Goal: Information Seeking & Learning: Learn about a topic

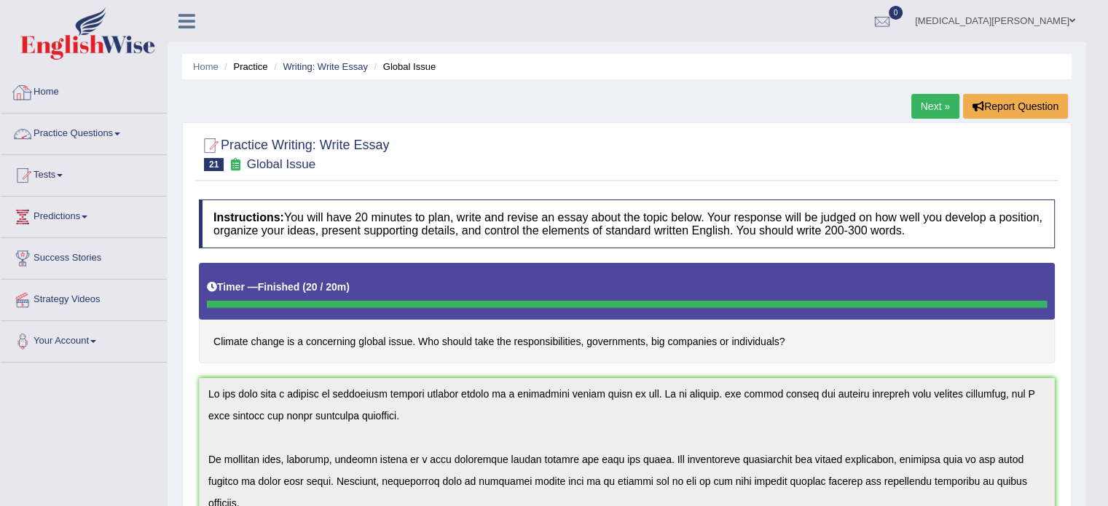
click at [119, 133] on span at bounding box center [117, 134] width 6 height 3
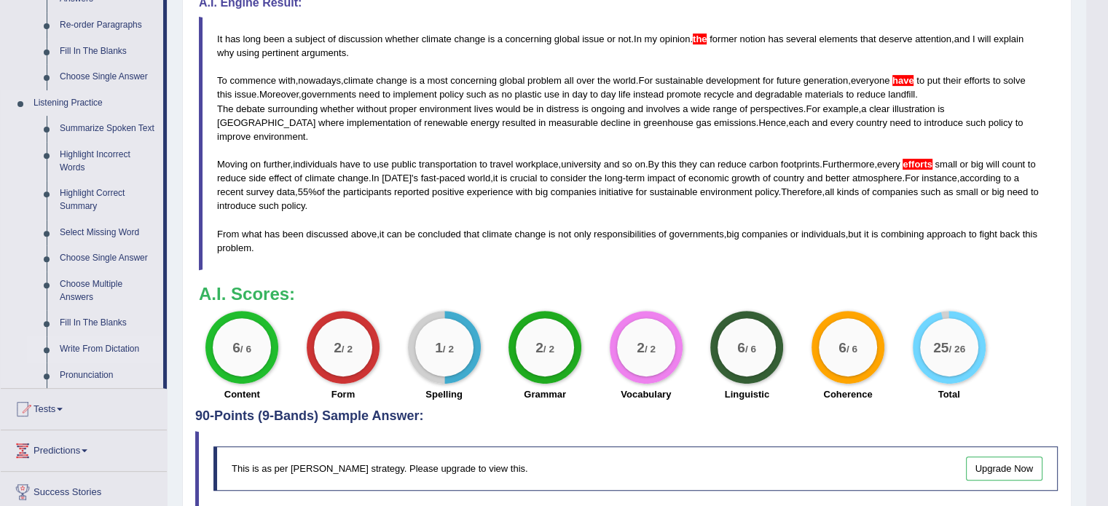
scroll to position [543, 0]
click at [84, 323] on link "Fill In The Blanks" at bounding box center [108, 324] width 110 height 26
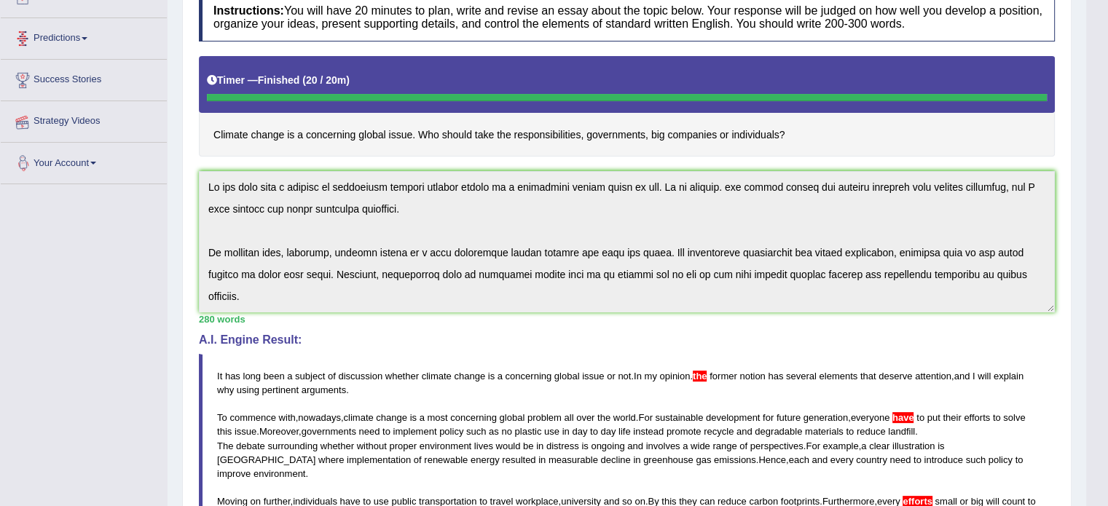
scroll to position [157, 0]
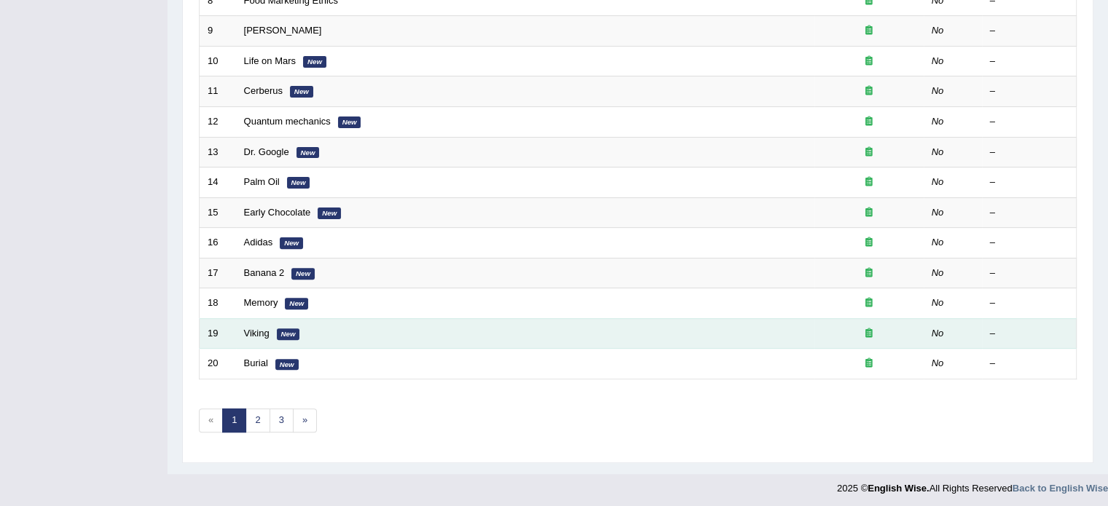
scroll to position [450, 0]
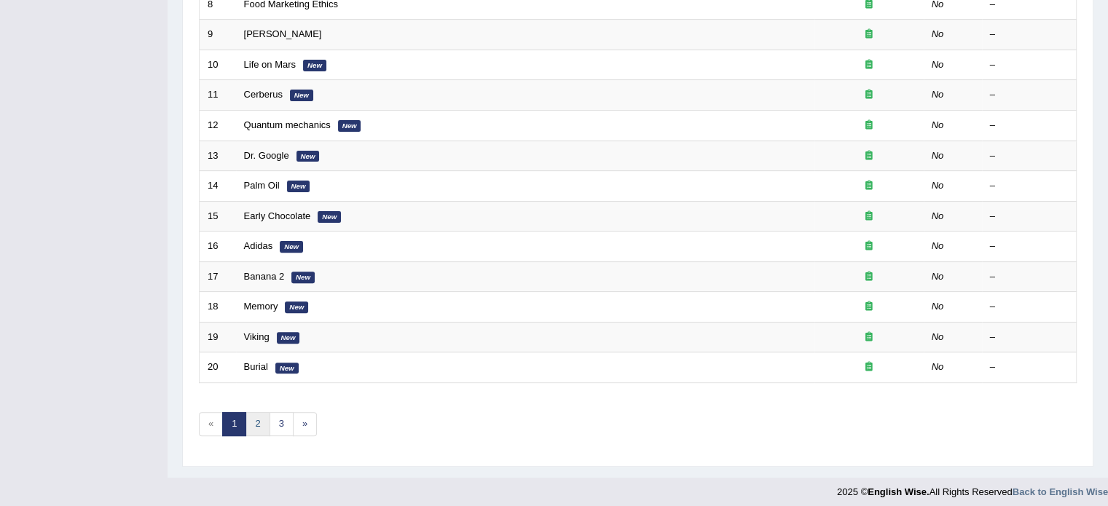
click at [254, 417] on link "2" at bounding box center [257, 424] width 24 height 24
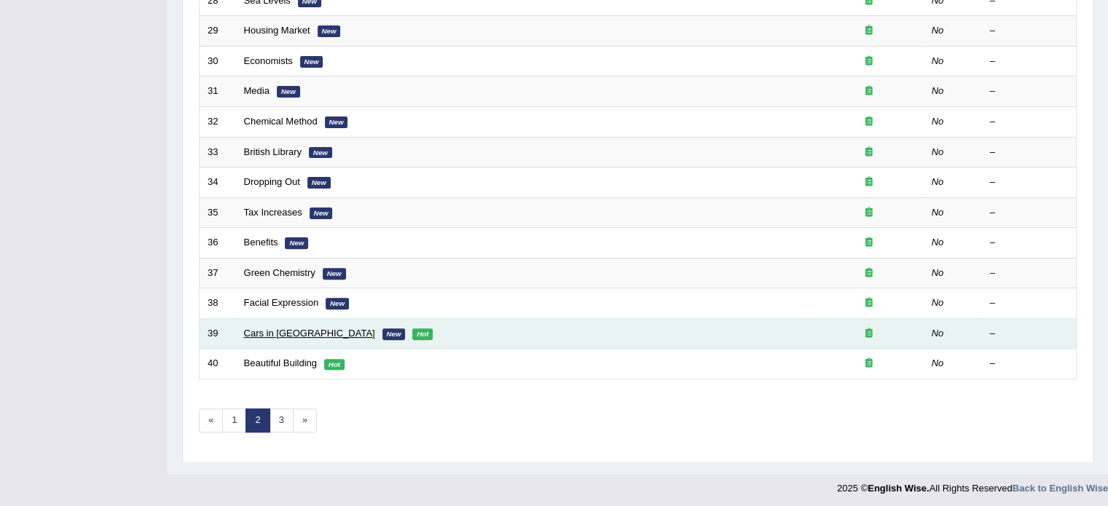
click at [278, 328] on link "Cars in [GEOGRAPHIC_DATA]" at bounding box center [309, 333] width 131 height 11
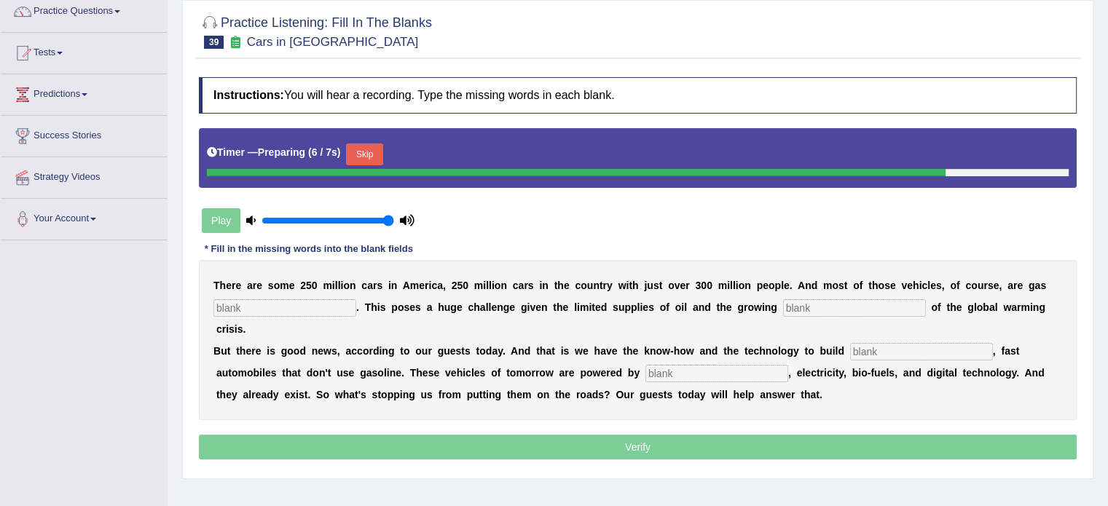
scroll to position [122, 0]
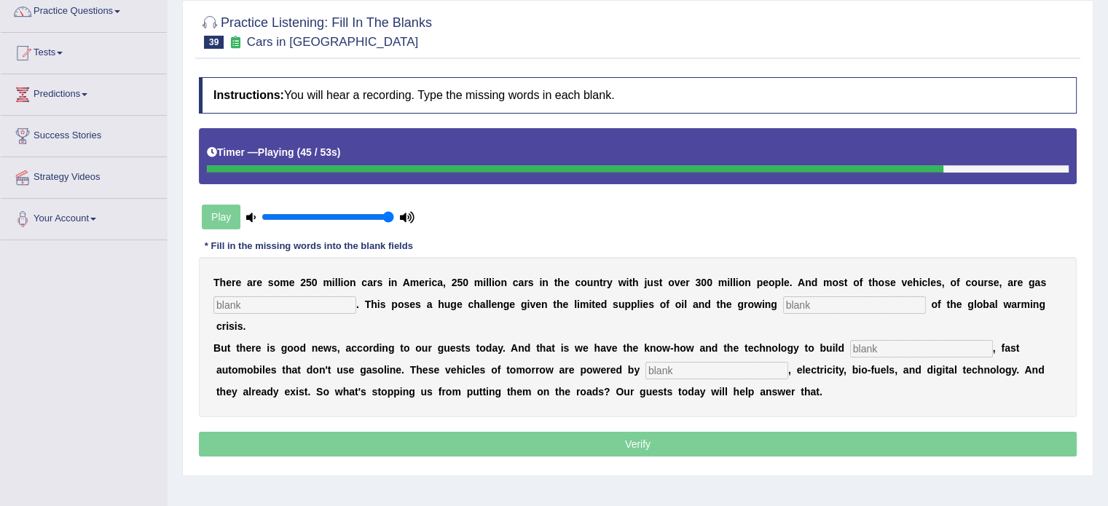
click at [234, 304] on input "text" at bounding box center [284, 304] width 143 height 17
type input "powered"
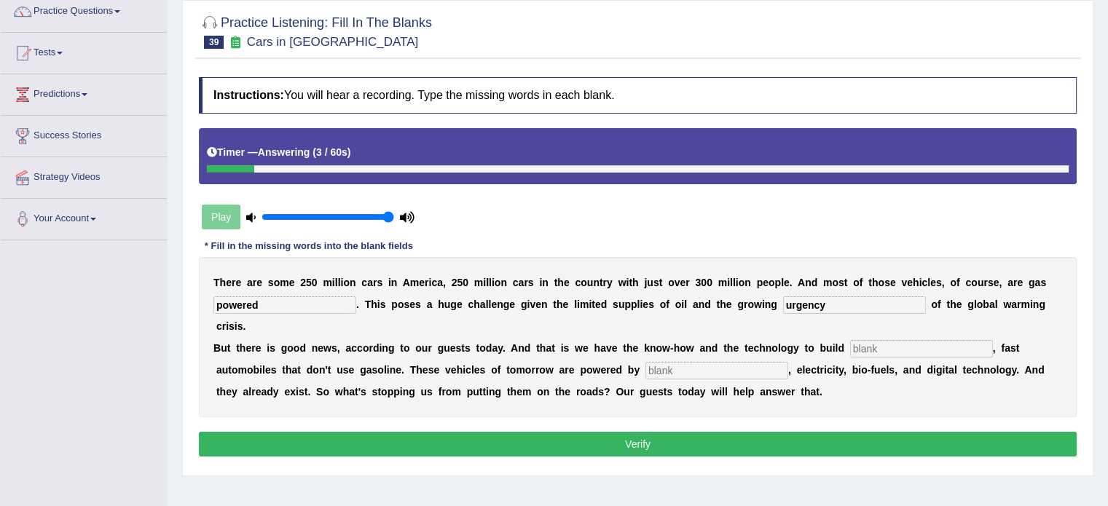
type input "urgency"
type input "sleek"
type input "hydrogen"
click at [390, 432] on button "Verify" at bounding box center [637, 444] width 877 height 25
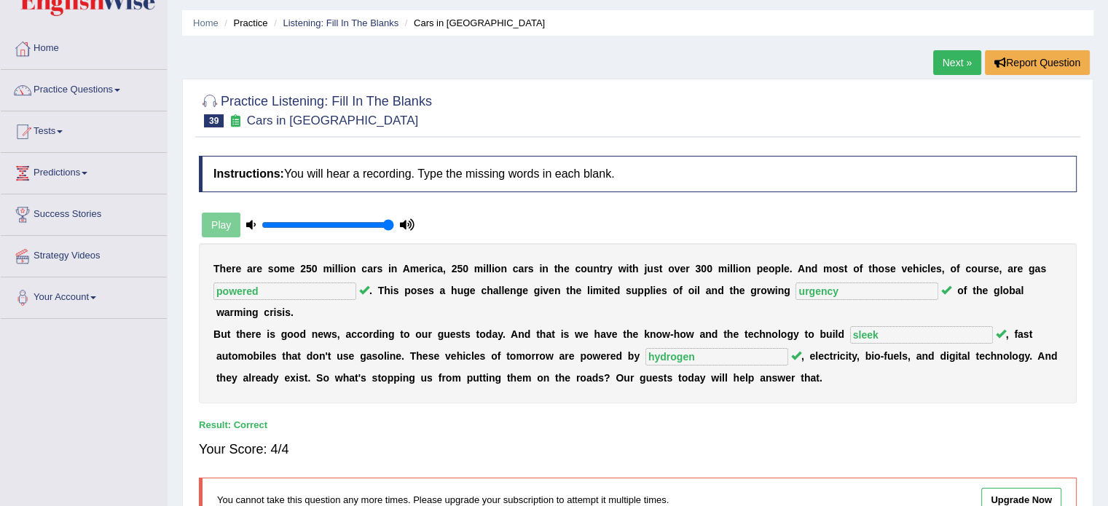
scroll to position [0, 0]
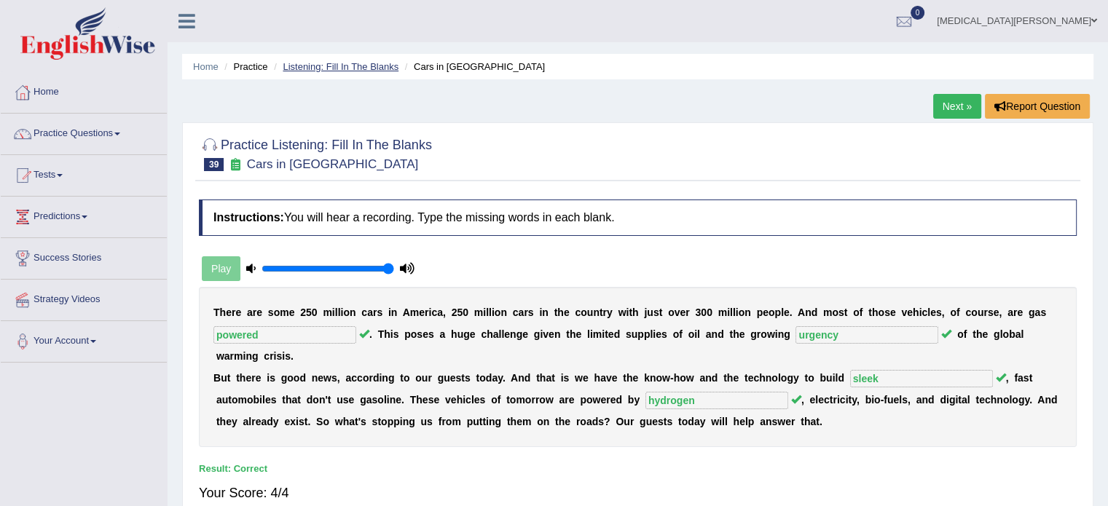
click at [391, 61] on link "Listening: Fill In The Blanks" at bounding box center [341, 66] width 116 height 11
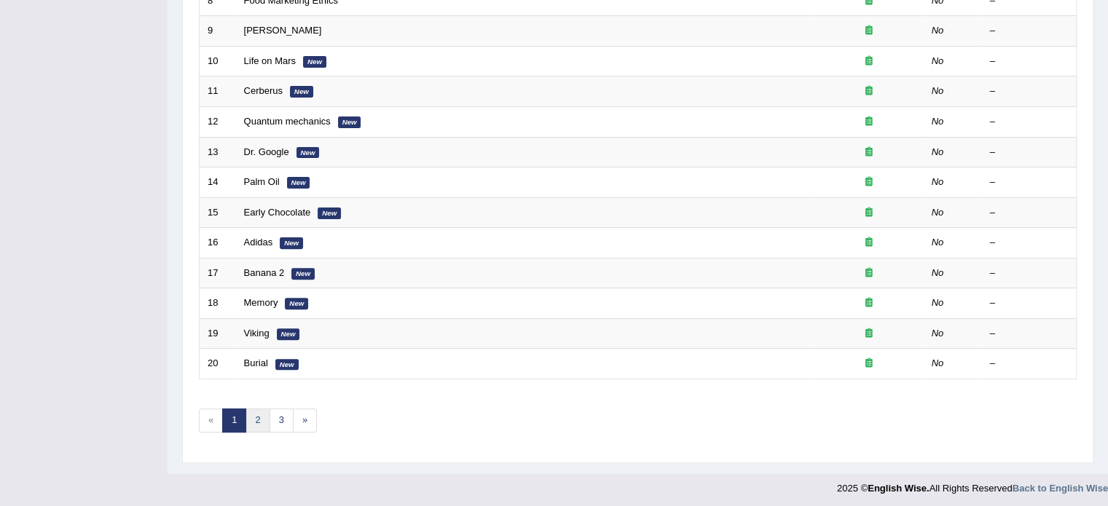
click at [254, 412] on link "2" at bounding box center [257, 421] width 24 height 24
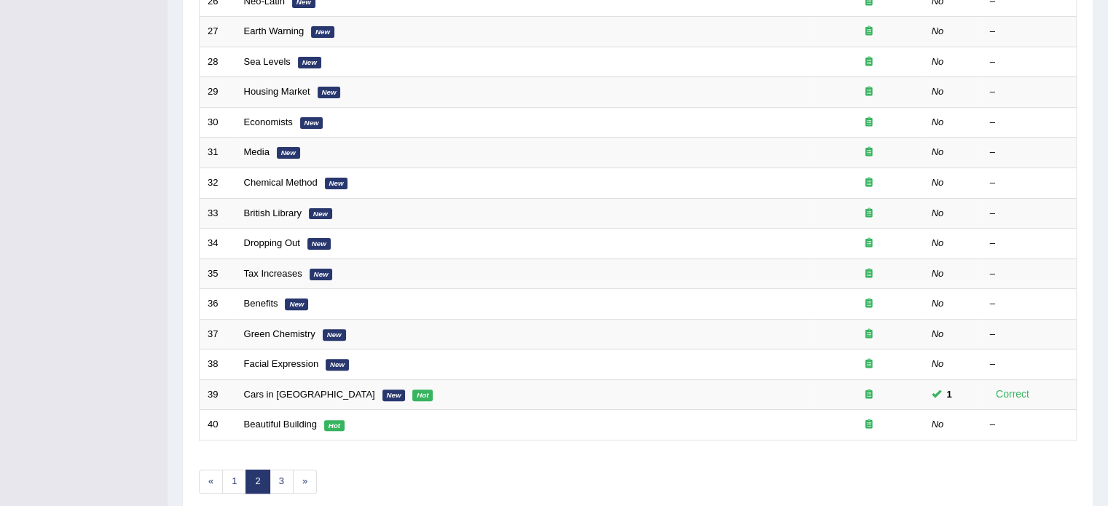
scroll to position [424, 0]
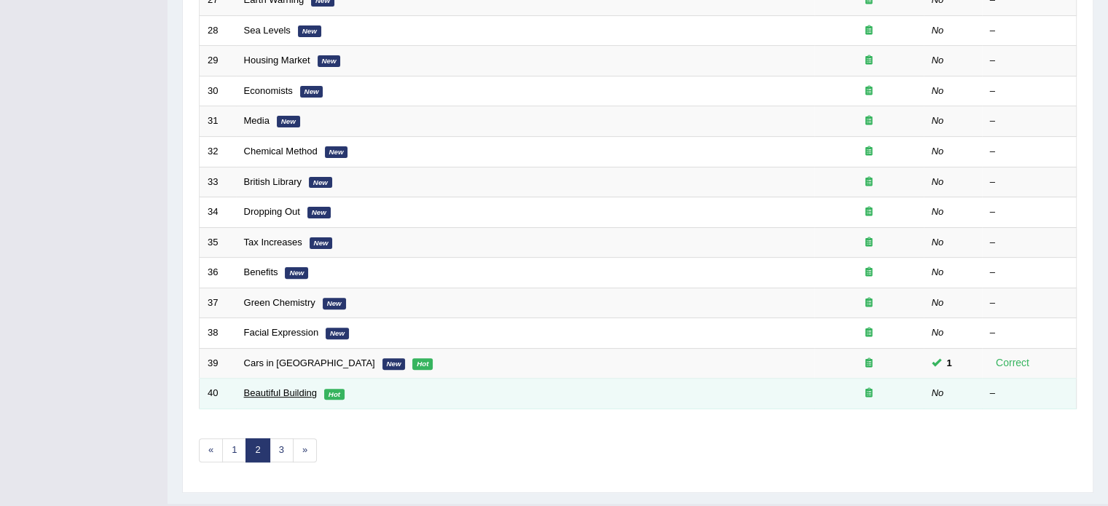
click at [276, 392] on link "Beautiful Building" at bounding box center [280, 392] width 73 height 11
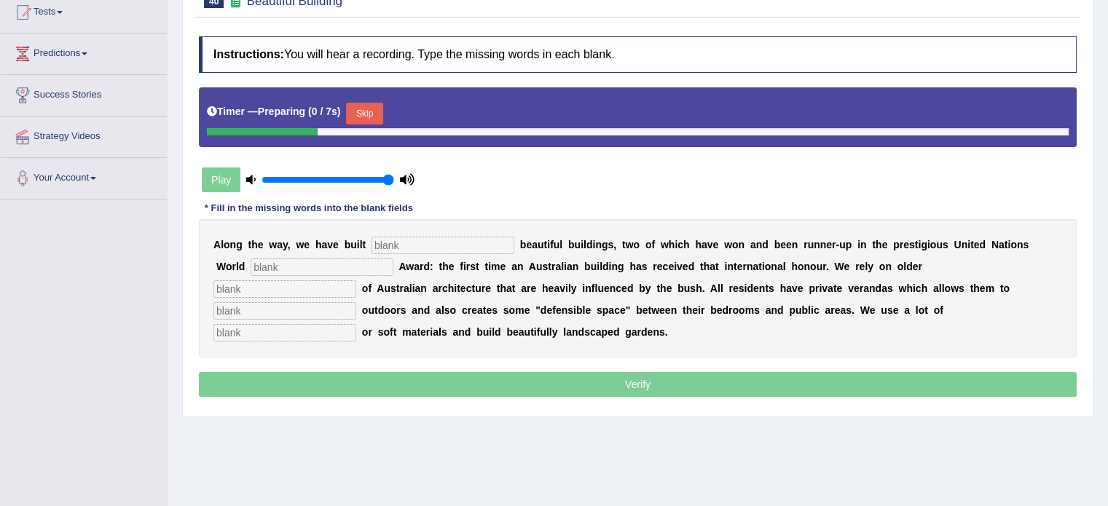
scroll to position [181, 0]
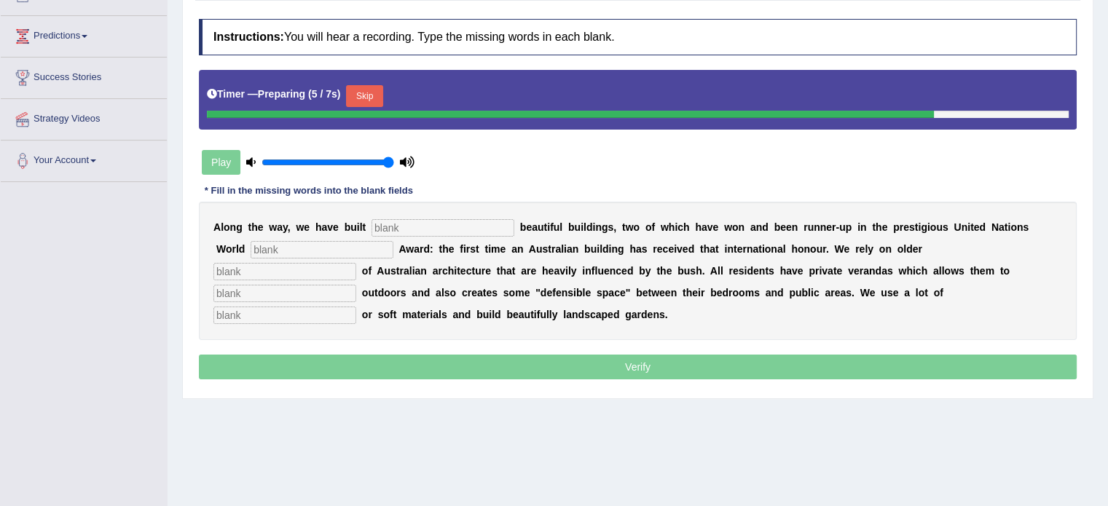
click at [364, 94] on button "Skip" at bounding box center [364, 96] width 36 height 22
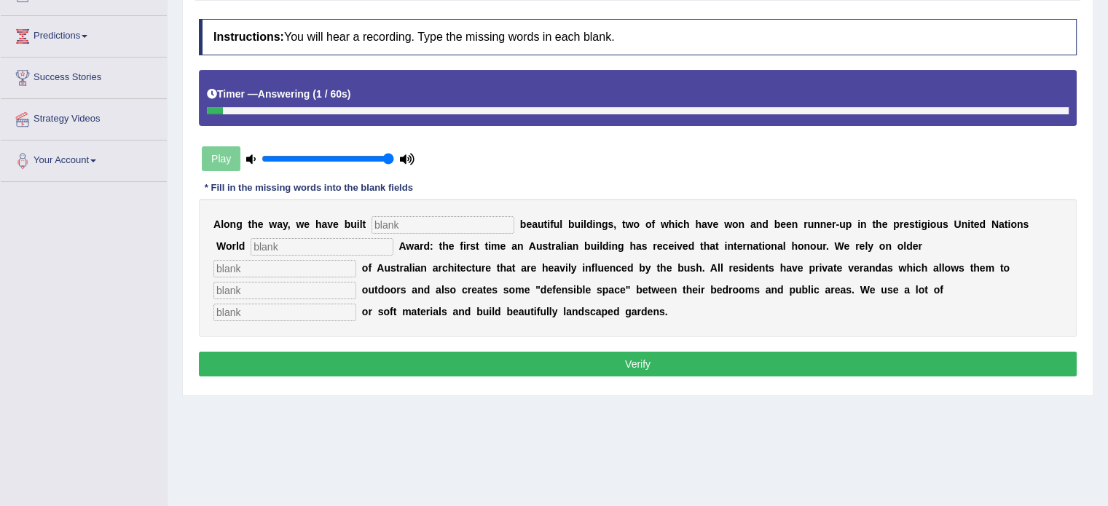
click at [356, 304] on input "text" at bounding box center [284, 312] width 143 height 17
type input "m"
type input "natural"
click at [356, 282] on input "text" at bounding box center [284, 290] width 143 height 17
type input "socialize"
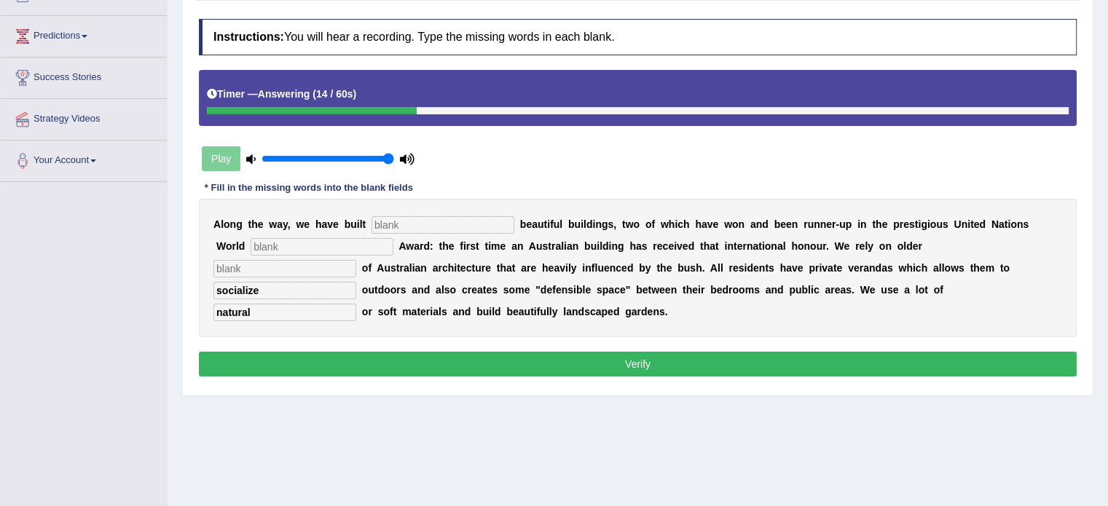
click at [862, 235] on div "A l o n g t h e w a y , w e h a v e b u i l t b e a u t i f u l b u i l d i n g…" at bounding box center [637, 268] width 877 height 138
click at [356, 260] on input "text" at bounding box center [284, 268] width 143 height 17
type input "concepts"
click at [301, 238] on input "text" at bounding box center [322, 246] width 143 height 17
type input "habitated"
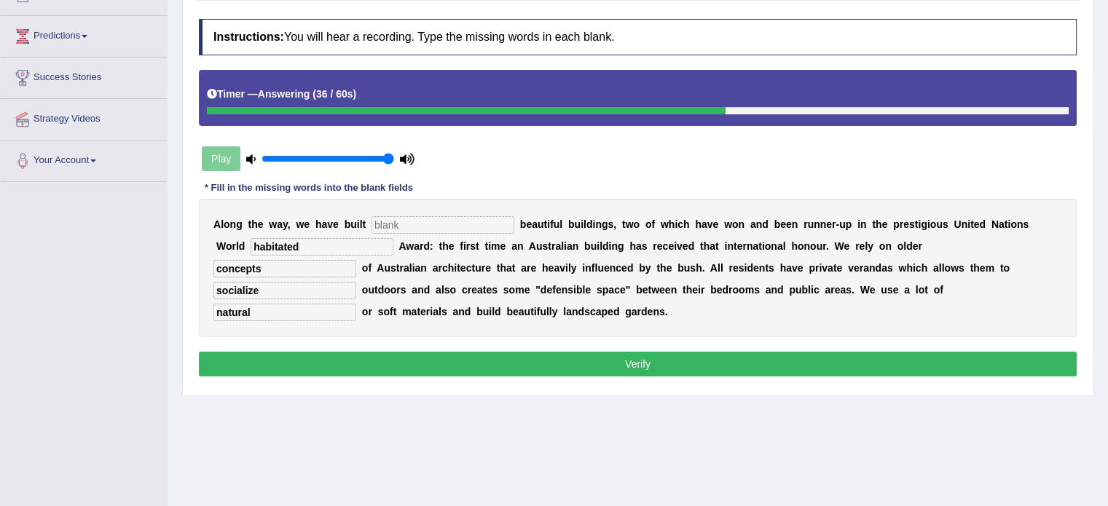
click at [342, 352] on button "Verify" at bounding box center [637, 364] width 877 height 25
click at [390, 221] on input "text" at bounding box center [442, 224] width 143 height 17
type input "un"
click at [373, 352] on button "Verify" at bounding box center [637, 364] width 877 height 25
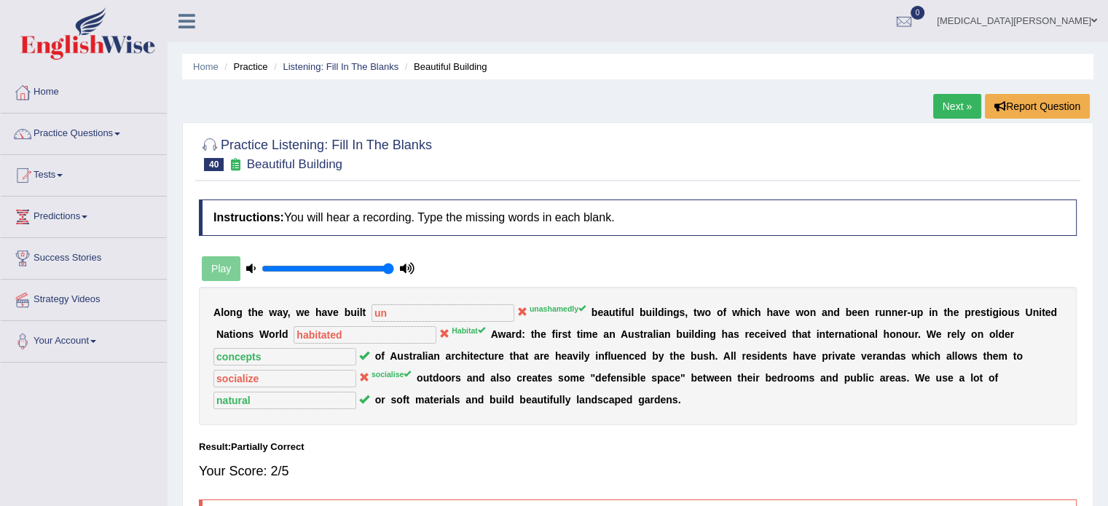
scroll to position [0, 0]
click at [320, 67] on link "Listening: Fill In The Blanks" at bounding box center [341, 66] width 116 height 11
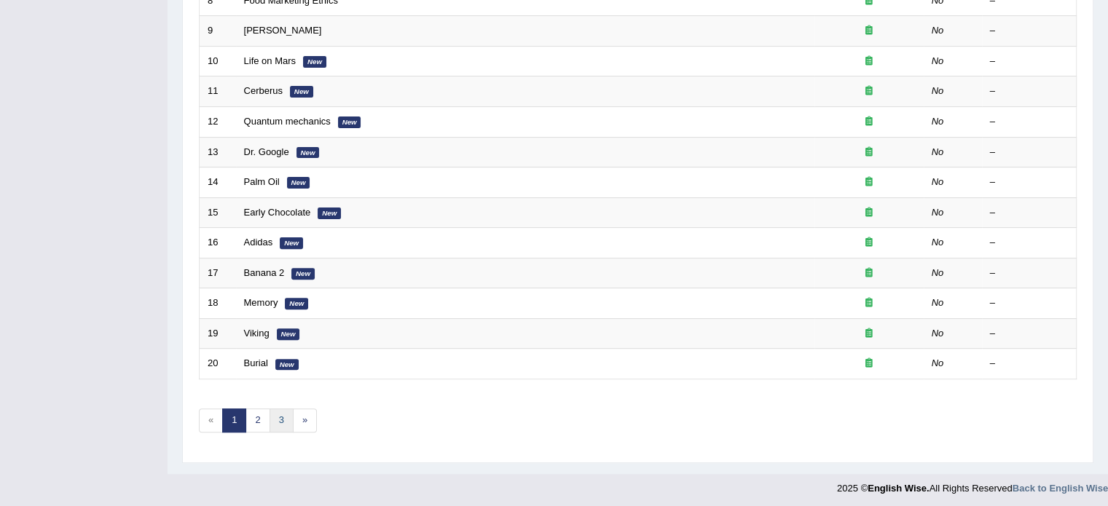
click at [277, 416] on link "3" at bounding box center [281, 421] width 24 height 24
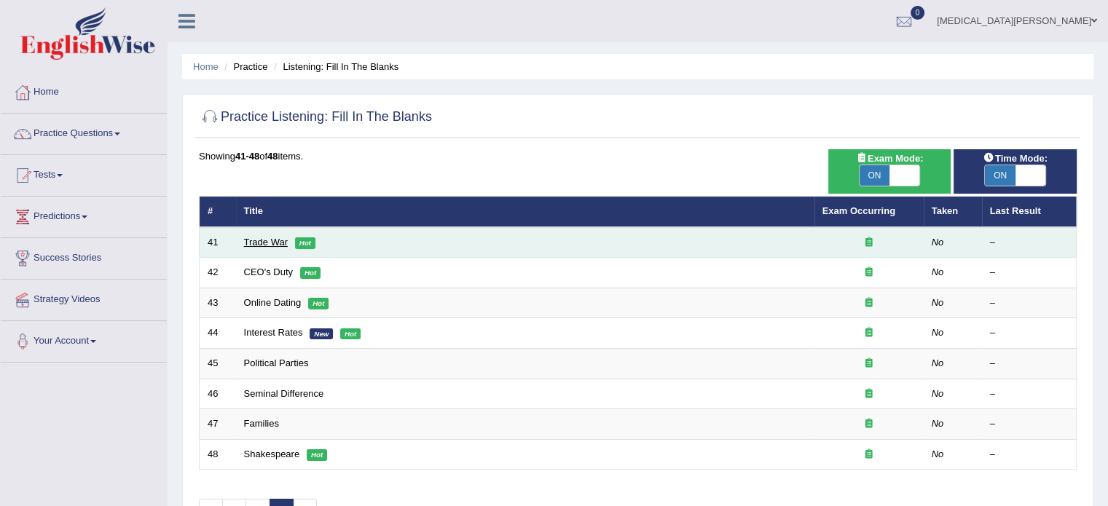
click at [281, 240] on link "Trade War" at bounding box center [266, 242] width 44 height 11
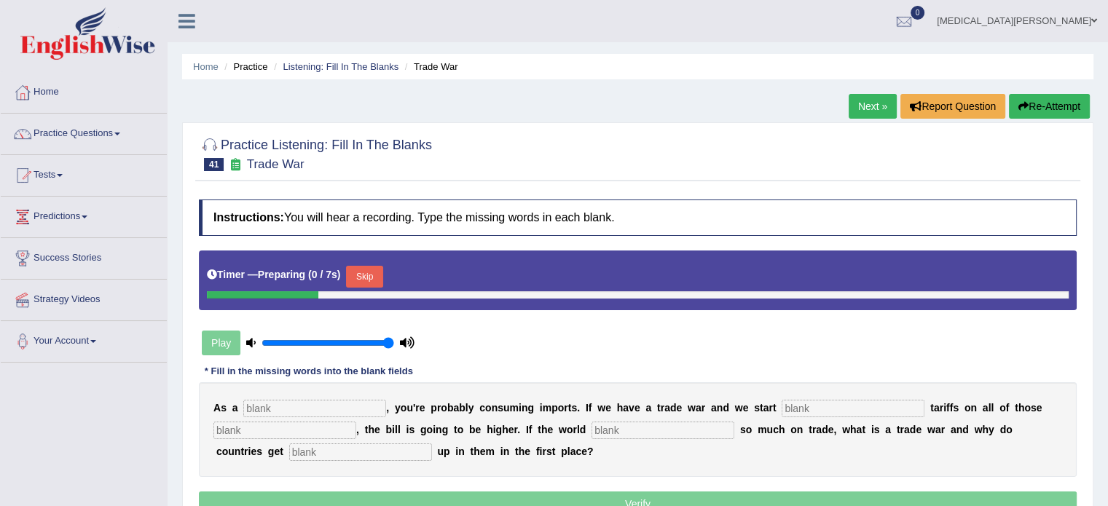
scroll to position [87, 0]
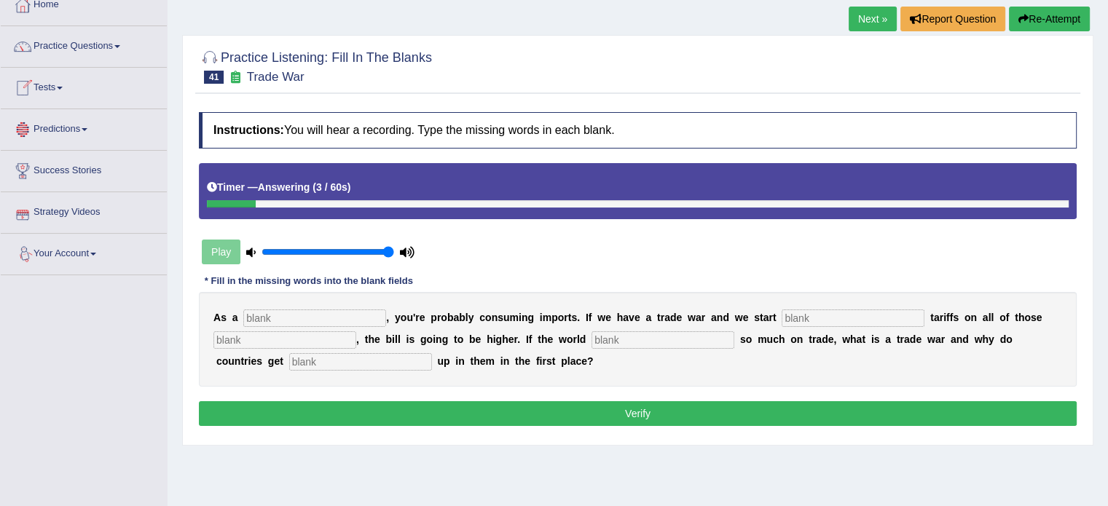
click at [283, 313] on input "text" at bounding box center [314, 317] width 143 height 17
type input "consumer"
type input "slapping"
type input "imports"
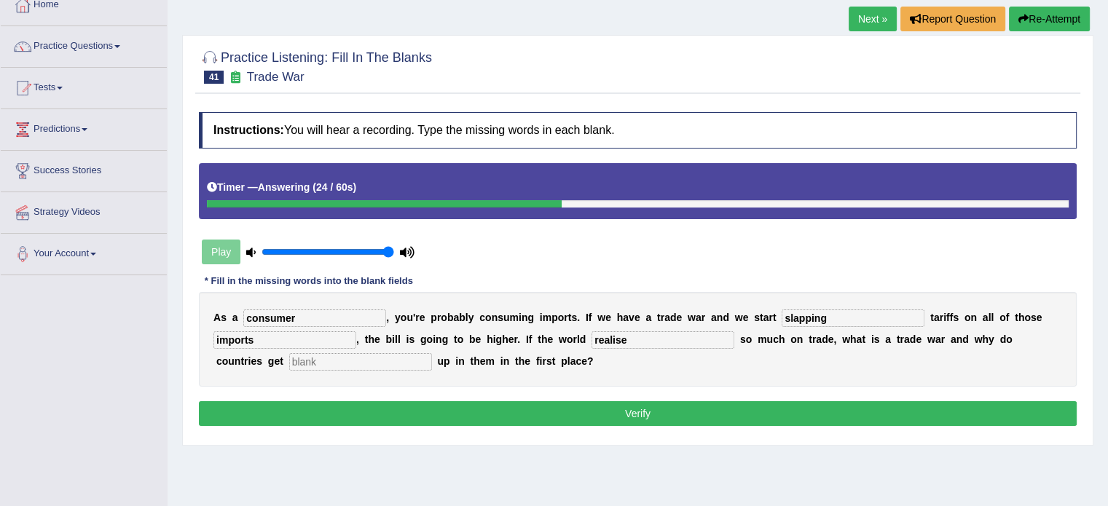
type input "realise"
type input "caught"
click at [608, 340] on input "realise" at bounding box center [662, 339] width 143 height 17
click at [580, 409] on button "Verify" at bounding box center [637, 413] width 877 height 25
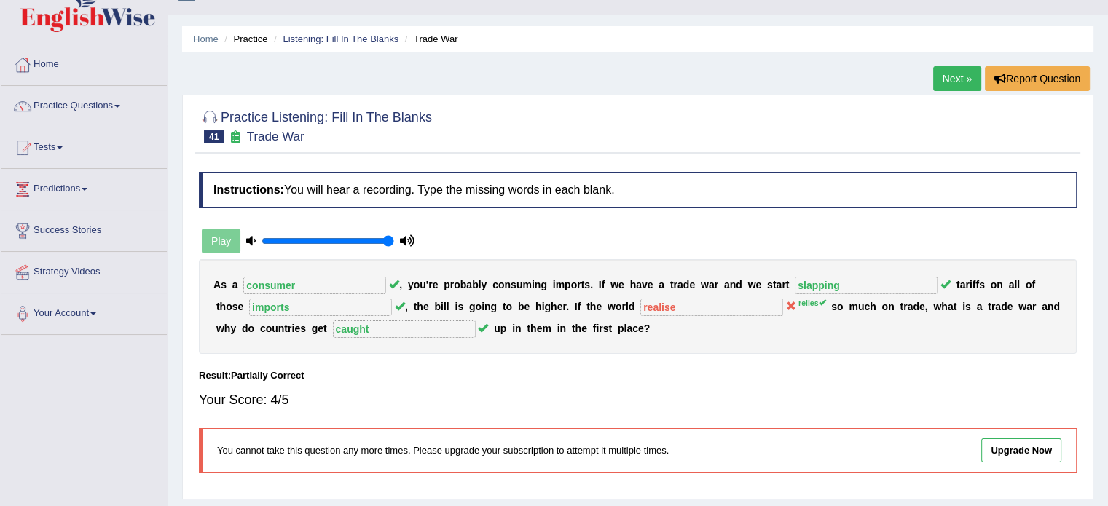
scroll to position [0, 0]
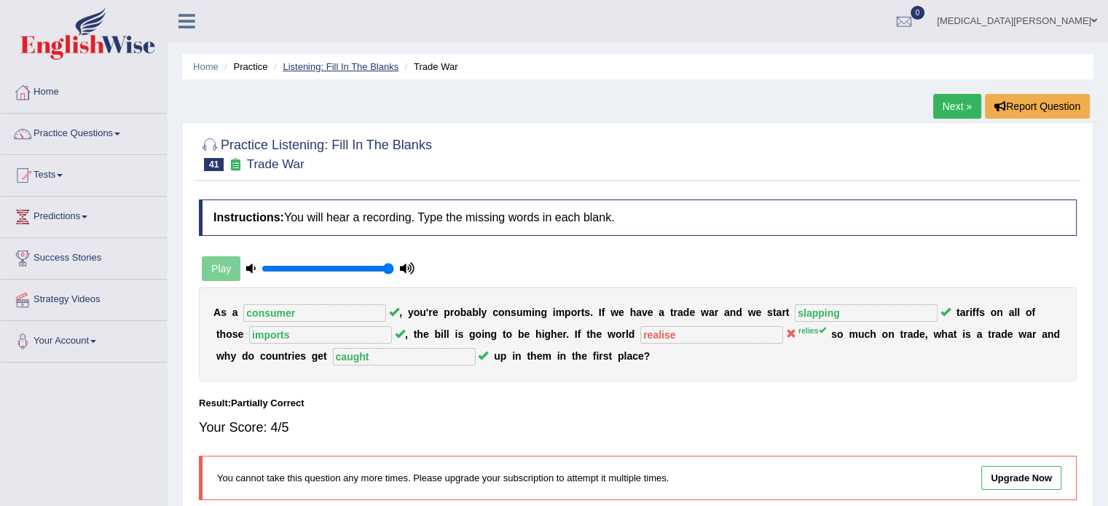
click at [328, 66] on link "Listening: Fill In The Blanks" at bounding box center [341, 66] width 116 height 11
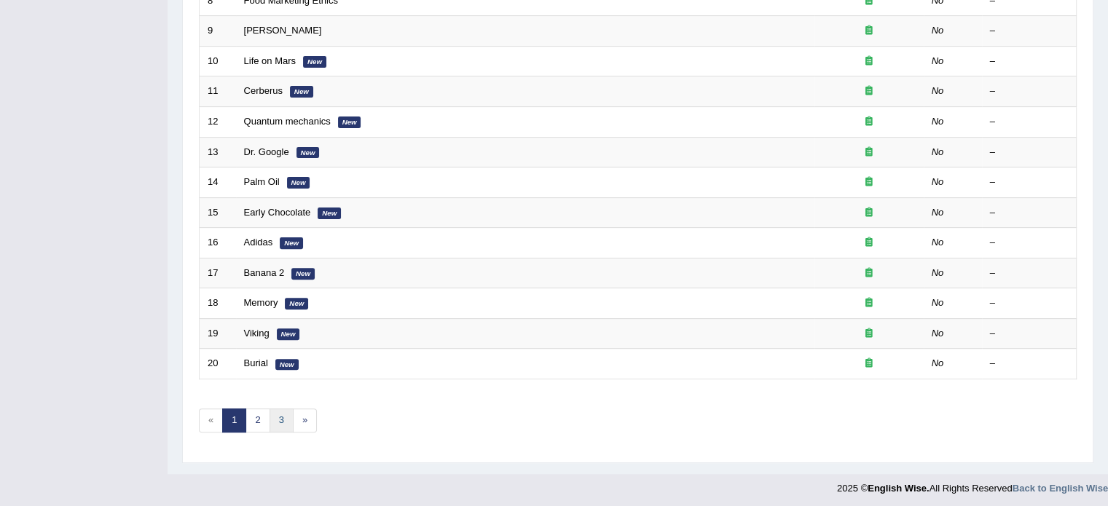
click at [280, 411] on link "3" at bounding box center [281, 421] width 24 height 24
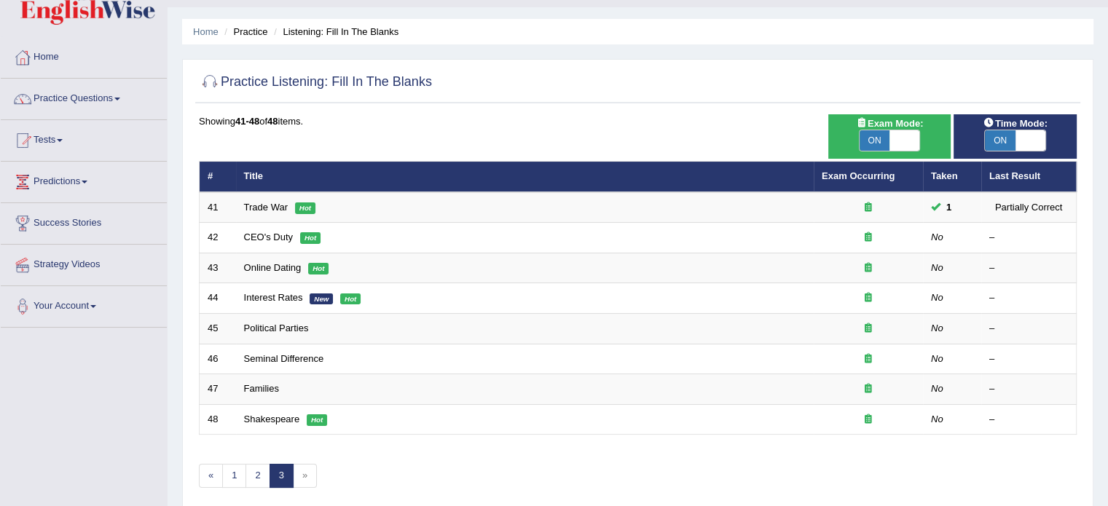
scroll to position [35, 0]
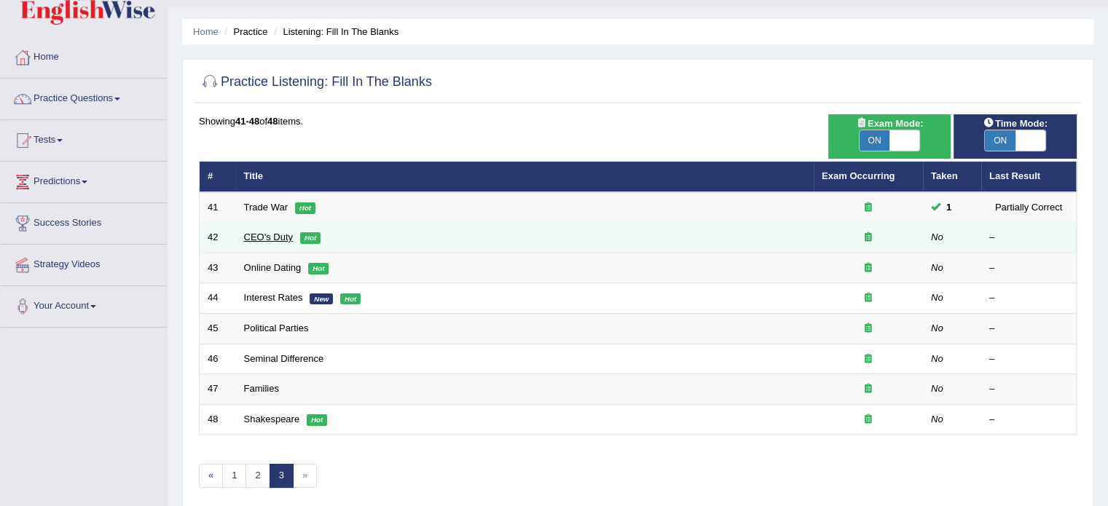
click at [254, 240] on link "CEO's Duty" at bounding box center [269, 237] width 50 height 11
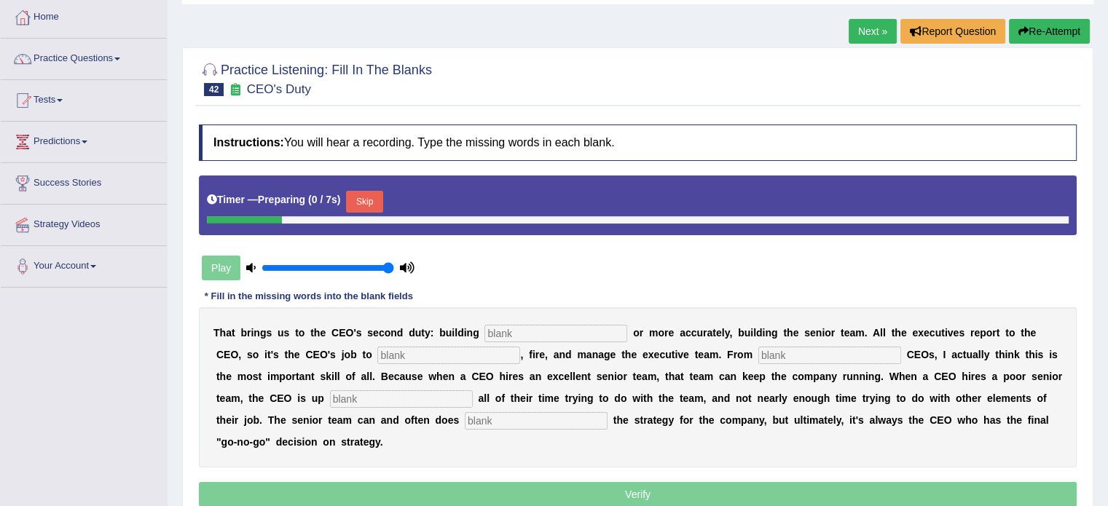
scroll to position [86, 0]
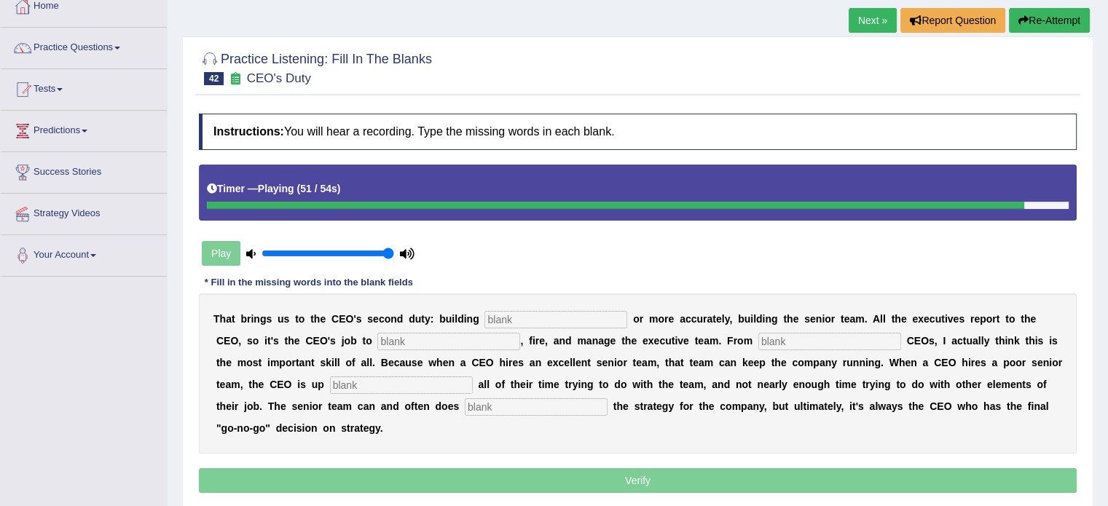
click at [504, 315] on input "text" at bounding box center [555, 319] width 143 height 17
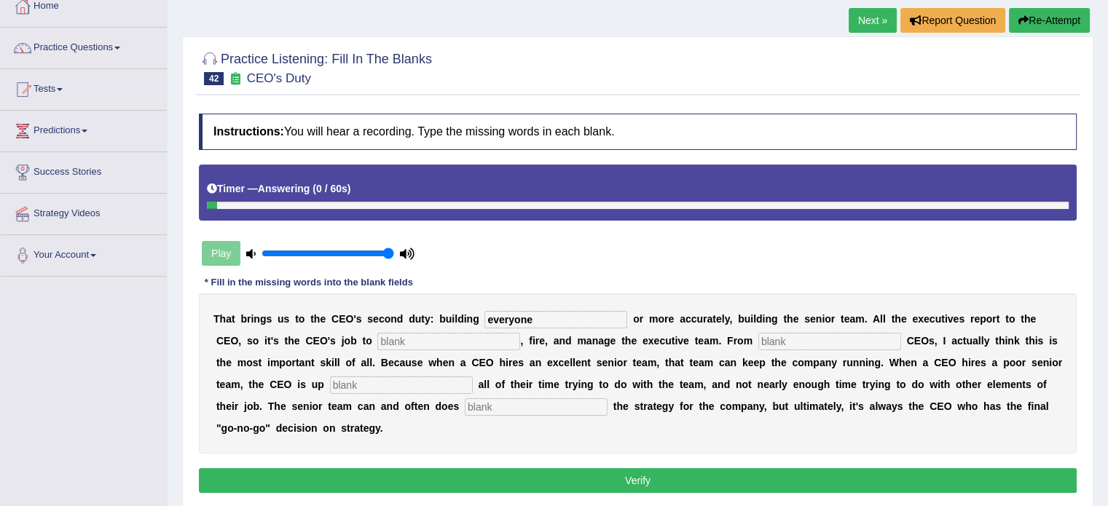
type input "everyone"
type input "hire"
type input "coaching"
type input "spending"
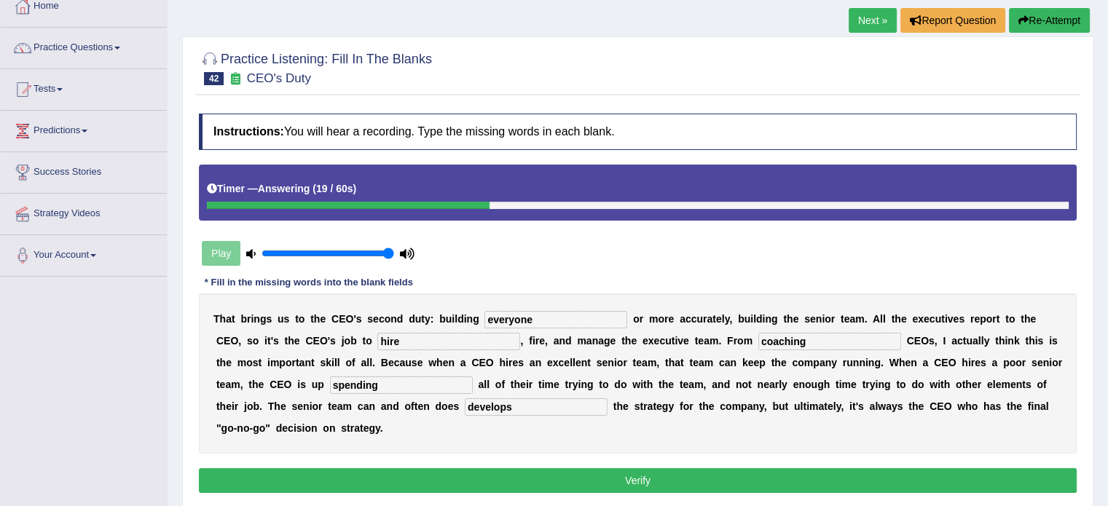
type input "develops"
click at [513, 468] on button "Verify" at bounding box center [637, 480] width 877 height 25
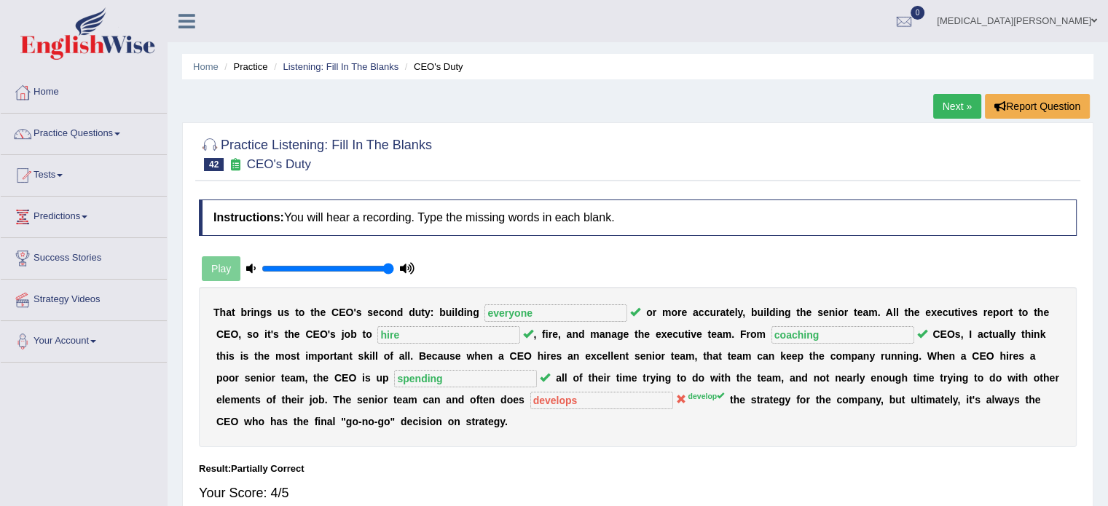
scroll to position [0, 0]
click at [358, 69] on link "Listening: Fill In The Blanks" at bounding box center [341, 66] width 116 height 11
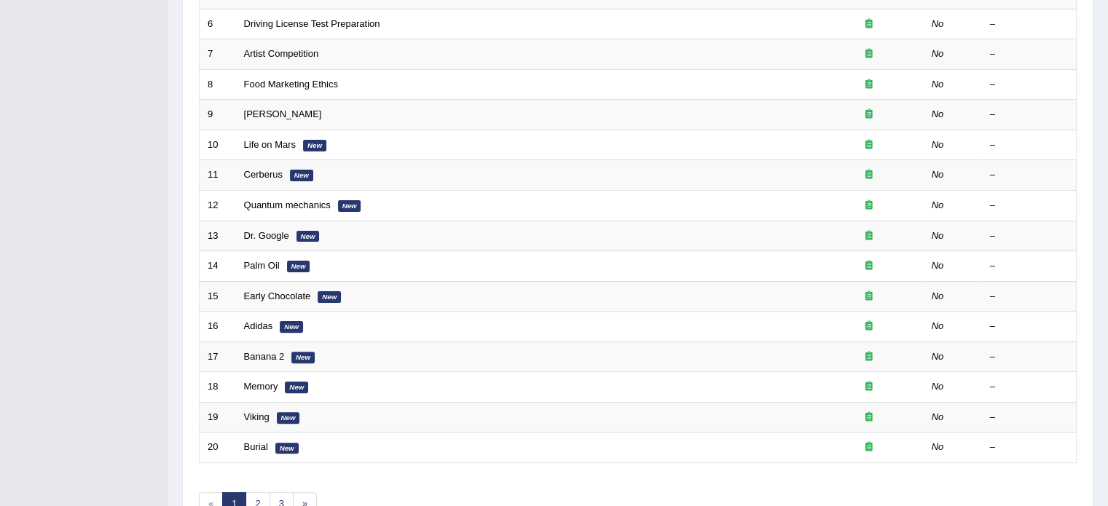
scroll to position [454, 0]
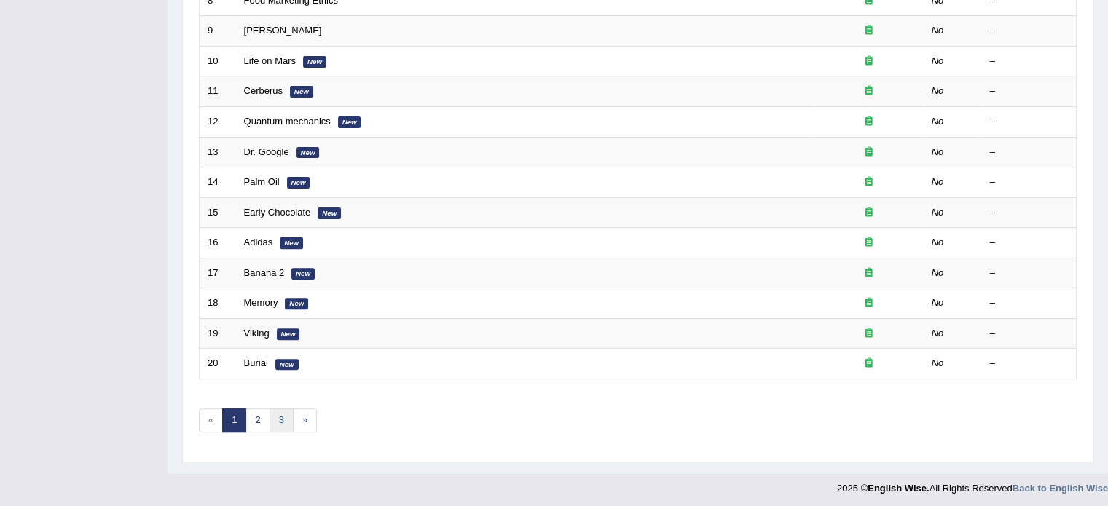
click at [276, 414] on link "3" at bounding box center [281, 421] width 24 height 24
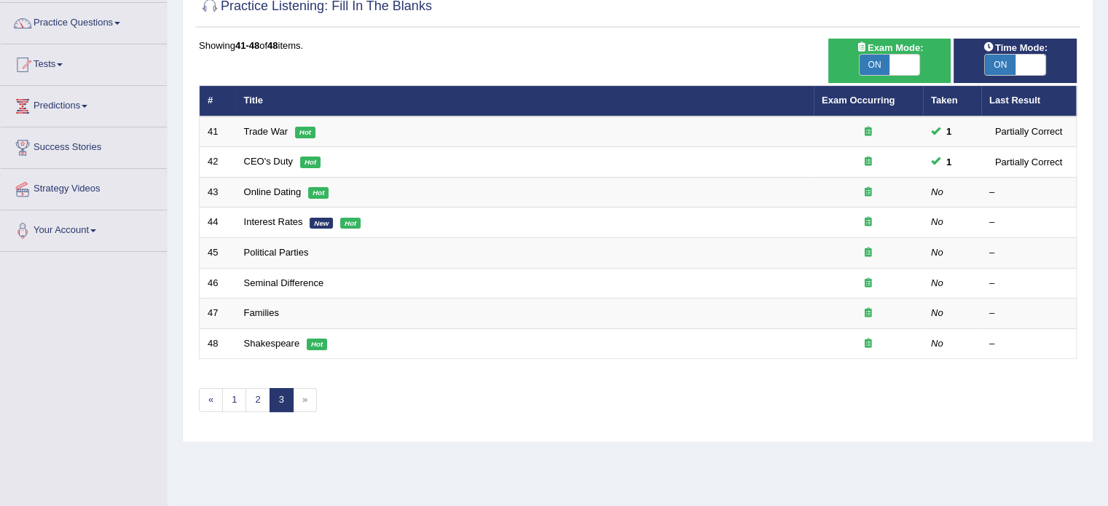
scroll to position [110, 0]
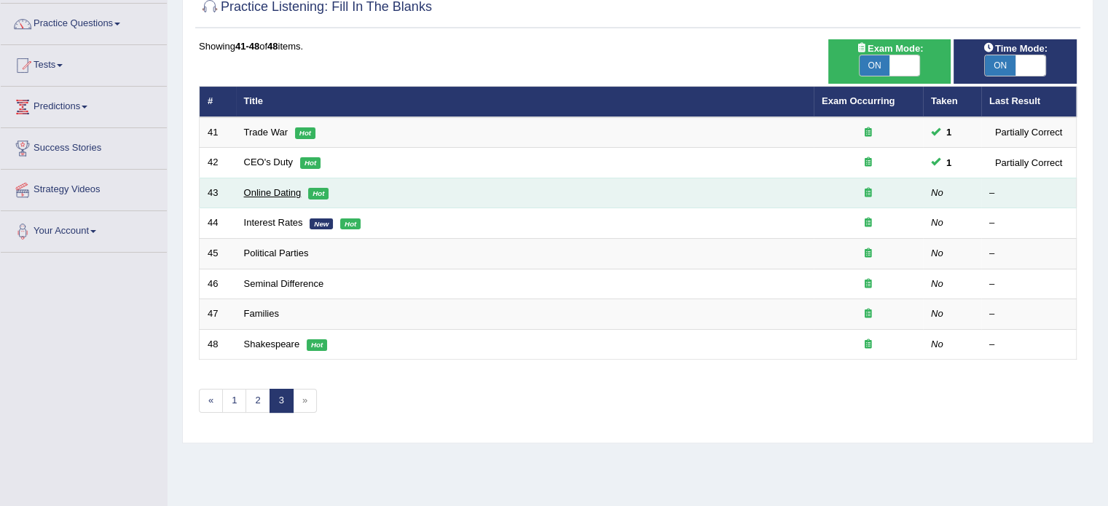
click at [259, 192] on link "Online Dating" at bounding box center [273, 192] width 58 height 11
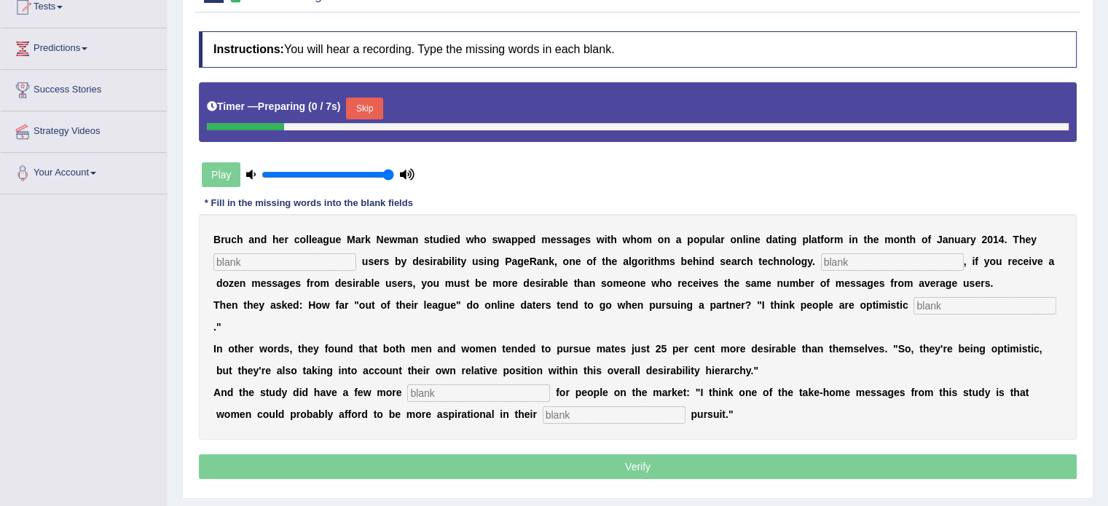
scroll to position [259, 0]
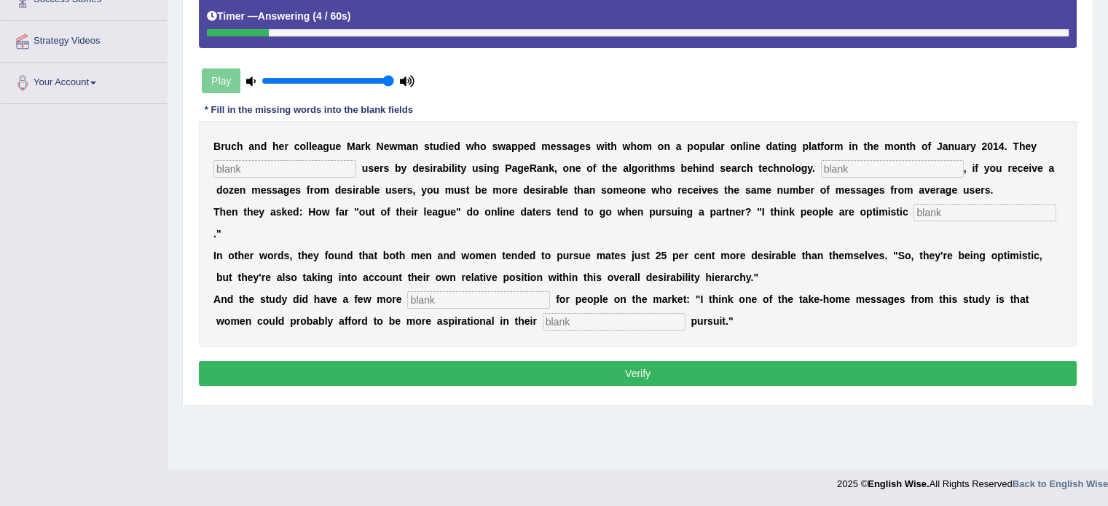
click at [543, 313] on input "text" at bounding box center [614, 321] width 143 height 17
type input "mate"
click at [457, 291] on input "text" at bounding box center [478, 299] width 143 height 17
type input "lesson"
click at [274, 160] on input "text" at bounding box center [284, 168] width 143 height 17
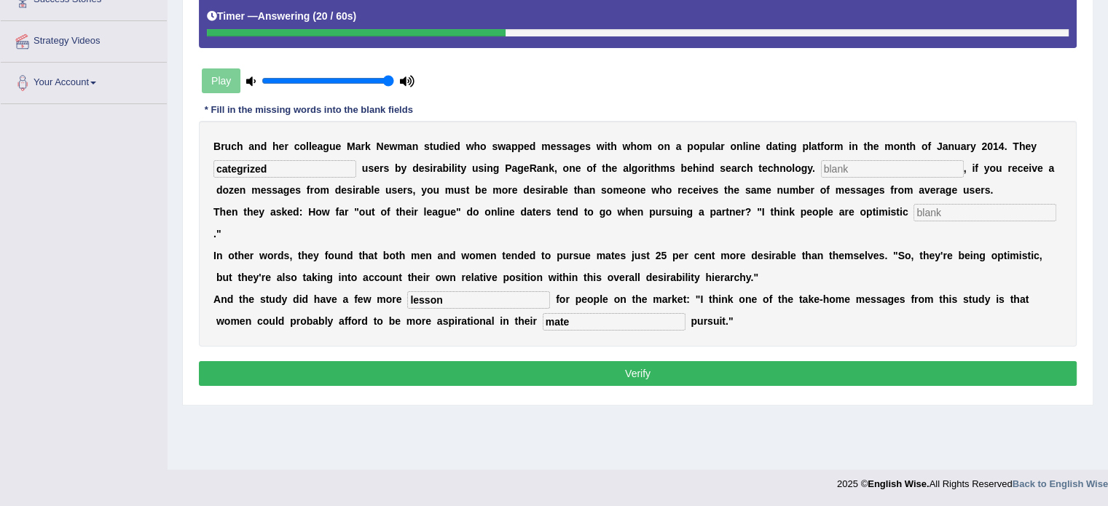
type input "categrized"
type input "a"
type input "Essentialy"
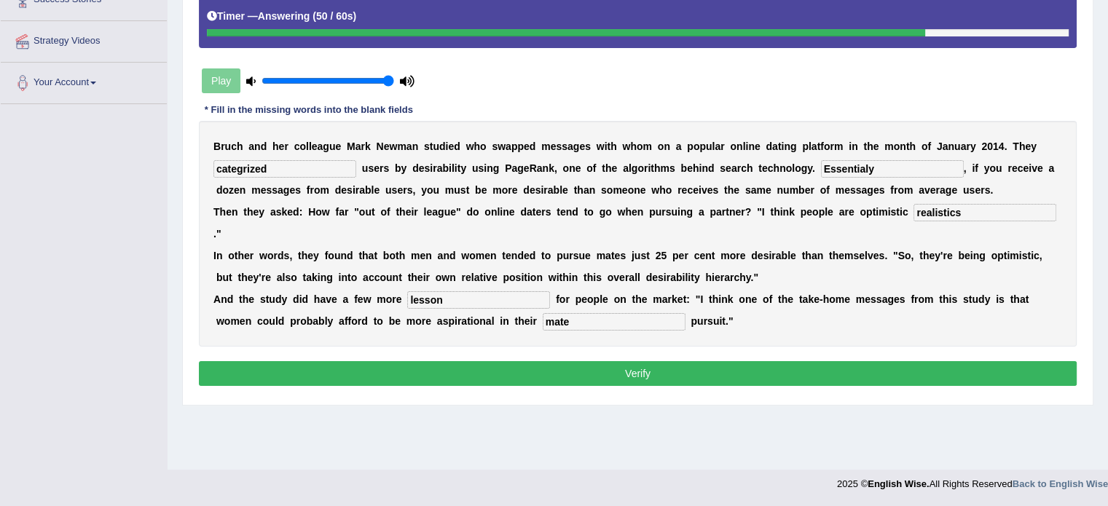
type input "realistics"
click at [292, 165] on input "categrized" at bounding box center [284, 168] width 143 height 17
type input "categorised"
click at [342, 361] on button "Verify" at bounding box center [637, 373] width 877 height 25
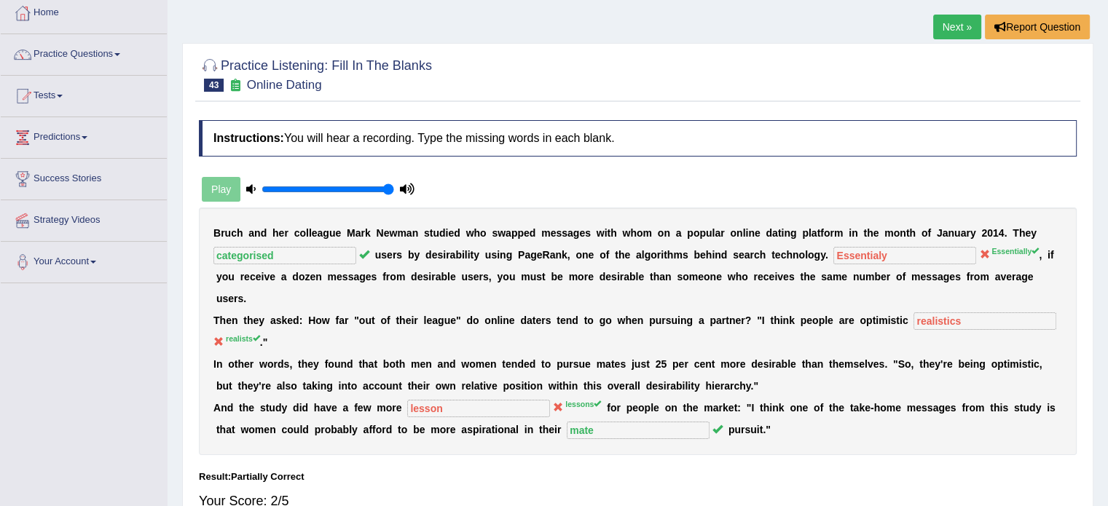
scroll to position [0, 0]
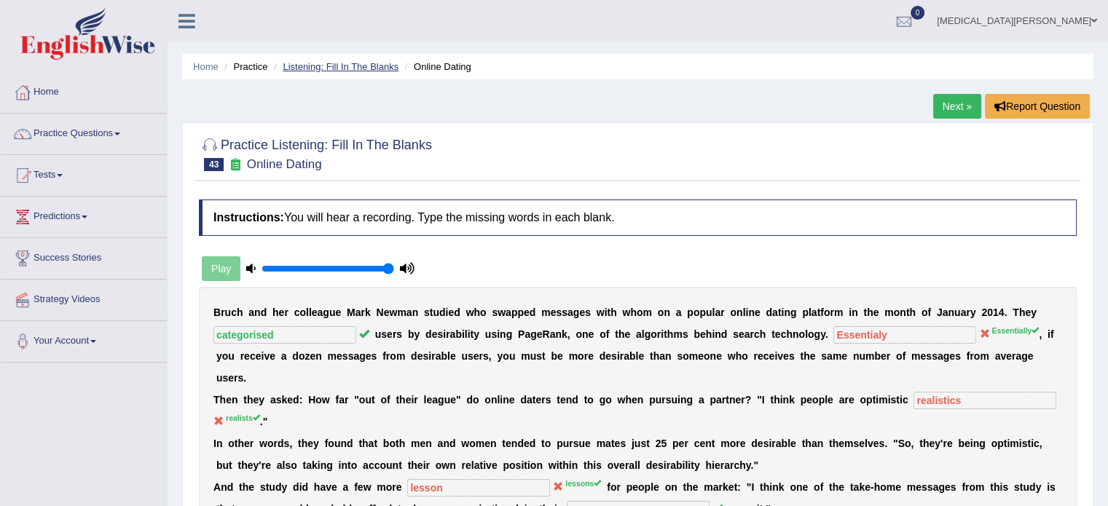
click at [354, 63] on link "Listening: Fill In The Blanks" at bounding box center [341, 66] width 116 height 11
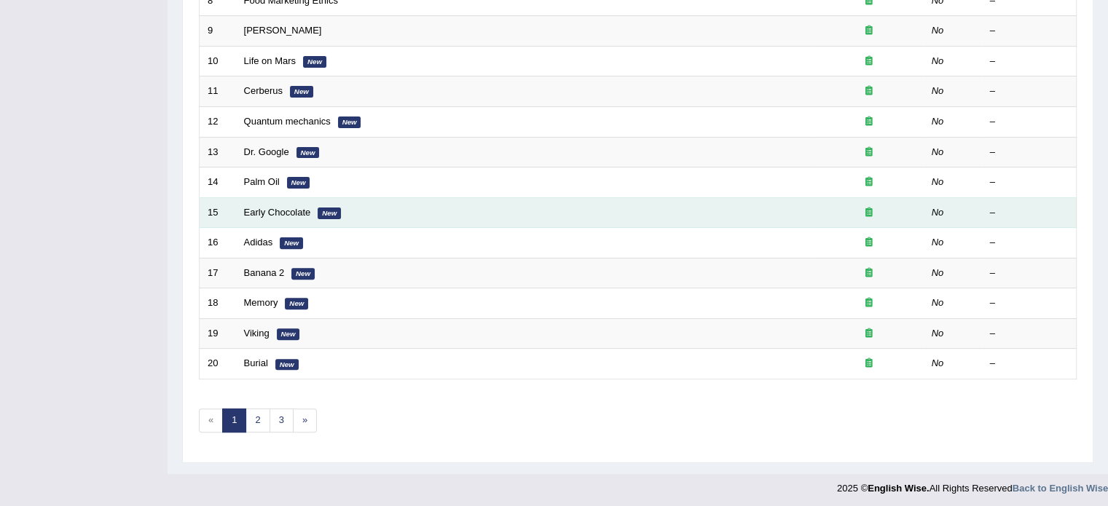
scroll to position [453, 0]
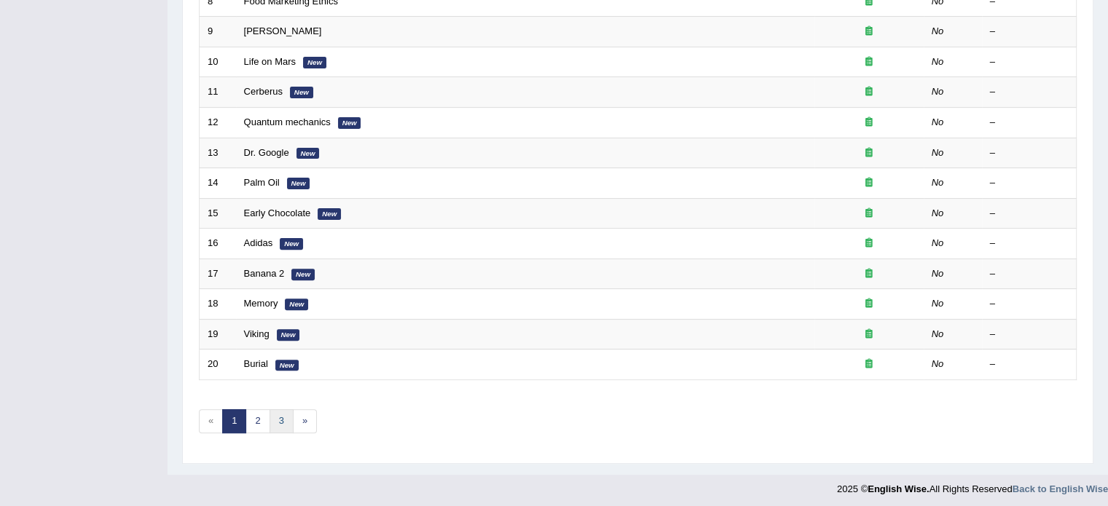
click at [278, 409] on link "3" at bounding box center [281, 421] width 24 height 24
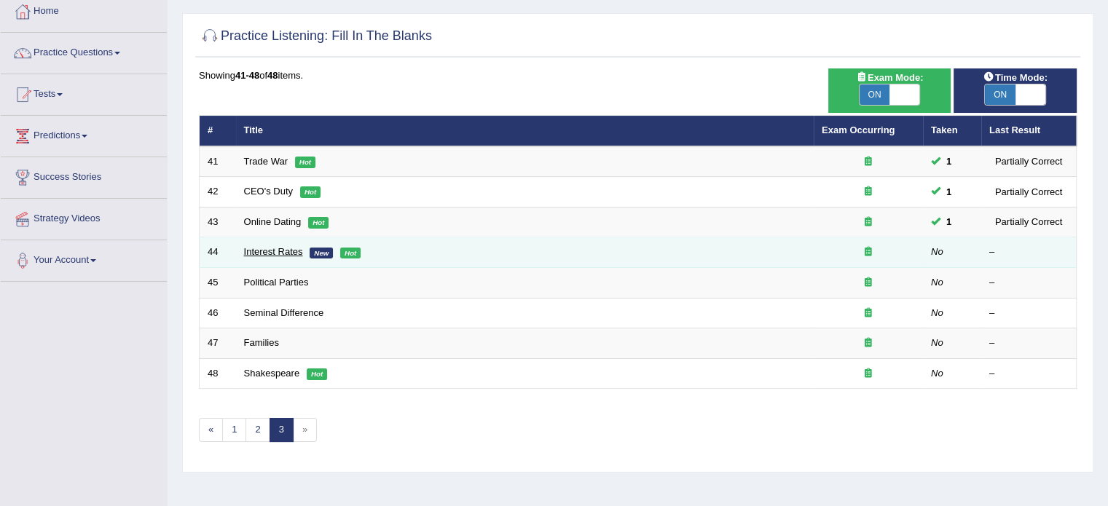
click at [268, 246] on link "Interest Rates" at bounding box center [273, 251] width 59 height 11
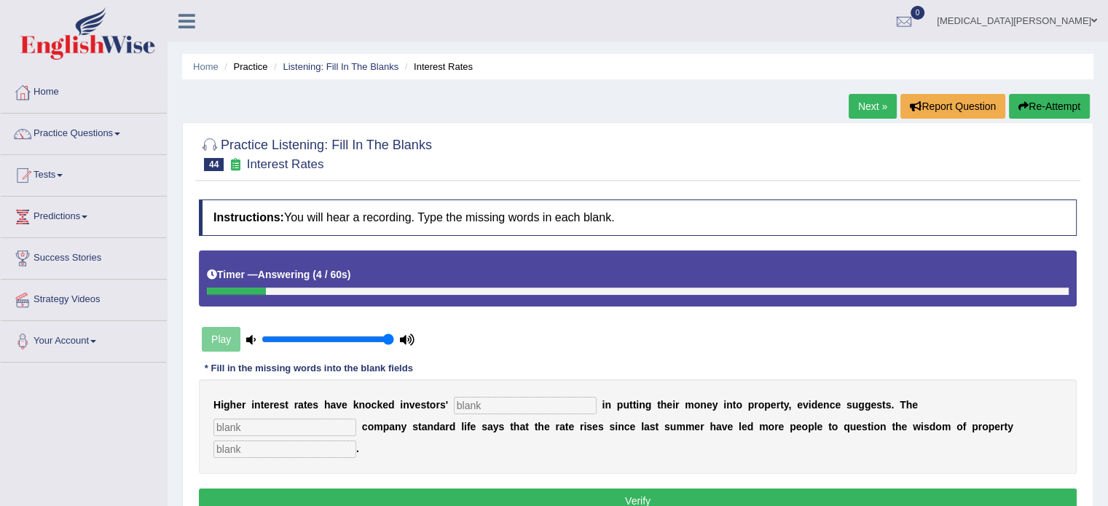
click at [356, 441] on input "text" at bounding box center [284, 449] width 143 height 17
type input "investment"
click at [501, 398] on input "text" at bounding box center [525, 405] width 143 height 17
type input "confidence"
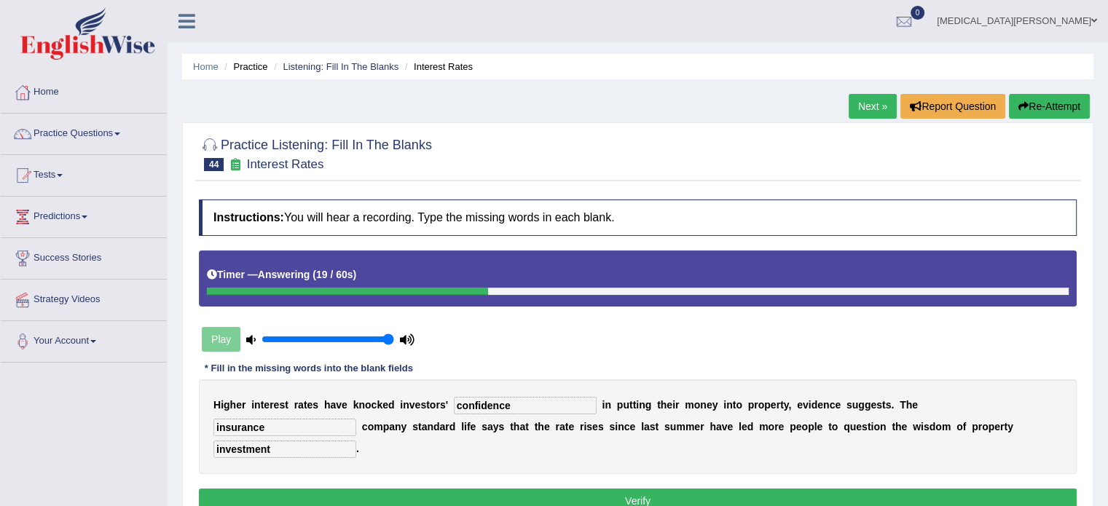
type input "insurance"
click at [559, 489] on button "Verify" at bounding box center [637, 501] width 877 height 25
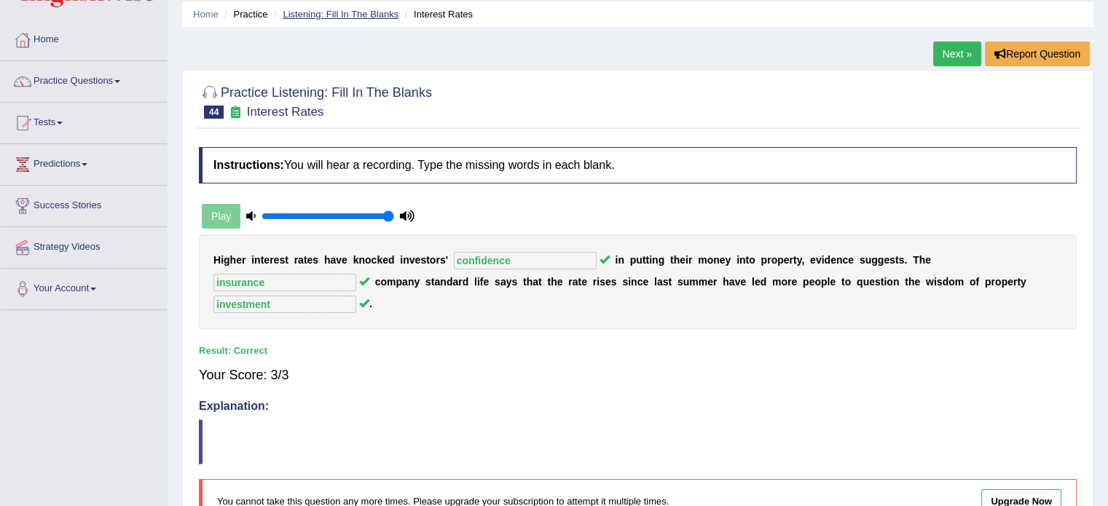
scroll to position [54, 0]
click at [364, 12] on link "Listening: Fill In The Blanks" at bounding box center [341, 12] width 116 height 11
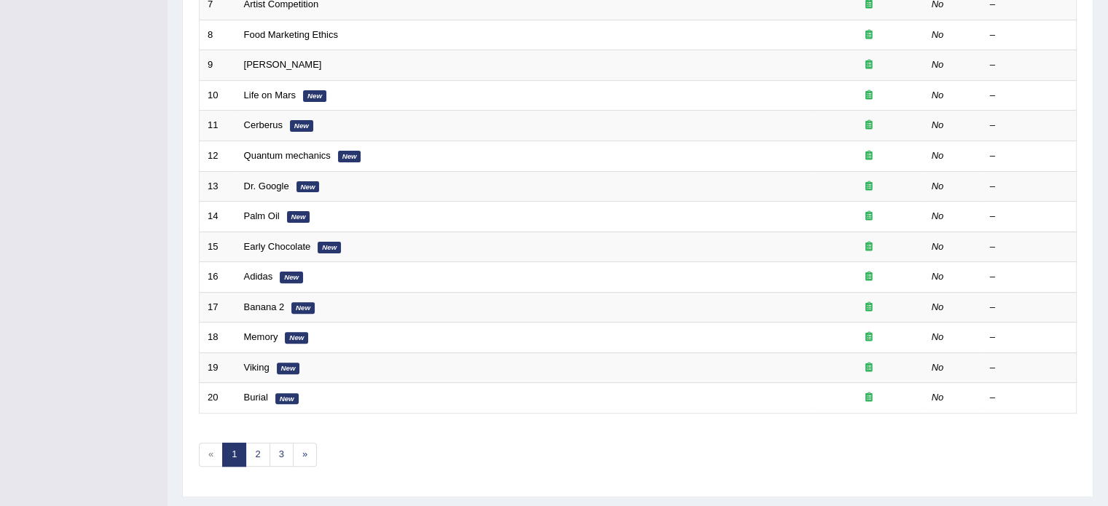
scroll to position [454, 0]
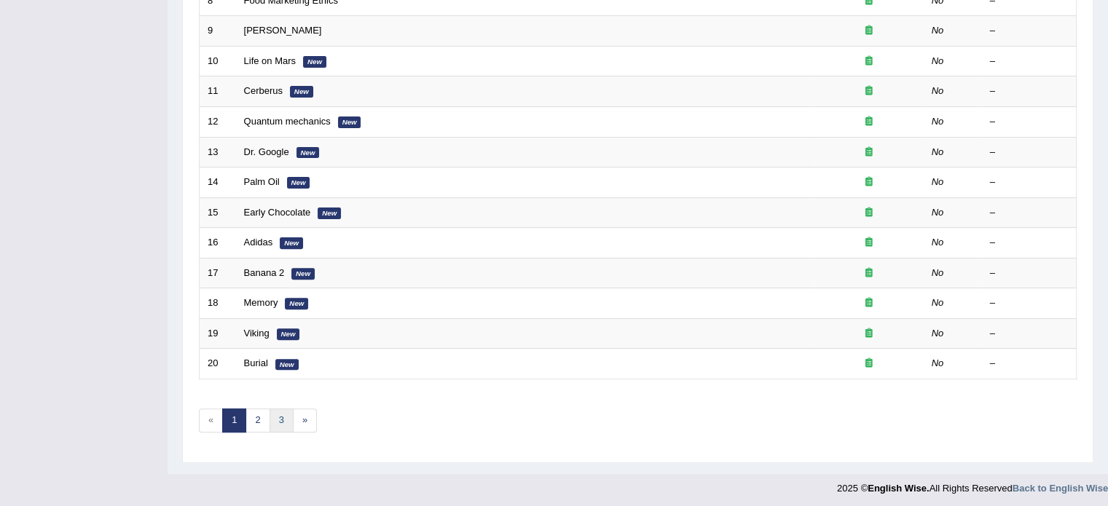
click at [277, 414] on link "3" at bounding box center [281, 421] width 24 height 24
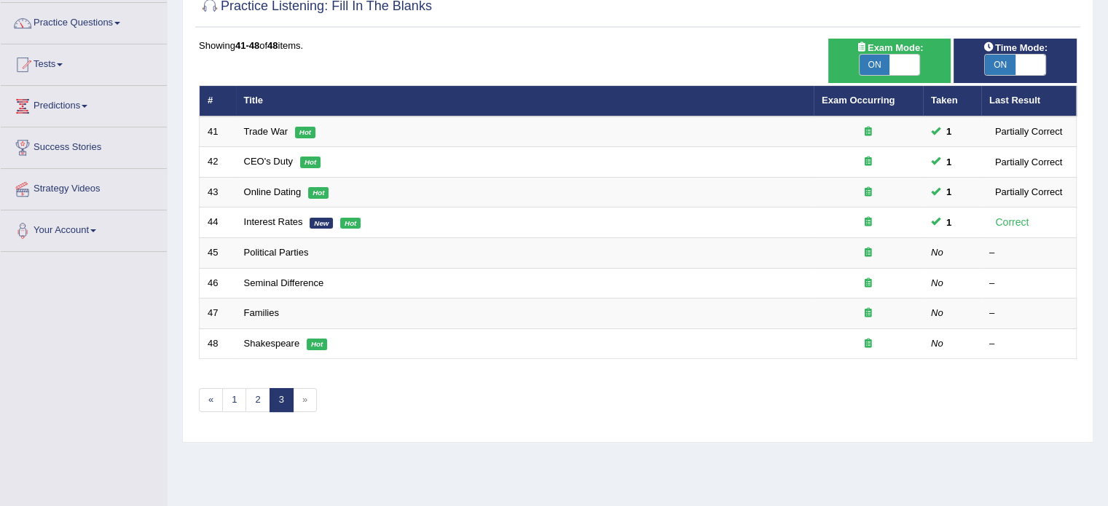
scroll to position [113, 0]
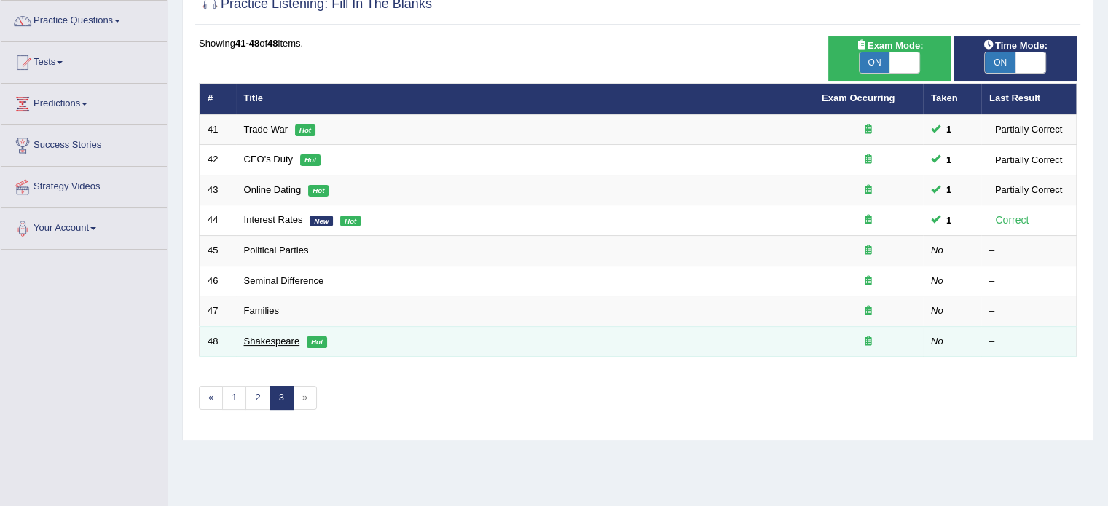
click at [270, 340] on link "Shakespeare" at bounding box center [272, 341] width 56 height 11
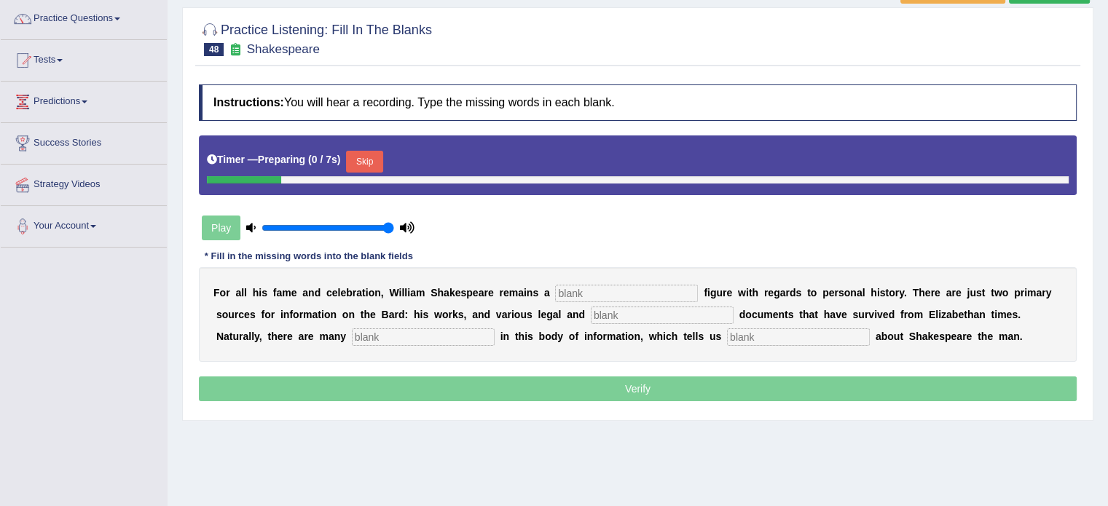
scroll to position [114, 0]
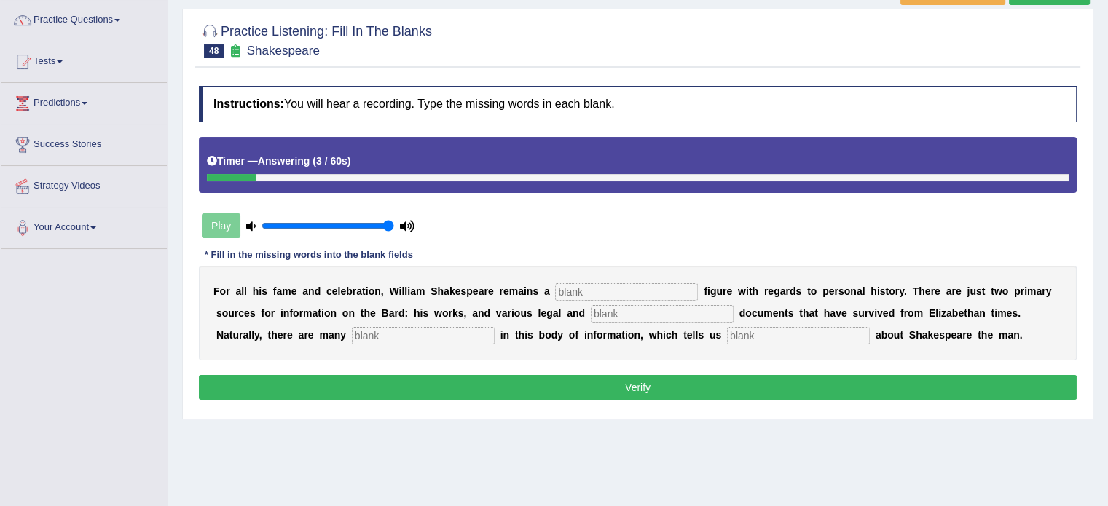
click at [580, 293] on input "text" at bounding box center [626, 291] width 143 height 17
type input "mysterious"
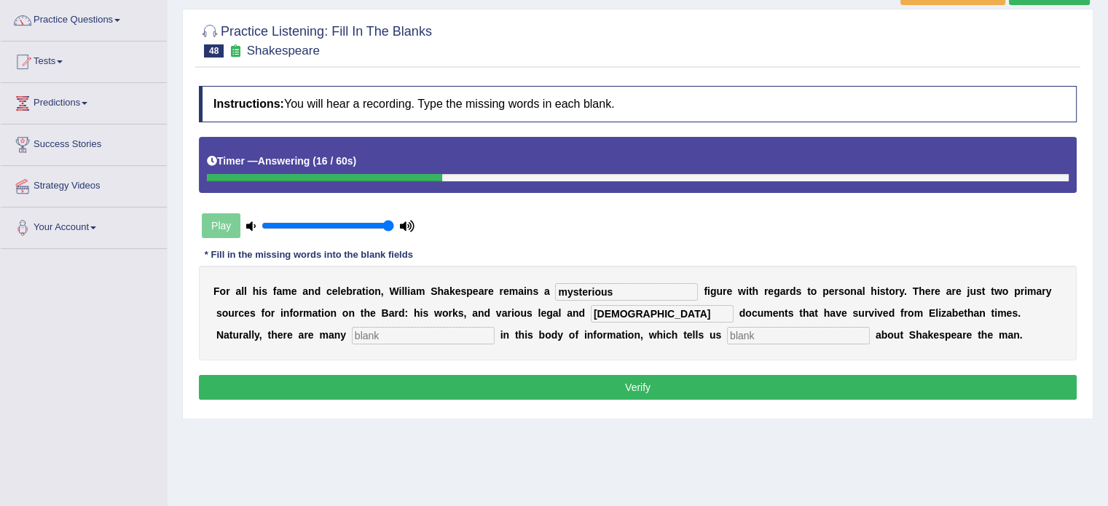
type input "church"
type input "gaps"
type input "little"
click at [558, 395] on button "Verify" at bounding box center [637, 387] width 877 height 25
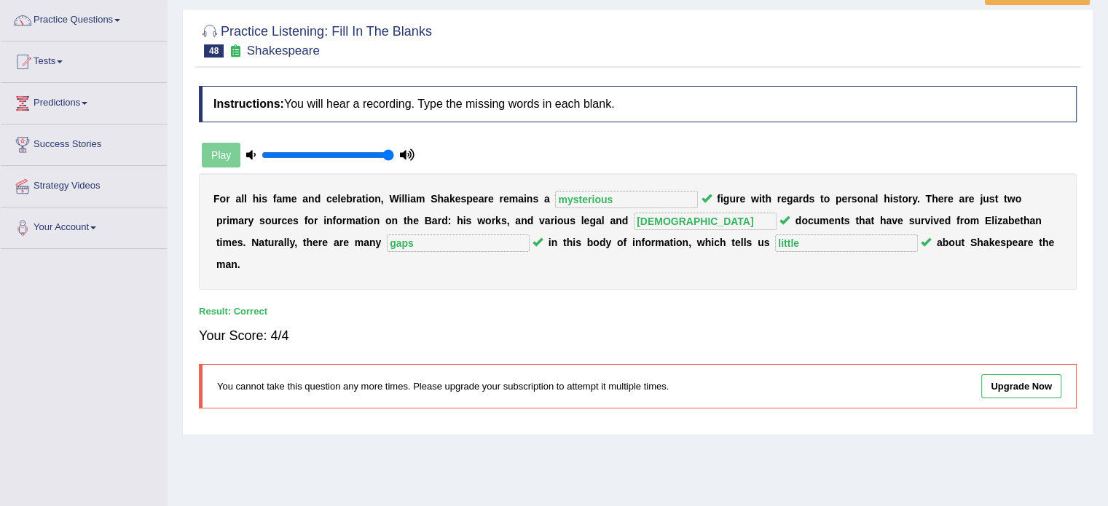
scroll to position [0, 0]
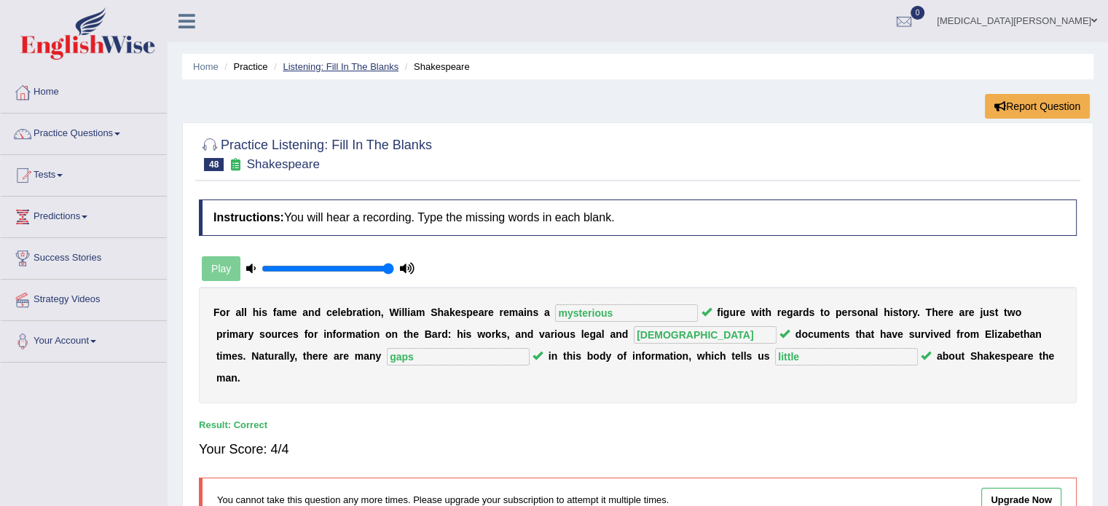
click at [374, 63] on link "Listening: Fill In The Blanks" at bounding box center [341, 66] width 116 height 11
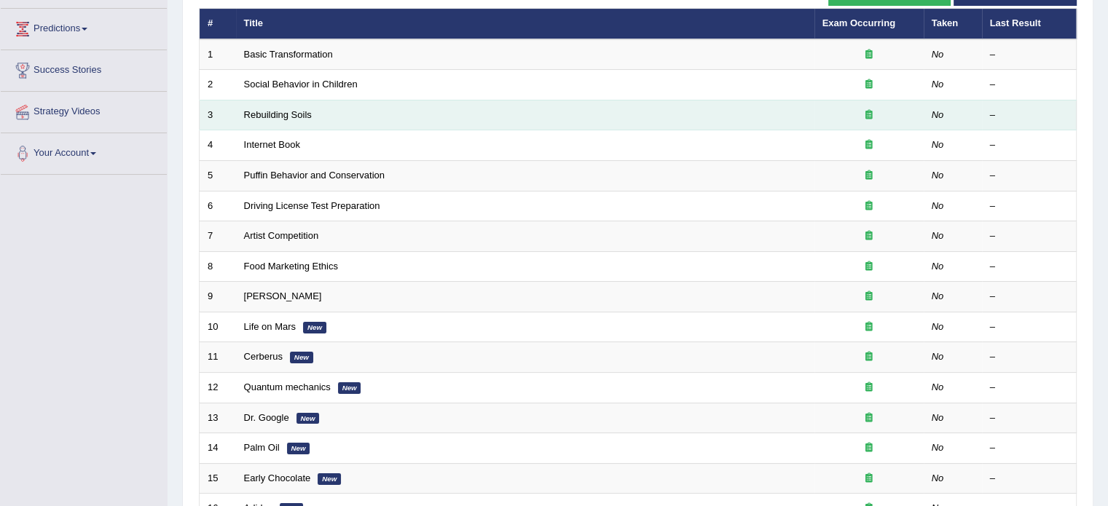
scroll to position [183, 0]
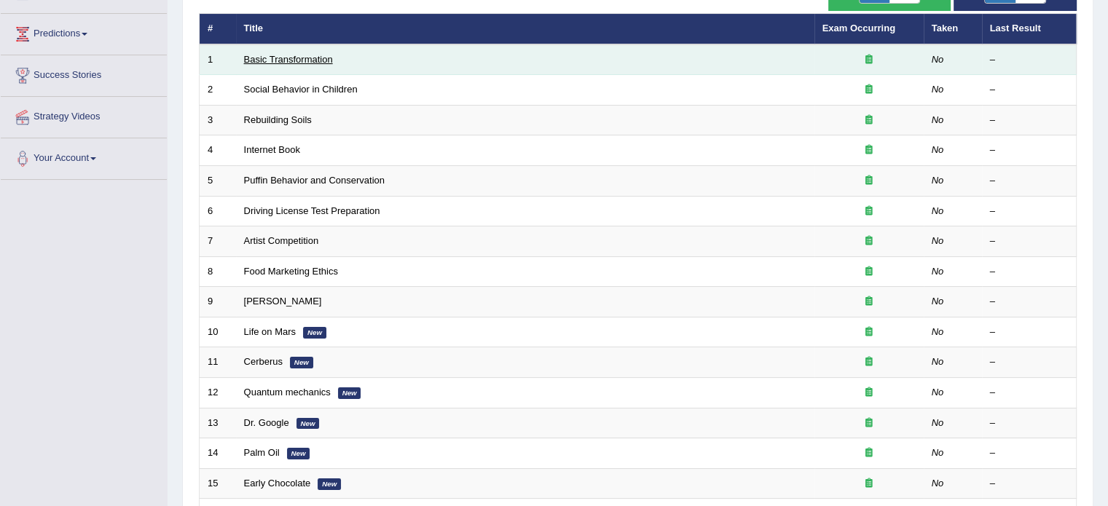
click at [274, 55] on link "Basic Transformation" at bounding box center [288, 59] width 89 height 11
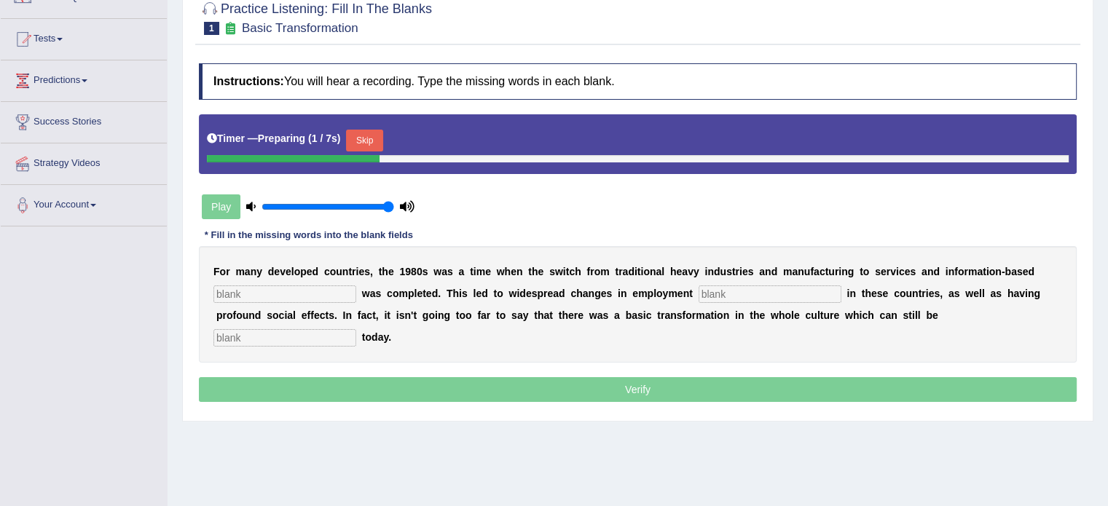
scroll to position [131, 0]
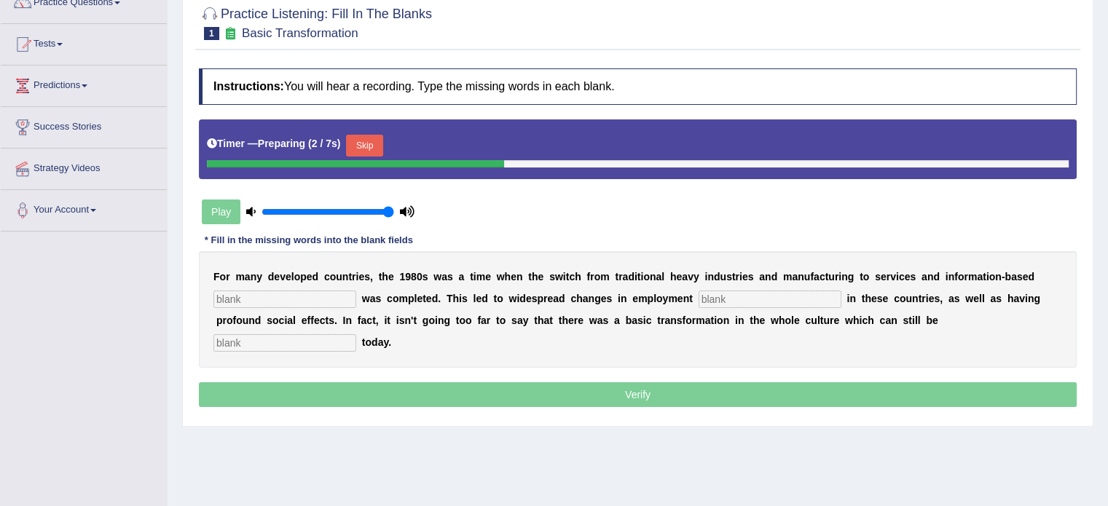
click at [372, 149] on button "Skip" at bounding box center [364, 146] width 36 height 22
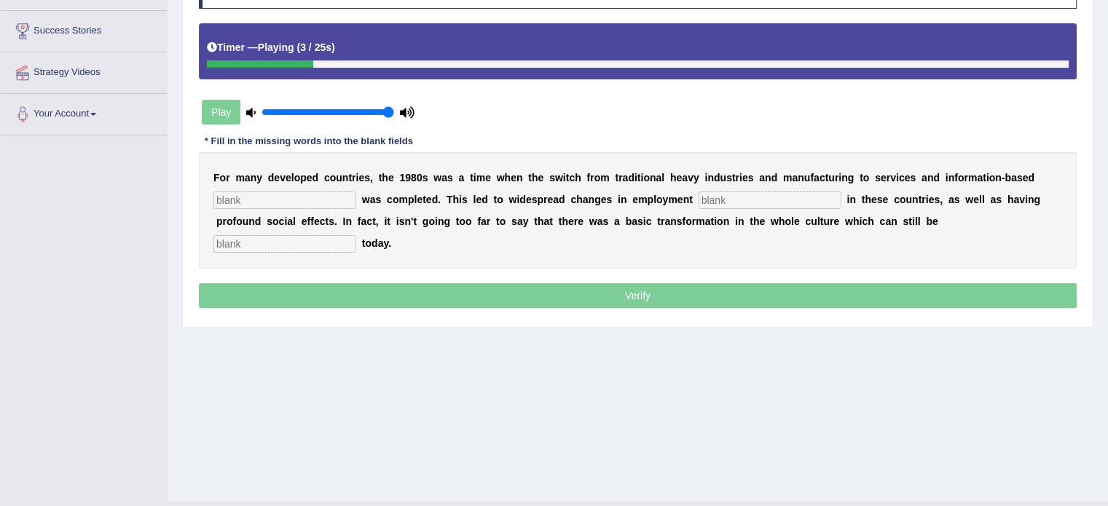
scroll to position [227, 0]
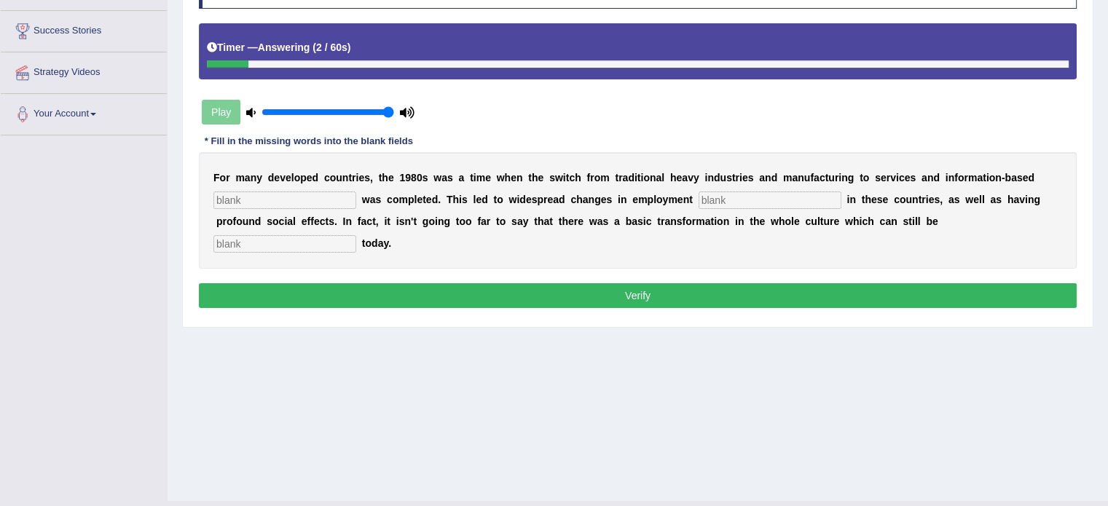
click at [356, 235] on input "text" at bounding box center [284, 243] width 143 height 17
type input "observed"
click at [274, 189] on div "F o r m a n y d e v e l o p e d c o u n t r i e s , t h e 1 9 8 0 s w a s a t i…" at bounding box center [637, 210] width 877 height 117
click at [235, 197] on input "text" at bounding box center [284, 200] width 143 height 17
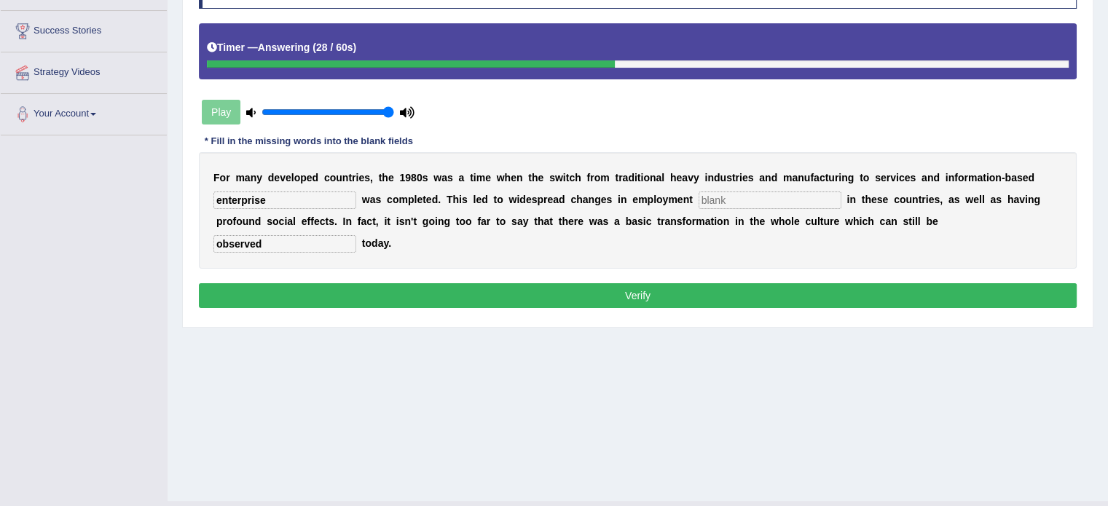
type input "enterprise"
type input "pattern"
click at [424, 283] on button "Verify" at bounding box center [637, 295] width 877 height 25
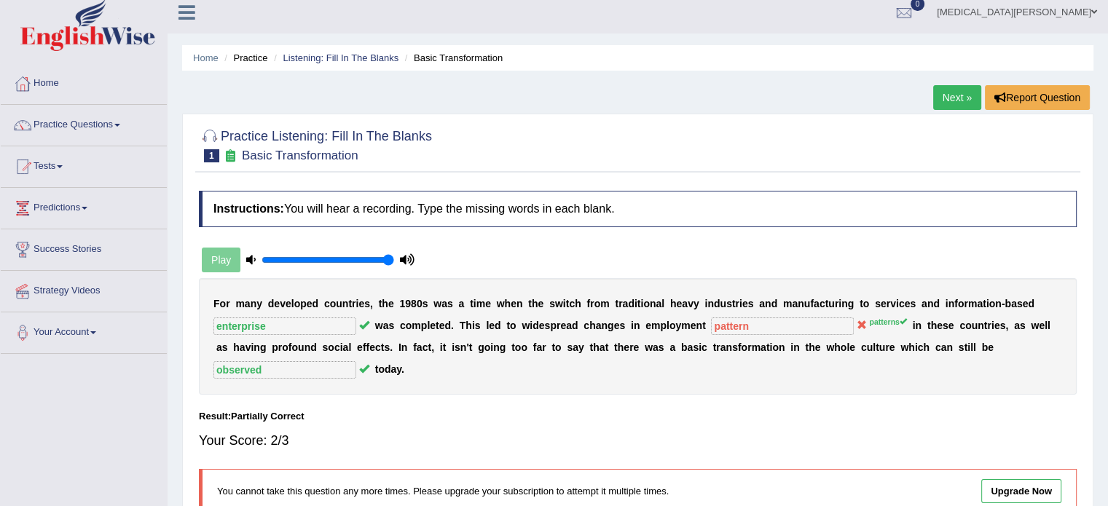
scroll to position [0, 0]
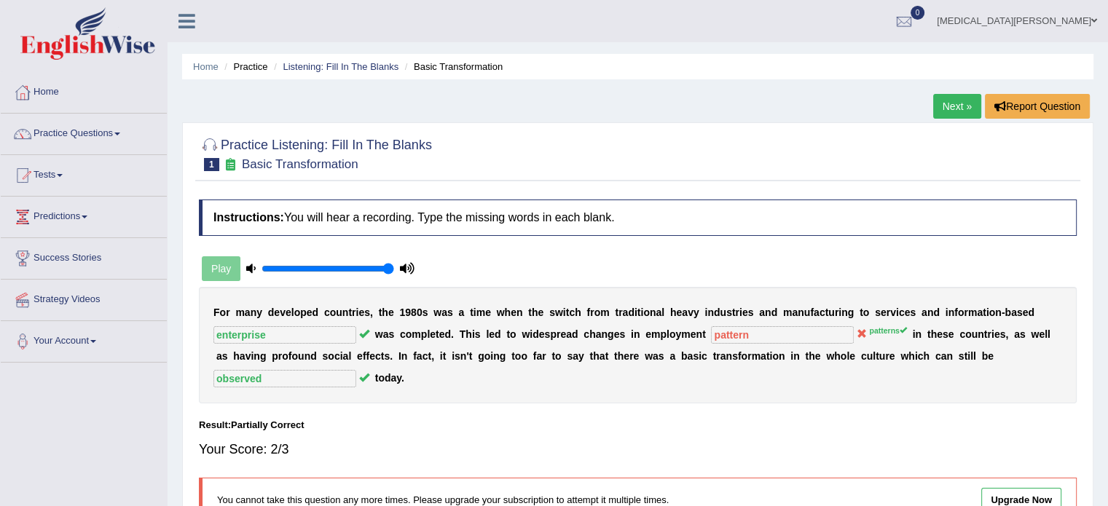
click at [342, 60] on li "Listening: Fill In The Blanks" at bounding box center [334, 67] width 128 height 14
click at [341, 62] on link "Listening: Fill In The Blanks" at bounding box center [341, 66] width 116 height 11
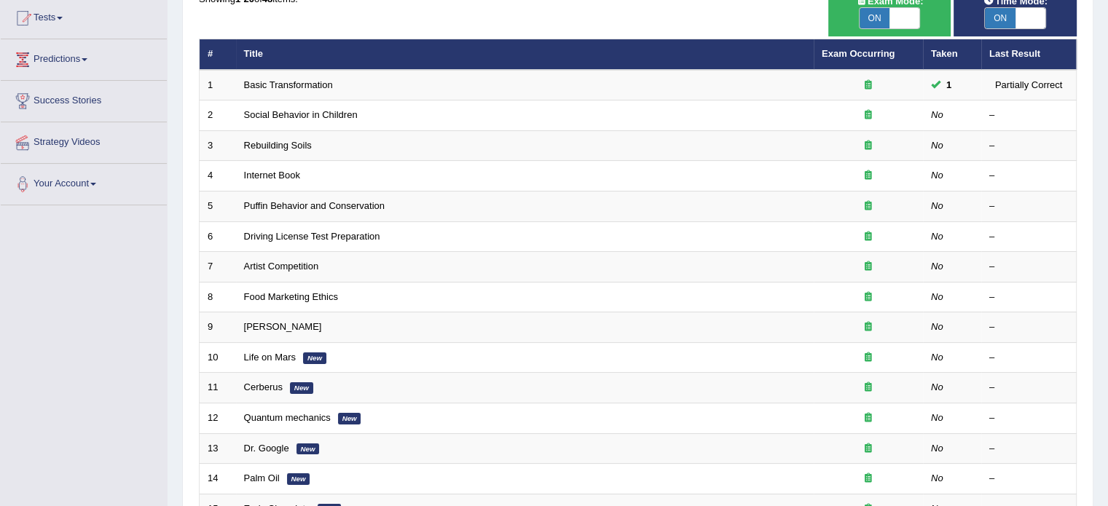
click at [1002, 15] on span "ON" at bounding box center [1000, 18] width 31 height 20
checkbox input "false"
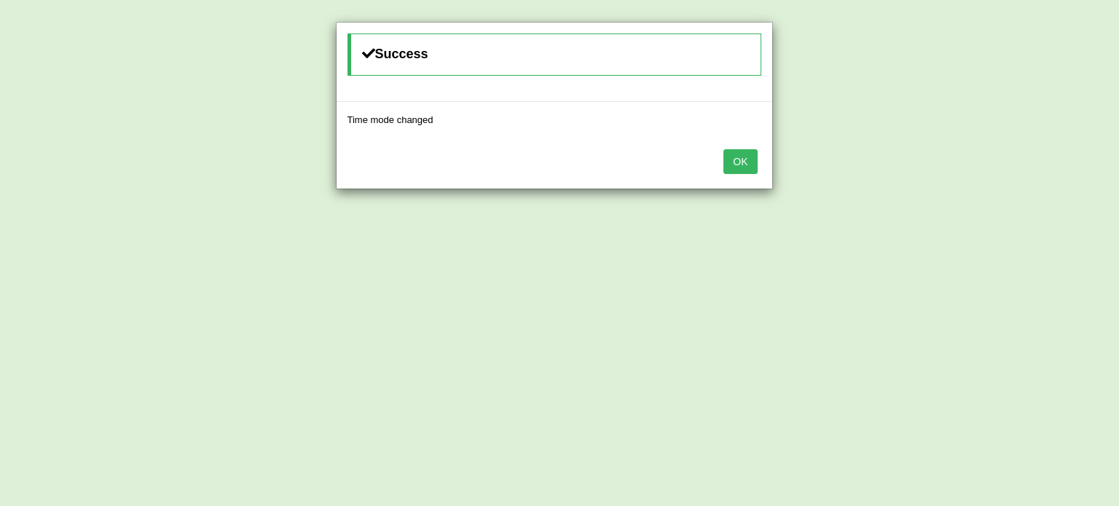
click at [733, 160] on button "OK" at bounding box center [739, 161] width 33 height 25
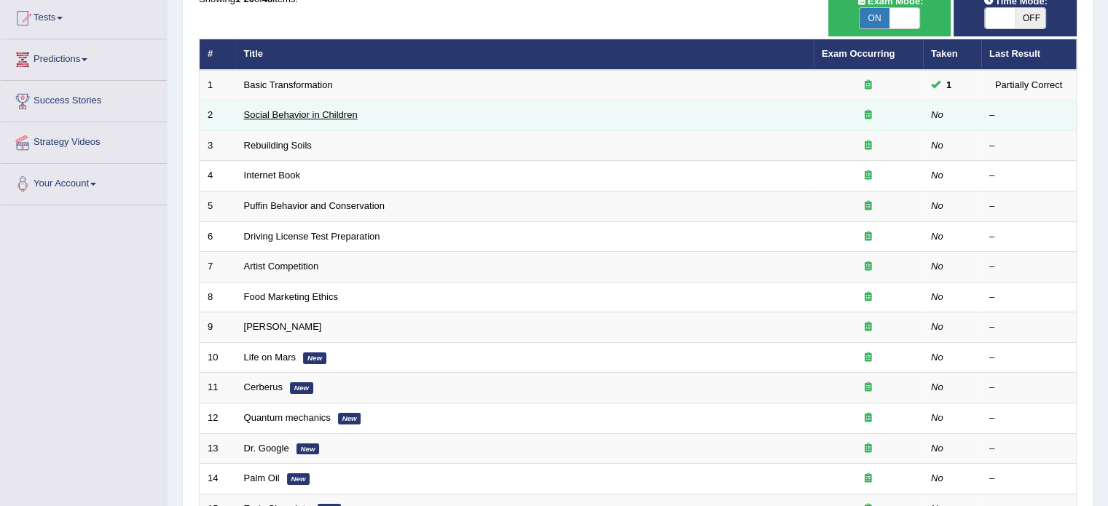
click at [277, 109] on link "Social Behavior in Children" at bounding box center [301, 114] width 114 height 11
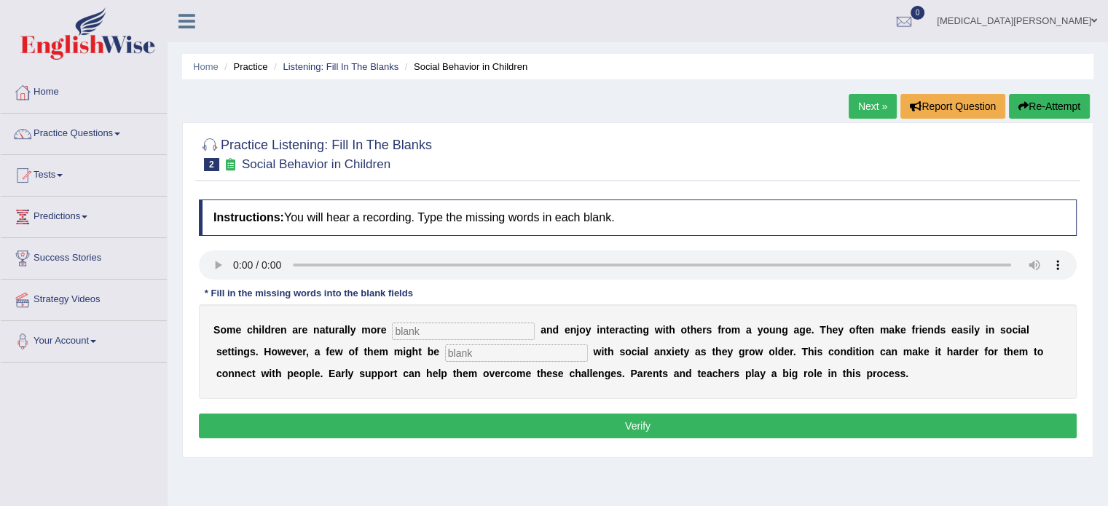
click at [552, 422] on button "Verify" at bounding box center [637, 426] width 877 height 25
click at [446, 328] on input "text" at bounding box center [463, 331] width 143 height 17
type input "sociable"
type input "diagnosed"
click at [537, 430] on button "Verify" at bounding box center [637, 426] width 877 height 25
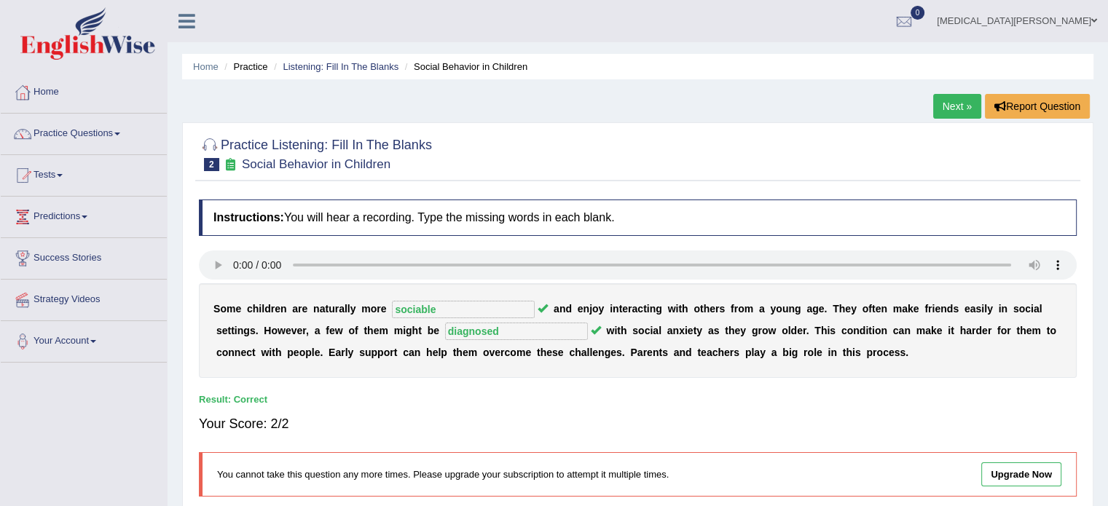
click at [961, 100] on link "Next »" at bounding box center [957, 106] width 48 height 25
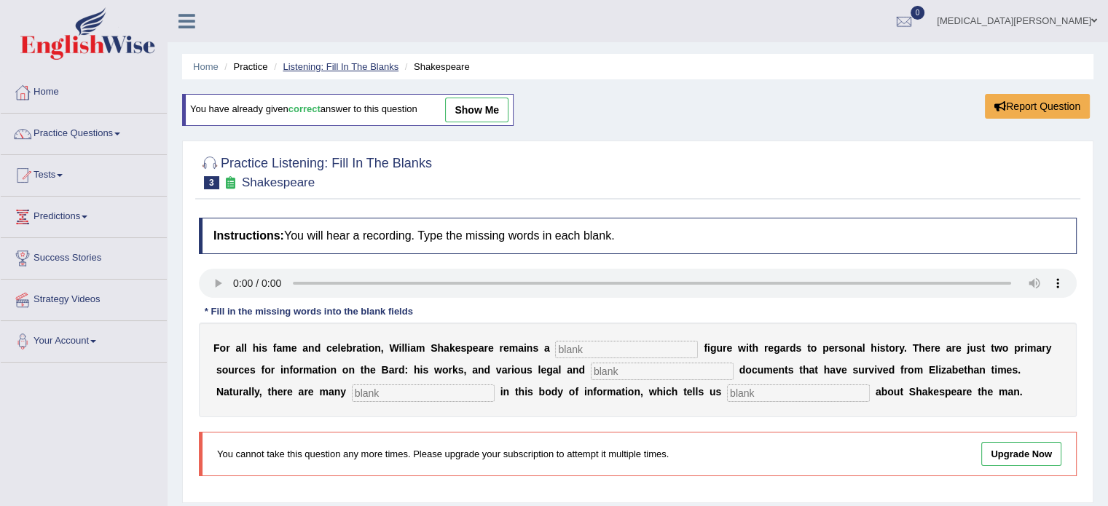
click at [315, 63] on link "Listening: Fill In The Blanks" at bounding box center [341, 66] width 116 height 11
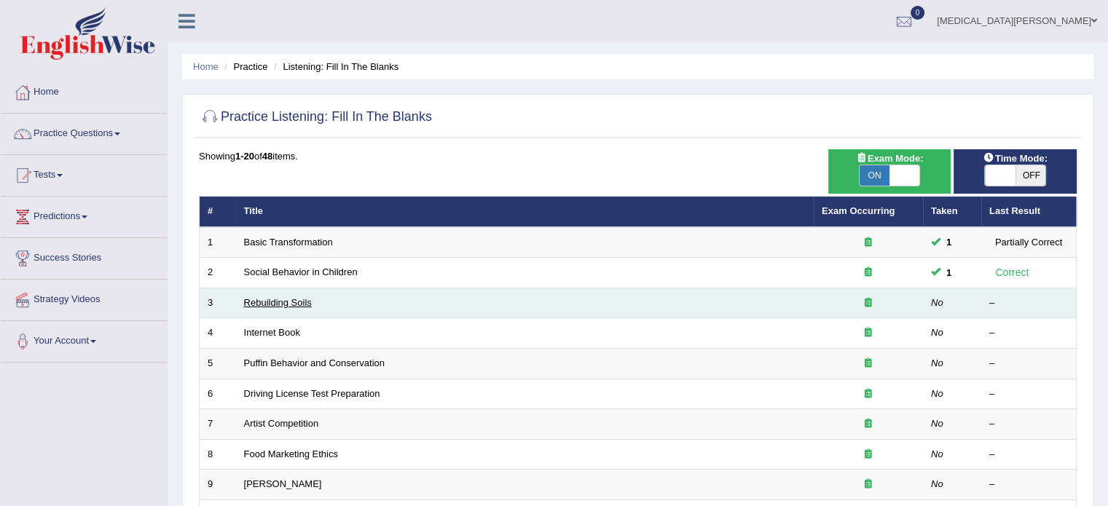
click at [244, 299] on link "Rebuilding Soils" at bounding box center [278, 302] width 68 height 11
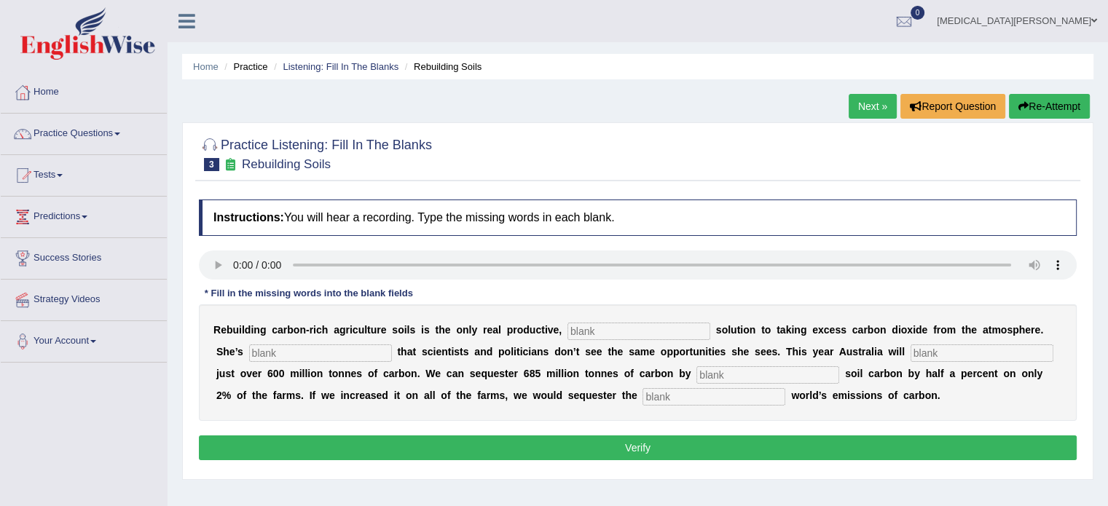
click at [642, 395] on input "text" at bounding box center [713, 396] width 143 height 17
type input "whole"
click at [696, 377] on input "text" at bounding box center [767, 374] width 143 height 17
type input "increasing"
click at [591, 321] on div "R e b u i l d i n g c a r b o n - r i c h a g r i c u l t u r e s o i l s i s t…" at bounding box center [637, 362] width 877 height 117
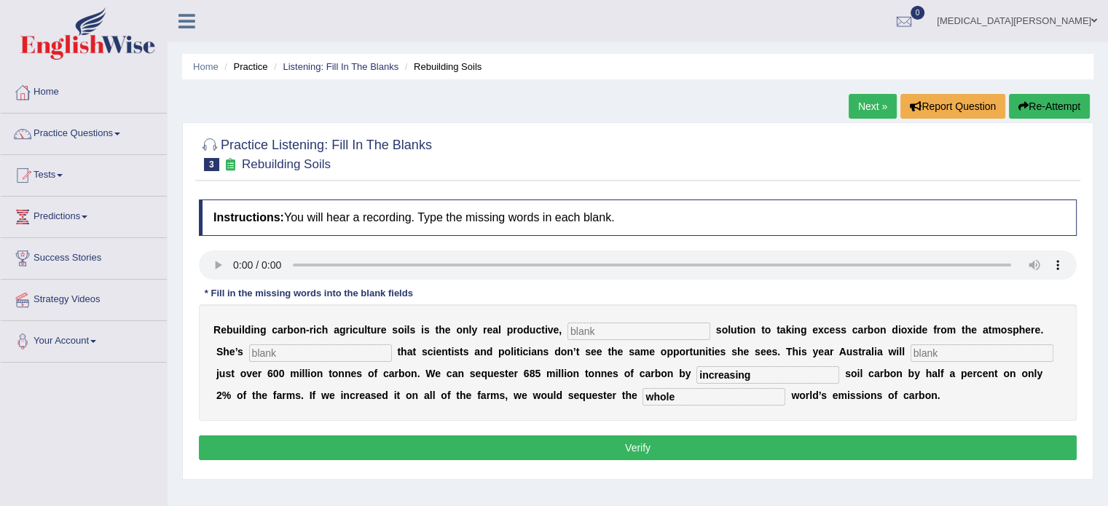
click at [586, 326] on input "text" at bounding box center [638, 331] width 143 height 17
type input "permanent"
type input "frastreted"
type input "admit"
click at [549, 448] on button "Verify" at bounding box center [637, 447] width 877 height 25
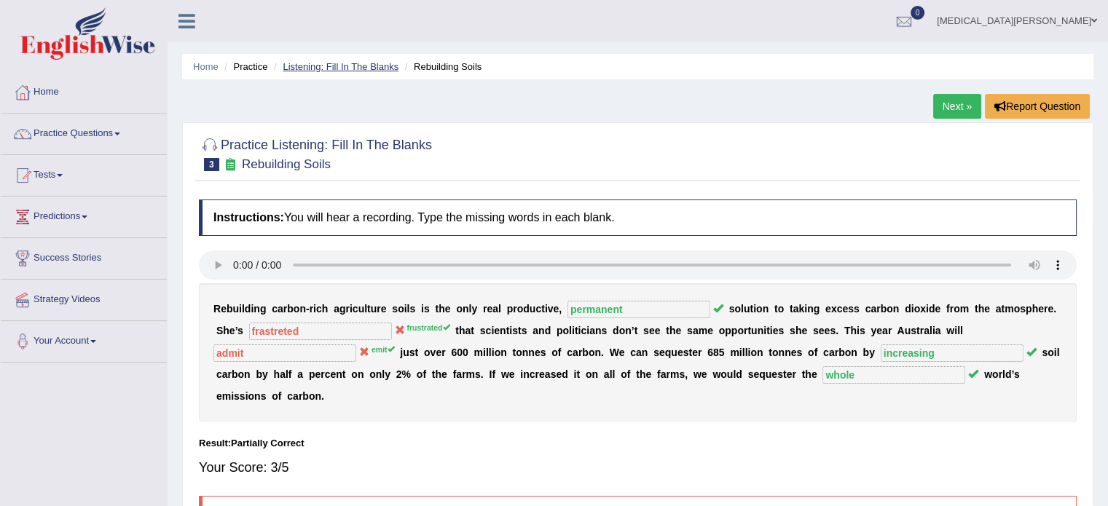
click at [360, 61] on link "Listening: Fill In The Blanks" at bounding box center [341, 66] width 116 height 11
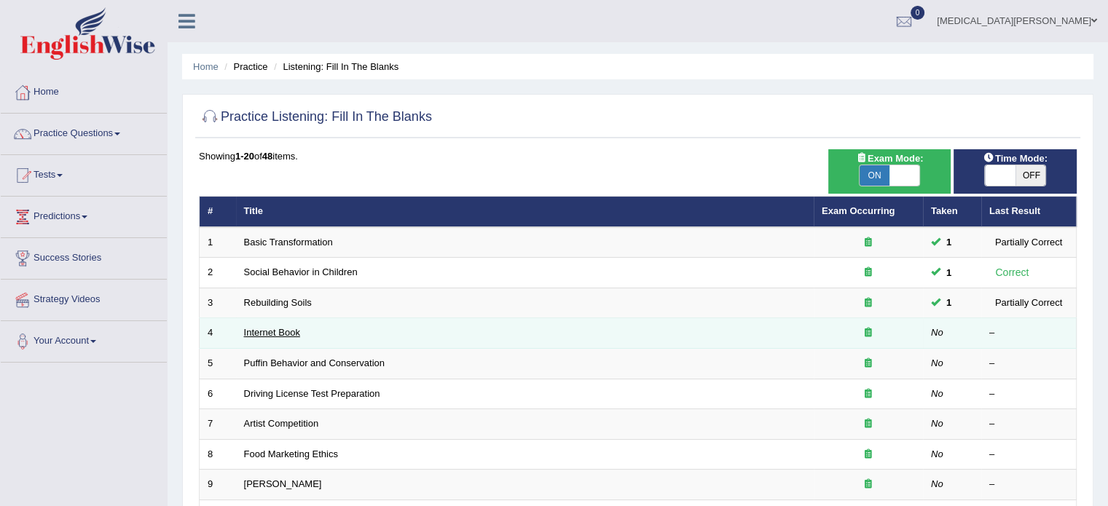
click at [252, 331] on link "Internet Book" at bounding box center [272, 332] width 56 height 11
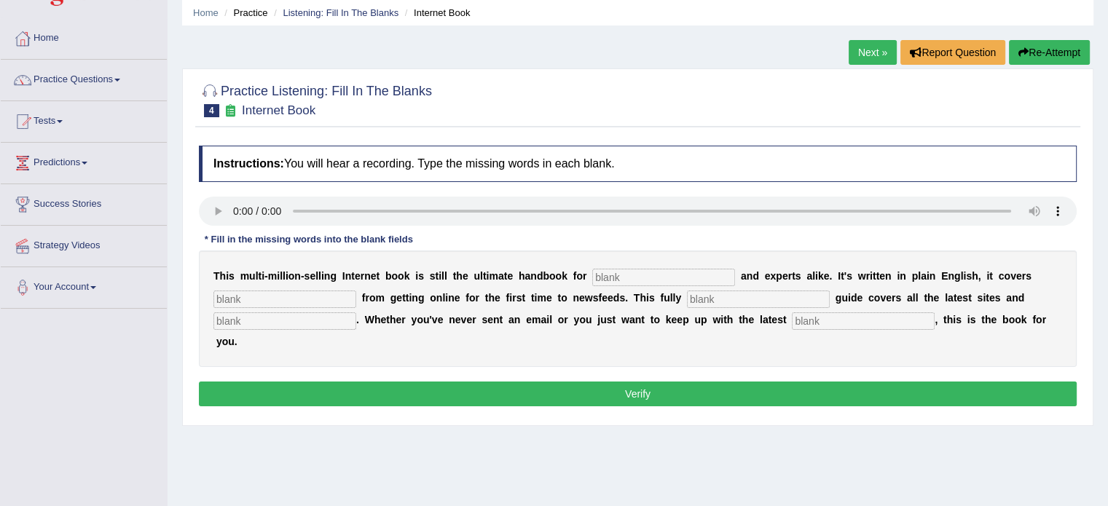
scroll to position [52, 0]
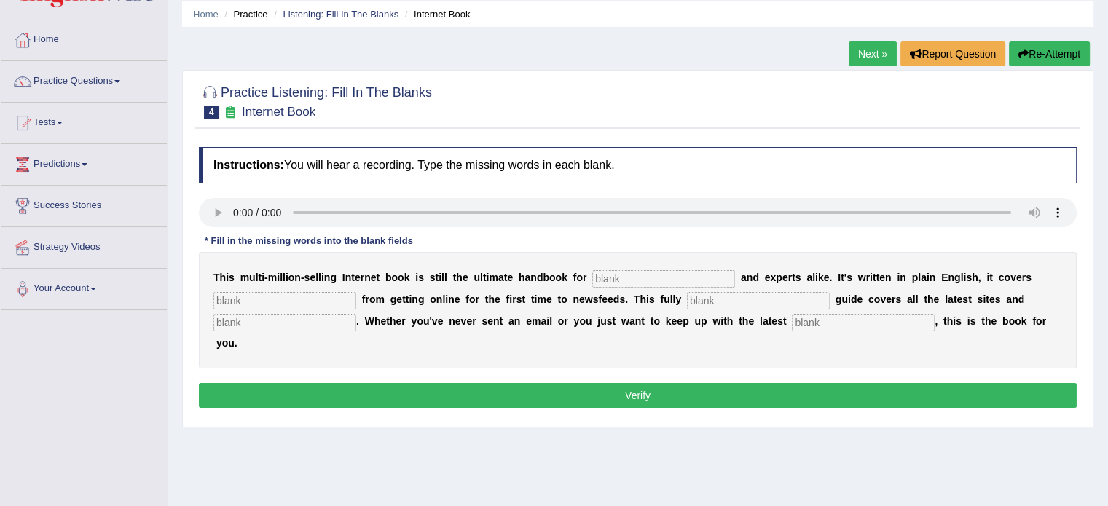
click at [792, 323] on input "text" at bounding box center [863, 322] width 143 height 17
type input "development"
click at [624, 276] on input "text" at bounding box center [663, 278] width 143 height 17
type input "novices"
type input "everthing"
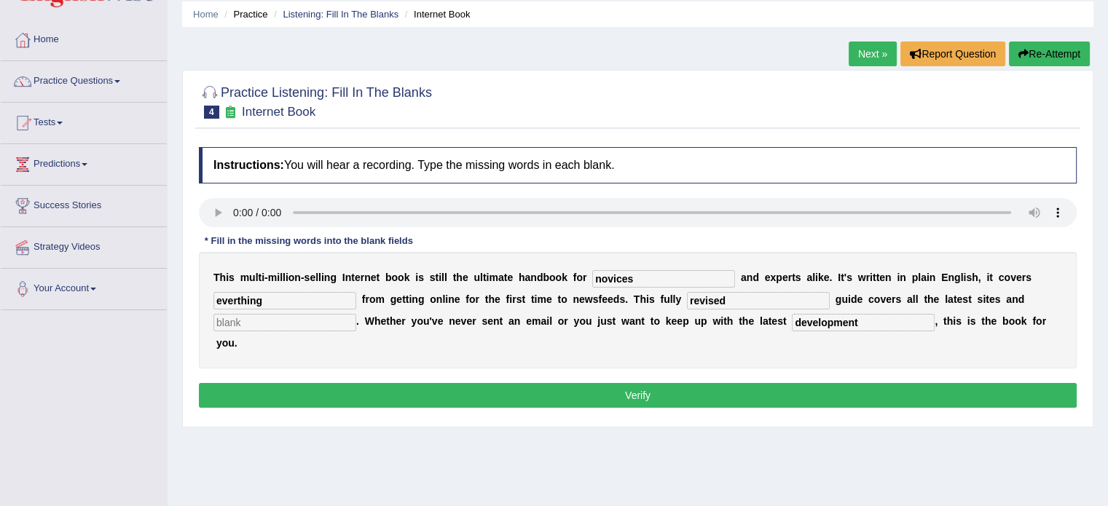
type input "revised"
type input "crazes"
click at [694, 383] on button "Verify" at bounding box center [637, 395] width 877 height 25
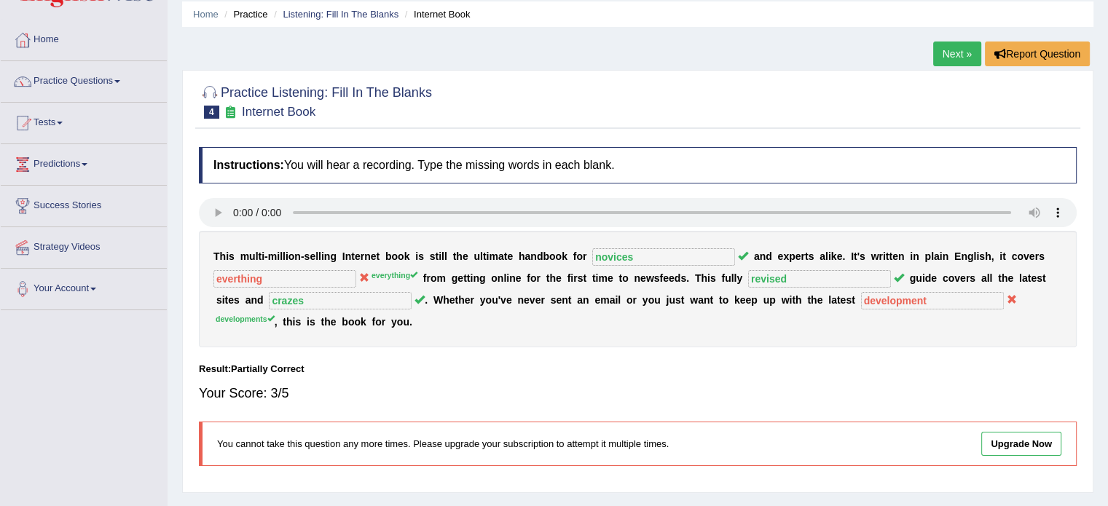
scroll to position [0, 0]
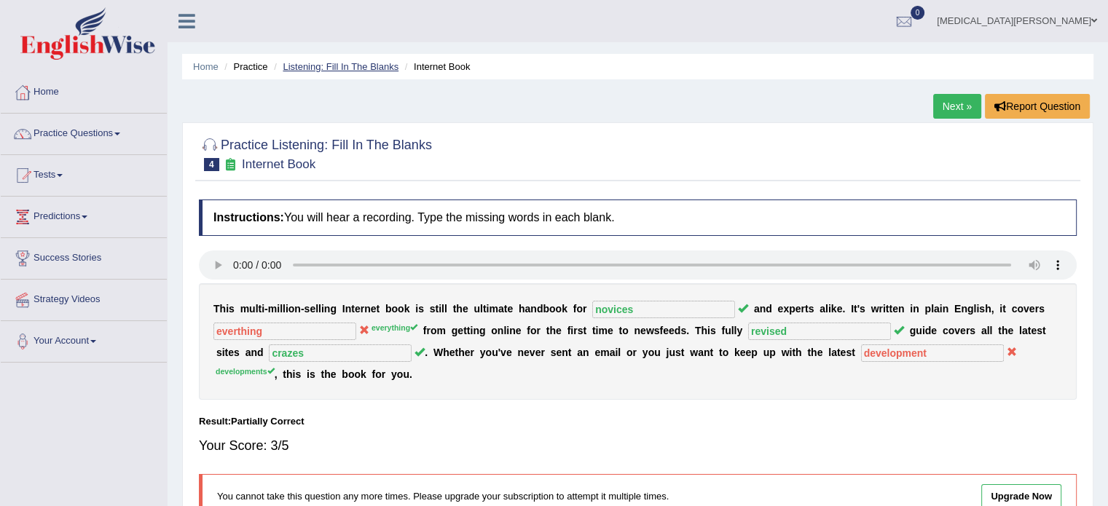
click at [336, 61] on link "Listening: Fill In The Blanks" at bounding box center [341, 66] width 116 height 11
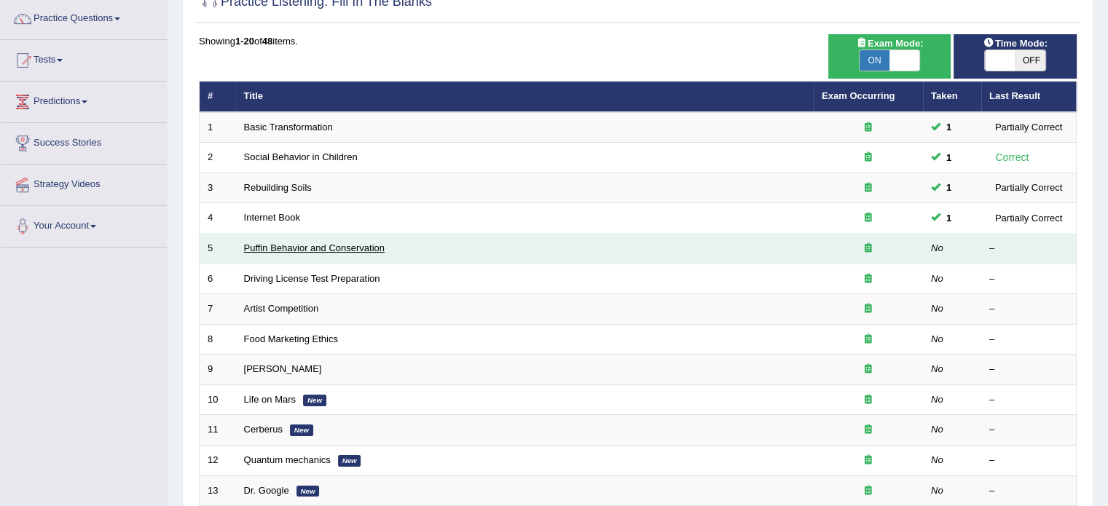
click at [297, 245] on link "Puffin Behavior and Conservation" at bounding box center [314, 247] width 141 height 11
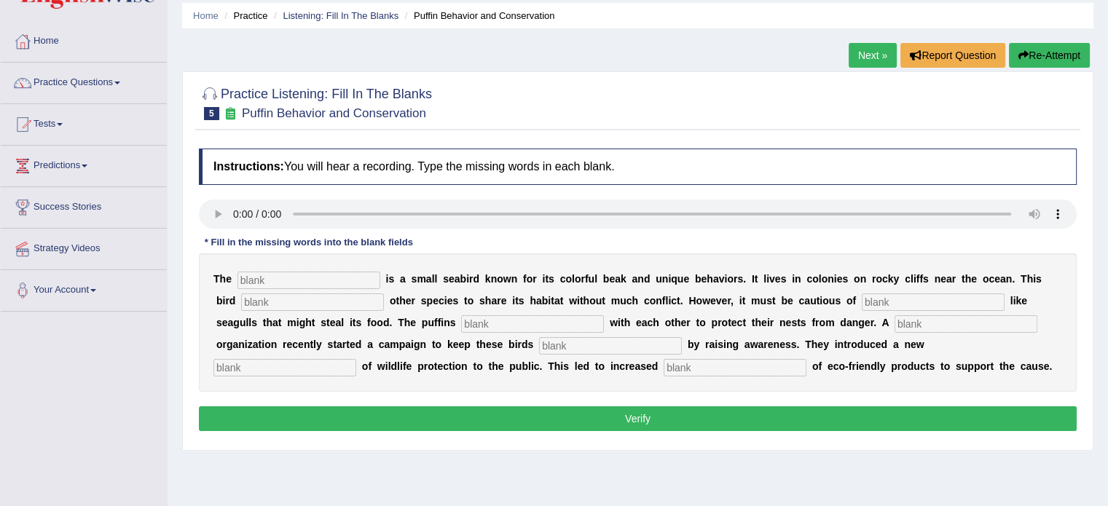
scroll to position [52, 0]
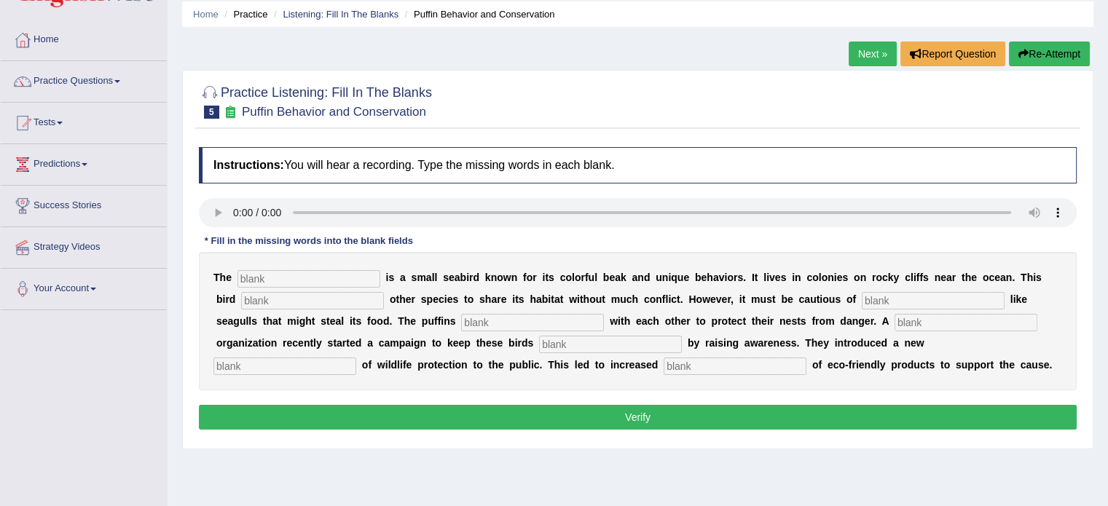
click at [216, 218] on div "Instructions: You will hear a recording. Type the missing words in each blank. …" at bounding box center [637, 290] width 885 height 301
drag, startPoint x: 216, startPoint y: 238, endPoint x: 218, endPoint y: 250, distance: 11.9
click at [218, 250] on div "Instructions: You will hear a recording. Type the missing words in each blank. …" at bounding box center [637, 290] width 885 height 301
click at [663, 366] on input "text" at bounding box center [734, 366] width 143 height 17
type input "consumption"
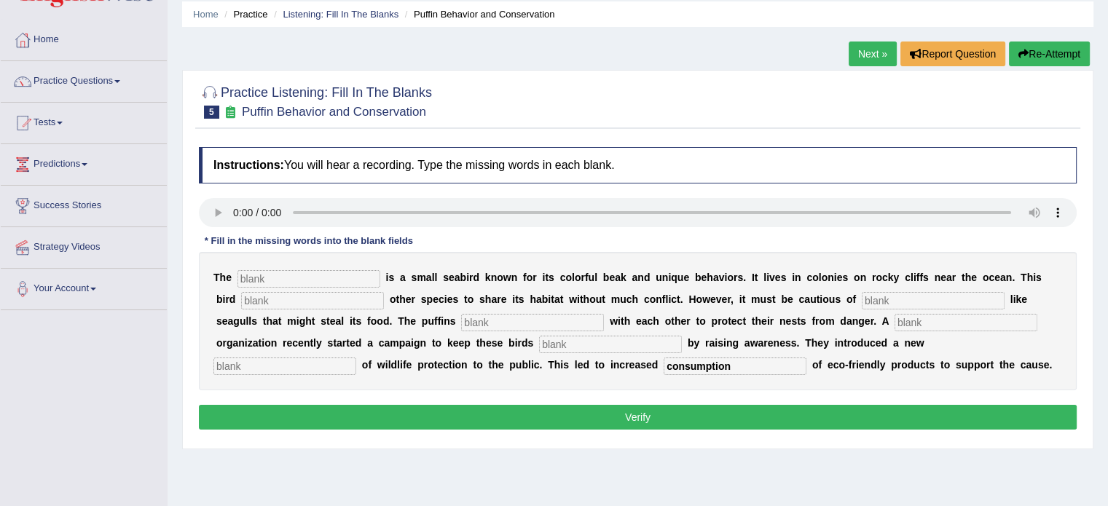
click at [273, 276] on input "text" at bounding box center [308, 278] width 143 height 17
type input "puffins"
type input "allow"
type input "predators"
type input "coorporate"
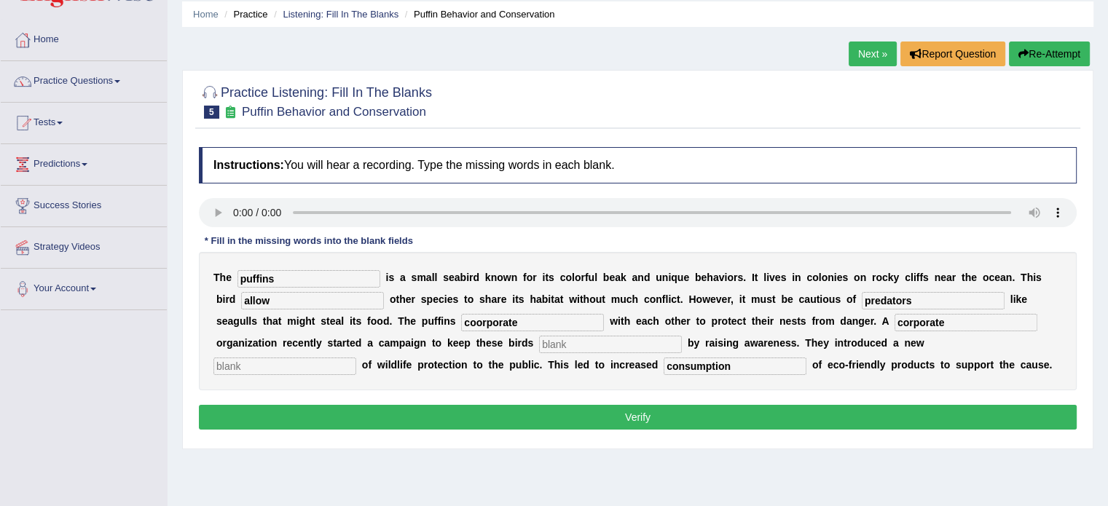
type input "corporate"
type input "safe"
click at [337, 352] on div "T h e puffins i s a s m a l l s e a b i r d k n o w n f o r i t s c o l o r f u…" at bounding box center [637, 321] width 877 height 138
click at [539, 343] on input "text" at bounding box center [610, 344] width 143 height 17
type input "safe"
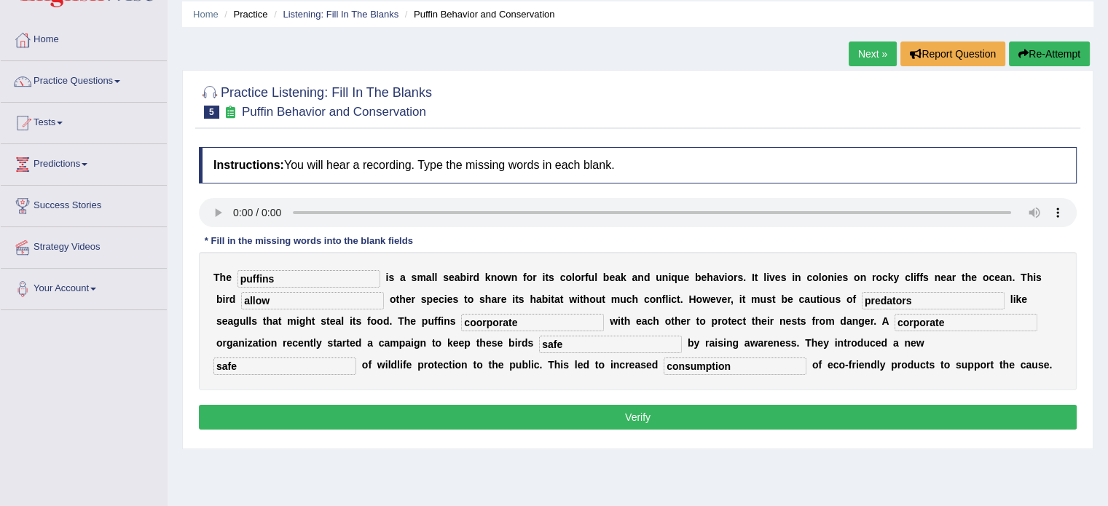
click at [384, 406] on button "Verify" at bounding box center [637, 417] width 877 height 25
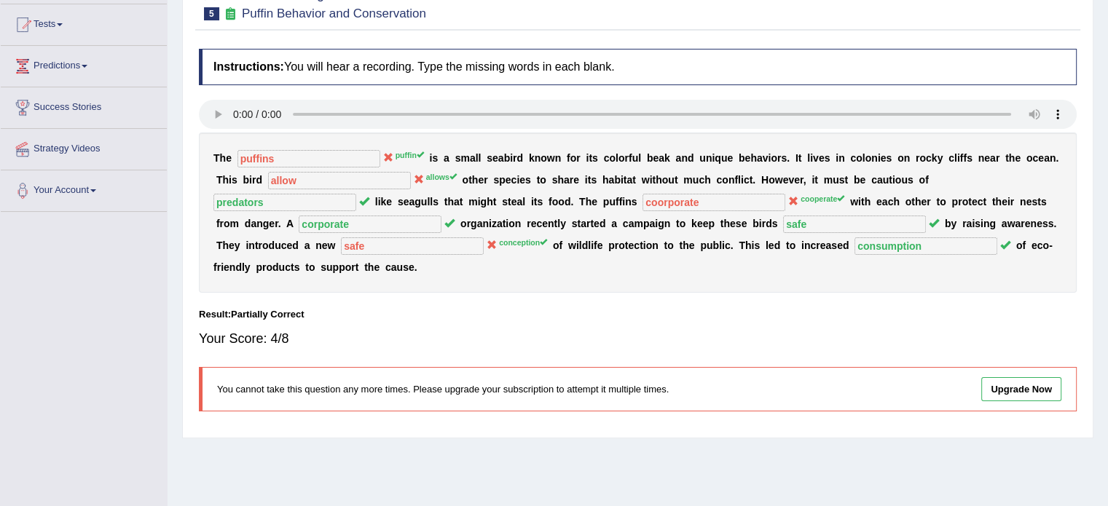
scroll to position [0, 0]
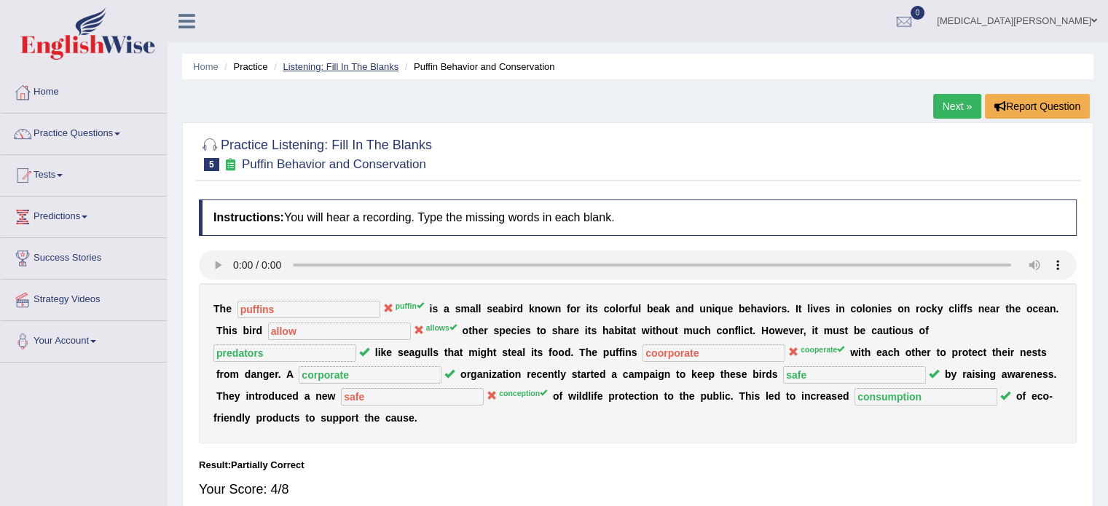
click at [323, 65] on link "Listening: Fill In The Blanks" at bounding box center [341, 66] width 116 height 11
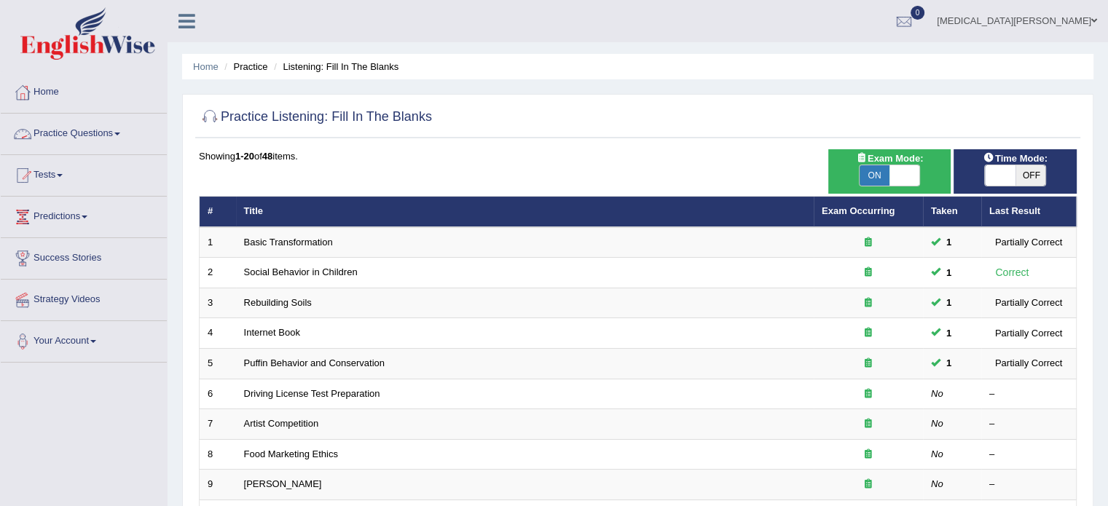
click at [90, 127] on link "Practice Questions" at bounding box center [84, 132] width 166 height 36
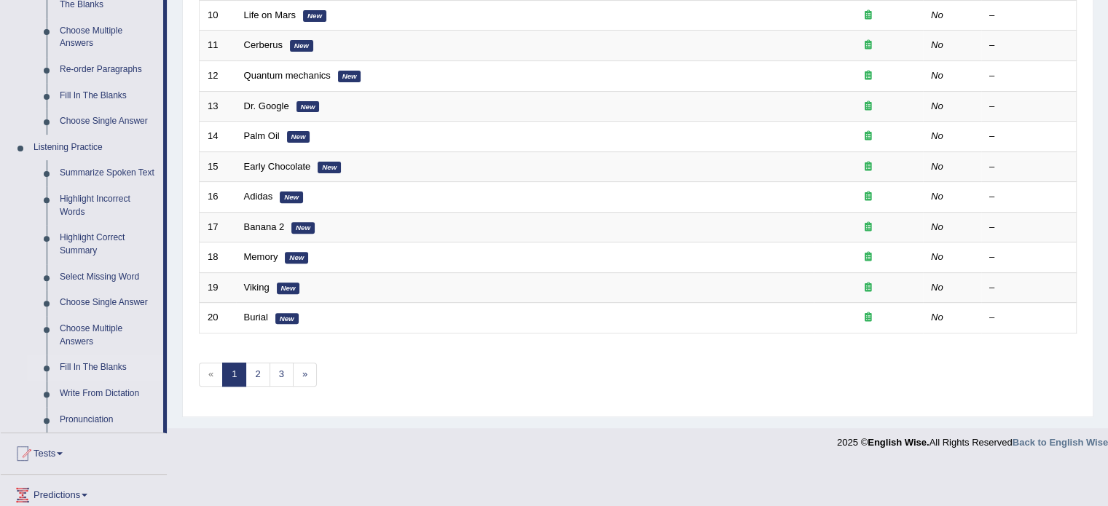
scroll to position [547, 0]
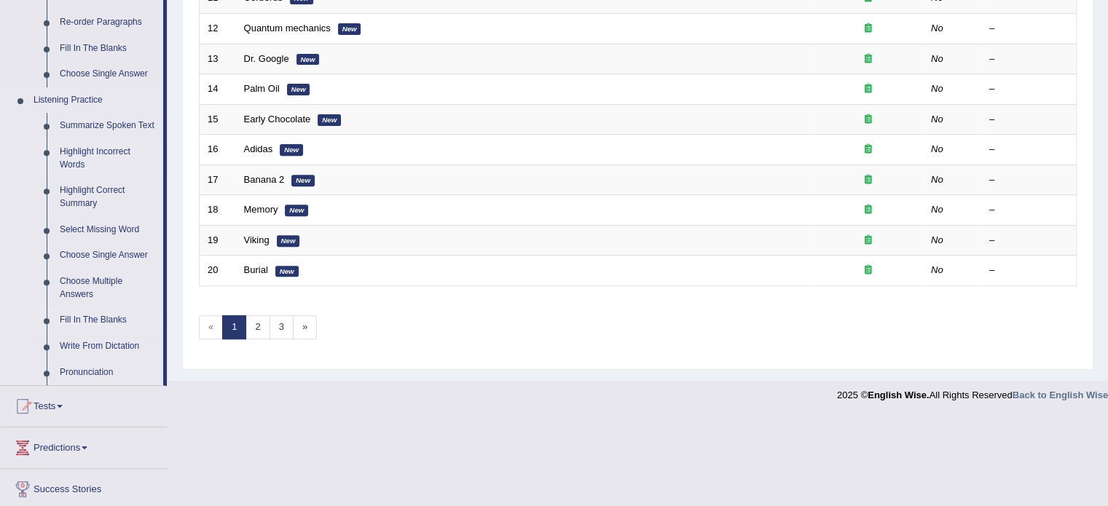
click at [109, 151] on link "Highlight Incorrect Words" at bounding box center [108, 158] width 110 height 39
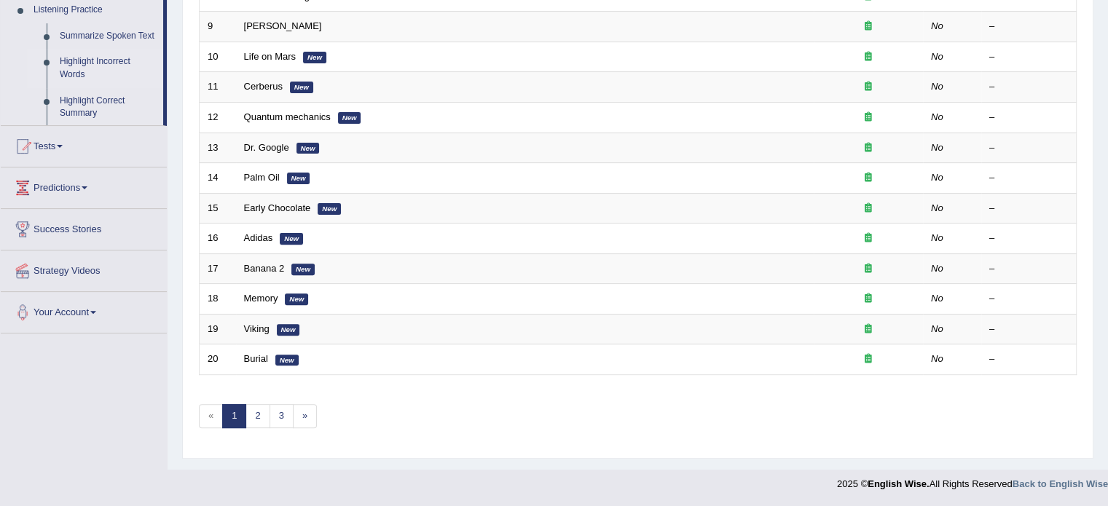
scroll to position [454, 0]
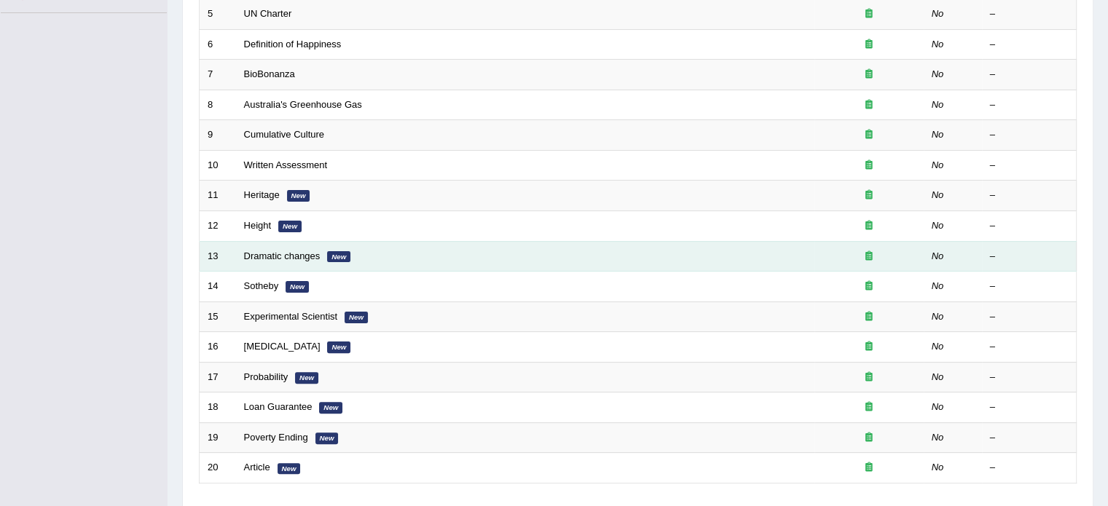
scroll to position [348, 0]
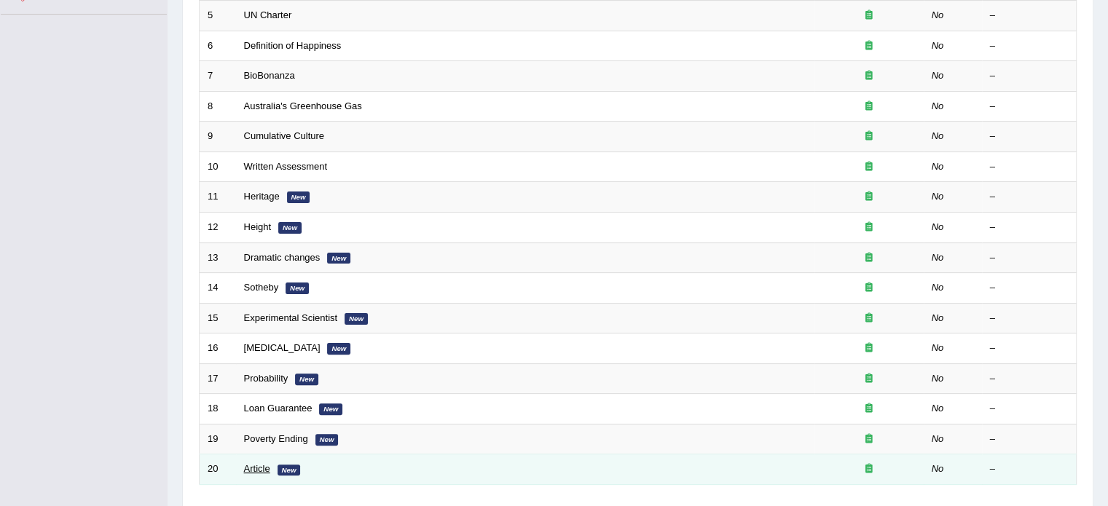
click at [259, 467] on link "Article" at bounding box center [257, 468] width 26 height 11
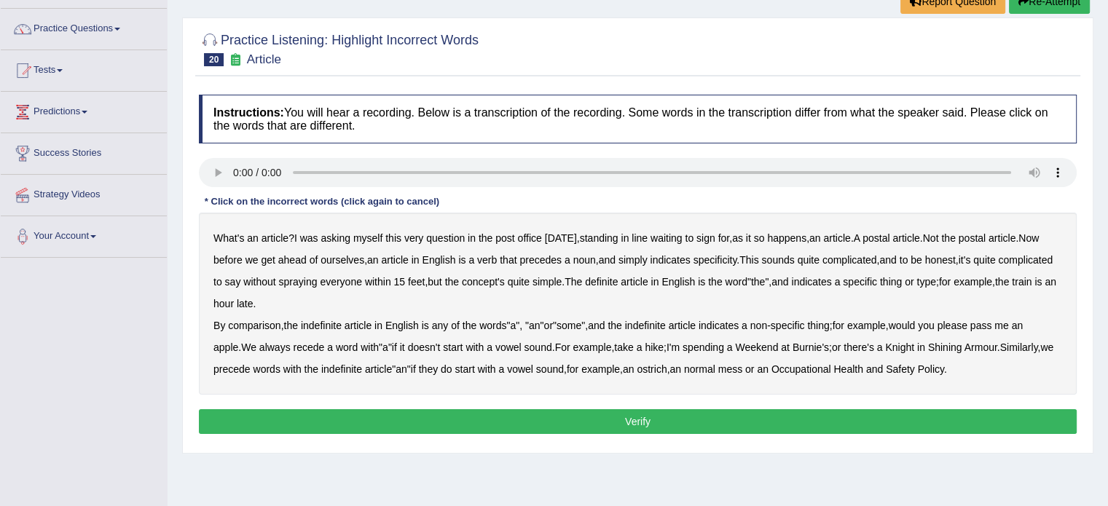
scroll to position [104, 0]
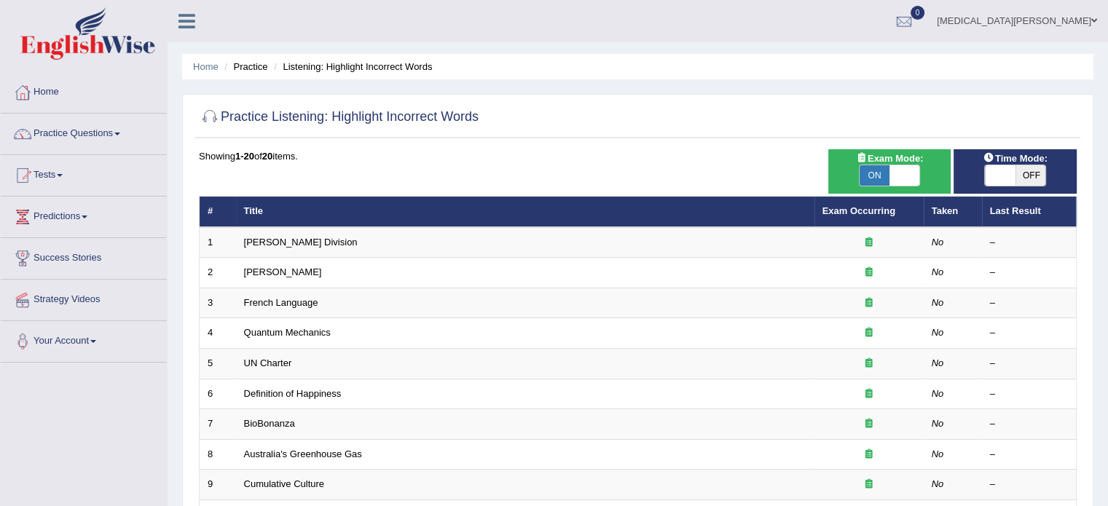
click at [1030, 168] on span "OFF" at bounding box center [1030, 175] width 31 height 20
checkbox input "true"
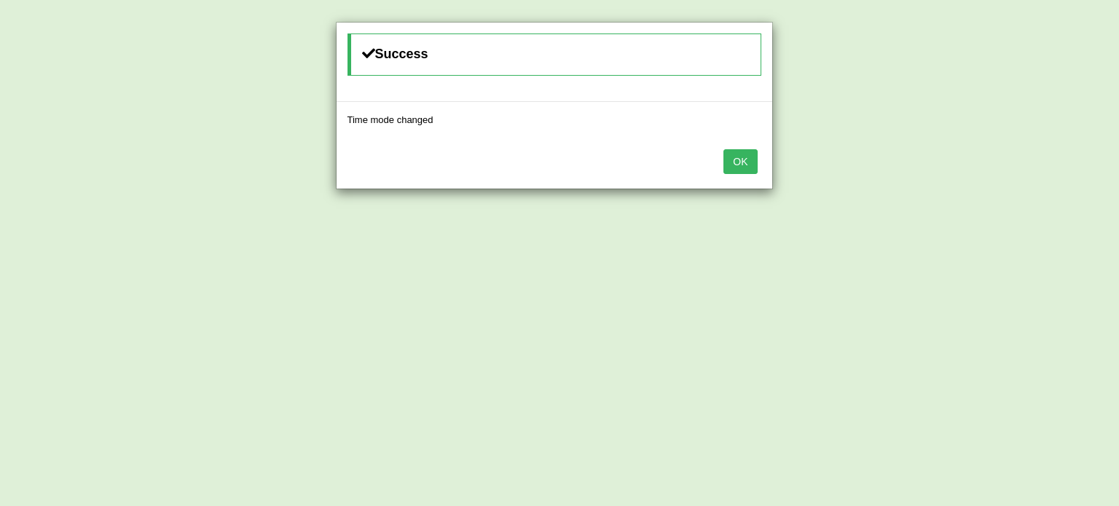
click at [743, 161] on button "OK" at bounding box center [739, 161] width 33 height 25
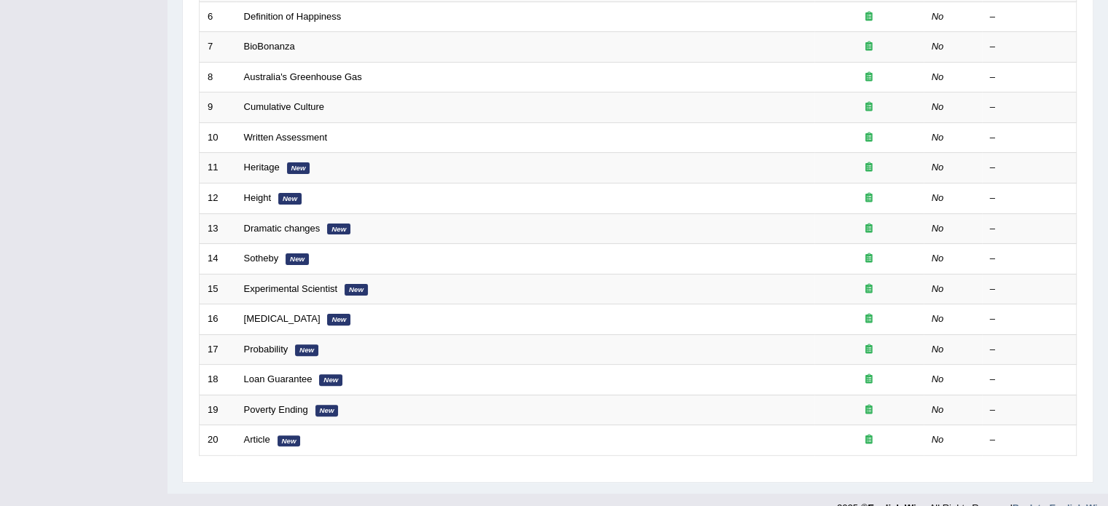
scroll to position [397, 0]
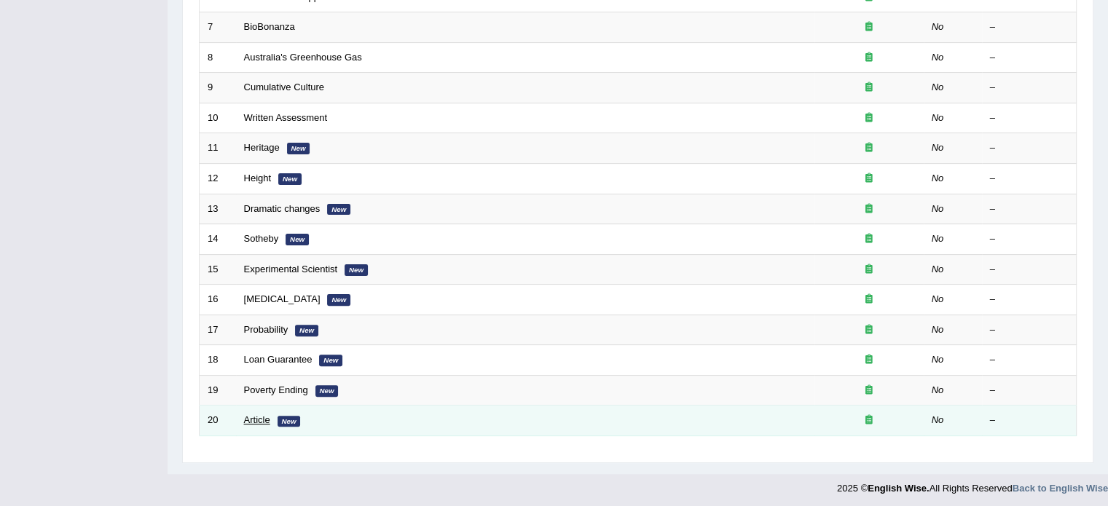
click at [253, 421] on link "Article" at bounding box center [257, 419] width 26 height 11
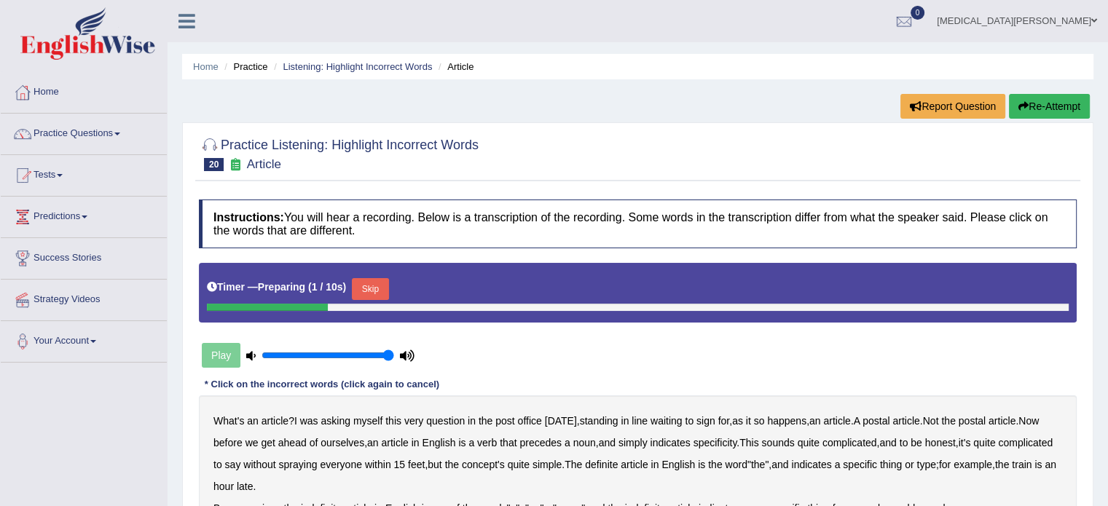
click at [372, 290] on button "Skip" at bounding box center [370, 289] width 36 height 22
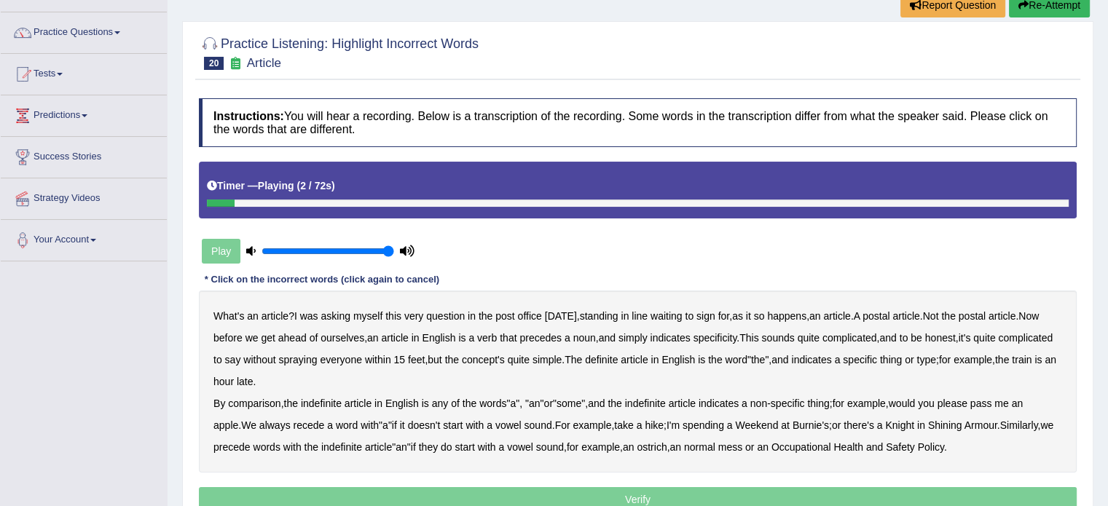
scroll to position [117, 0]
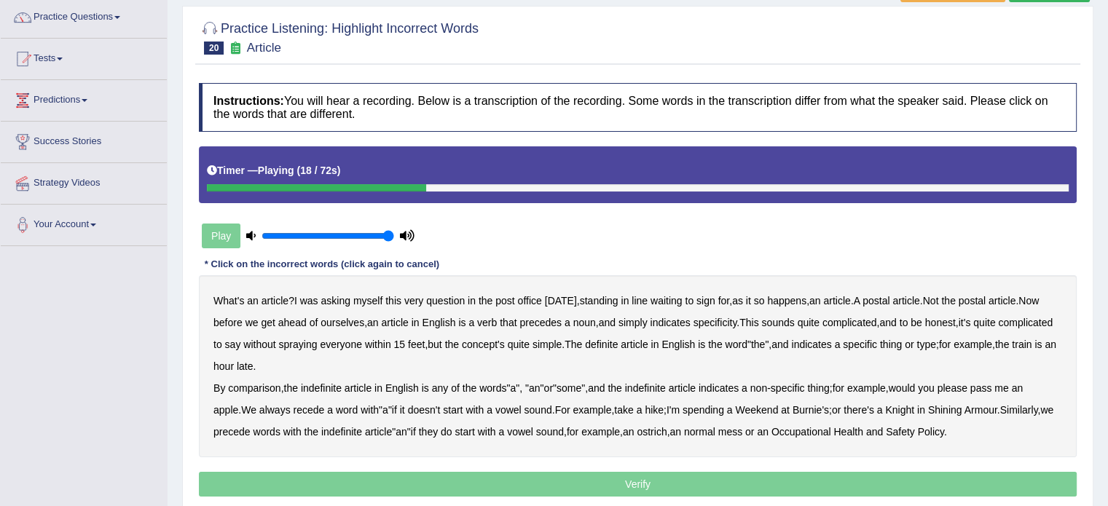
click at [556, 321] on b "precedes" at bounding box center [540, 323] width 42 height 12
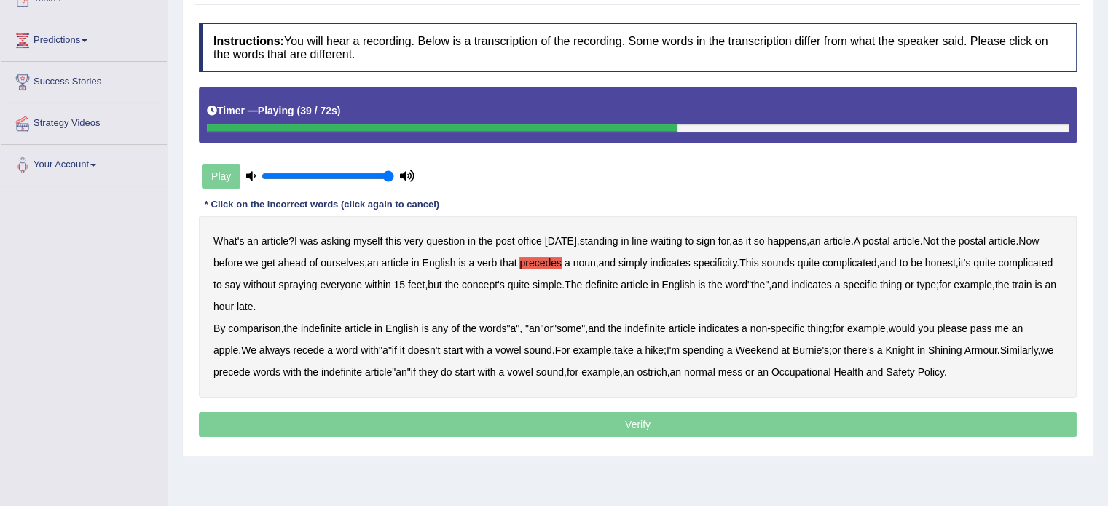
scroll to position [177, 0]
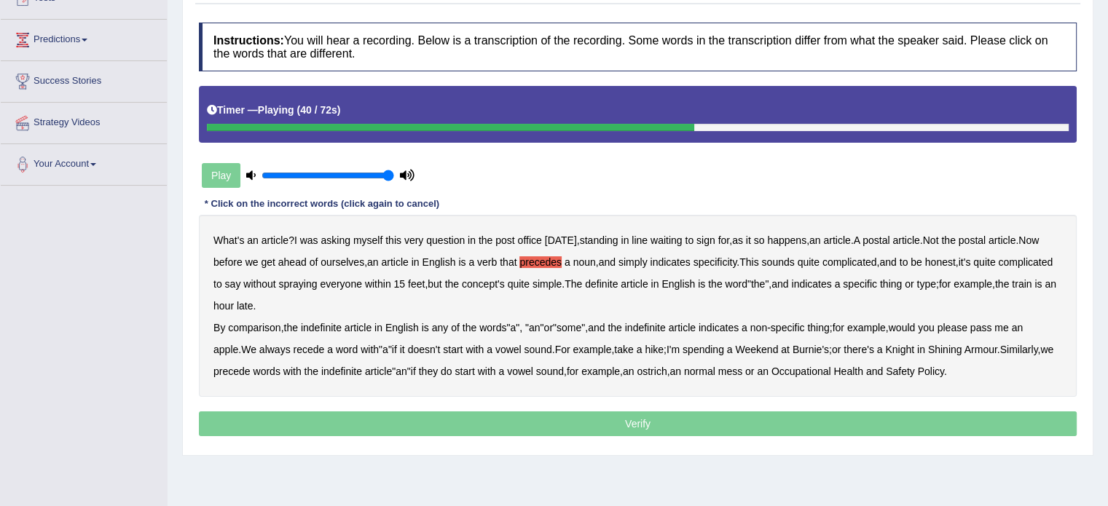
click at [262, 326] on b "comparison" at bounding box center [254, 328] width 52 height 12
click at [308, 351] on b "recede" at bounding box center [308, 350] width 31 height 12
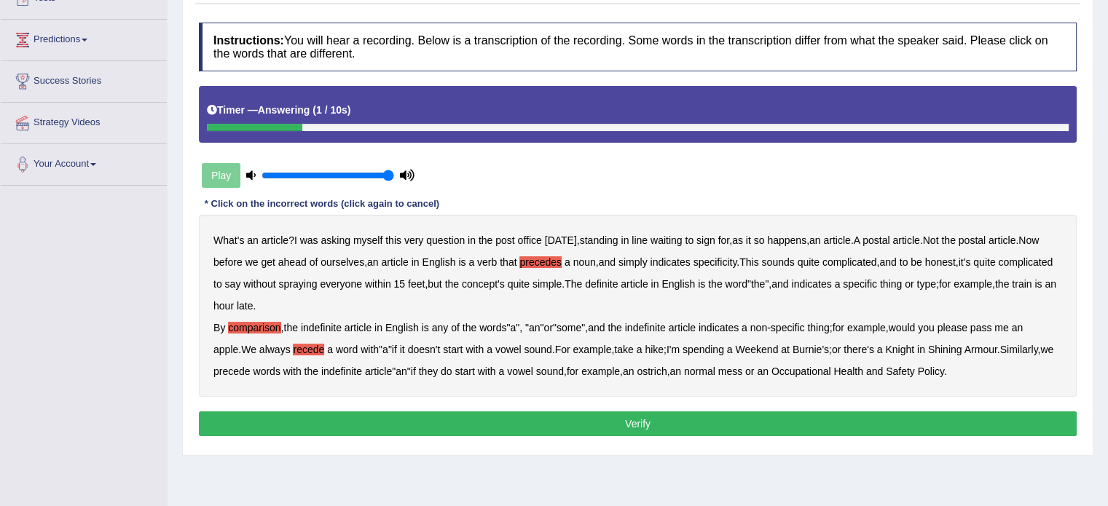
click at [539, 419] on button "Verify" at bounding box center [637, 423] width 877 height 25
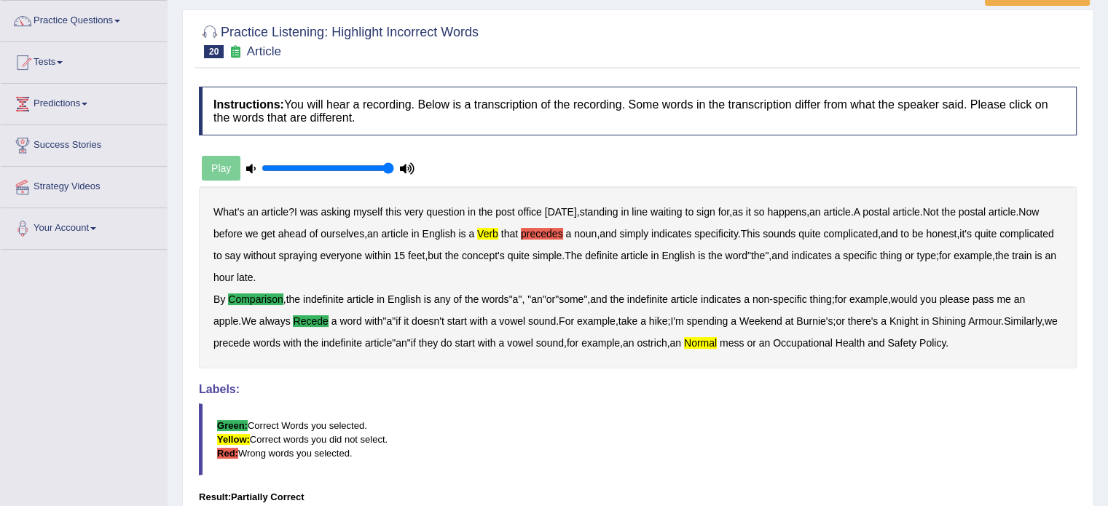
scroll to position [0, 0]
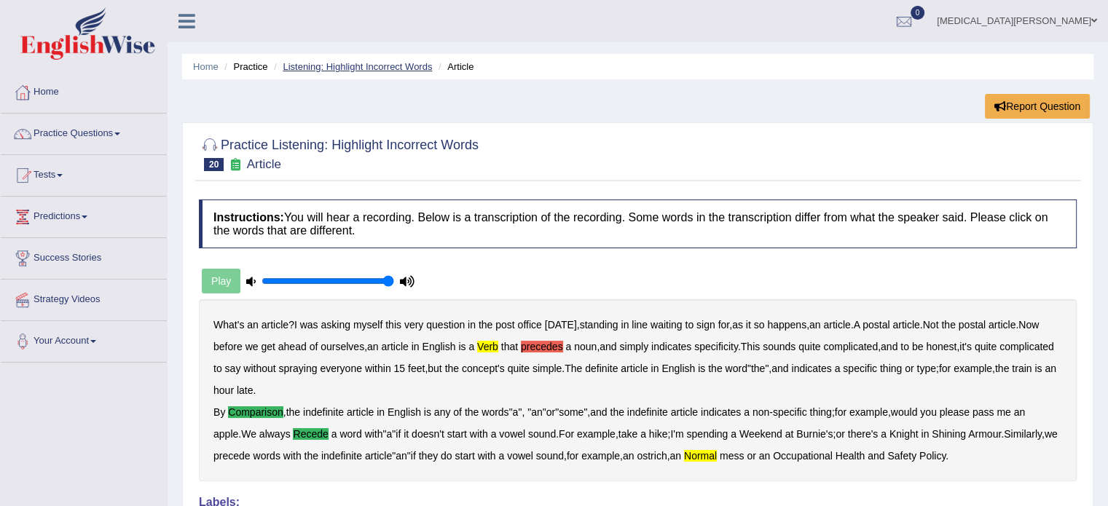
click at [336, 64] on link "Listening: Highlight Incorrect Words" at bounding box center [357, 66] width 149 height 11
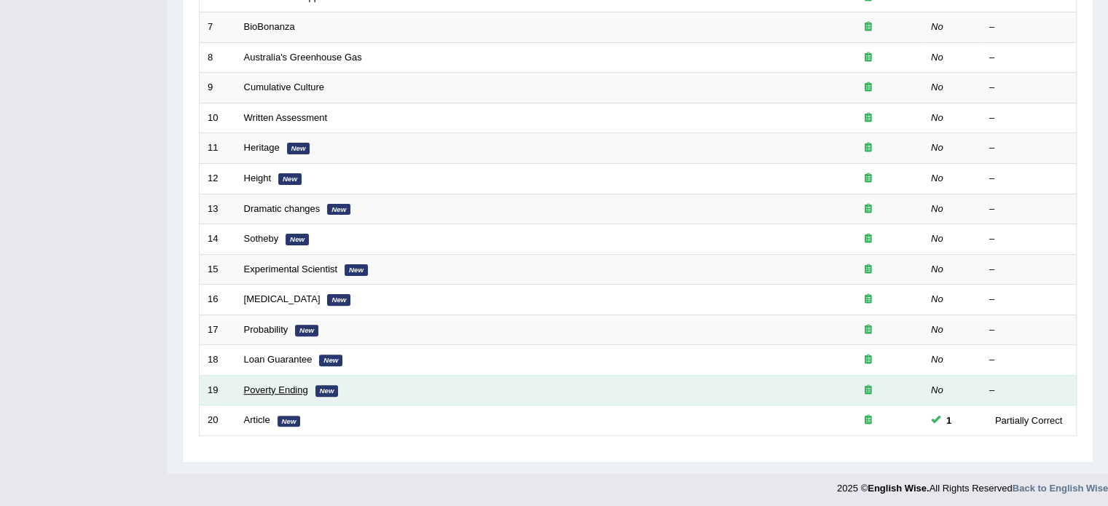
click at [261, 385] on link "Poverty Ending" at bounding box center [276, 389] width 64 height 11
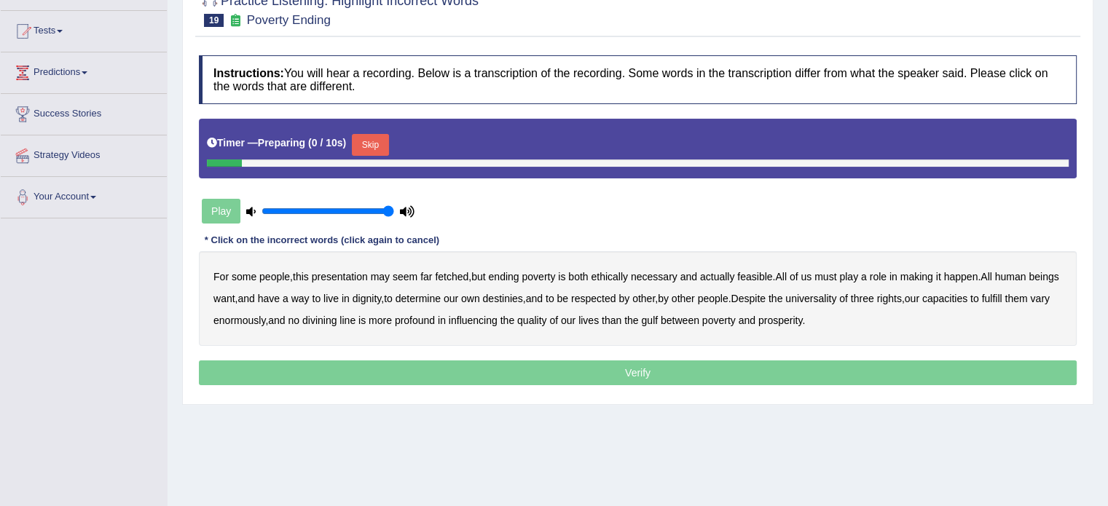
scroll to position [165, 0]
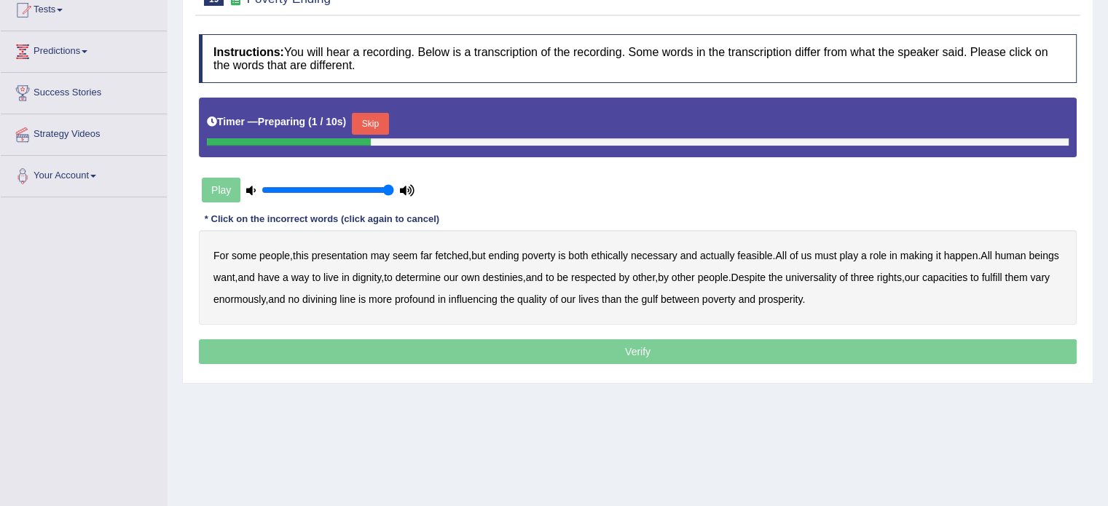
click at [370, 116] on button "Skip" at bounding box center [370, 124] width 36 height 22
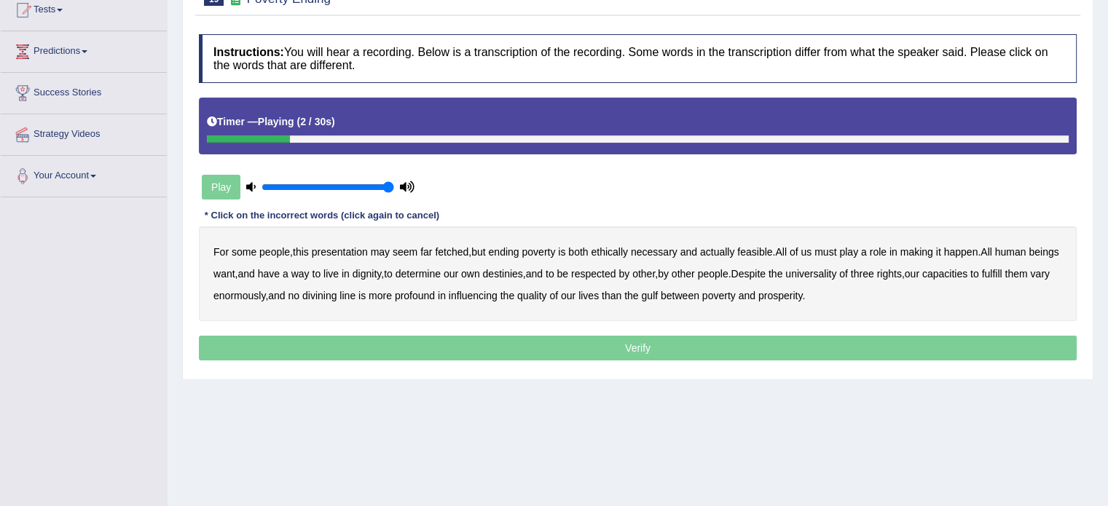
click at [338, 247] on b "presentation" at bounding box center [340, 252] width 56 height 12
click at [610, 248] on b "ethically" at bounding box center [609, 252] width 37 height 12
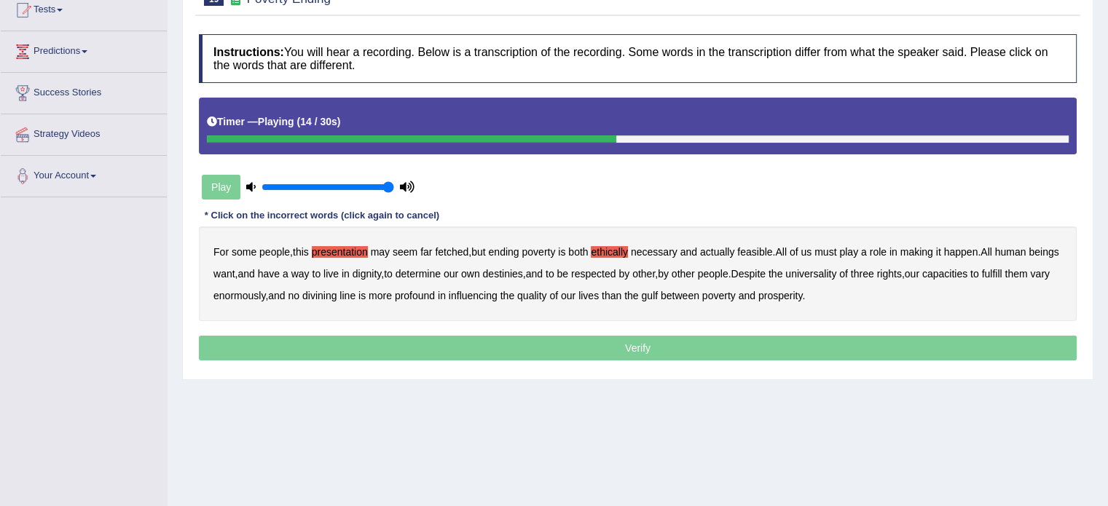
click at [309, 273] on b "way" at bounding box center [300, 274] width 18 height 12
click at [874, 273] on b "three" at bounding box center [862, 274] width 23 height 12
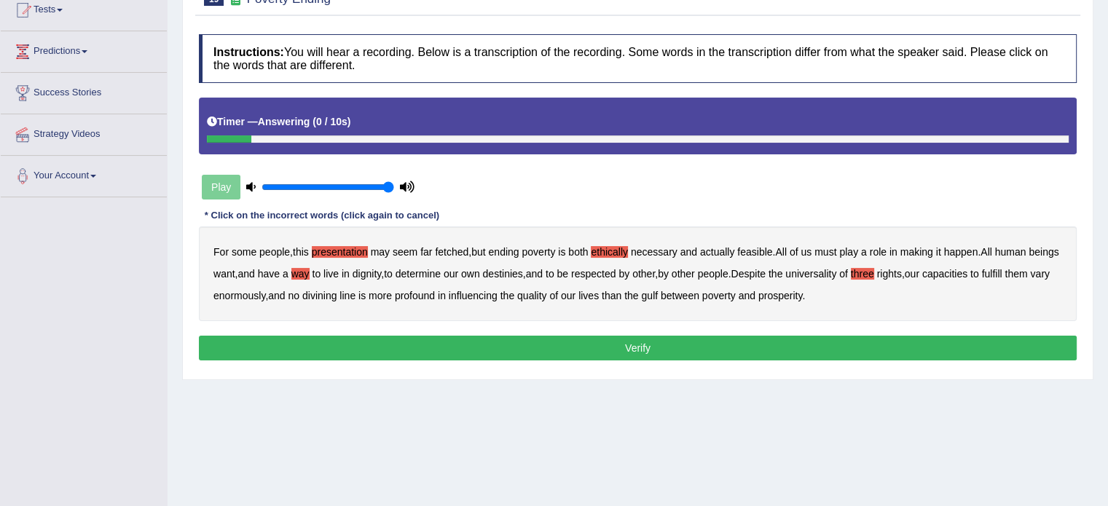
click at [643, 349] on button "Verify" at bounding box center [637, 348] width 877 height 25
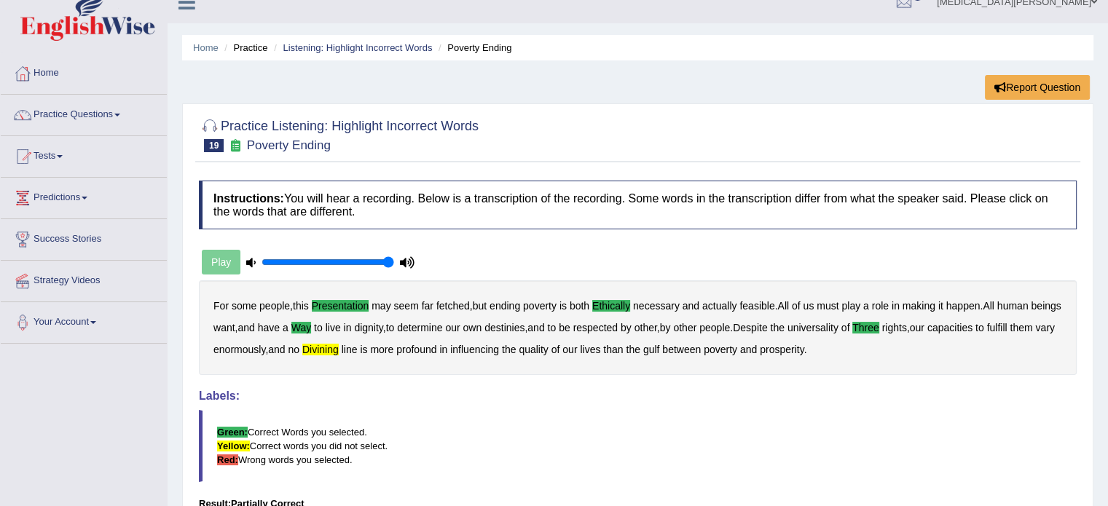
scroll to position [17, 0]
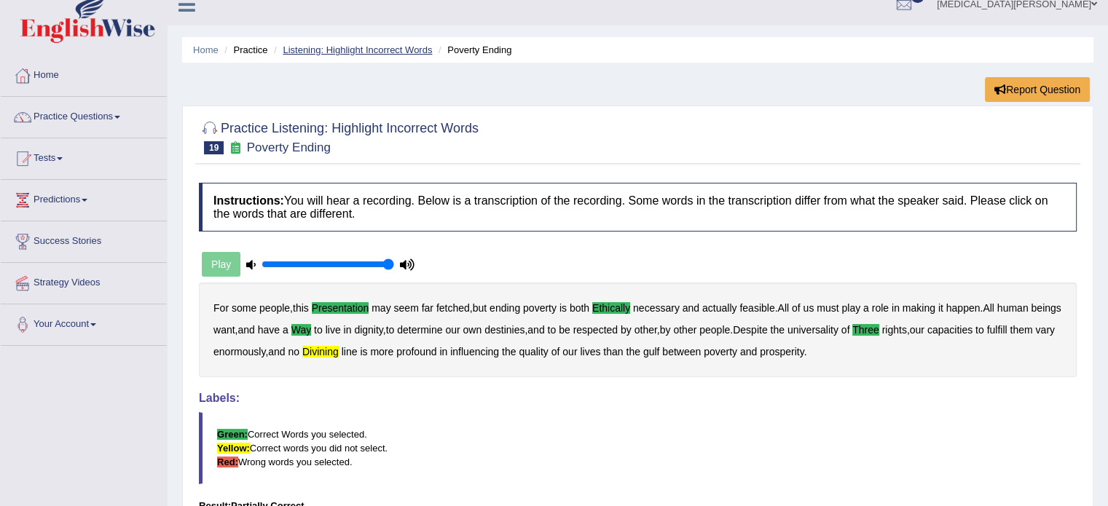
click at [349, 49] on link "Listening: Highlight Incorrect Words" at bounding box center [357, 49] width 149 height 11
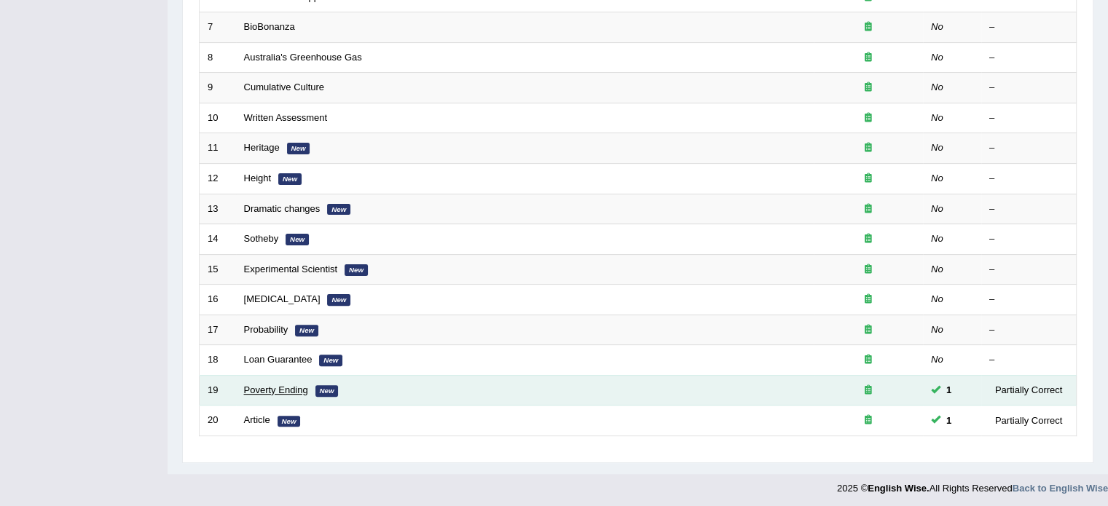
scroll to position [396, 0]
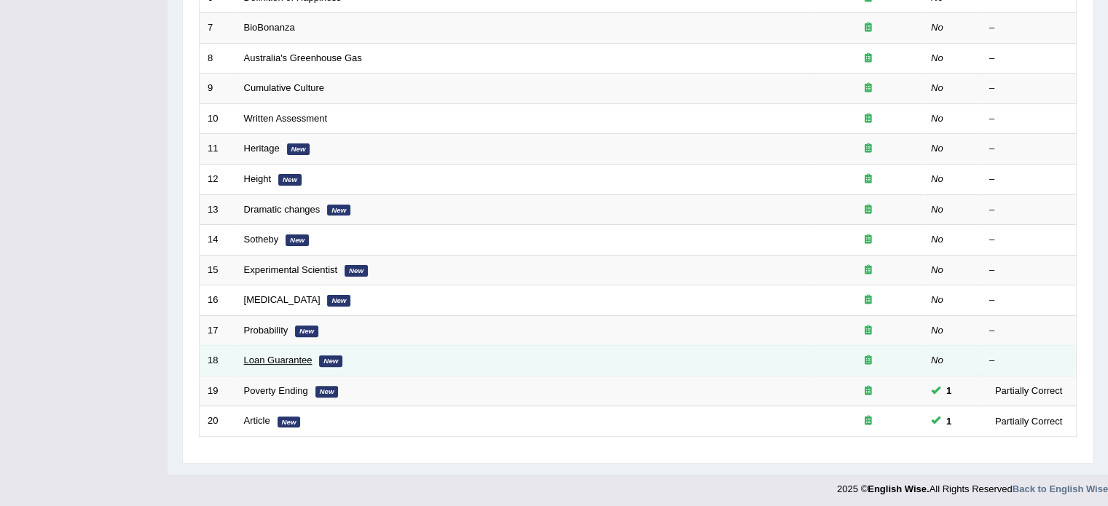
click at [259, 355] on link "Loan Guarantee" at bounding box center [278, 360] width 68 height 11
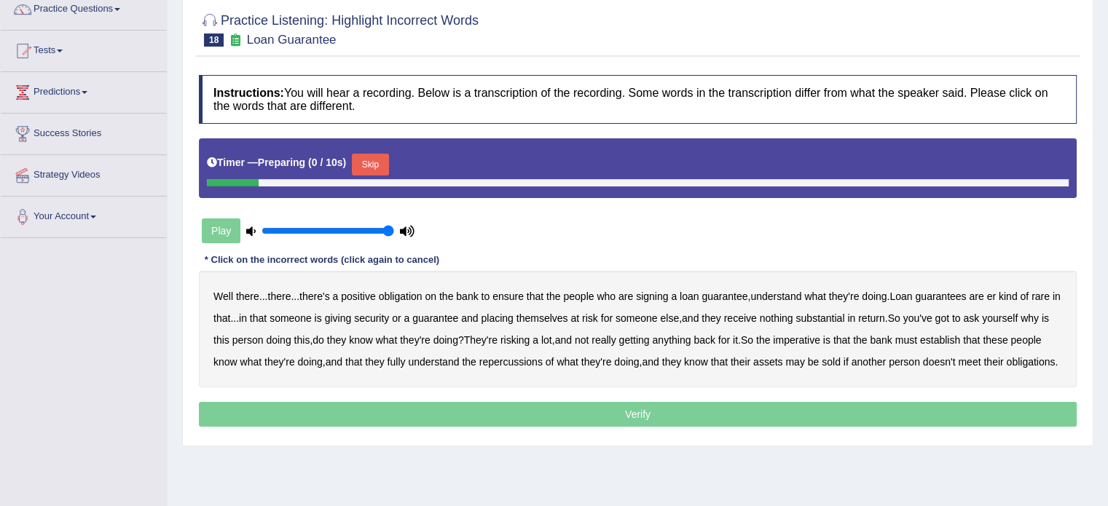
scroll to position [125, 0]
click at [360, 161] on button "Skip" at bounding box center [370, 164] width 36 height 22
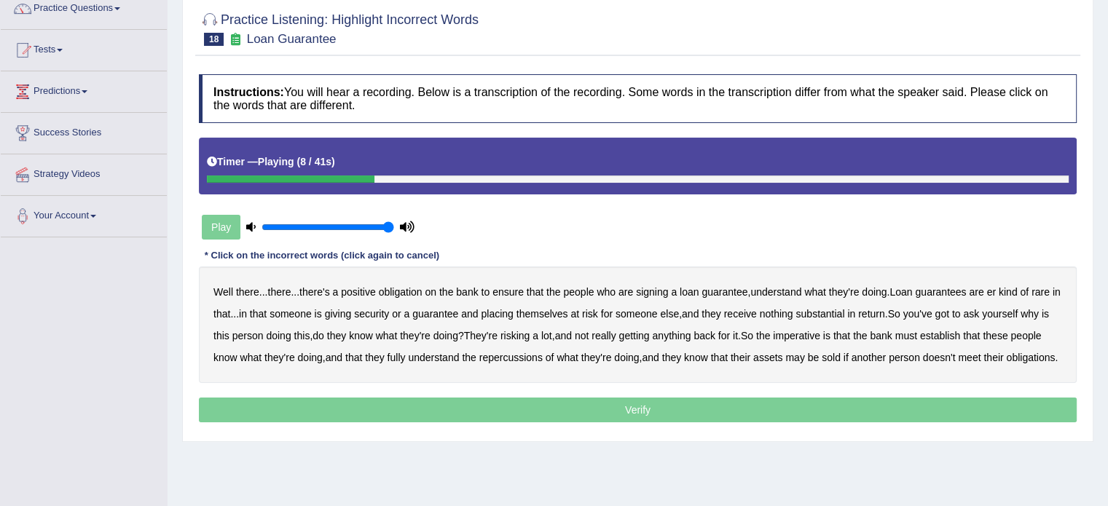
click at [778, 291] on b "understand" at bounding box center [775, 292] width 51 height 12
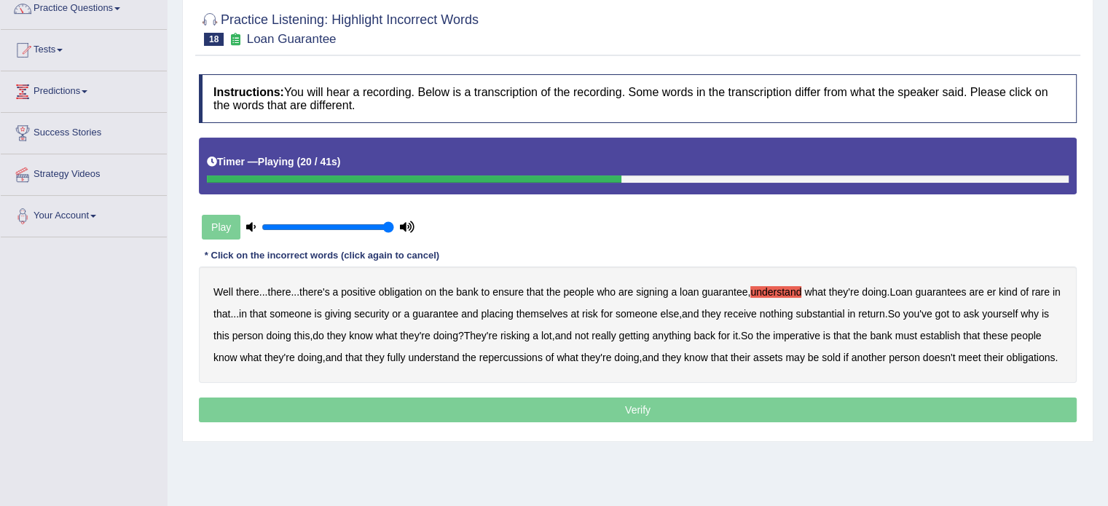
click at [830, 309] on b "substantial" at bounding box center [819, 314] width 49 height 12
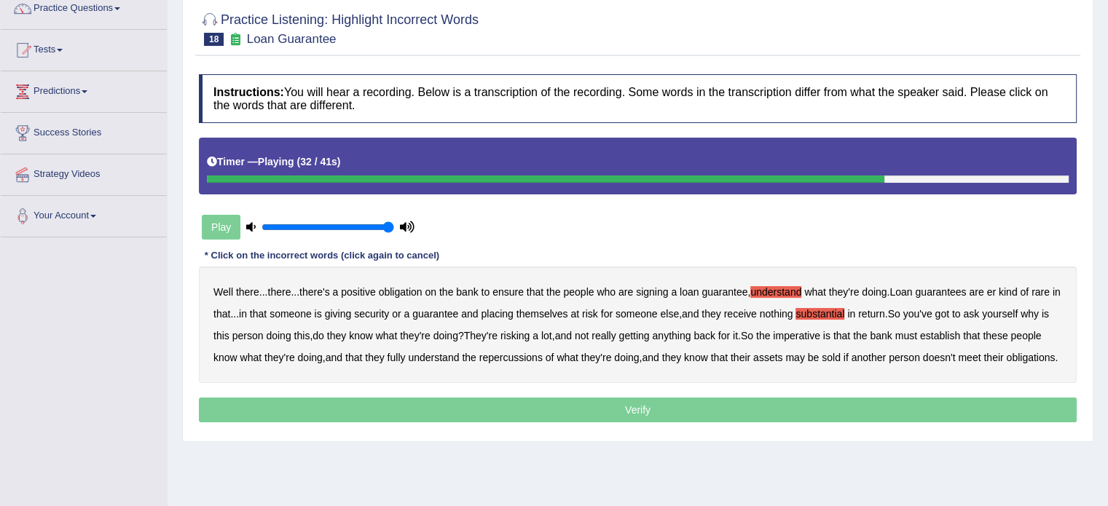
click at [944, 336] on b "establish" at bounding box center [940, 336] width 40 height 12
click at [509, 358] on b "repercussions" at bounding box center [510, 358] width 63 height 12
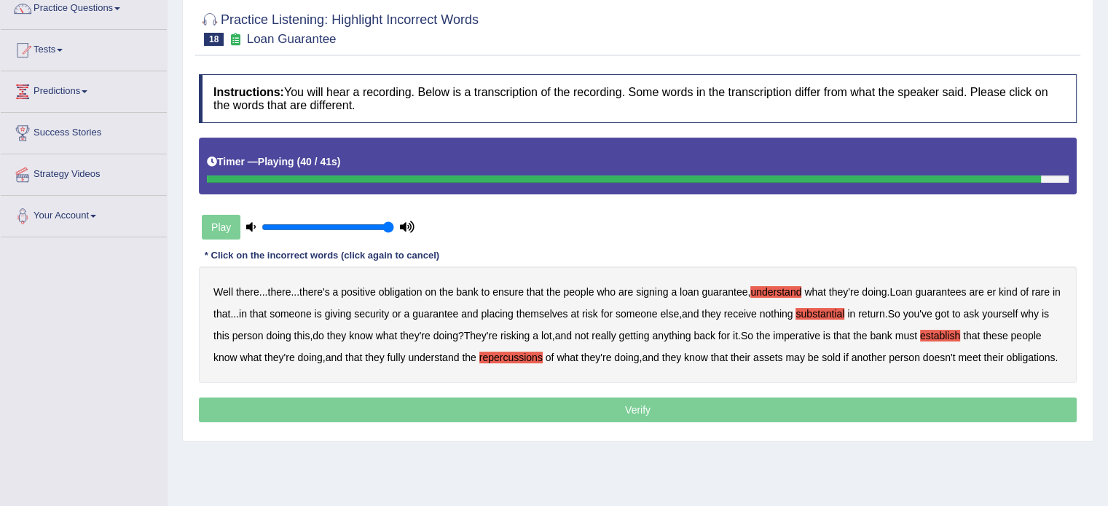
click at [770, 356] on b "assets" at bounding box center [767, 358] width 29 height 12
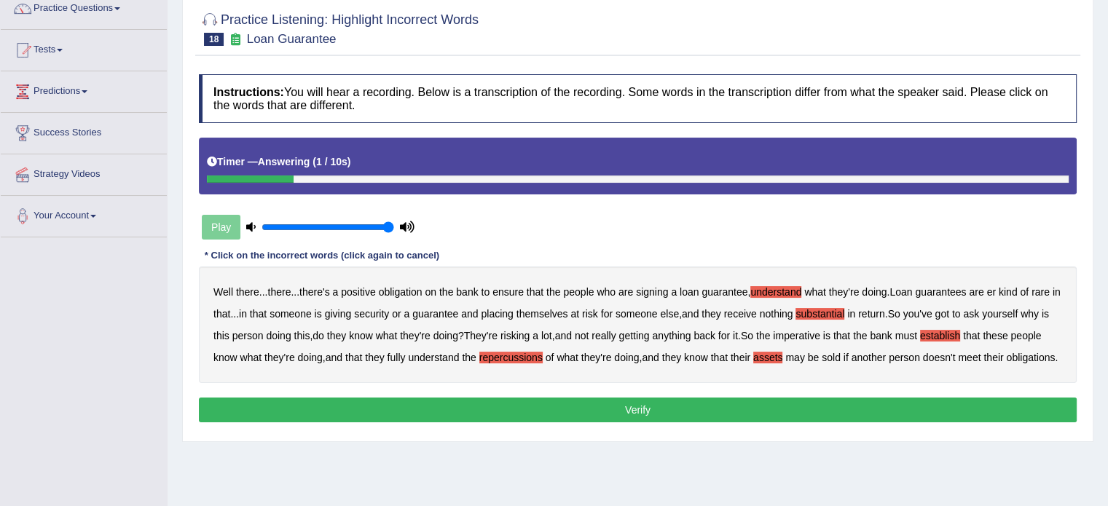
click at [637, 422] on button "Verify" at bounding box center [637, 410] width 877 height 25
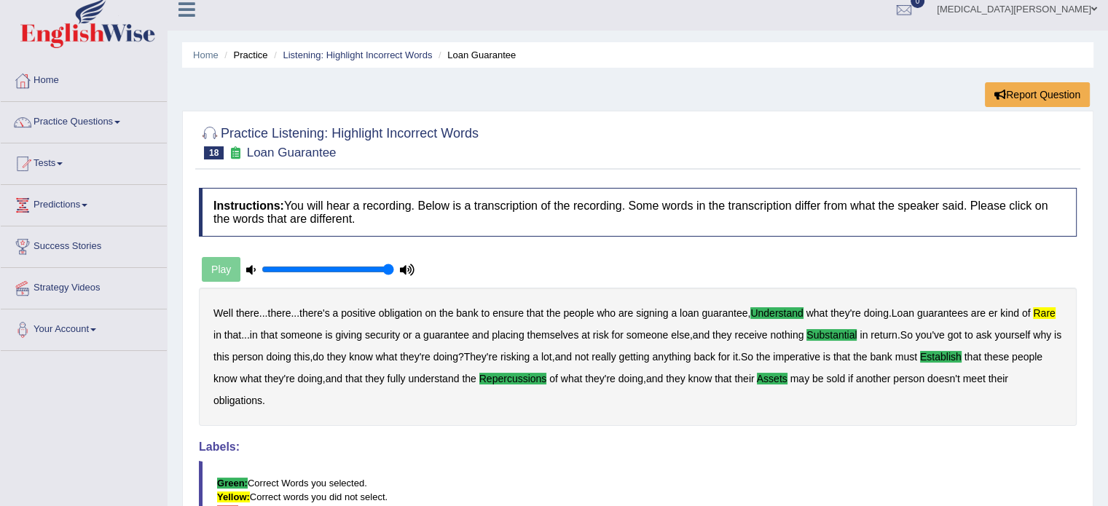
scroll to position [0, 0]
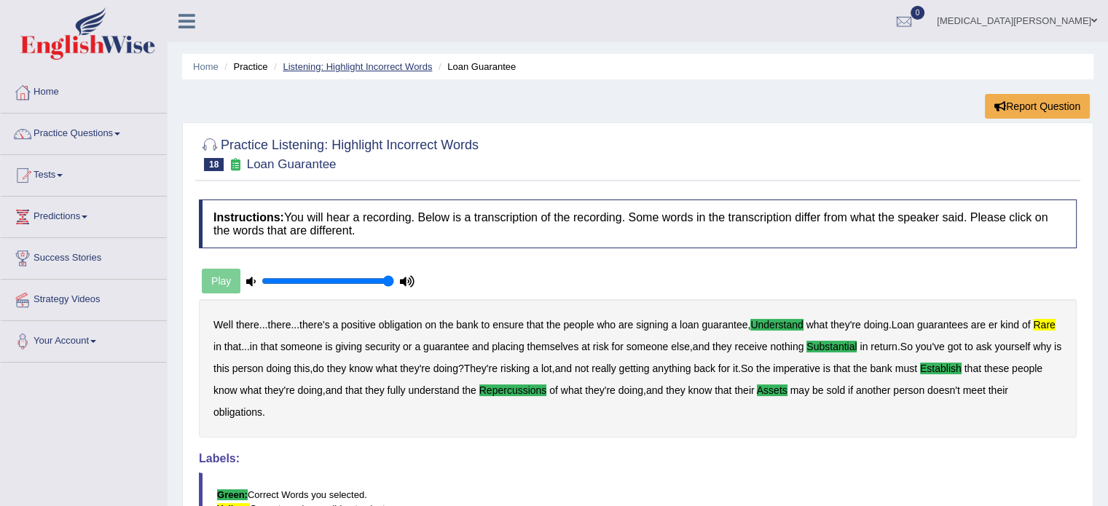
click at [366, 64] on link "Listening: Highlight Incorrect Words" at bounding box center [357, 66] width 149 height 11
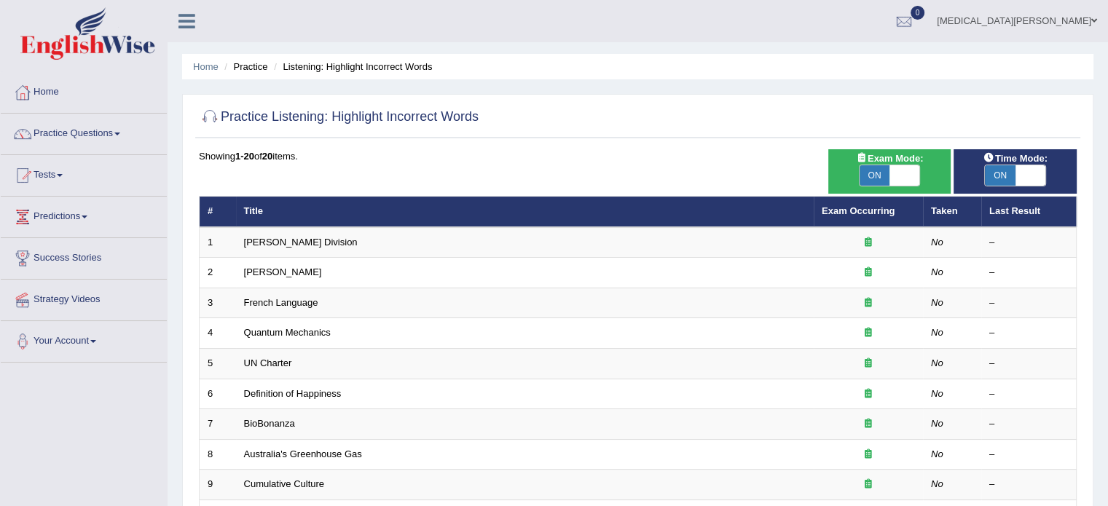
scroll to position [397, 0]
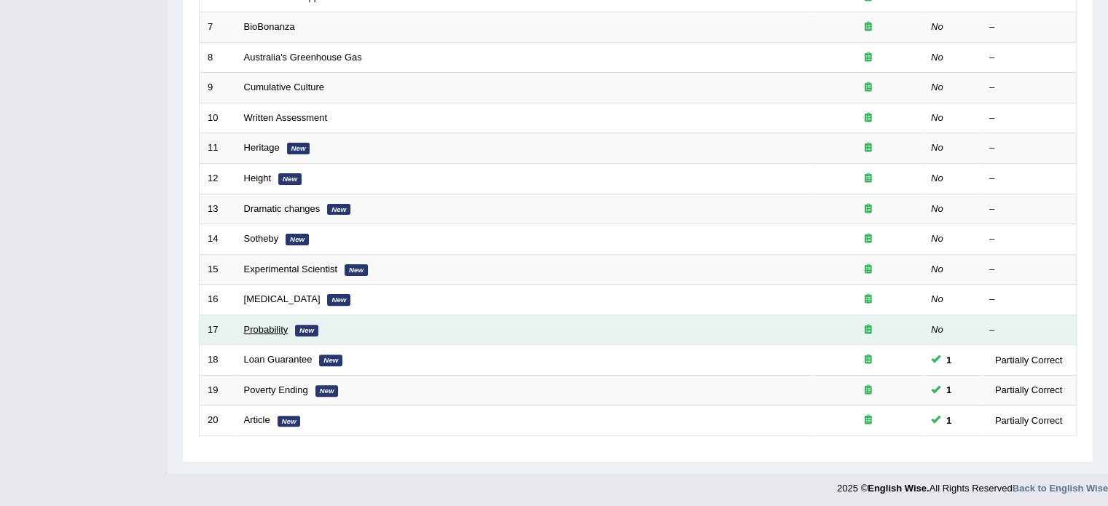
click at [258, 326] on link "Probability" at bounding box center [266, 329] width 44 height 11
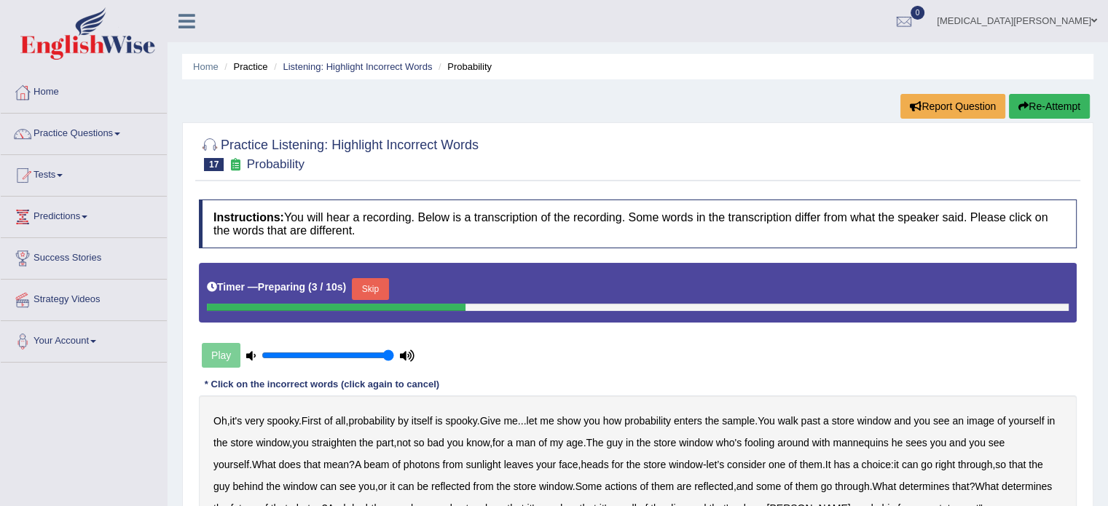
click at [364, 284] on button "Skip" at bounding box center [370, 289] width 36 height 22
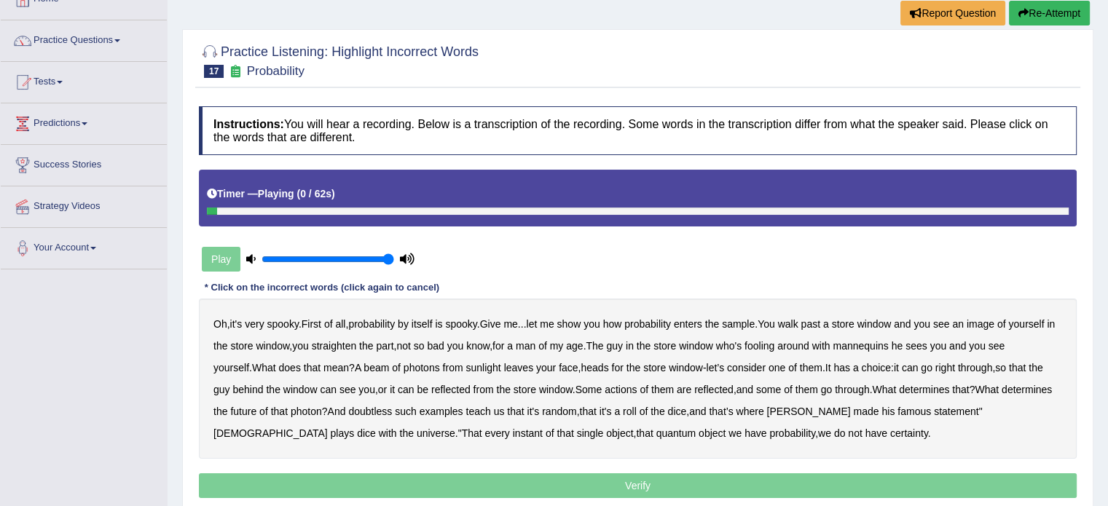
scroll to position [95, 0]
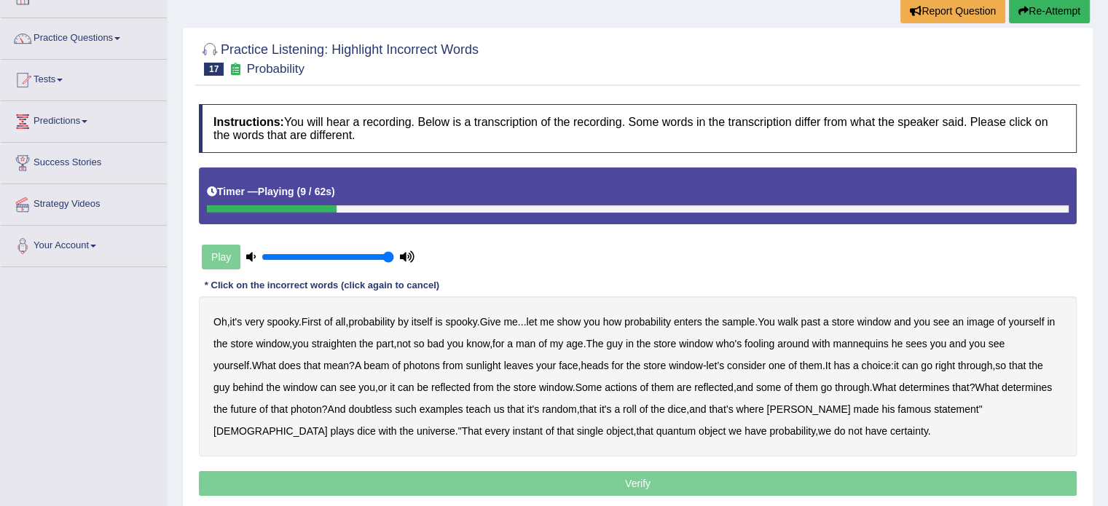
click at [752, 318] on b "sample" at bounding box center [738, 322] width 33 height 12
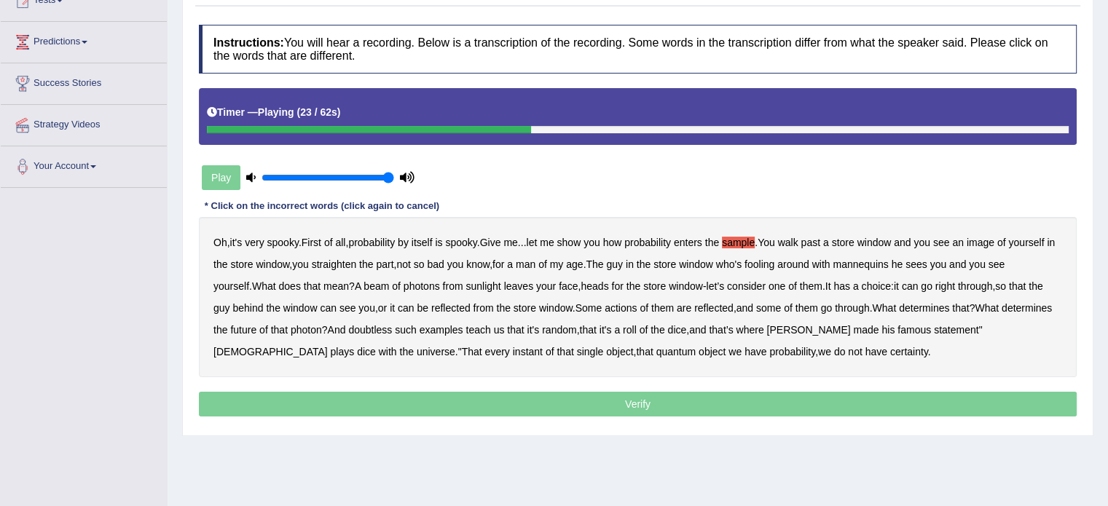
scroll to position [177, 0]
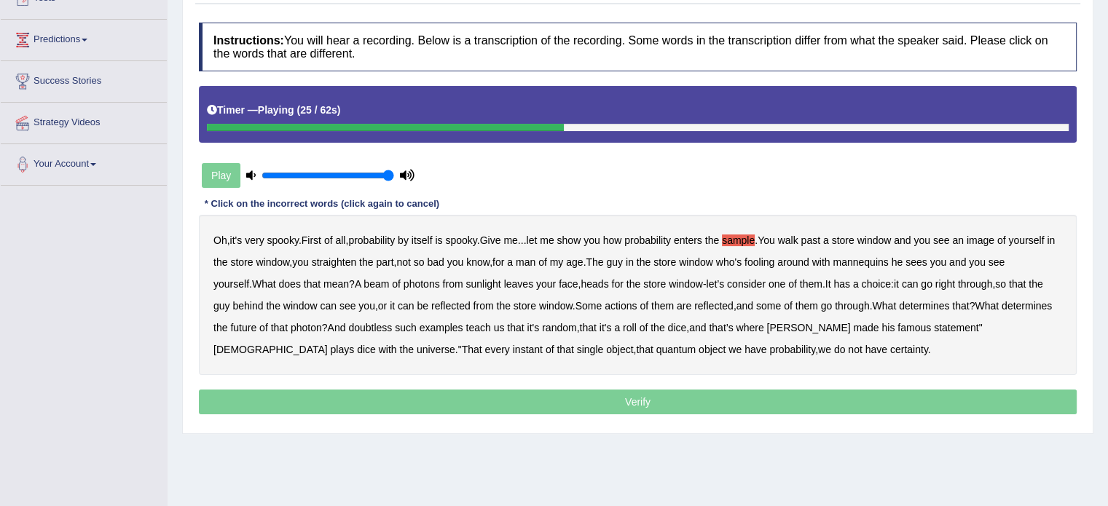
click at [363, 285] on b "beam" at bounding box center [375, 284] width 25 height 12
click at [608, 303] on b "actions" at bounding box center [620, 306] width 32 height 12
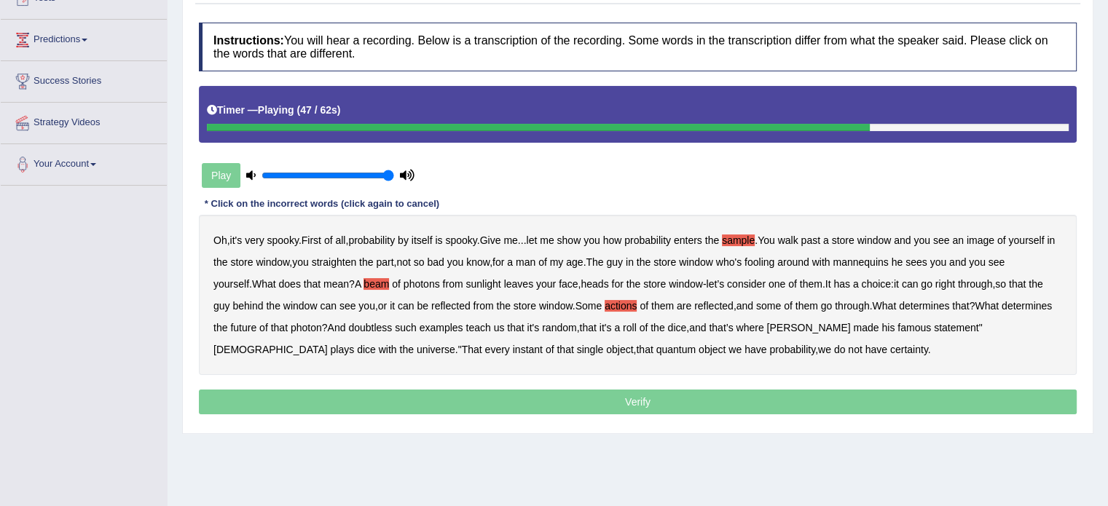
click at [376, 323] on b "doubtless" at bounding box center [370, 328] width 44 height 12
click at [634, 326] on b "roll" at bounding box center [630, 328] width 14 height 12
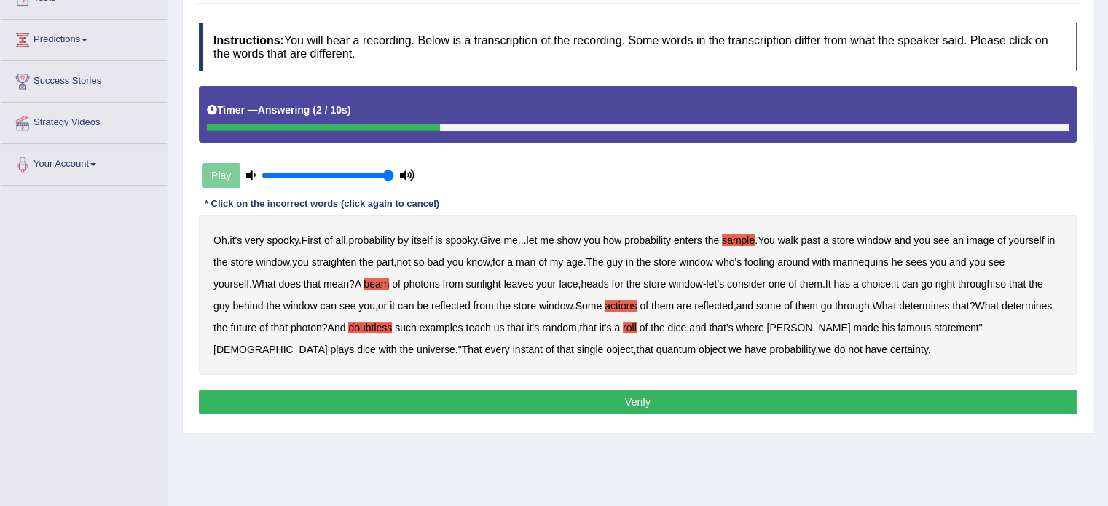
click at [603, 298] on div "Oh , it's very spooky . First of all , probability by itself is spooky . Give m…" at bounding box center [637, 295] width 877 height 160
click at [604, 308] on b "actions" at bounding box center [620, 306] width 32 height 12
click at [605, 302] on b "actions" at bounding box center [620, 306] width 32 height 12
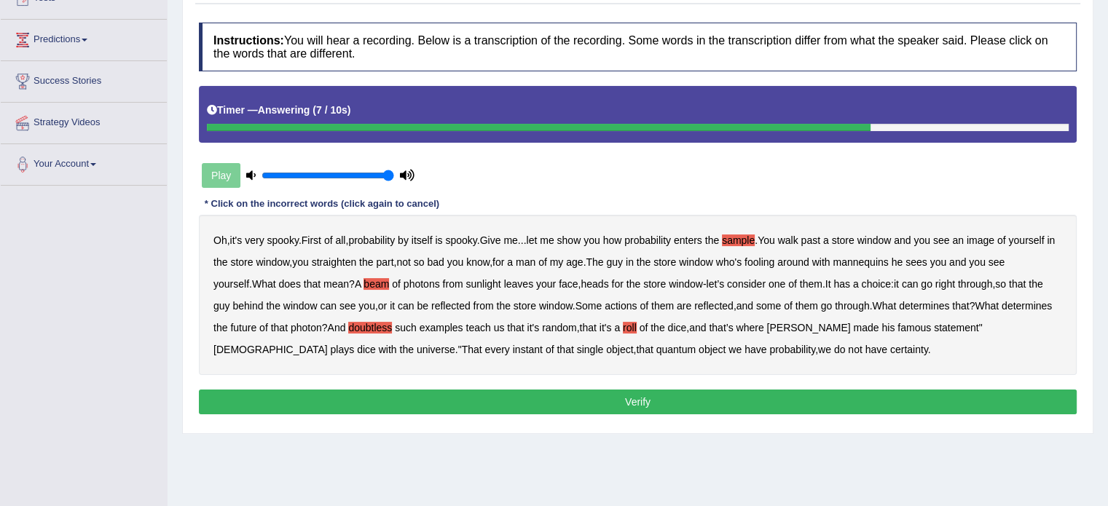
click at [598, 393] on button "Verify" at bounding box center [637, 402] width 877 height 25
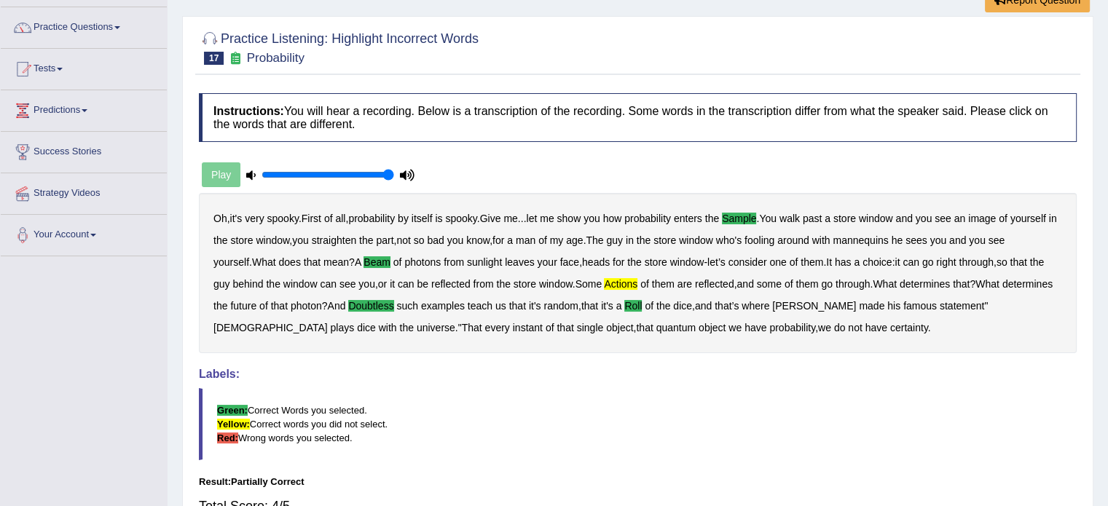
scroll to position [0, 0]
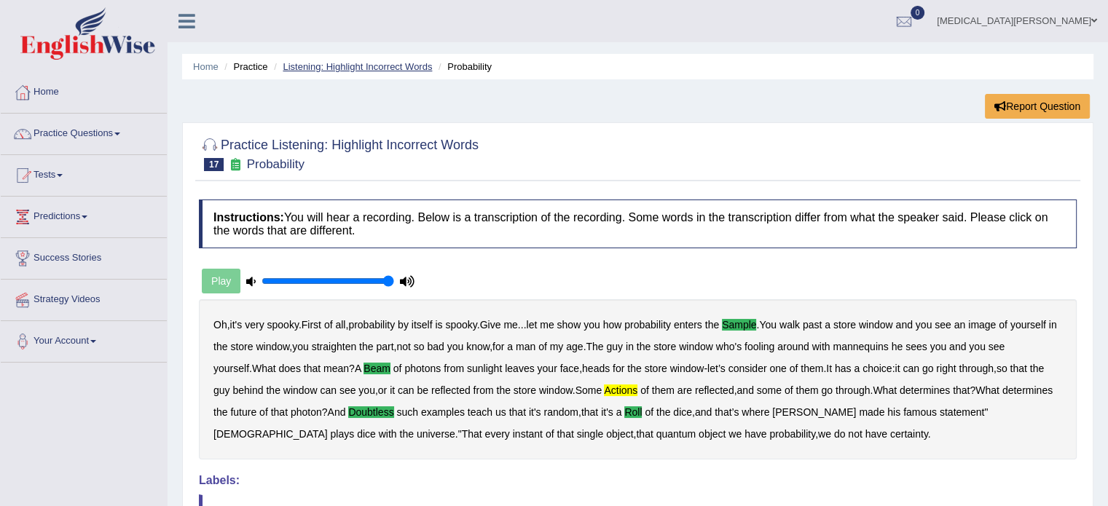
click at [363, 66] on link "Listening: Highlight Incorrect Words" at bounding box center [357, 66] width 149 height 11
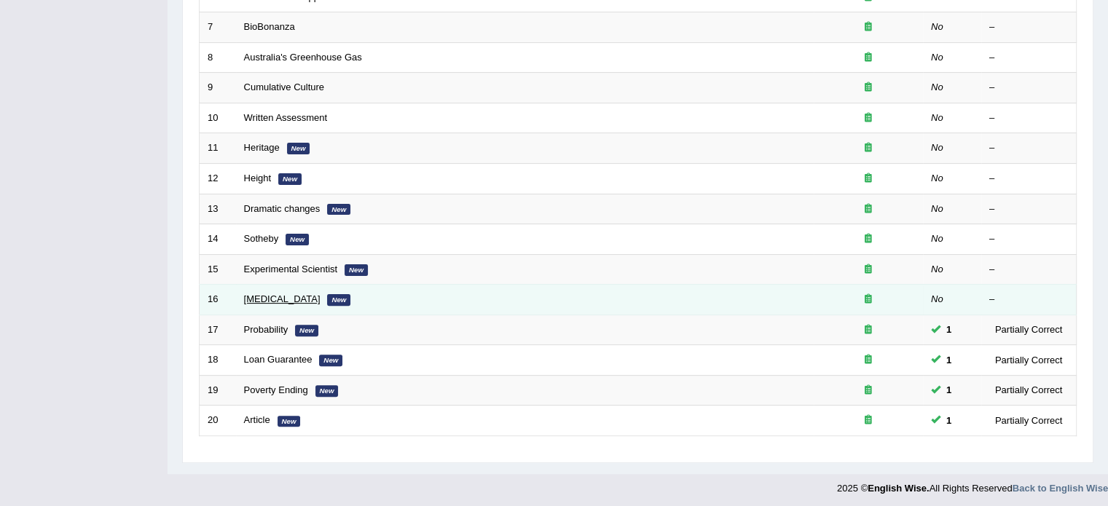
click at [261, 293] on link "[MEDICAL_DATA]" at bounding box center [282, 298] width 76 height 11
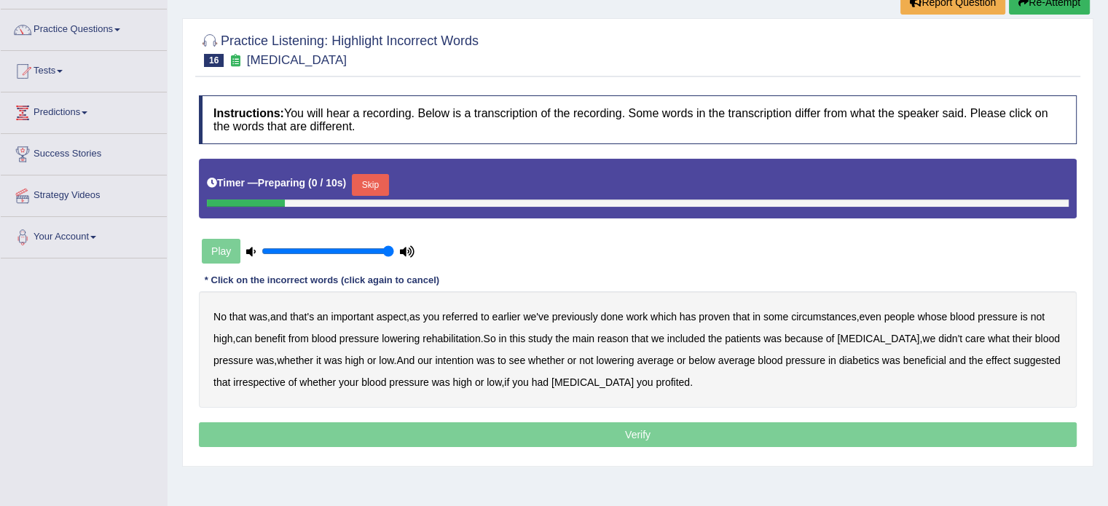
scroll to position [119, 0]
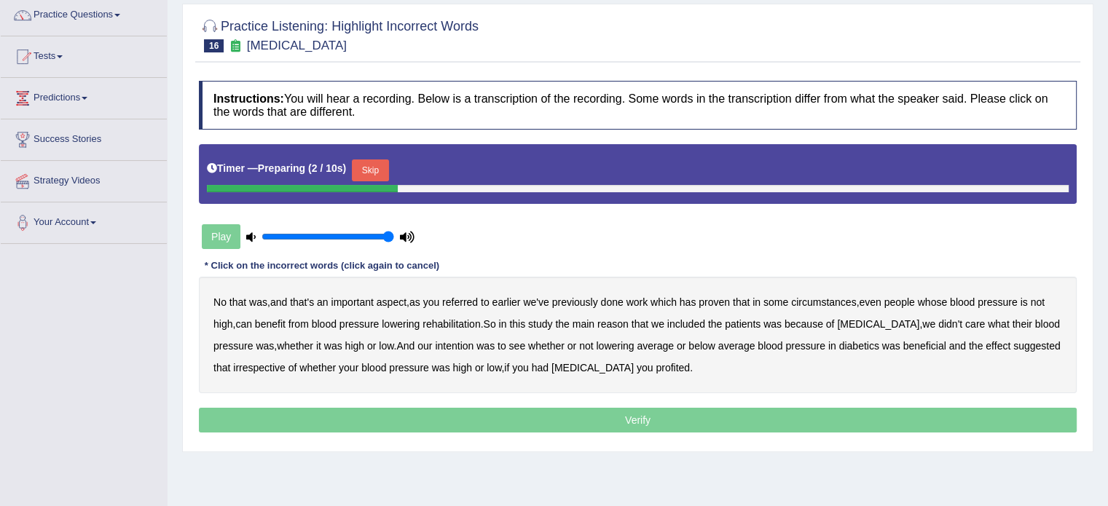
click at [373, 168] on button "Skip" at bounding box center [370, 170] width 36 height 22
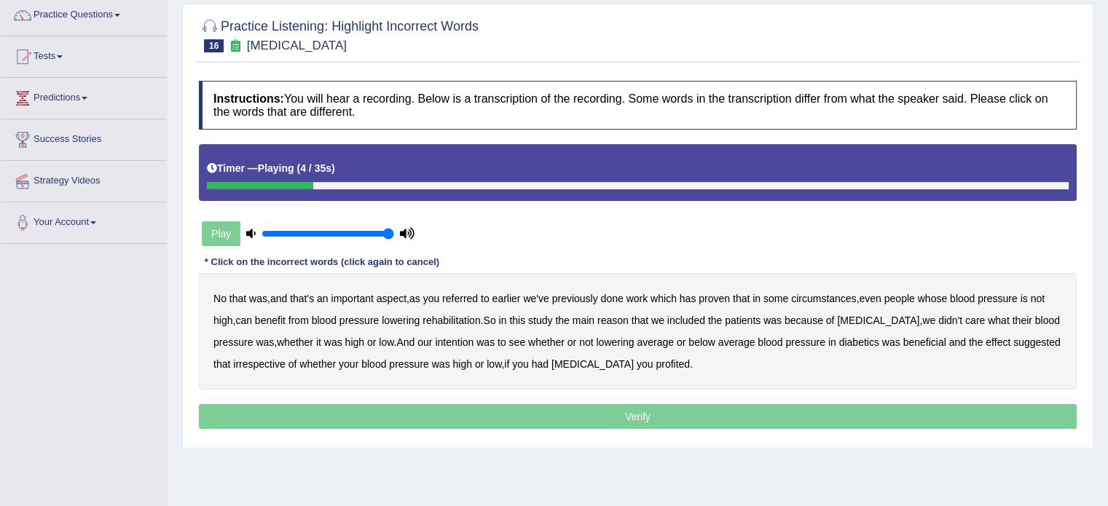
click at [457, 298] on b "referred" at bounding box center [460, 299] width 36 height 12
click at [821, 296] on b "circumstances" at bounding box center [823, 299] width 65 height 12
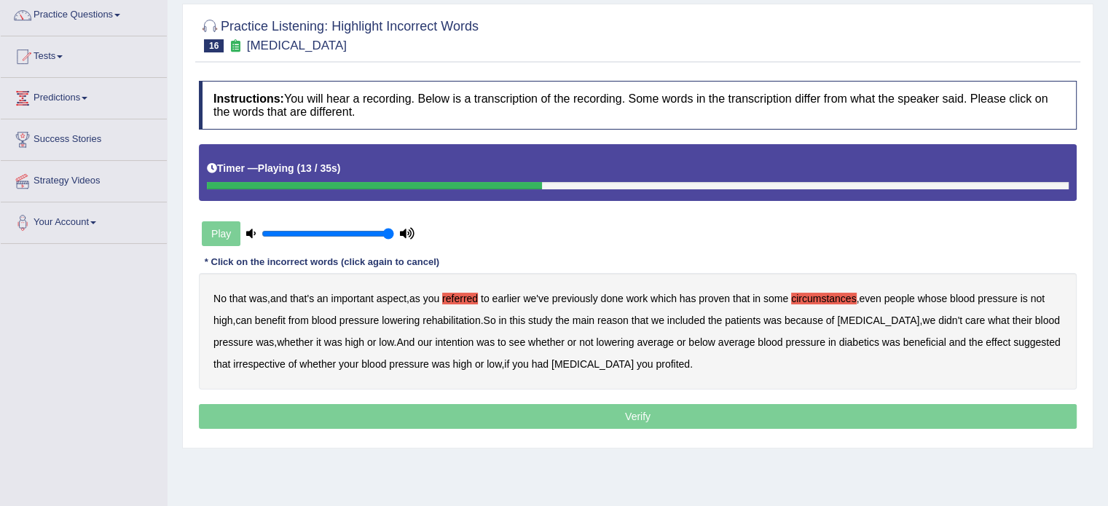
click at [453, 317] on b "rehabilitation" at bounding box center [451, 321] width 58 height 12
click at [451, 340] on b "intention" at bounding box center [454, 342] width 39 height 12
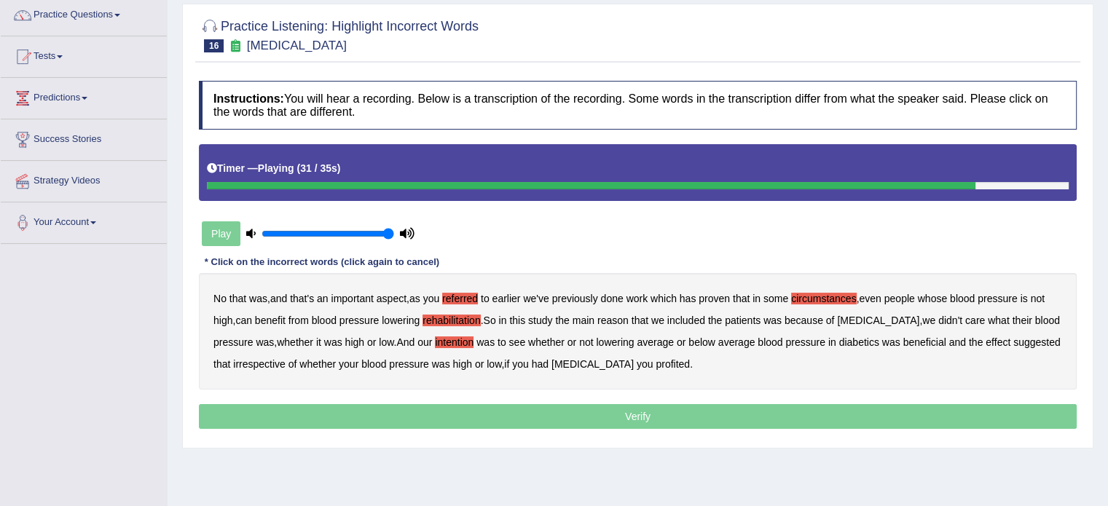
click at [995, 339] on b "effect" at bounding box center [997, 342] width 25 height 12
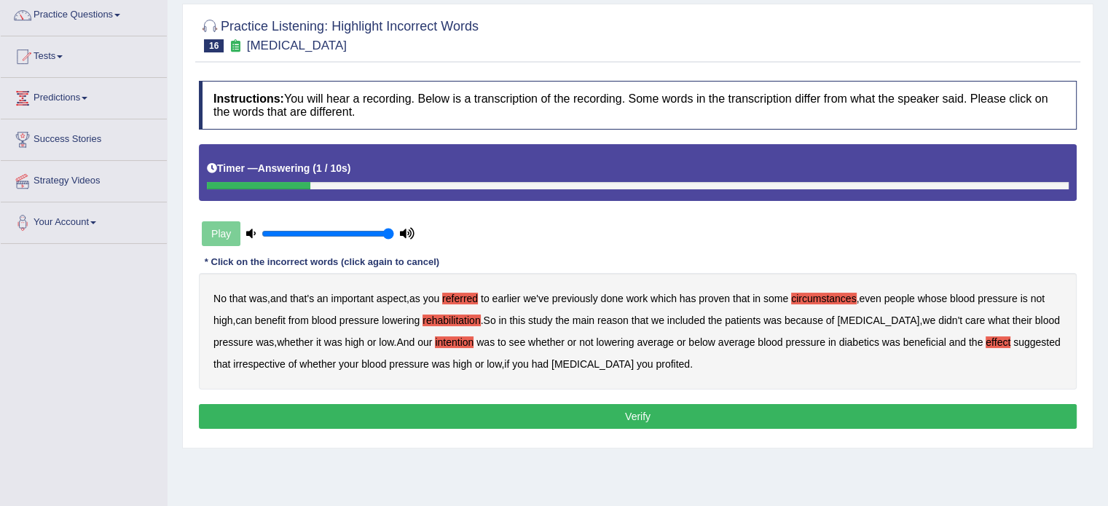
click at [682, 363] on b "profited" at bounding box center [672, 364] width 34 height 12
click at [638, 414] on button "Verify" at bounding box center [637, 416] width 877 height 25
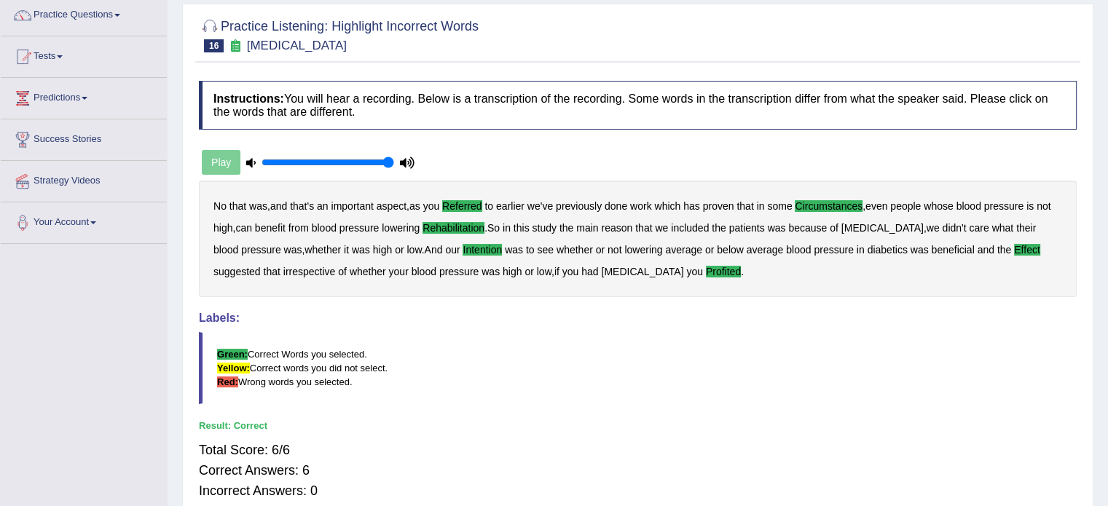
scroll to position [0, 0]
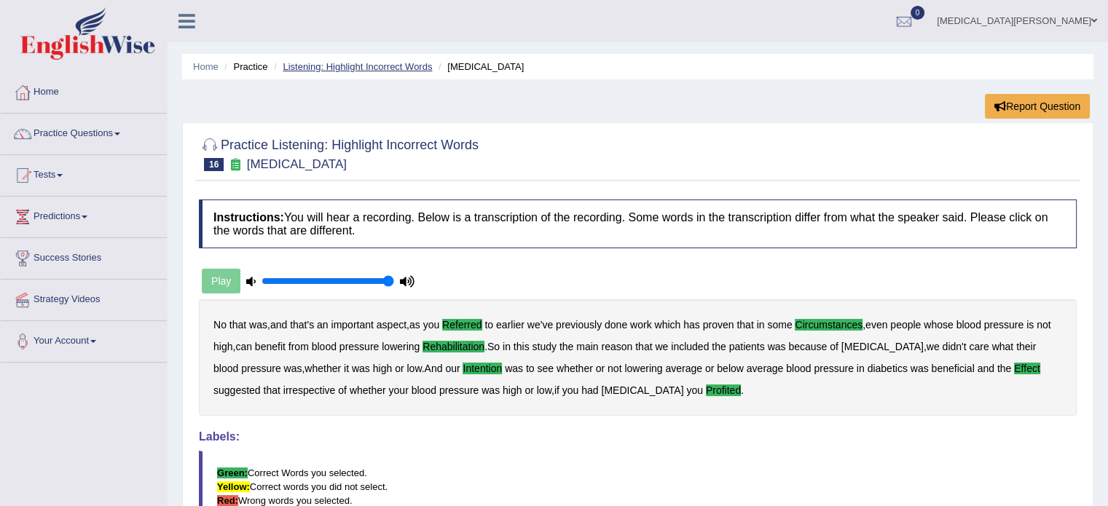
click at [373, 66] on link "Listening: Highlight Incorrect Words" at bounding box center [357, 66] width 149 height 11
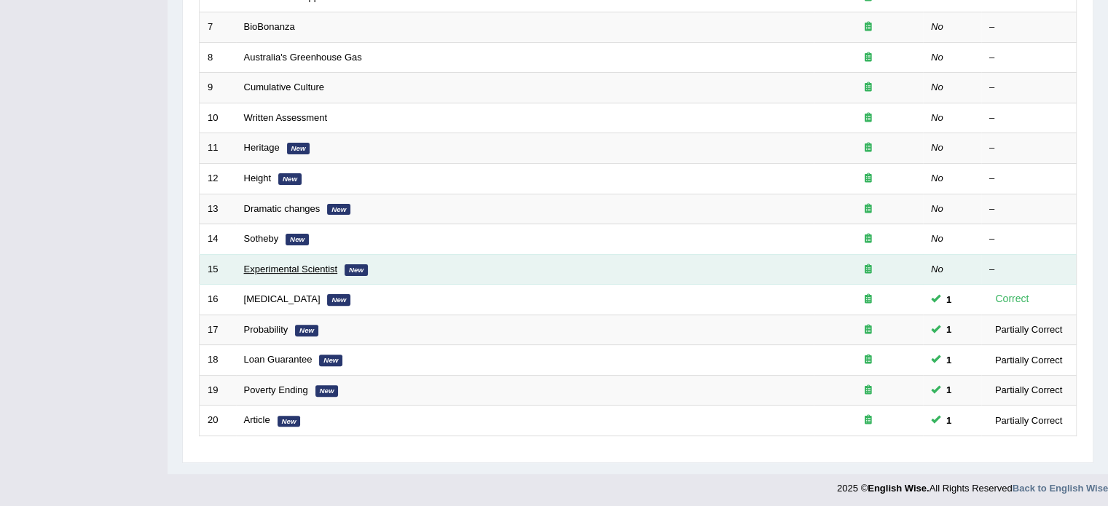
click at [256, 267] on link "Experimental Scientist" at bounding box center [291, 269] width 94 height 11
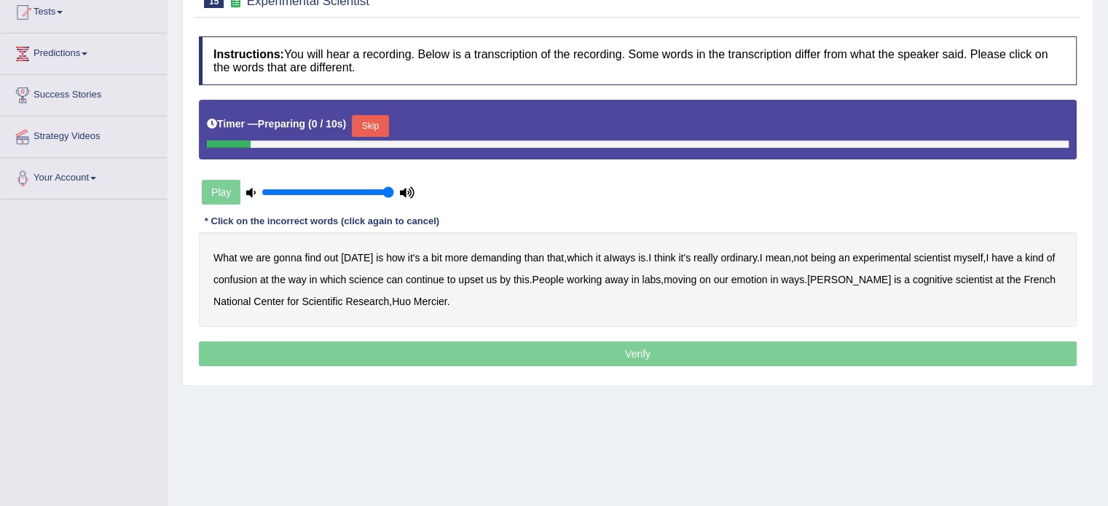
scroll to position [169, 0]
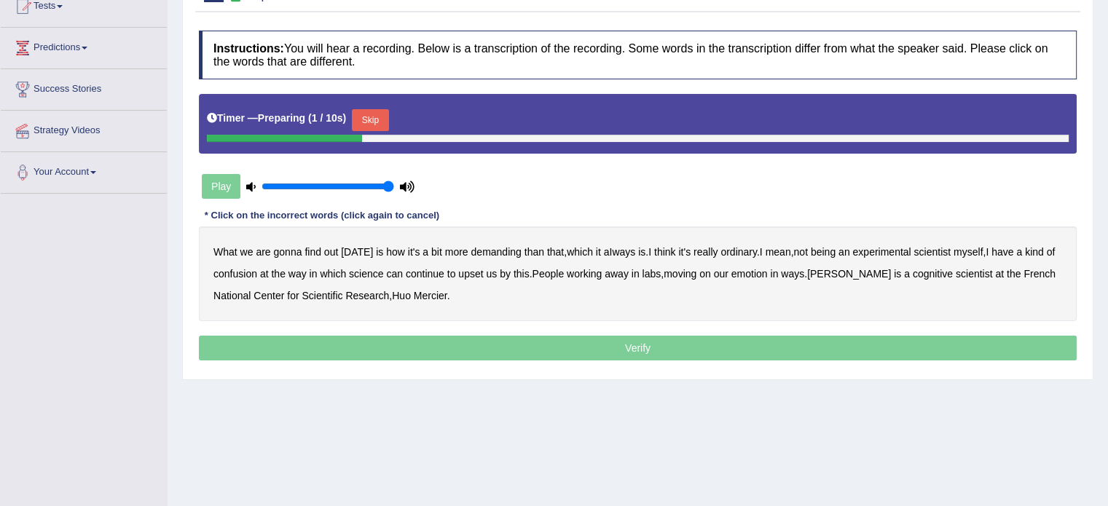
click at [374, 118] on button "Skip" at bounding box center [370, 120] width 36 height 22
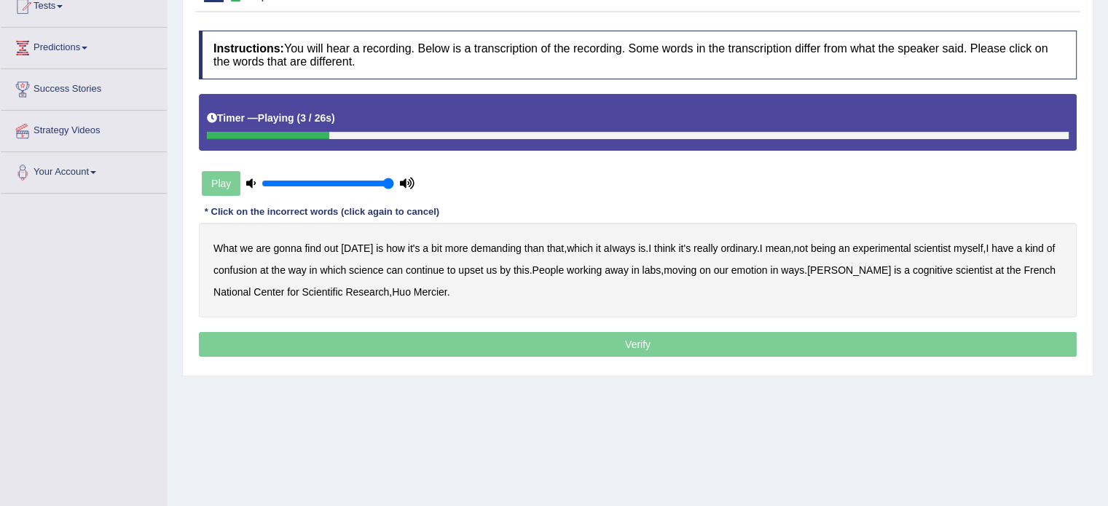
click at [478, 247] on b "demanding" at bounding box center [495, 248] width 50 height 12
click at [730, 246] on b "ordinary" at bounding box center [738, 248] width 36 height 12
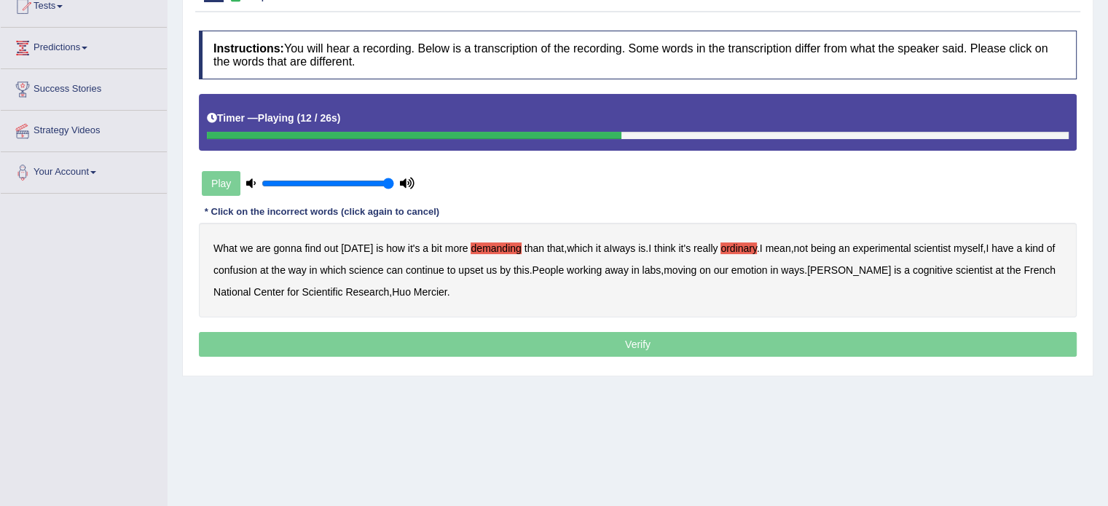
click at [230, 265] on b "confusion" at bounding box center [235, 270] width 44 height 12
click at [467, 272] on b "upset" at bounding box center [470, 270] width 25 height 12
click at [747, 271] on b "emotion" at bounding box center [749, 270] width 36 height 12
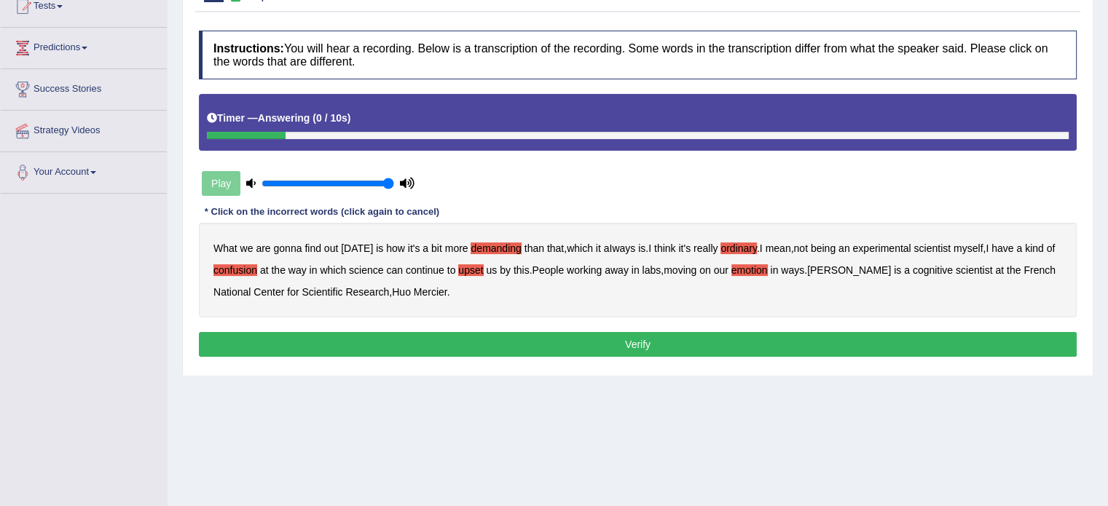
click at [417, 339] on button "Verify" at bounding box center [637, 344] width 877 height 25
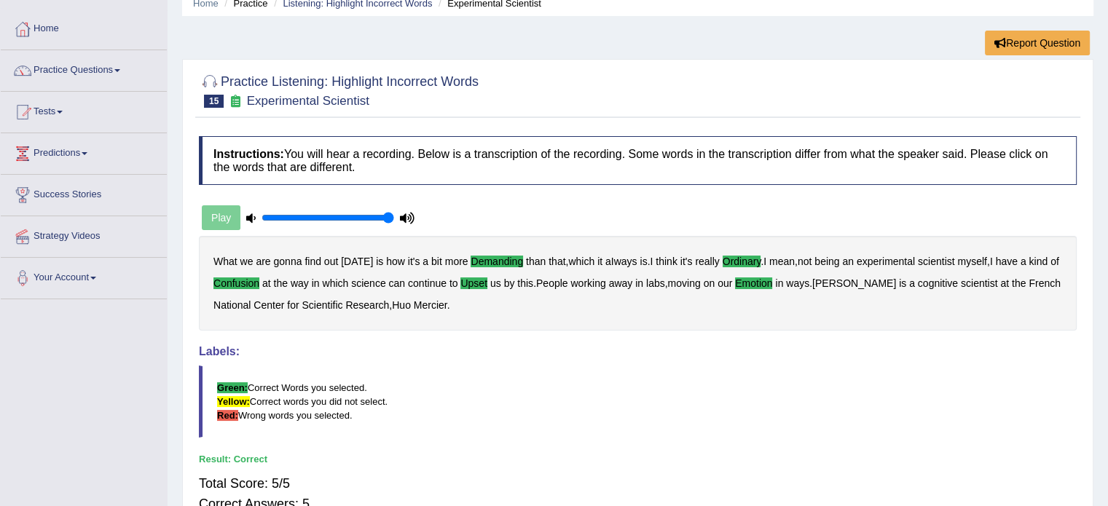
scroll to position [0, 0]
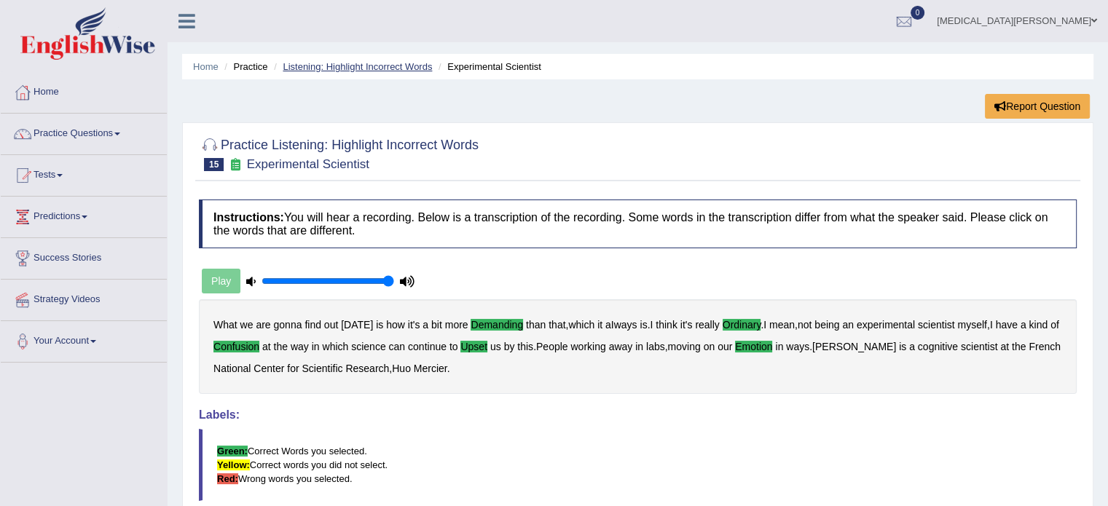
click at [376, 68] on link "Listening: Highlight Incorrect Words" at bounding box center [357, 66] width 149 height 11
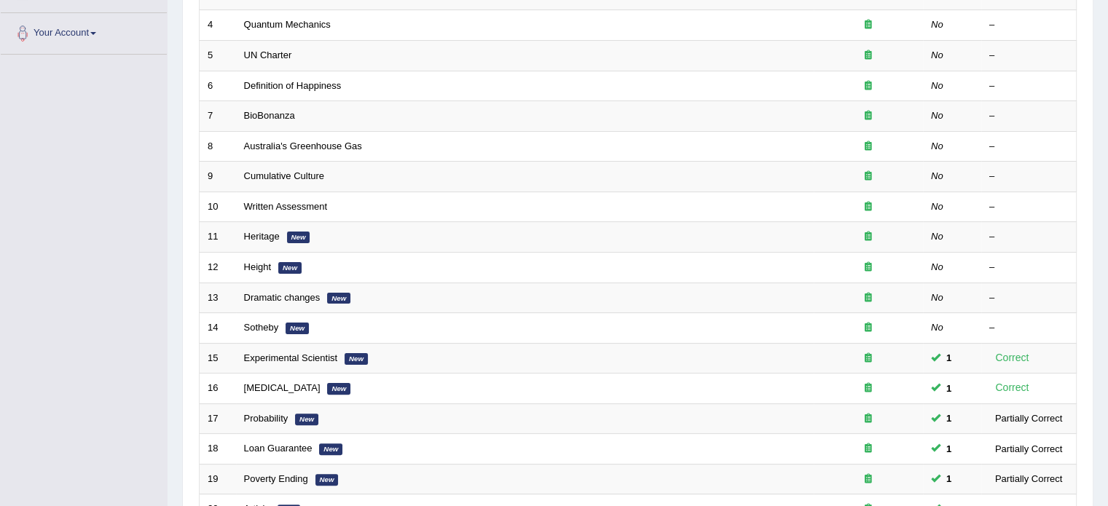
scroll to position [397, 0]
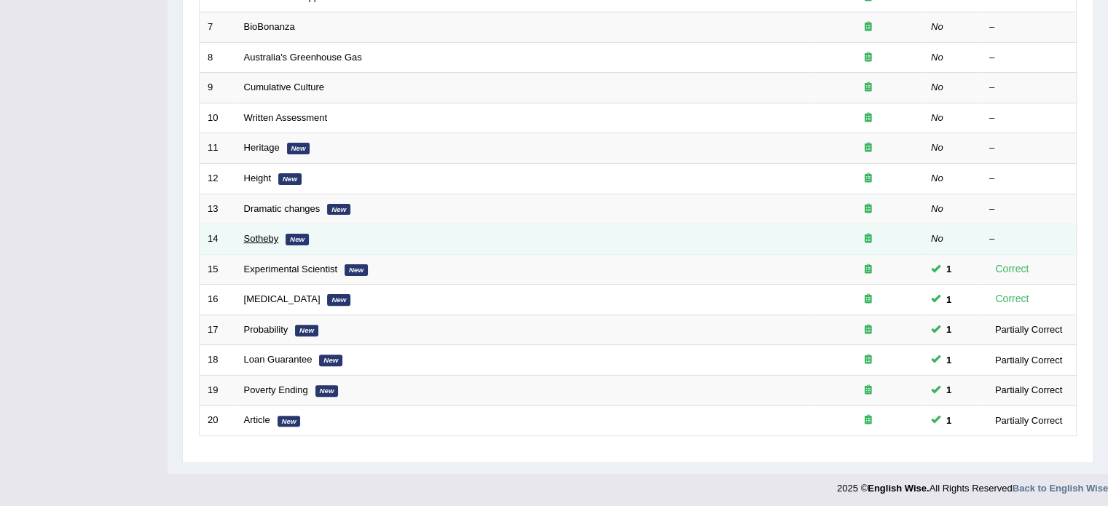
click at [258, 233] on link "Sotheby" at bounding box center [261, 238] width 35 height 11
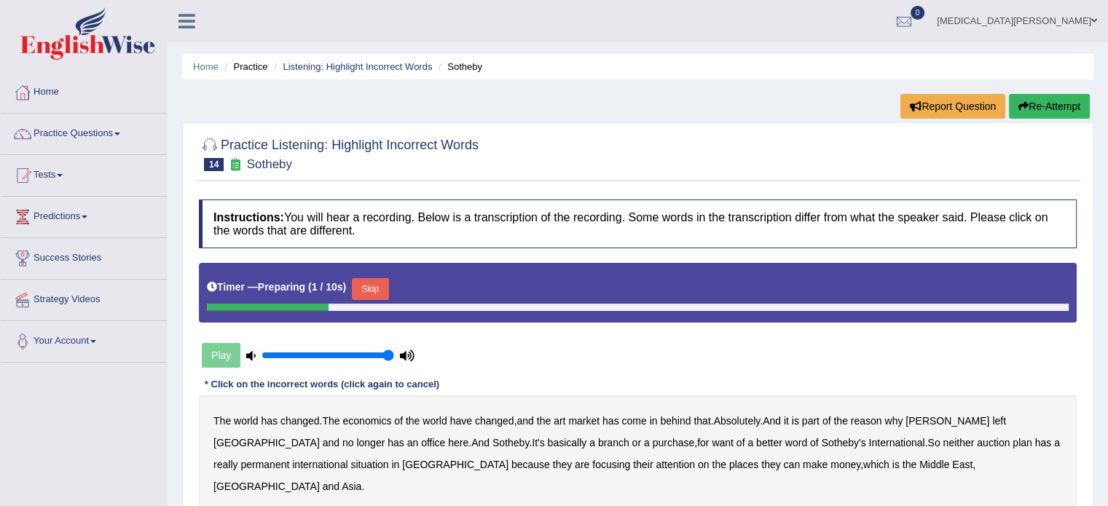
click at [363, 292] on button "Skip" at bounding box center [370, 289] width 36 height 22
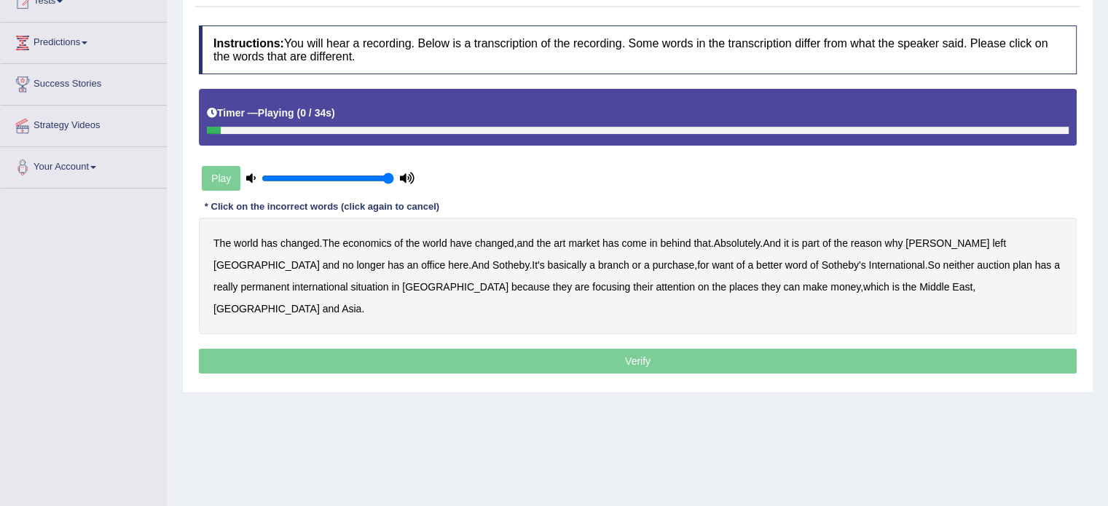
scroll to position [173, 0]
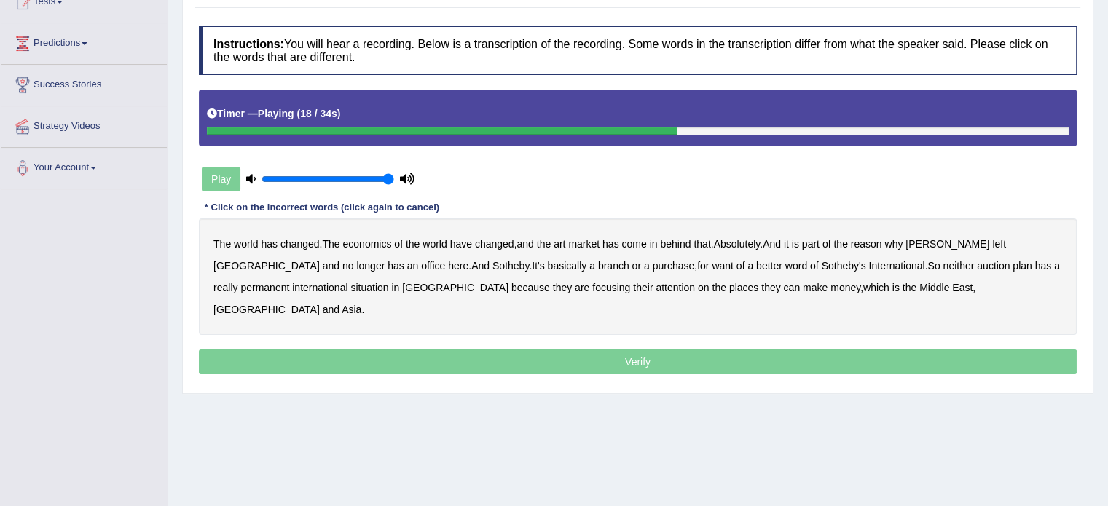
click at [652, 261] on b "purchase" at bounding box center [673, 266] width 42 height 12
click at [1012, 262] on b "plan" at bounding box center [1021, 266] width 19 height 12
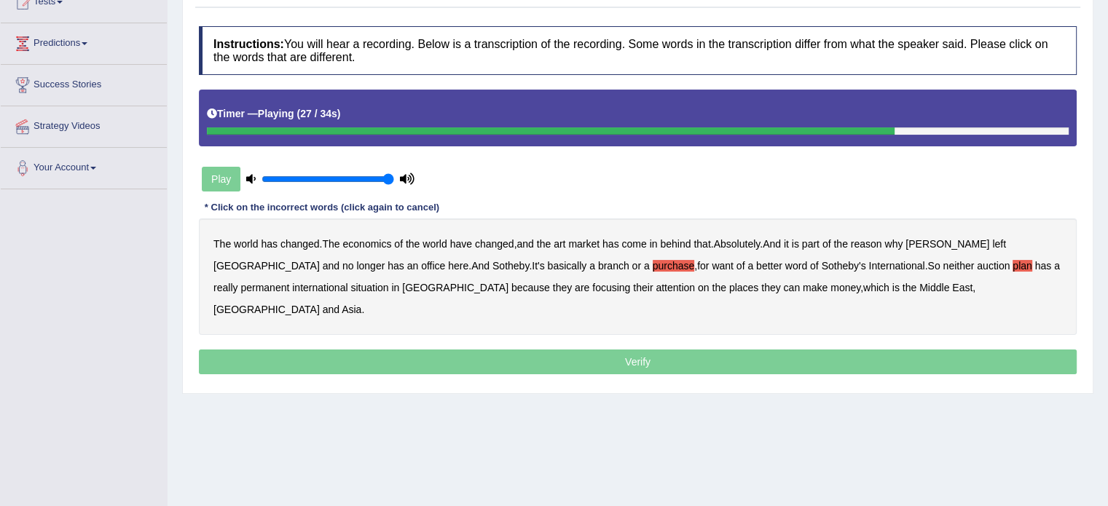
click at [350, 286] on b "situation" at bounding box center [369, 288] width 38 height 12
click at [655, 350] on p "Verify" at bounding box center [637, 362] width 877 height 25
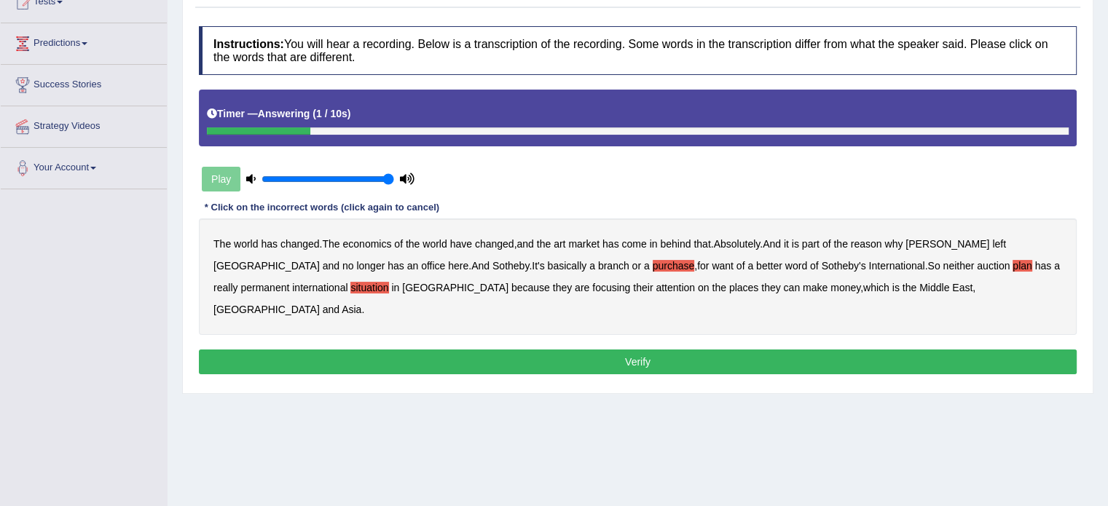
click at [655, 350] on button "Verify" at bounding box center [637, 362] width 877 height 25
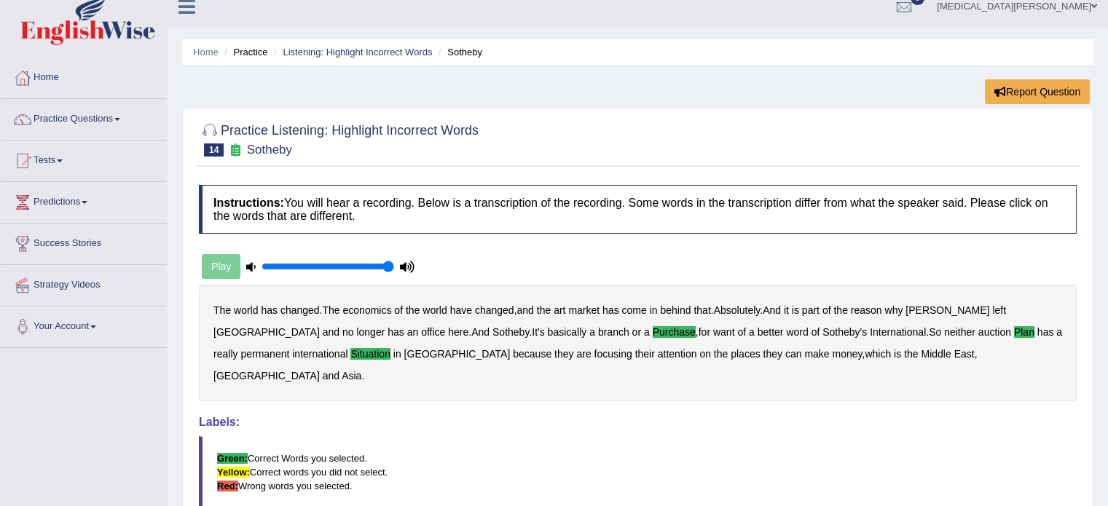
scroll to position [9, 0]
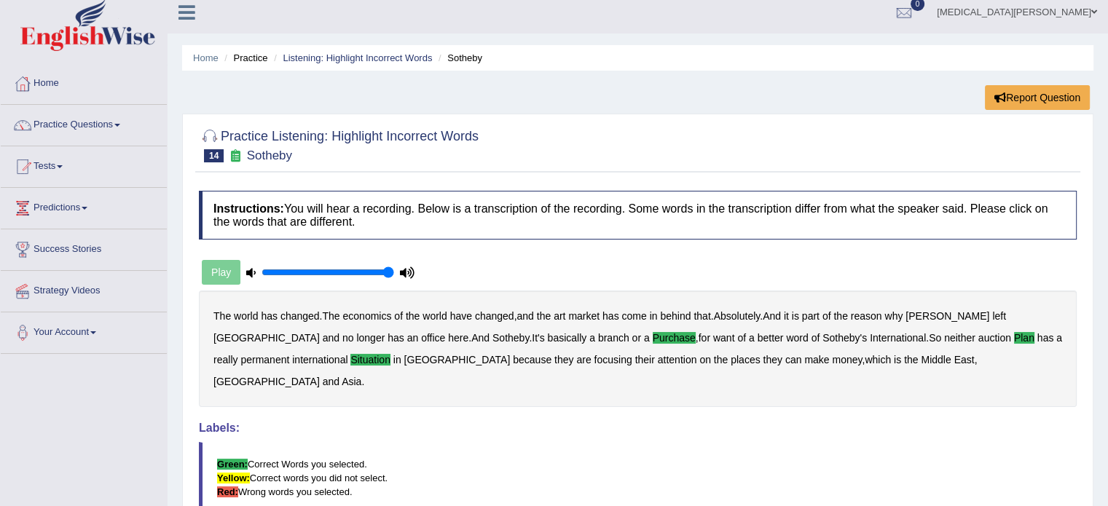
click at [386, 46] on ul "Home Practice Listening: Highlight Incorrect Words Sotheby" at bounding box center [637, 57] width 911 height 25
click at [379, 52] on link "Listening: Highlight Incorrect Words" at bounding box center [357, 57] width 149 height 11
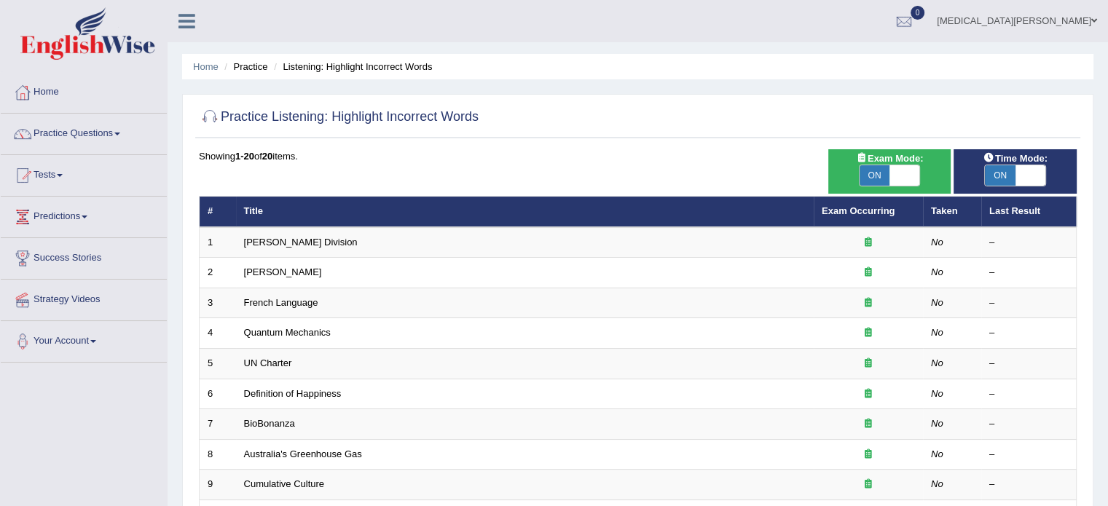
scroll to position [397, 0]
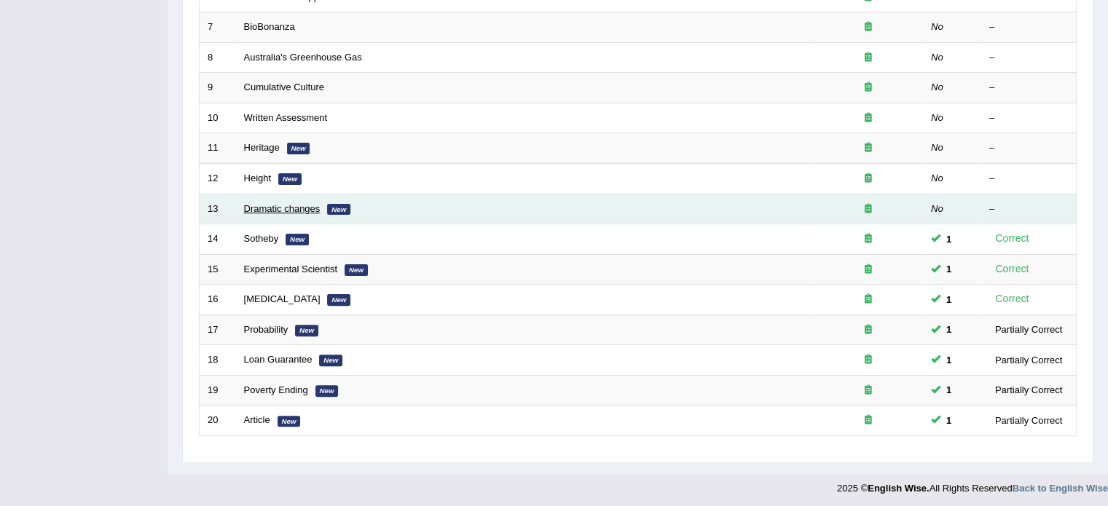
click at [267, 203] on link "Dramatic changes" at bounding box center [282, 208] width 76 height 11
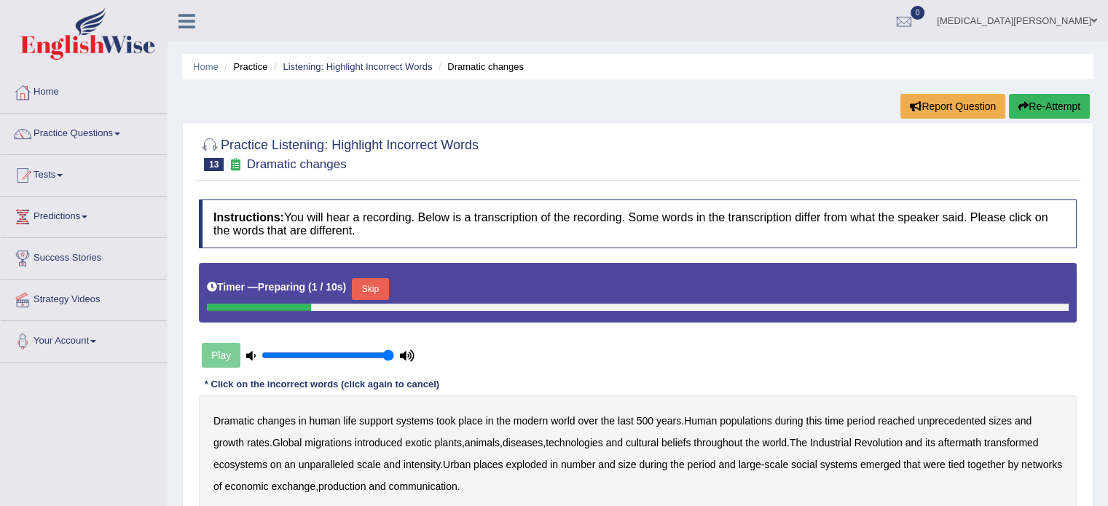
click at [367, 287] on button "Skip" at bounding box center [370, 289] width 36 height 22
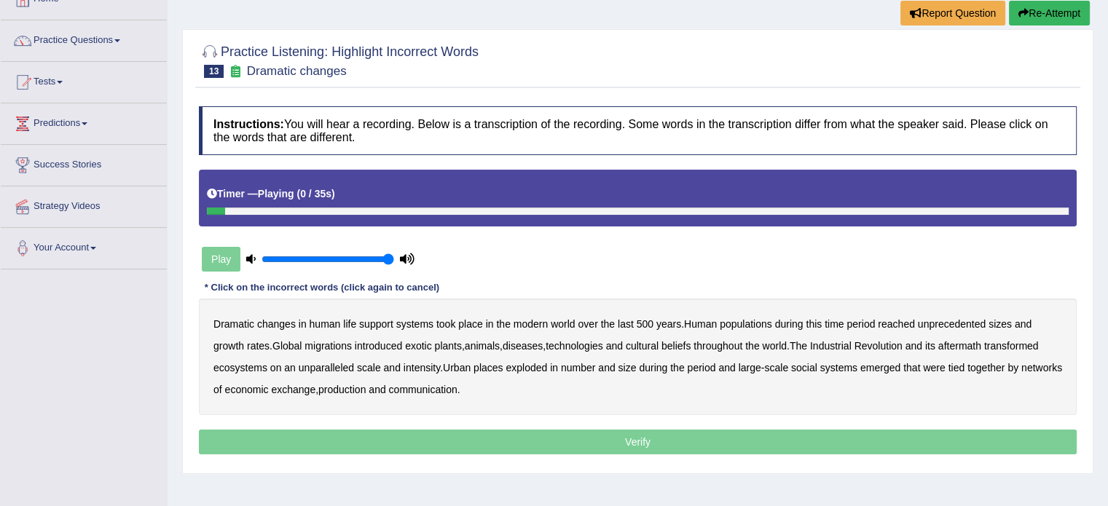
scroll to position [105, 0]
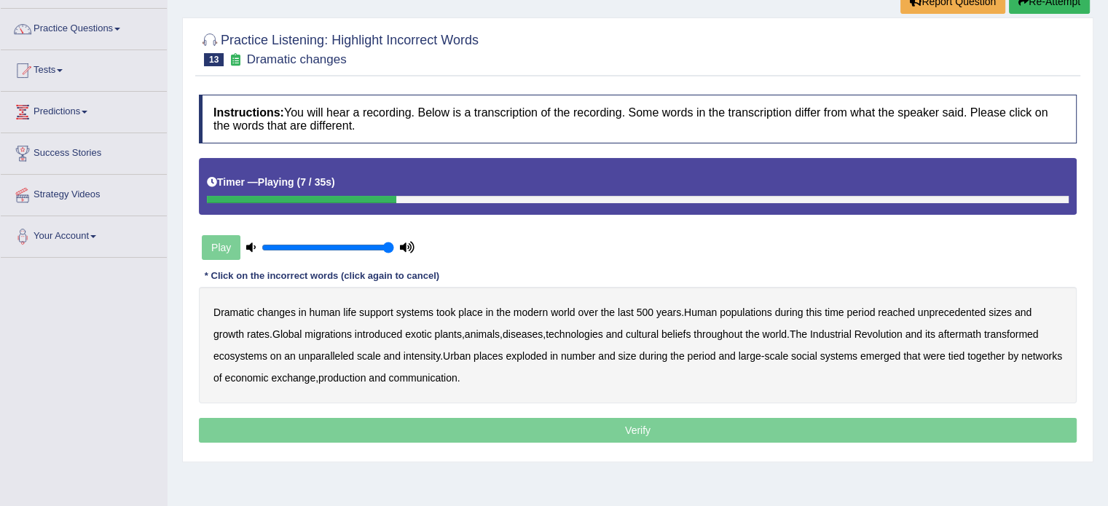
click at [743, 307] on b "populations" at bounding box center [745, 313] width 52 height 12
click at [529, 335] on b "diseases" at bounding box center [522, 334] width 40 height 12
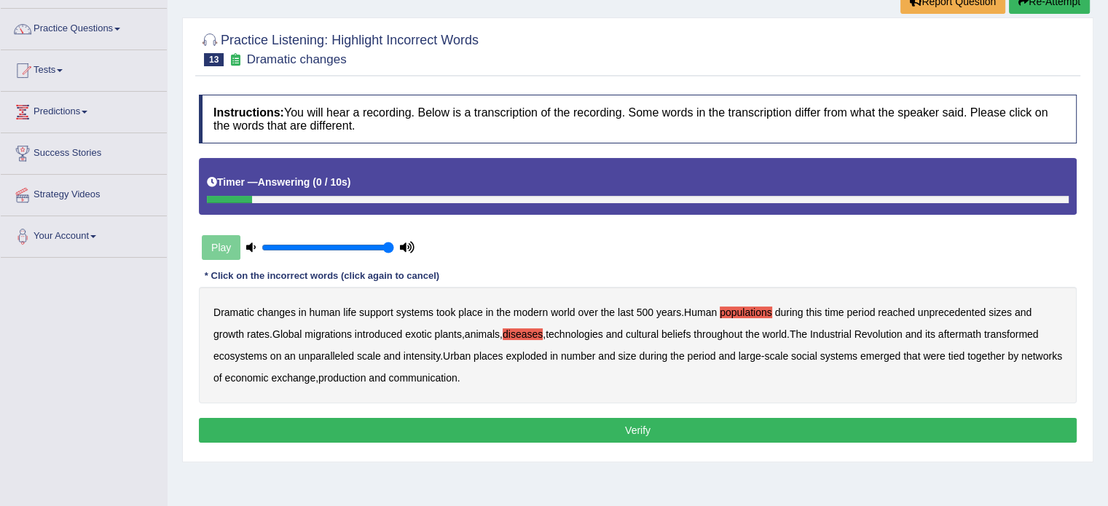
click at [337, 375] on b "production" at bounding box center [341, 378] width 47 height 12
click at [414, 423] on button "Verify" at bounding box center [637, 430] width 877 height 25
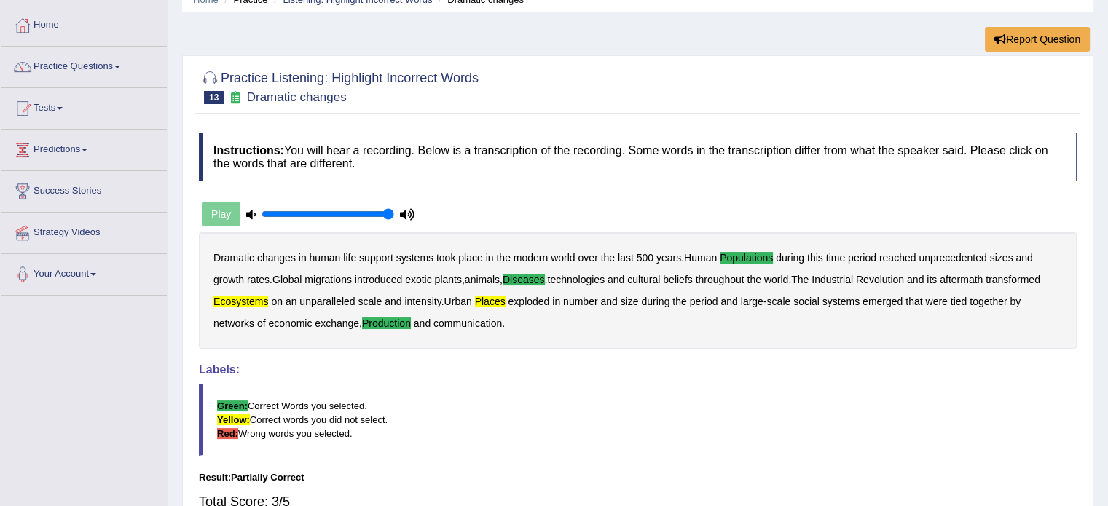
scroll to position [67, 0]
drag, startPoint x: 250, startPoint y: 95, endPoint x: 332, endPoint y: 105, distance: 82.9
click at [332, 105] on div "Practice Listening: Highlight Incorrect Words 13 Dramatic changes" at bounding box center [637, 88] width 885 height 51
drag, startPoint x: 212, startPoint y: 256, endPoint x: 299, endPoint y: 264, distance: 87.1
click at [299, 264] on div "Dramatic changes in human life support systems took place in the modern world o…" at bounding box center [637, 290] width 877 height 117
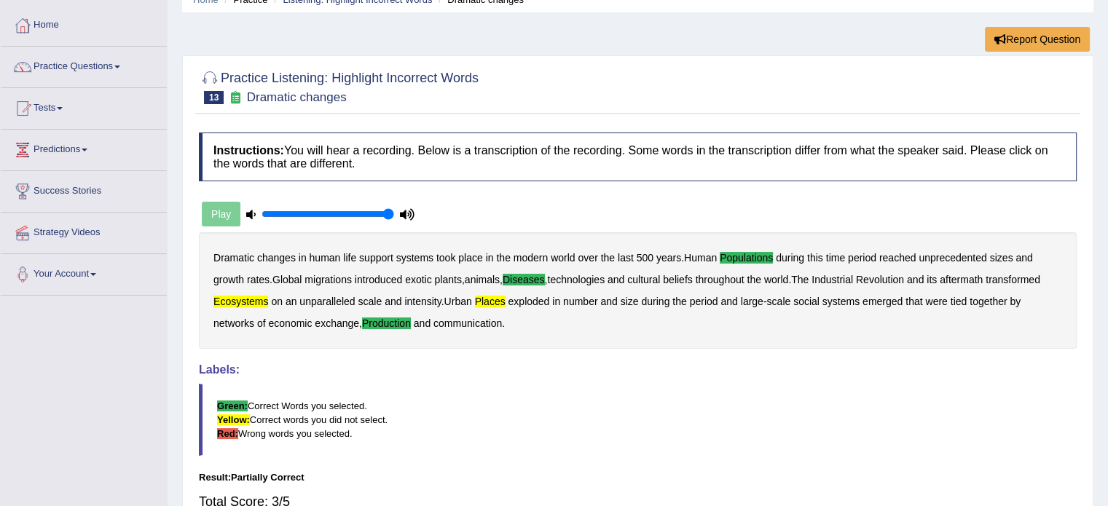
scroll to position [0, 0]
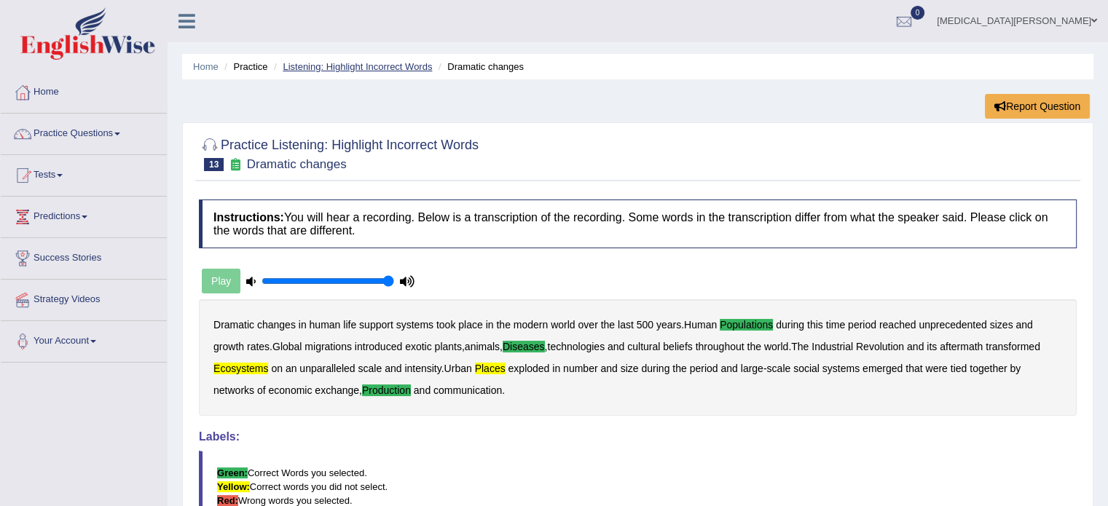
click at [361, 68] on link "Listening: Highlight Incorrect Words" at bounding box center [357, 66] width 149 height 11
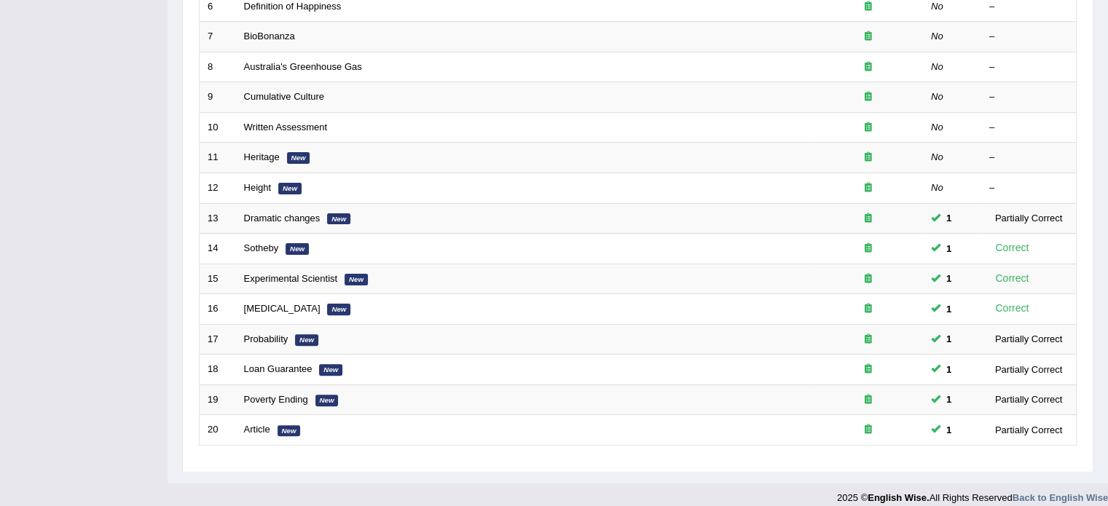
scroll to position [397, 0]
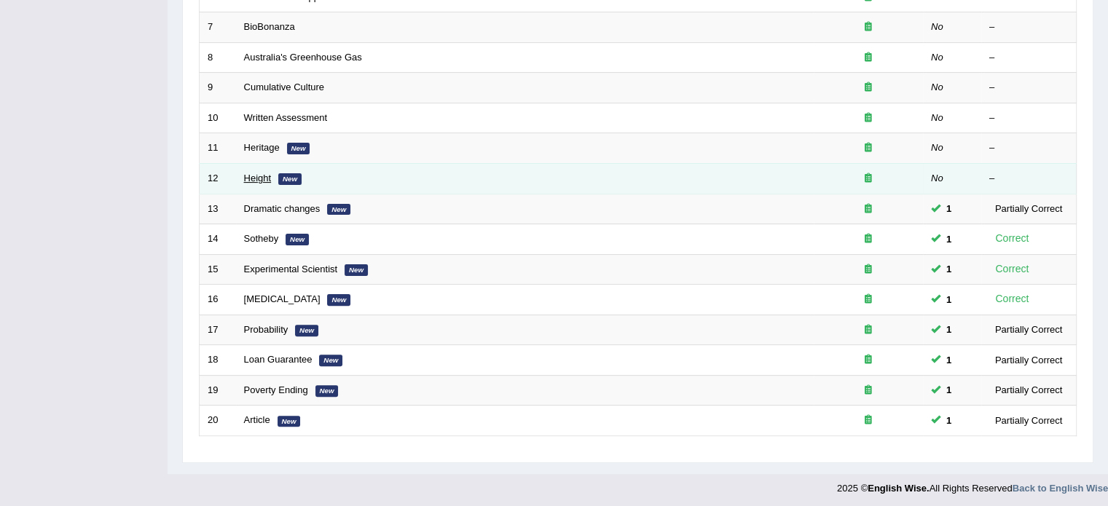
click at [252, 173] on link "Height" at bounding box center [258, 178] width 28 height 11
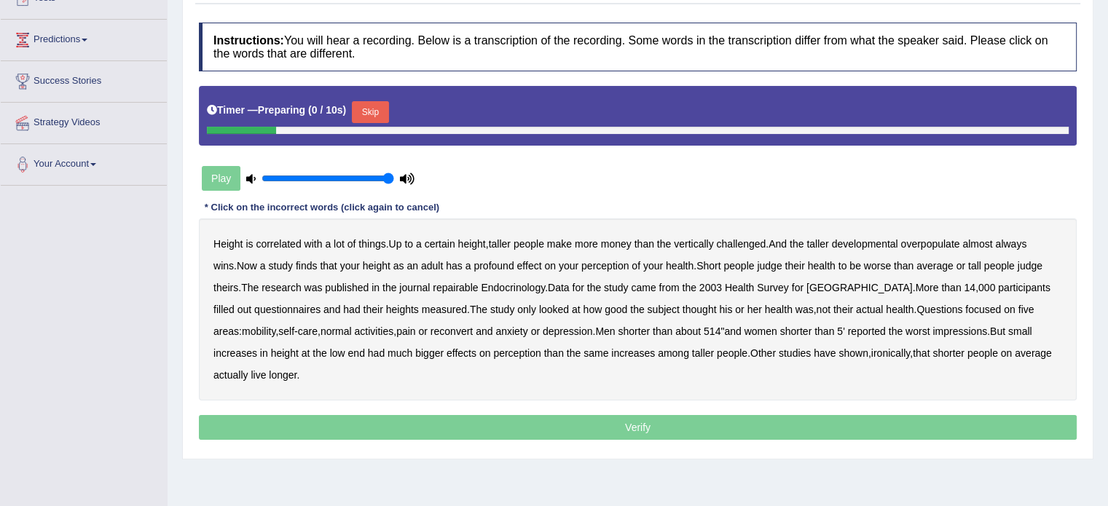
scroll to position [178, 0]
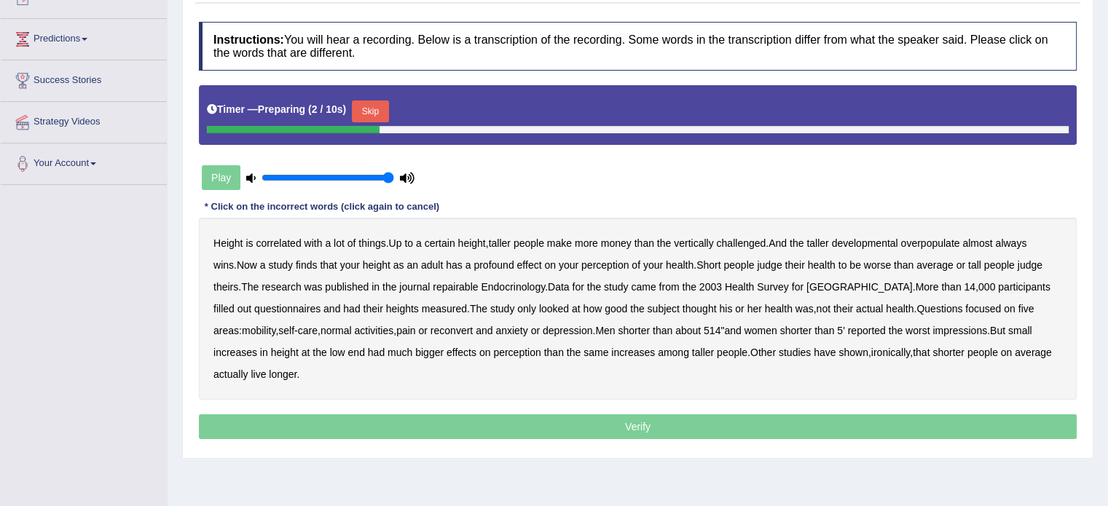
click at [368, 106] on button "Skip" at bounding box center [370, 111] width 36 height 22
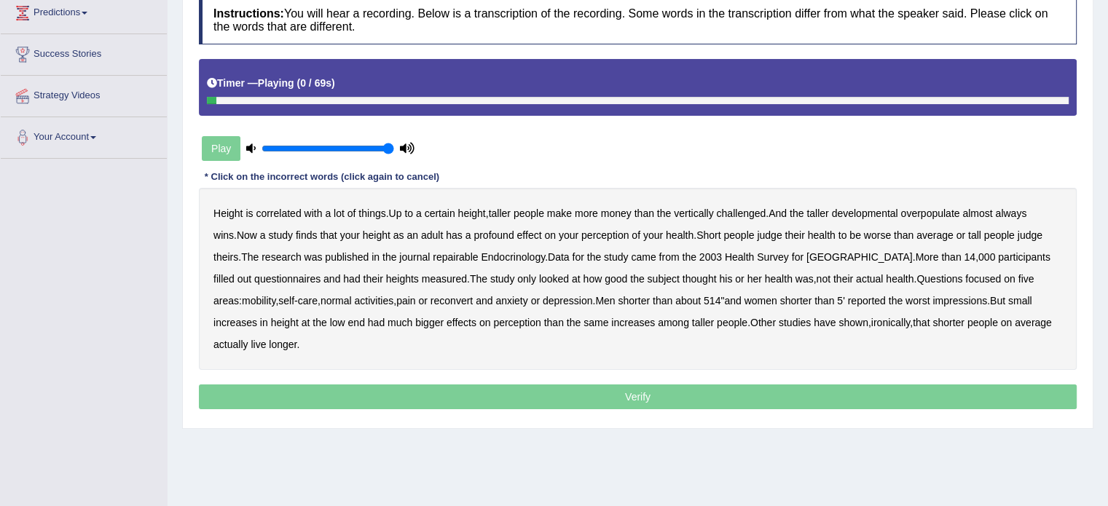
scroll to position [210, 0]
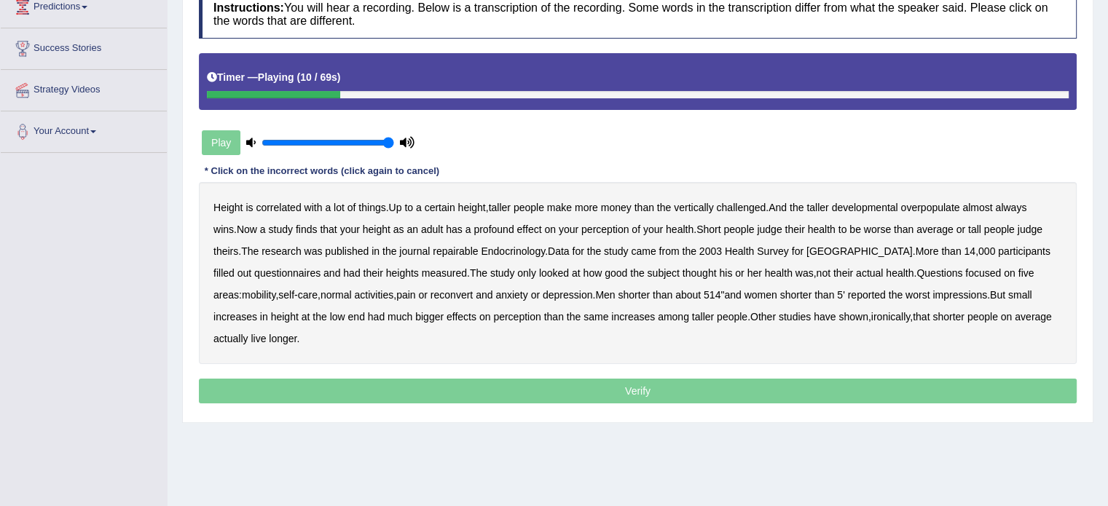
click at [860, 202] on b "developmental" at bounding box center [865, 208] width 66 height 12
click at [934, 203] on b "overpopulate" at bounding box center [929, 208] width 59 height 12
click at [433, 247] on b "repairable" at bounding box center [455, 251] width 45 height 12
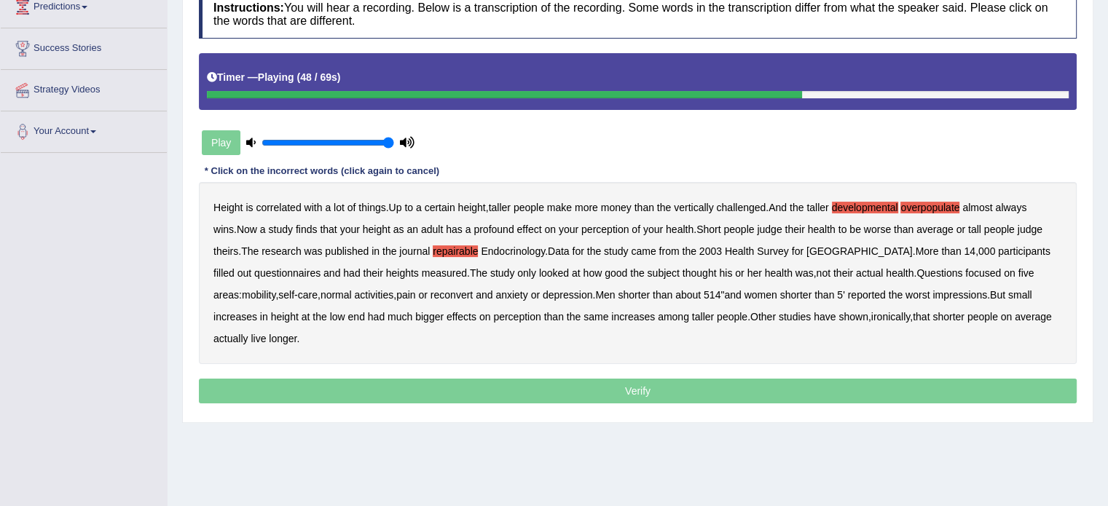
click at [431, 293] on b "reconvert" at bounding box center [451, 295] width 42 height 12
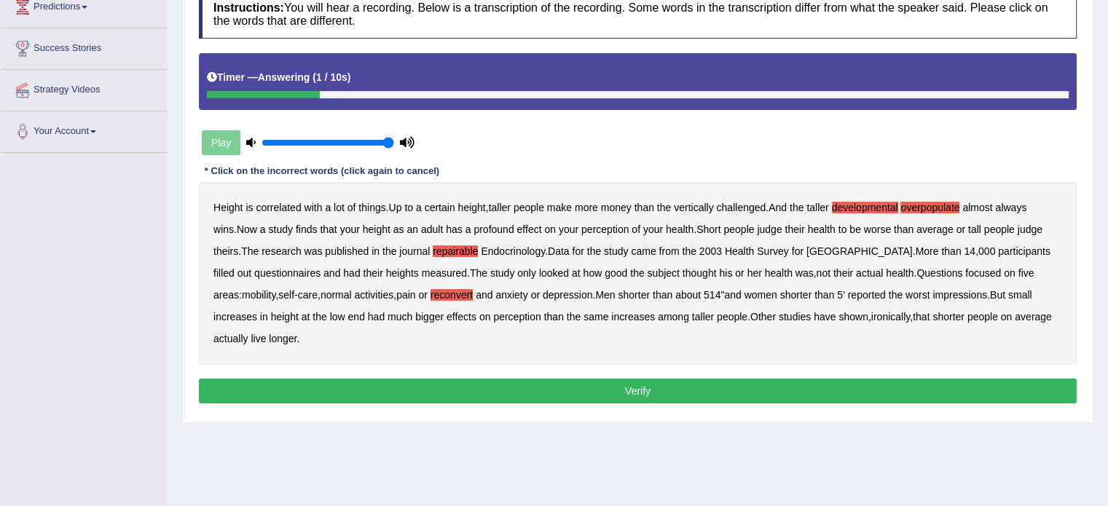
click at [446, 383] on button "Verify" at bounding box center [637, 391] width 877 height 25
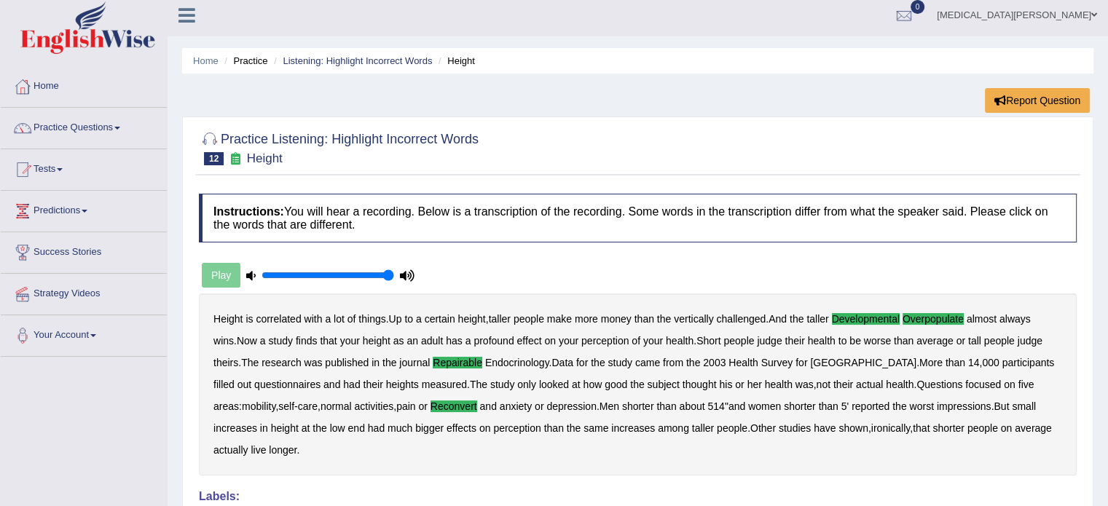
scroll to position [0, 0]
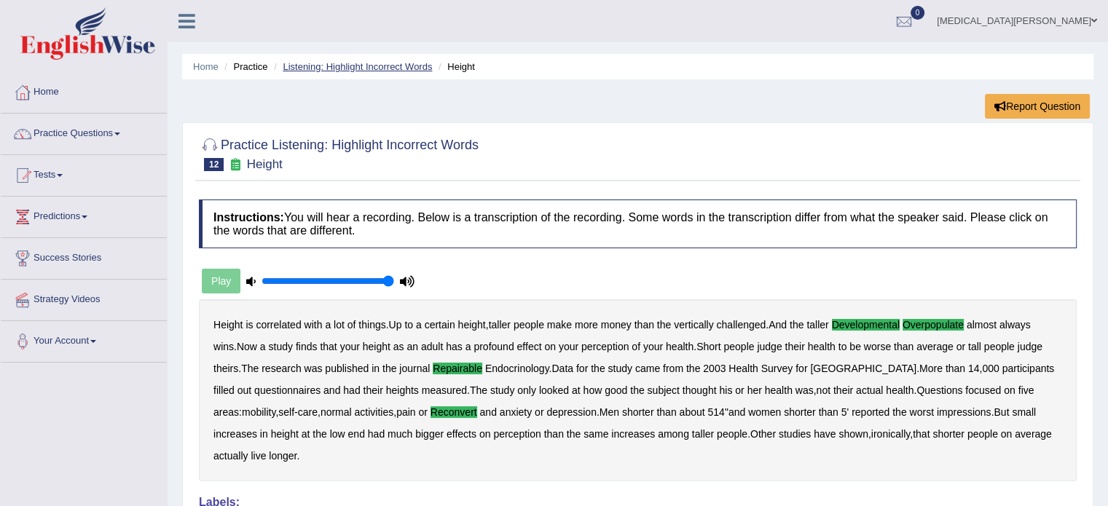
click at [369, 66] on link "Listening: Highlight Incorrect Words" at bounding box center [357, 66] width 149 height 11
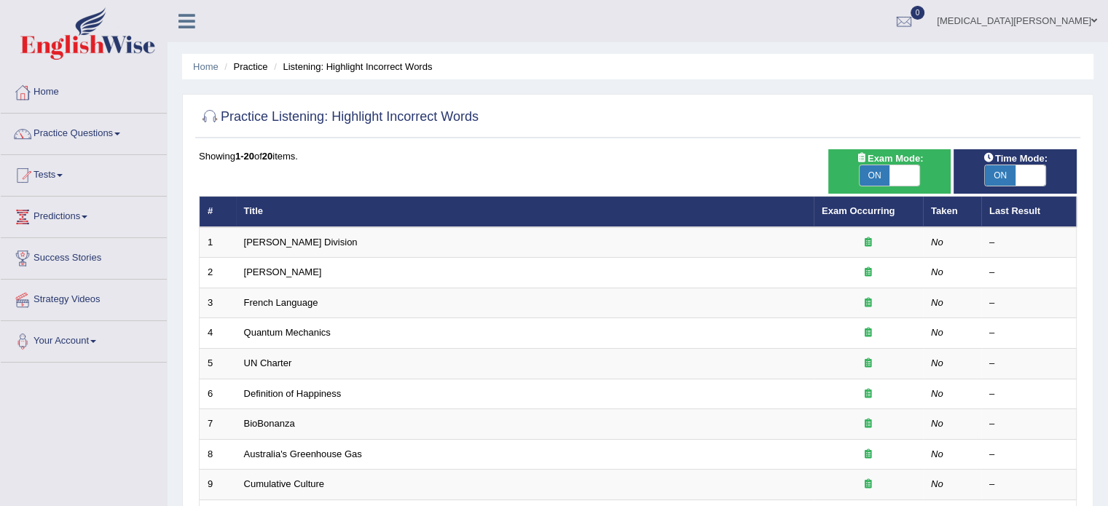
scroll to position [397, 0]
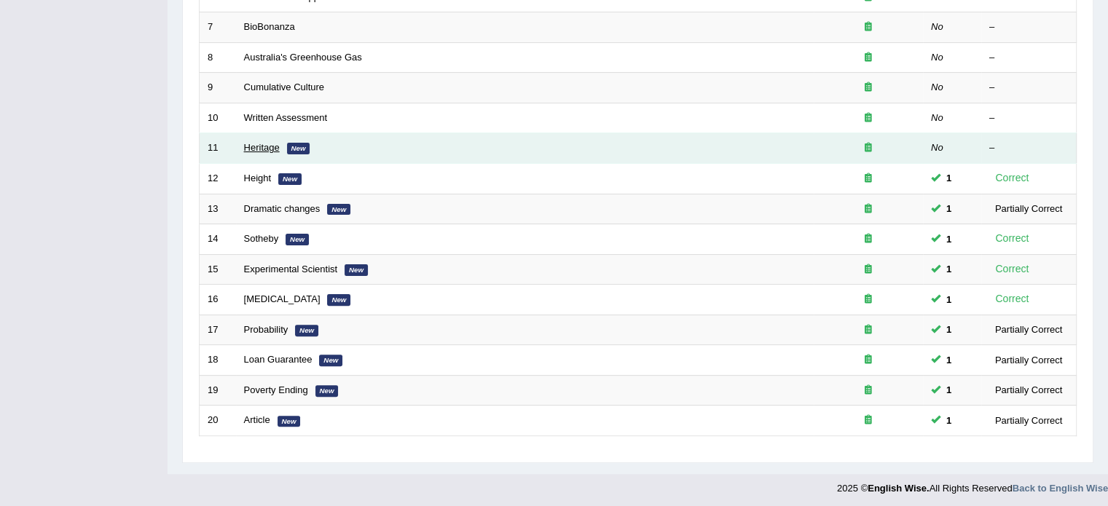
click at [260, 142] on link "Heritage" at bounding box center [262, 147] width 36 height 11
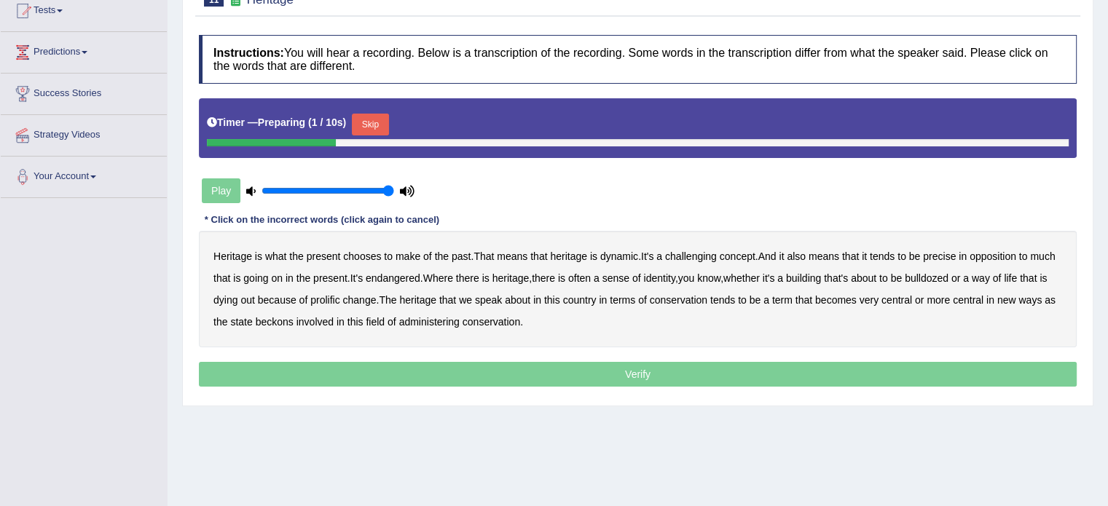
scroll to position [168, 0]
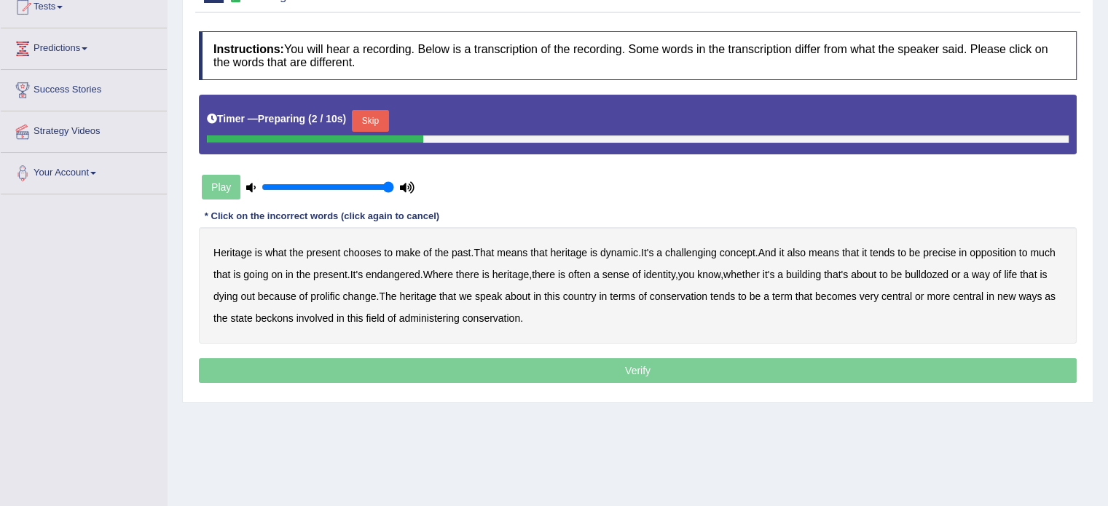
click at [370, 121] on button "Skip" at bounding box center [370, 121] width 36 height 22
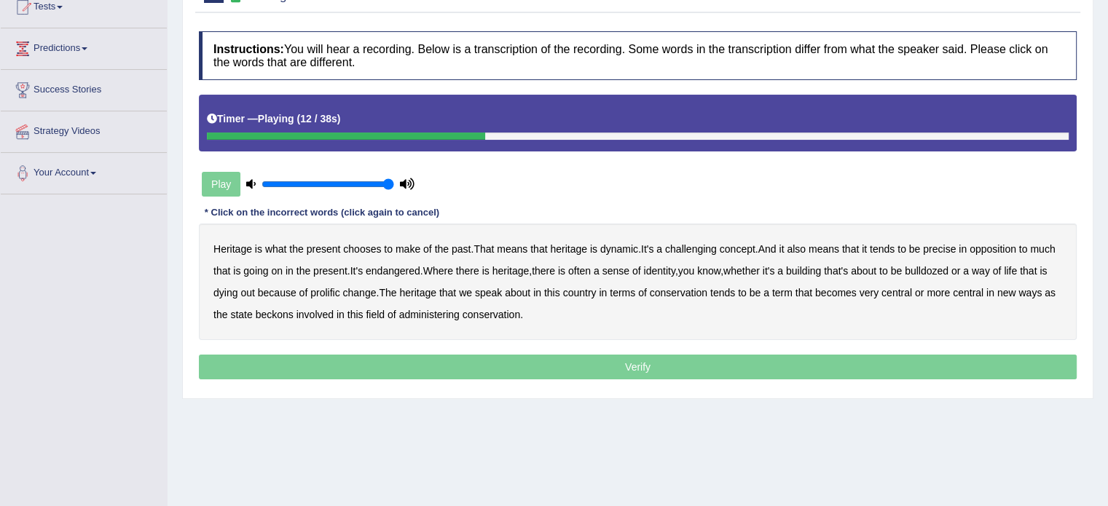
click at [698, 246] on b "challenging" at bounding box center [691, 249] width 52 height 12
click at [674, 269] on b "identity" at bounding box center [658, 271] width 31 height 12
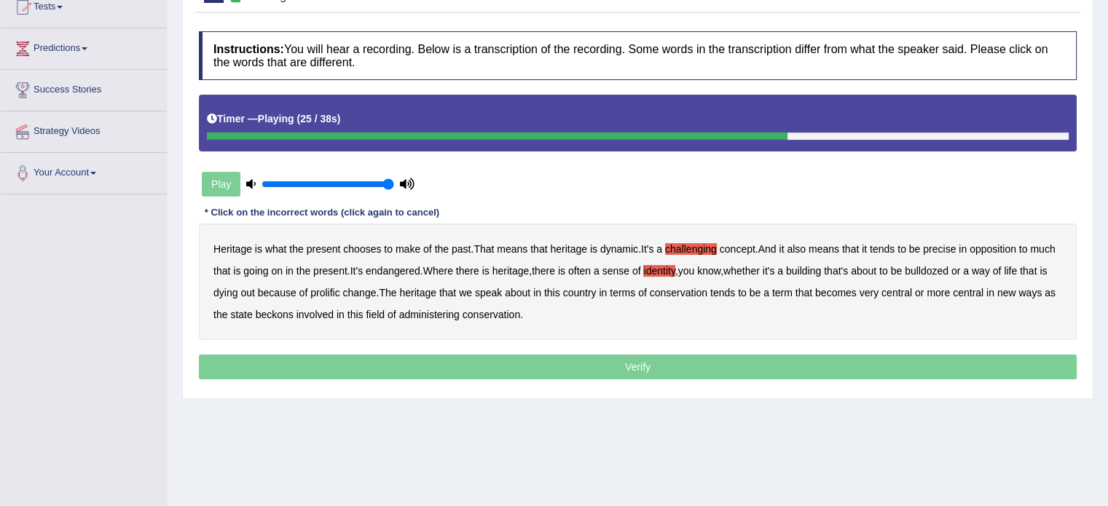
click at [339, 288] on b "prolific" at bounding box center [324, 293] width 29 height 12
click at [912, 290] on b "central" at bounding box center [896, 293] width 31 height 12
click at [983, 288] on b "central" at bounding box center [968, 293] width 31 height 12
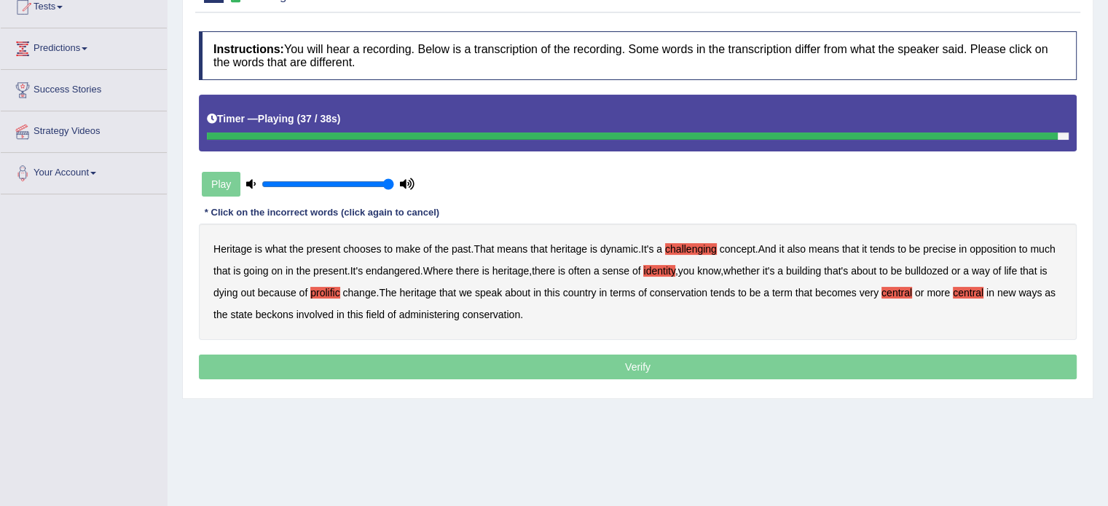
click at [535, 363] on p "Verify" at bounding box center [637, 367] width 877 height 25
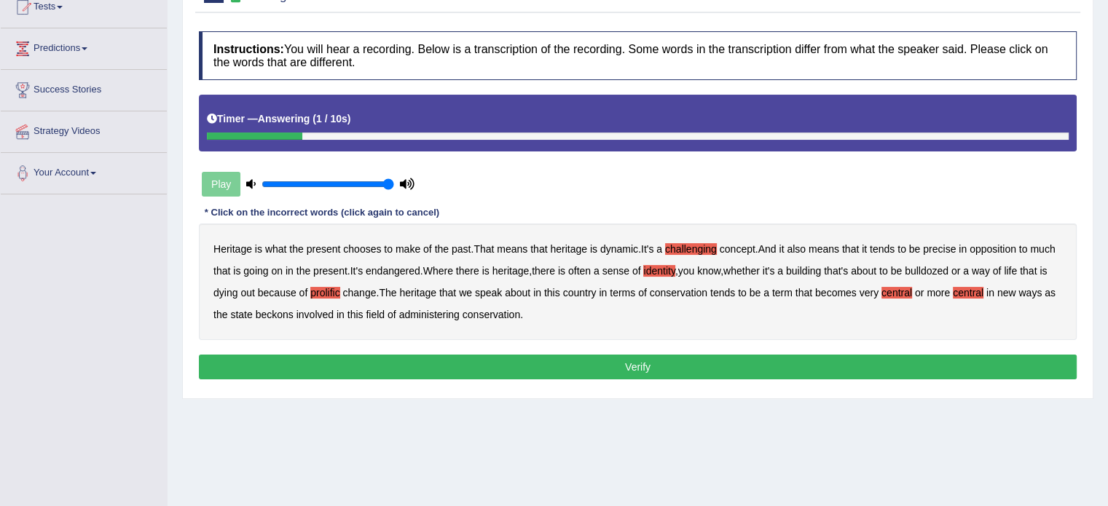
click at [535, 363] on button "Verify" at bounding box center [637, 367] width 877 height 25
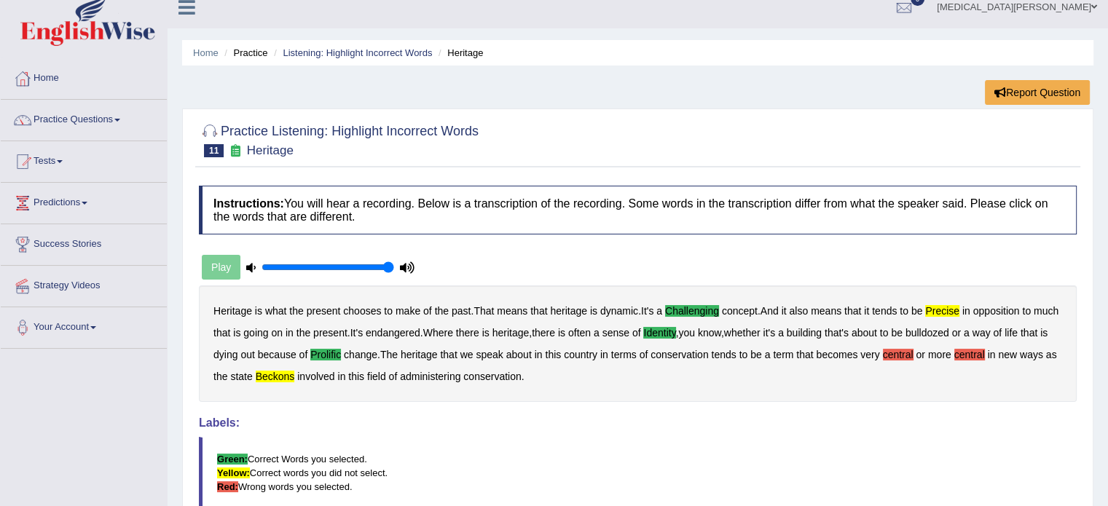
scroll to position [16, 0]
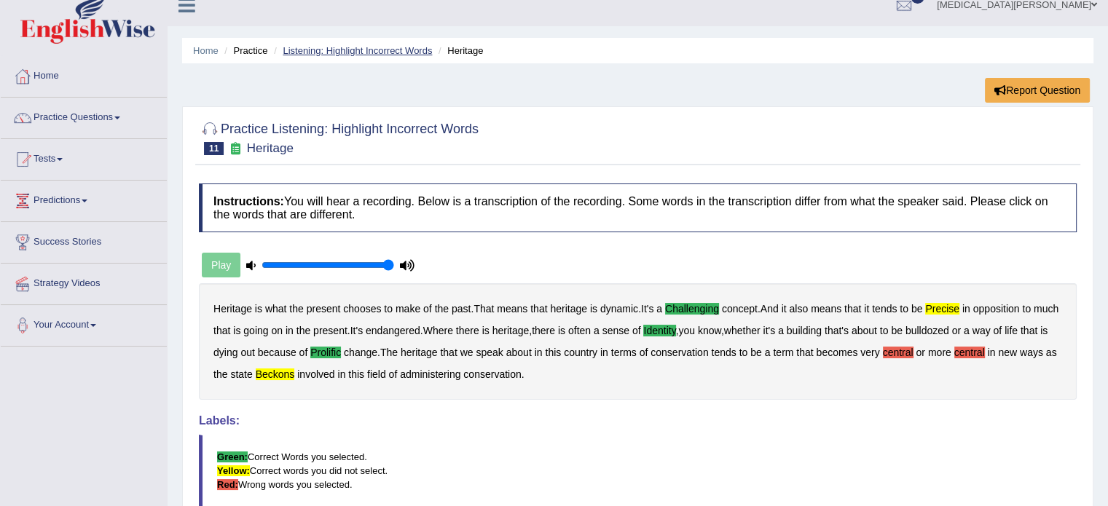
click at [364, 50] on link "Listening: Highlight Incorrect Words" at bounding box center [357, 50] width 149 height 11
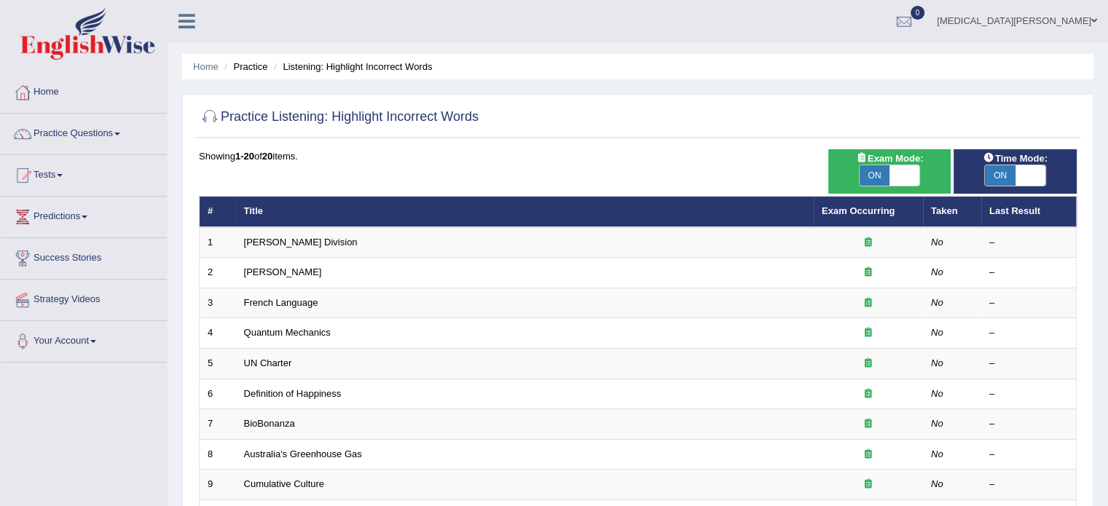
click at [871, 176] on span "ON" at bounding box center [874, 175] width 31 height 20
checkbox input "false"
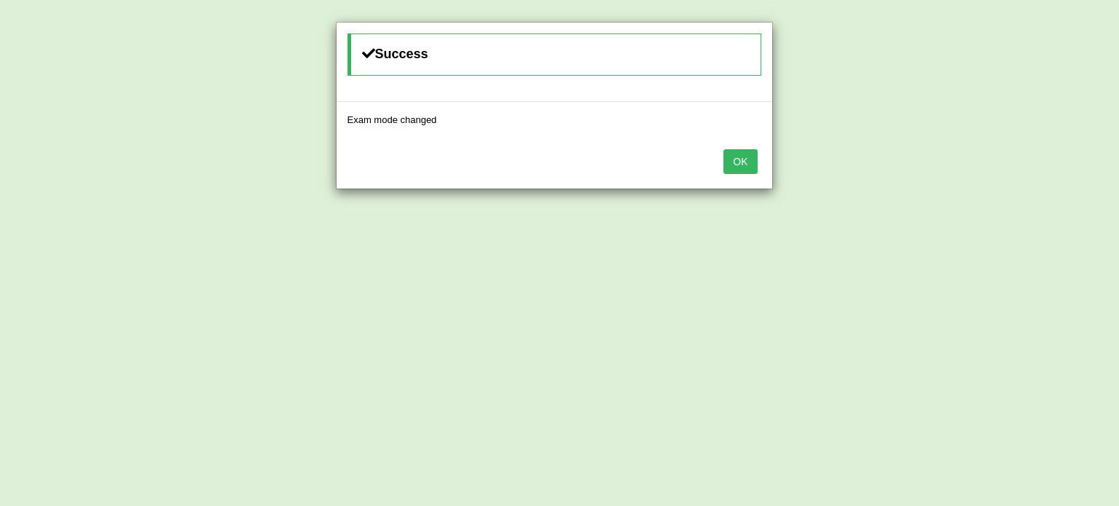
click at [734, 156] on button "OK" at bounding box center [739, 161] width 33 height 25
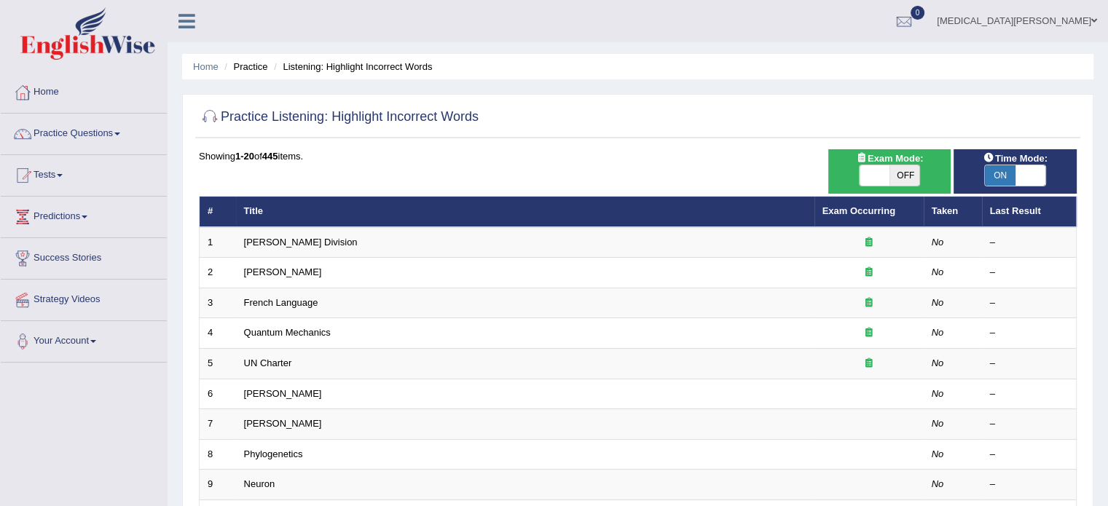
click at [905, 174] on span "OFF" at bounding box center [904, 175] width 31 height 20
checkbox input "true"
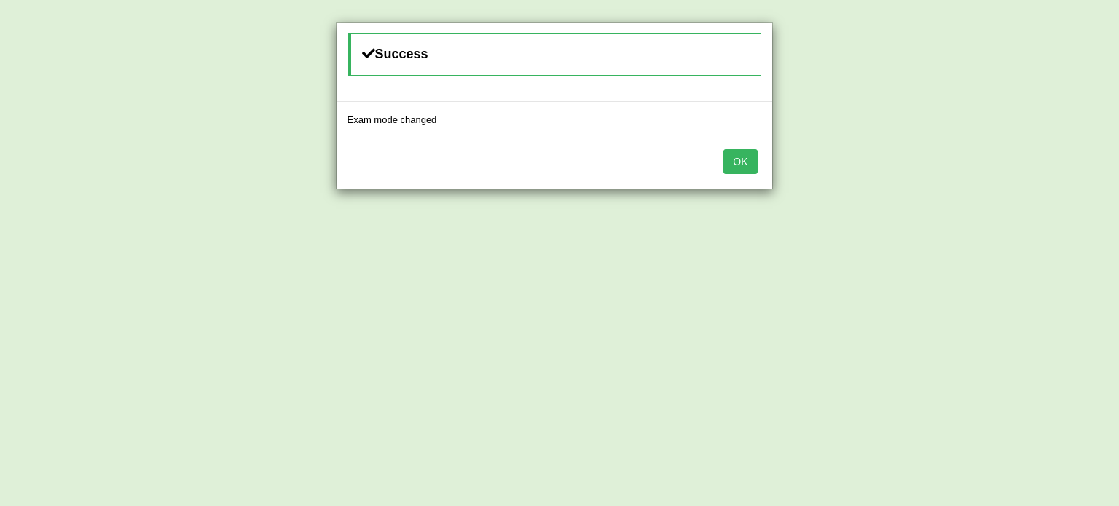
click at [740, 163] on button "OK" at bounding box center [739, 161] width 33 height 25
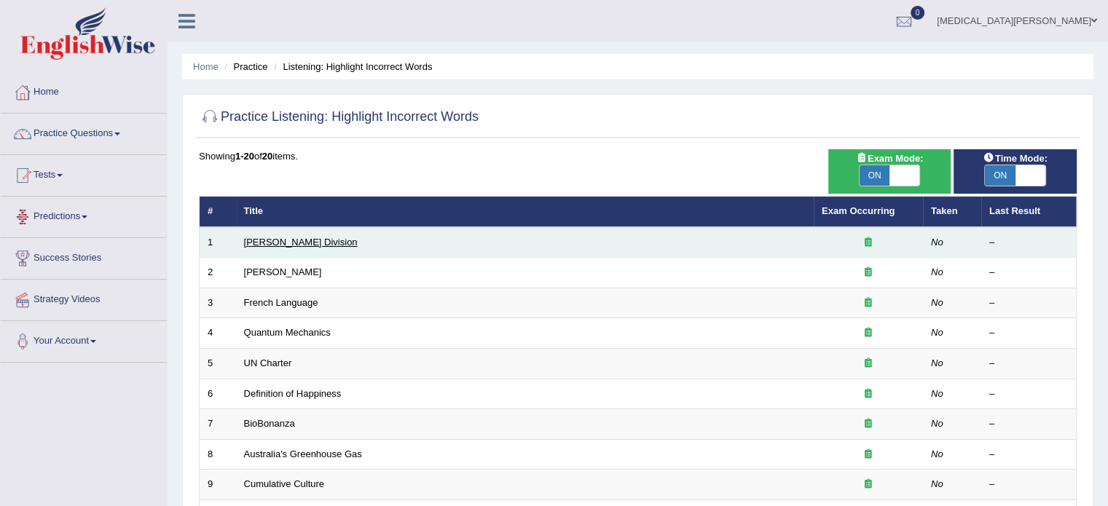
click at [265, 240] on link "[PERSON_NAME] Division" at bounding box center [301, 242] width 114 height 11
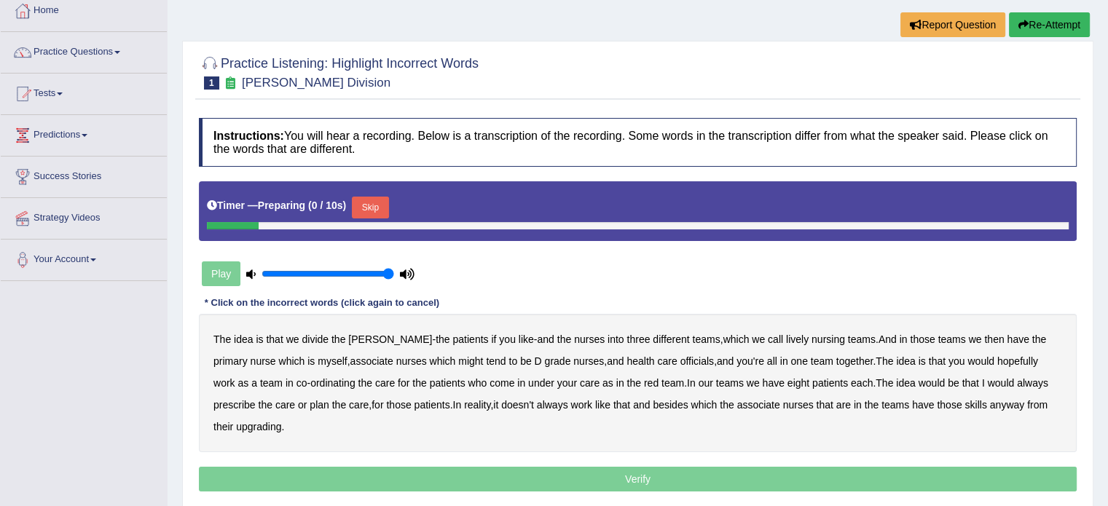
scroll to position [92, 0]
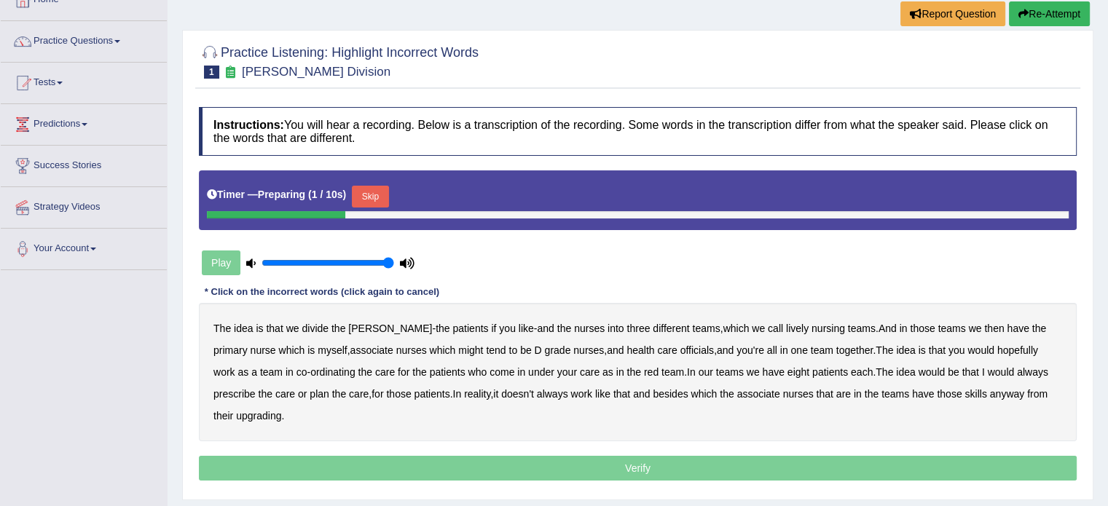
click at [366, 183] on div "Timer — Preparing ( 1 / 10s ) Skip" at bounding box center [637, 196] width 861 height 29
click at [365, 192] on button "Skip" at bounding box center [370, 197] width 36 height 22
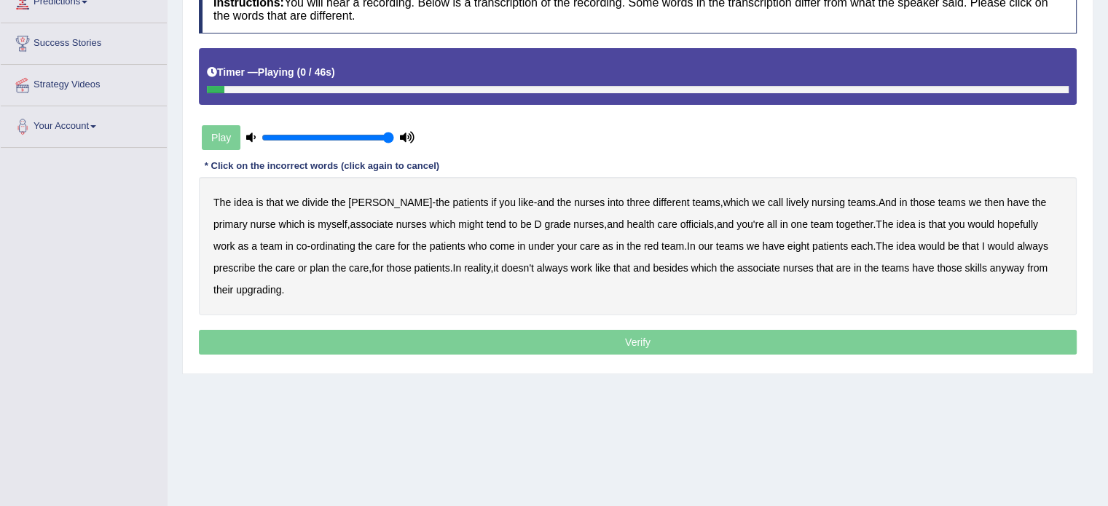
scroll to position [214, 0]
click at [786, 200] on b "lively" at bounding box center [797, 203] width 23 height 12
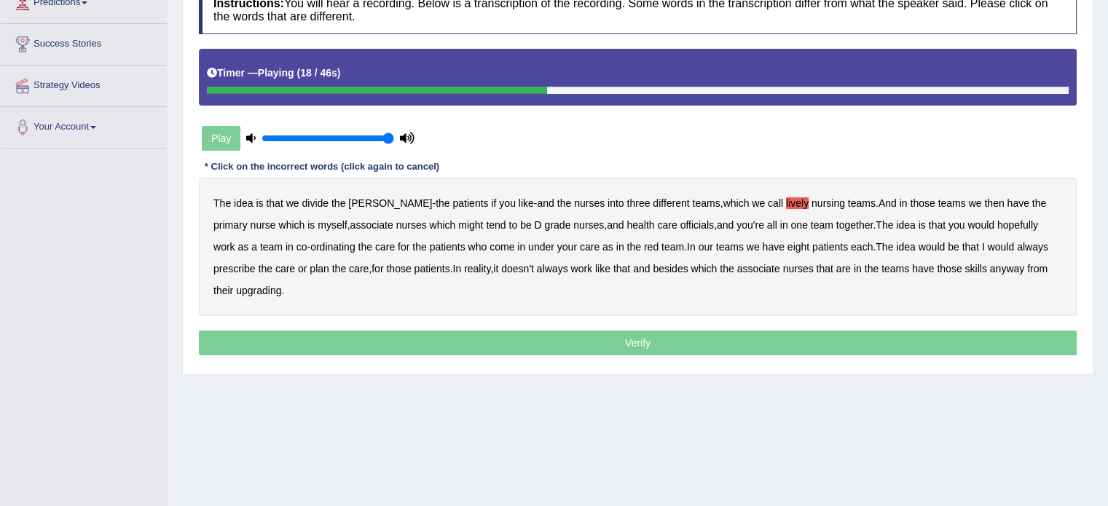
click at [458, 224] on b "might" at bounding box center [470, 225] width 25 height 12
click at [680, 221] on b "officials" at bounding box center [696, 225] width 33 height 12
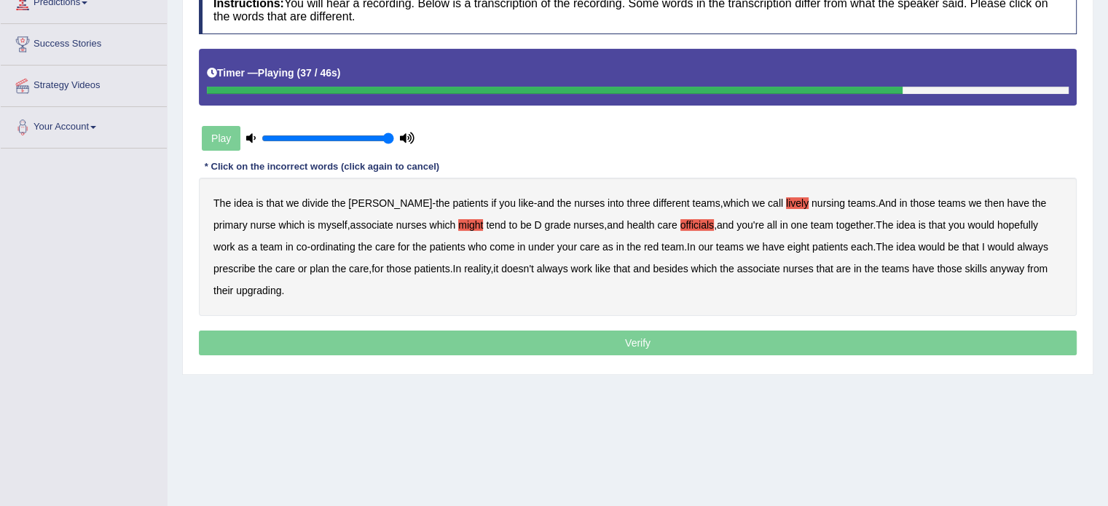
click at [1017, 247] on b "always" at bounding box center [1032, 247] width 31 height 12
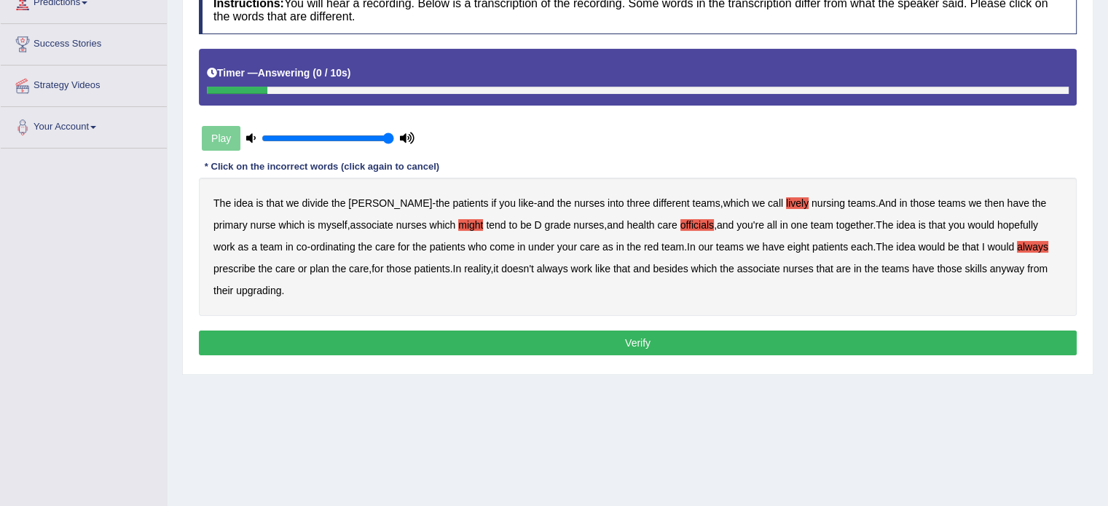
click at [232, 282] on div "The idea is that we divide the ward - the patients if you like - and the nurses…" at bounding box center [637, 247] width 877 height 138
click at [237, 288] on b "upgrading" at bounding box center [258, 291] width 45 height 12
click at [347, 344] on button "Verify" at bounding box center [637, 343] width 877 height 25
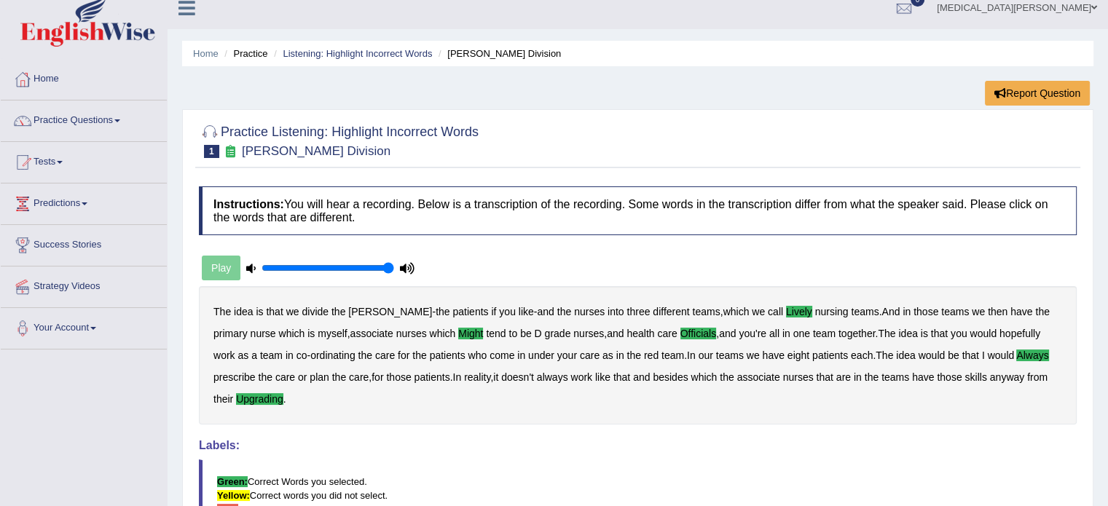
scroll to position [0, 0]
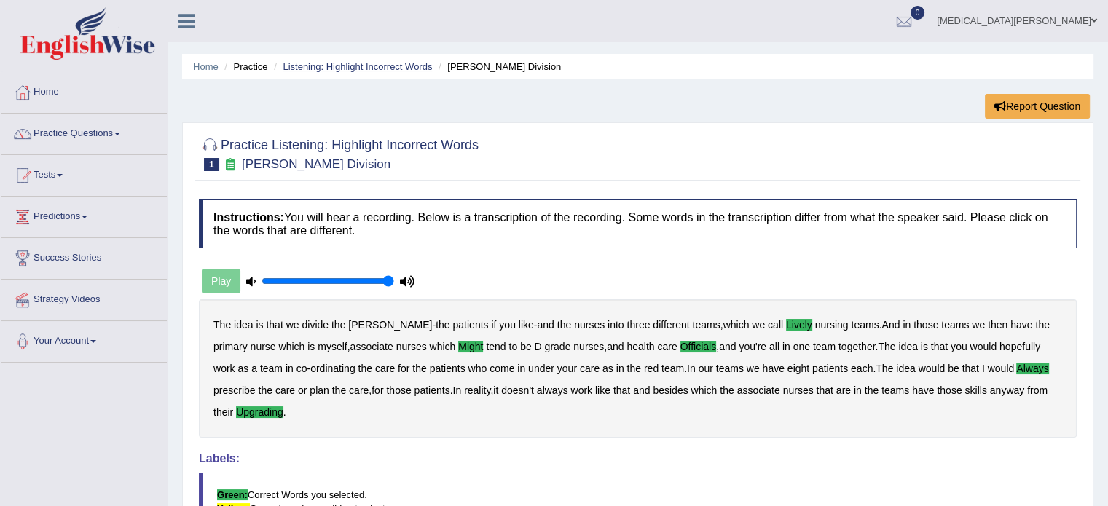
click at [344, 61] on link "Listening: Highlight Incorrect Words" at bounding box center [357, 66] width 149 height 11
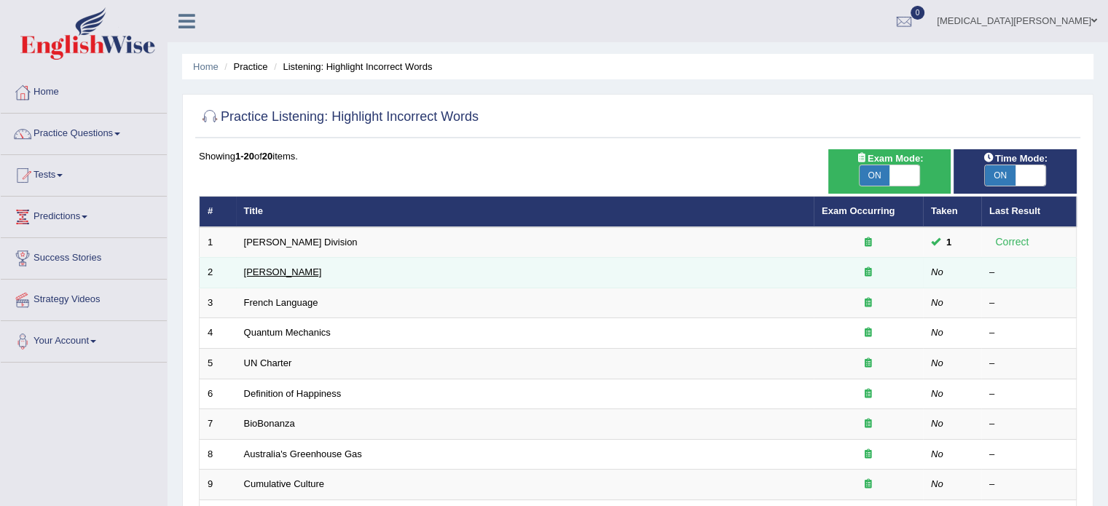
click at [264, 272] on link "[PERSON_NAME]" at bounding box center [283, 272] width 78 height 11
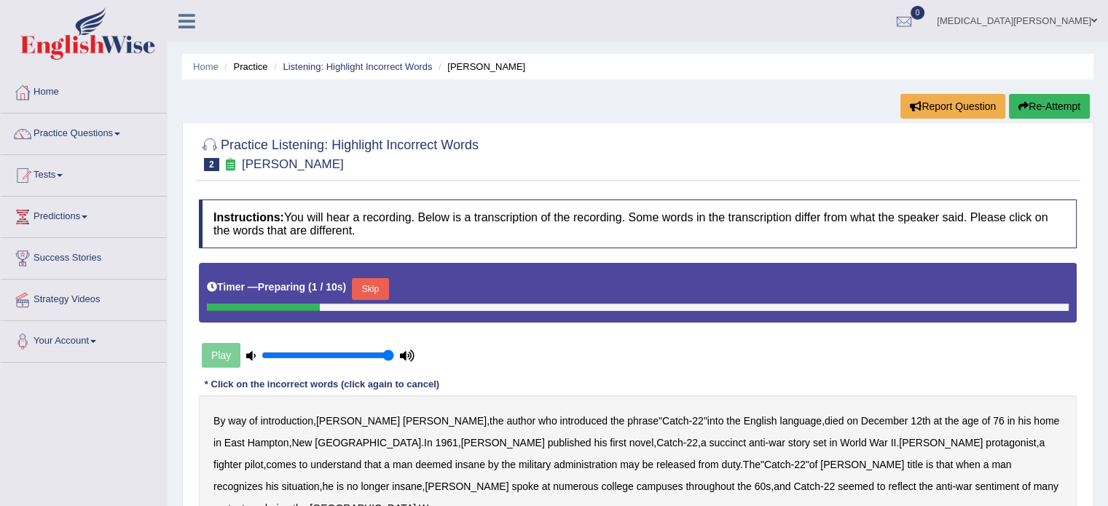
click at [362, 285] on button "Skip" at bounding box center [370, 289] width 36 height 22
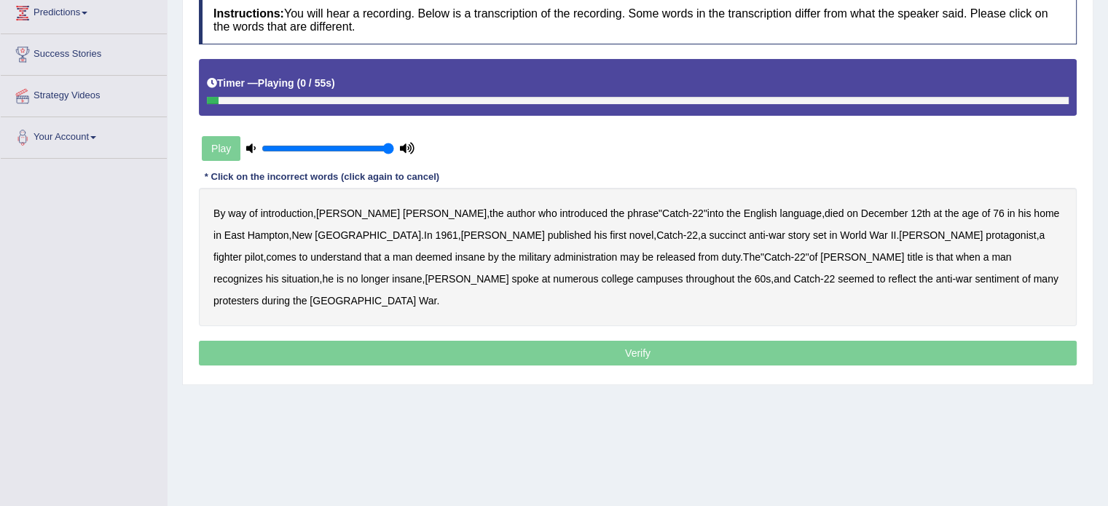
scroll to position [204, 0]
click at [709, 235] on b "succinct" at bounding box center [727, 235] width 37 height 12
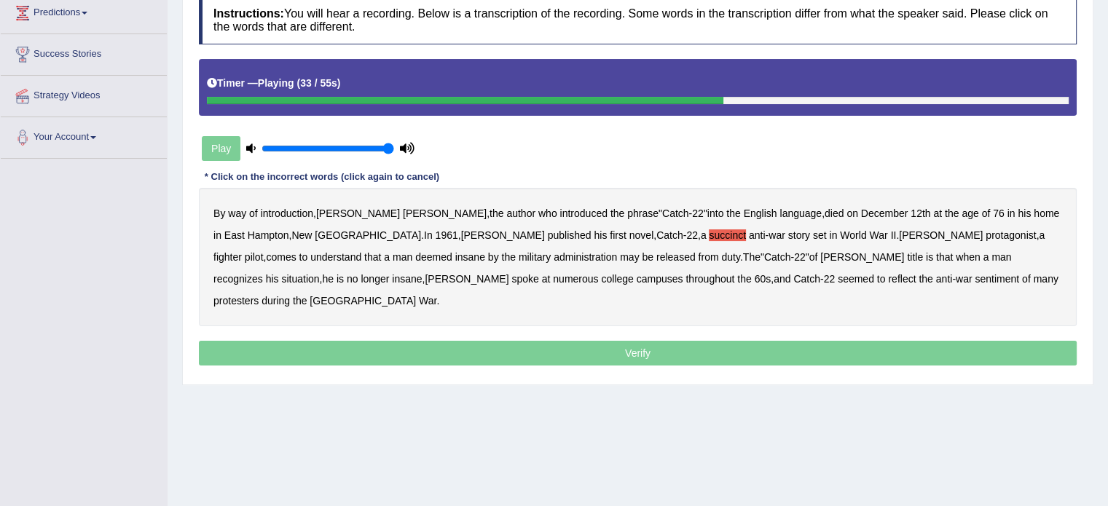
click at [553, 253] on b "administration" at bounding box center [584, 257] width 63 height 12
click at [319, 273] on b "situation" at bounding box center [300, 279] width 38 height 12
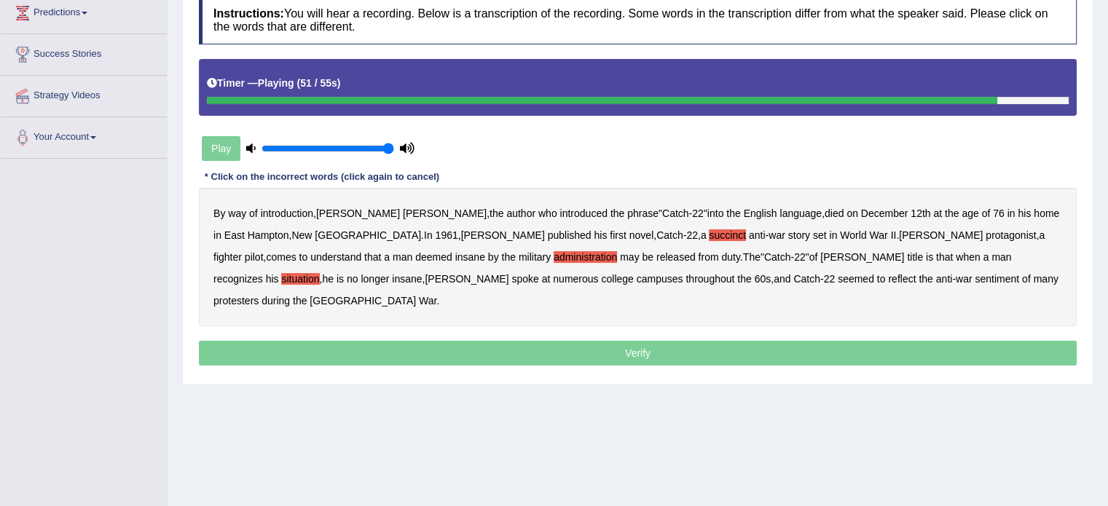
click at [888, 276] on b "reflect" at bounding box center [902, 279] width 28 height 12
click at [556, 341] on p "Verify" at bounding box center [637, 353] width 877 height 25
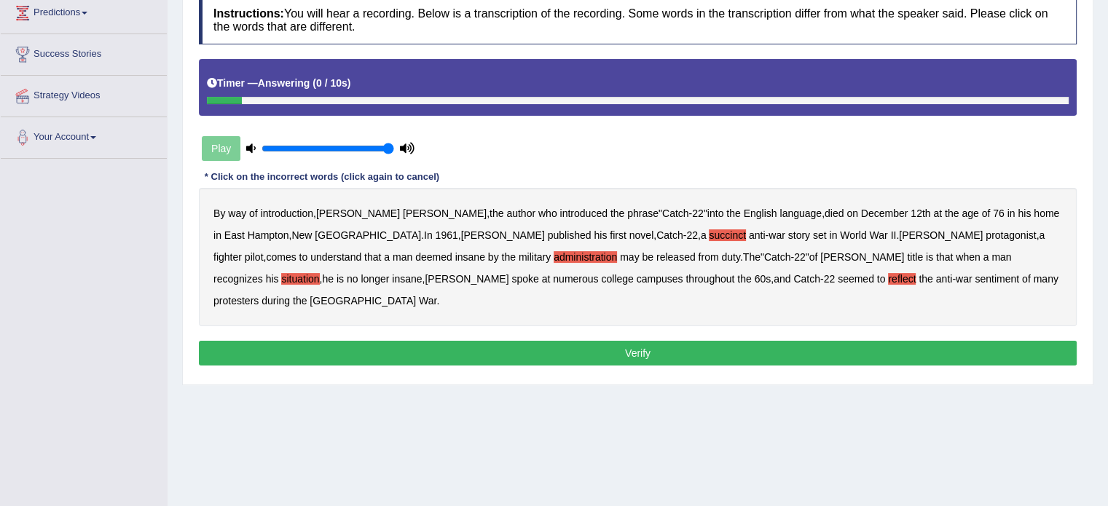
click at [553, 341] on button "Verify" at bounding box center [637, 353] width 877 height 25
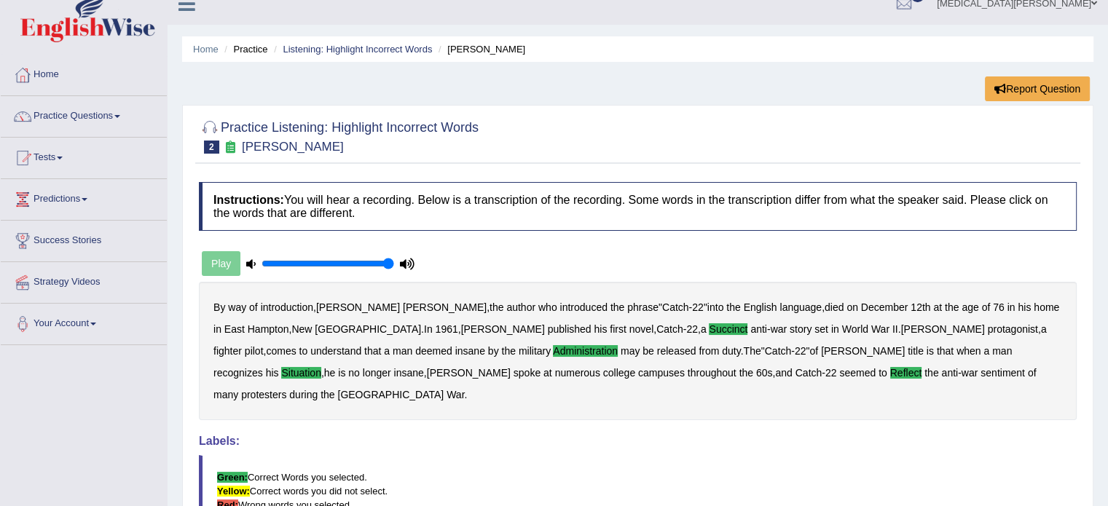
scroll to position [0, 0]
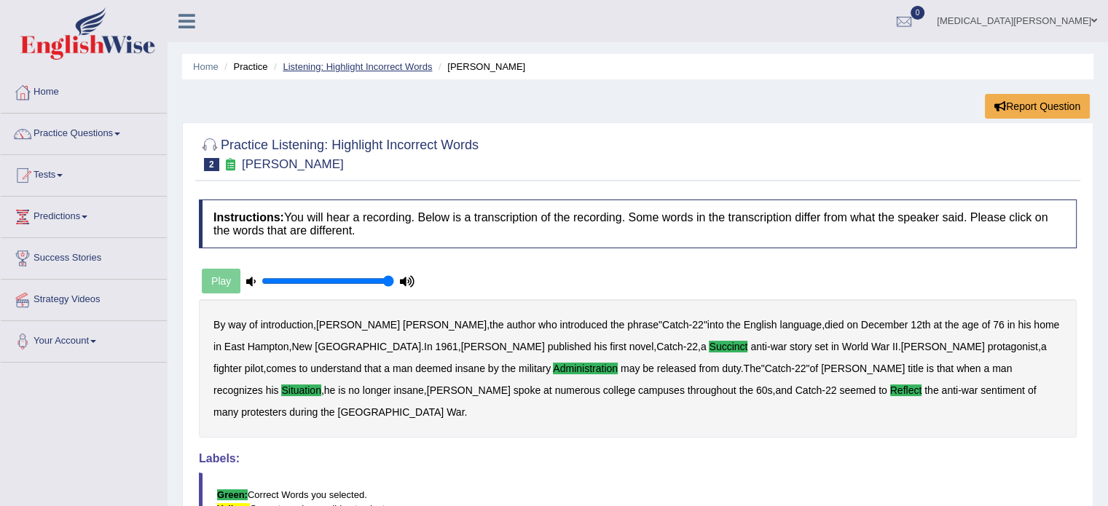
click at [376, 66] on link "Listening: Highlight Incorrect Words" at bounding box center [357, 66] width 149 height 11
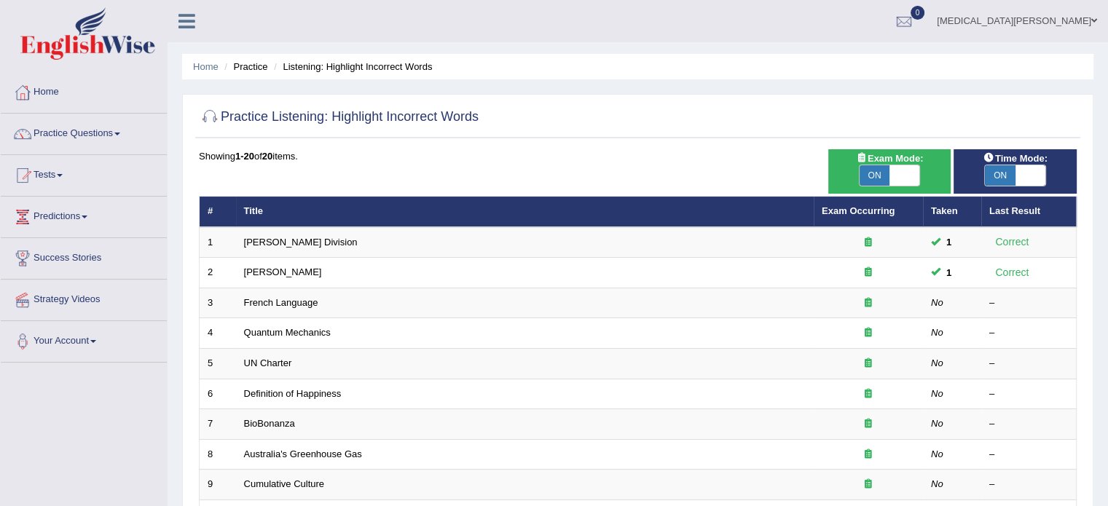
scroll to position [63, 0]
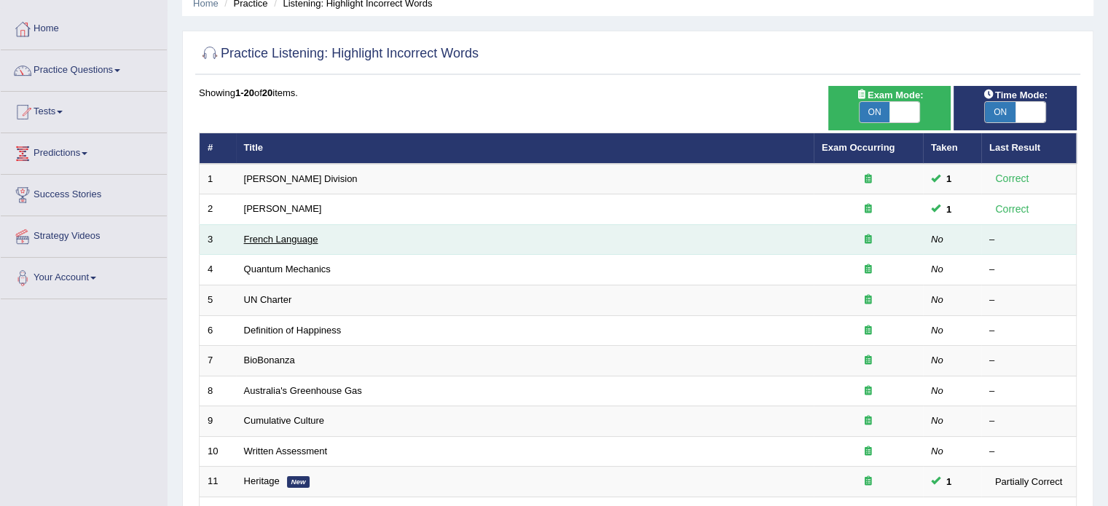
click at [280, 234] on link "French Language" at bounding box center [281, 239] width 74 height 11
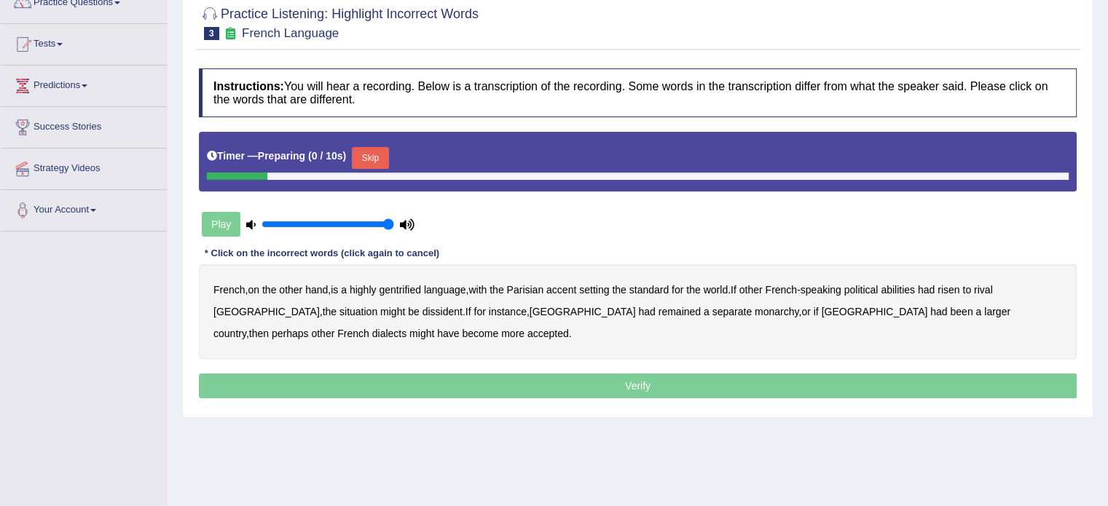
scroll to position [137, 0]
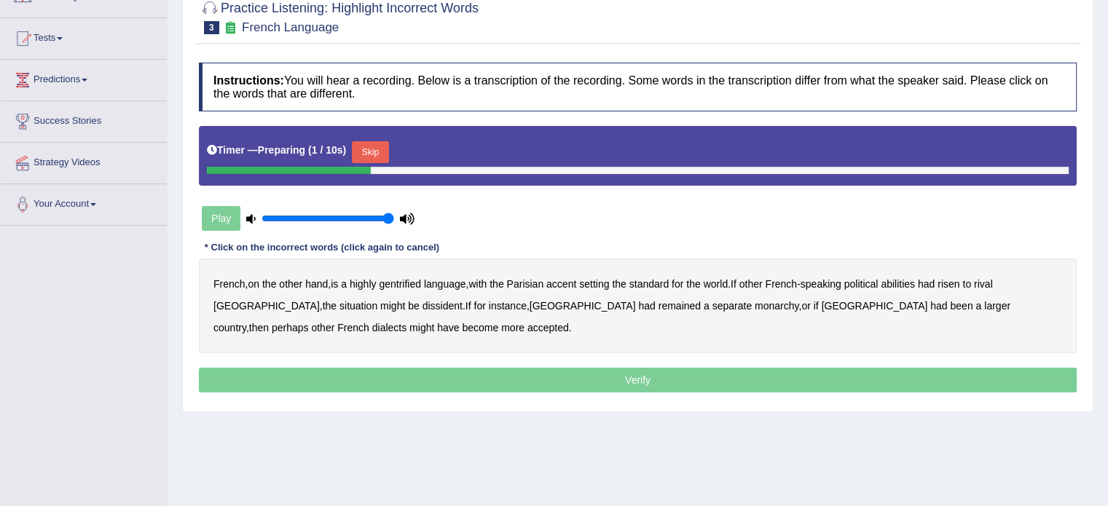
click at [362, 151] on button "Skip" at bounding box center [370, 152] width 36 height 22
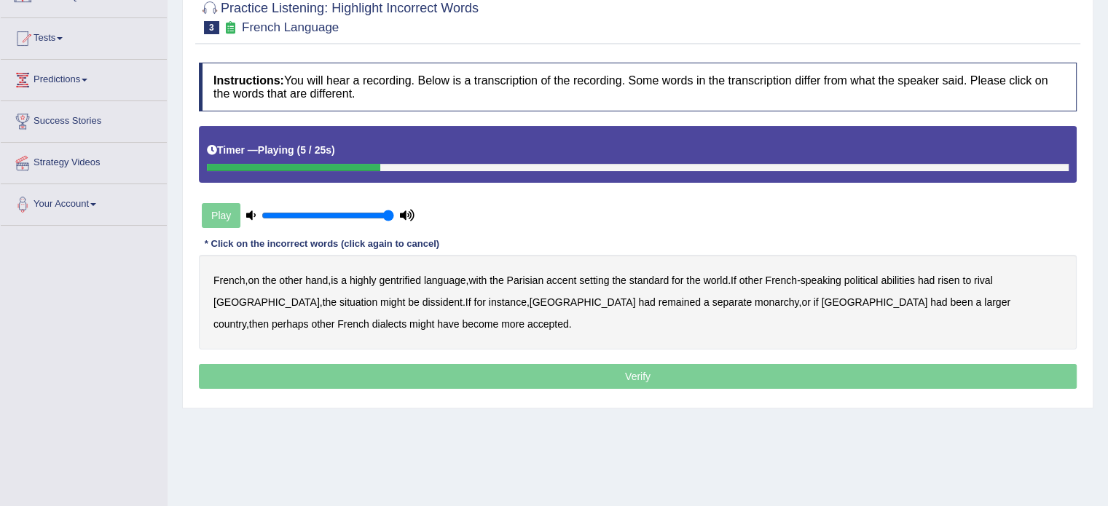
click at [393, 277] on b "gentrified" at bounding box center [400, 281] width 42 height 12
click at [903, 279] on b "abilities" at bounding box center [897, 281] width 34 height 12
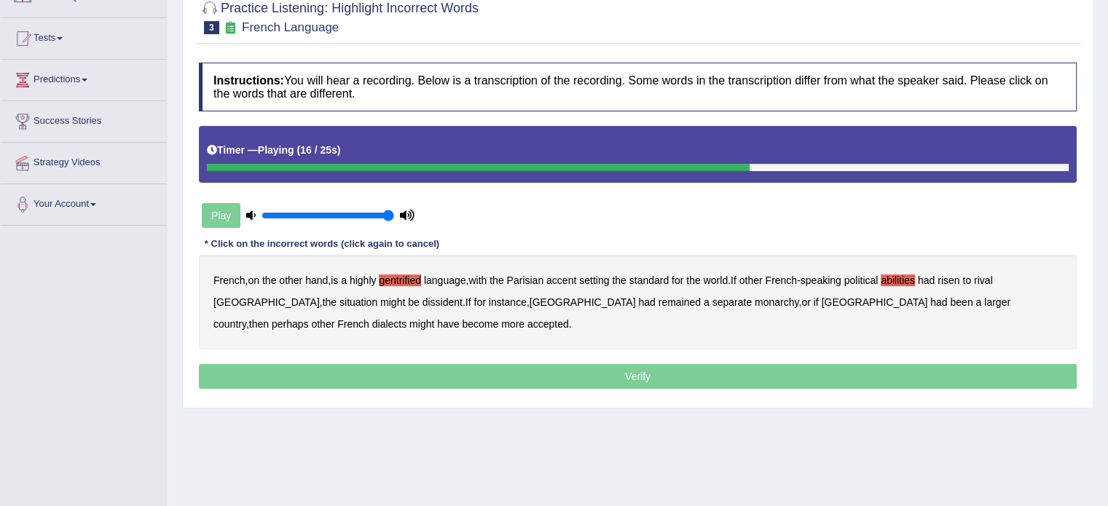
click at [422, 302] on b "dissident" at bounding box center [442, 302] width 40 height 12
click at [754, 300] on b "monarchy" at bounding box center [776, 302] width 44 height 12
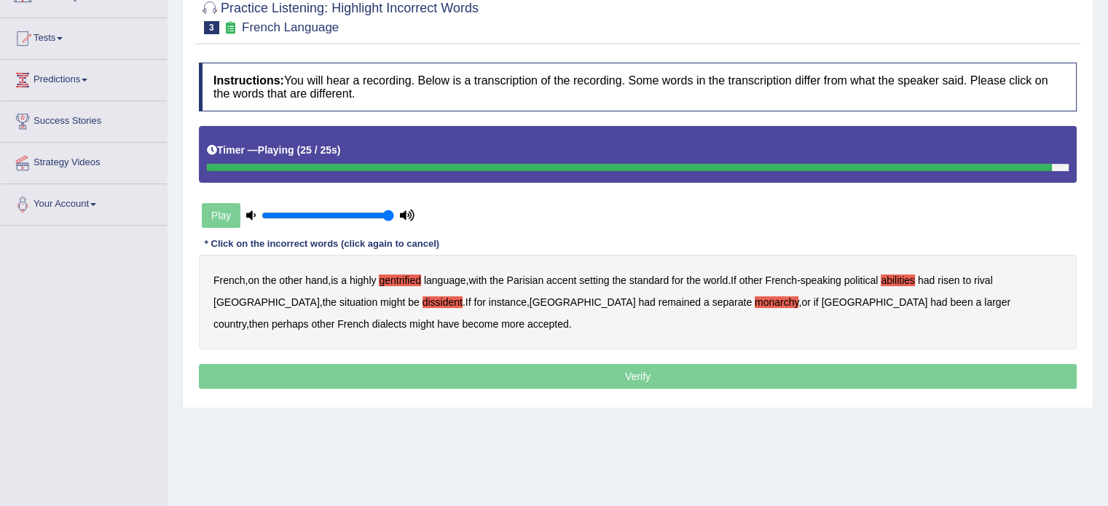
click at [322, 372] on p "Verify" at bounding box center [637, 376] width 877 height 25
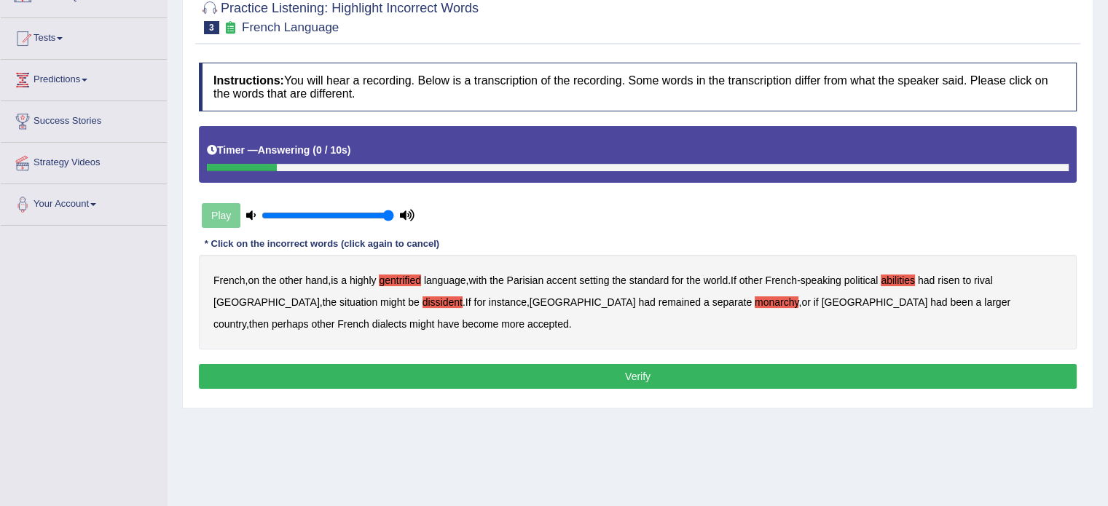
click at [322, 372] on button "Verify" at bounding box center [637, 376] width 877 height 25
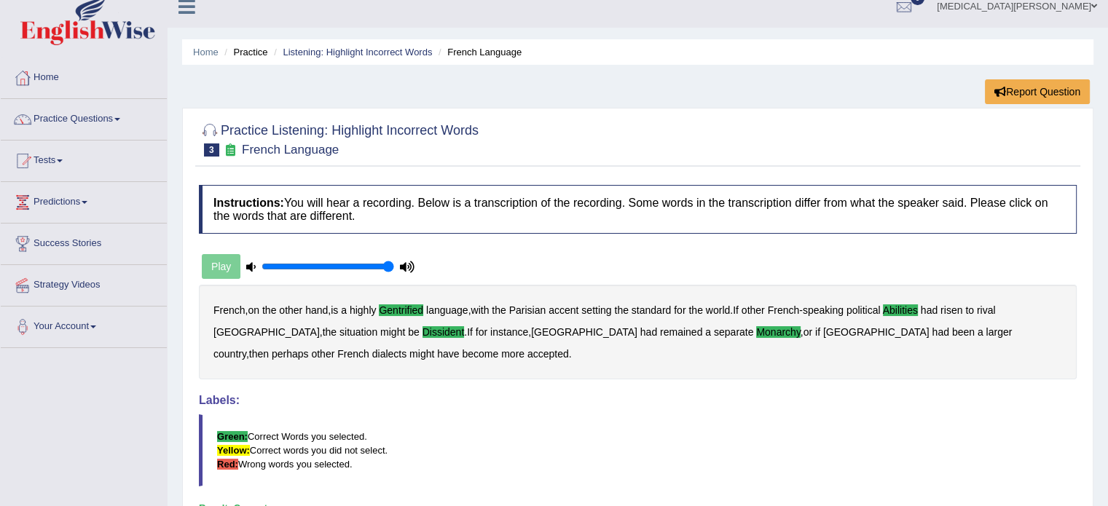
scroll to position [0, 0]
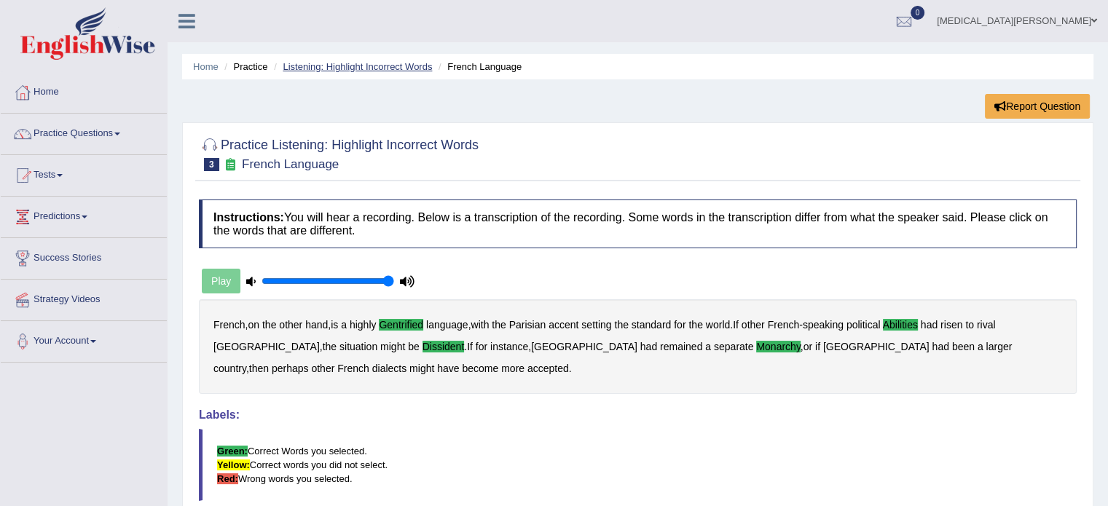
click at [355, 61] on link "Listening: Highlight Incorrect Words" at bounding box center [357, 66] width 149 height 11
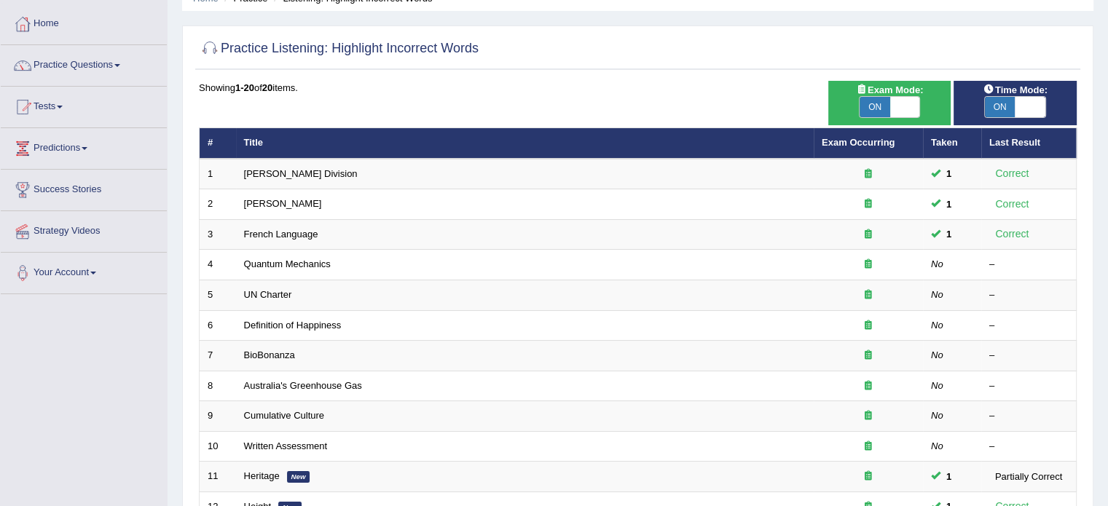
scroll to position [69, 0]
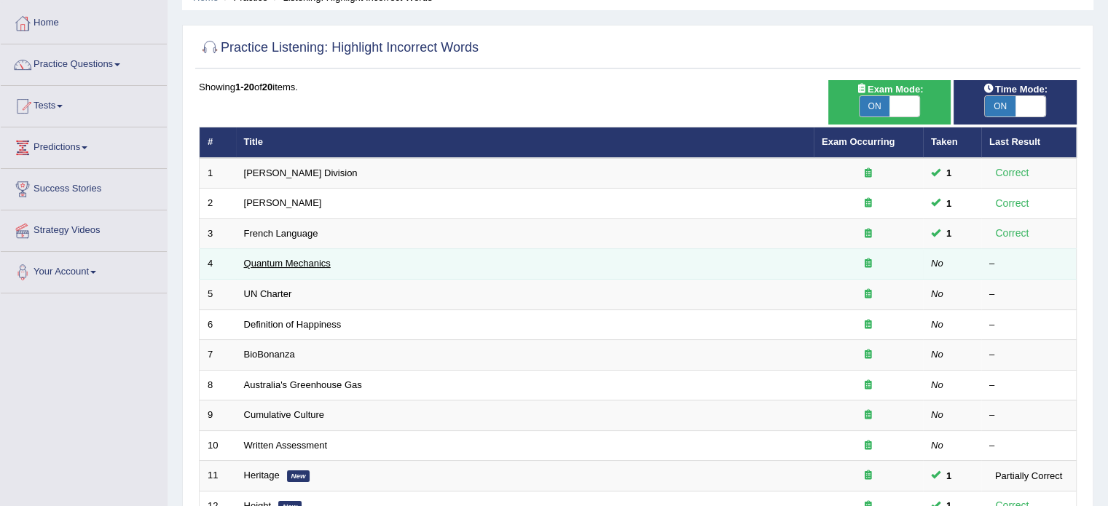
click at [275, 261] on link "Quantum Mechanics" at bounding box center [287, 263] width 87 height 11
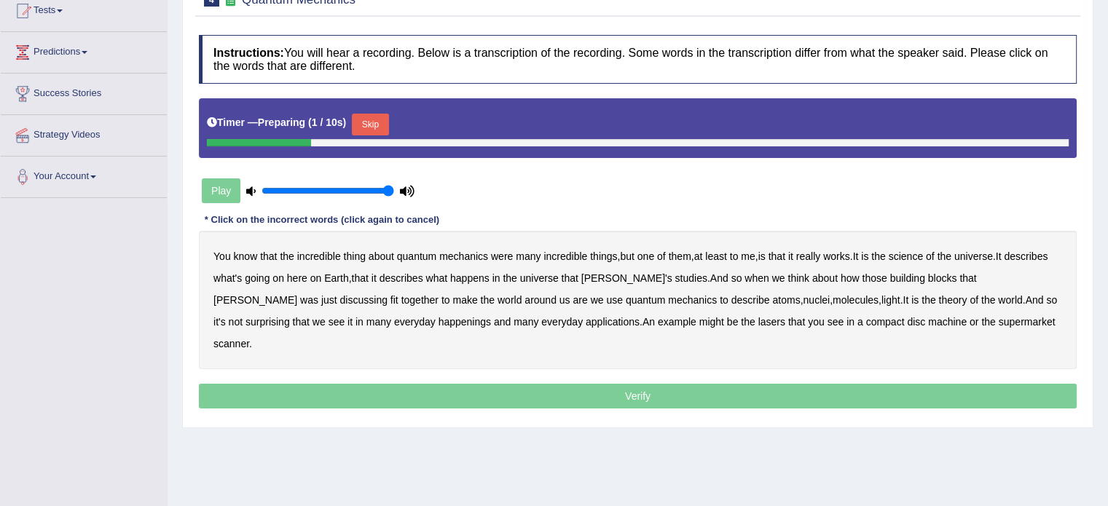
scroll to position [200, 0]
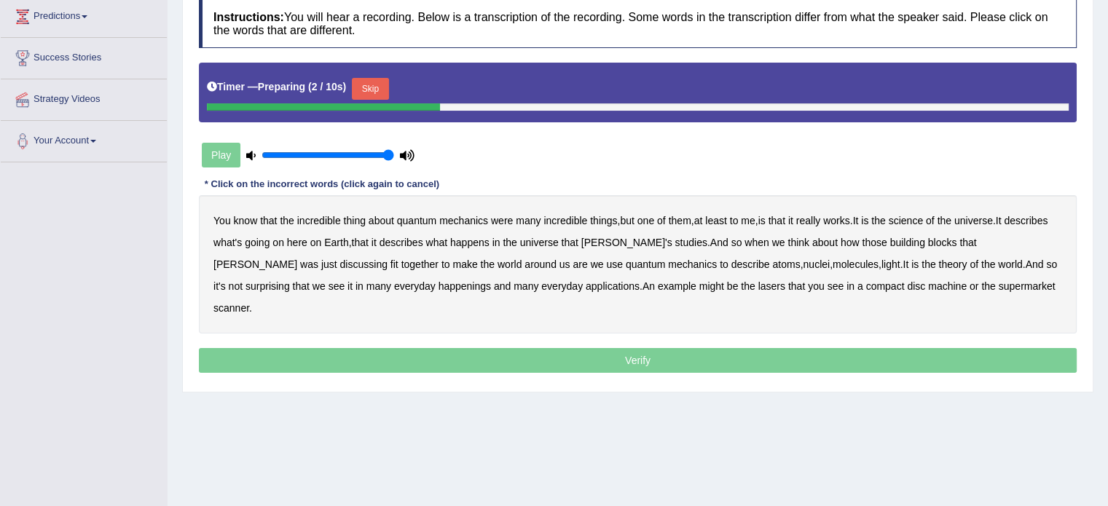
click at [366, 76] on div "Timer — Preparing ( 2 / 10s ) Skip" at bounding box center [637, 88] width 861 height 29
click at [366, 89] on button "Skip" at bounding box center [370, 89] width 36 height 22
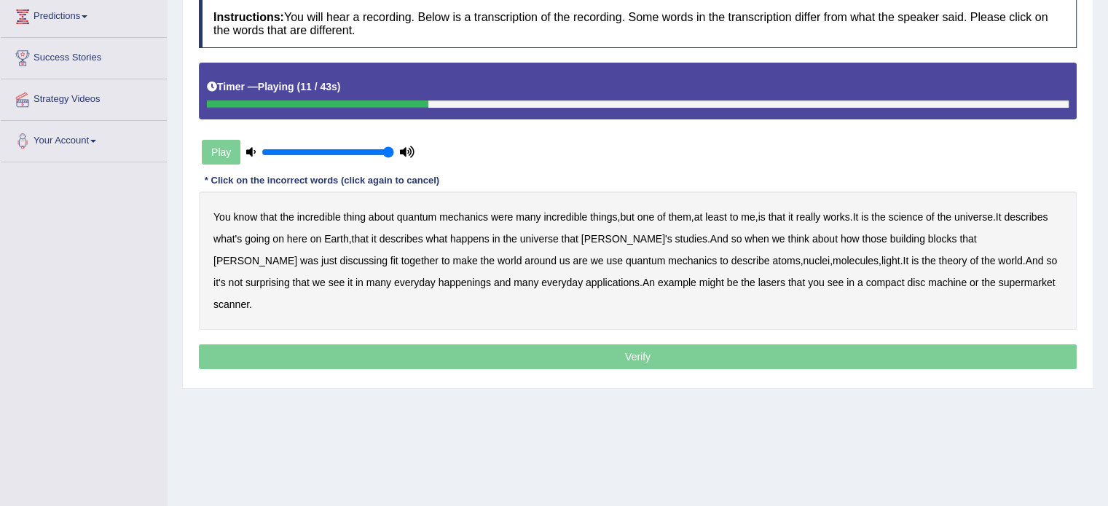
click at [915, 216] on b "science" at bounding box center [905, 217] width 34 height 12
click at [340, 263] on b "discussing" at bounding box center [363, 261] width 47 height 12
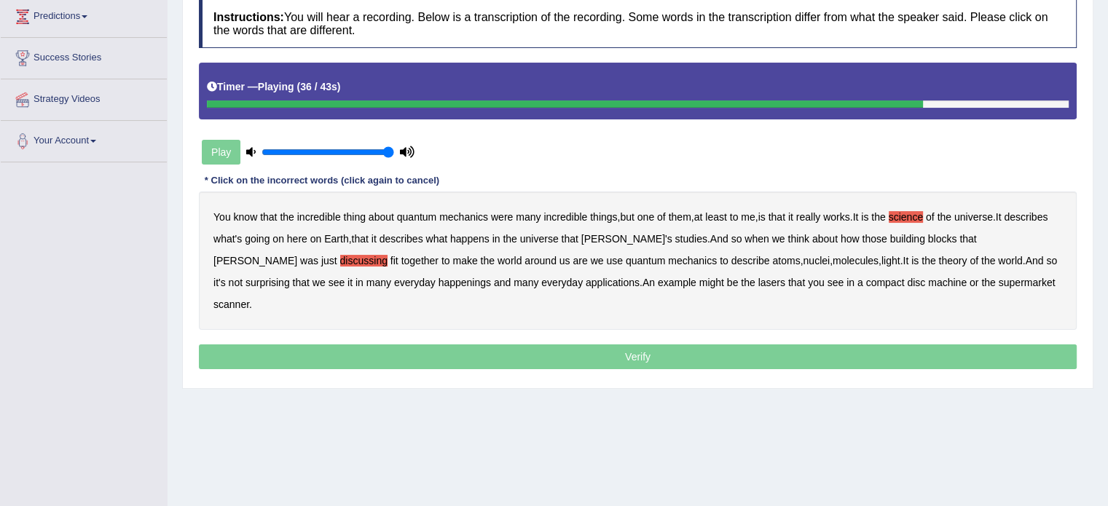
click at [438, 285] on b "happenings" at bounding box center [464, 283] width 52 height 12
click at [928, 282] on b "machine" at bounding box center [947, 283] width 39 height 12
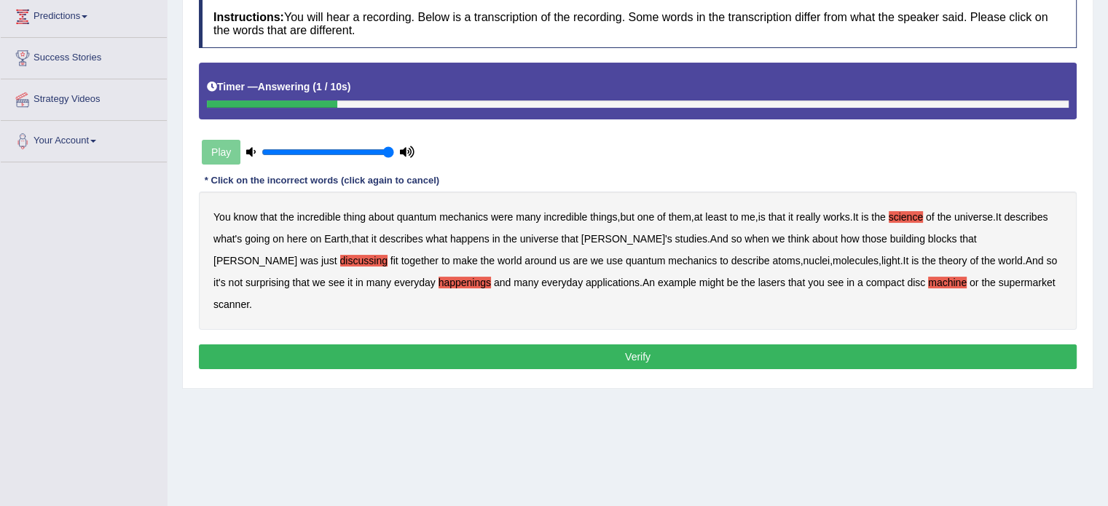
click at [650, 344] on button "Verify" at bounding box center [637, 356] width 877 height 25
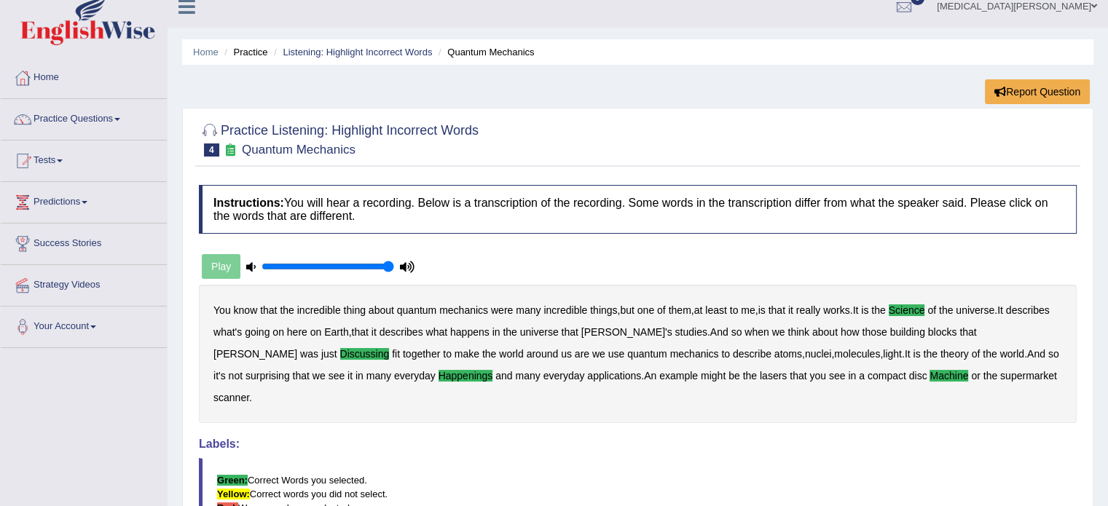
scroll to position [10, 0]
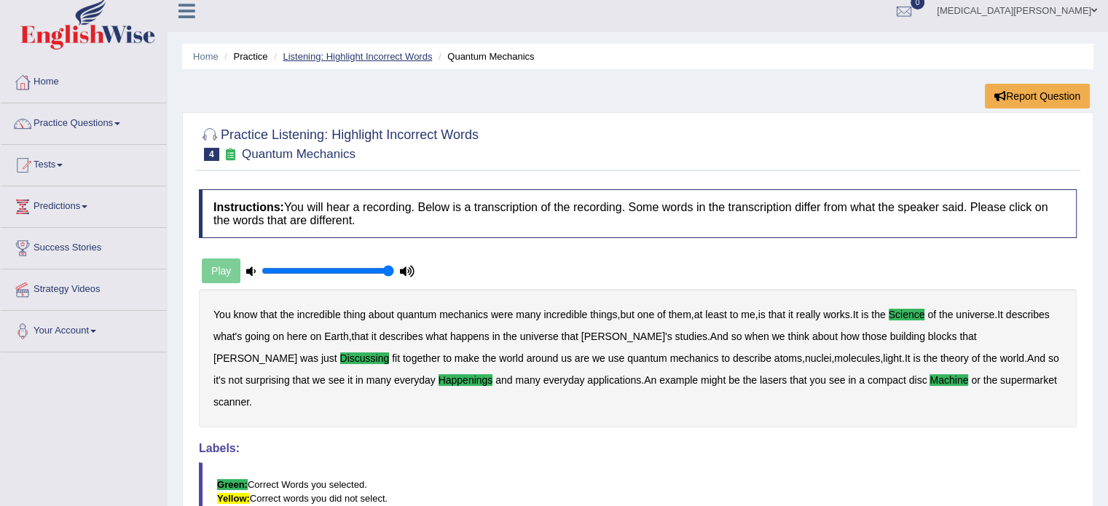
click at [382, 58] on link "Listening: Highlight Incorrect Words" at bounding box center [357, 56] width 149 height 11
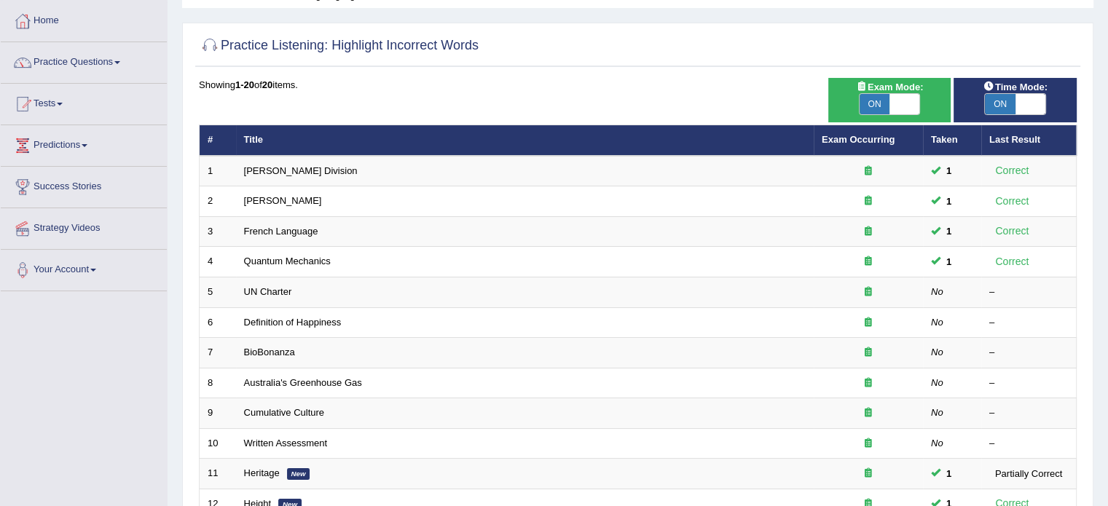
scroll to position [73, 0]
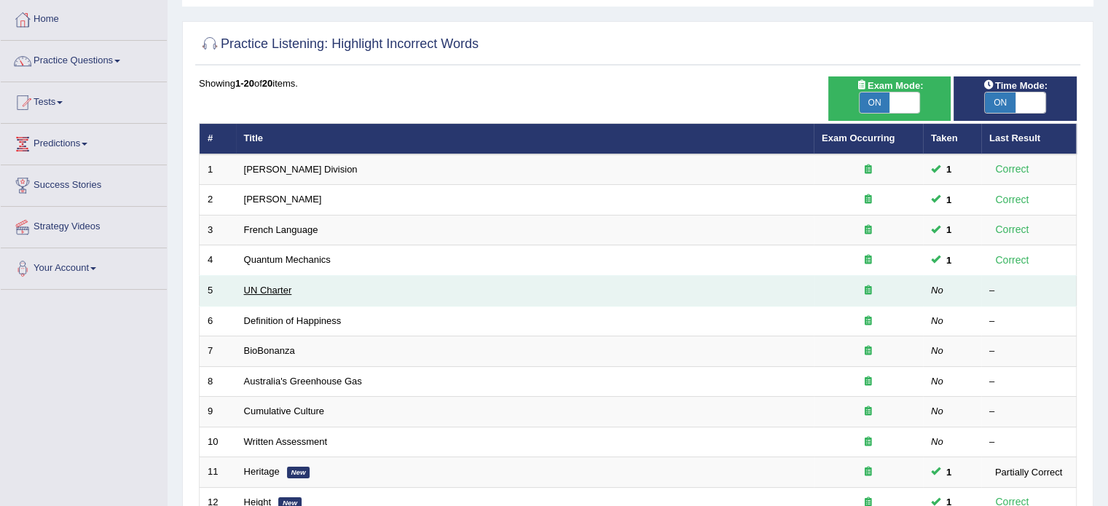
click at [268, 287] on link "UN Charter" at bounding box center [268, 290] width 48 height 11
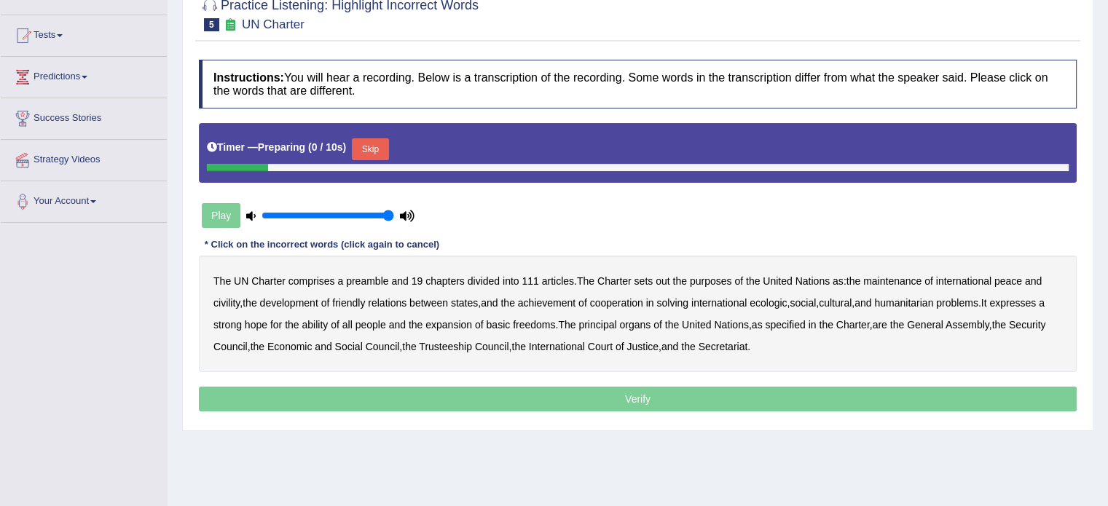
scroll to position [156, 0]
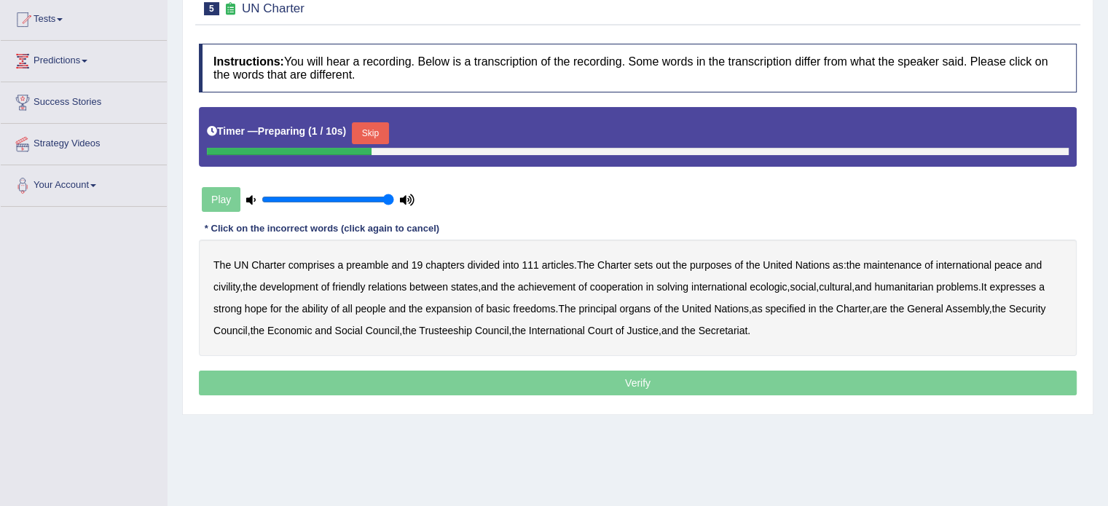
click at [366, 127] on button "Skip" at bounding box center [370, 133] width 36 height 22
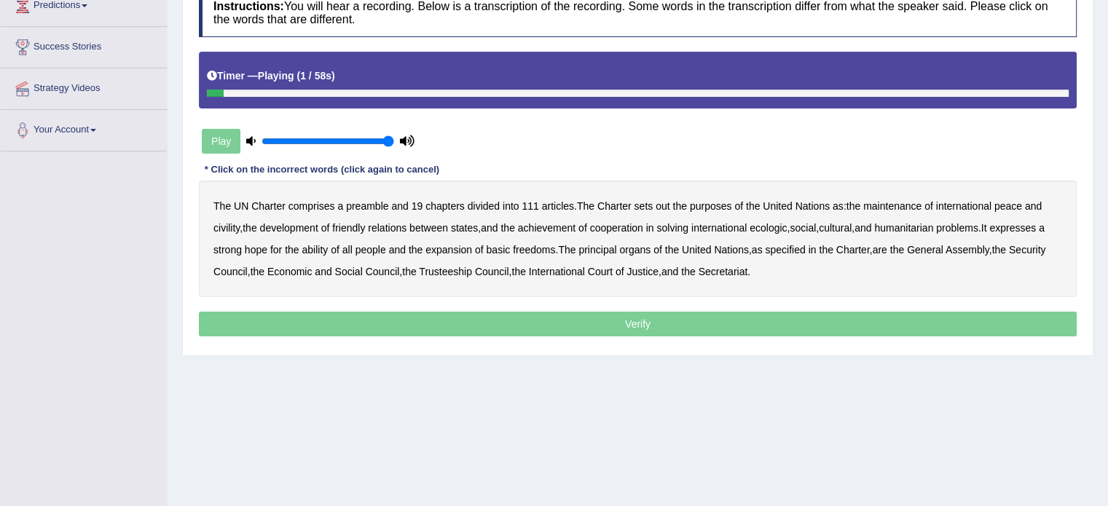
scroll to position [213, 0]
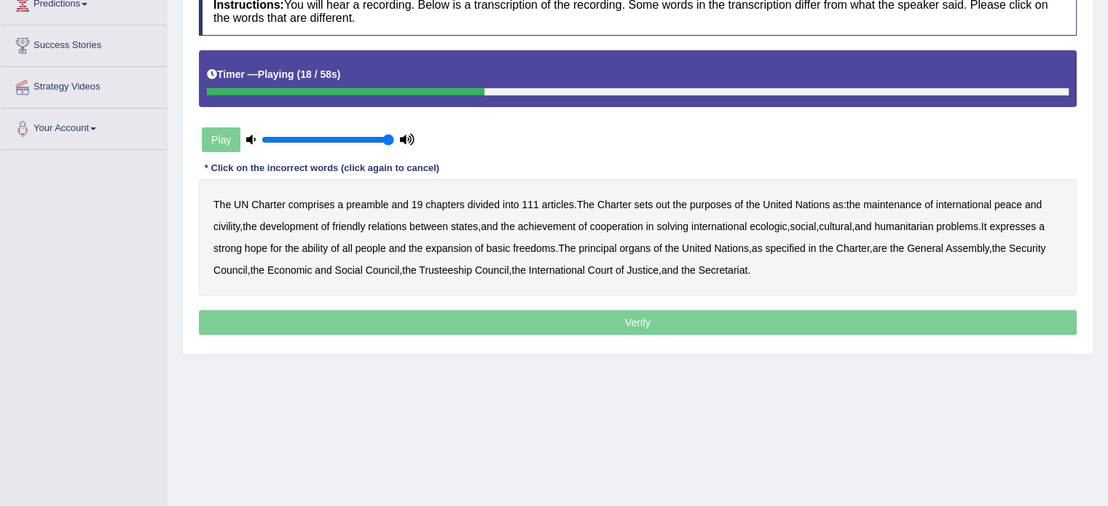
click at [220, 226] on b "civility" at bounding box center [226, 227] width 26 height 12
click at [781, 224] on b "ecologic" at bounding box center [767, 227] width 37 height 12
click at [325, 245] on b "ability" at bounding box center [314, 248] width 26 height 12
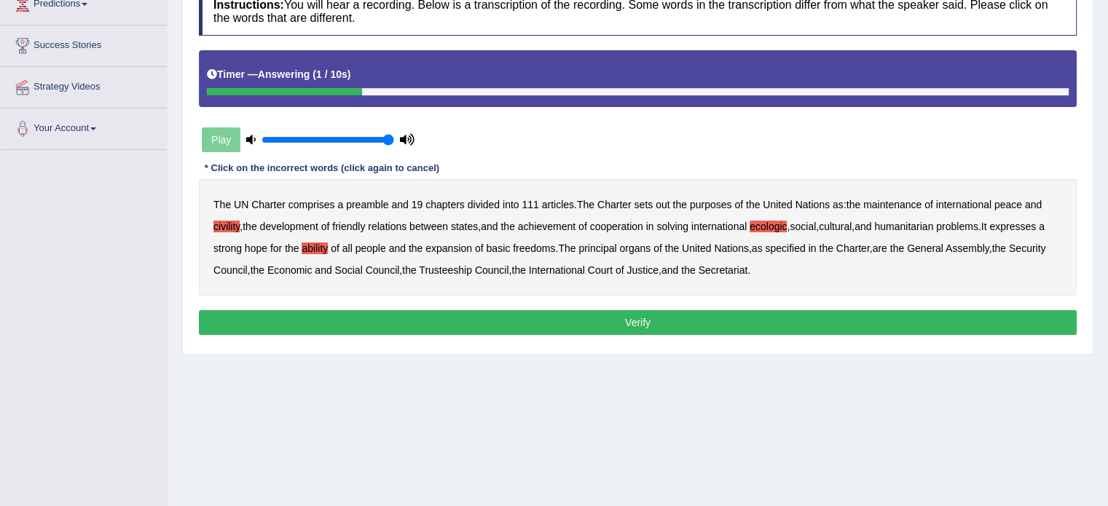
click at [567, 312] on button "Verify" at bounding box center [637, 322] width 877 height 25
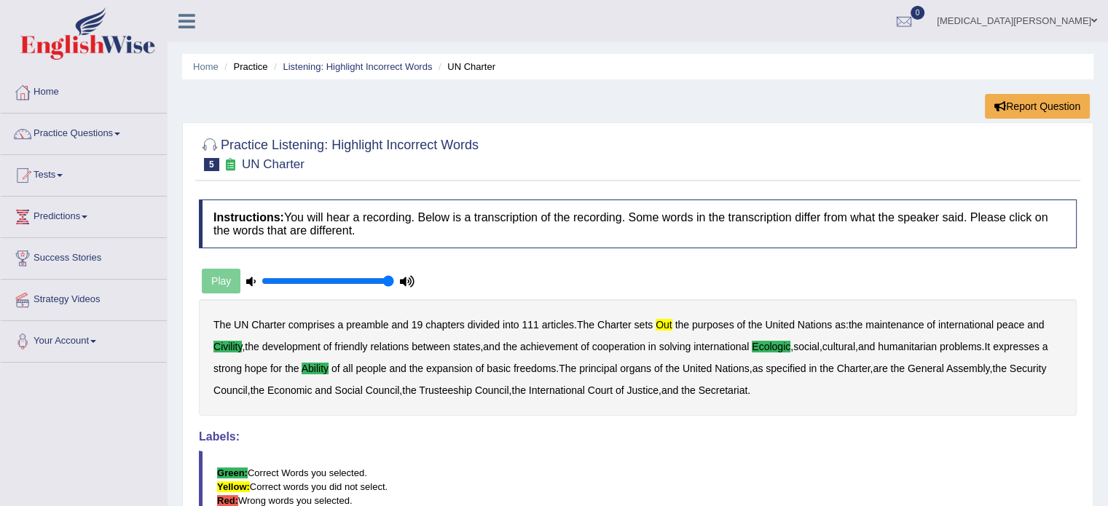
scroll to position [0, 0]
click at [345, 67] on link "Listening: Highlight Incorrect Words" at bounding box center [357, 66] width 149 height 11
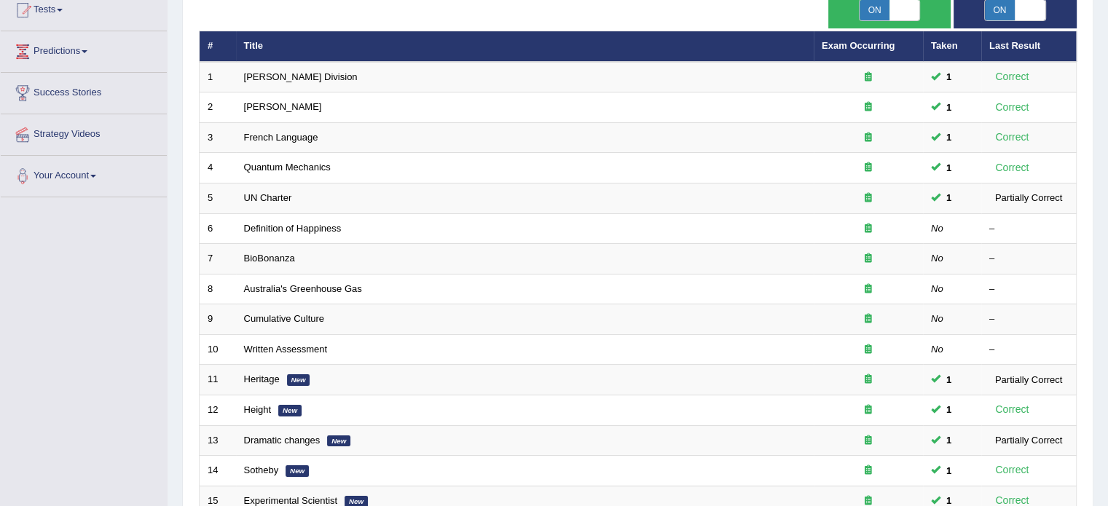
scroll to position [167, 0]
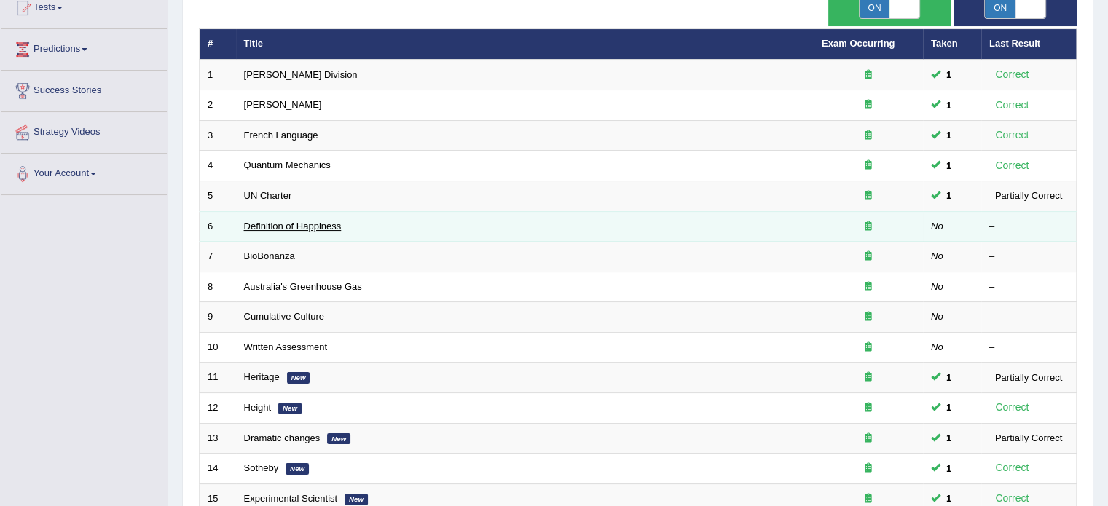
click at [256, 224] on link "Definition of Happiness" at bounding box center [293, 226] width 98 height 11
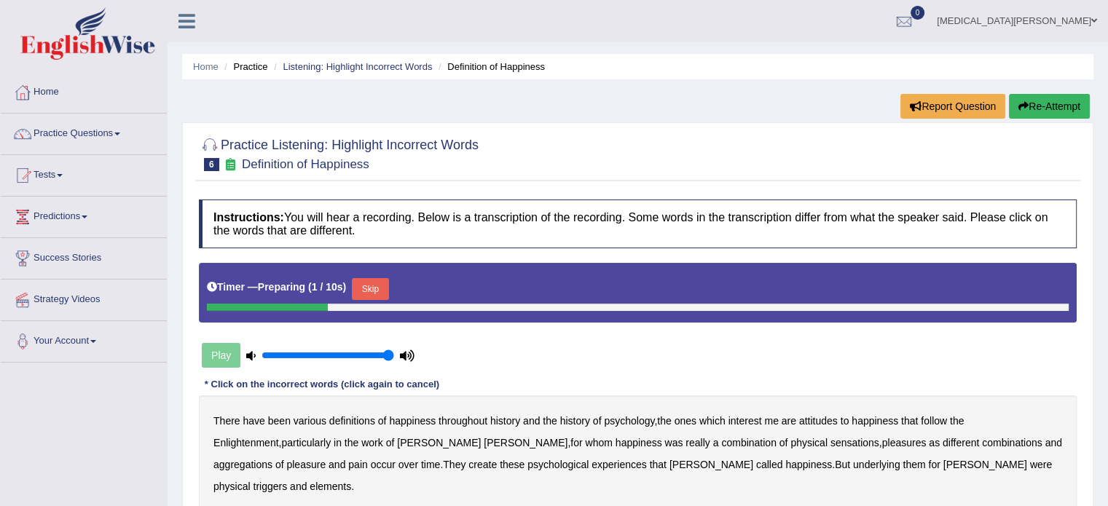
click at [370, 291] on button "Skip" at bounding box center [370, 289] width 36 height 22
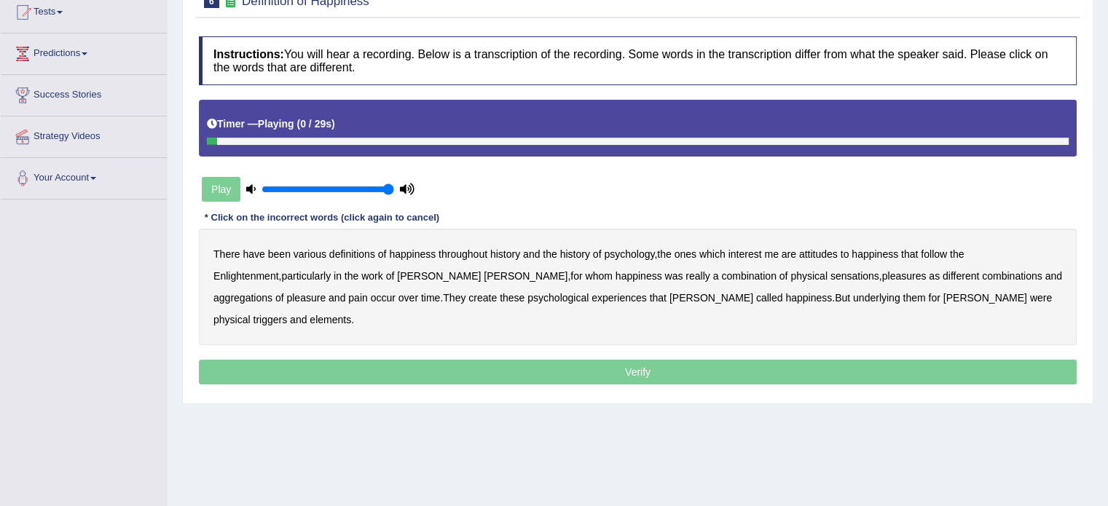
scroll to position [180, 0]
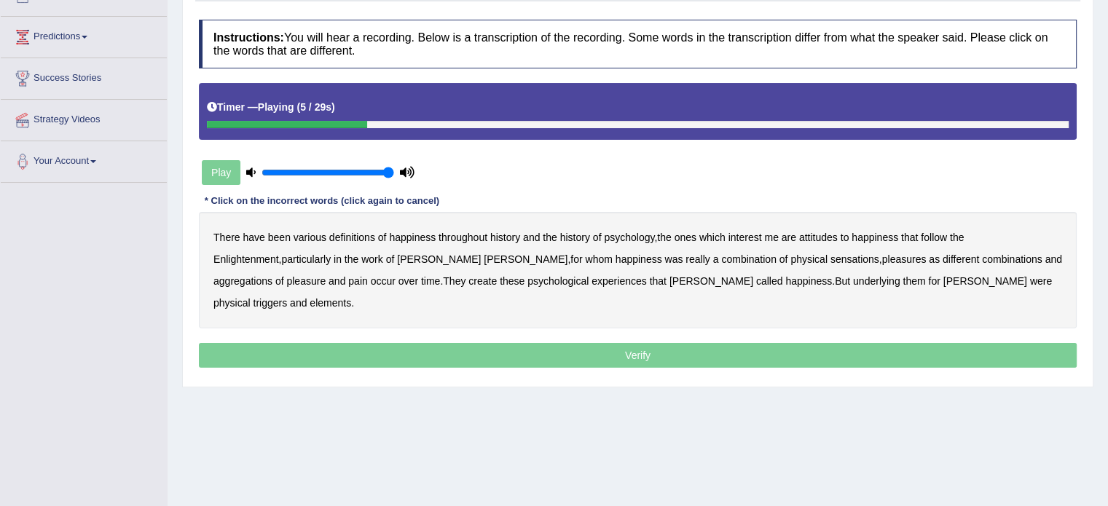
click at [615, 235] on b "psychology" at bounding box center [629, 238] width 50 height 12
click at [814, 235] on b "attitudes" at bounding box center [818, 238] width 39 height 12
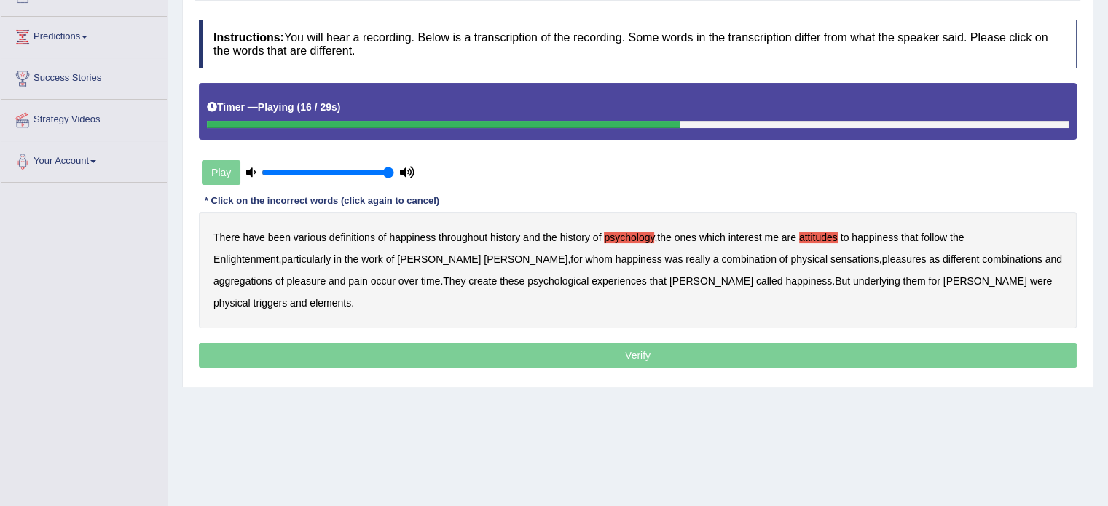
click at [830, 256] on b "sensations" at bounding box center [854, 259] width 49 height 12
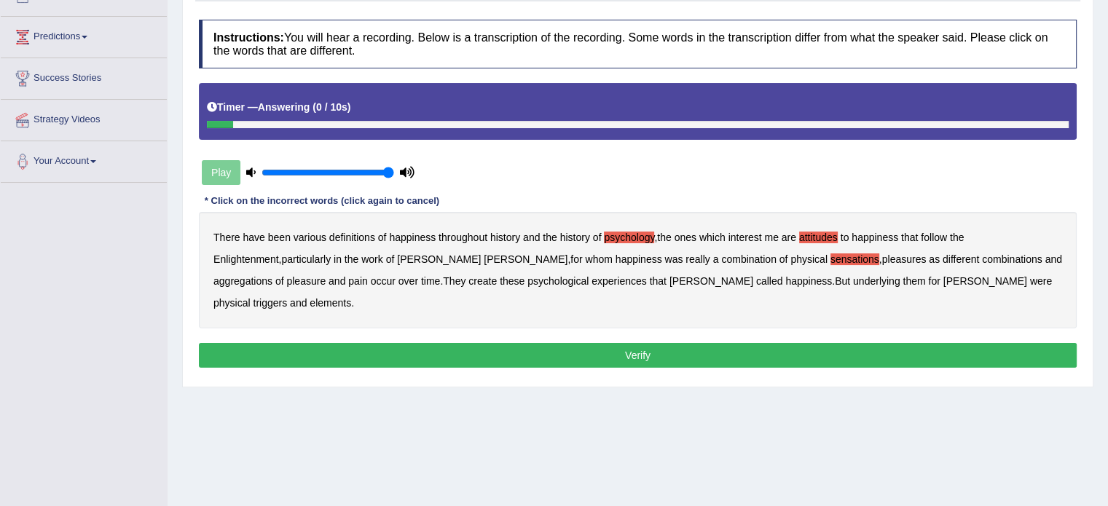
click at [351, 297] on b "elements" at bounding box center [330, 303] width 42 height 12
click at [747, 343] on button "Verify" at bounding box center [637, 355] width 877 height 25
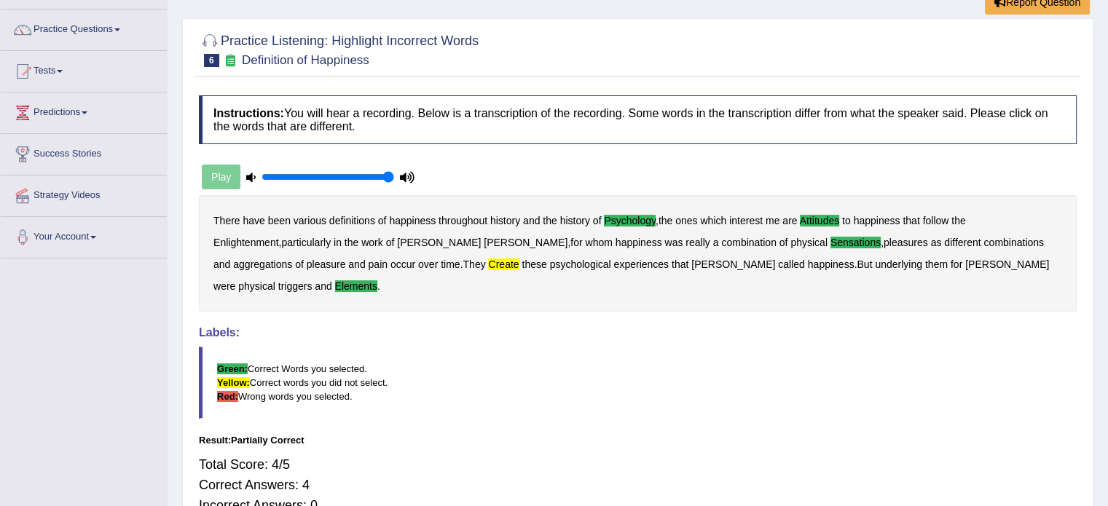
scroll to position [100, 0]
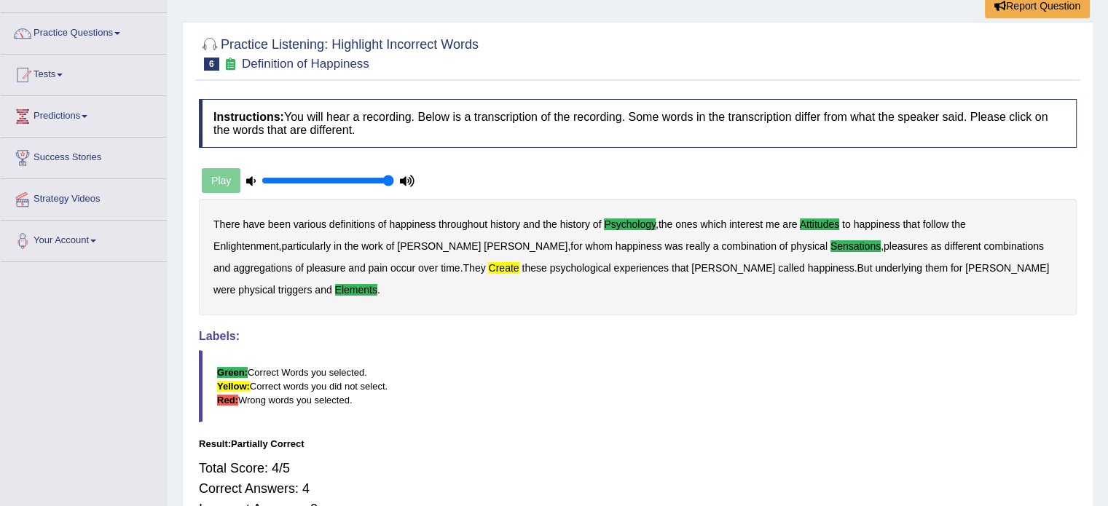
click at [368, 97] on div "Instructions: You will hear a recording. Below is a transcription of the record…" at bounding box center [637, 346] width 885 height 509
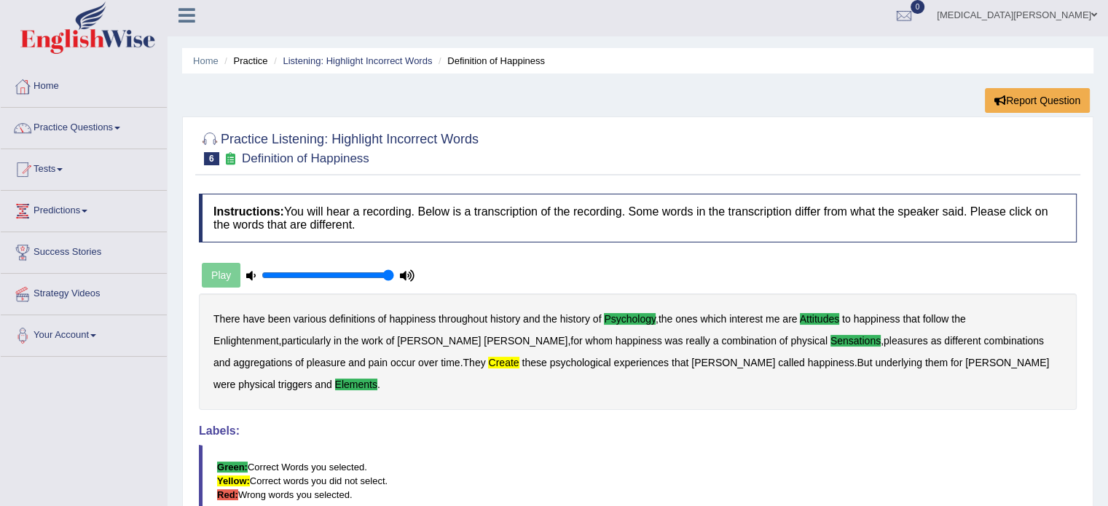
scroll to position [0, 0]
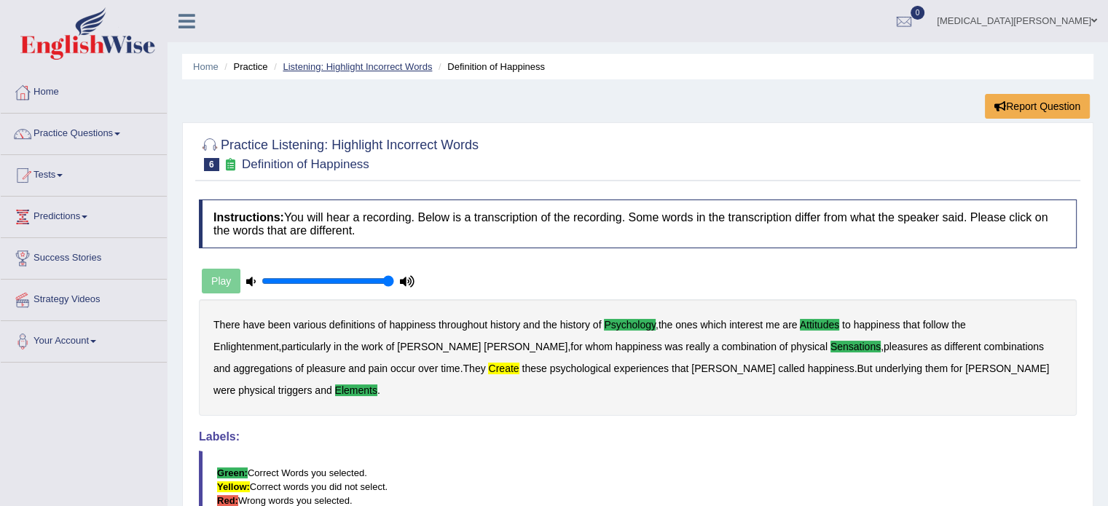
click at [351, 69] on link "Listening: Highlight Incorrect Words" at bounding box center [357, 66] width 149 height 11
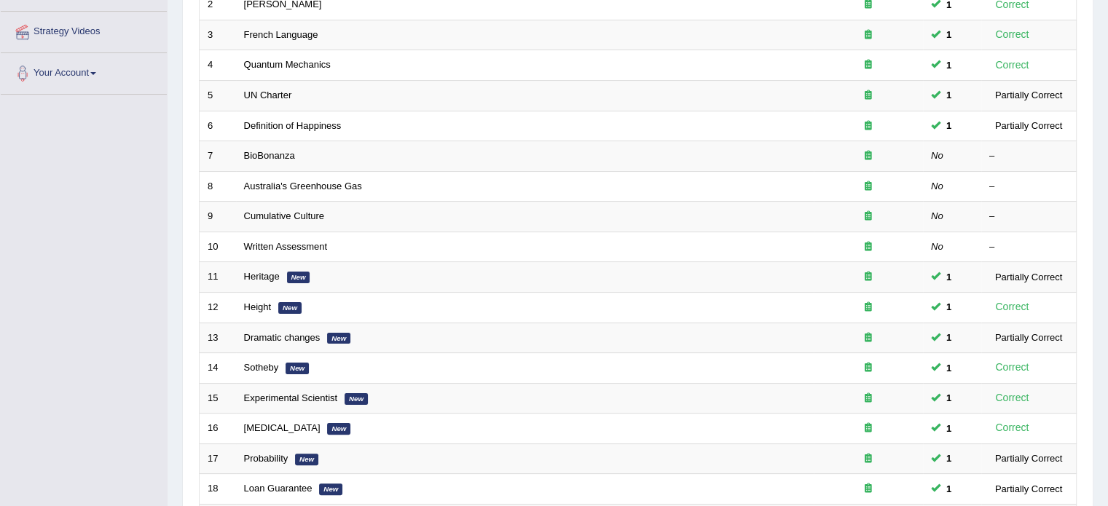
scroll to position [290, 0]
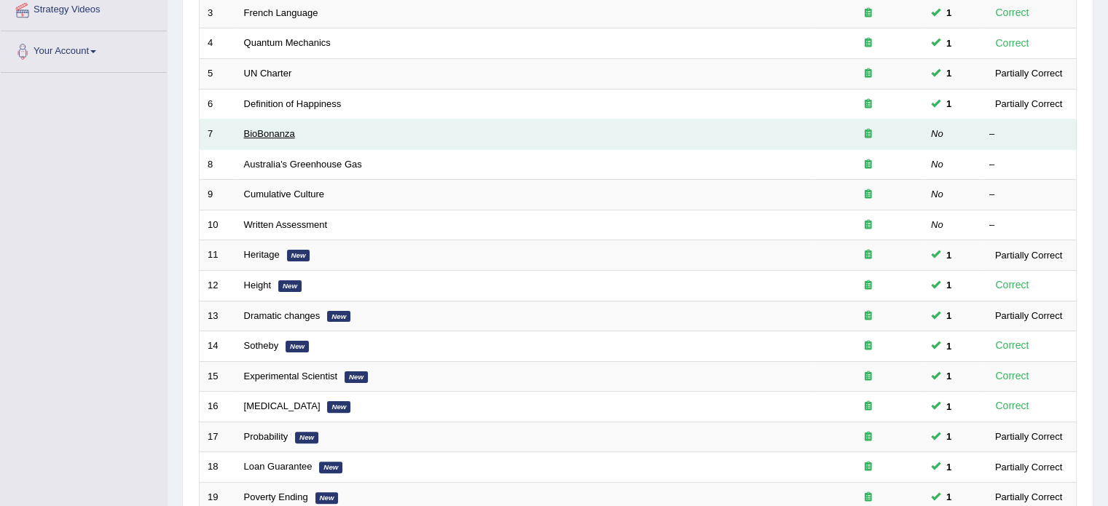
click at [253, 132] on link "BioBonanza" at bounding box center [269, 133] width 51 height 11
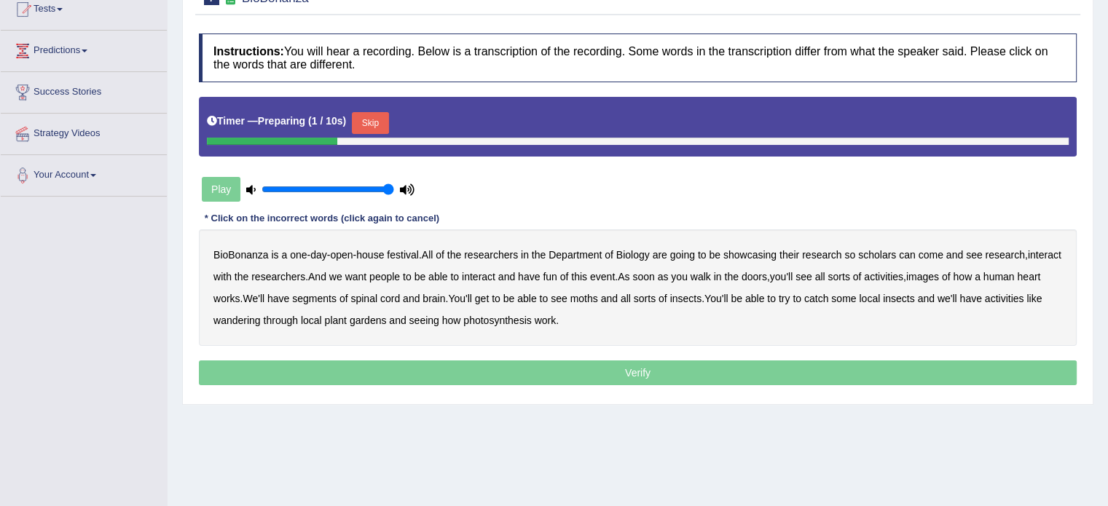
scroll to position [197, 0]
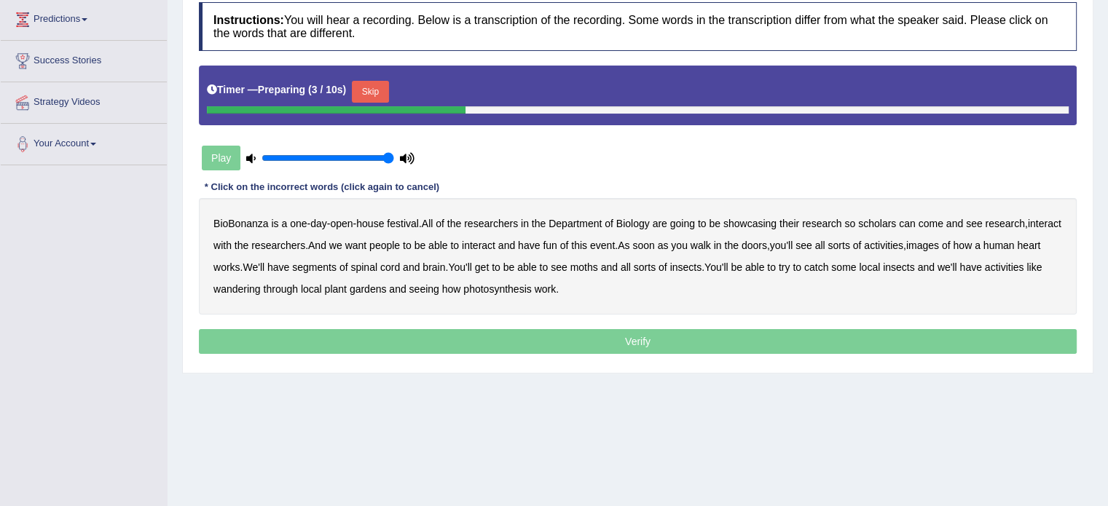
click at [364, 81] on button "Skip" at bounding box center [370, 92] width 36 height 22
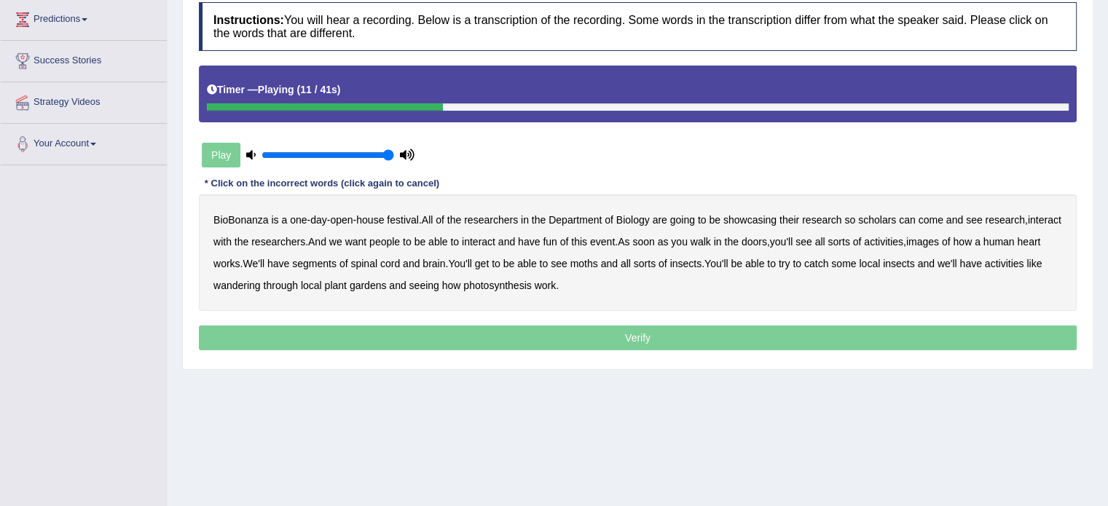
click at [870, 218] on b "scholars" at bounding box center [877, 220] width 38 height 12
click at [923, 241] on b "images" at bounding box center [922, 242] width 33 height 12
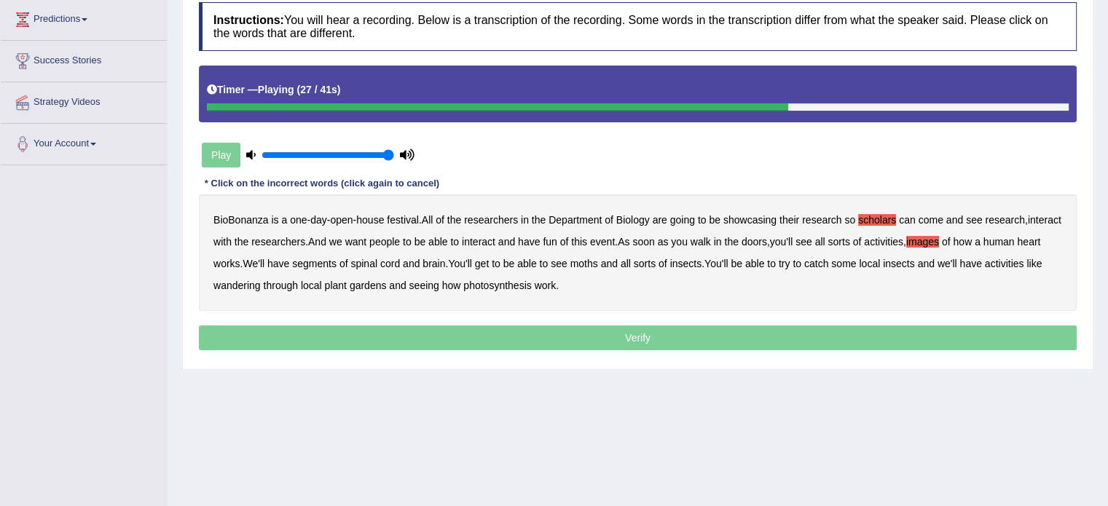
click at [321, 263] on b "segments" at bounding box center [314, 264] width 44 height 12
click at [585, 261] on b "moths" at bounding box center [584, 264] width 28 height 12
click at [221, 286] on b "wandering" at bounding box center [236, 286] width 47 height 12
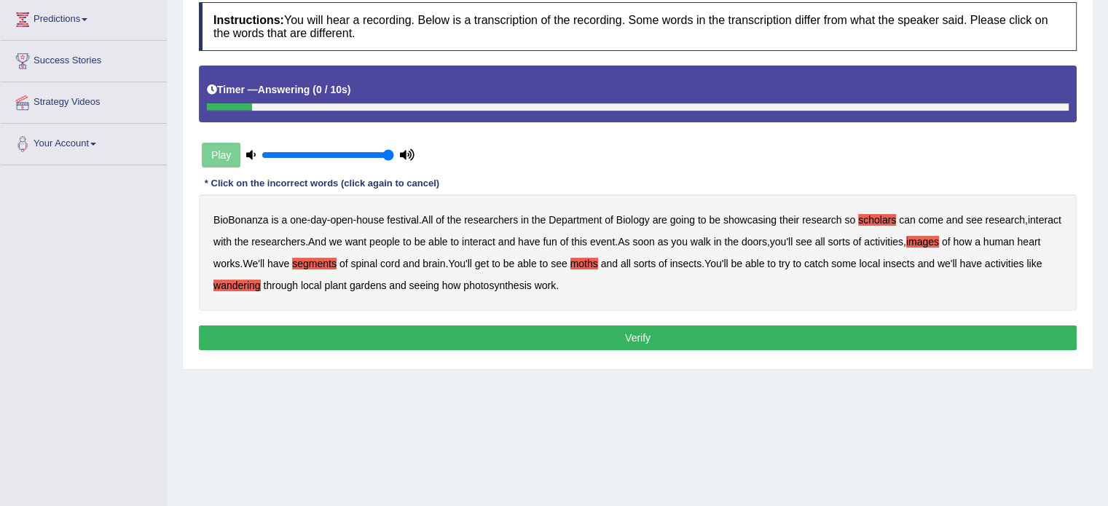
click at [467, 323] on div "Instructions: You will hear a recording. Below is a transcription of the record…" at bounding box center [637, 178] width 885 height 367
click at [465, 336] on button "Verify" at bounding box center [637, 338] width 877 height 25
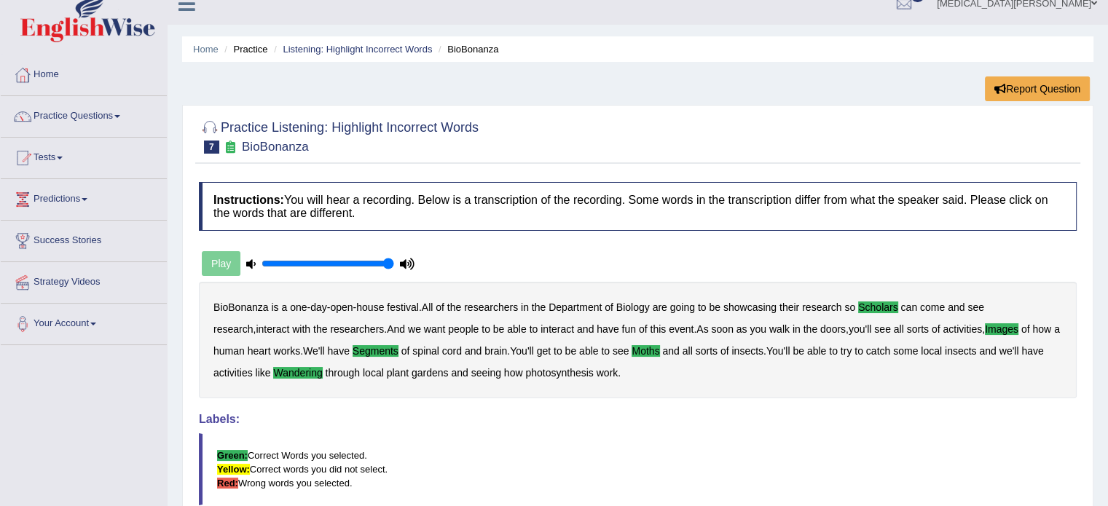
scroll to position [5, 0]
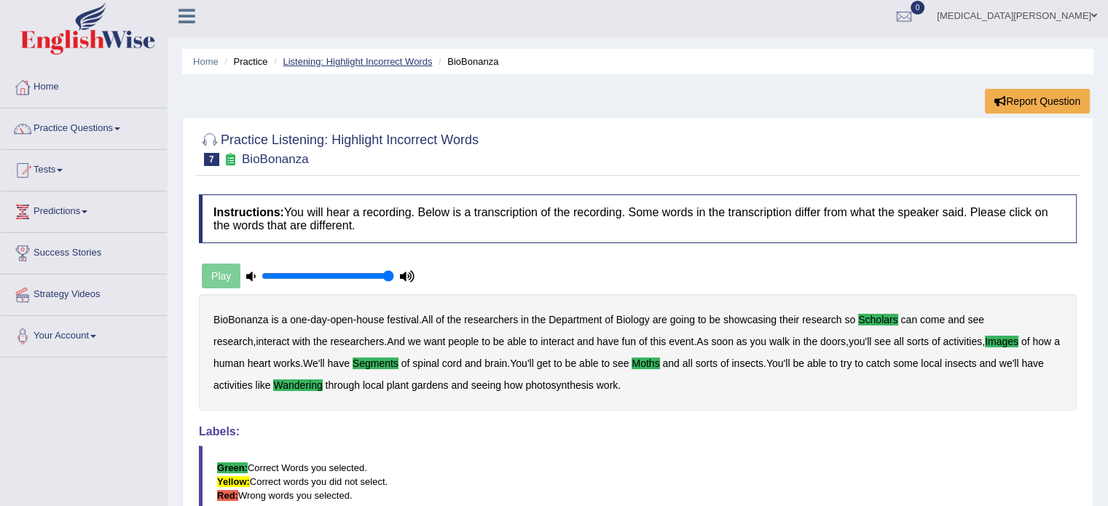
click at [381, 63] on link "Listening: Highlight Incorrect Words" at bounding box center [357, 61] width 149 height 11
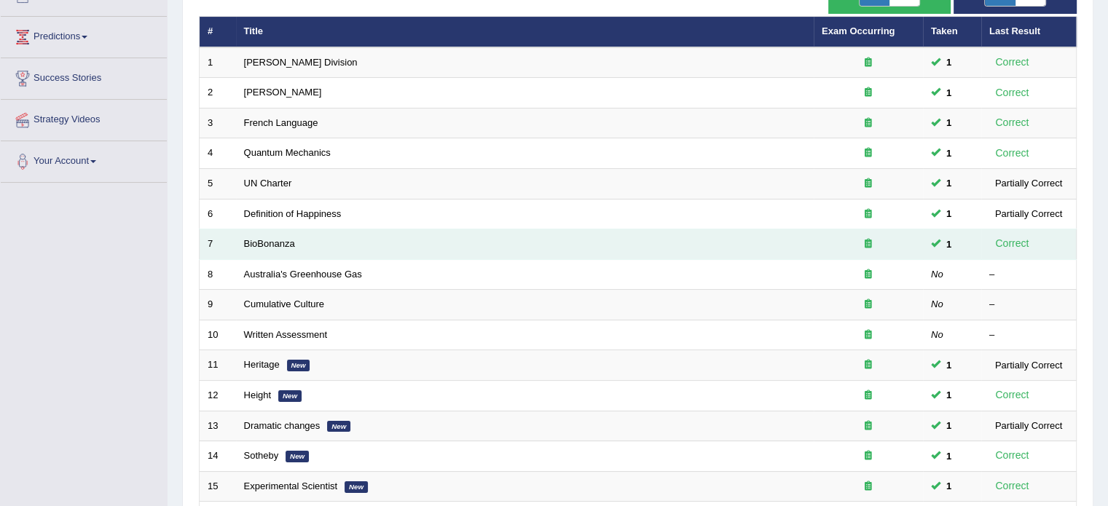
scroll to position [181, 0]
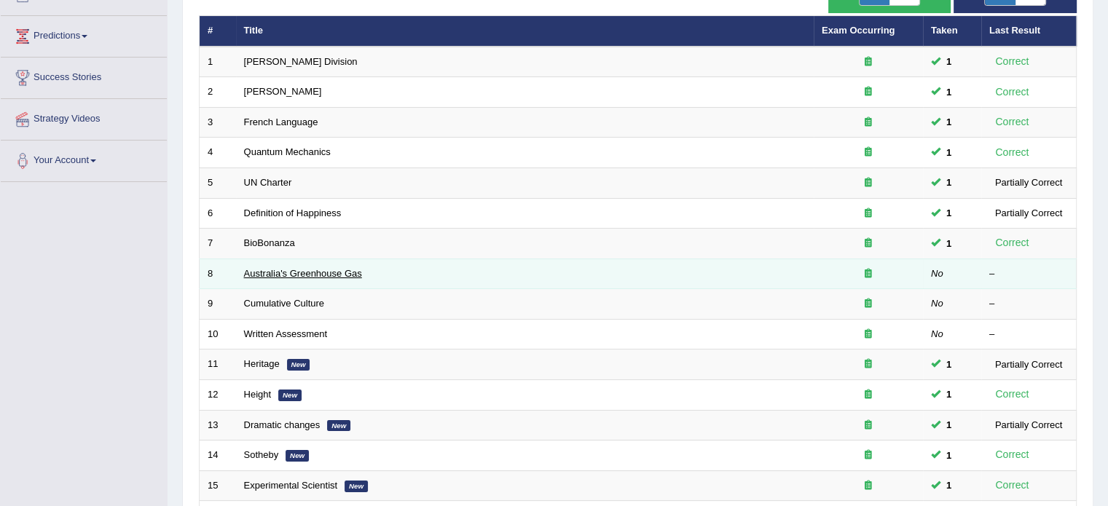
click at [289, 270] on link "Australia's Greenhouse Gas" at bounding box center [303, 273] width 118 height 11
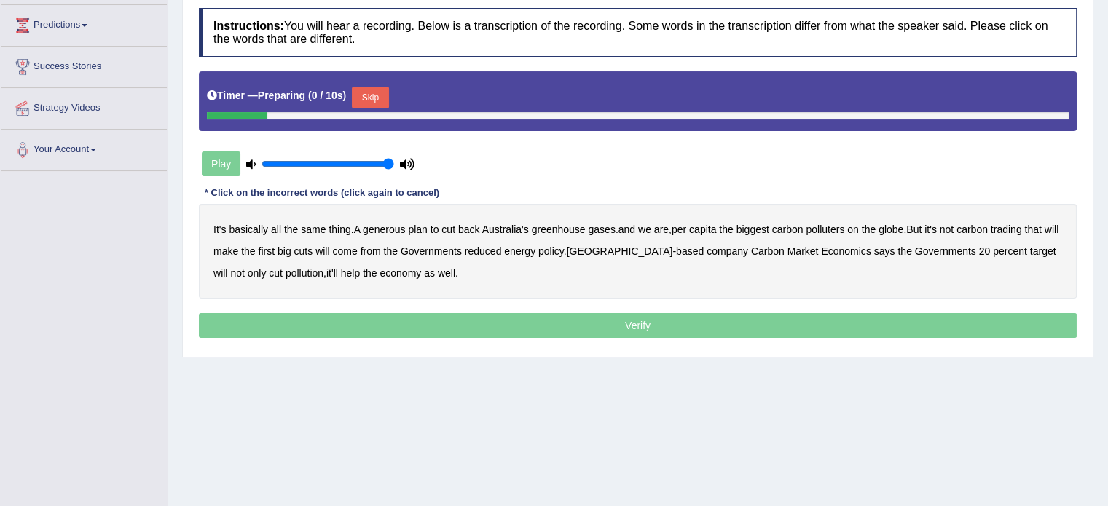
scroll to position [191, 0]
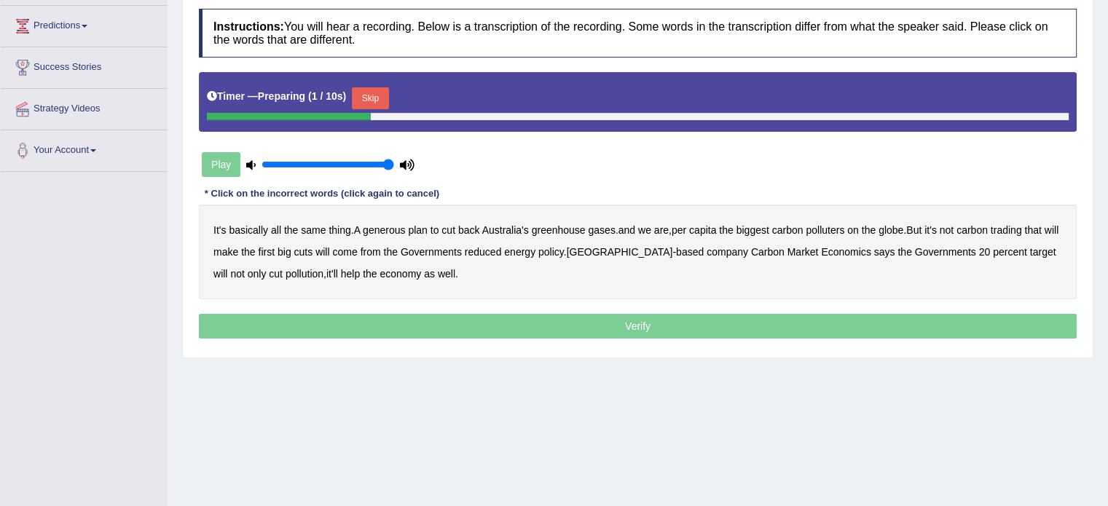
click at [368, 91] on button "Skip" at bounding box center [370, 98] width 36 height 22
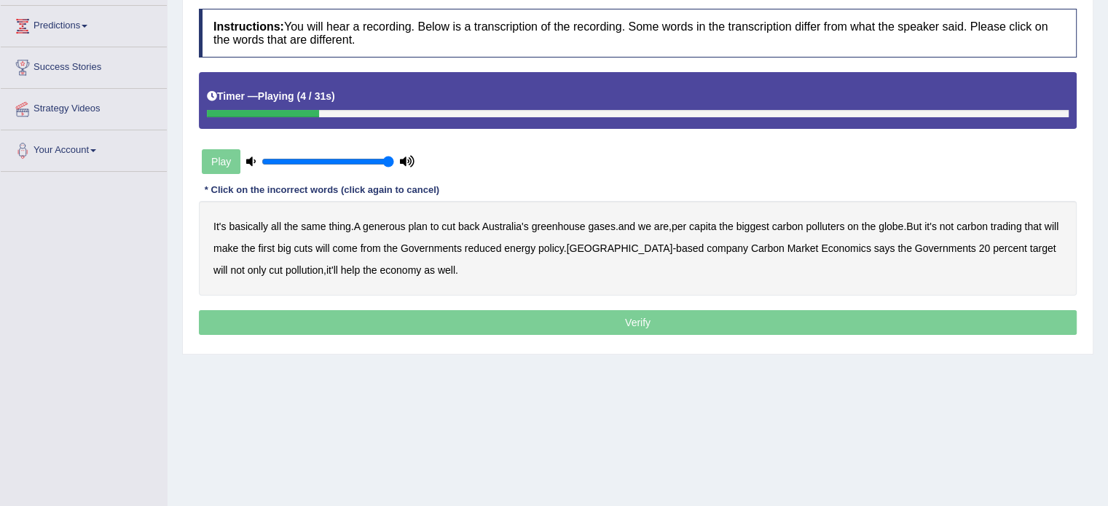
click at [396, 221] on b "generous" at bounding box center [384, 227] width 42 height 12
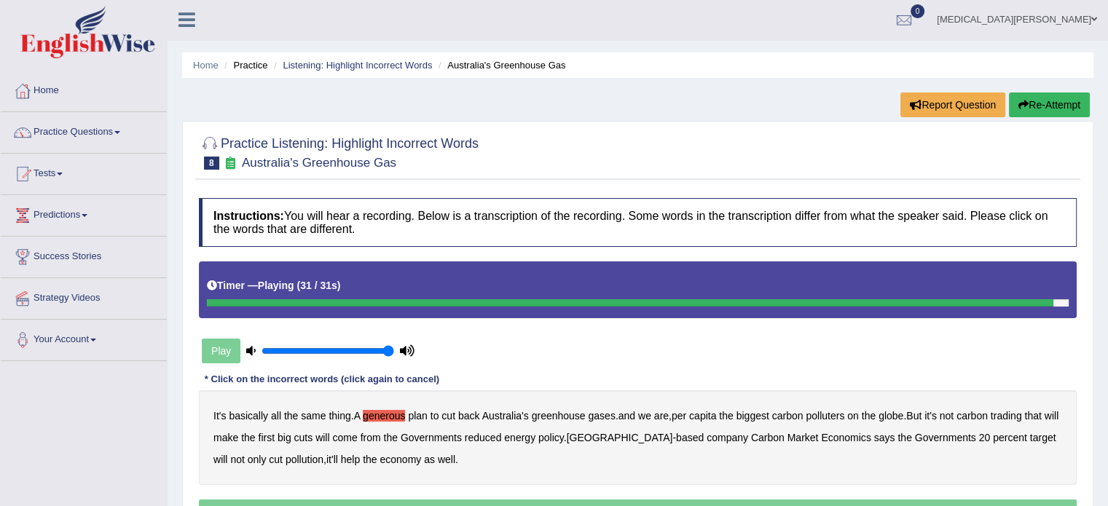
scroll to position [0, 0]
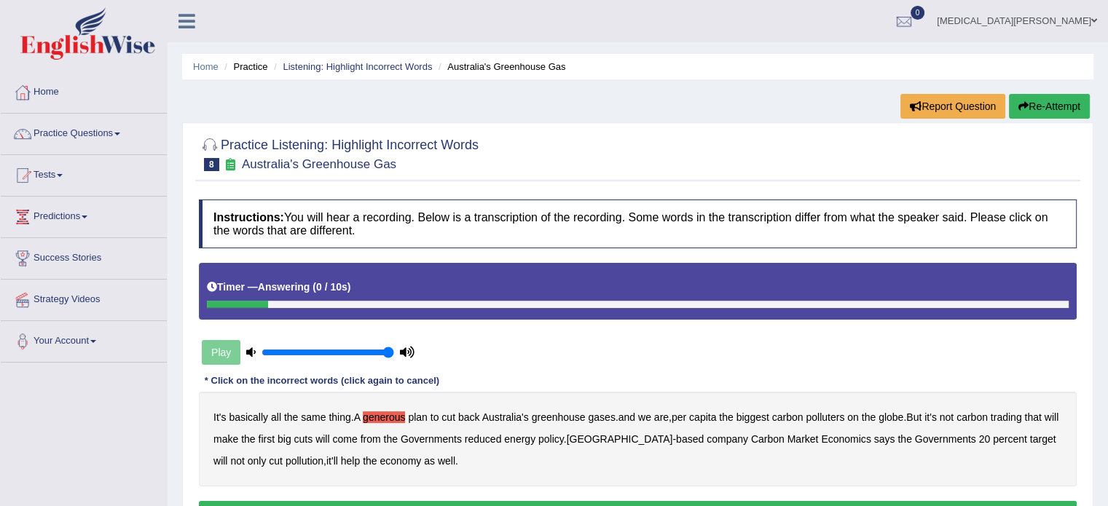
click at [1057, 103] on button "Re-Attempt" at bounding box center [1049, 106] width 81 height 25
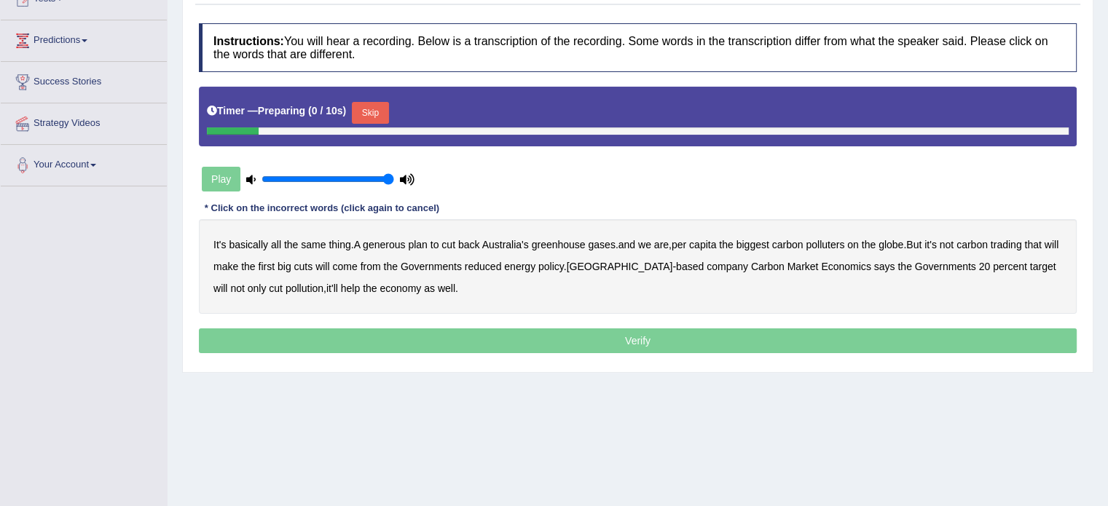
scroll to position [178, 0]
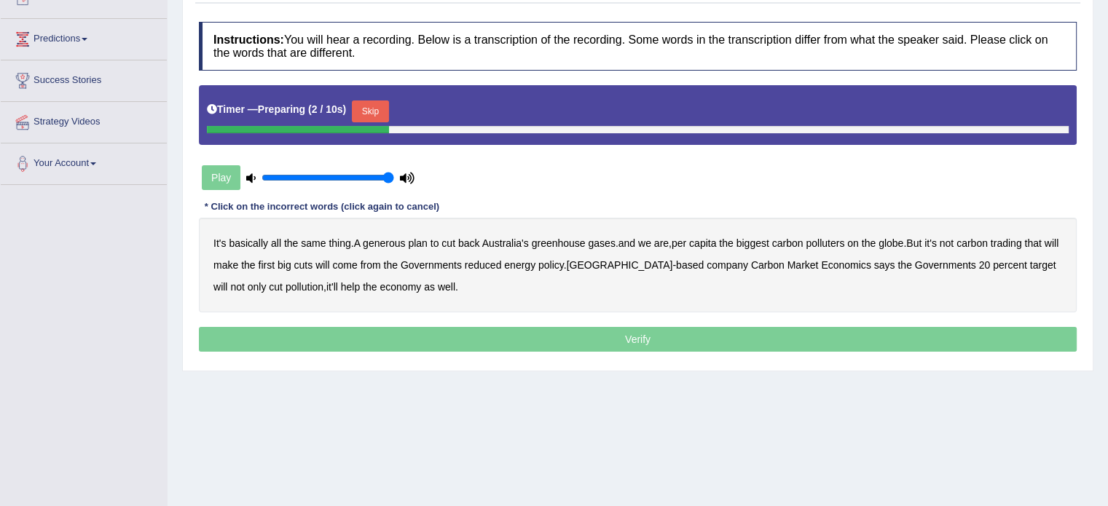
click at [355, 103] on button "Skip" at bounding box center [370, 111] width 36 height 22
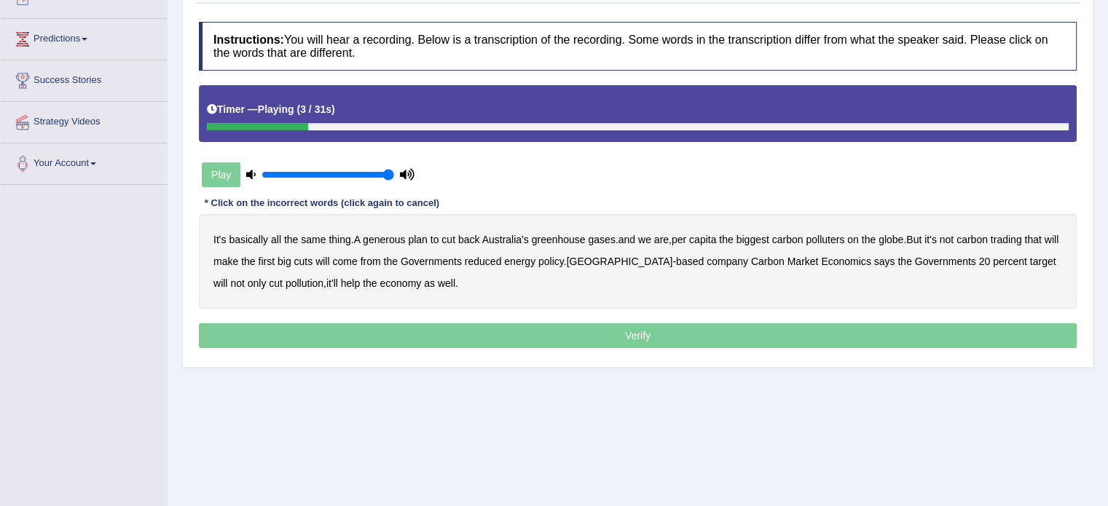
click at [384, 234] on b "generous" at bounding box center [384, 240] width 42 height 12
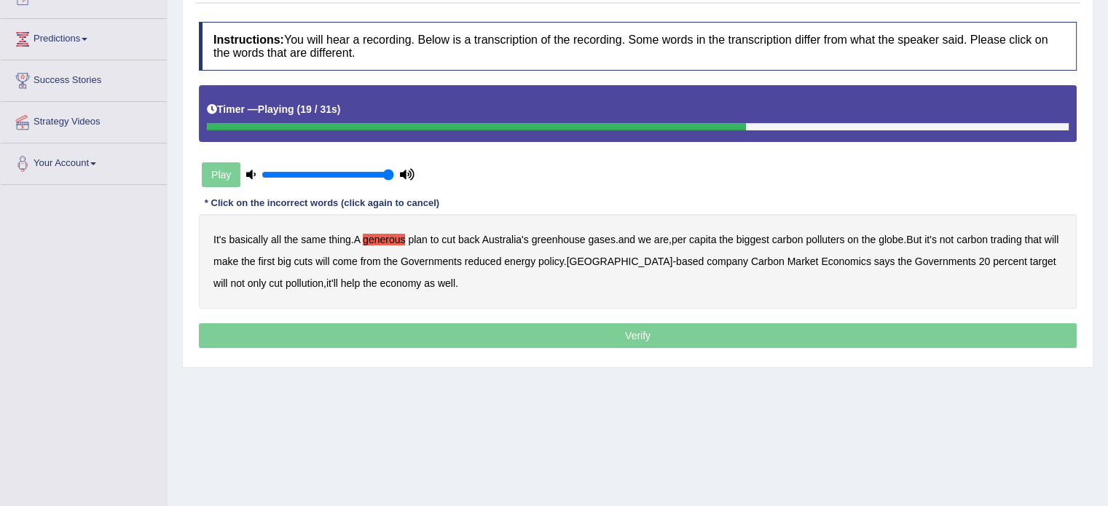
click at [357, 259] on b "come" at bounding box center [344, 262] width 25 height 12
click at [498, 259] on b "reduced" at bounding box center [483, 262] width 37 height 12
click at [564, 260] on b "policy" at bounding box center [550, 262] width 25 height 12
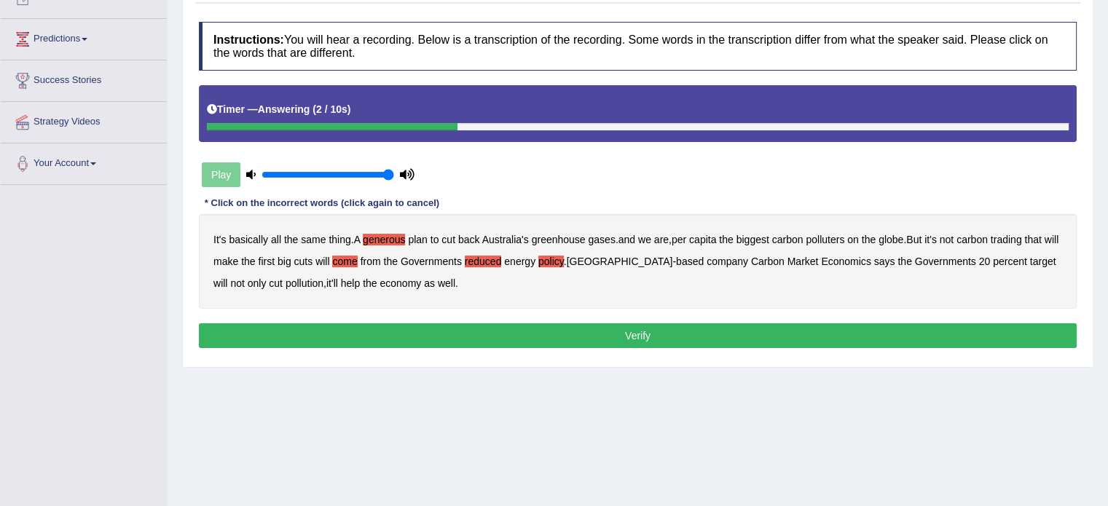
click at [397, 323] on button "Verify" at bounding box center [637, 335] width 877 height 25
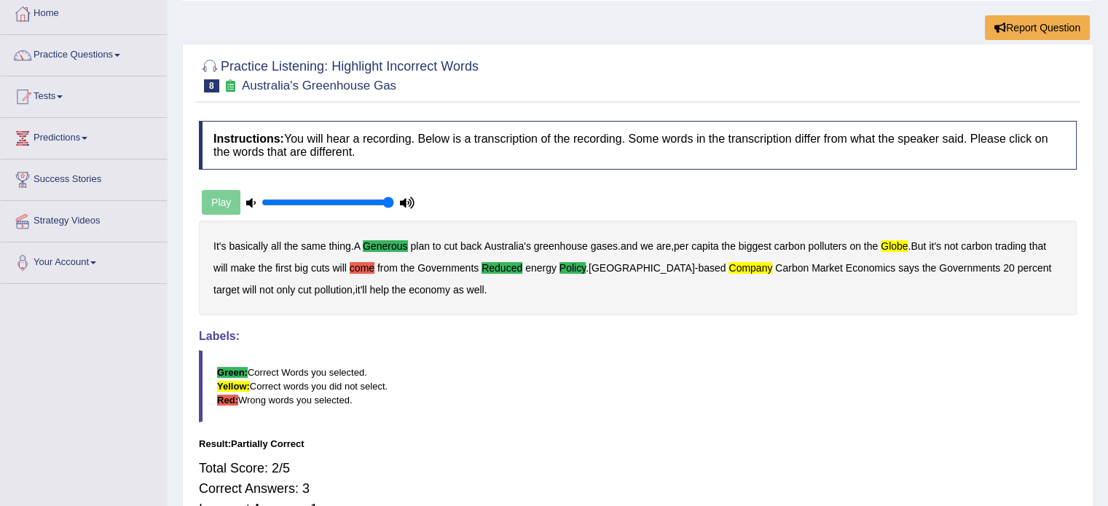
scroll to position [0, 0]
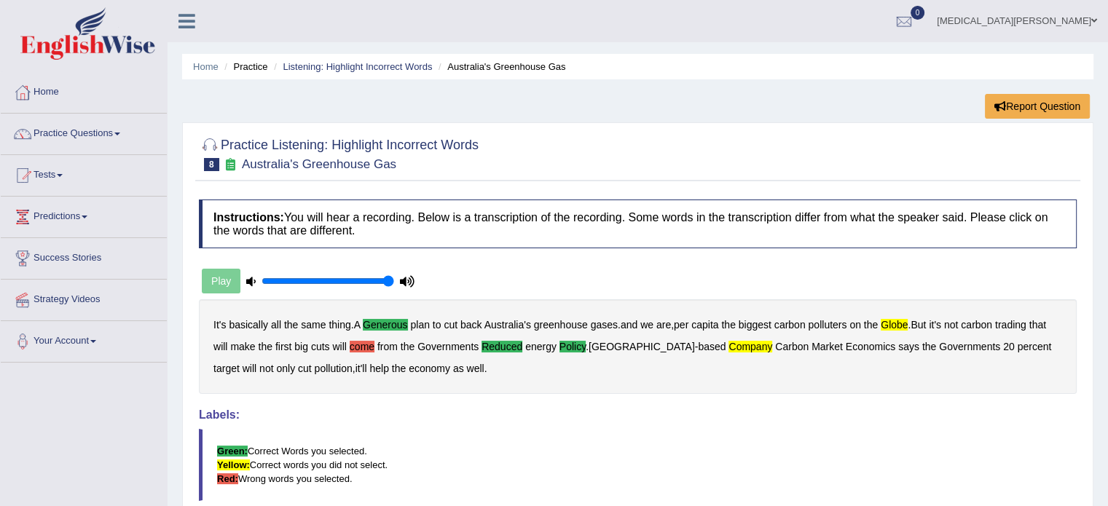
click at [385, 60] on li "Listening: Highlight Incorrect Words" at bounding box center [351, 67] width 162 height 14
click at [383, 66] on link "Listening: Highlight Incorrect Words" at bounding box center [357, 66] width 149 height 11
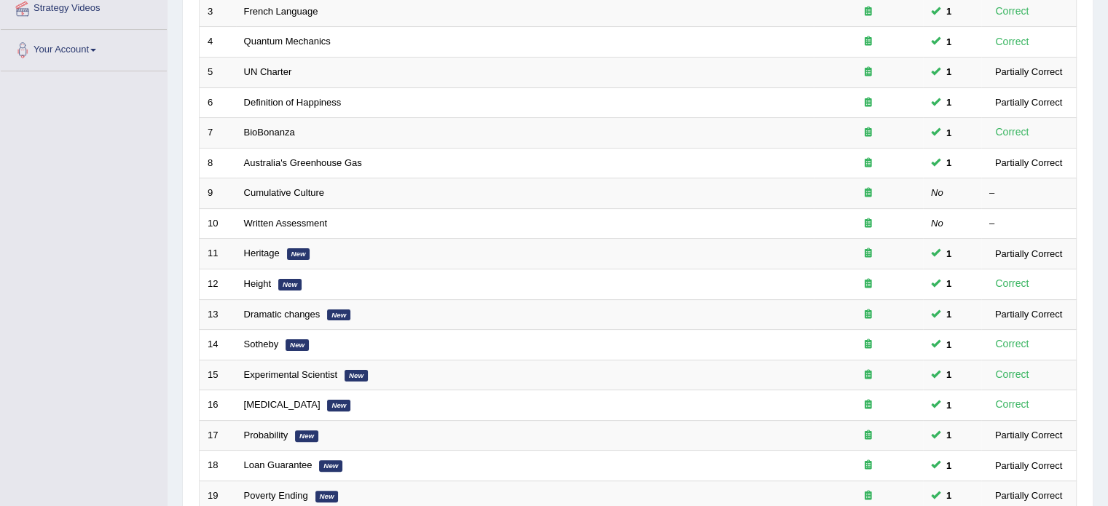
scroll to position [313, 0]
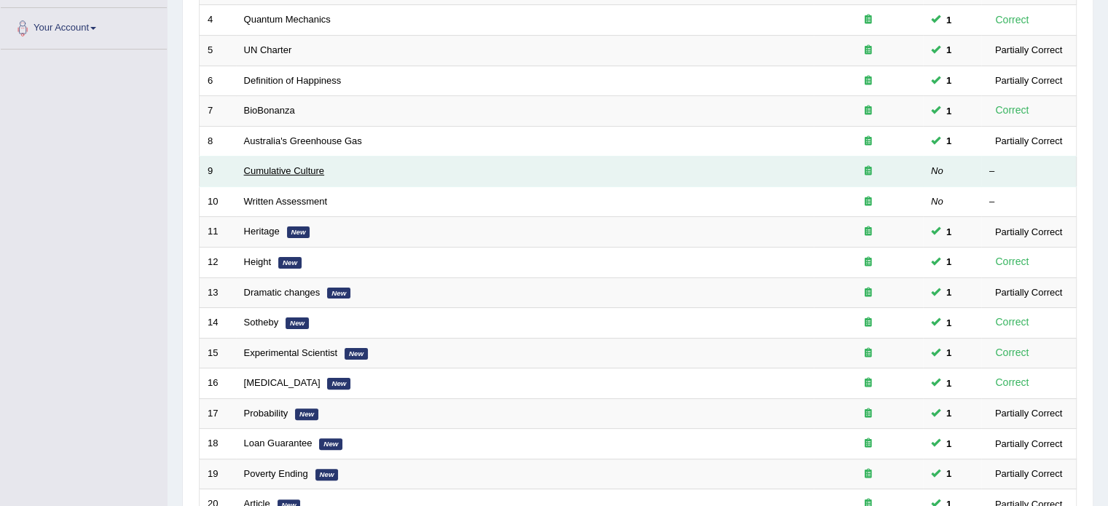
click at [266, 165] on link "Cumulative Culture" at bounding box center [284, 170] width 81 height 11
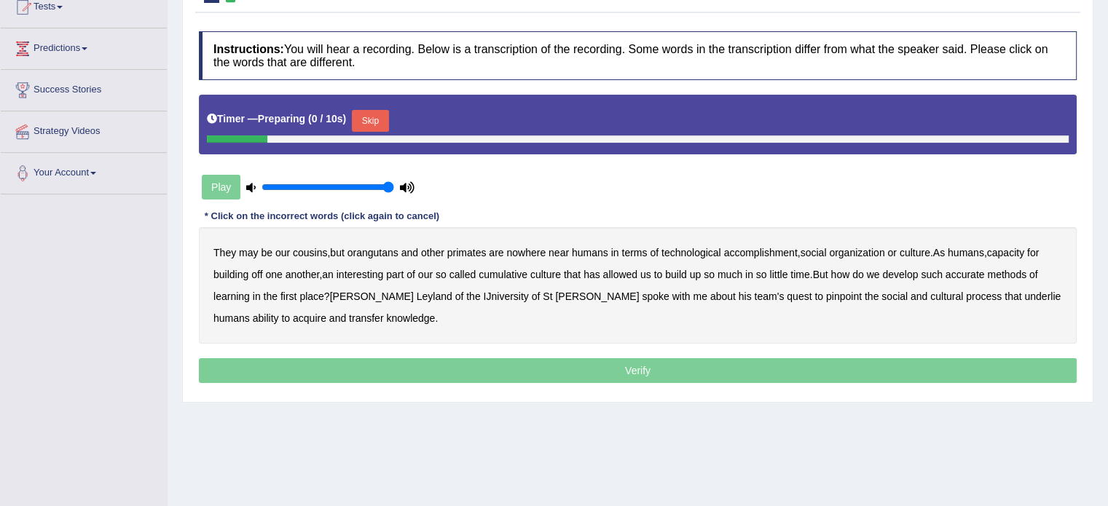
scroll to position [170, 0]
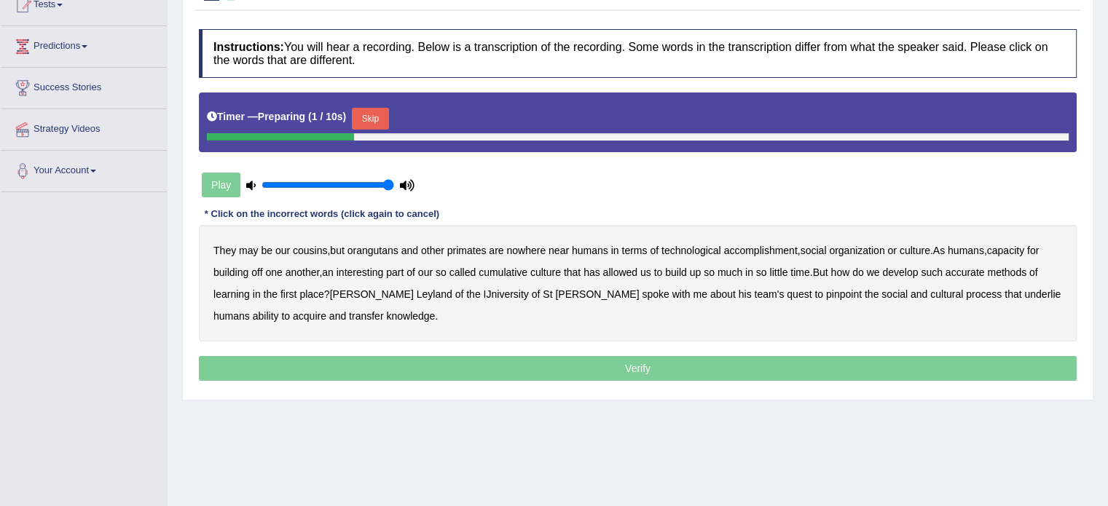
click at [364, 111] on button "Skip" at bounding box center [370, 119] width 36 height 22
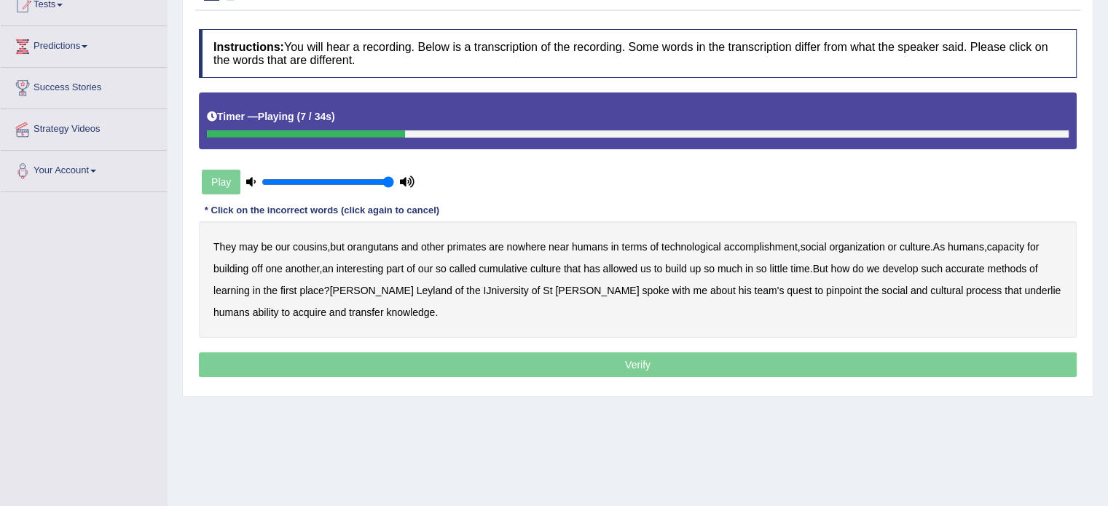
click at [746, 241] on b "accomplishment" at bounding box center [761, 247] width 74 height 12
click at [369, 271] on b "interesting" at bounding box center [359, 269] width 47 height 12
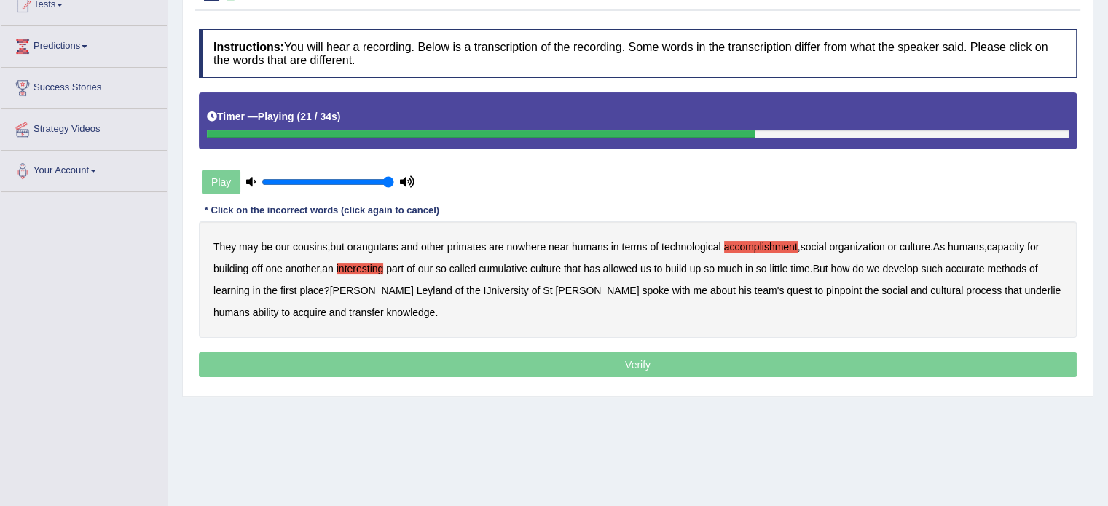
click at [970, 267] on b "accurate" at bounding box center [964, 269] width 39 height 12
click at [484, 288] on b "IJniversity" at bounding box center [506, 291] width 45 height 12
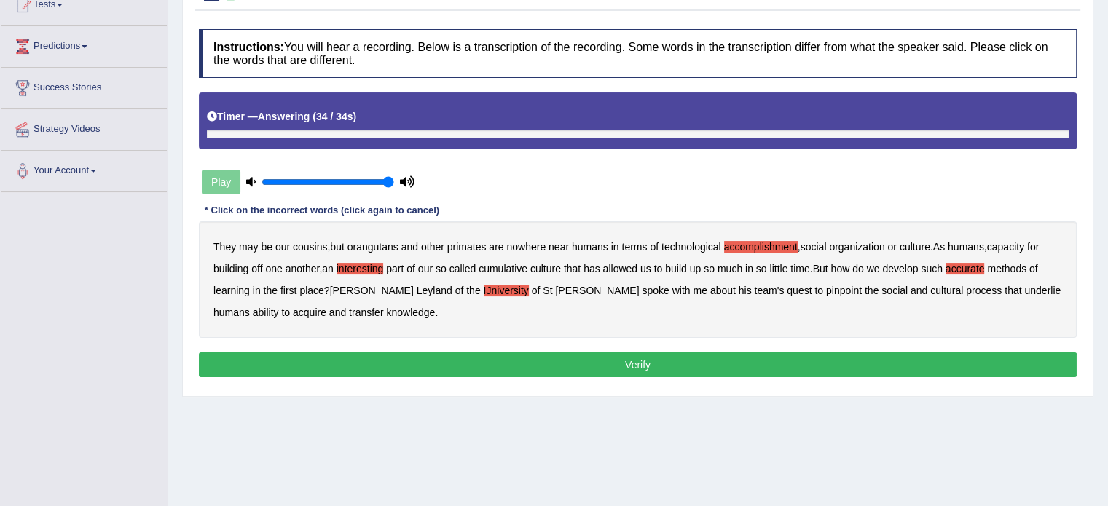
click at [930, 288] on b "cultural" at bounding box center [946, 291] width 33 height 12
click at [395, 358] on button "Verify" at bounding box center [637, 364] width 877 height 25
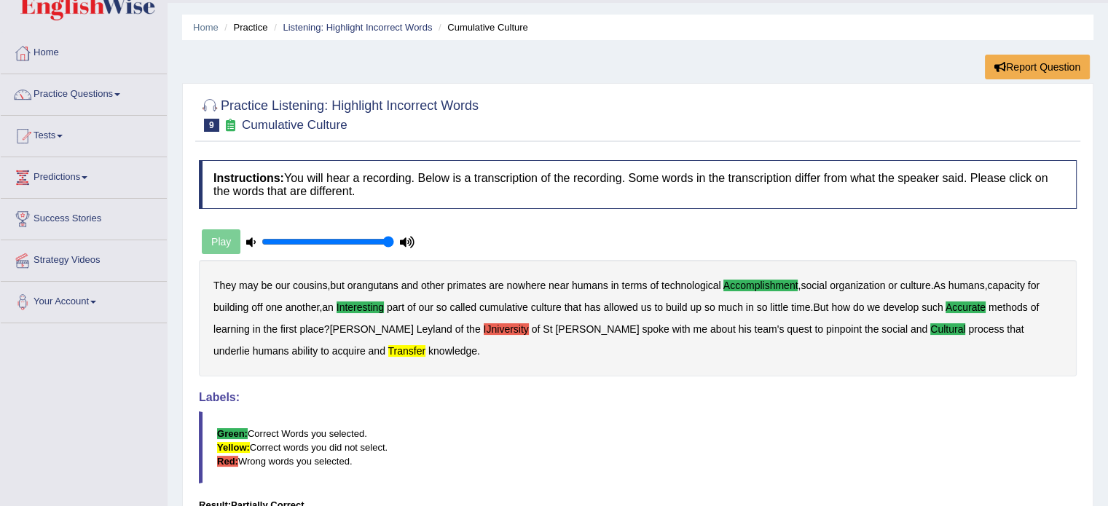
scroll to position [38, 0]
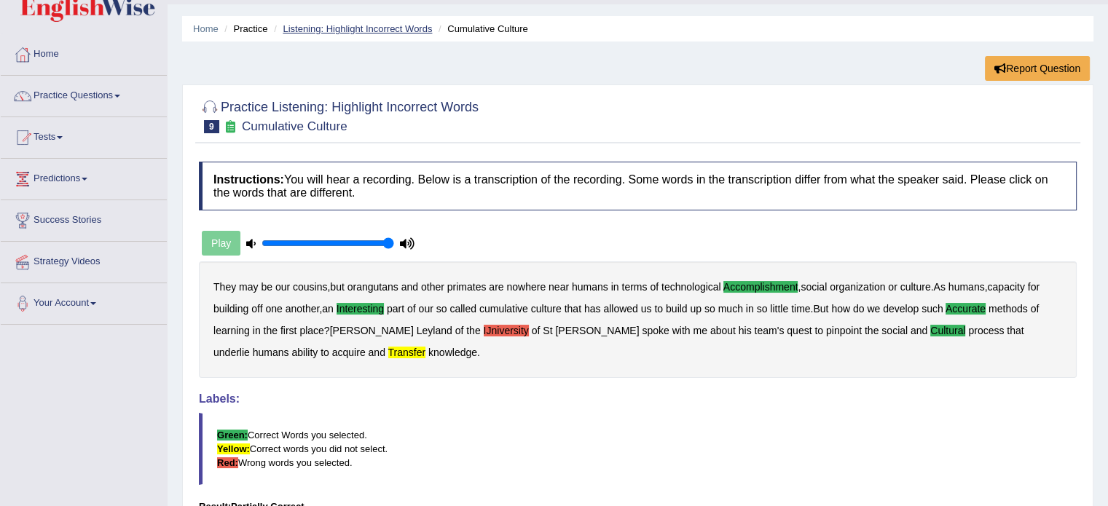
click at [377, 26] on link "Listening: Highlight Incorrect Words" at bounding box center [357, 28] width 149 height 11
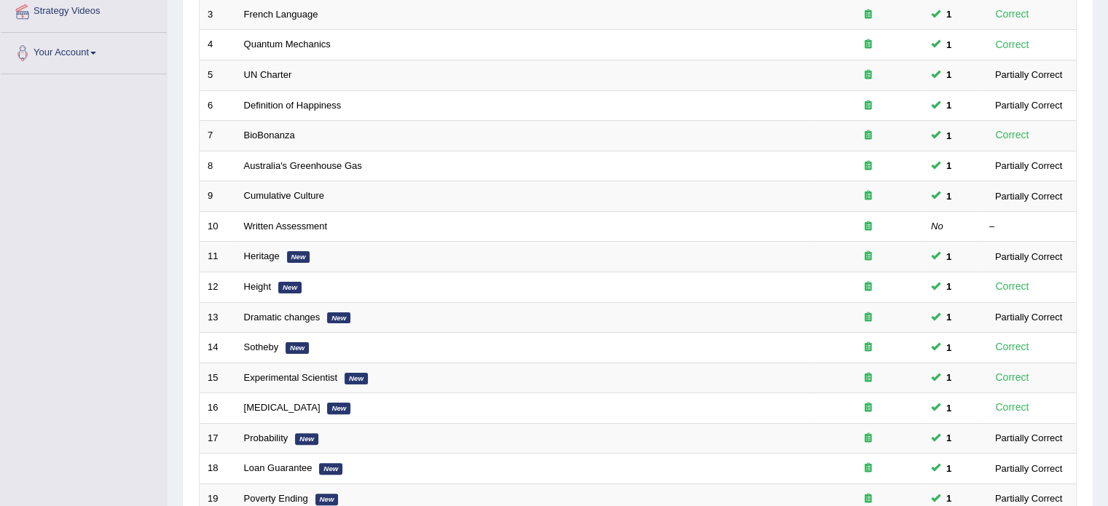
scroll to position [291, 0]
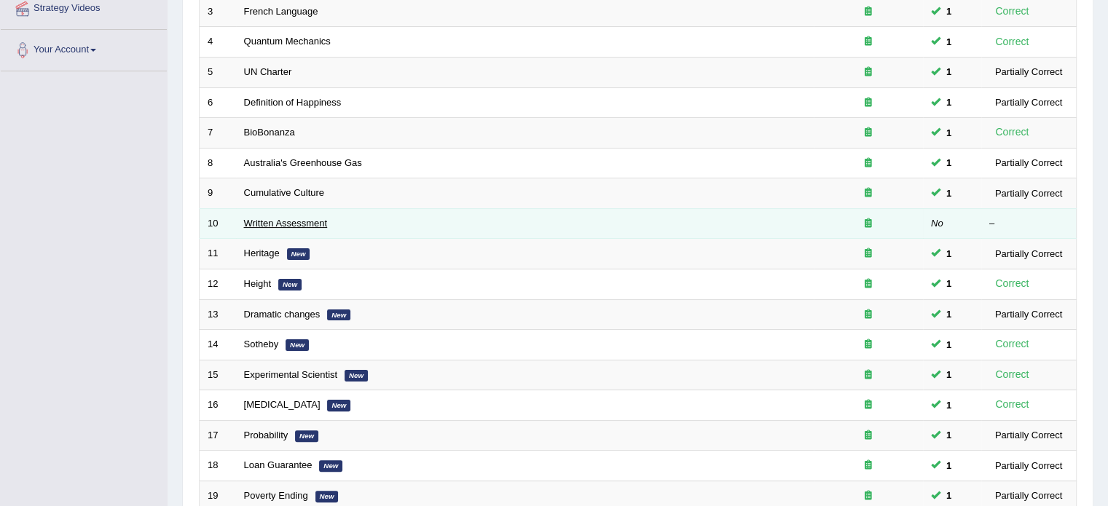
click at [256, 221] on link "Written Assessment" at bounding box center [286, 223] width 84 height 11
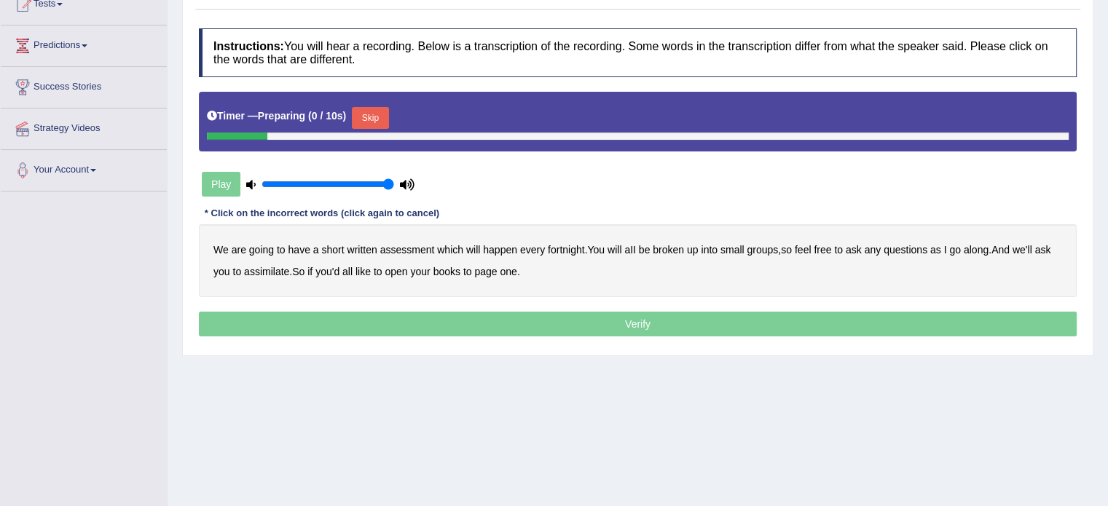
scroll to position [172, 0]
click at [372, 118] on button "Skip" at bounding box center [370, 117] width 36 height 22
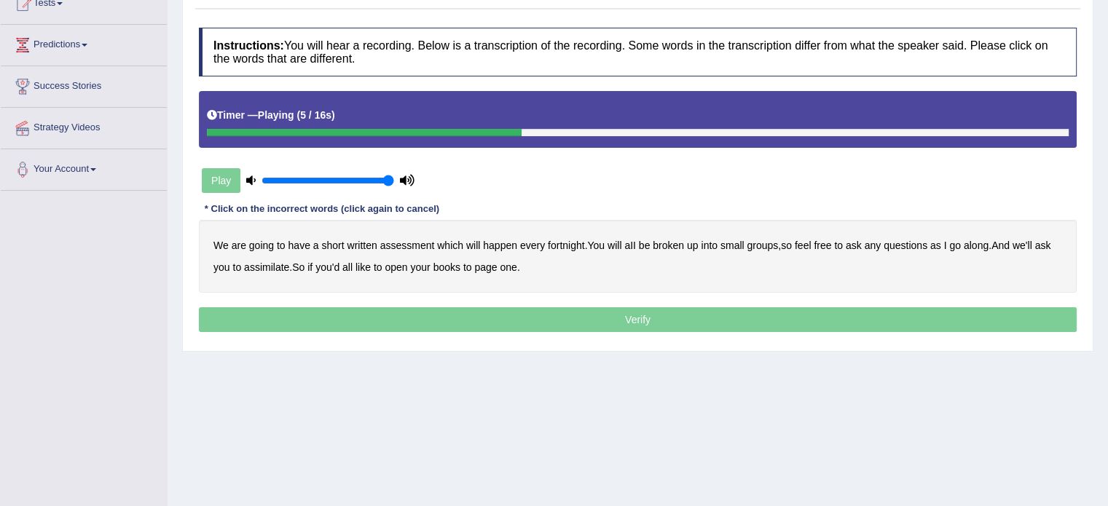
click at [673, 242] on b "broken" at bounding box center [667, 246] width 31 height 12
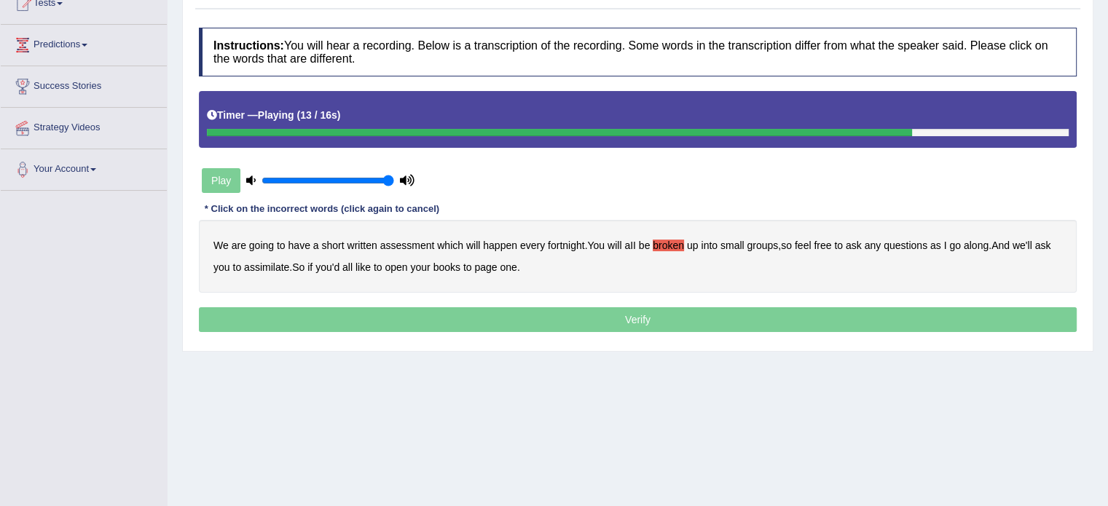
click at [265, 270] on b "assimilate" at bounding box center [266, 267] width 45 height 12
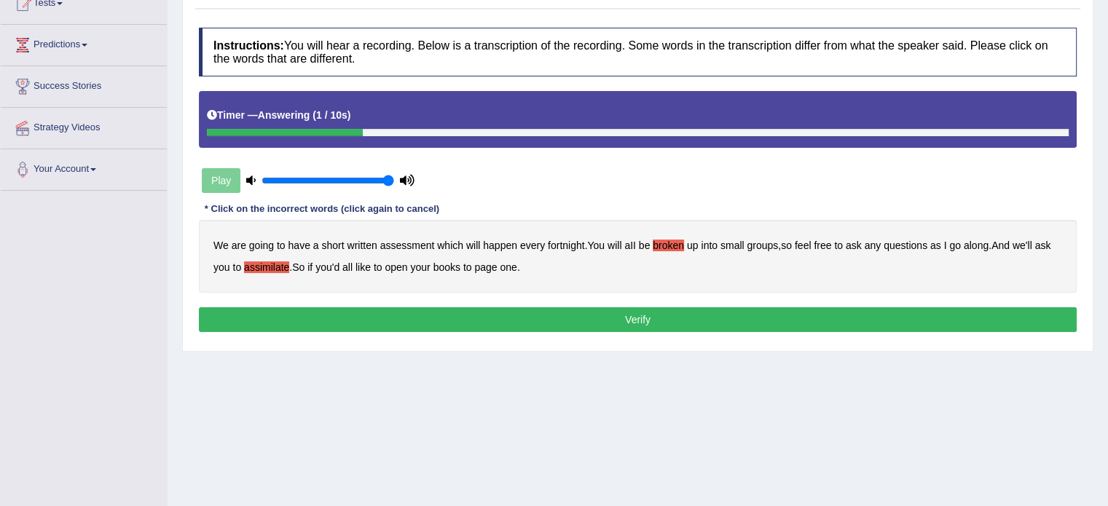
click at [559, 311] on button "Verify" at bounding box center [637, 319] width 877 height 25
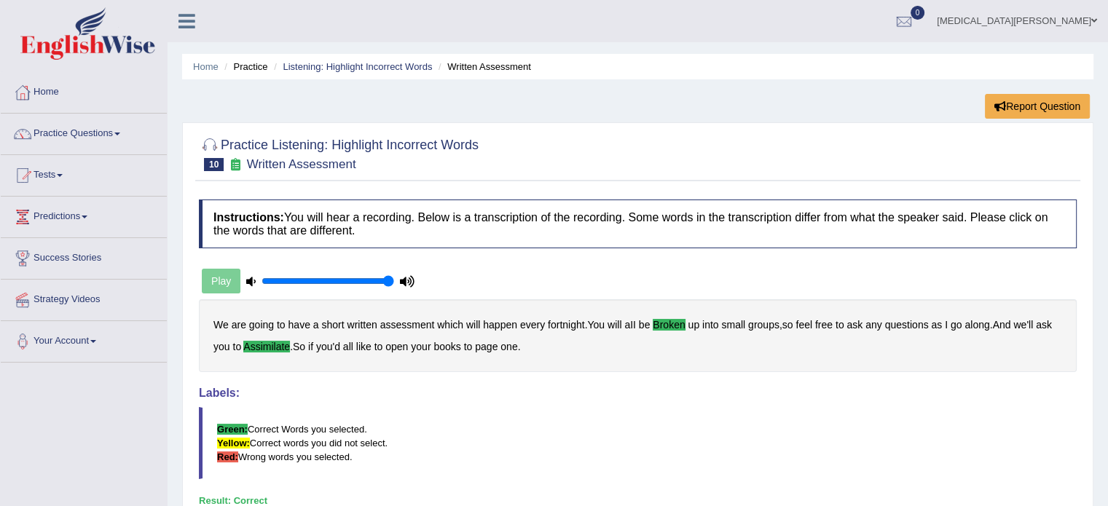
scroll to position [0, 0]
click at [98, 134] on link "Practice Questions" at bounding box center [84, 132] width 166 height 36
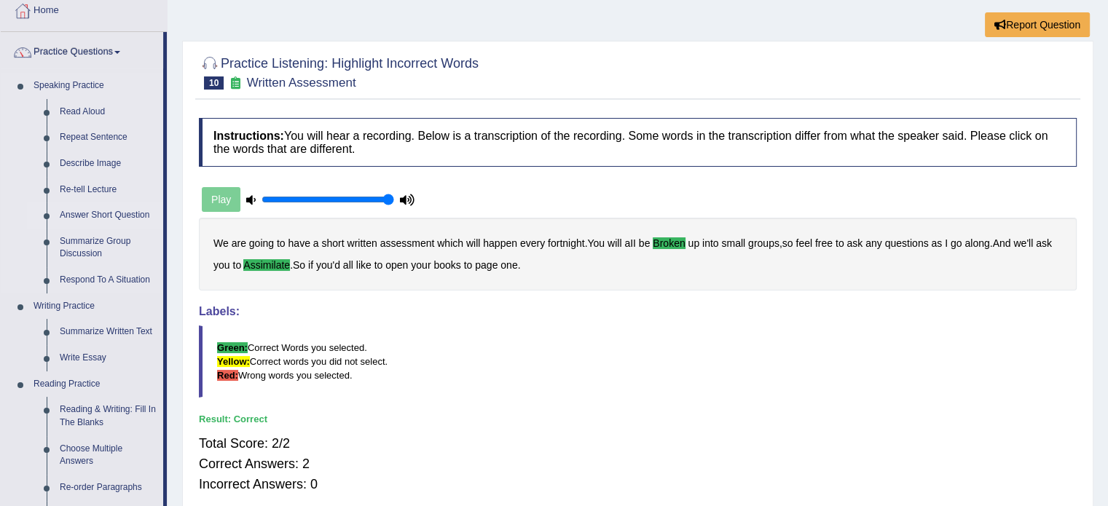
scroll to position [74, 0]
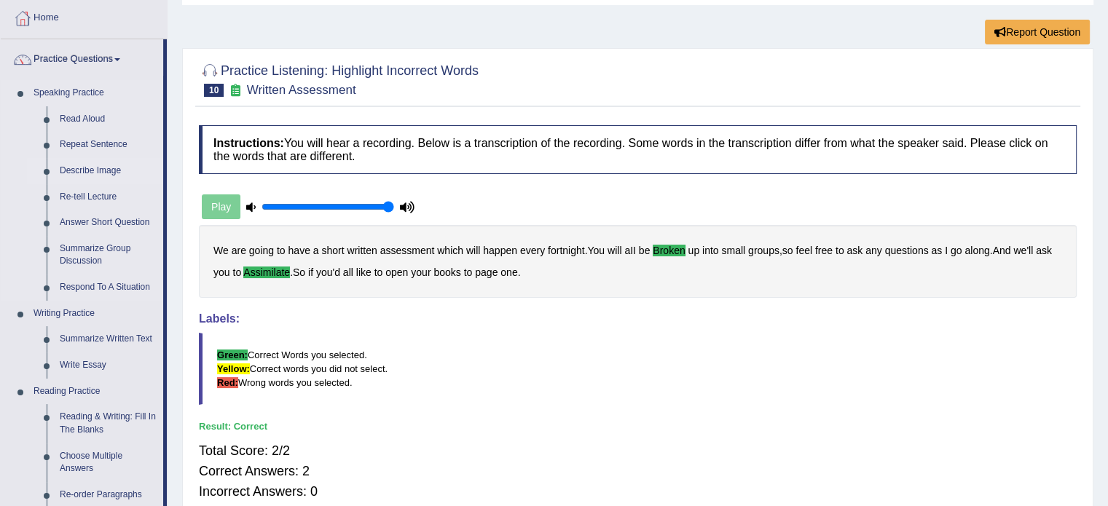
click at [95, 167] on link "Describe Image" at bounding box center [108, 171] width 110 height 26
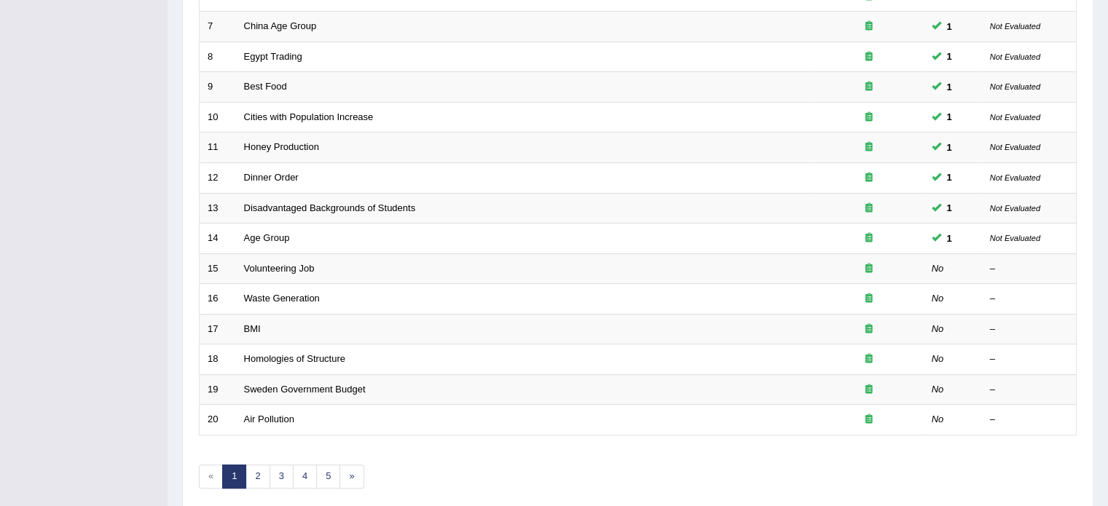
scroll to position [454, 0]
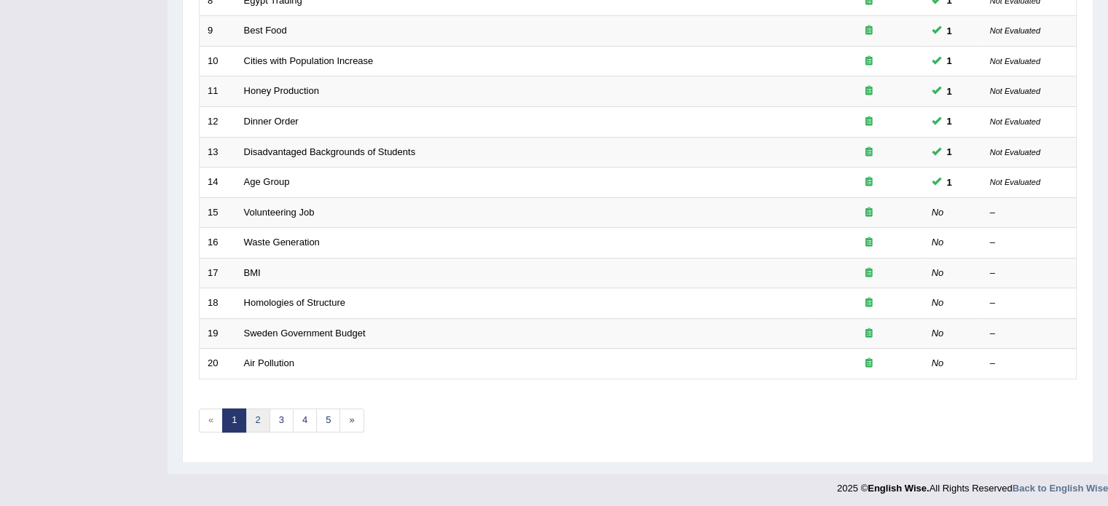
click at [258, 411] on link "2" at bounding box center [257, 421] width 24 height 24
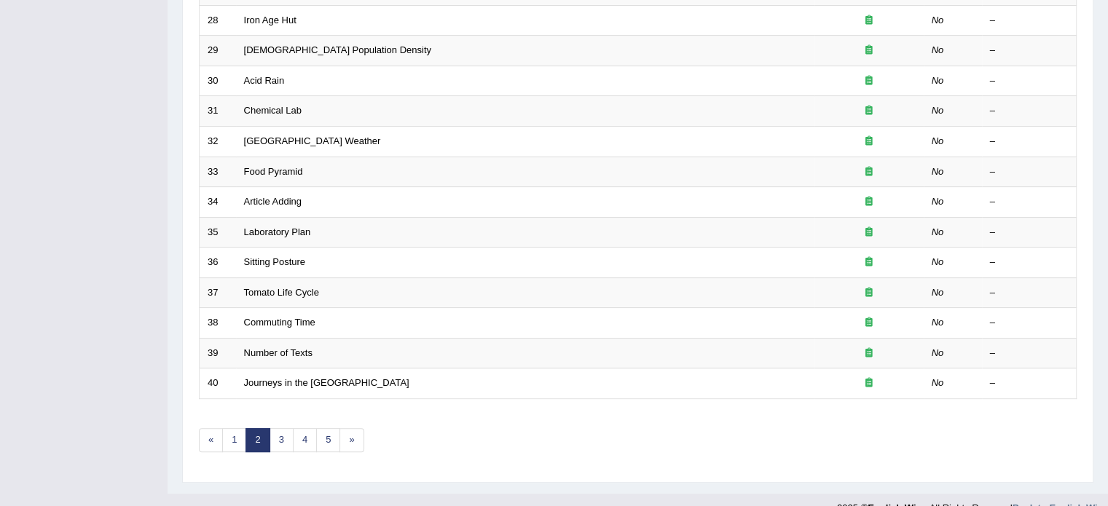
scroll to position [454, 0]
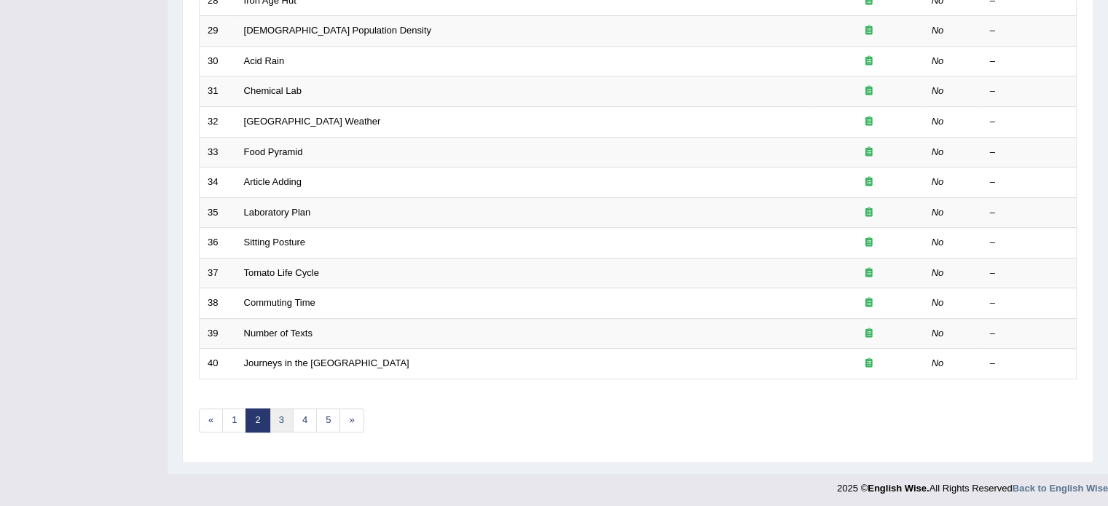
click at [280, 422] on link "3" at bounding box center [281, 421] width 24 height 24
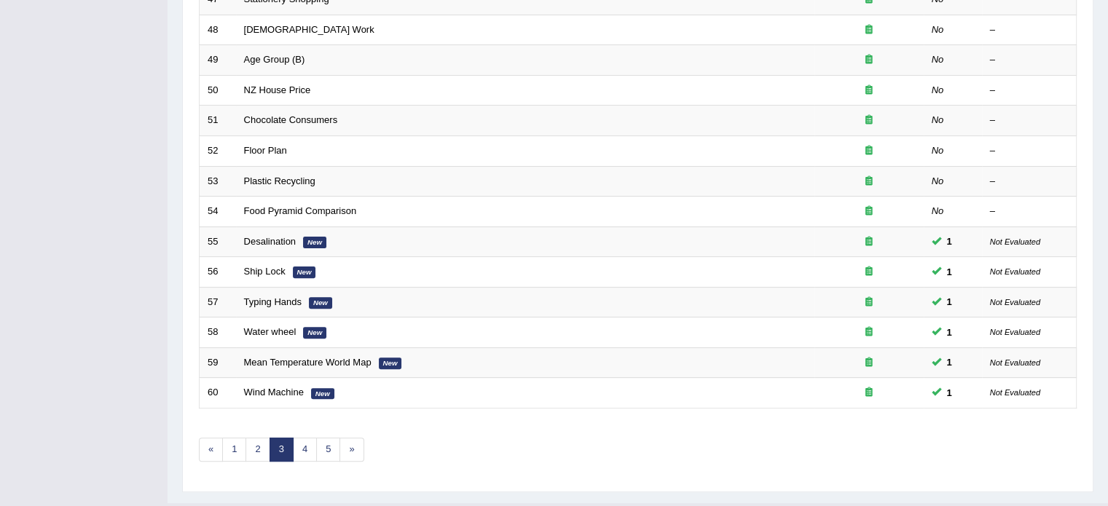
scroll to position [454, 0]
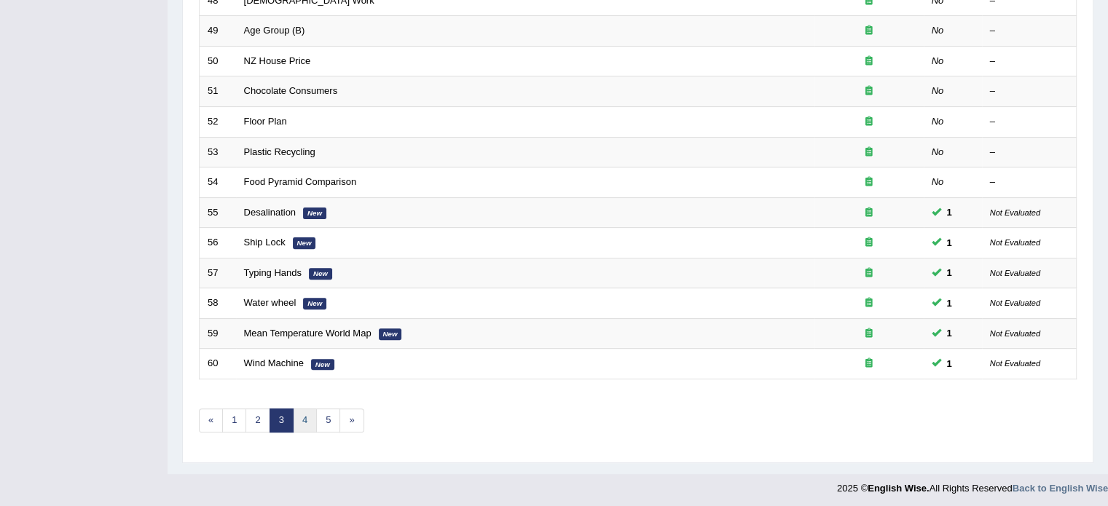
click at [303, 416] on link "4" at bounding box center [305, 421] width 24 height 24
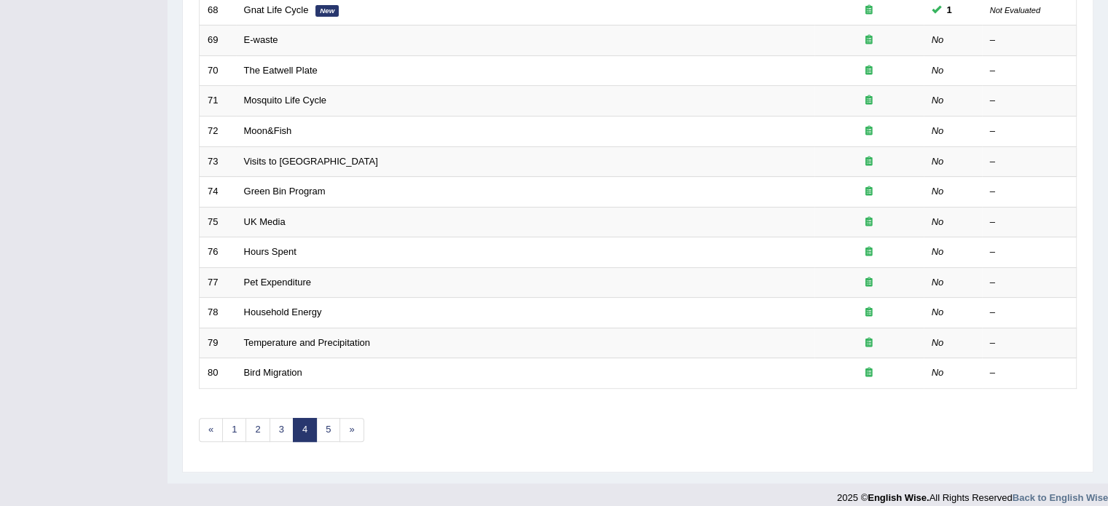
scroll to position [454, 0]
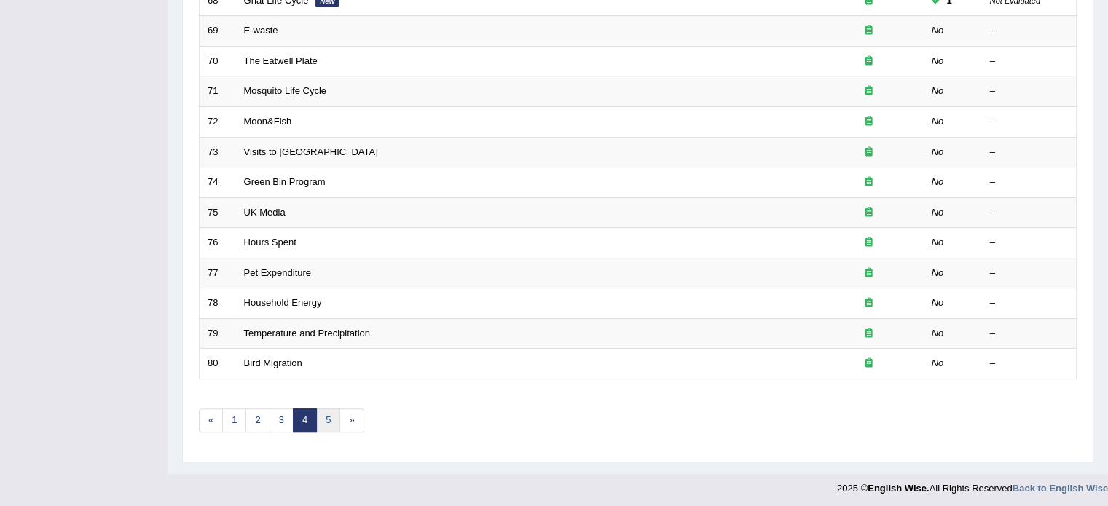
click at [334, 412] on link "5" at bounding box center [328, 421] width 24 height 24
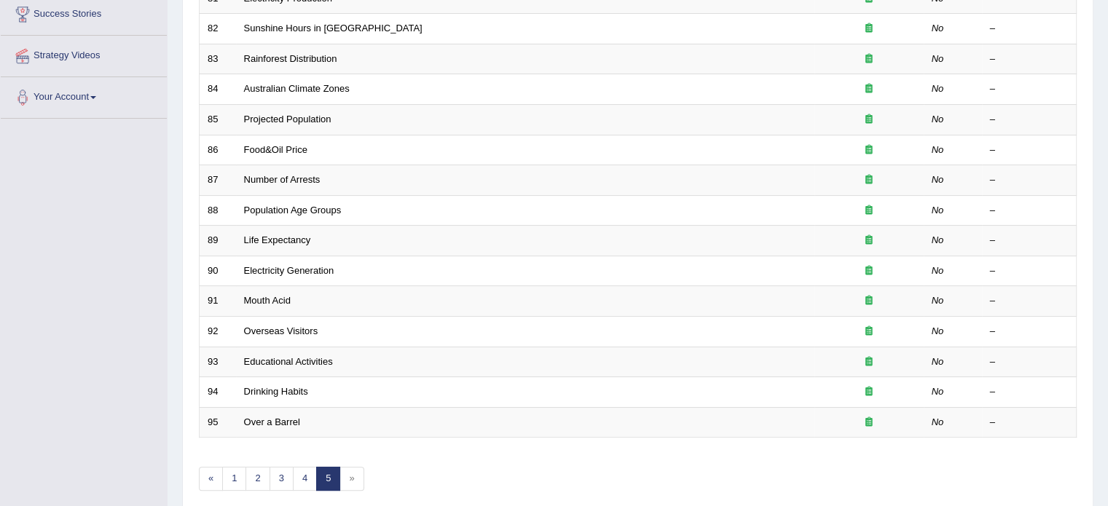
scroll to position [242, 0]
click at [296, 469] on link "4" at bounding box center [305, 481] width 24 height 24
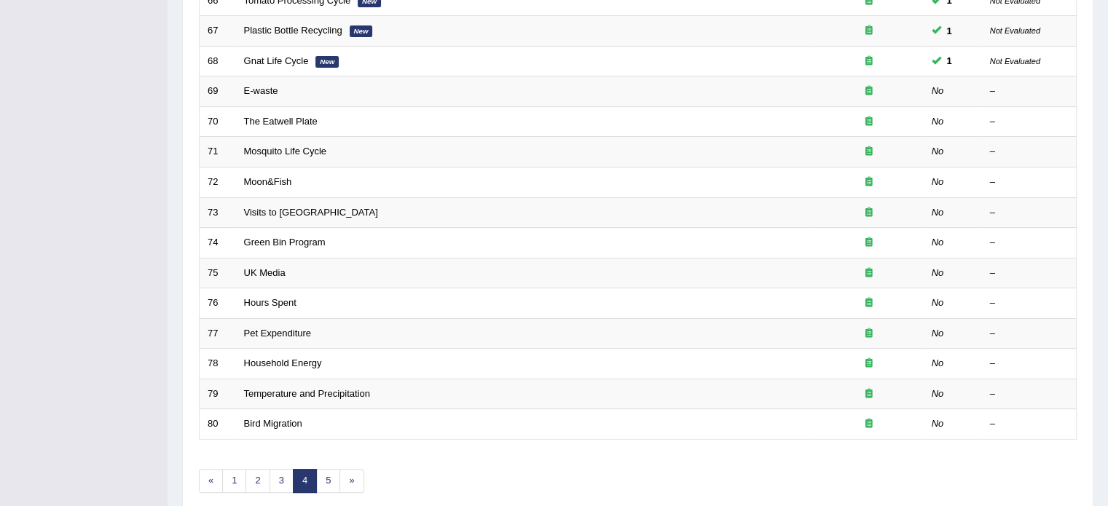
scroll to position [393, 0]
click at [279, 475] on link "3" at bounding box center [281, 481] width 24 height 24
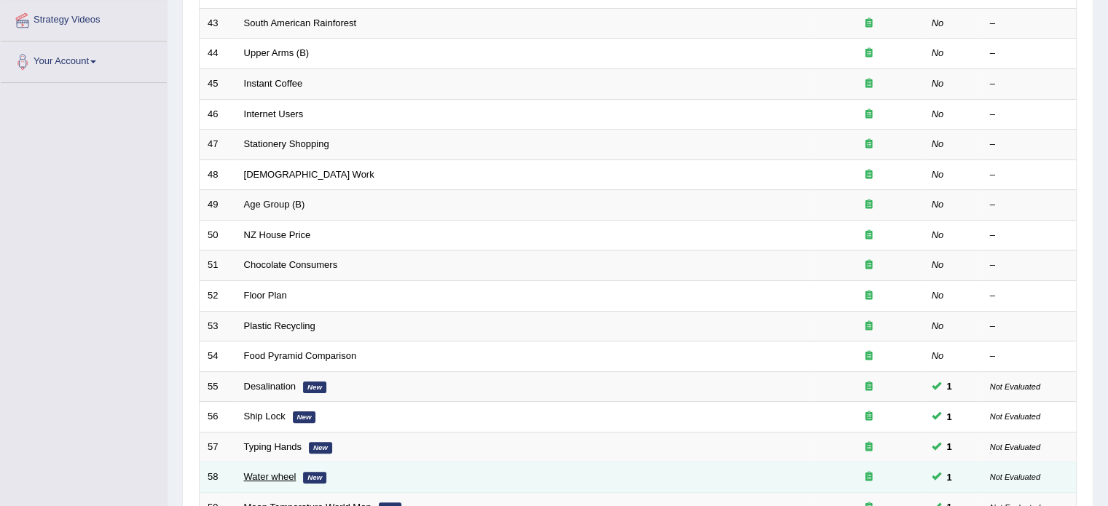
scroll to position [454, 0]
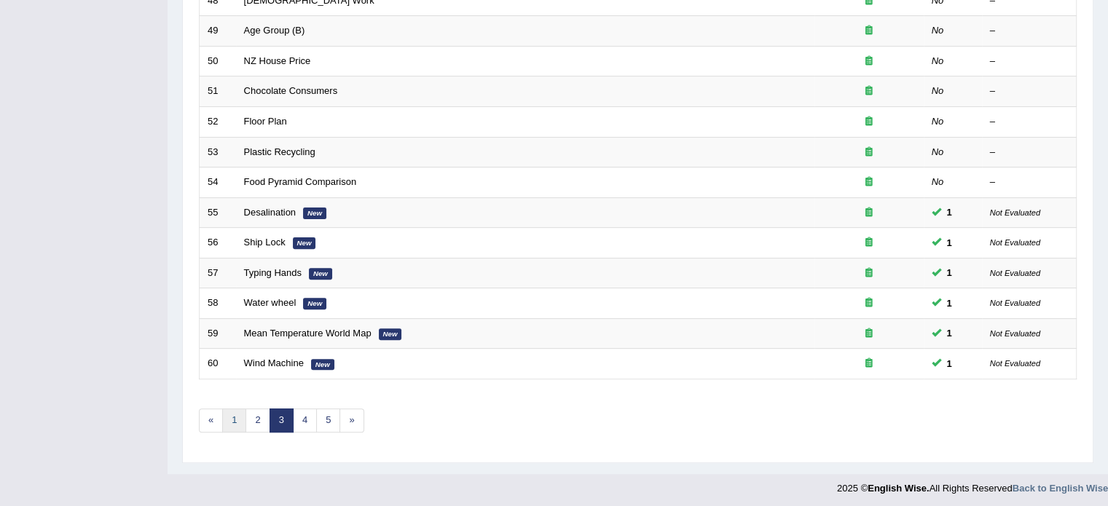
click at [227, 410] on link "1" at bounding box center [234, 421] width 24 height 24
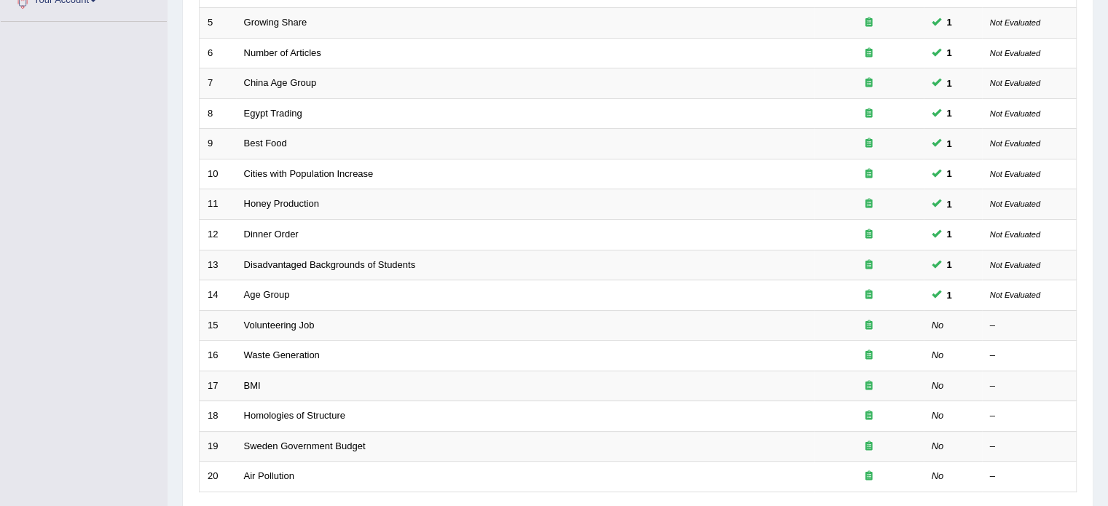
scroll to position [342, 0]
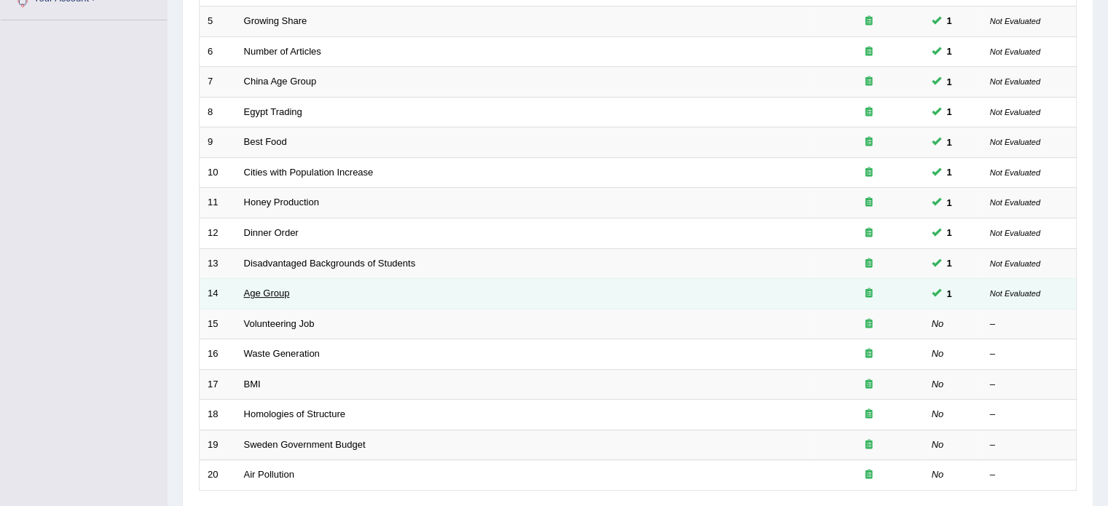
click at [262, 293] on link "Age Group" at bounding box center [267, 293] width 46 height 11
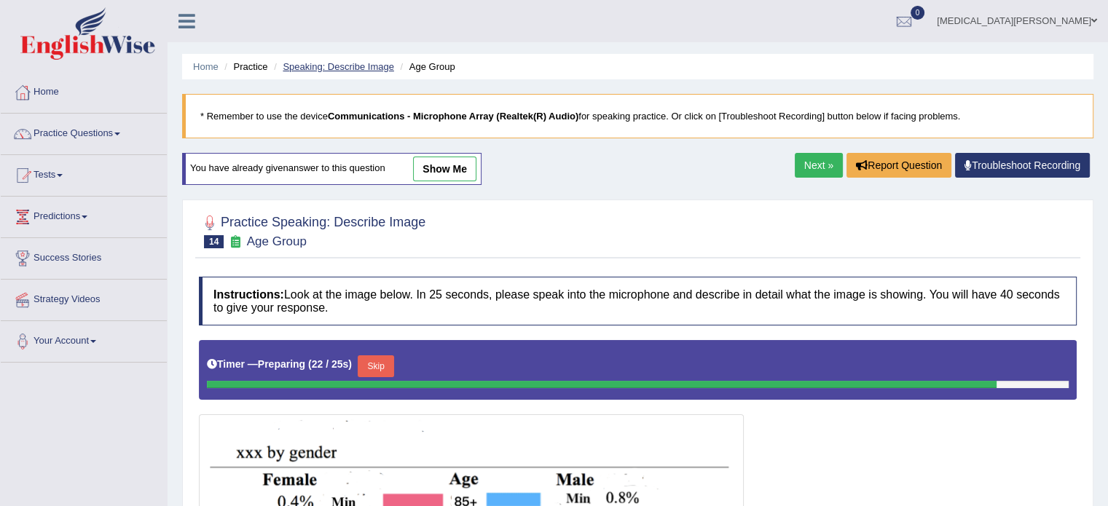
click at [318, 64] on link "Speaking: Describe Image" at bounding box center [338, 66] width 111 height 11
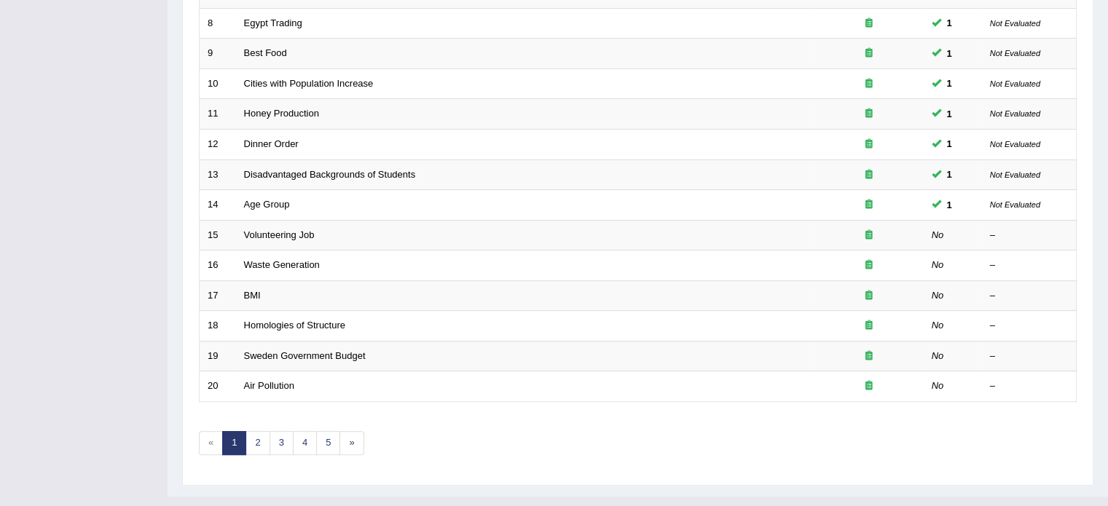
scroll to position [431, 0]
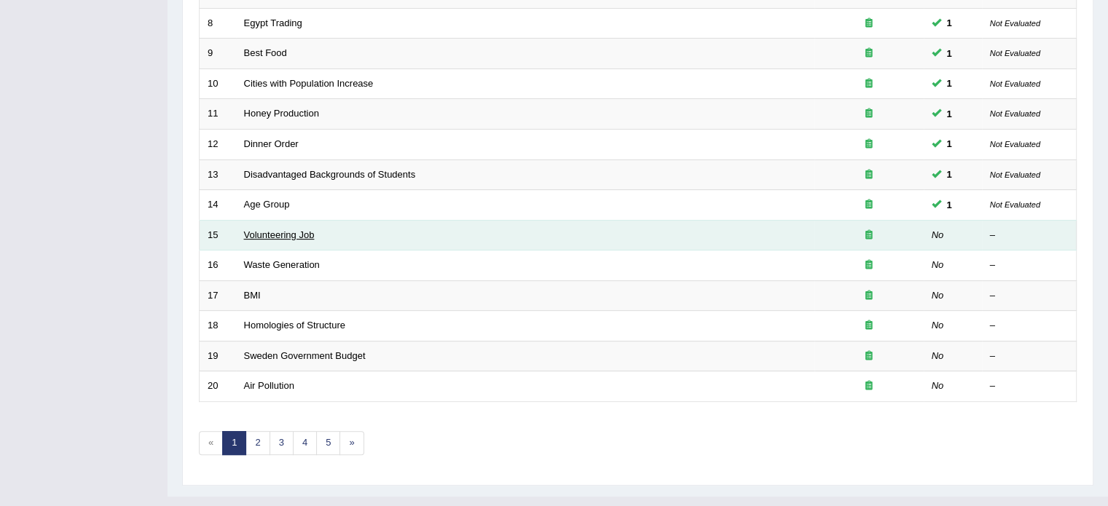
click at [262, 237] on link "Volunteering Job" at bounding box center [279, 234] width 71 height 11
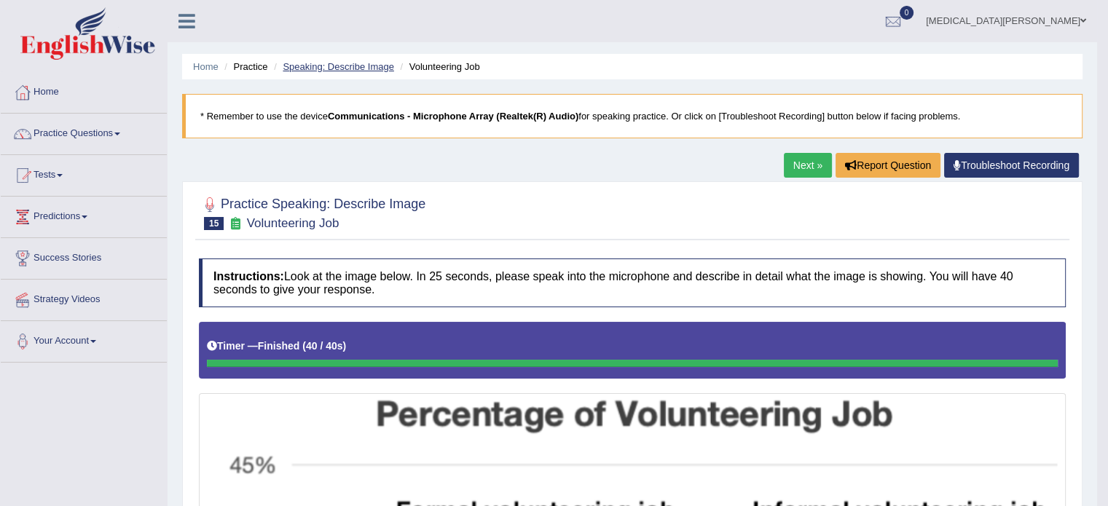
click at [358, 62] on link "Speaking: Describe Image" at bounding box center [338, 66] width 111 height 11
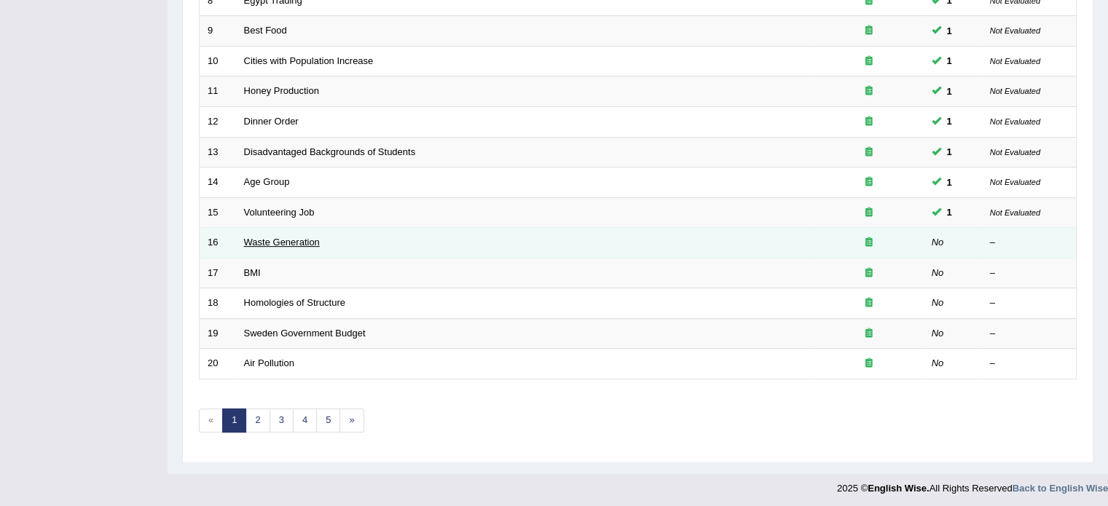
click at [267, 239] on link "Waste Generation" at bounding box center [282, 242] width 76 height 11
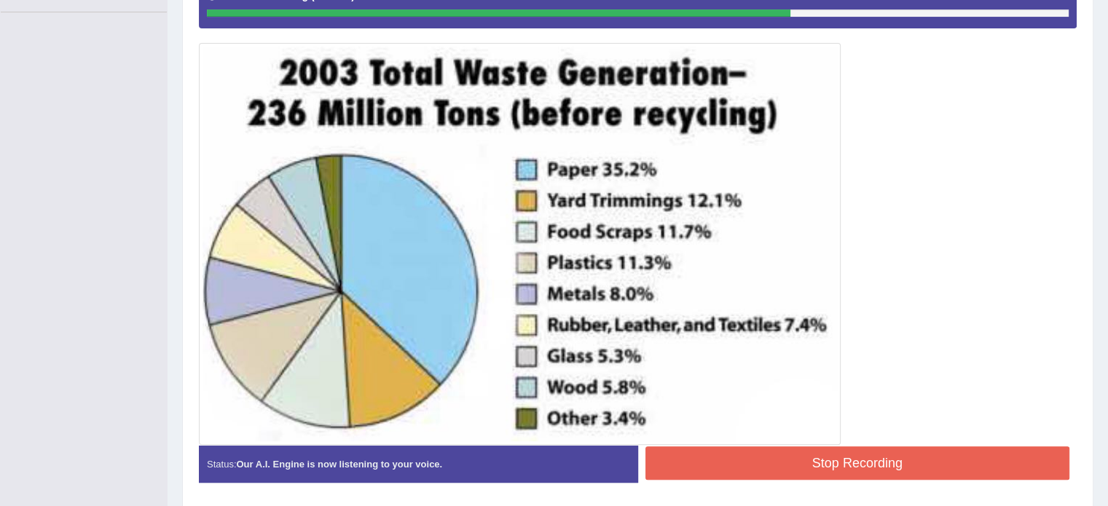
scroll to position [350, 0]
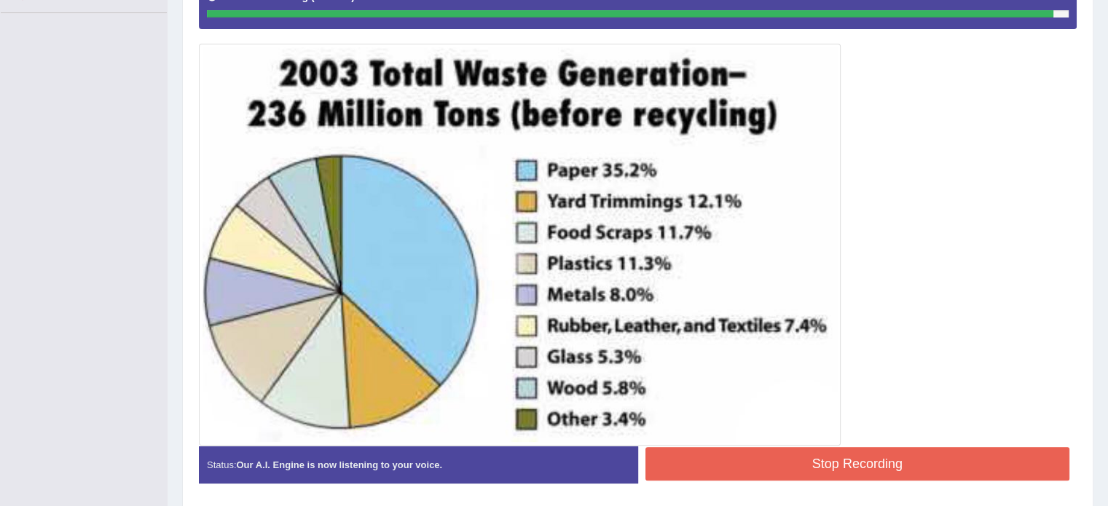
click at [732, 468] on button "Stop Recording" at bounding box center [857, 463] width 425 height 33
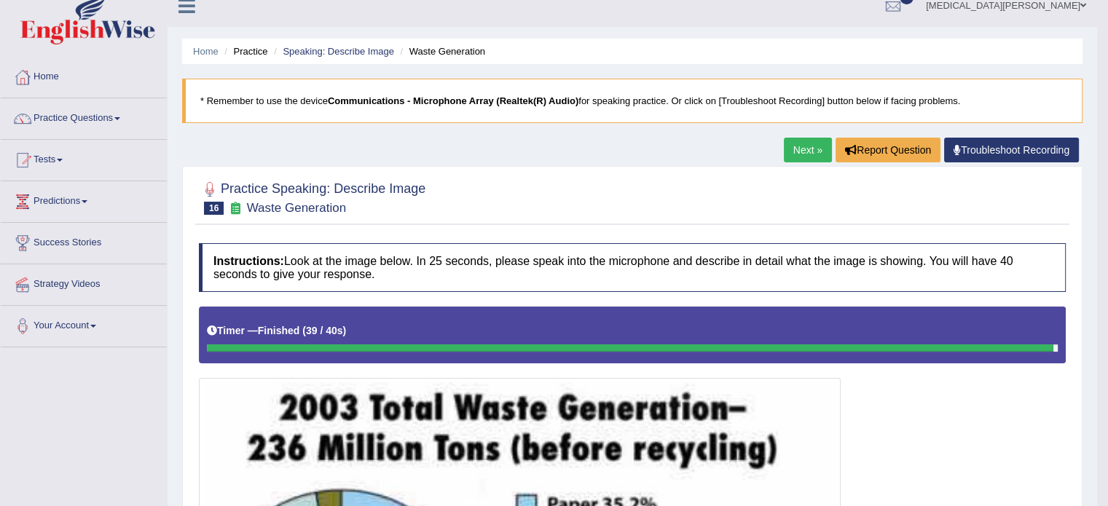
scroll to position [0, 0]
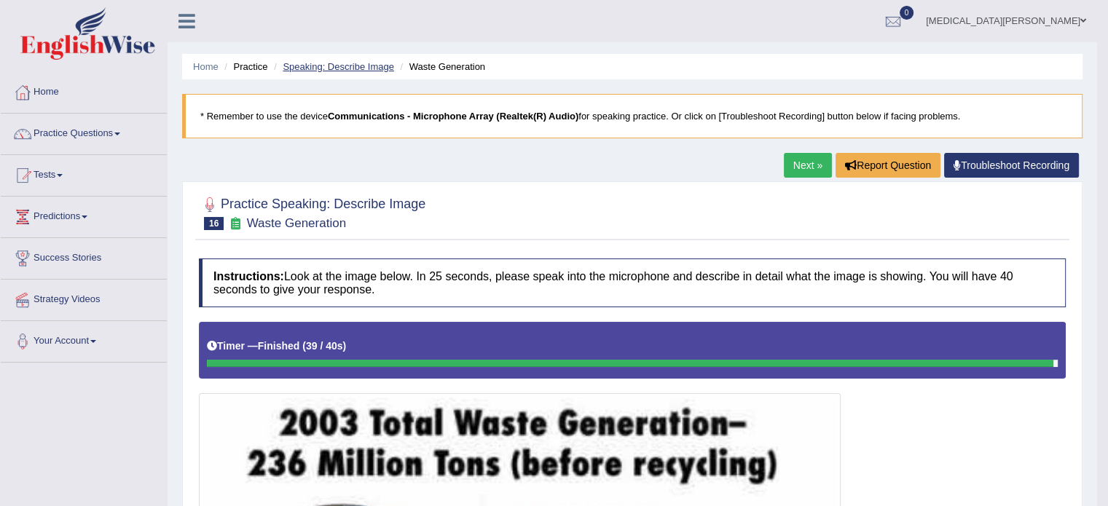
click at [360, 63] on link "Speaking: Describe Image" at bounding box center [338, 66] width 111 height 11
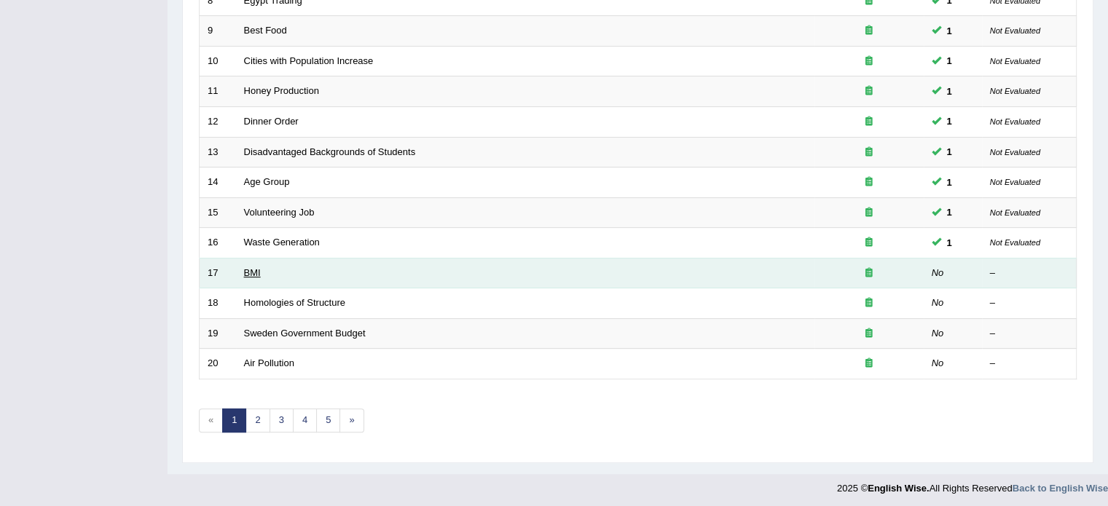
click at [248, 267] on link "BMI" at bounding box center [252, 272] width 17 height 11
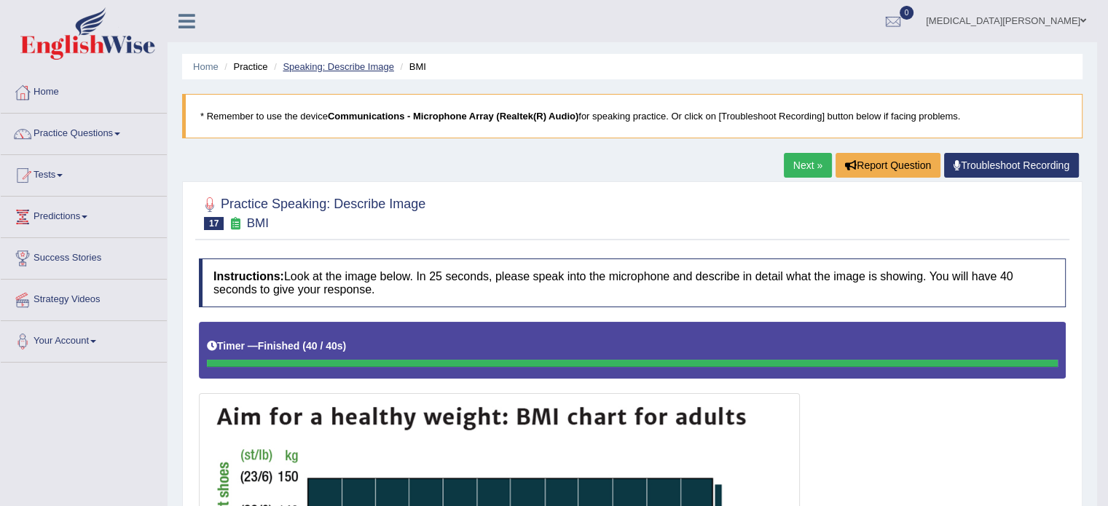
click at [369, 61] on link "Speaking: Describe Image" at bounding box center [338, 66] width 111 height 11
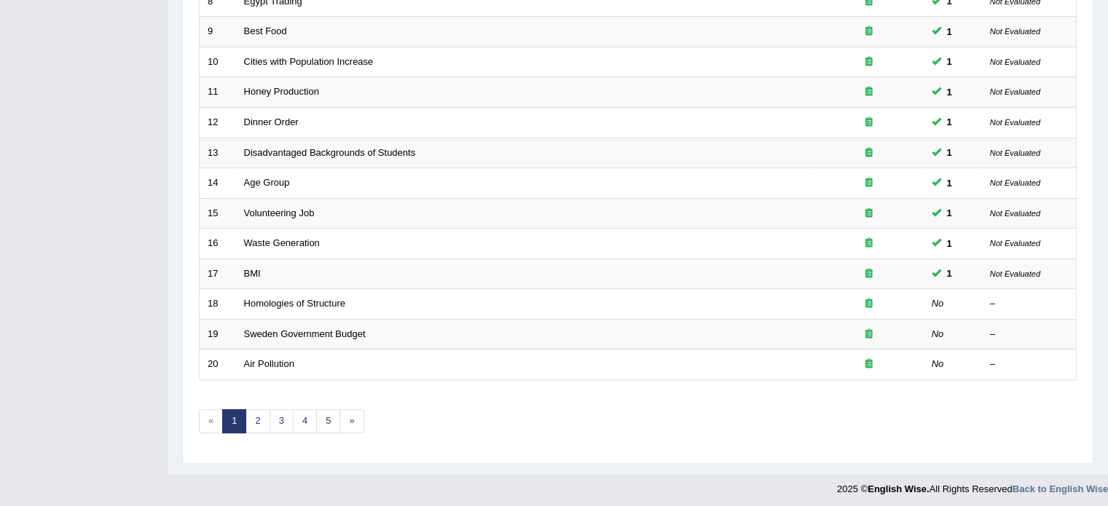
scroll to position [452, 0]
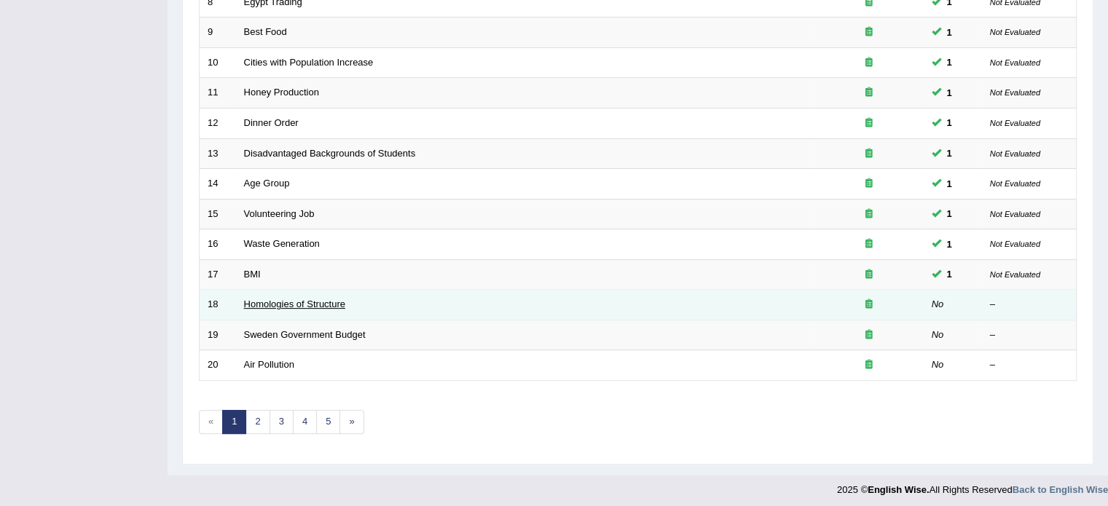
click at [320, 300] on link "Homologies of Structure" at bounding box center [294, 304] width 101 height 11
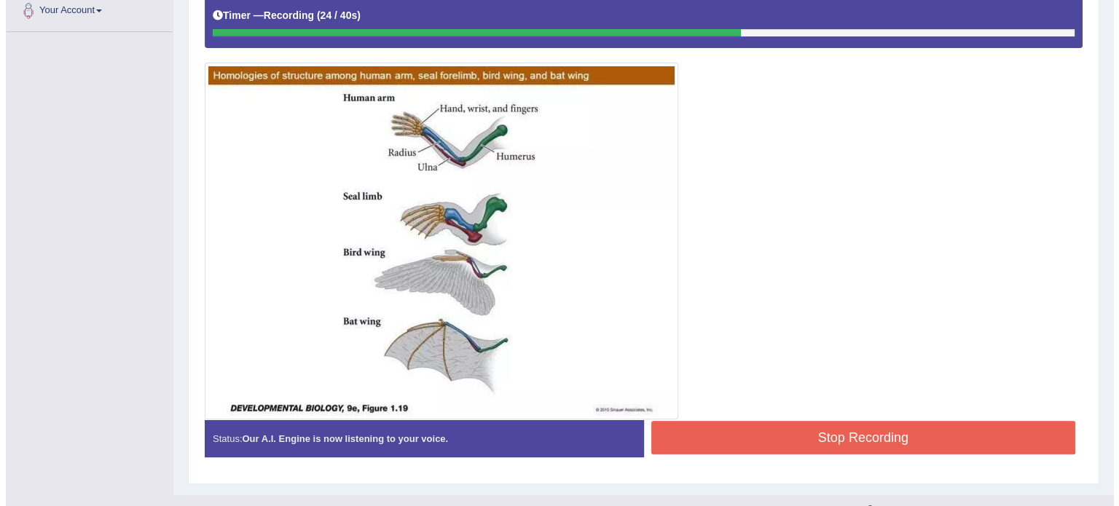
scroll to position [354, 0]
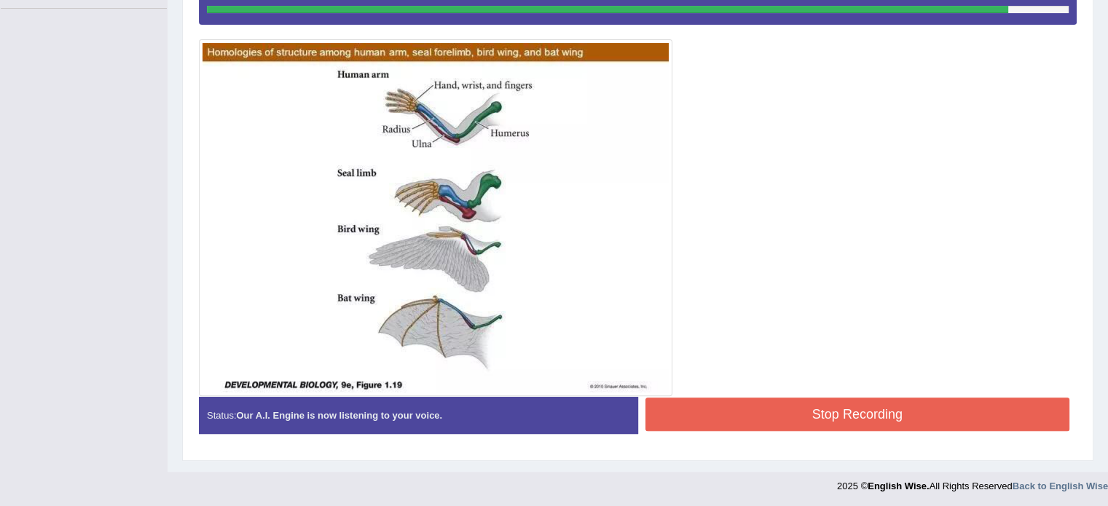
click at [798, 414] on button "Stop Recording" at bounding box center [857, 414] width 425 height 33
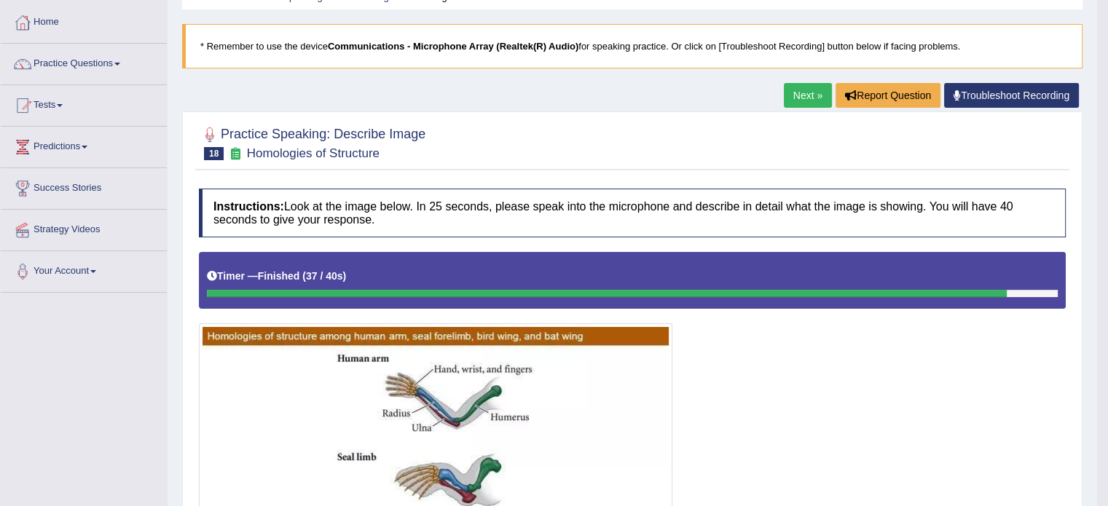
scroll to position [0, 0]
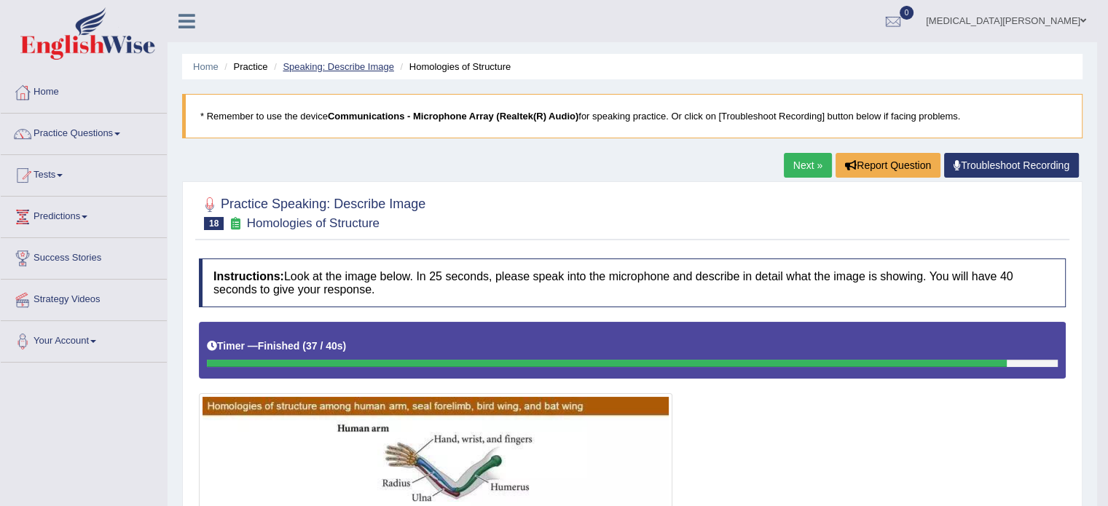
click at [329, 63] on link "Speaking: Describe Image" at bounding box center [338, 66] width 111 height 11
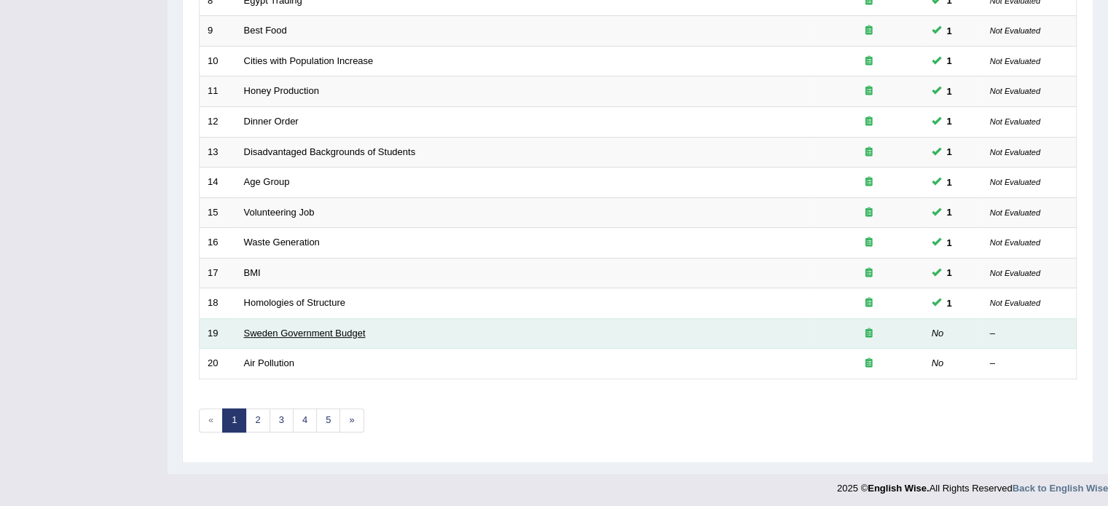
click at [294, 333] on link "Sweden Government Budget" at bounding box center [305, 333] width 122 height 11
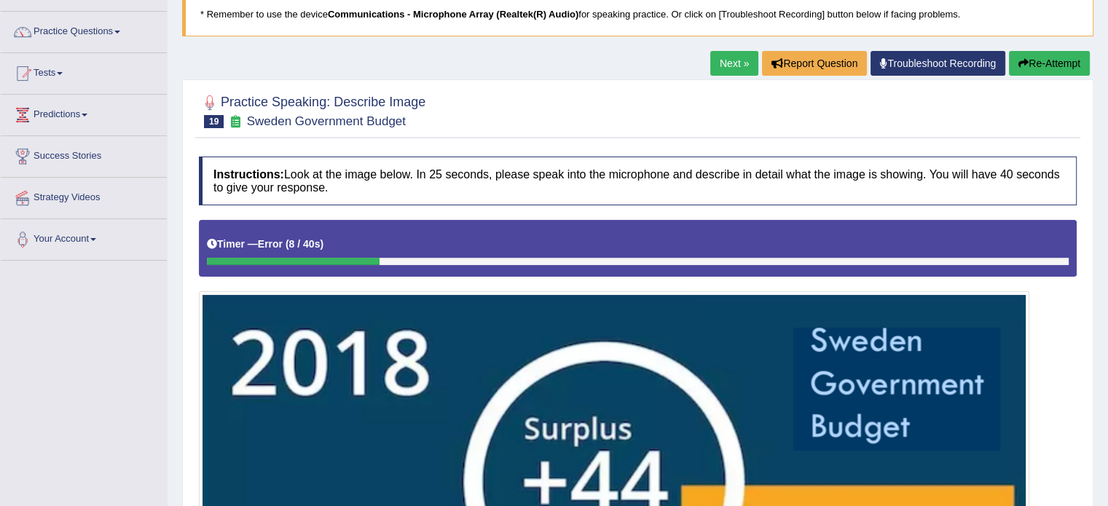
scroll to position [102, 0]
click at [1038, 60] on button "Re-Attempt" at bounding box center [1049, 63] width 81 height 25
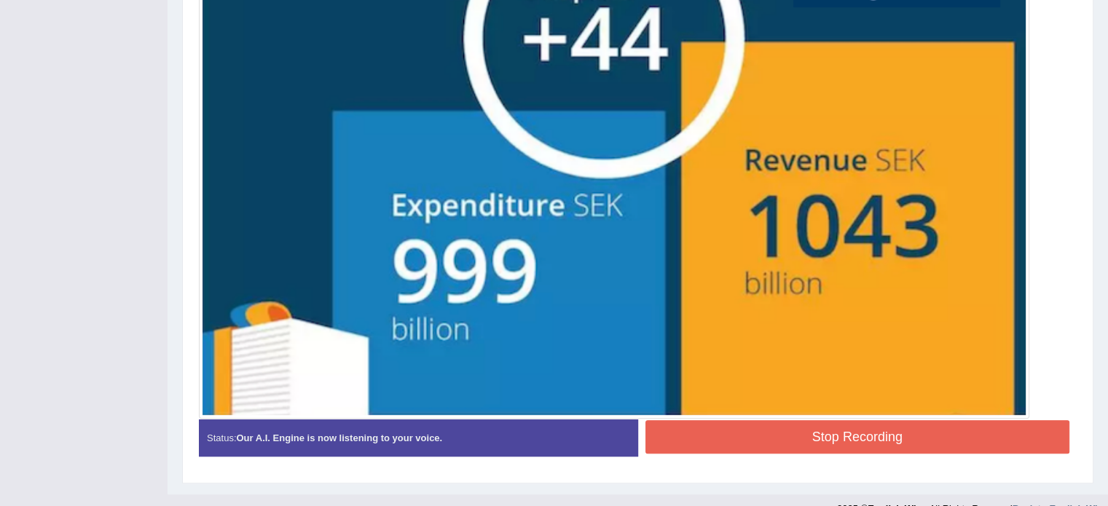
scroll to position [554, 0]
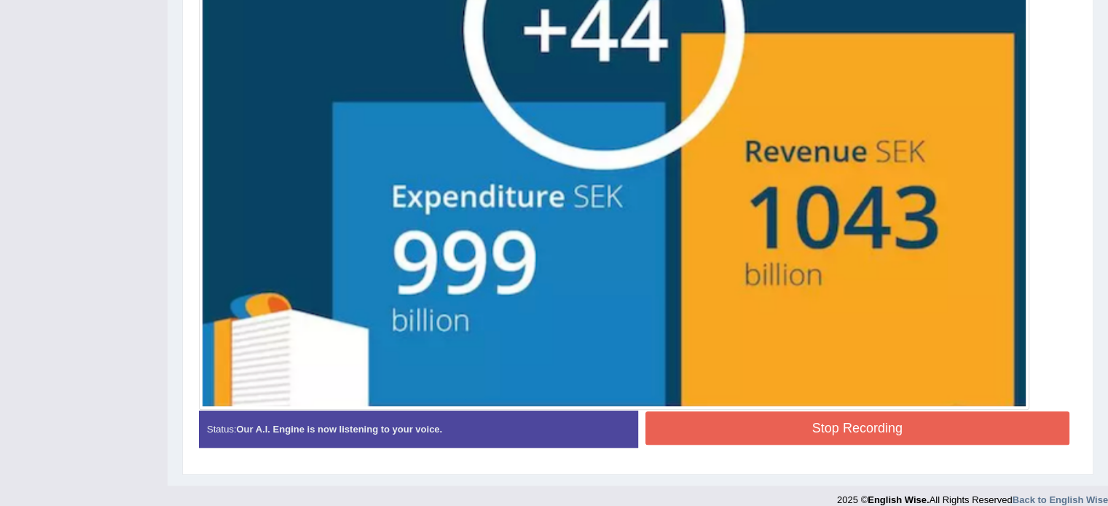
click at [777, 428] on button "Stop Recording" at bounding box center [857, 427] width 425 height 33
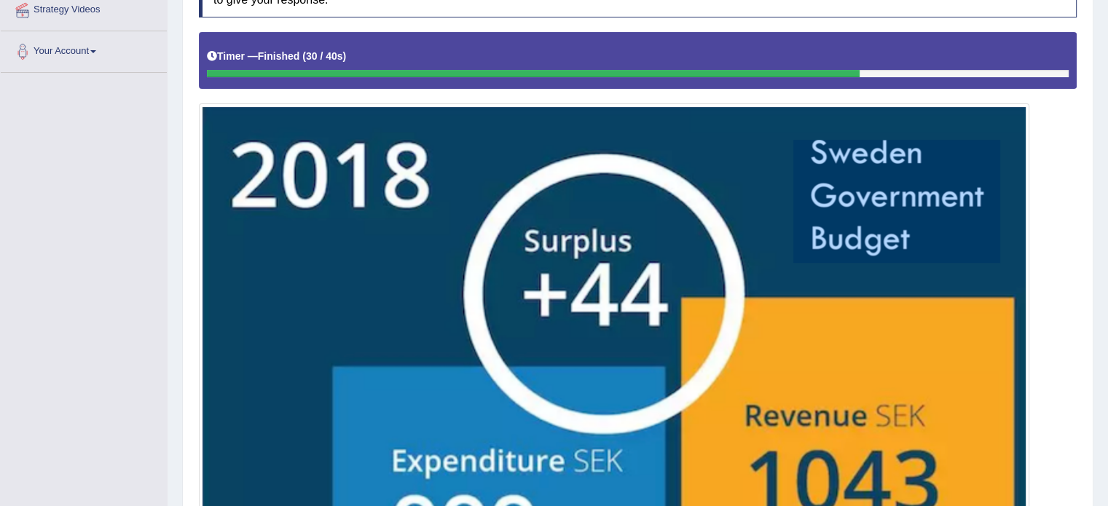
scroll to position [0, 0]
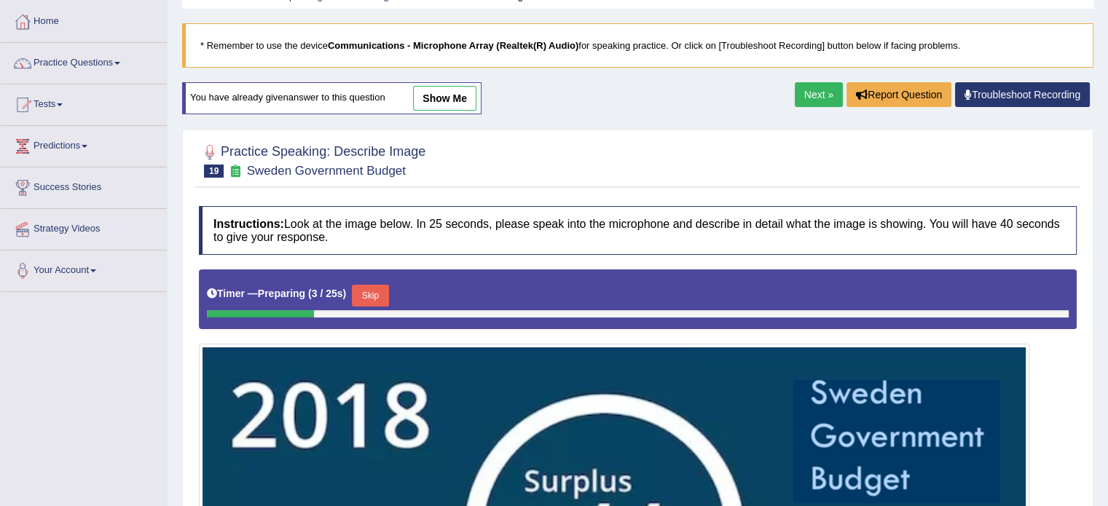
scroll to position [60, 0]
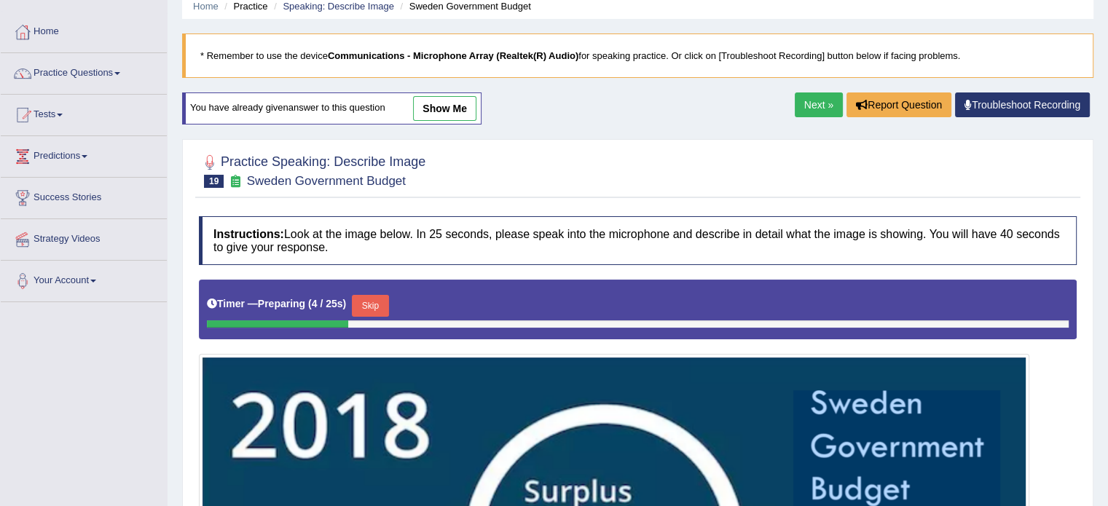
click at [440, 101] on link "show me" at bounding box center [444, 108] width 63 height 25
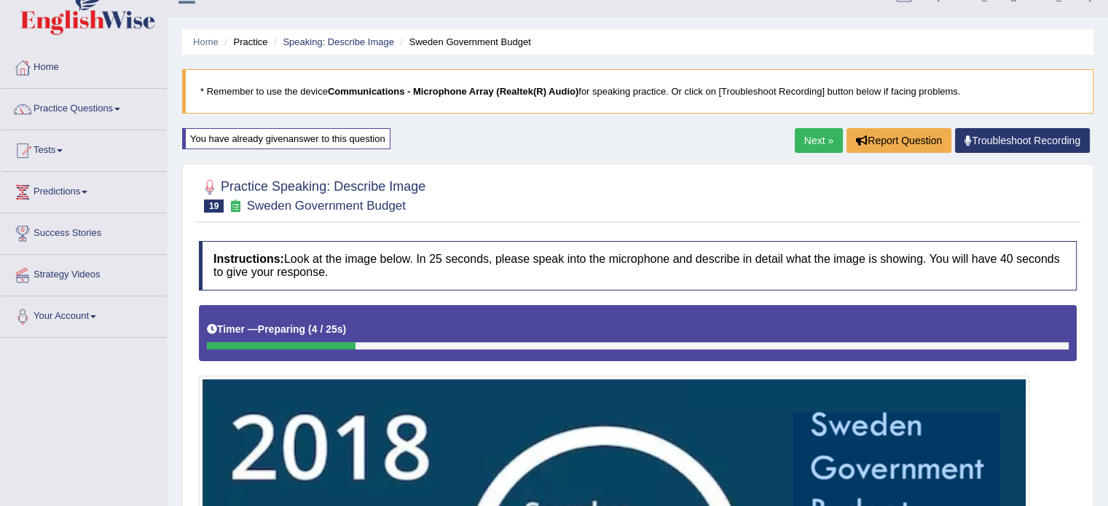
scroll to position [14, 0]
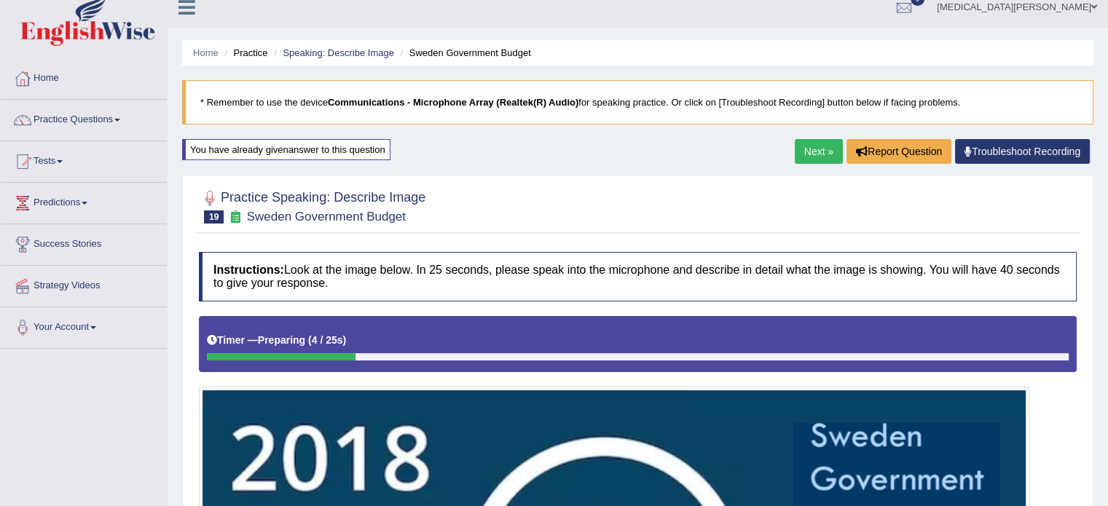
click at [360, 150] on div "You have already given answer to this question" at bounding box center [286, 149] width 208 height 21
click at [811, 154] on link "Next »" at bounding box center [818, 151] width 48 height 25
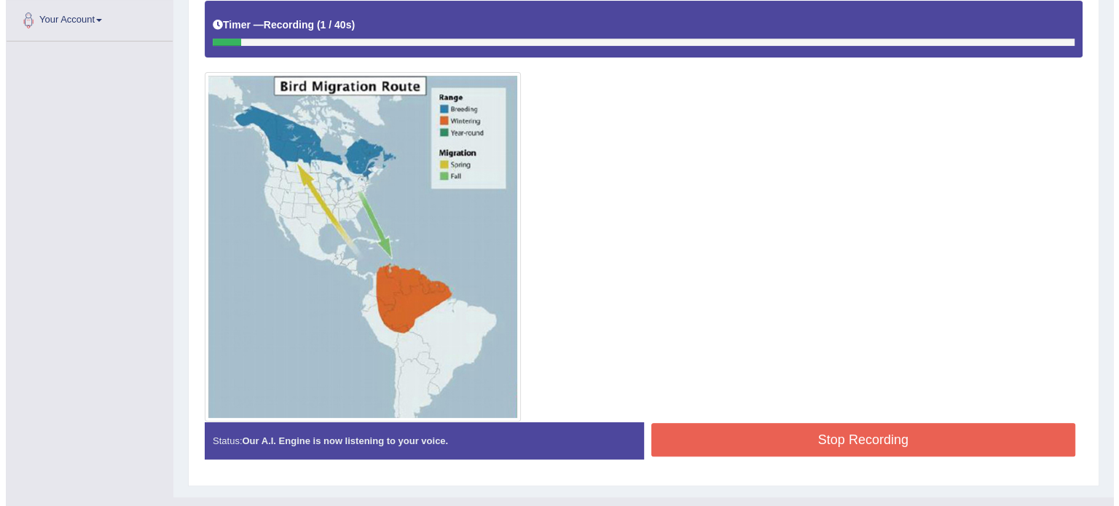
scroll to position [320, 0]
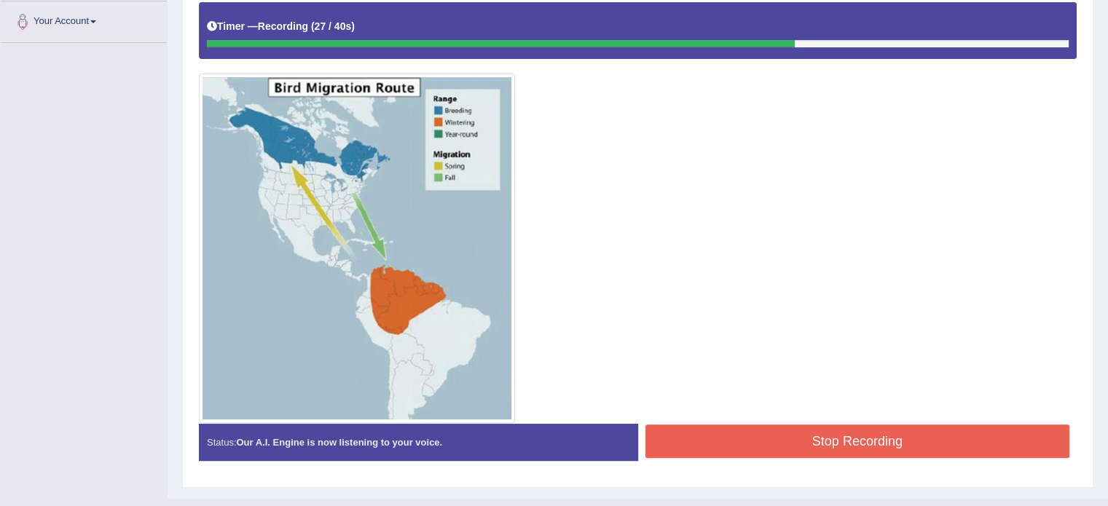
click at [750, 438] on button "Stop Recording" at bounding box center [857, 441] width 425 height 33
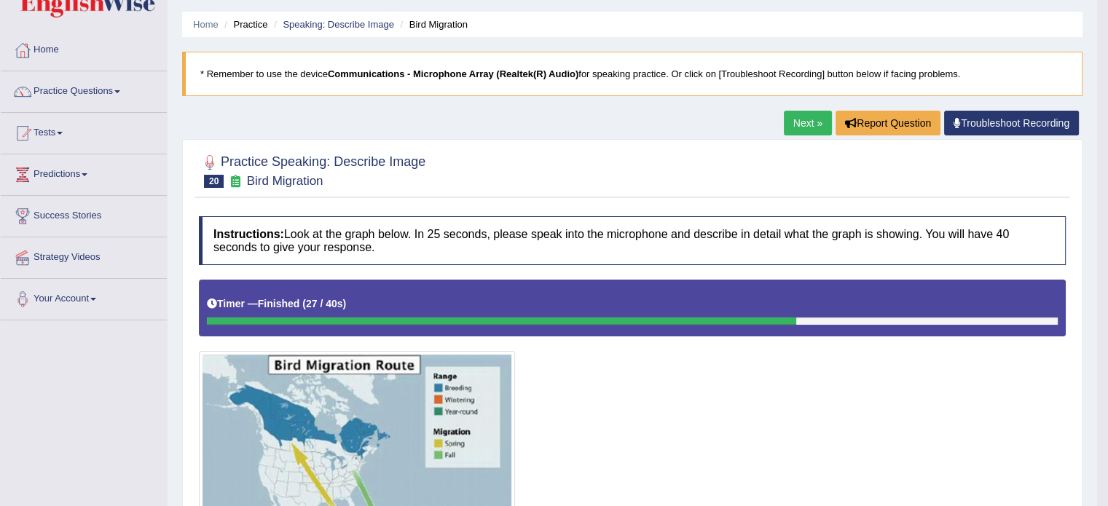
scroll to position [0, 0]
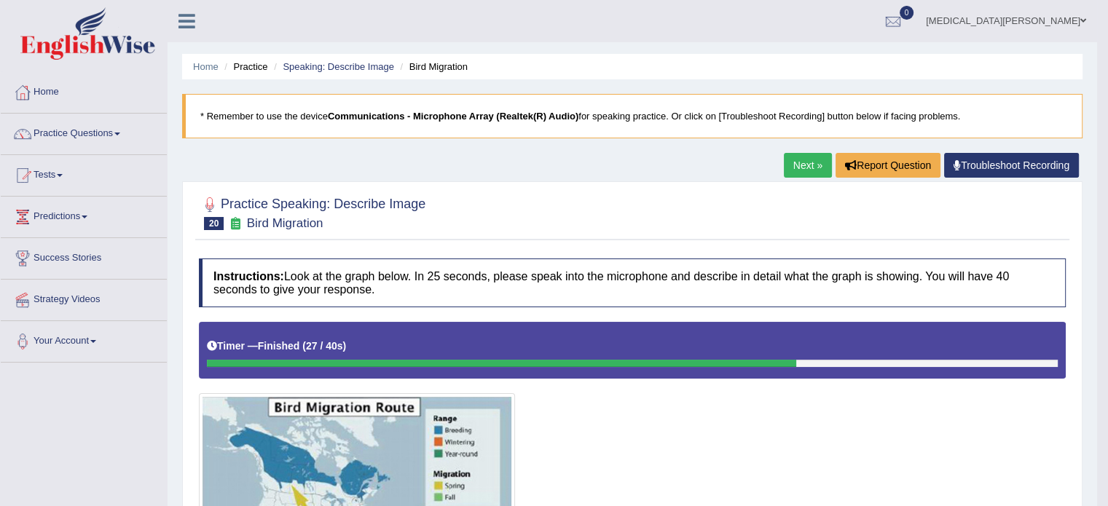
click at [363, 58] on ul "Home Practice Speaking: Describe Image Bird Migration" at bounding box center [632, 66] width 900 height 25
click at [357, 65] on link "Speaking: Describe Image" at bounding box center [338, 66] width 111 height 11
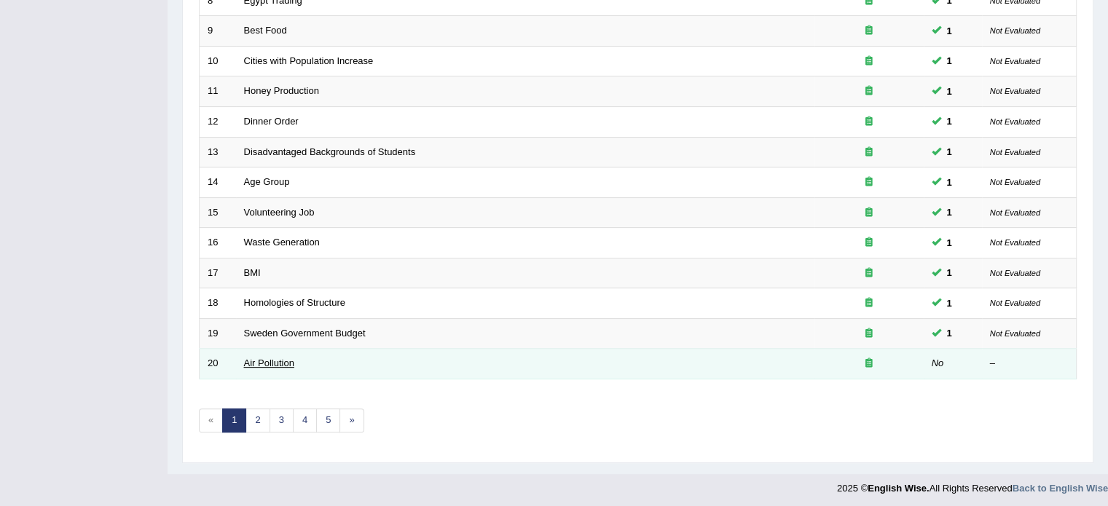
click at [256, 358] on link "Air Pollution" at bounding box center [269, 363] width 50 height 11
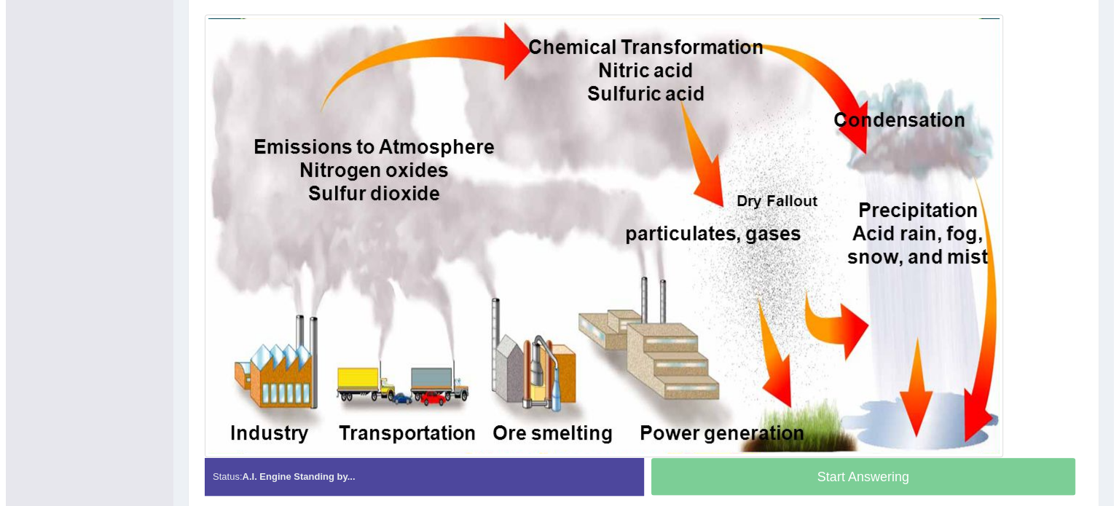
scroll to position [379, 0]
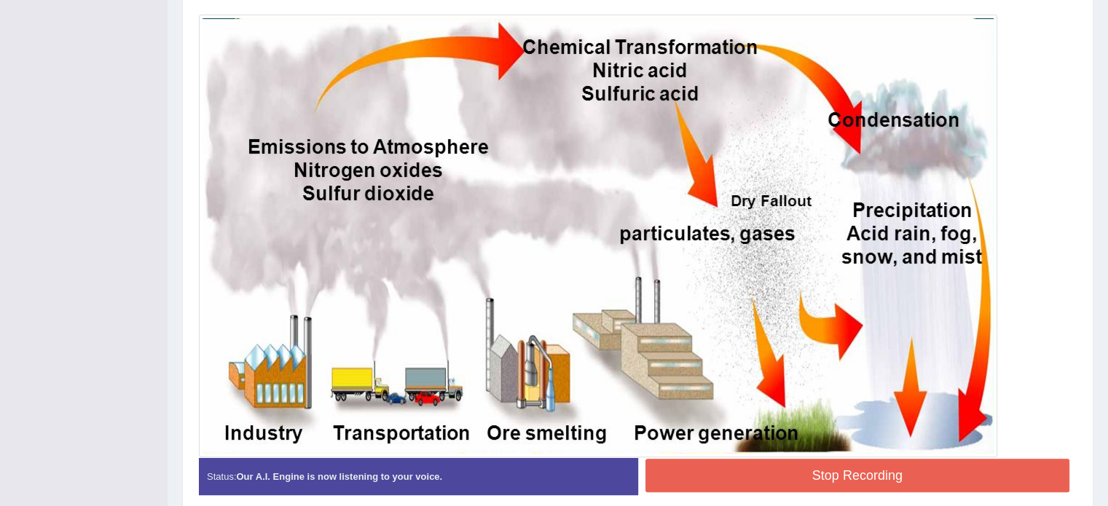
click at [776, 480] on button "Stop Recording" at bounding box center [857, 475] width 425 height 33
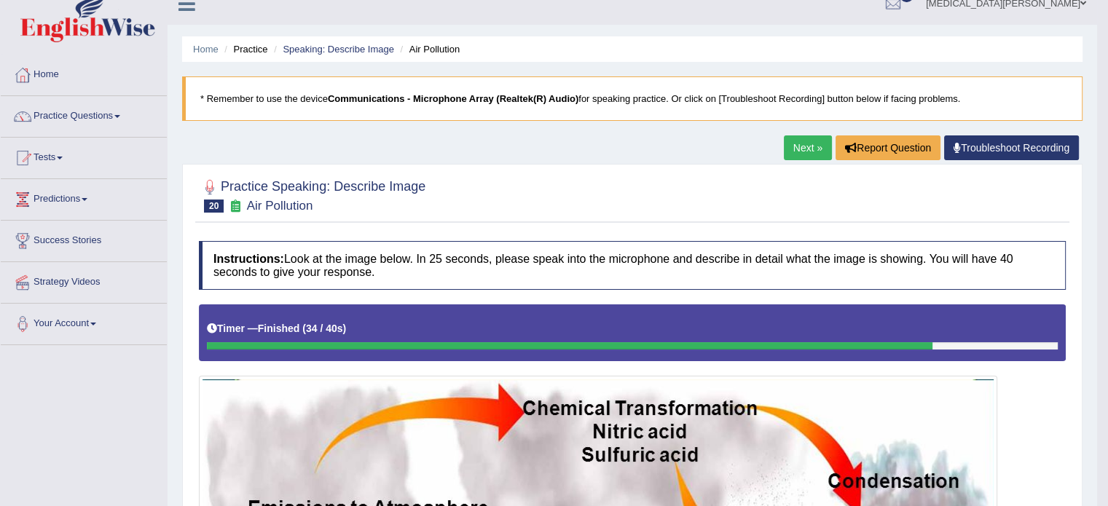
scroll to position [0, 0]
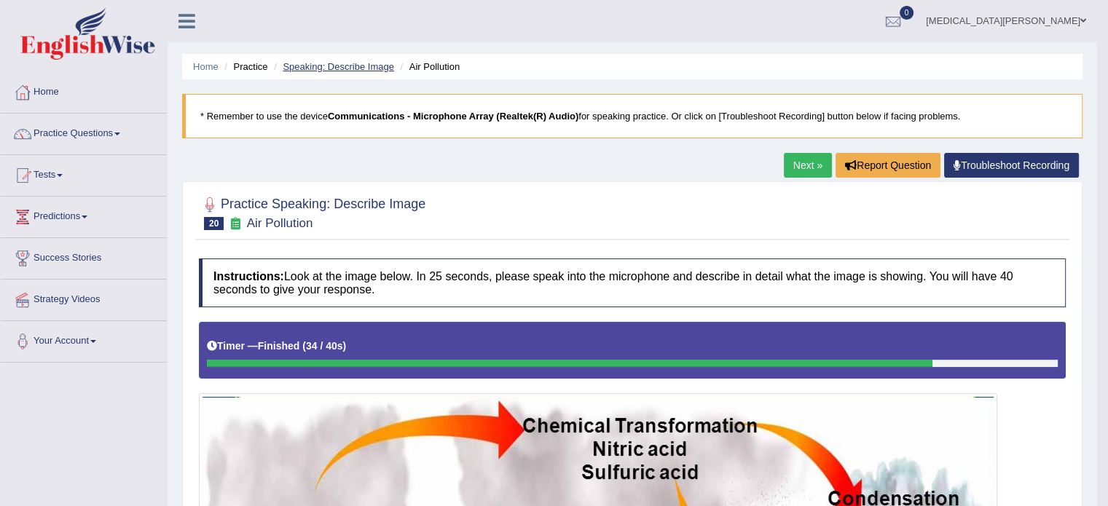
click at [367, 61] on link "Speaking: Describe Image" at bounding box center [338, 66] width 111 height 11
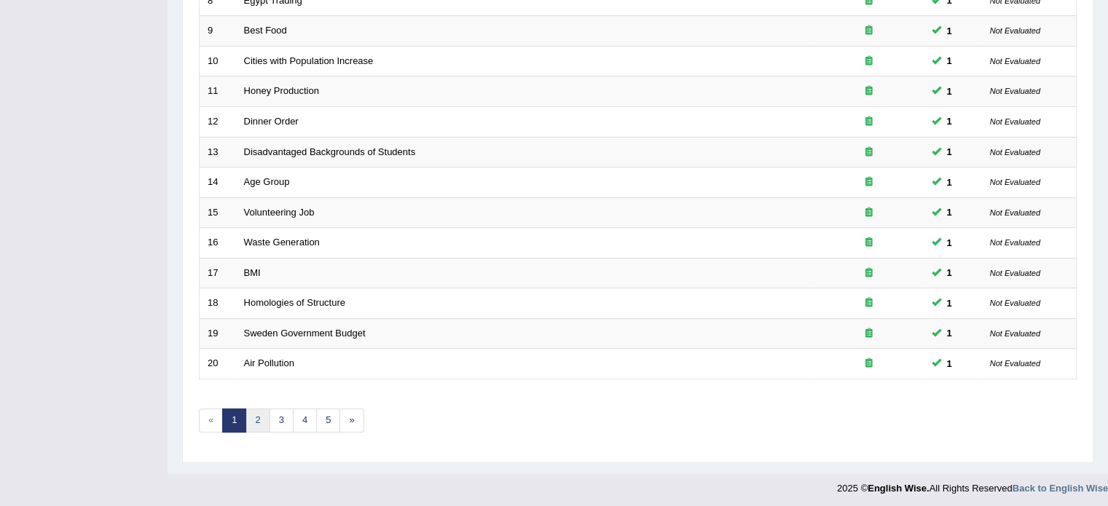
click at [261, 411] on link "2" at bounding box center [257, 421] width 24 height 24
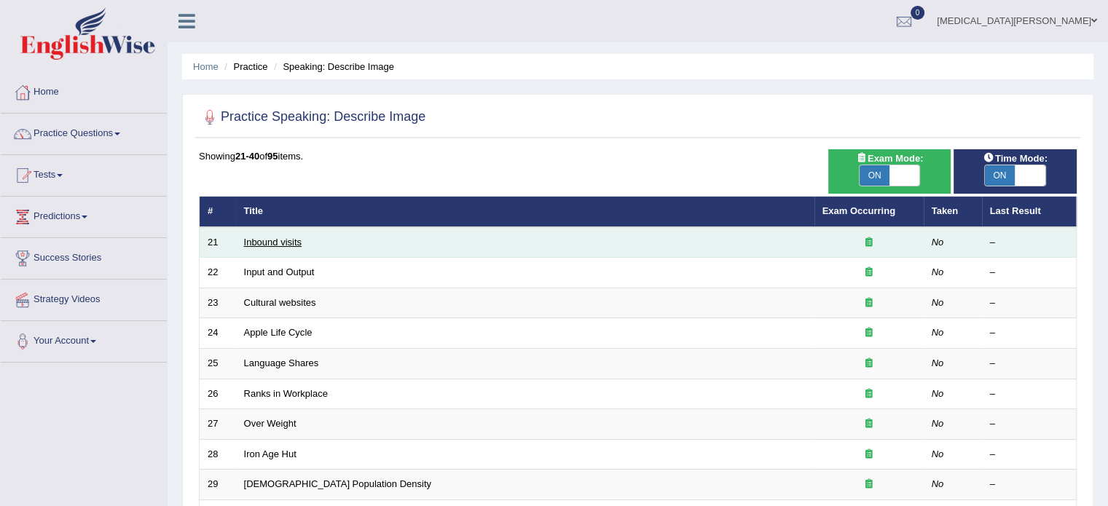
click at [261, 240] on link "Inbound visits" at bounding box center [273, 242] width 58 height 11
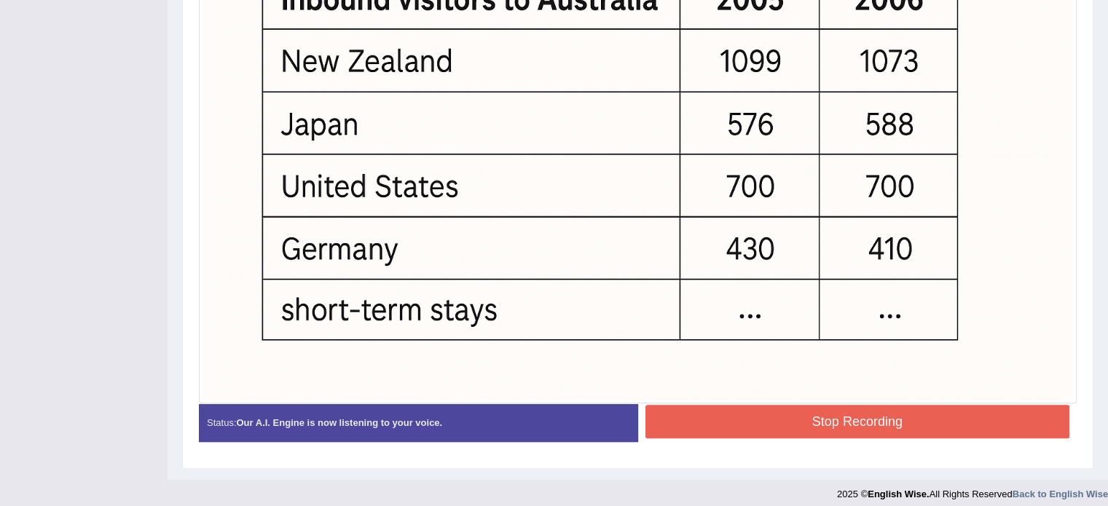
scroll to position [585, 0]
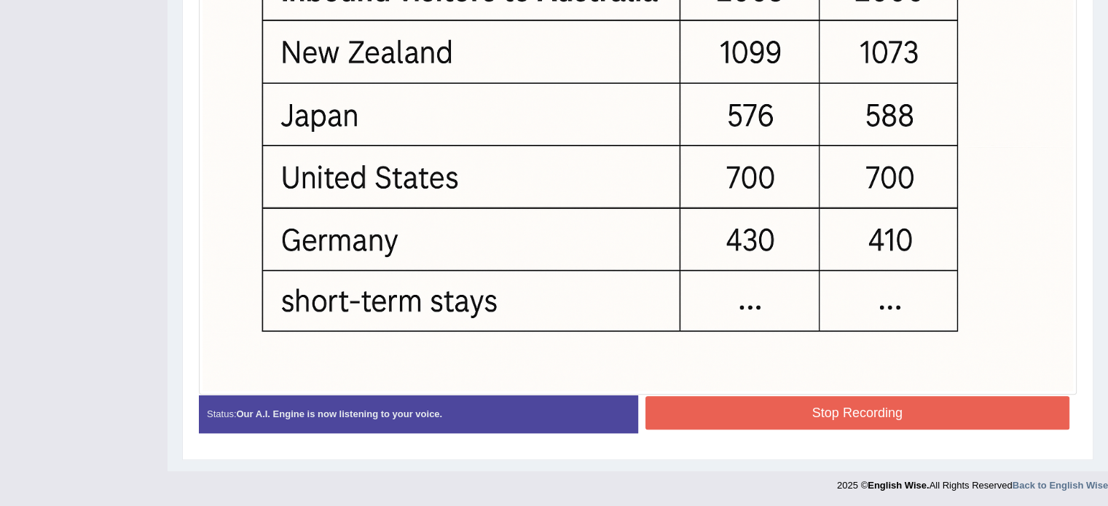
click at [880, 407] on button "Stop Recording" at bounding box center [857, 412] width 425 height 33
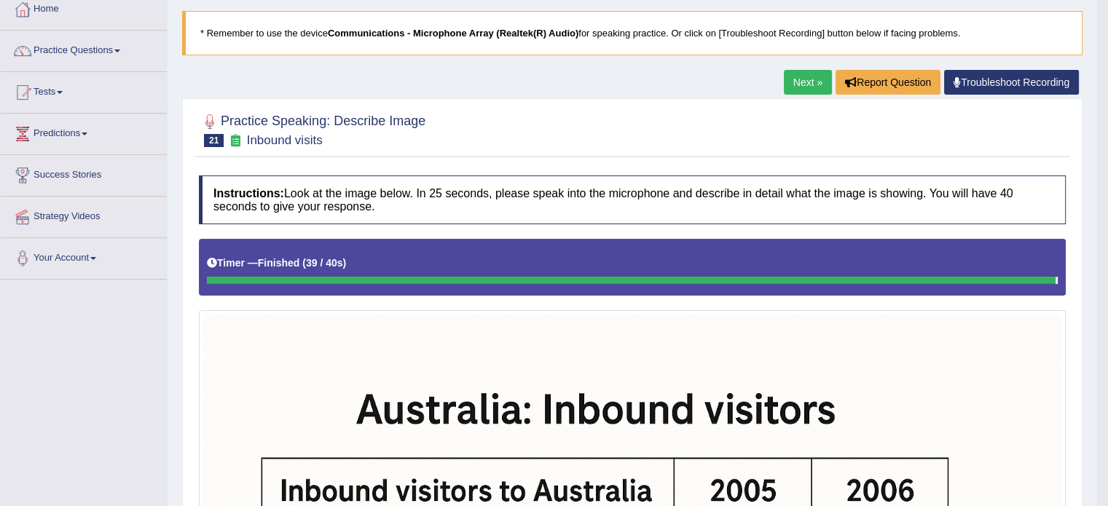
scroll to position [0, 0]
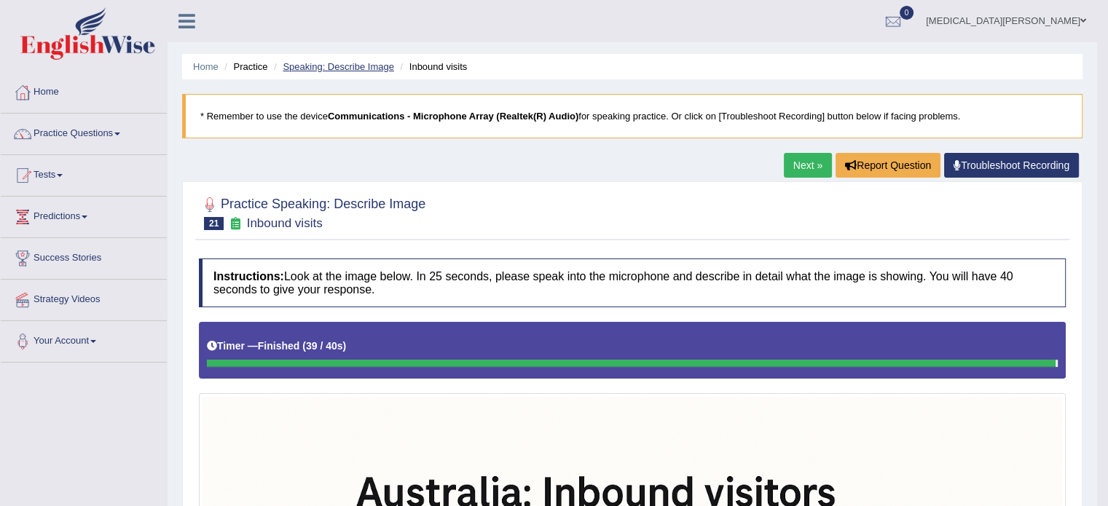
click at [368, 61] on link "Speaking: Describe Image" at bounding box center [338, 66] width 111 height 11
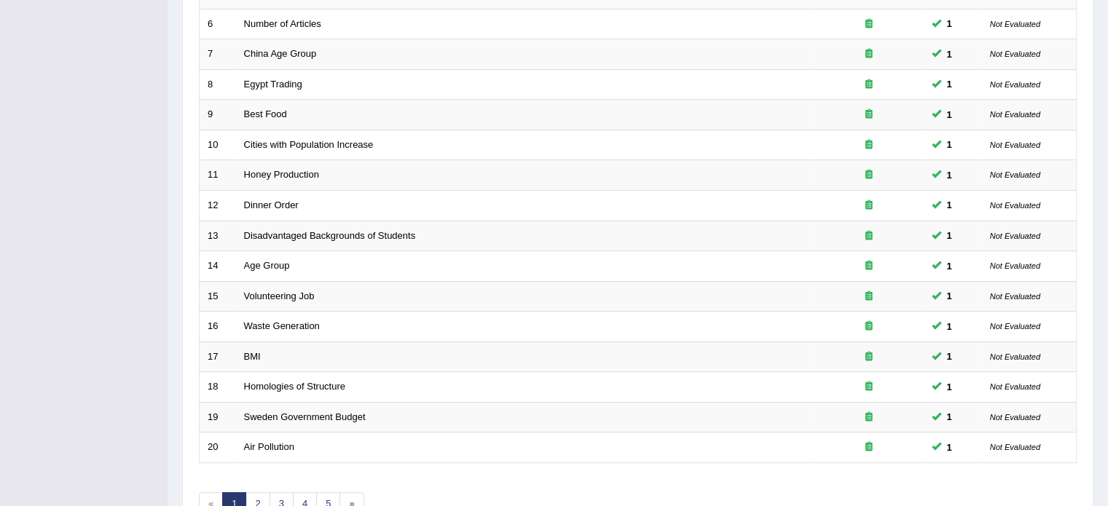
scroll to position [454, 0]
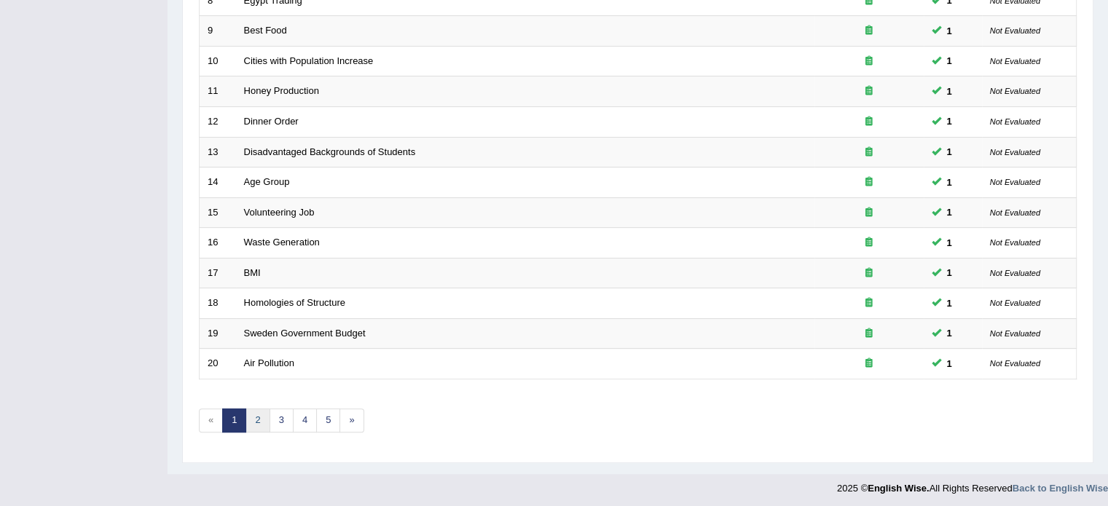
click at [259, 415] on link "2" at bounding box center [257, 421] width 24 height 24
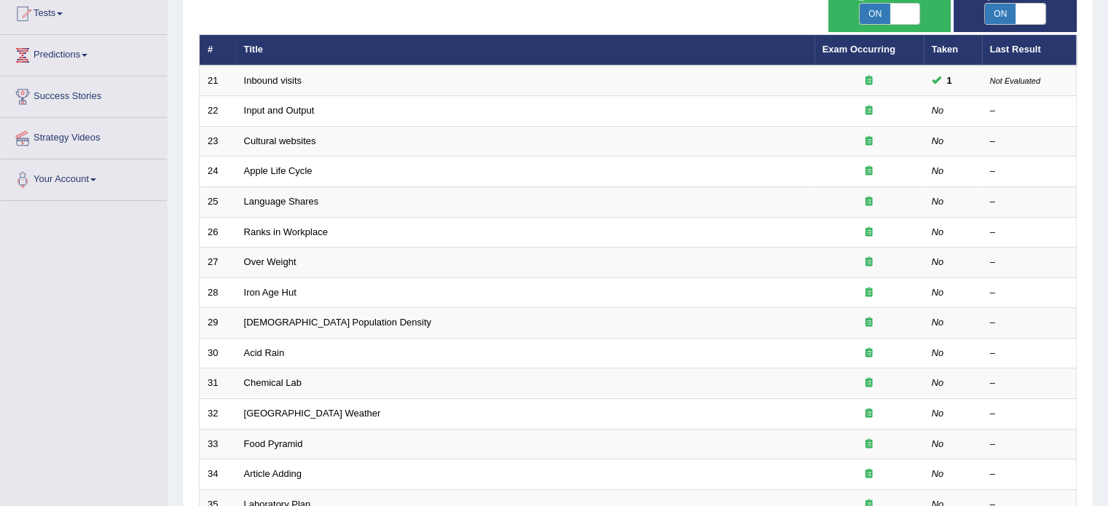
scroll to position [181, 0]
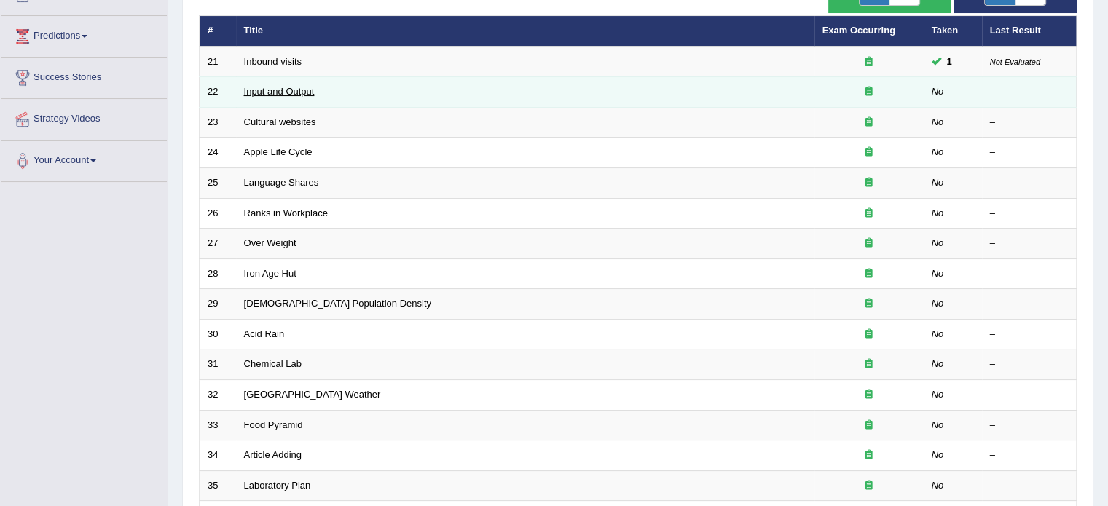
click at [261, 91] on link "Input and Output" at bounding box center [279, 91] width 71 height 11
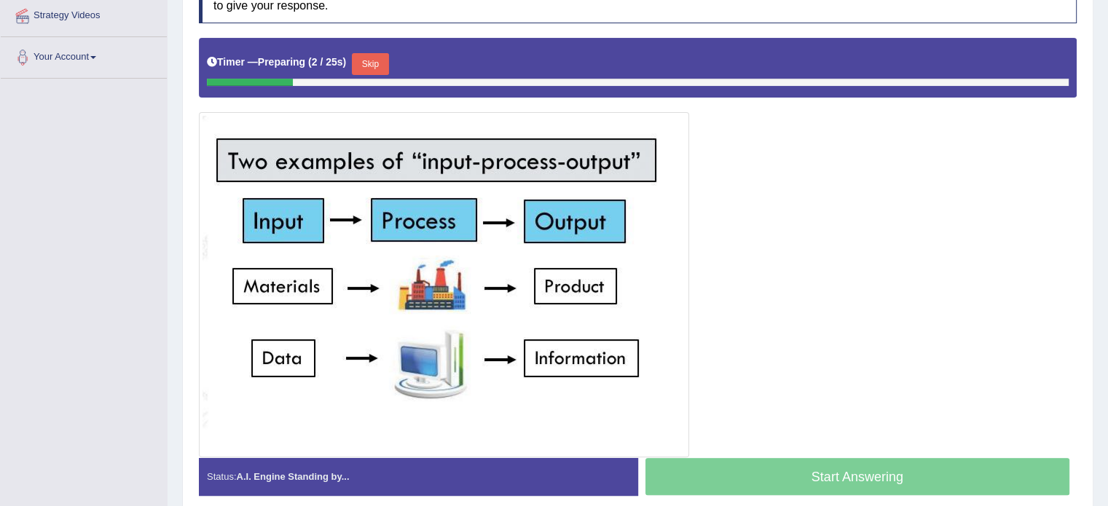
scroll to position [283, 0]
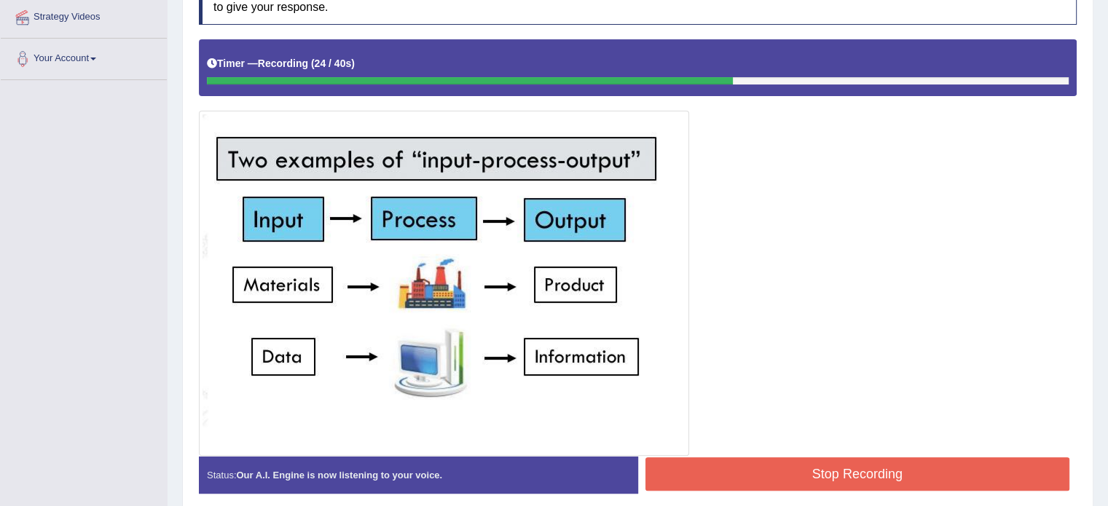
click at [786, 468] on button "Stop Recording" at bounding box center [857, 473] width 425 height 33
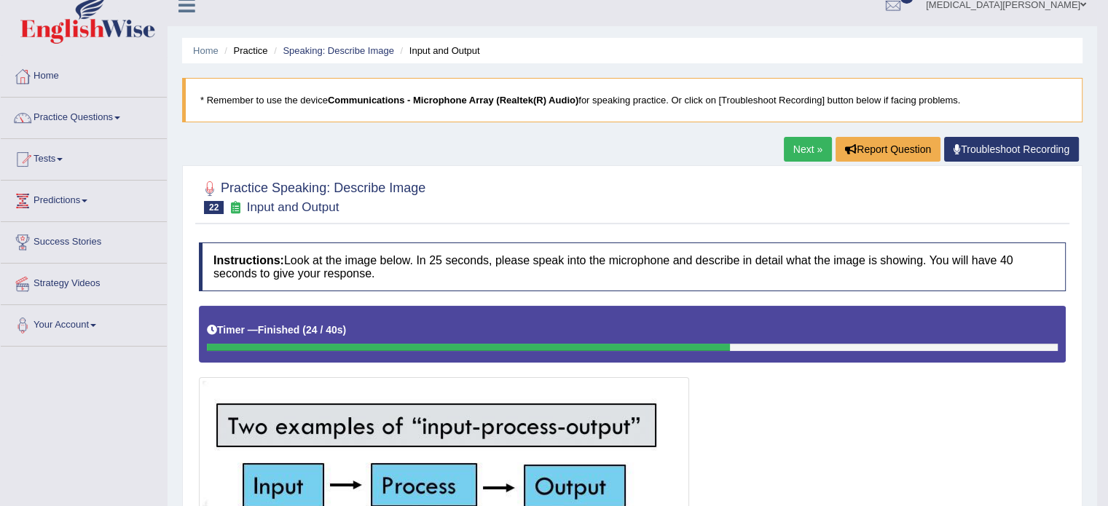
scroll to position [3, 0]
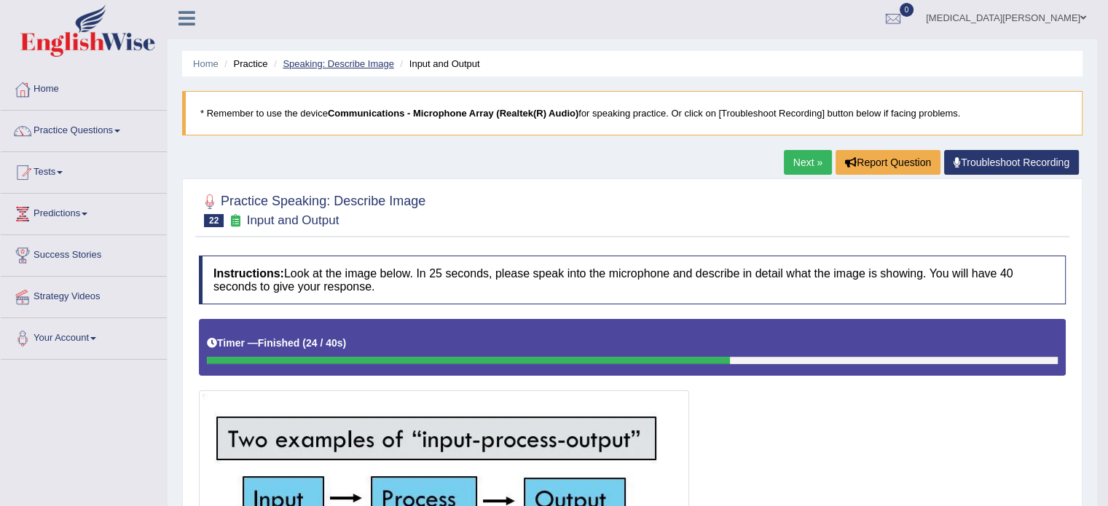
click at [342, 58] on link "Speaking: Describe Image" at bounding box center [338, 63] width 111 height 11
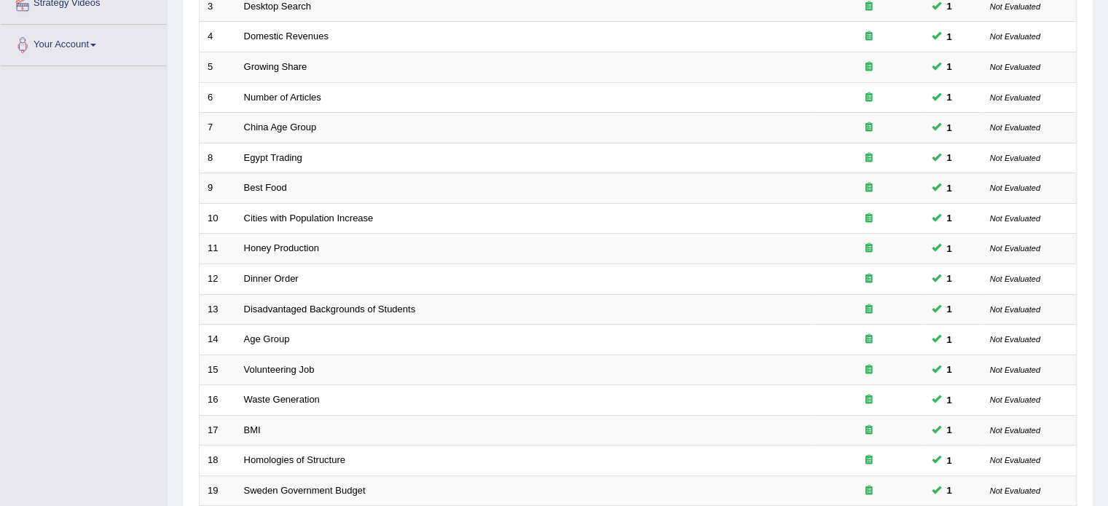
scroll to position [454, 0]
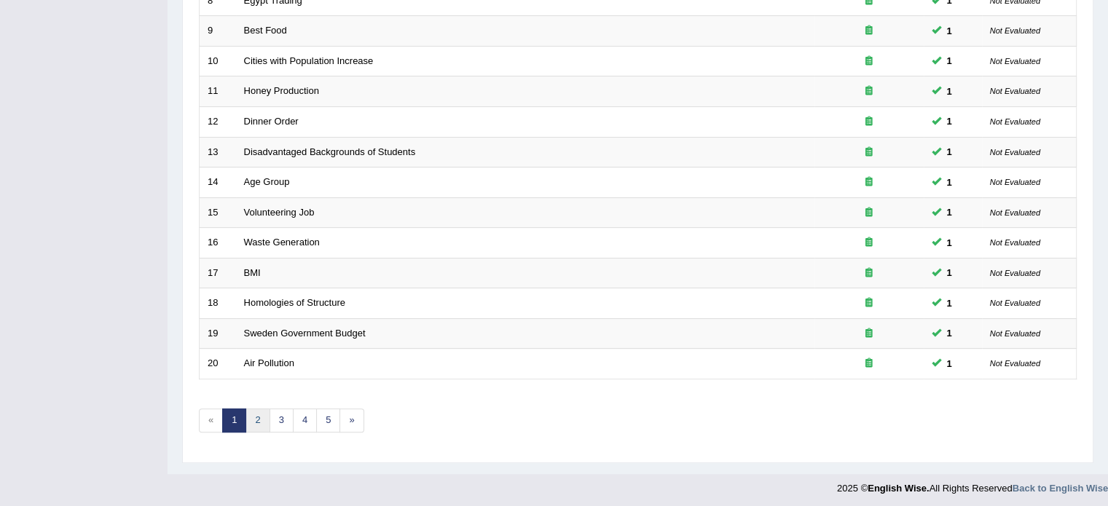
click at [253, 416] on link "2" at bounding box center [257, 421] width 24 height 24
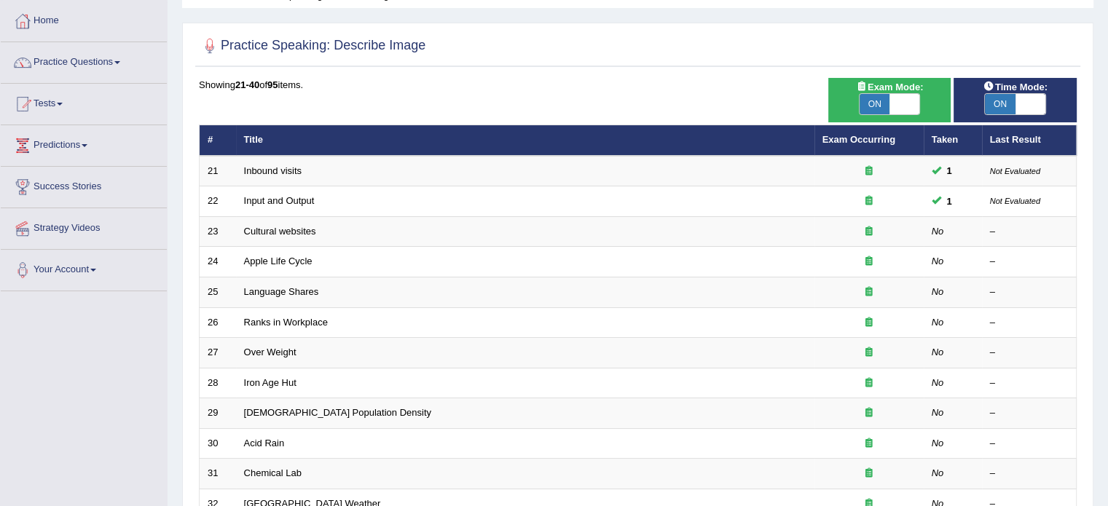
scroll to position [76, 0]
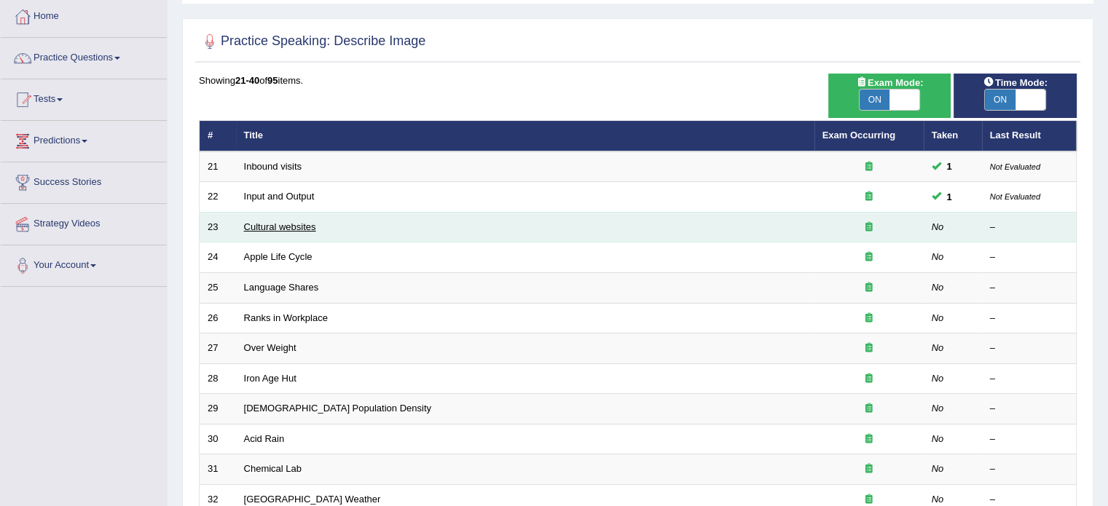
click at [265, 224] on link "Cultural websites" at bounding box center [280, 226] width 72 height 11
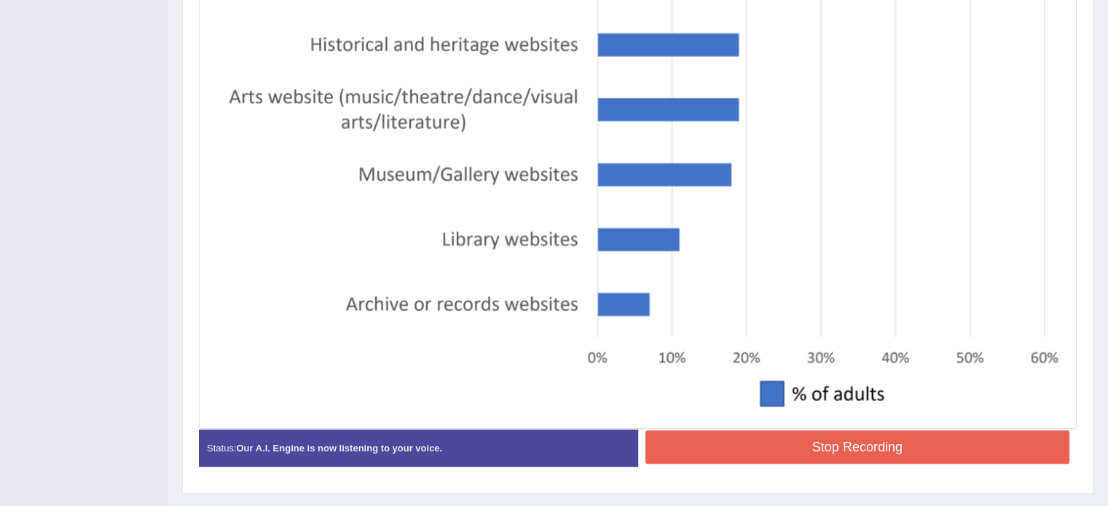
scroll to position [559, 0]
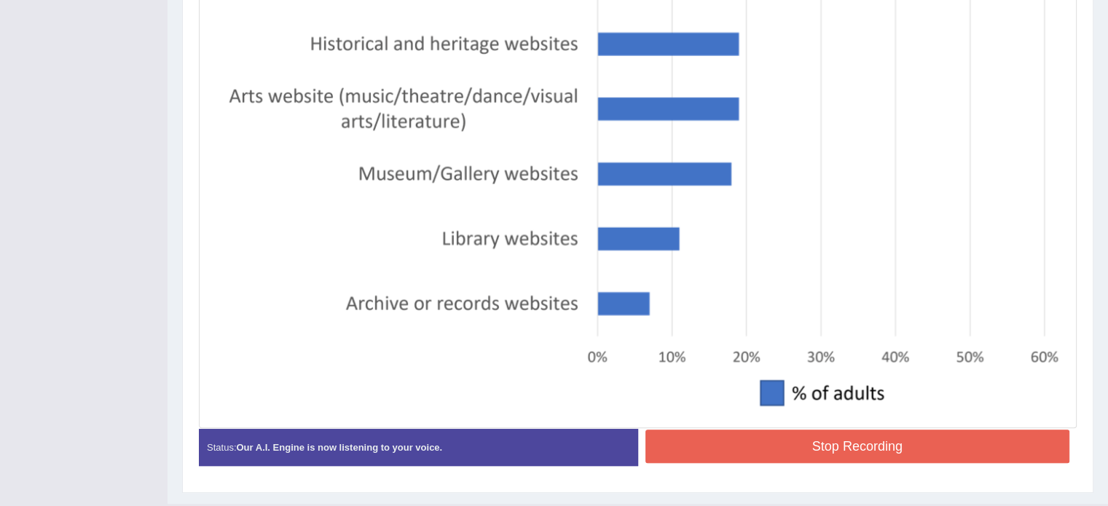
click at [767, 449] on button "Stop Recording" at bounding box center [857, 446] width 425 height 33
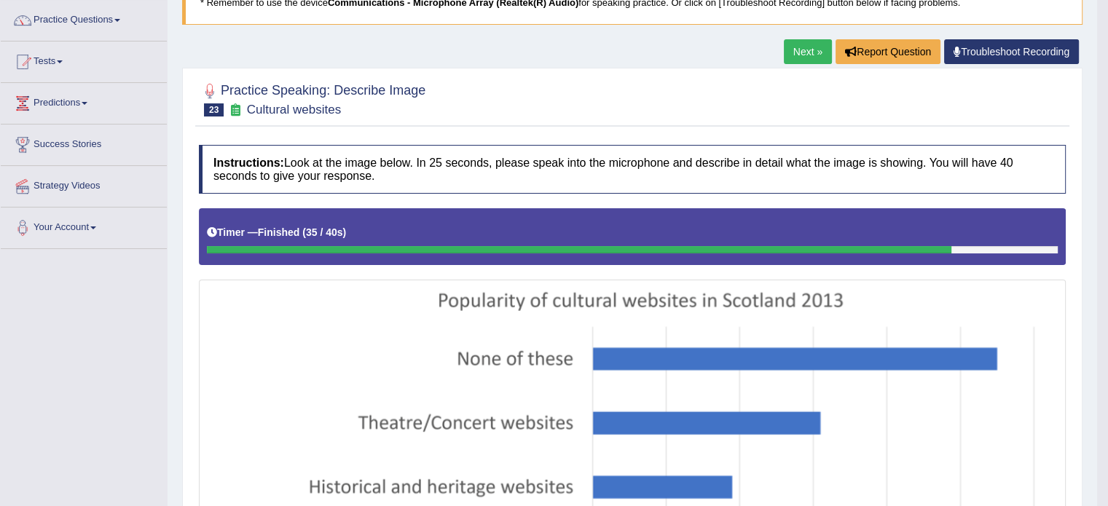
scroll to position [0, 0]
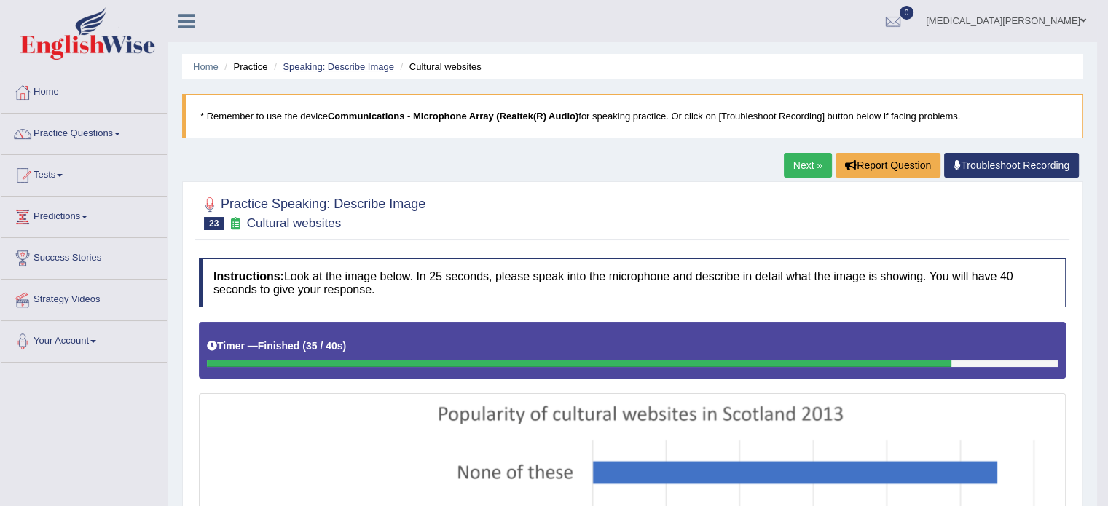
click at [352, 63] on link "Speaking: Describe Image" at bounding box center [338, 66] width 111 height 11
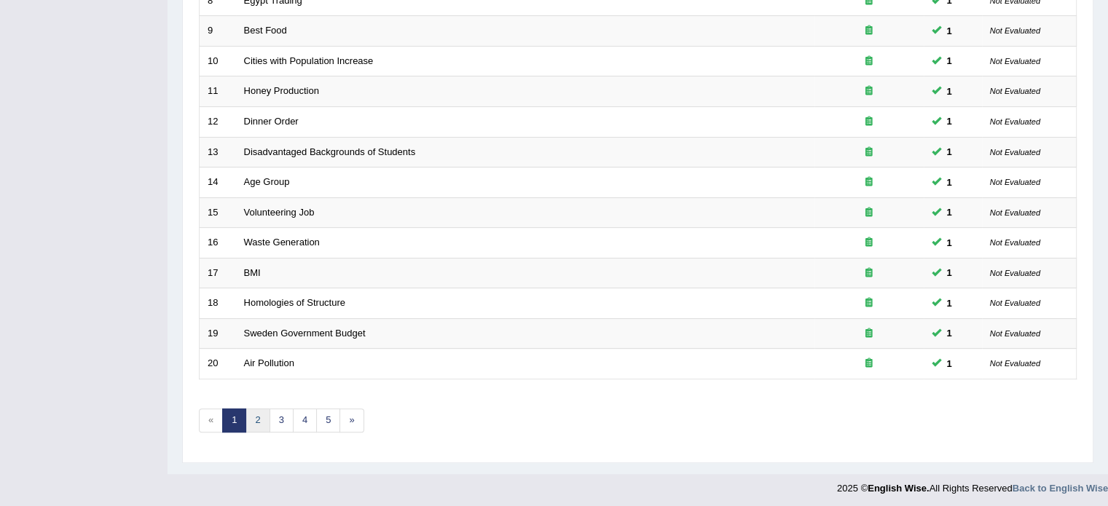
click at [253, 418] on link "2" at bounding box center [257, 421] width 24 height 24
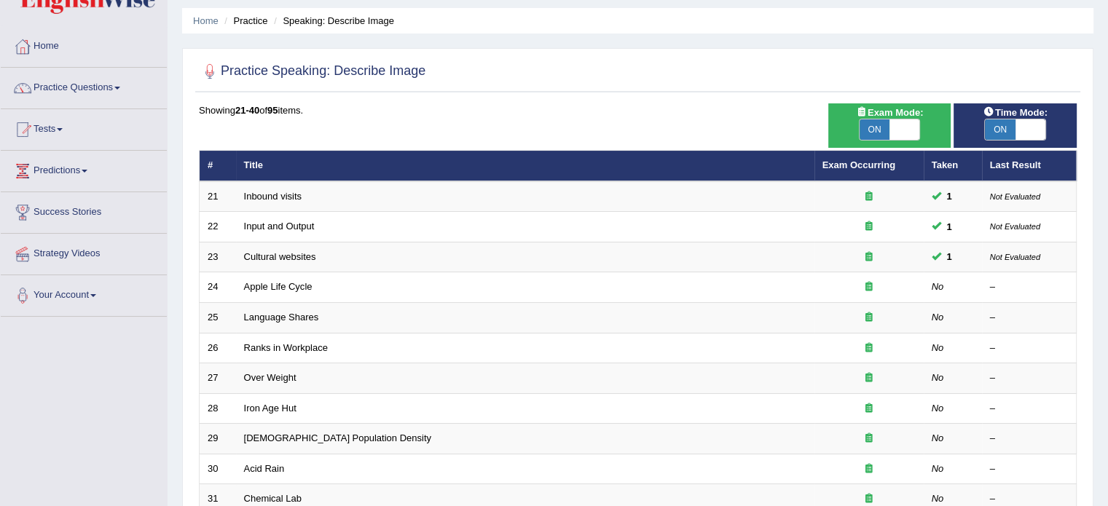
scroll to position [47, 0]
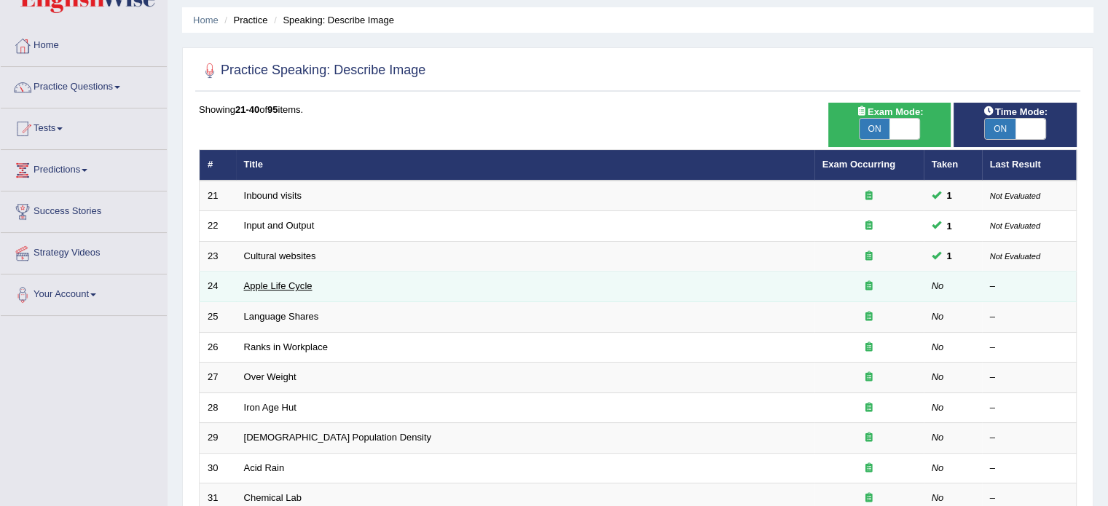
click at [267, 280] on link "Apple Life Cycle" at bounding box center [278, 285] width 68 height 11
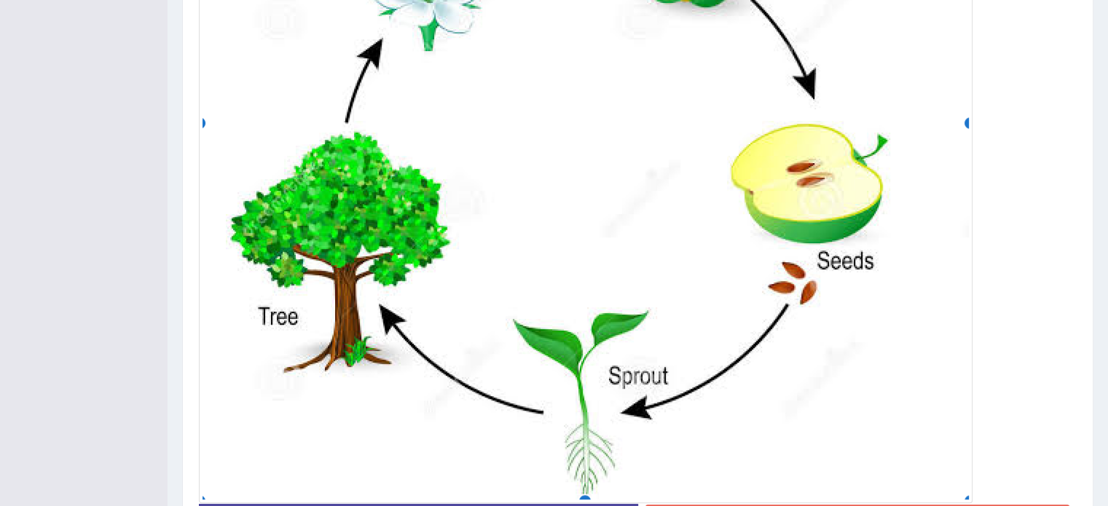
scroll to position [753, 0]
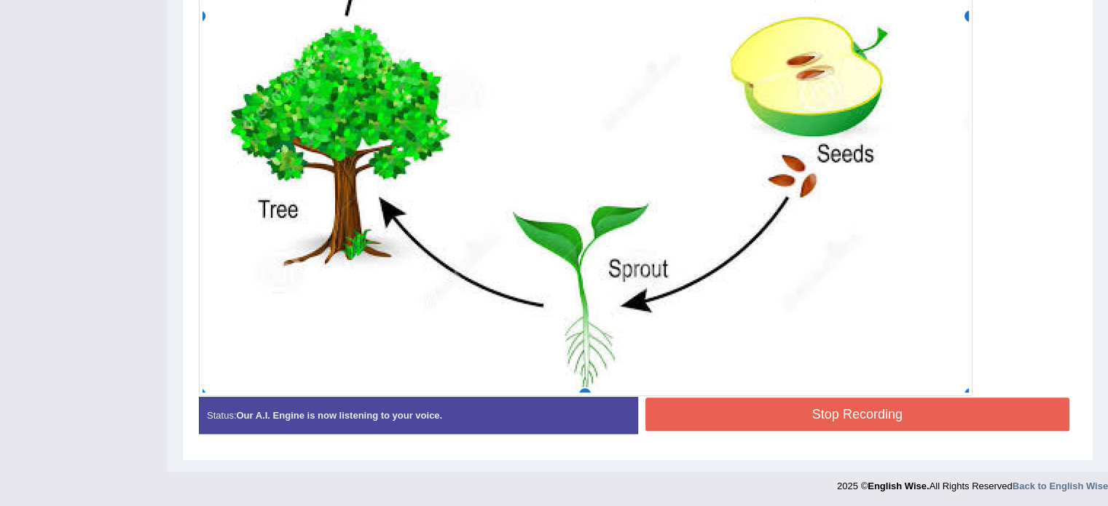
click at [832, 409] on button "Stop Recording" at bounding box center [857, 414] width 425 height 33
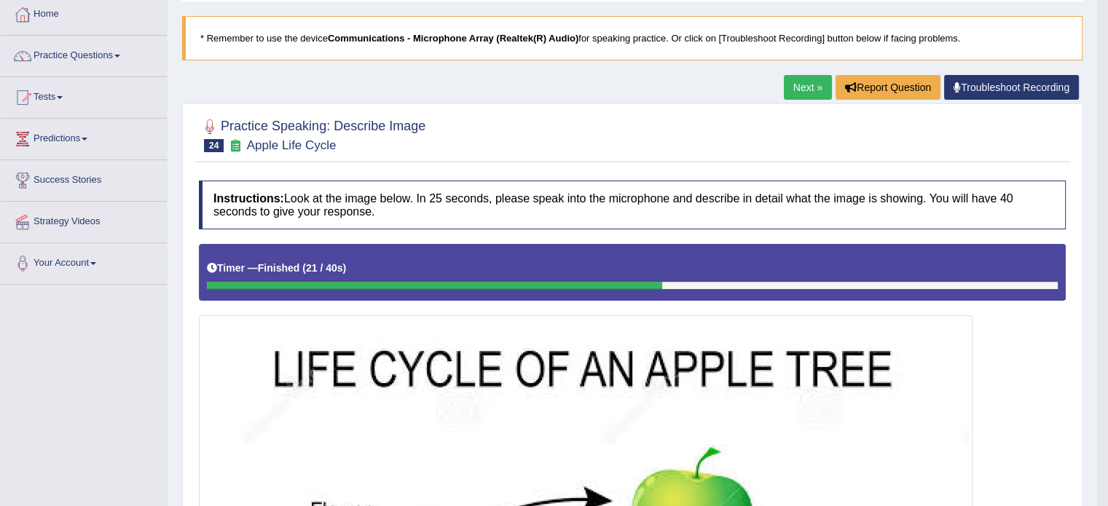
scroll to position [0, 0]
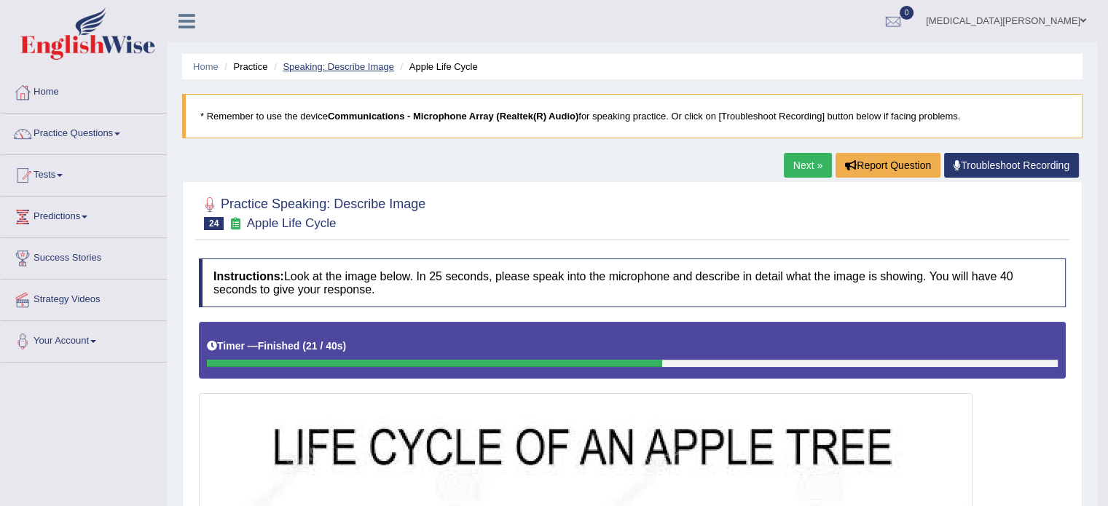
click at [359, 67] on link "Speaking: Describe Image" at bounding box center [338, 66] width 111 height 11
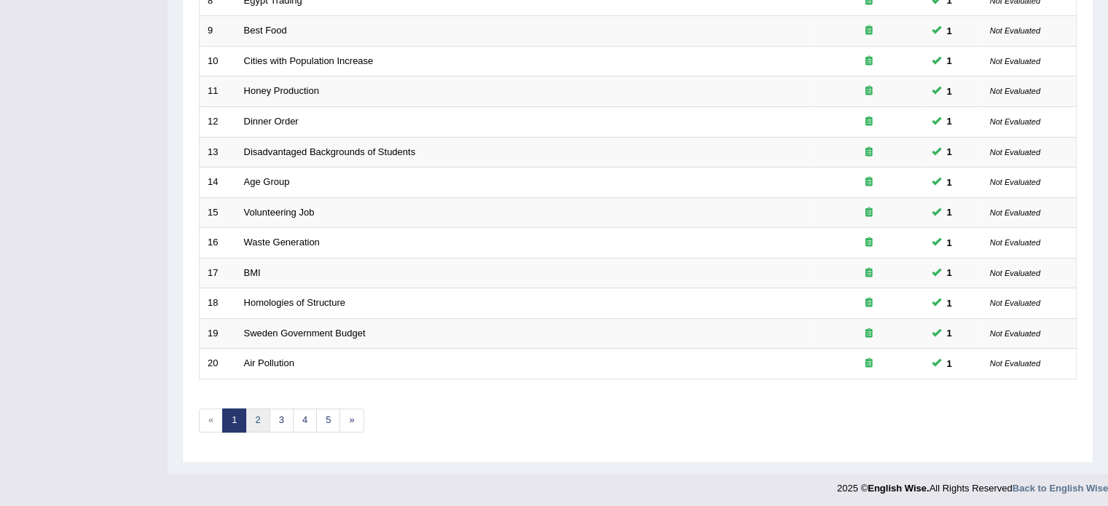
click at [253, 413] on link "2" at bounding box center [257, 421] width 24 height 24
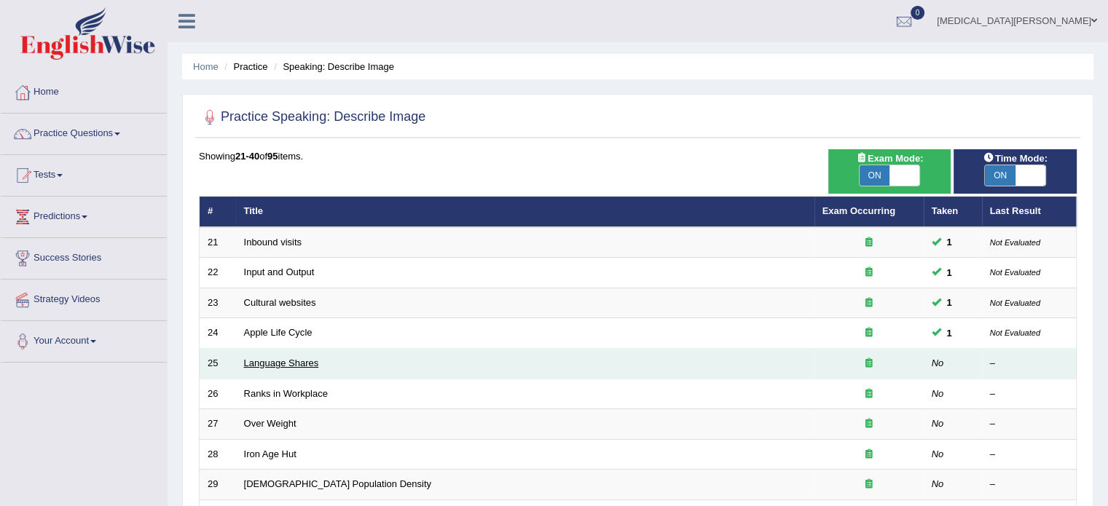
click at [264, 363] on link "Language Shares" at bounding box center [281, 363] width 75 height 11
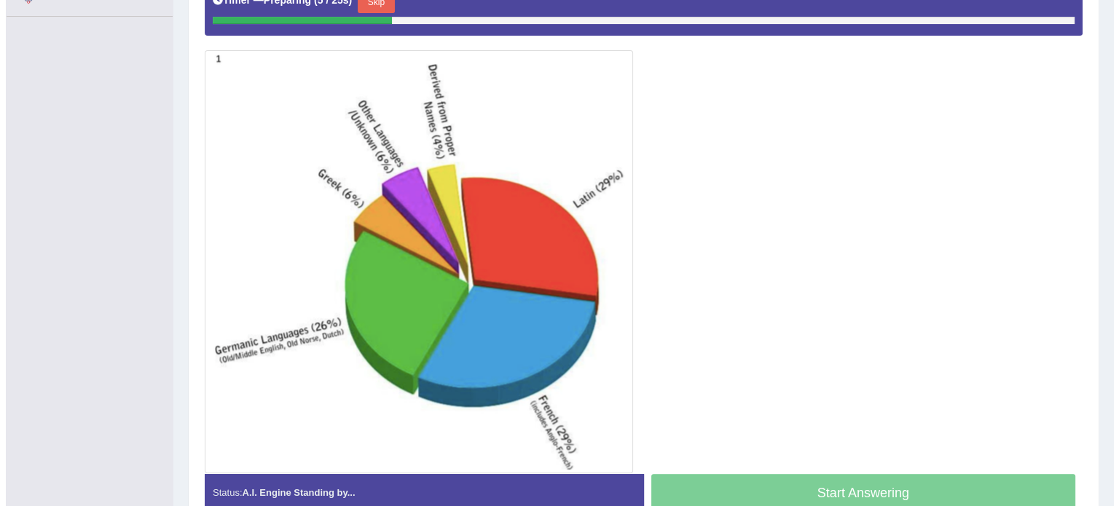
scroll to position [345, 0]
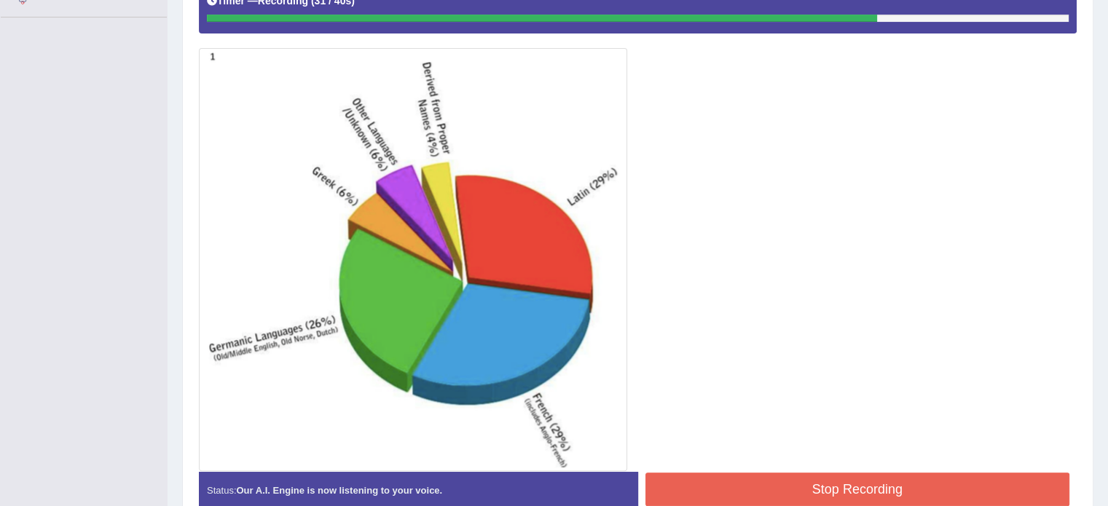
click at [746, 487] on button "Stop Recording" at bounding box center [857, 489] width 425 height 33
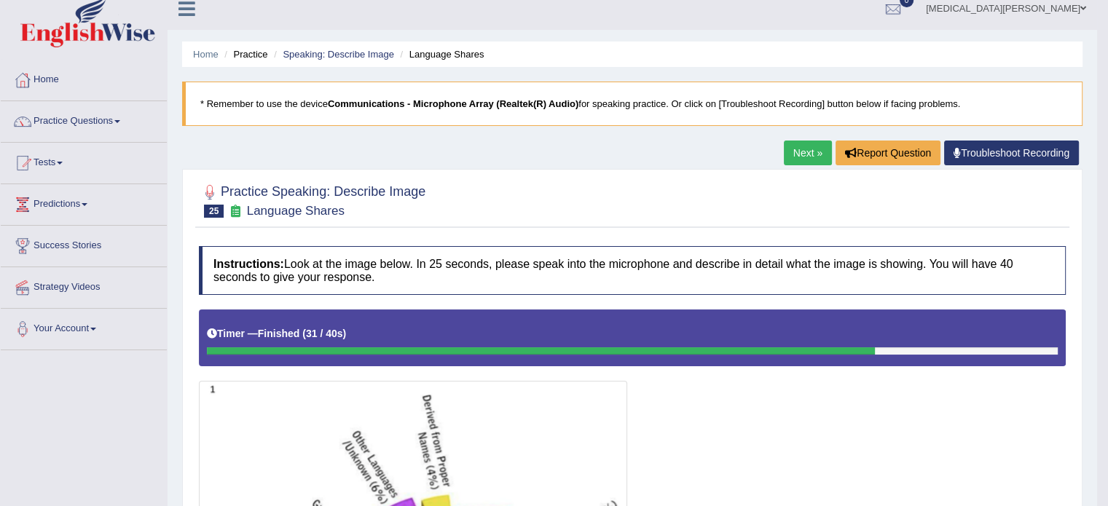
scroll to position [4, 0]
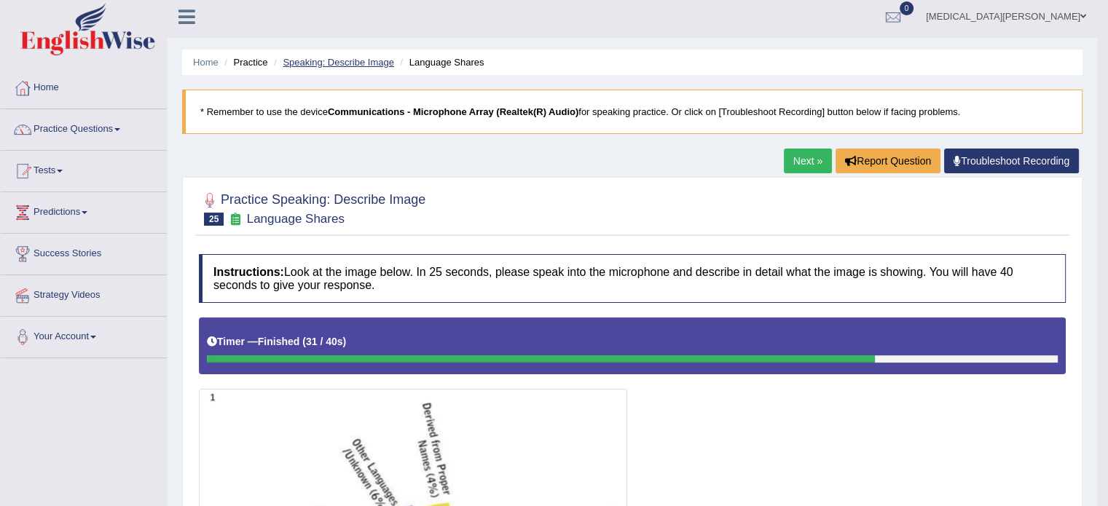
click at [352, 58] on link "Speaking: Describe Image" at bounding box center [338, 62] width 111 height 11
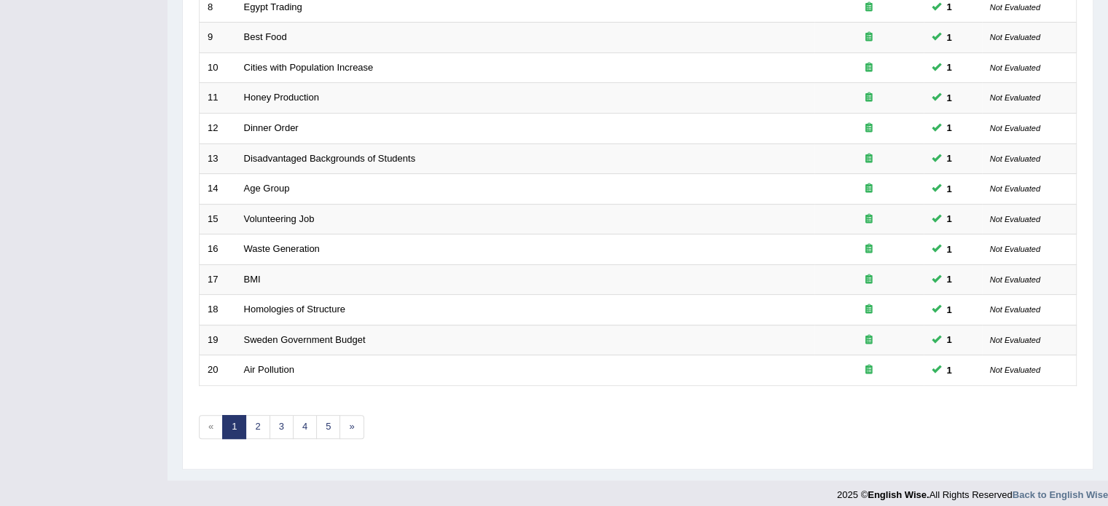
scroll to position [454, 0]
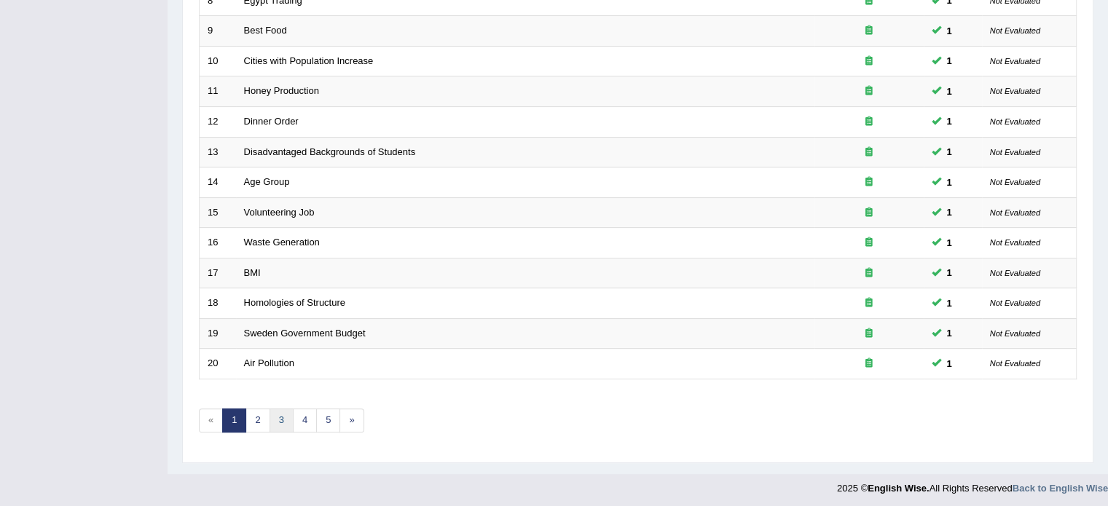
click at [279, 413] on link "3" at bounding box center [281, 421] width 24 height 24
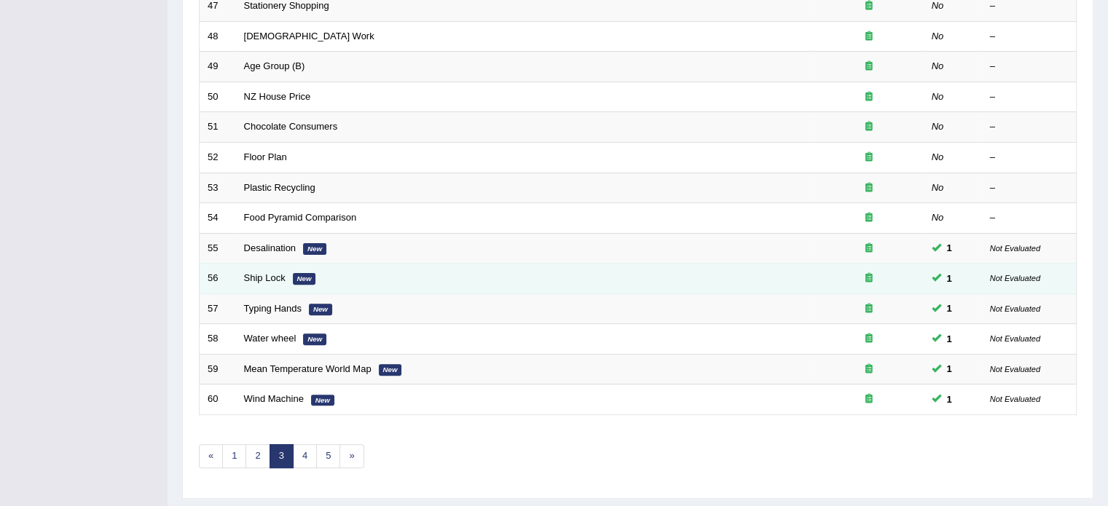
scroll to position [454, 0]
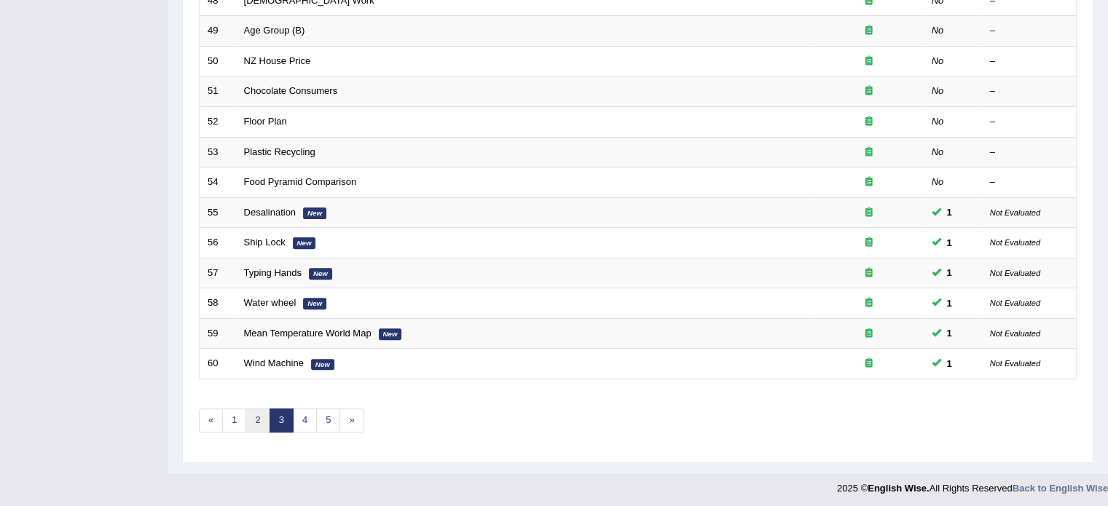
click at [254, 420] on link "2" at bounding box center [257, 421] width 24 height 24
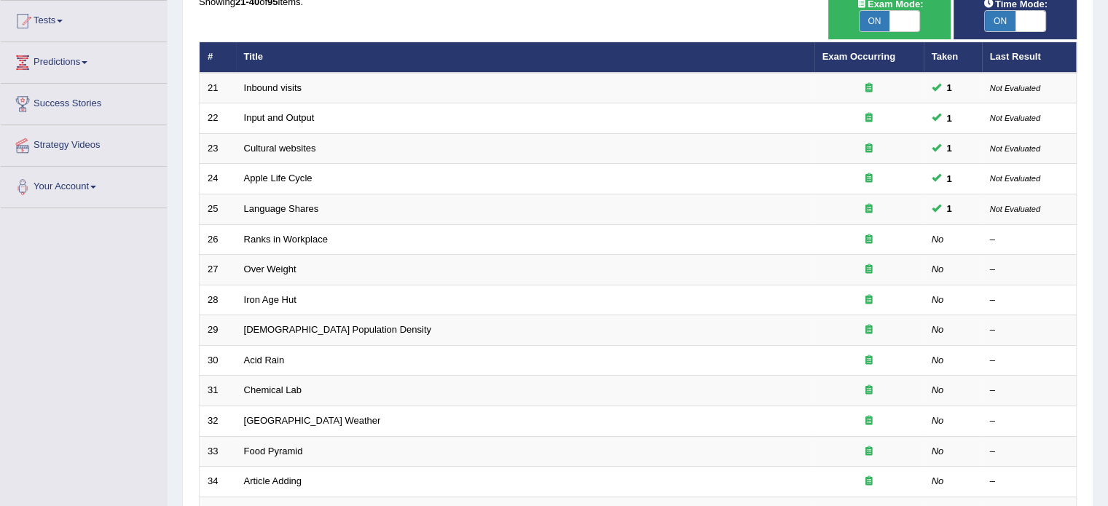
scroll to position [154, 0]
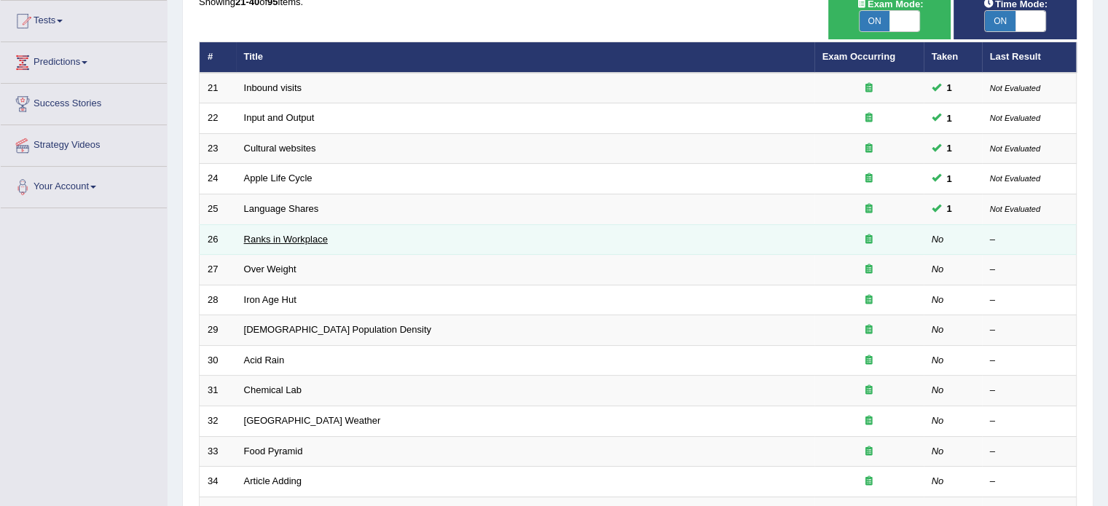
click at [268, 235] on link "Ranks in Workplace" at bounding box center [286, 239] width 84 height 11
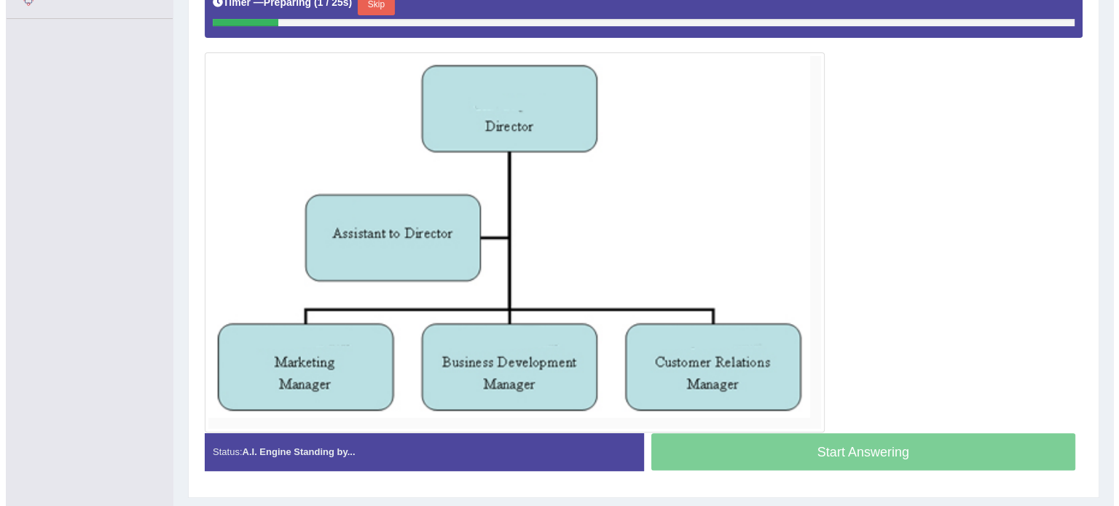
scroll to position [343, 0]
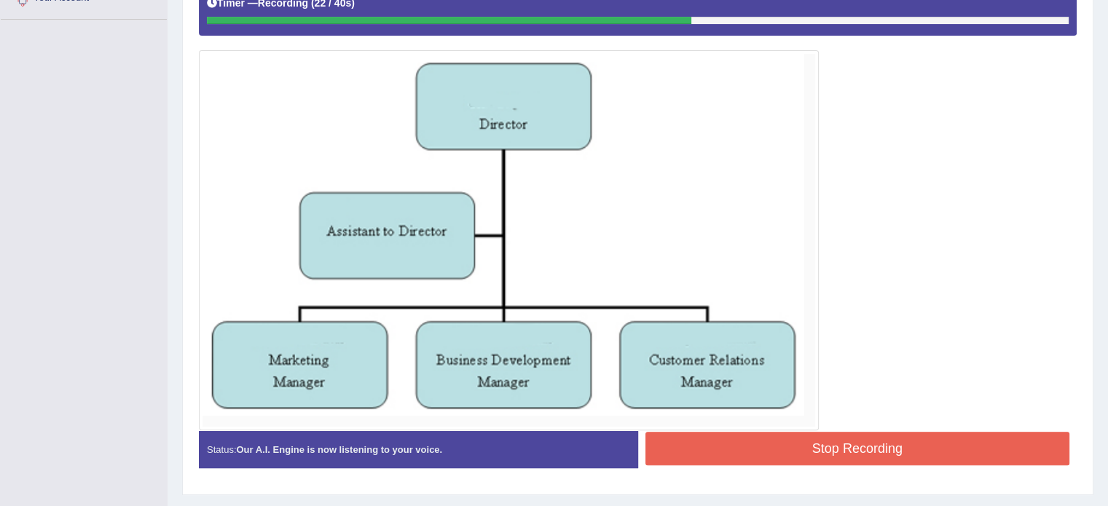
click at [825, 442] on button "Stop Recording" at bounding box center [857, 448] width 425 height 33
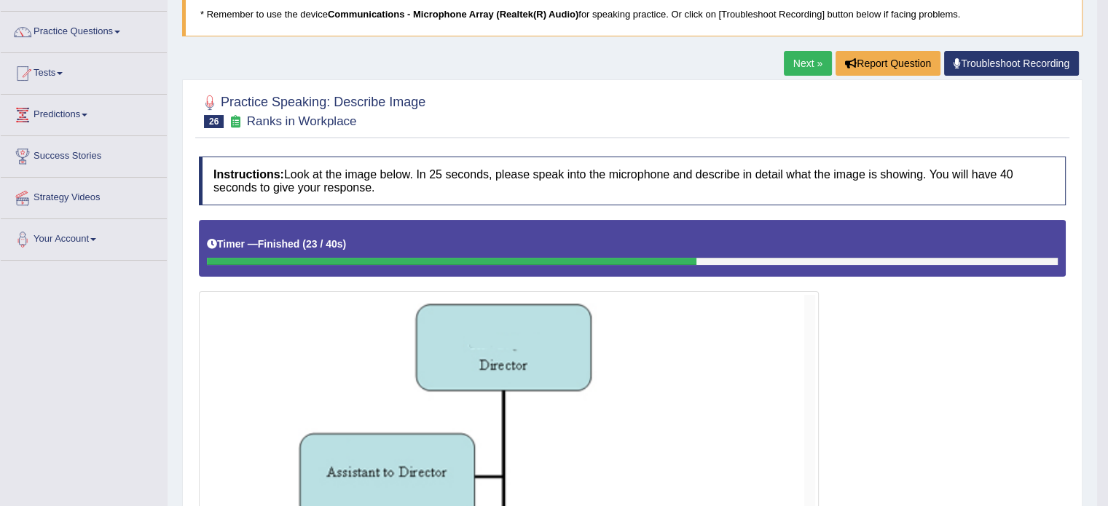
scroll to position [0, 0]
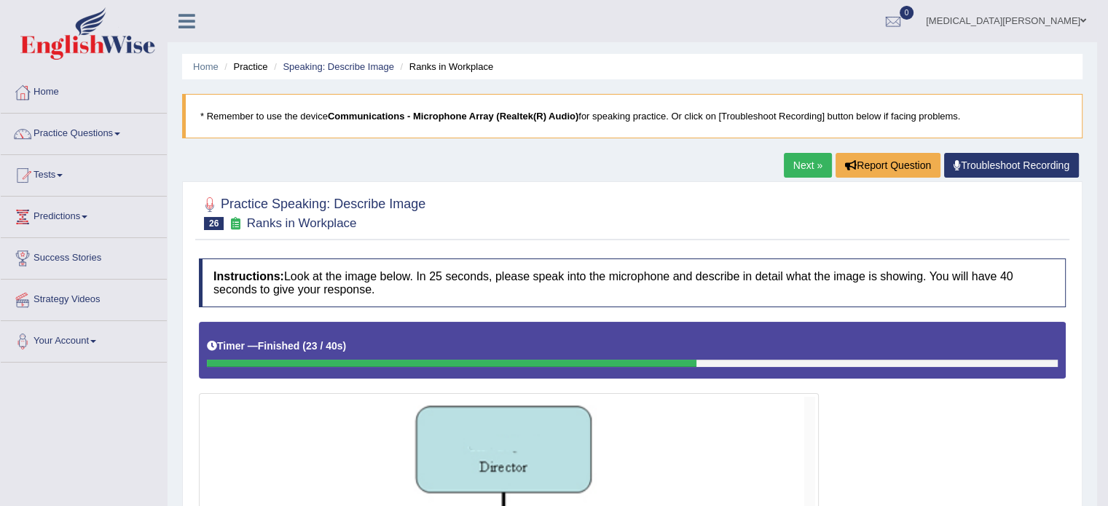
click at [352, 72] on li "Speaking: Describe Image" at bounding box center [332, 67] width 124 height 14
click at [347, 66] on link "Speaking: Describe Image" at bounding box center [338, 66] width 111 height 11
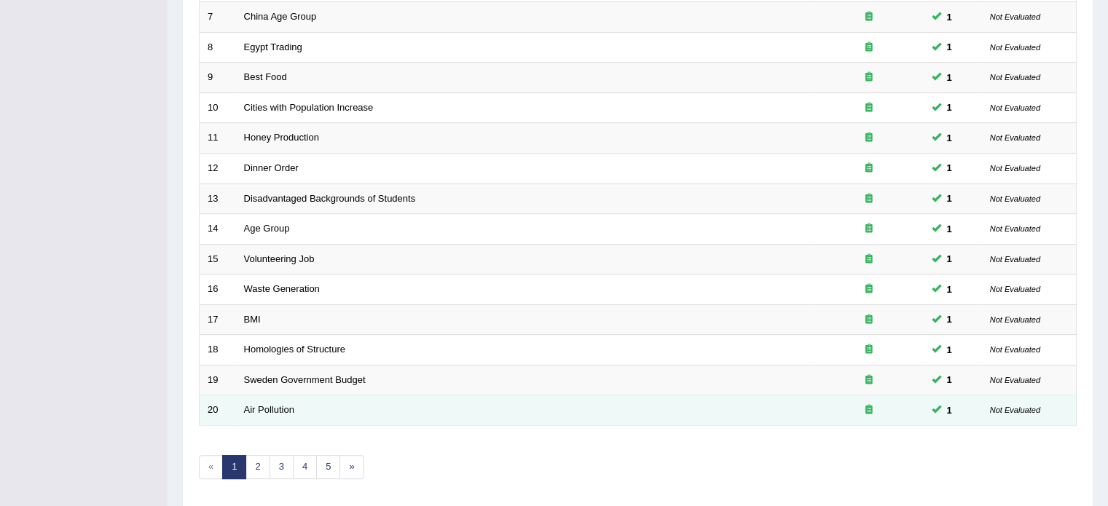
scroll to position [410, 0]
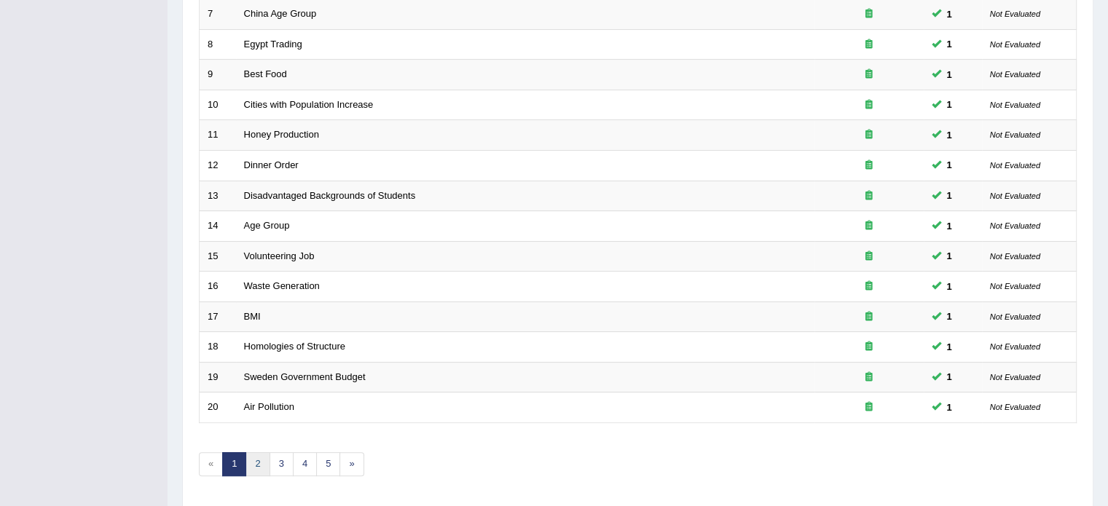
click at [259, 460] on link "2" at bounding box center [257, 464] width 24 height 24
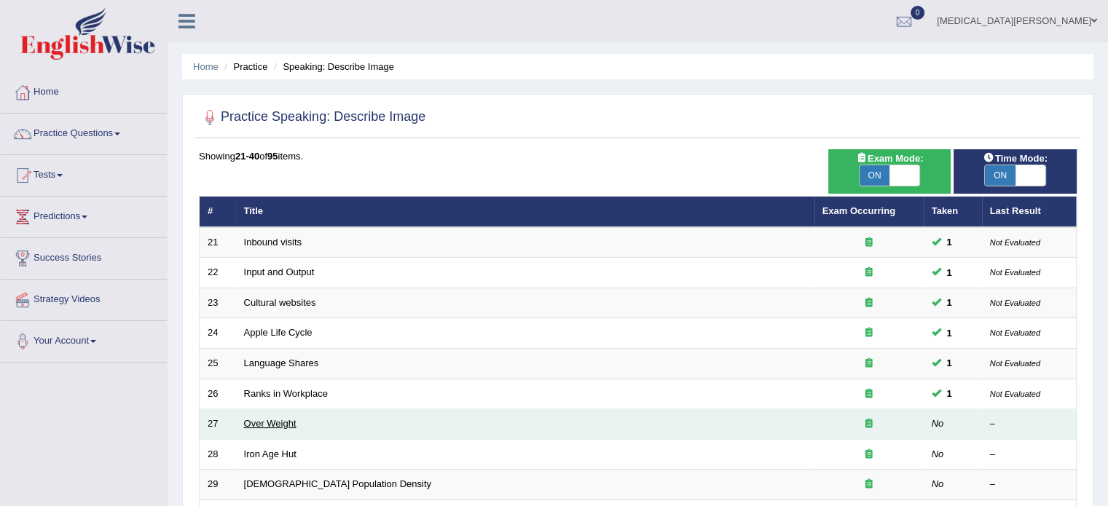
click at [265, 421] on link "Over Weight" at bounding box center [270, 423] width 52 height 11
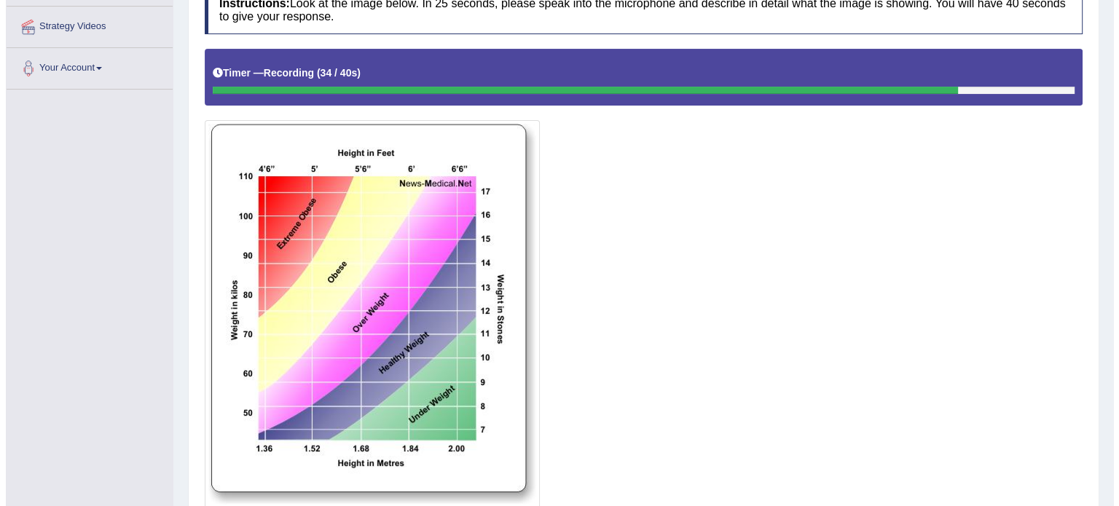
scroll to position [385, 0]
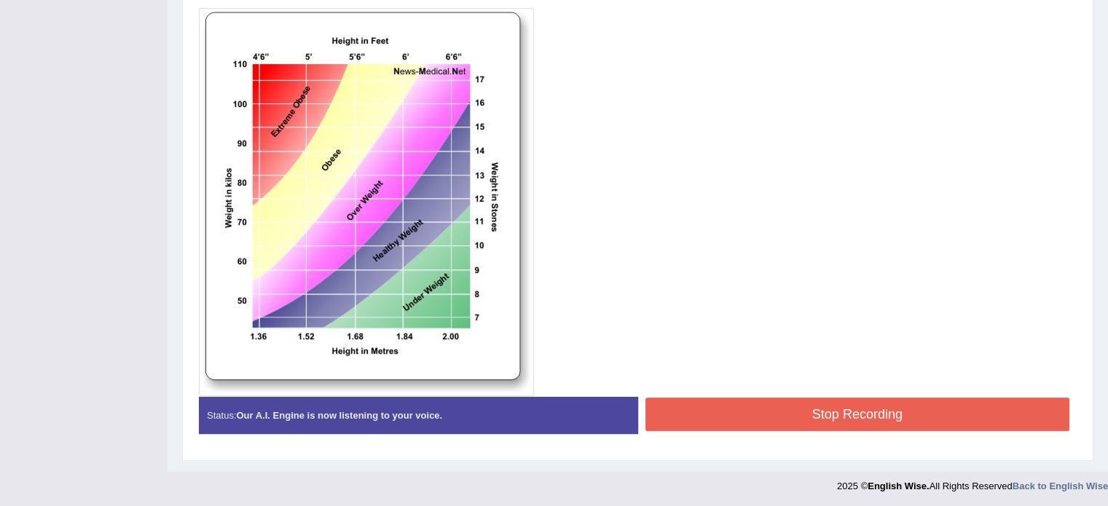
click at [682, 409] on button "Stop Recording" at bounding box center [857, 414] width 425 height 33
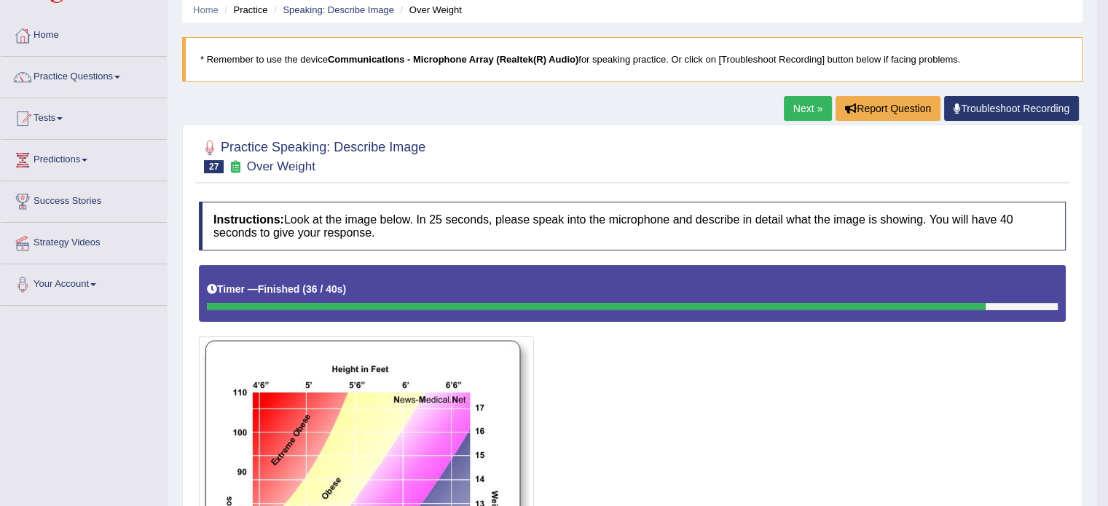
scroll to position [0, 0]
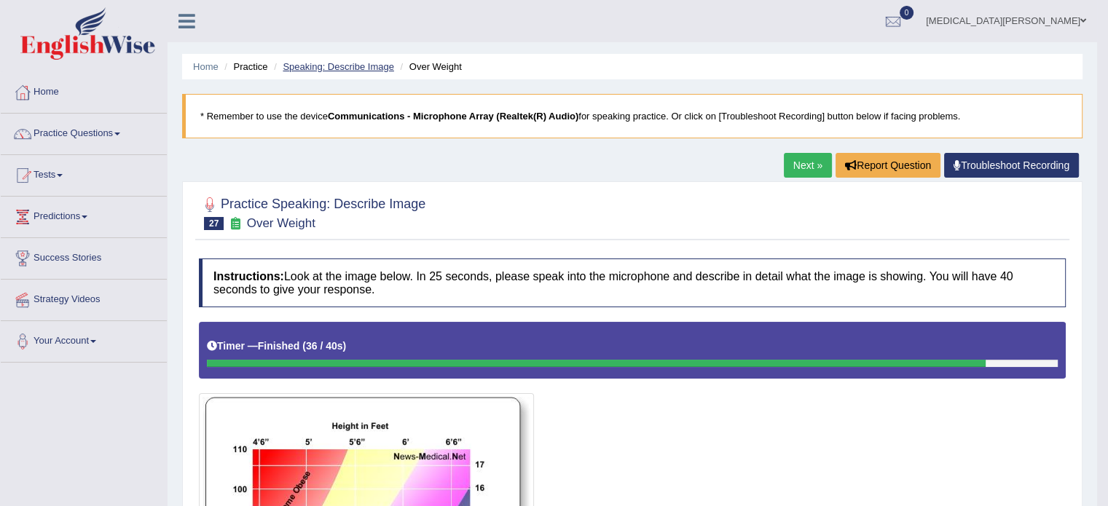
click at [350, 62] on link "Speaking: Describe Image" at bounding box center [338, 66] width 111 height 11
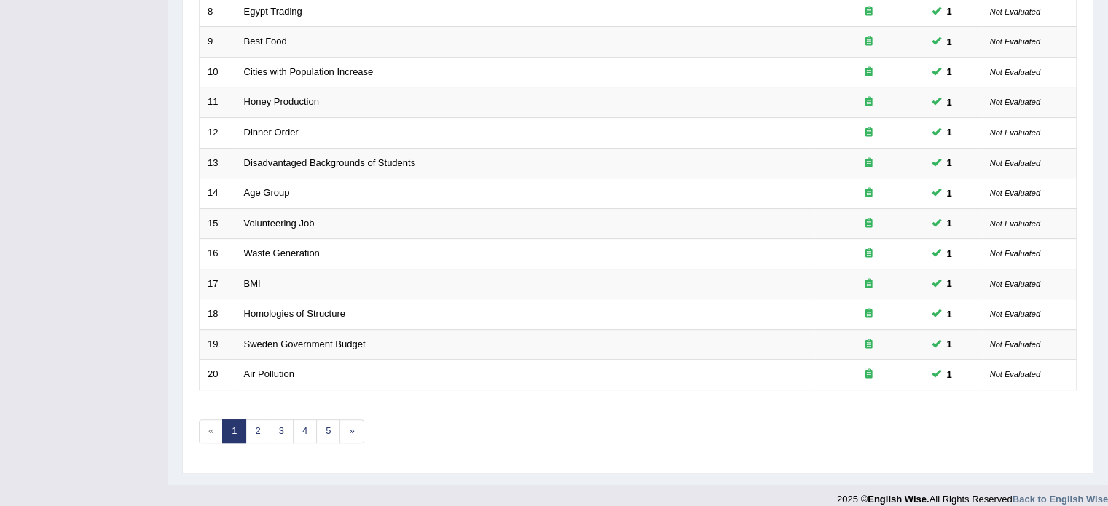
scroll to position [454, 0]
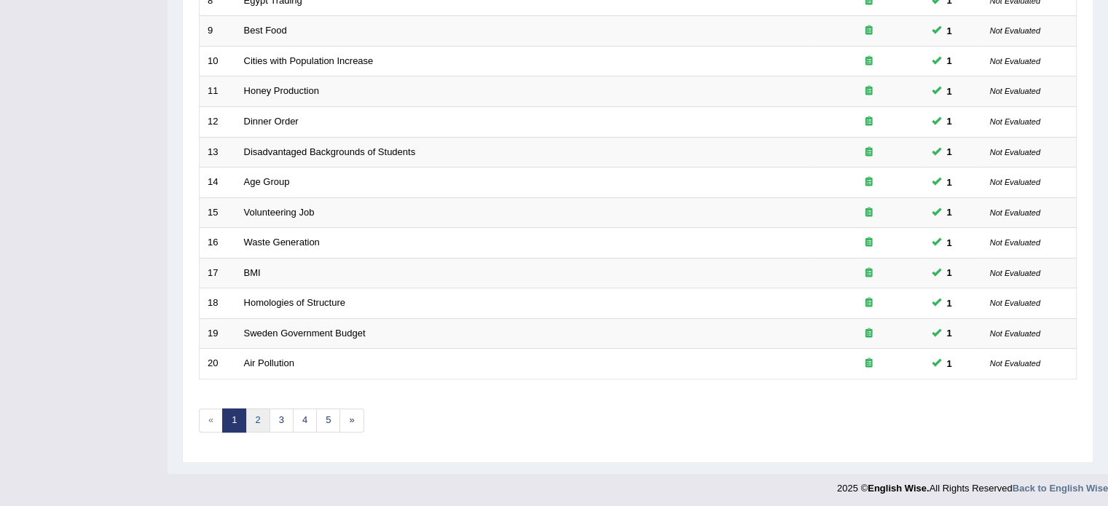
click at [262, 416] on link "2" at bounding box center [257, 421] width 24 height 24
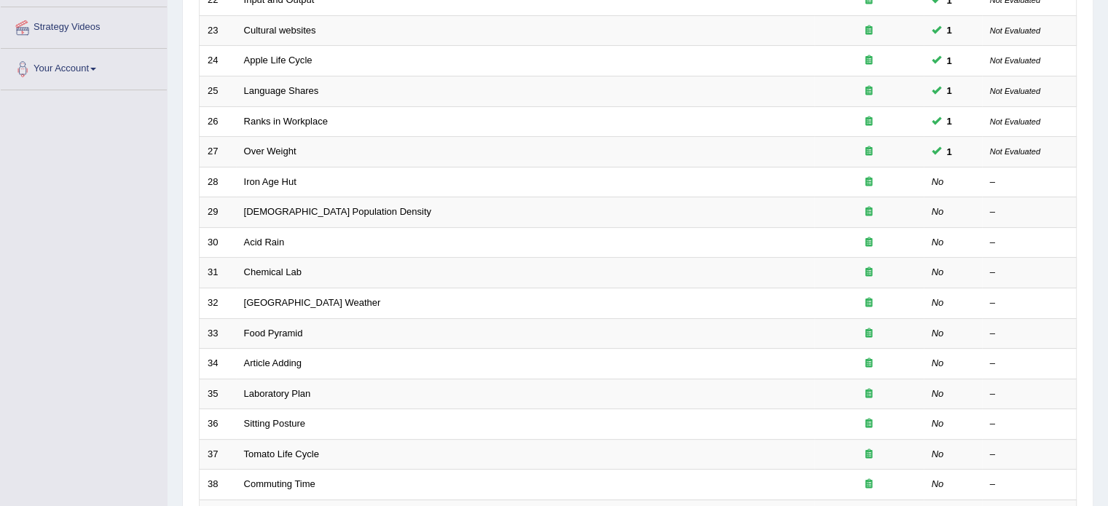
scroll to position [371, 0]
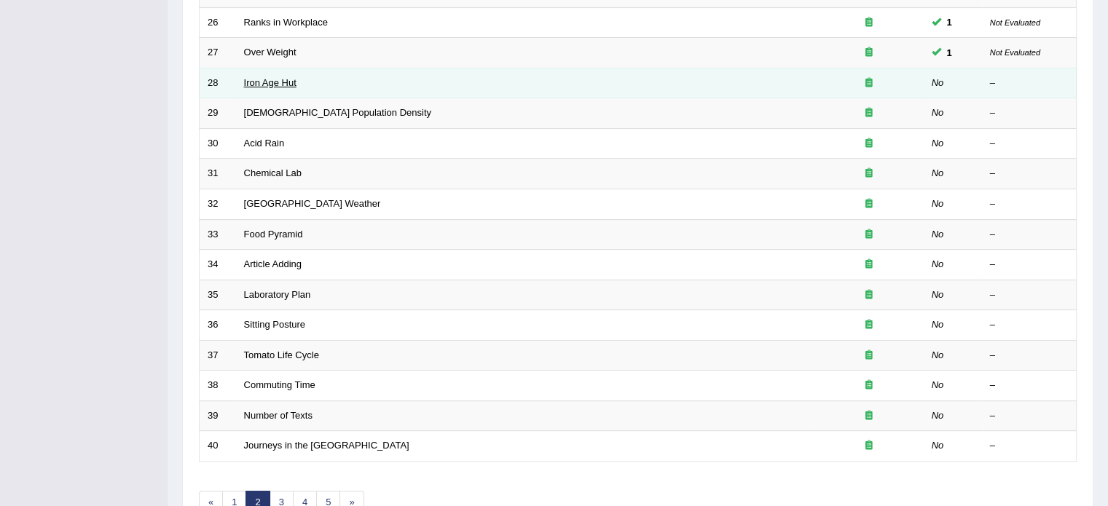
click at [275, 78] on link "Iron Age Hut" at bounding box center [270, 82] width 52 height 11
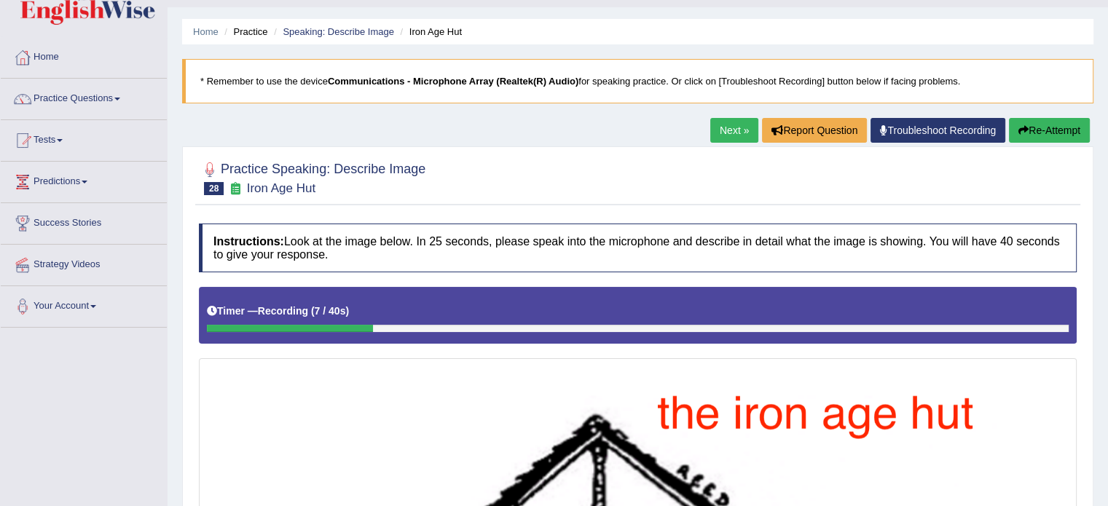
scroll to position [29, 0]
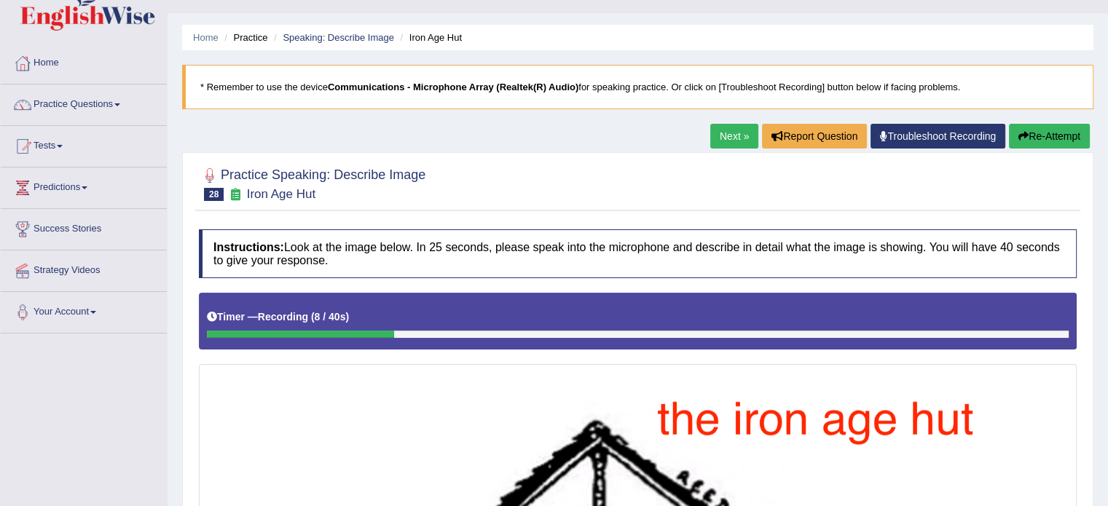
click at [1039, 127] on button "Re-Attempt" at bounding box center [1049, 136] width 81 height 25
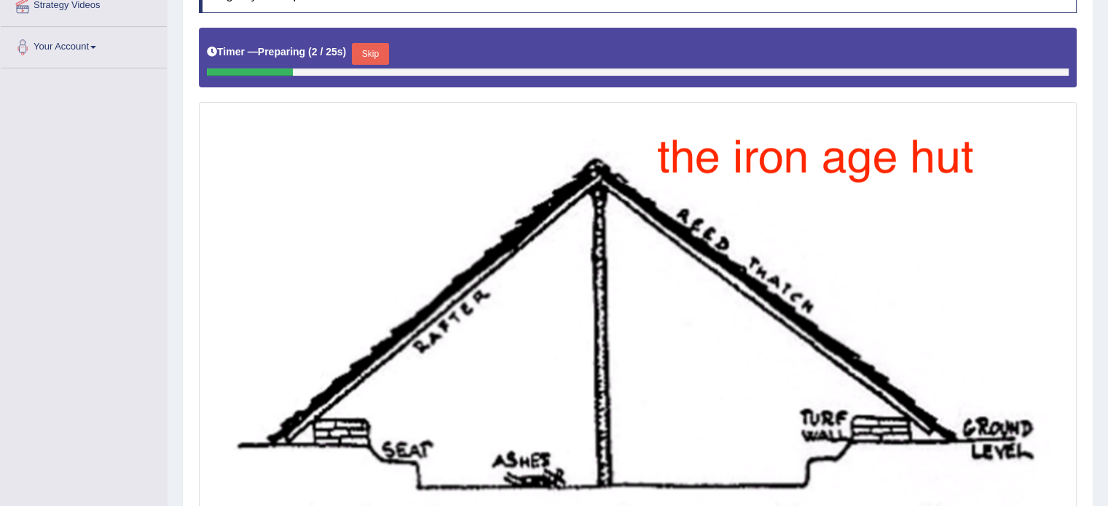
scroll to position [294, 0]
click at [366, 46] on button "Skip" at bounding box center [370, 54] width 36 height 22
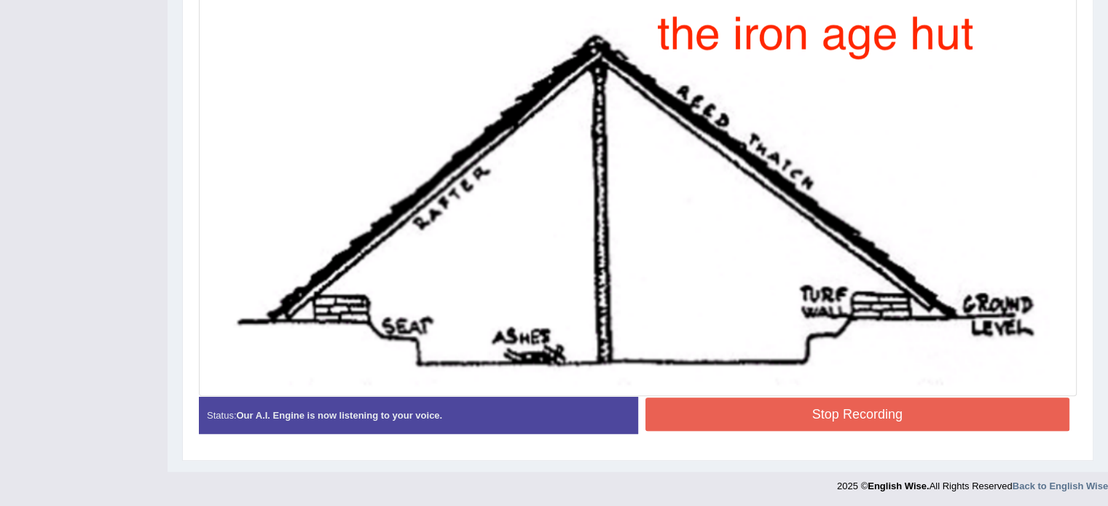
scroll to position [415, 0]
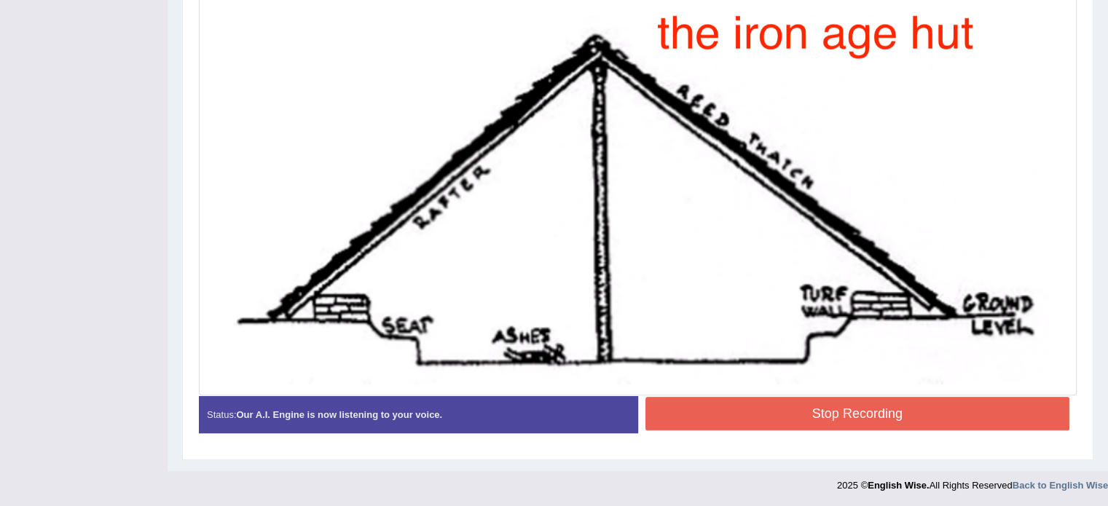
click at [741, 410] on button "Stop Recording" at bounding box center [857, 413] width 425 height 33
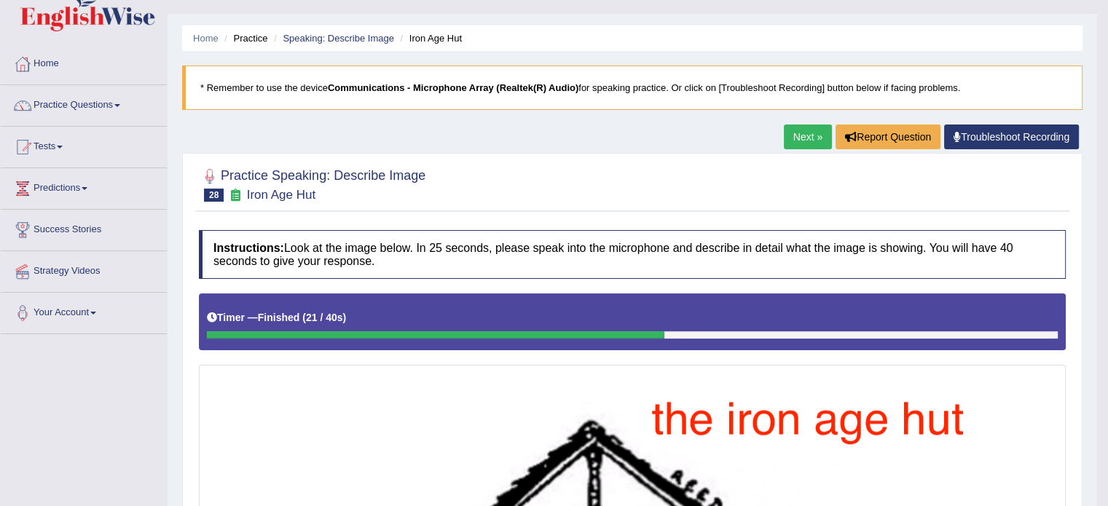
scroll to position [19, 0]
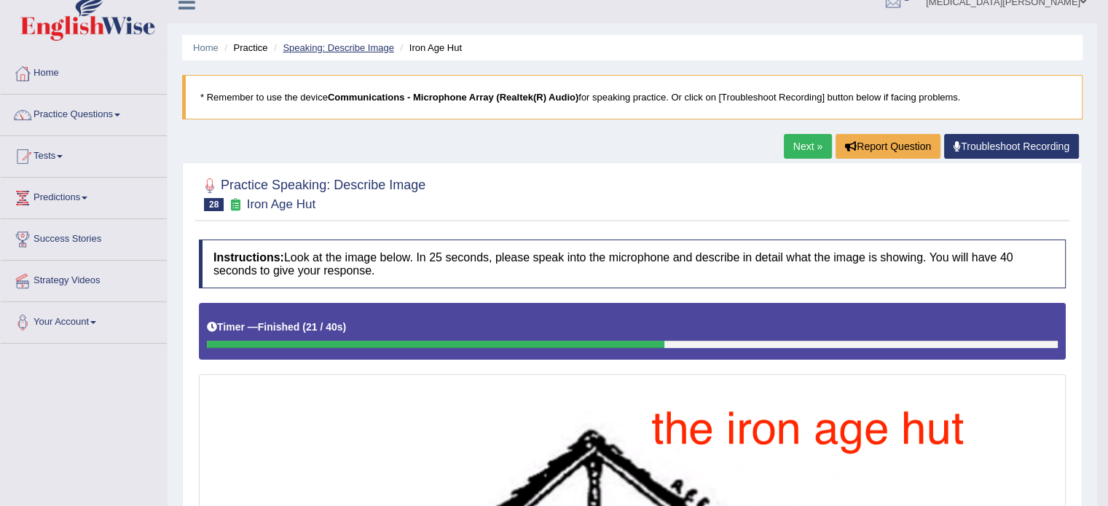
click at [359, 50] on link "Speaking: Describe Image" at bounding box center [338, 47] width 111 height 11
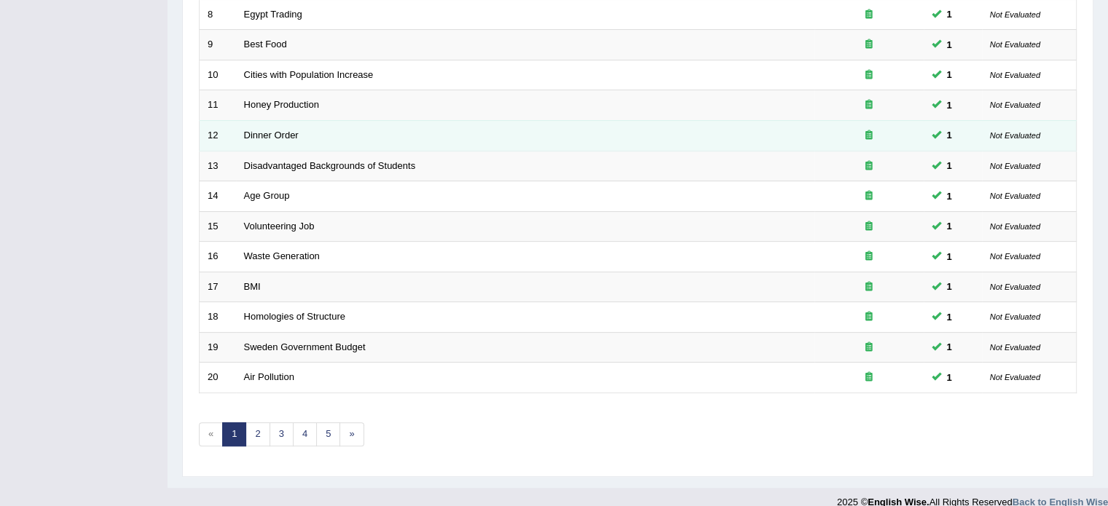
scroll to position [454, 0]
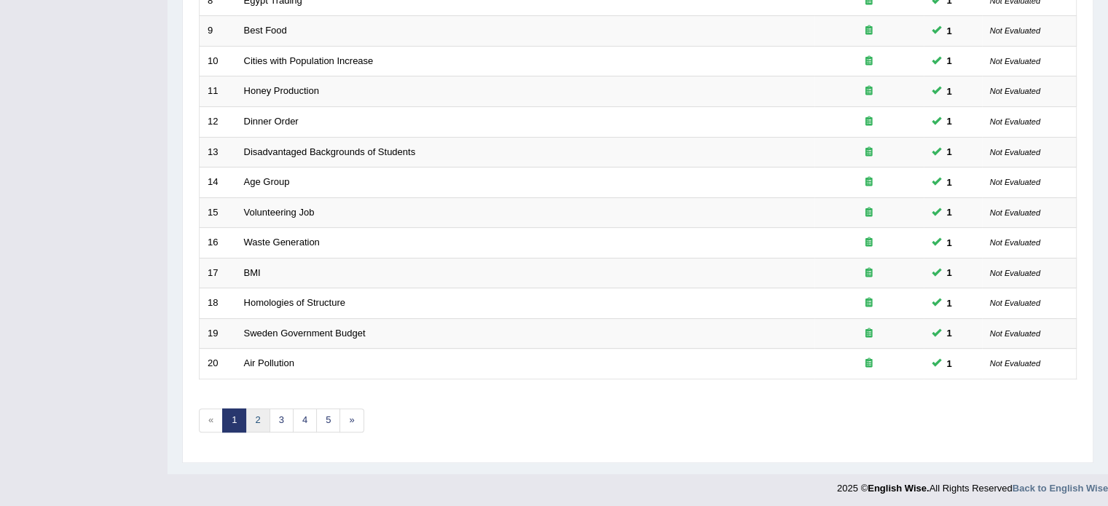
click at [249, 414] on link "2" at bounding box center [257, 421] width 24 height 24
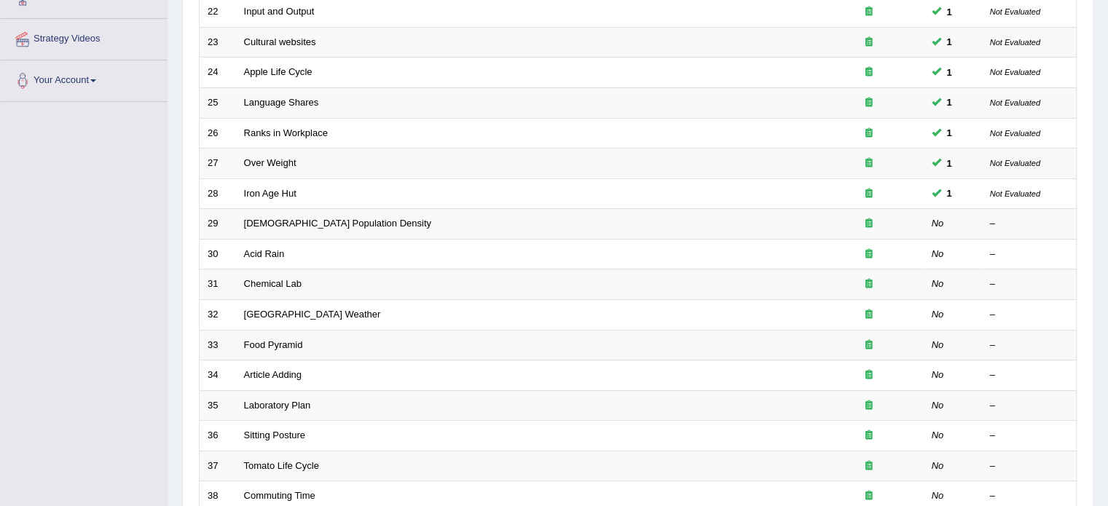
scroll to position [284, 0]
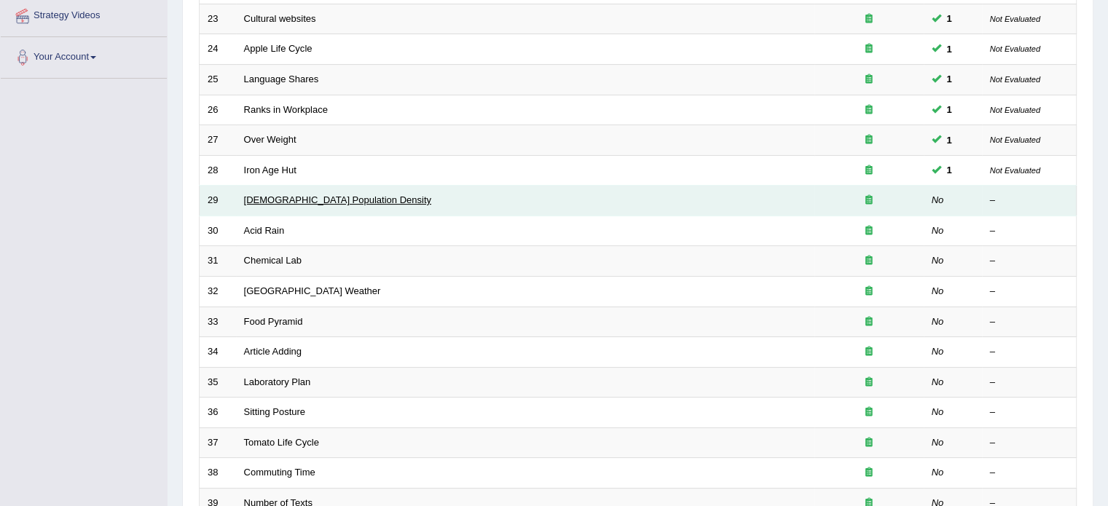
click at [271, 200] on link "[DEMOGRAPHIC_DATA] Population Density" at bounding box center [337, 199] width 187 height 11
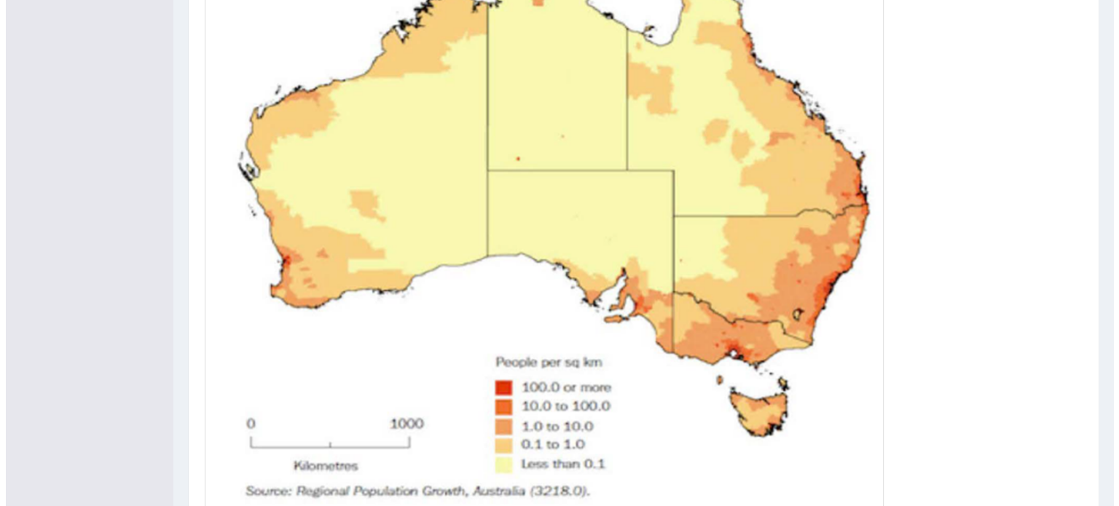
scroll to position [623, 0]
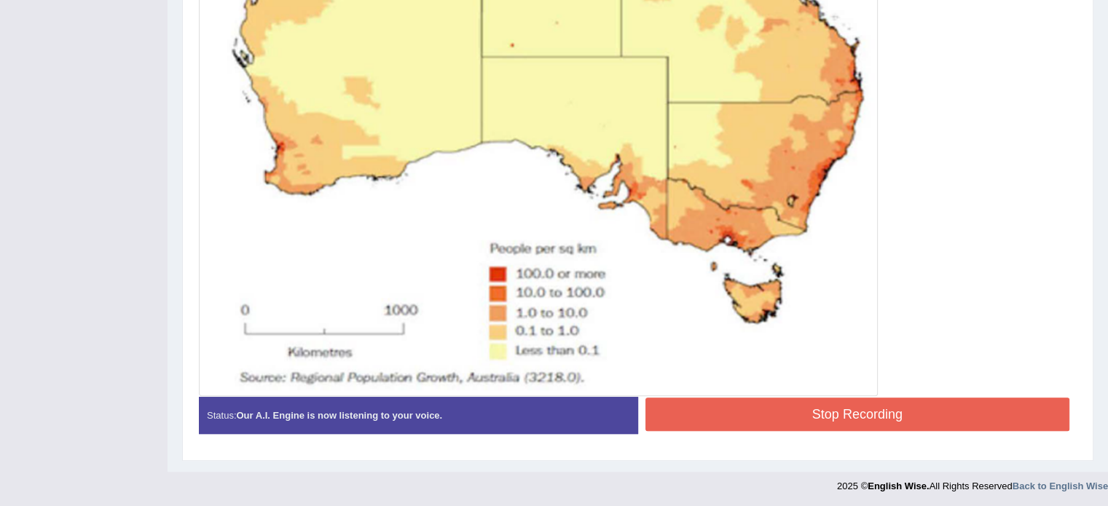
click at [764, 411] on button "Stop Recording" at bounding box center [857, 414] width 425 height 33
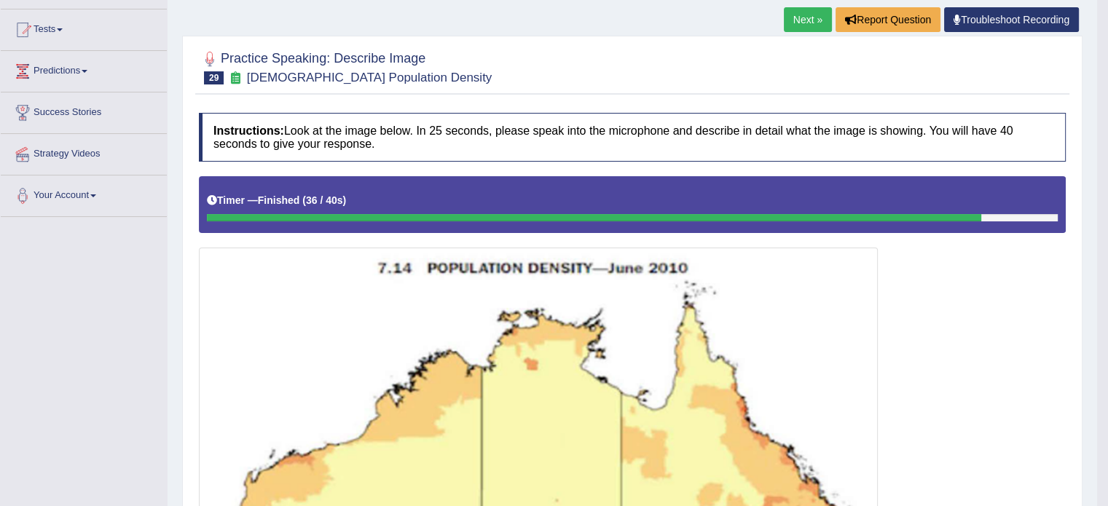
scroll to position [0, 0]
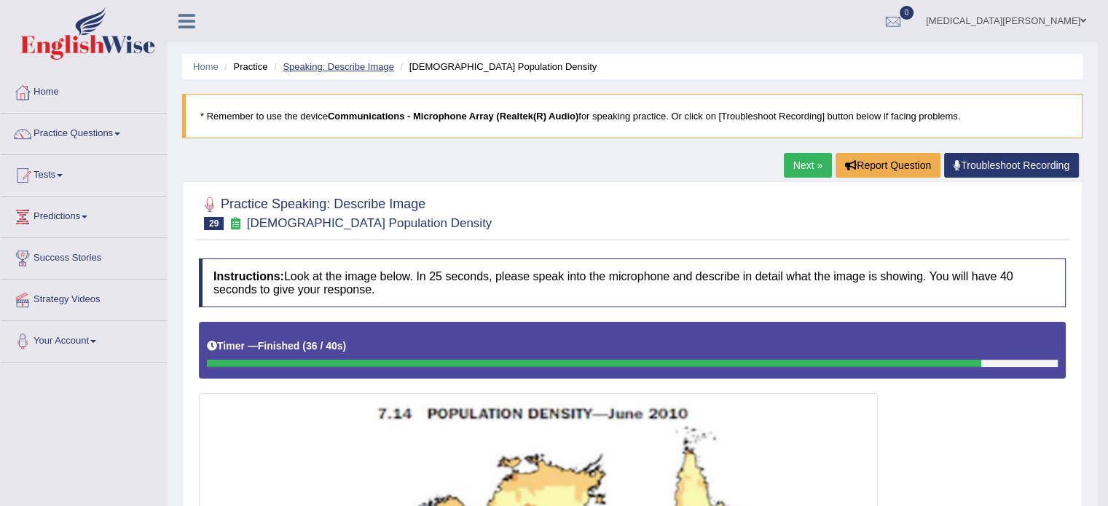
click at [364, 66] on link "Speaking: Describe Image" at bounding box center [338, 66] width 111 height 11
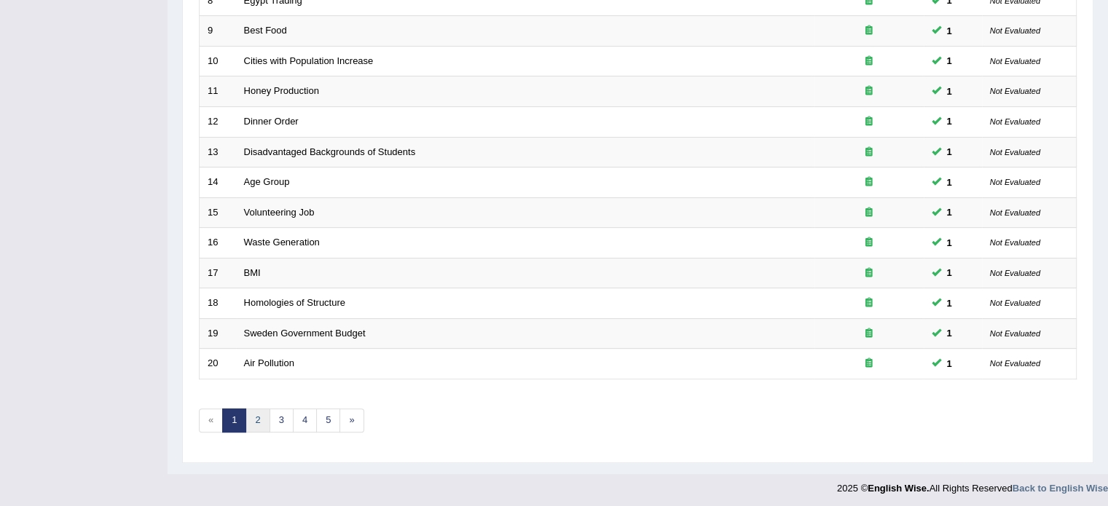
click at [253, 417] on link "2" at bounding box center [257, 421] width 24 height 24
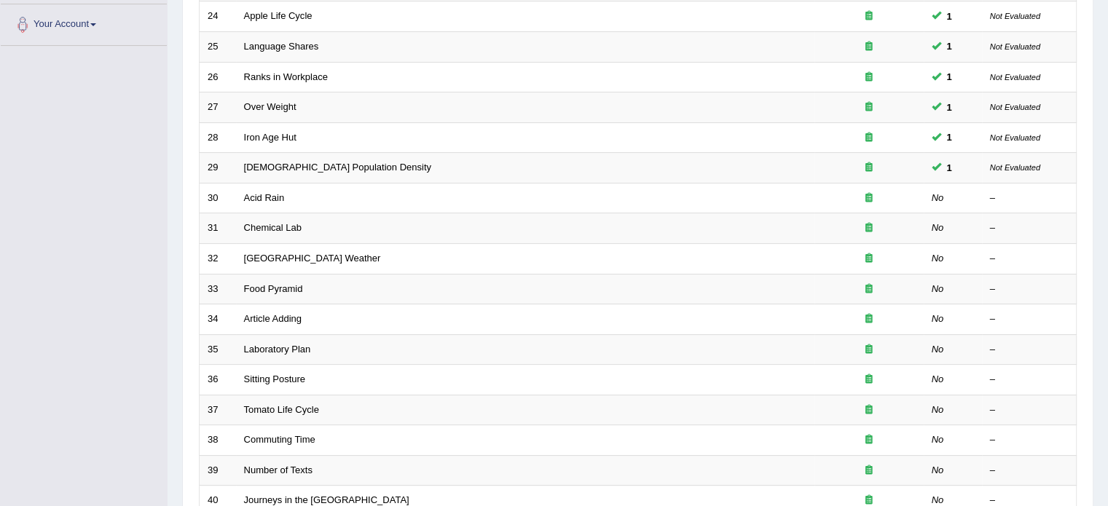
scroll to position [345, 0]
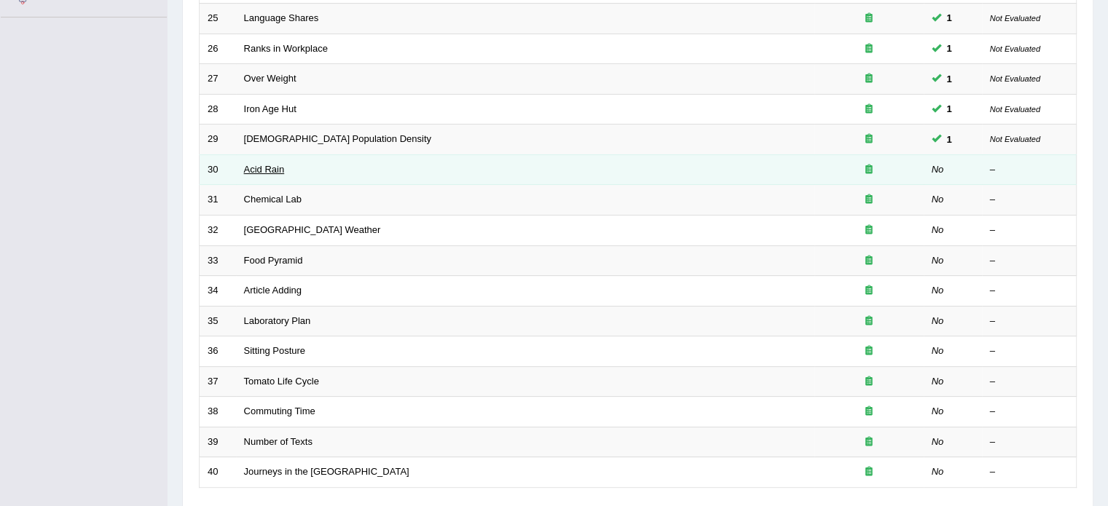
click at [265, 165] on link "Acid Rain" at bounding box center [264, 169] width 41 height 11
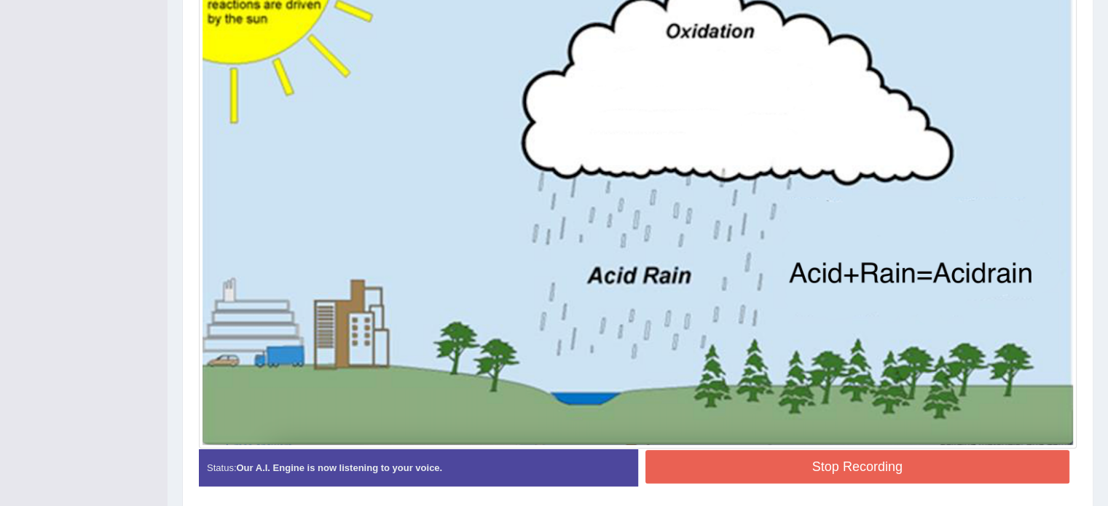
scroll to position [506, 0]
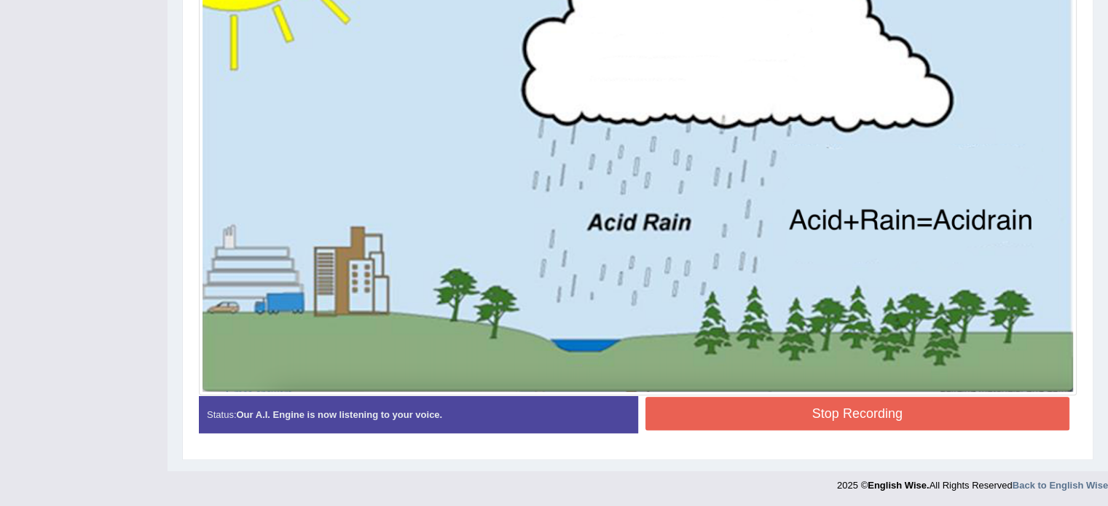
click at [733, 401] on button "Stop Recording" at bounding box center [857, 413] width 425 height 33
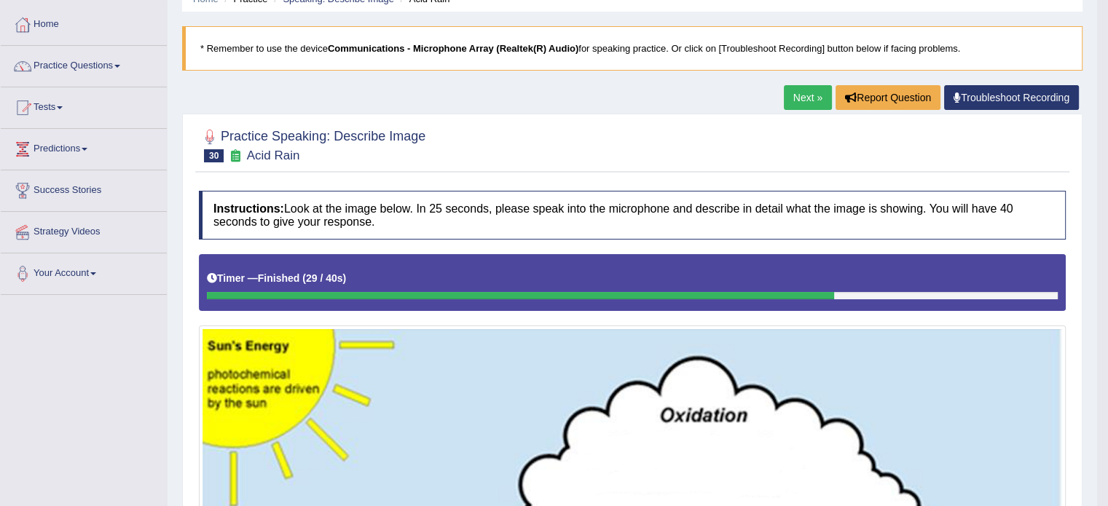
scroll to position [0, 0]
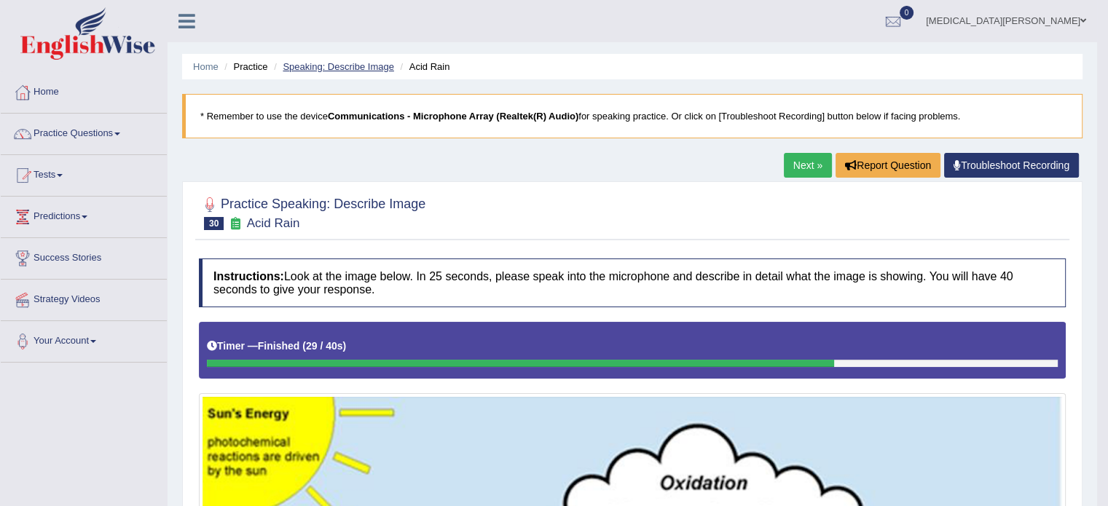
click at [361, 64] on link "Speaking: Describe Image" at bounding box center [338, 66] width 111 height 11
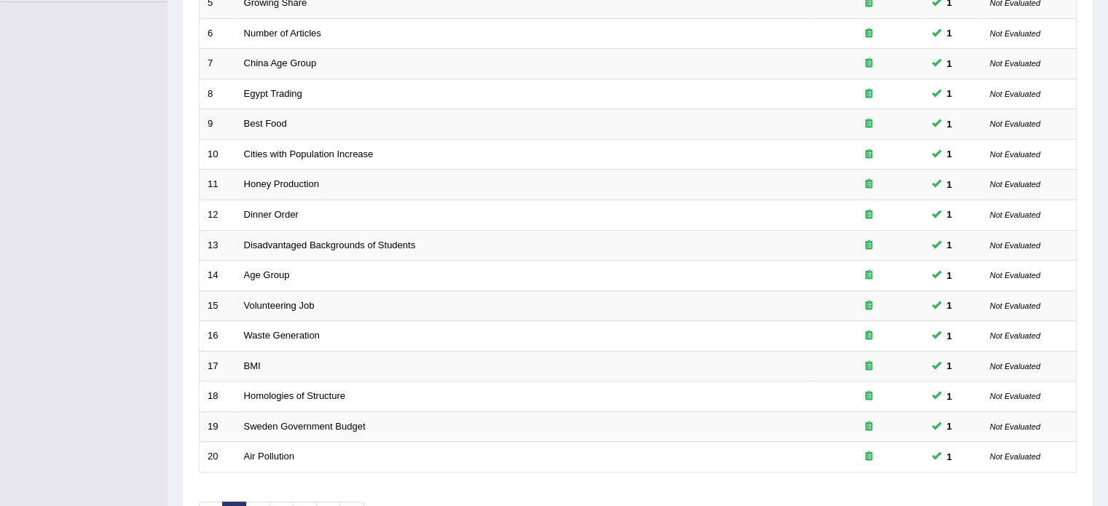
scroll to position [454, 0]
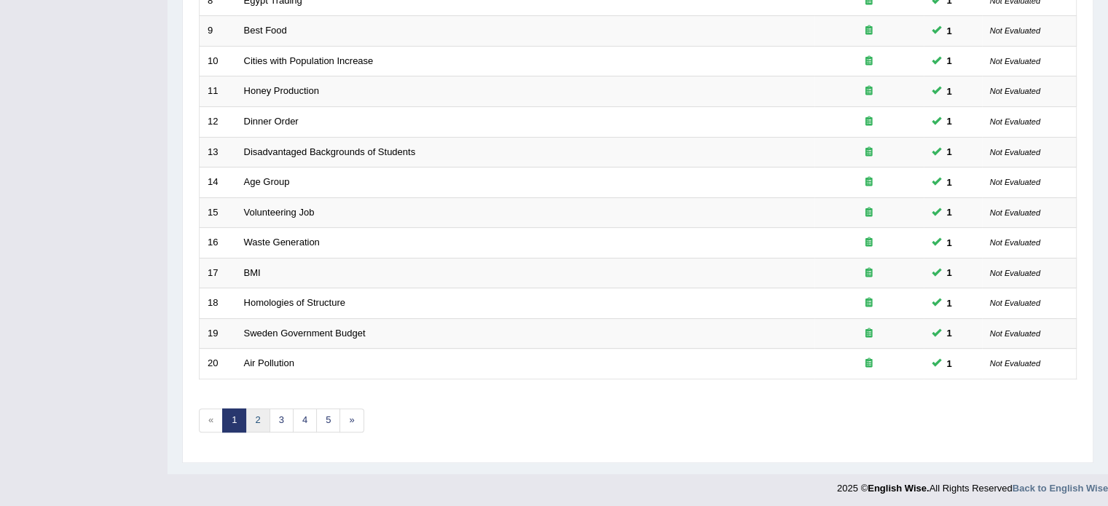
click at [259, 415] on link "2" at bounding box center [257, 421] width 24 height 24
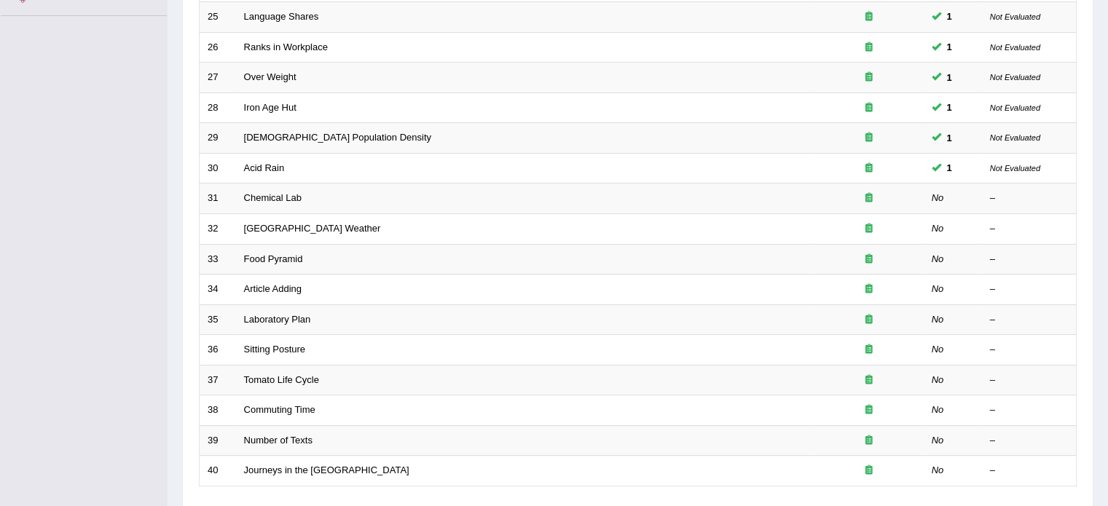
scroll to position [363, 0]
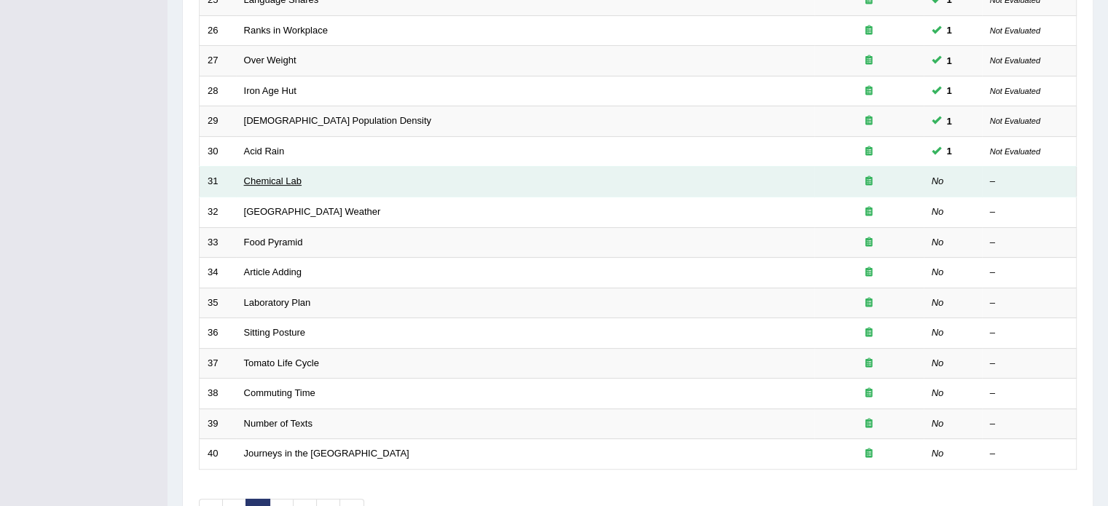
click at [267, 179] on link "Chemical Lab" at bounding box center [273, 180] width 58 height 11
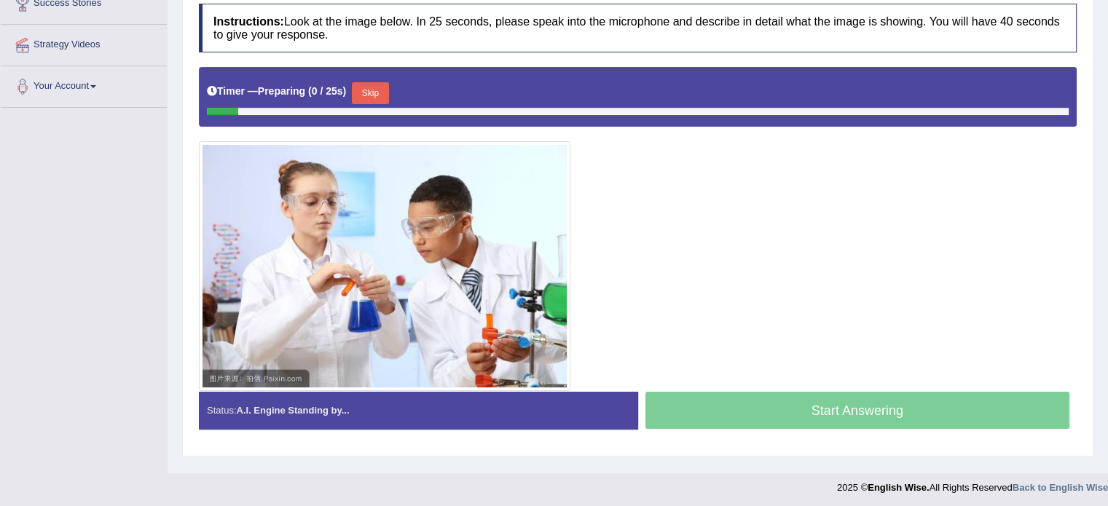
scroll to position [259, 0]
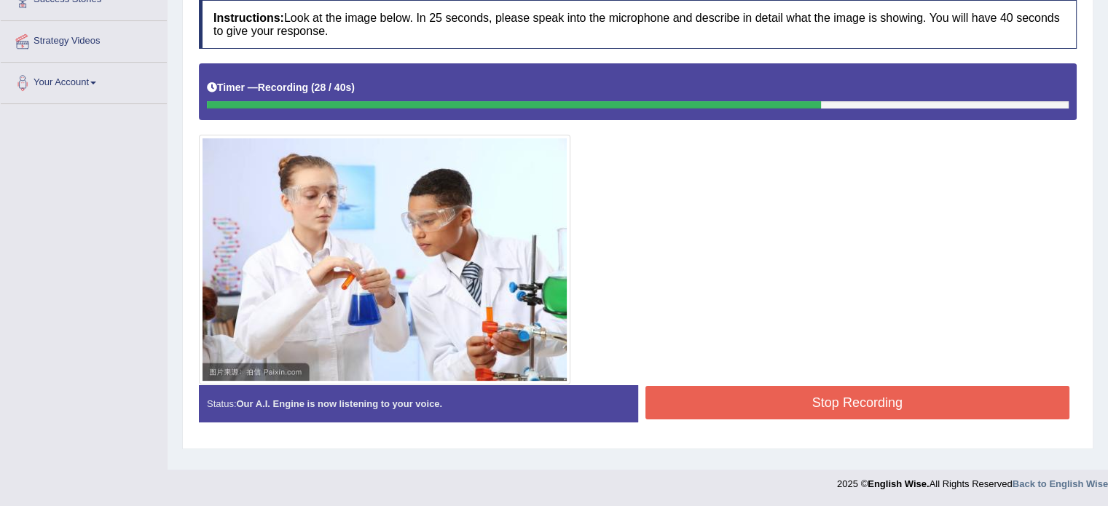
click at [711, 395] on button "Stop Recording" at bounding box center [857, 402] width 425 height 33
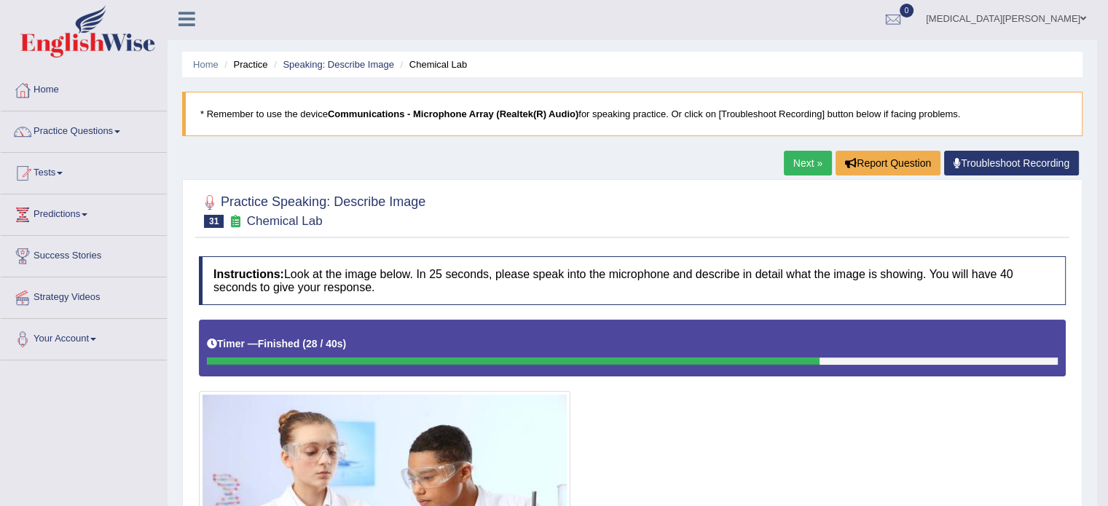
scroll to position [0, 0]
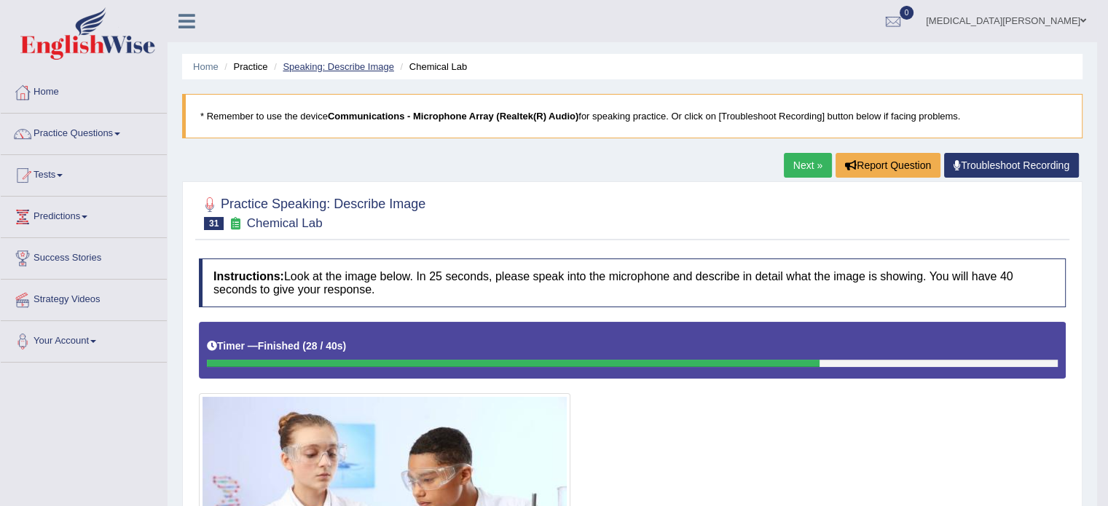
click at [361, 63] on link "Speaking: Describe Image" at bounding box center [338, 66] width 111 height 11
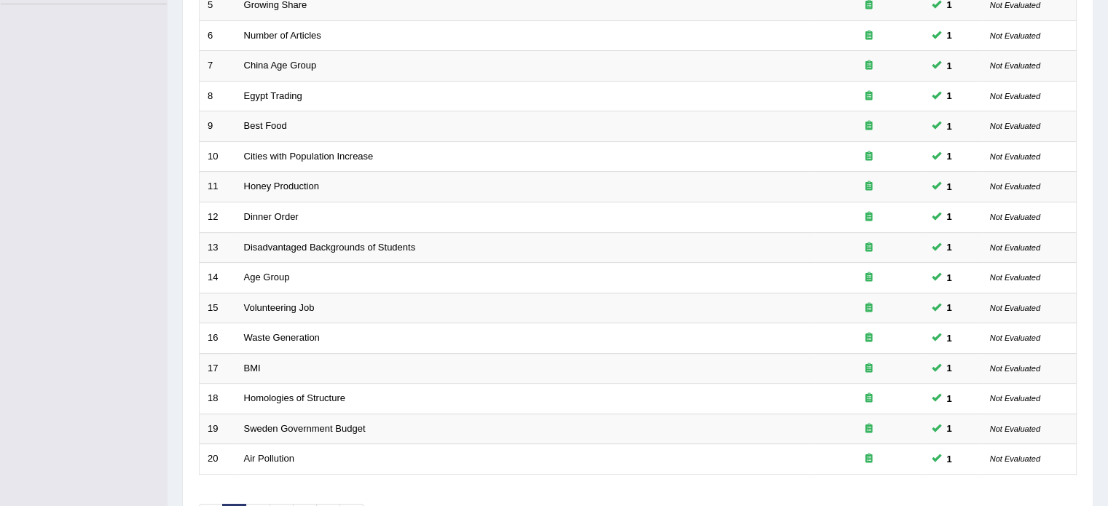
scroll to position [454, 0]
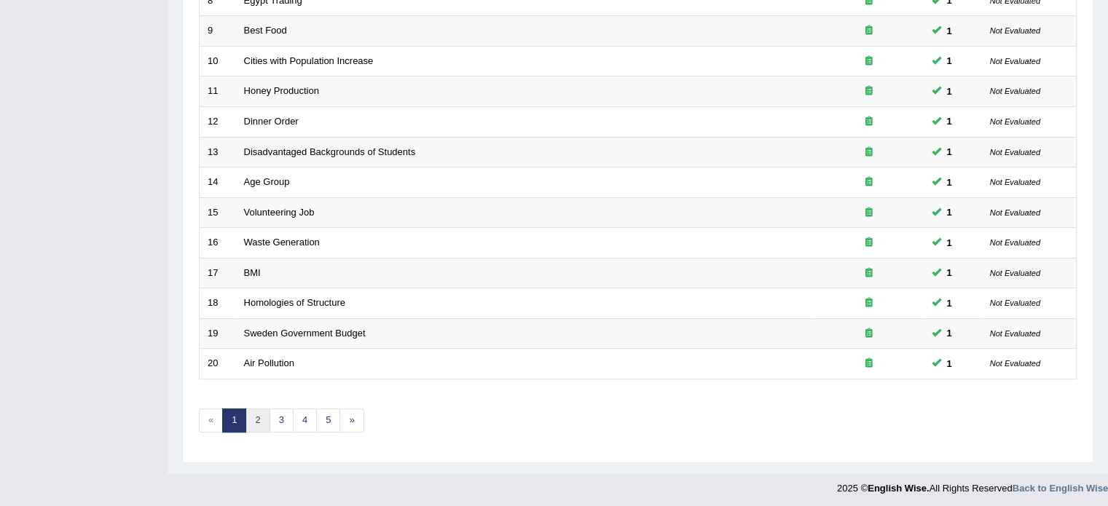
click at [256, 416] on link "2" at bounding box center [257, 421] width 24 height 24
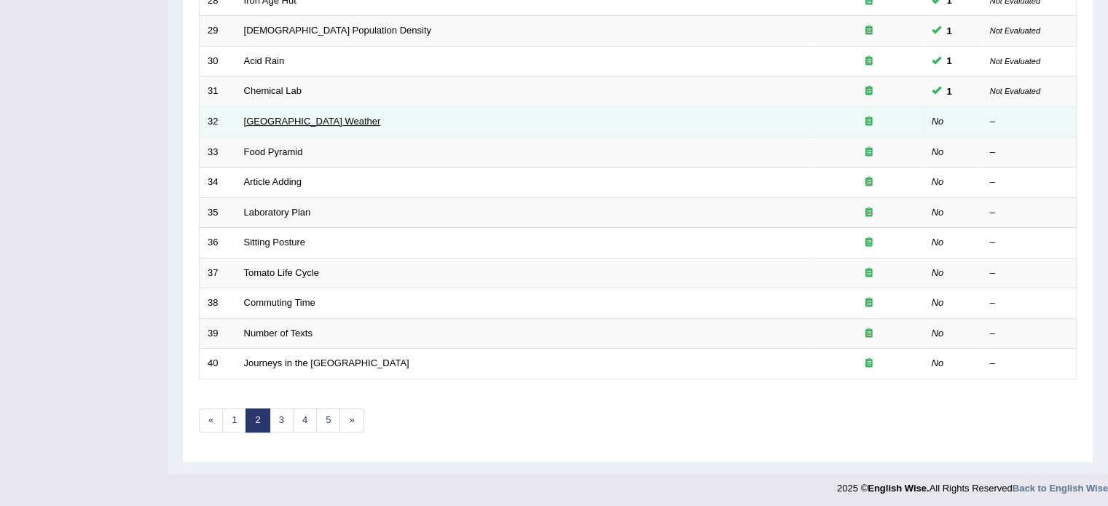
click at [261, 116] on link "Beijing Weather" at bounding box center [312, 121] width 137 height 11
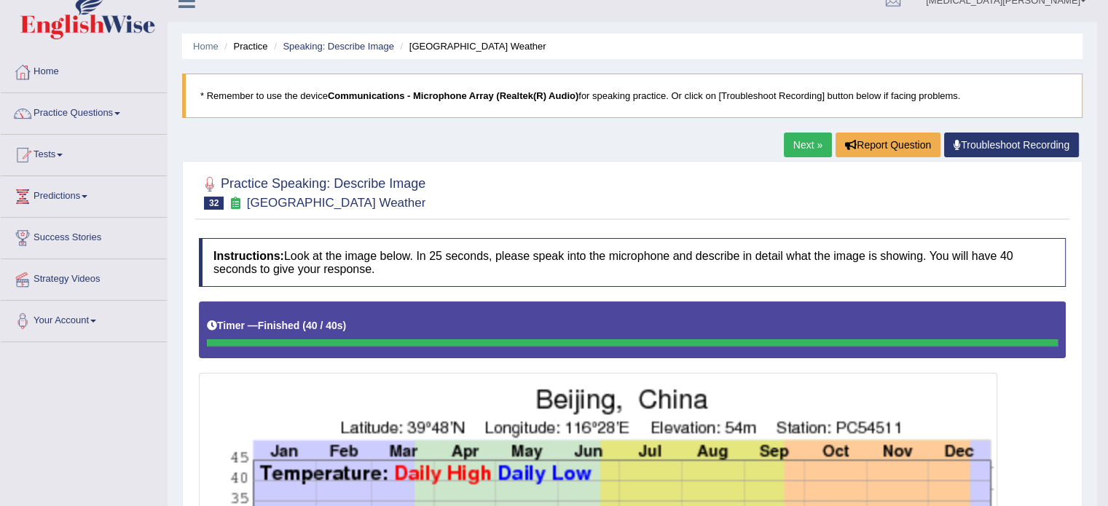
scroll to position [16, 0]
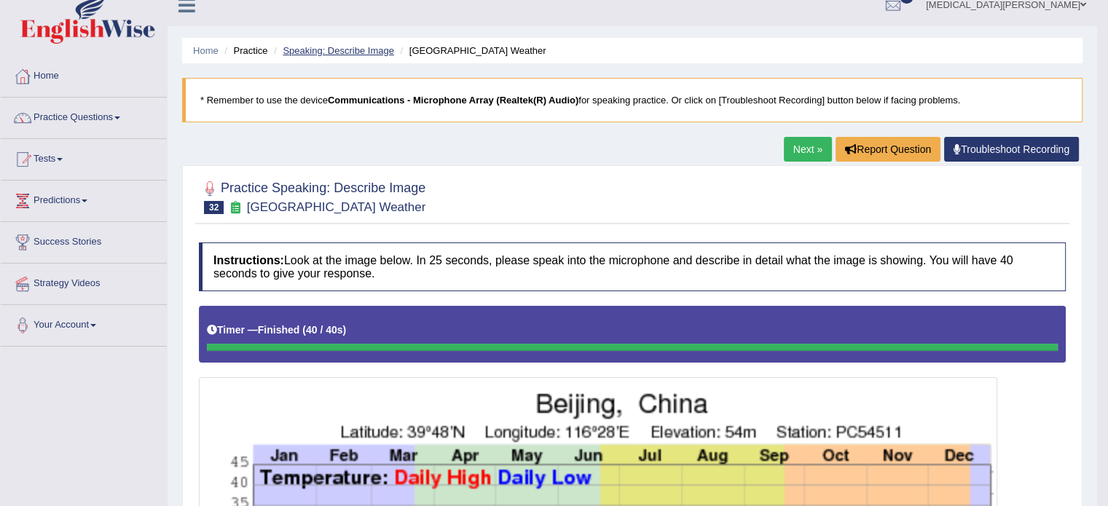
click at [349, 49] on link "Speaking: Describe Image" at bounding box center [338, 50] width 111 height 11
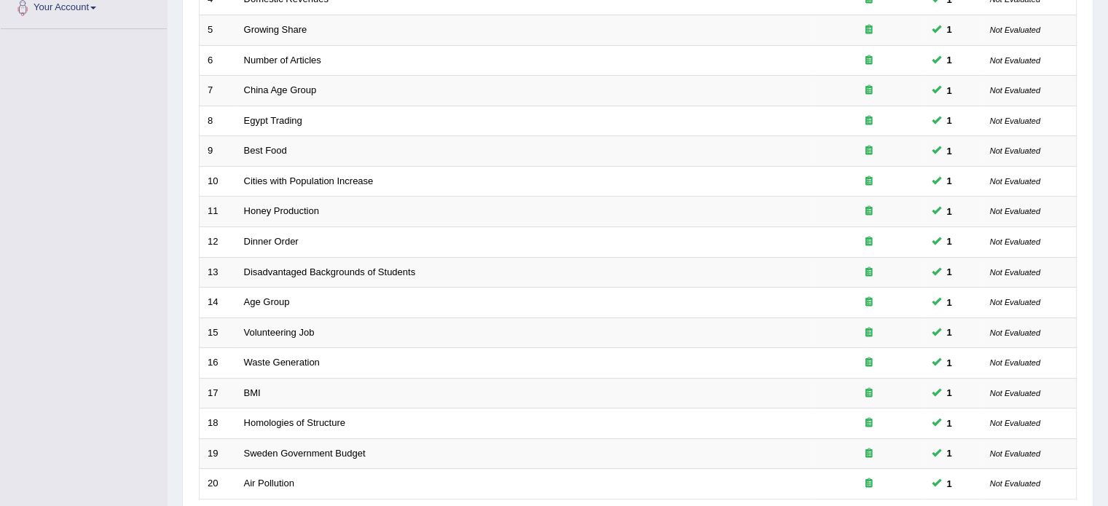
scroll to position [454, 0]
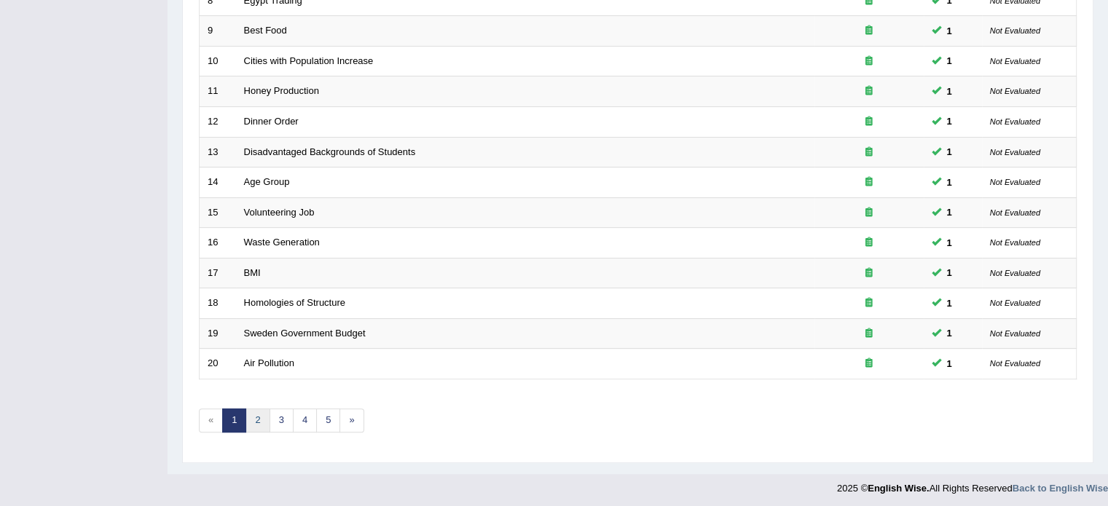
click at [256, 413] on link "2" at bounding box center [257, 421] width 24 height 24
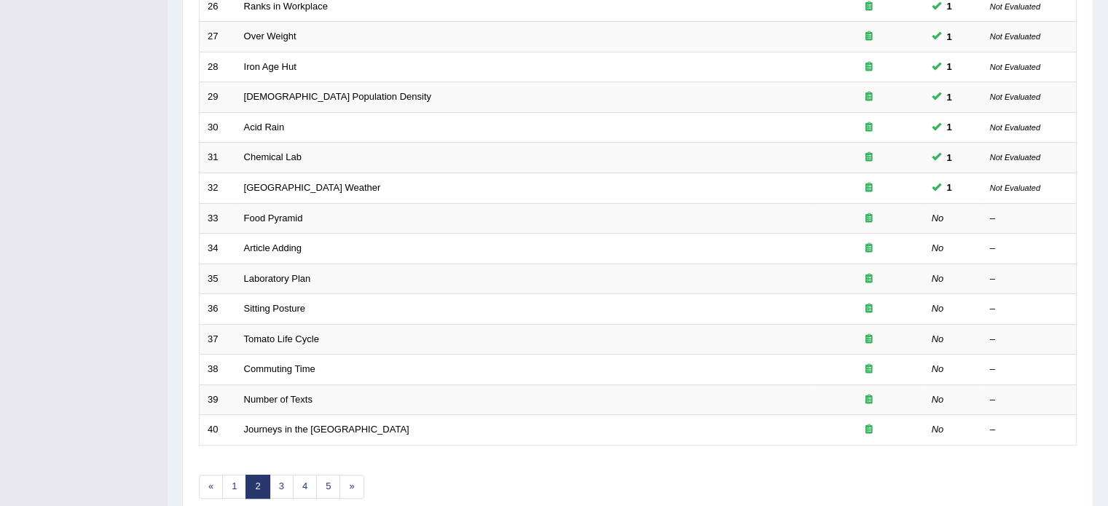
scroll to position [454, 0]
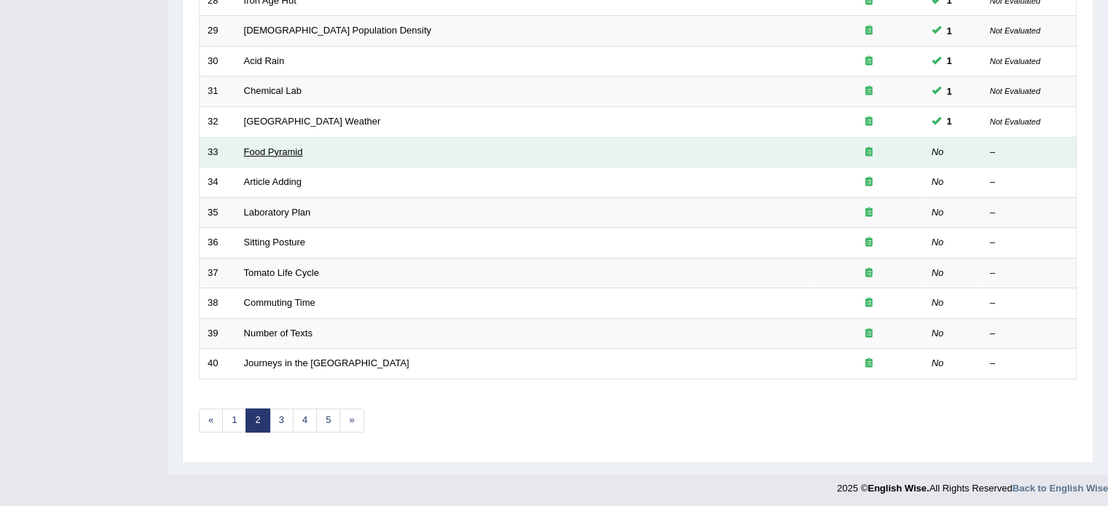
click at [257, 148] on link "Food Pyramid" at bounding box center [273, 151] width 59 height 11
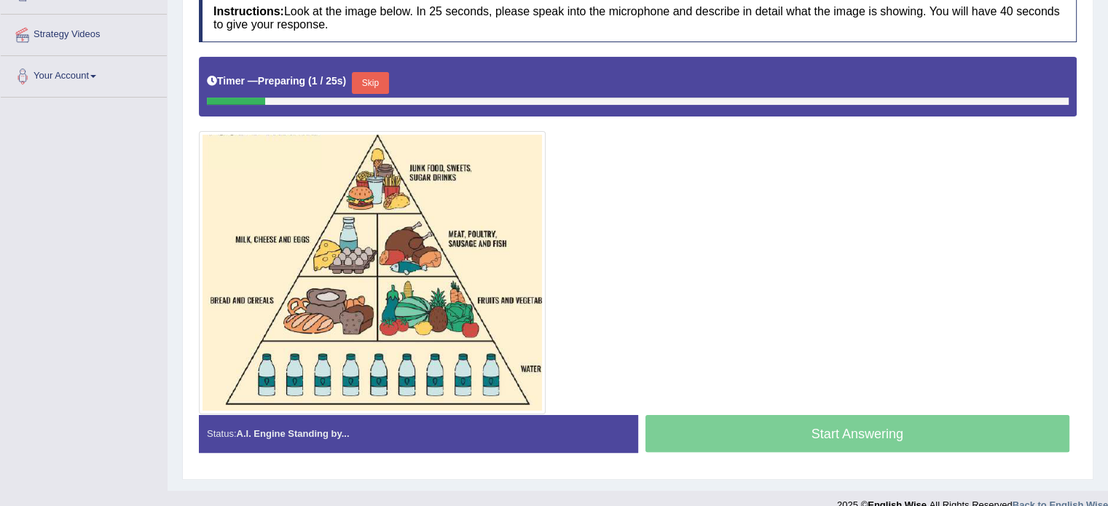
scroll to position [265, 0]
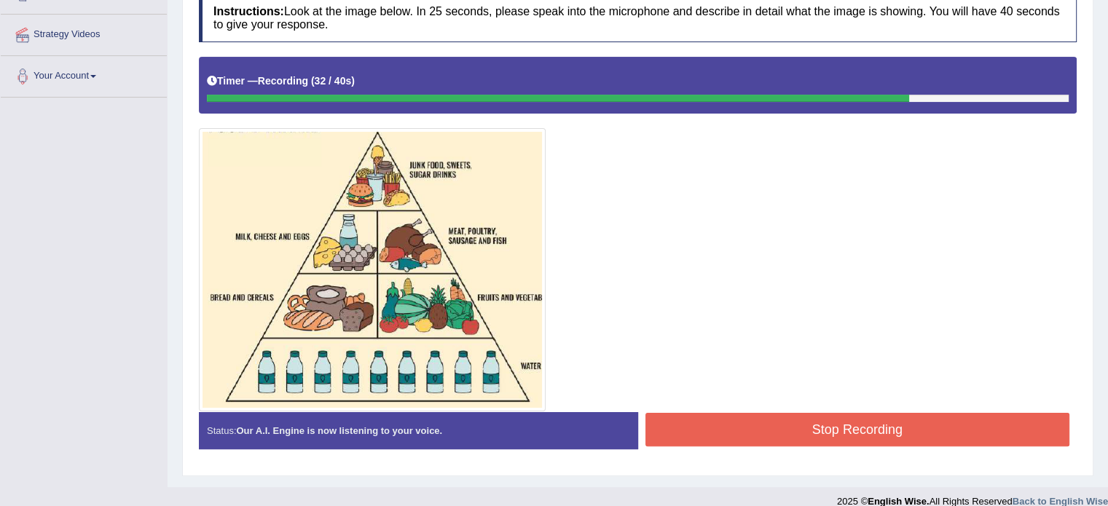
click at [719, 423] on button "Stop Recording" at bounding box center [857, 429] width 425 height 33
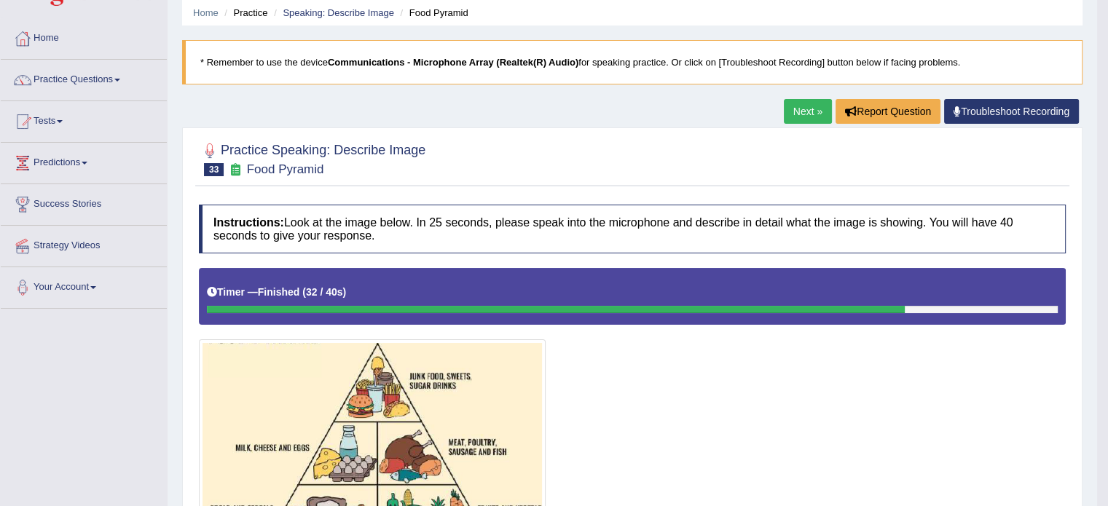
scroll to position [42, 0]
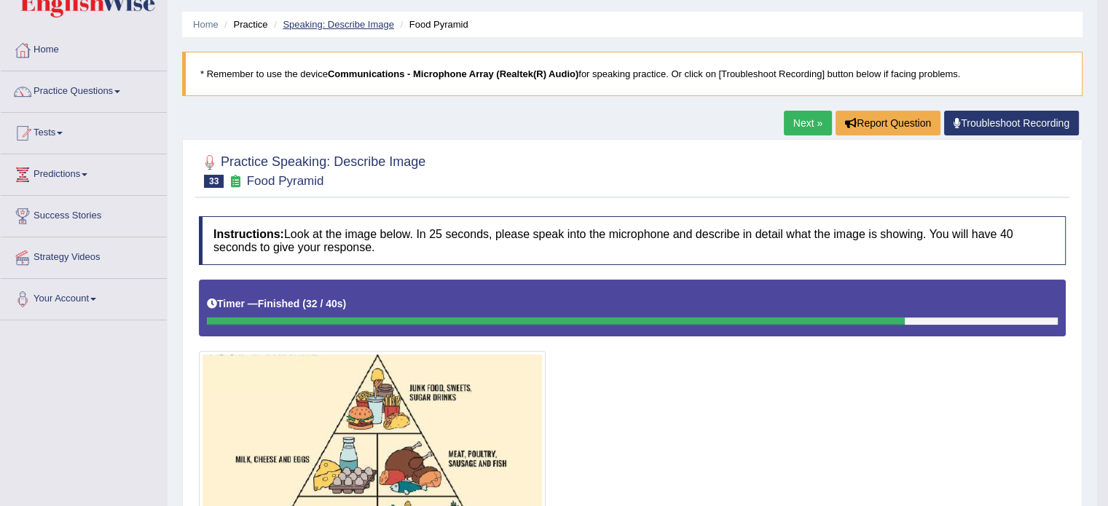
click at [373, 20] on link "Speaking: Describe Image" at bounding box center [338, 24] width 111 height 11
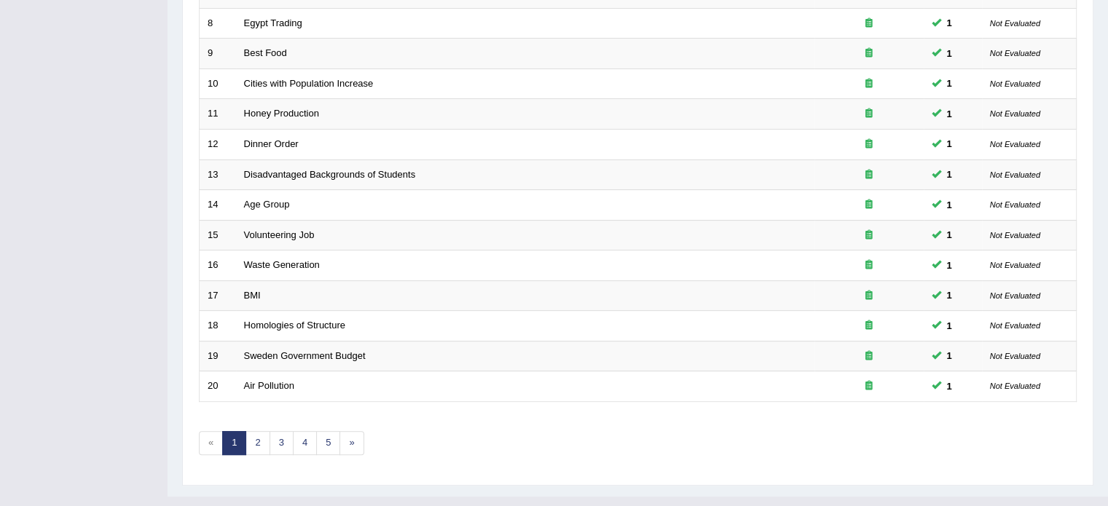
scroll to position [454, 0]
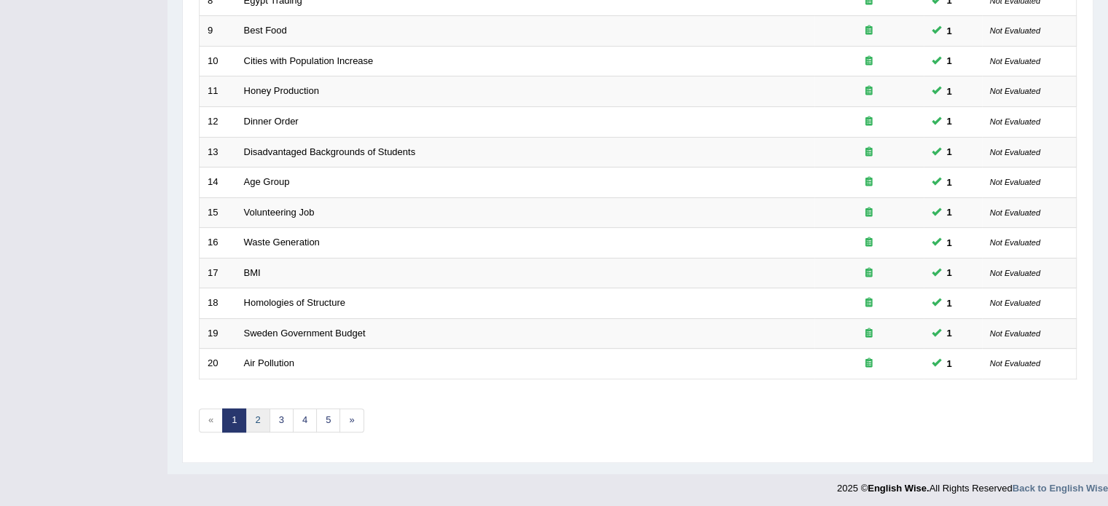
click at [258, 413] on link "2" at bounding box center [257, 421] width 24 height 24
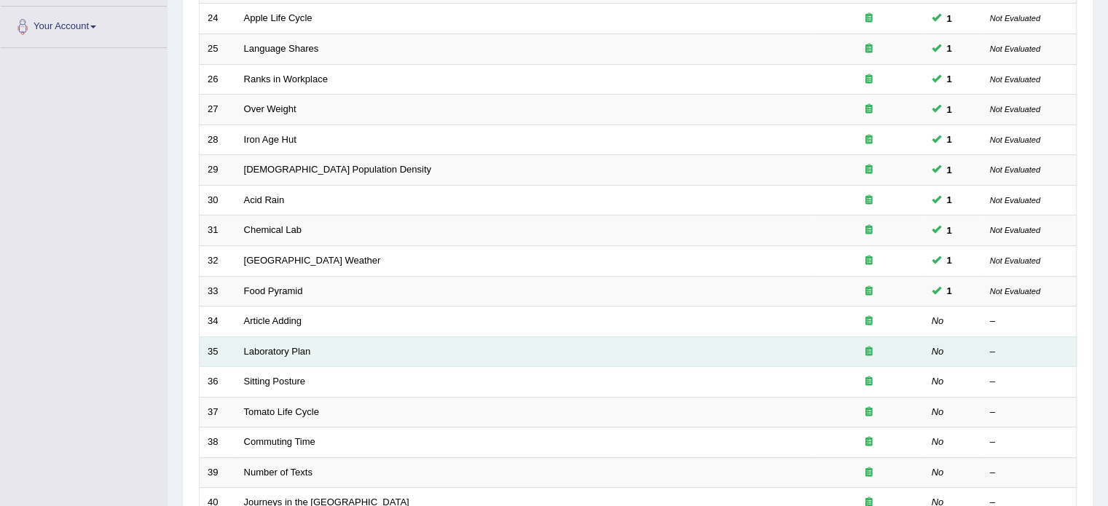
scroll to position [323, 0]
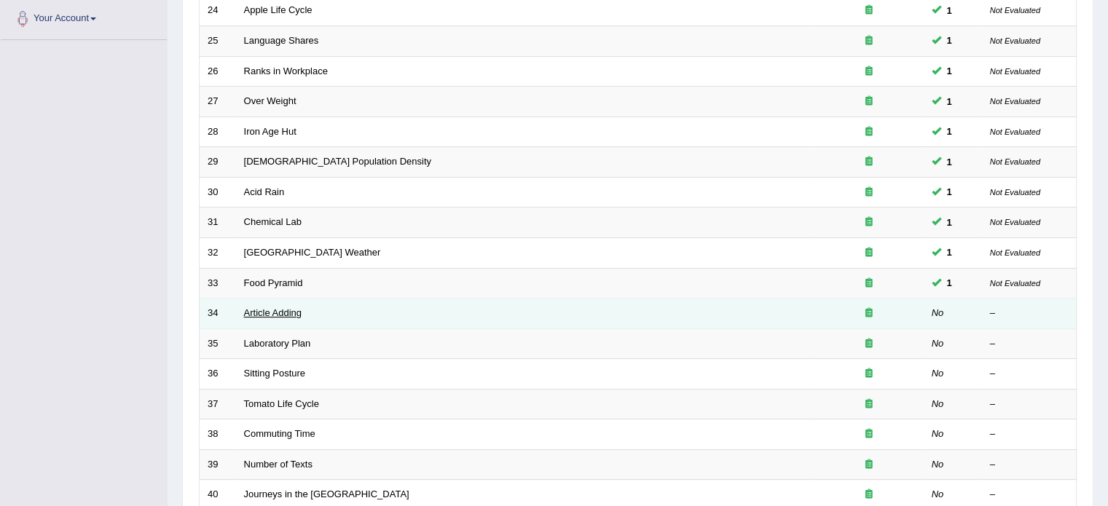
click at [253, 307] on link "Article Adding" at bounding box center [273, 312] width 58 height 11
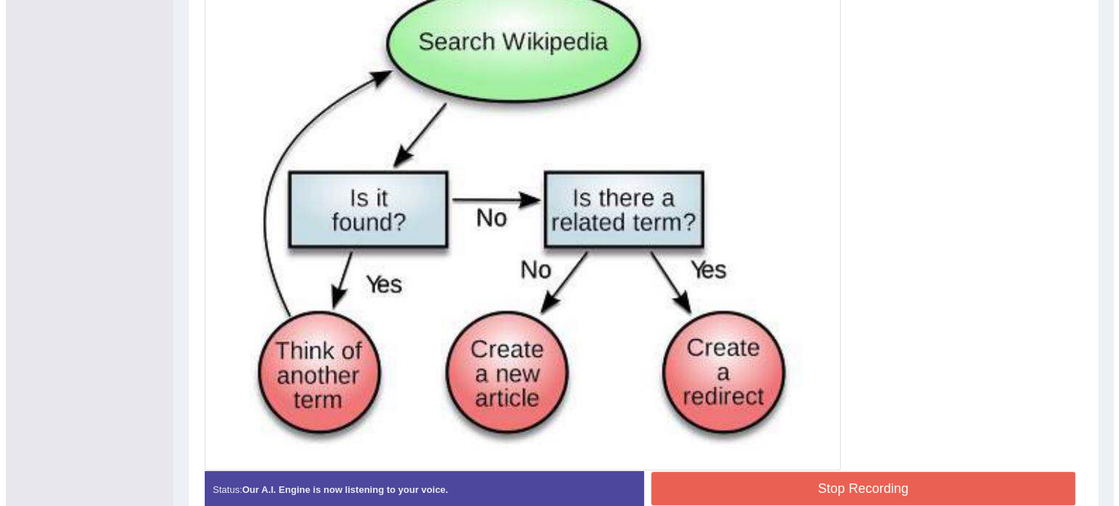
scroll to position [484, 0]
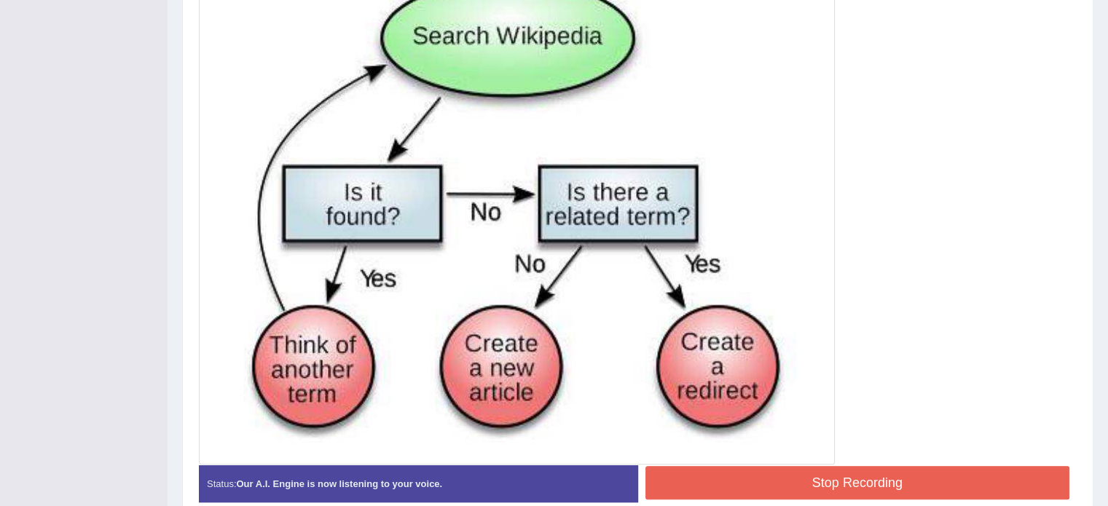
click at [698, 478] on button "Stop Recording" at bounding box center [857, 482] width 425 height 33
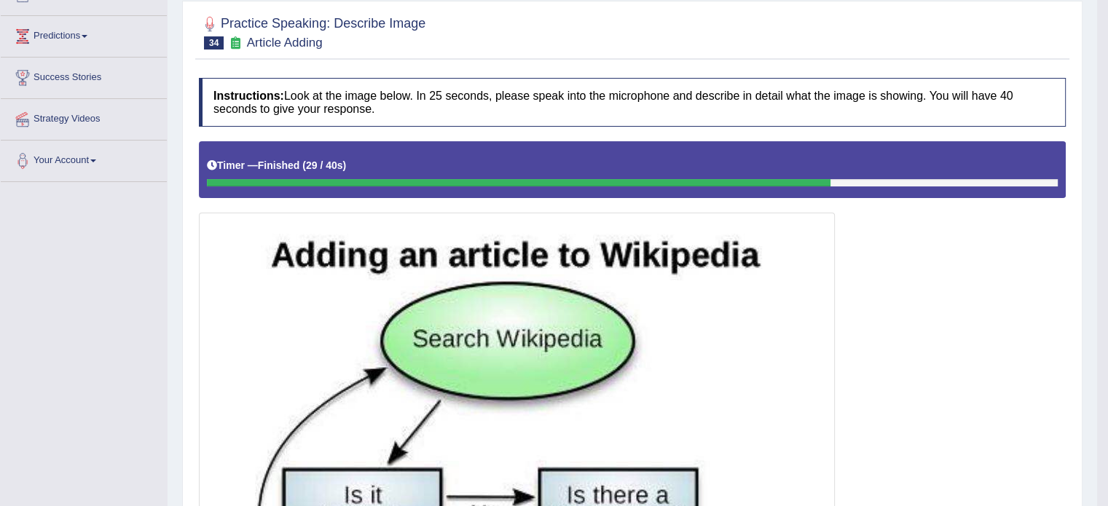
scroll to position [0, 0]
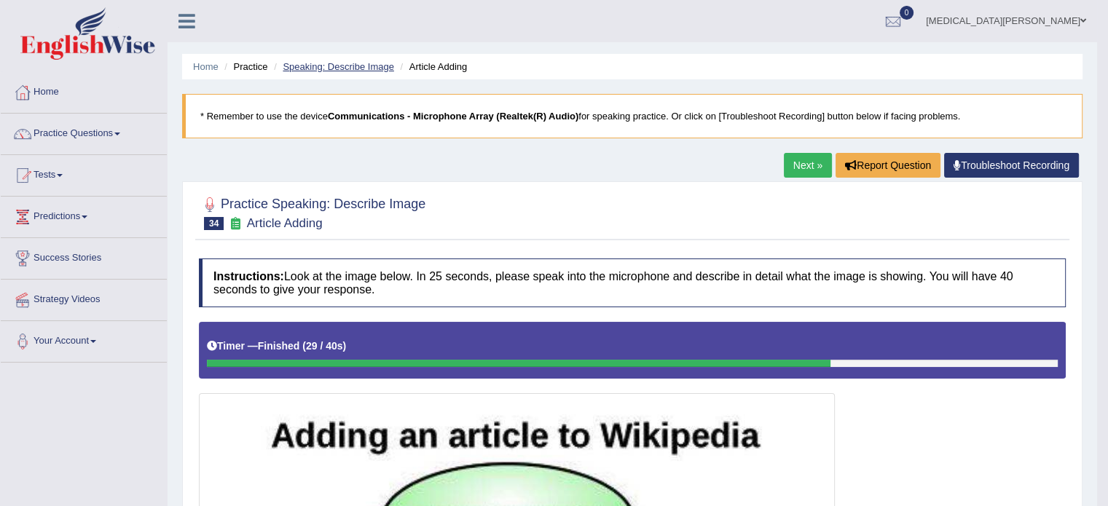
click at [361, 69] on link "Speaking: Describe Image" at bounding box center [338, 66] width 111 height 11
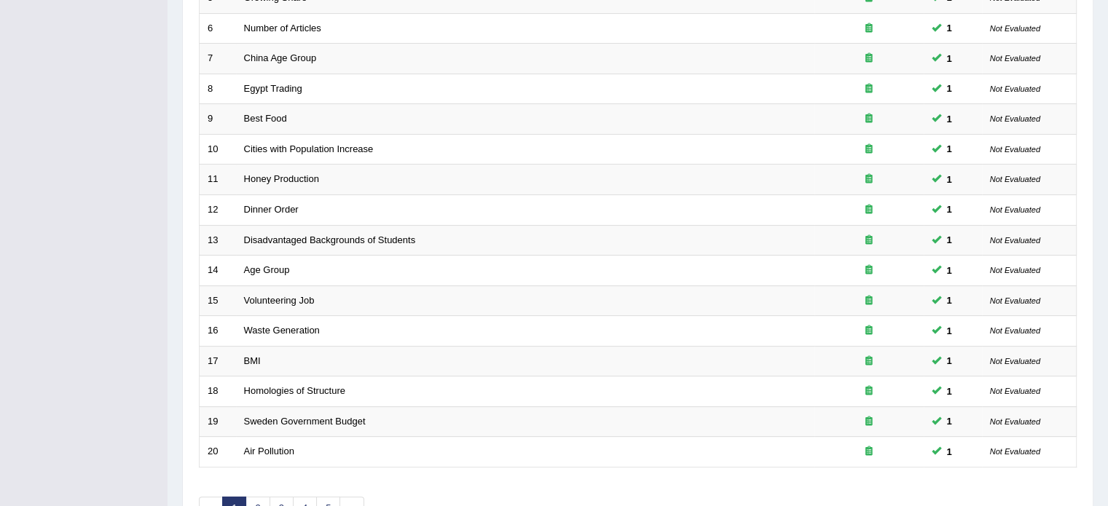
scroll to position [454, 0]
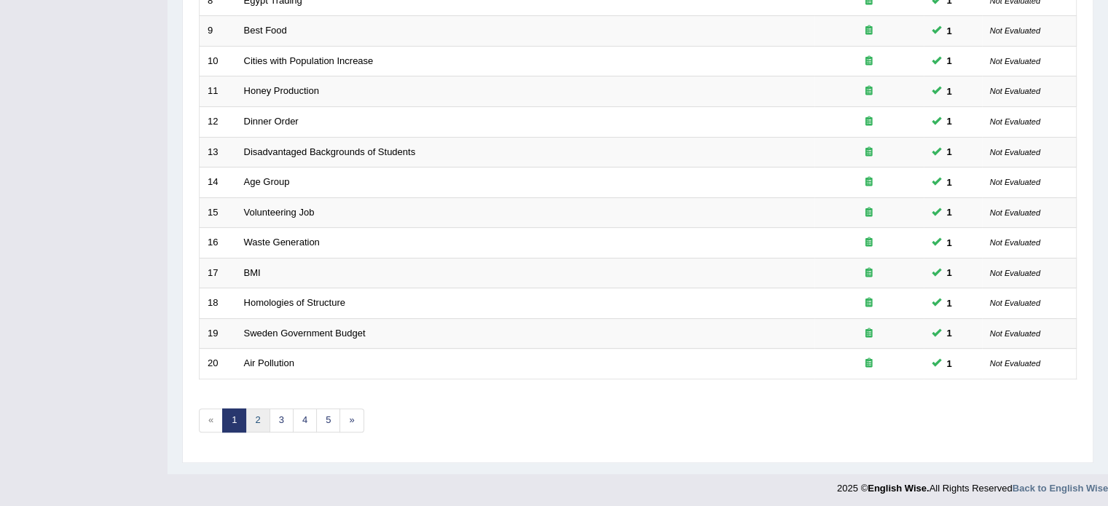
click at [259, 412] on link "2" at bounding box center [257, 421] width 24 height 24
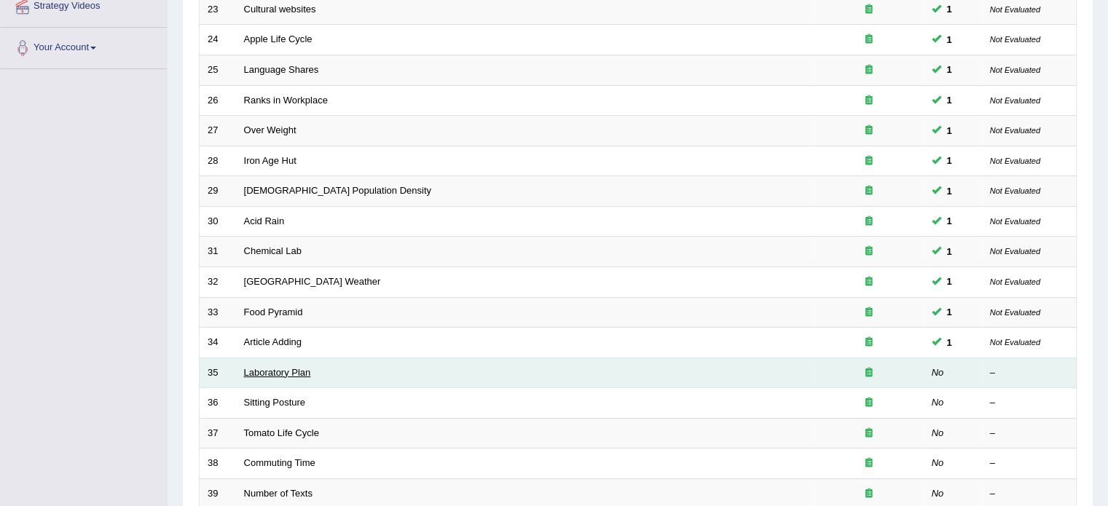
scroll to position [303, 0]
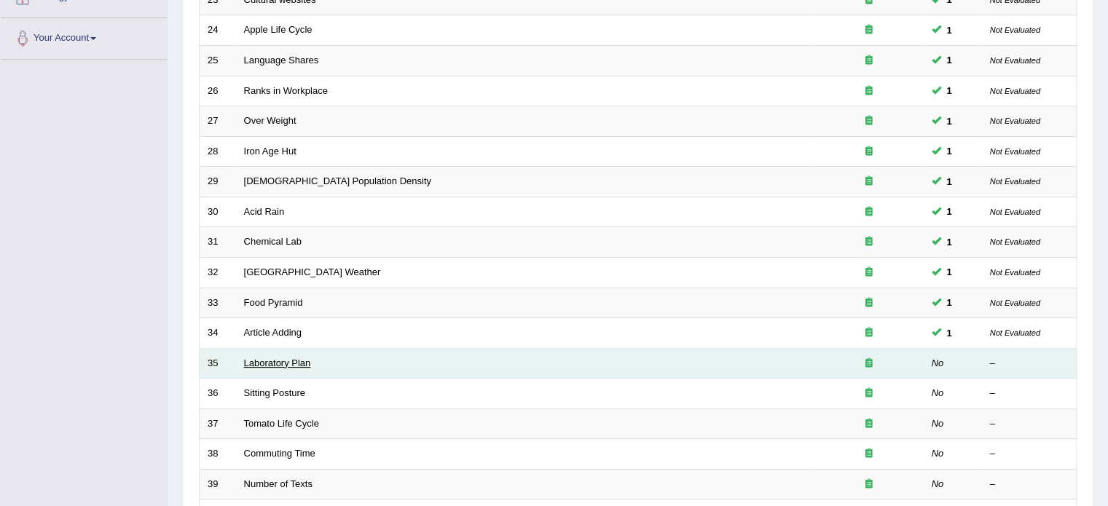
click at [247, 358] on link "Laboratory Plan" at bounding box center [277, 363] width 67 height 11
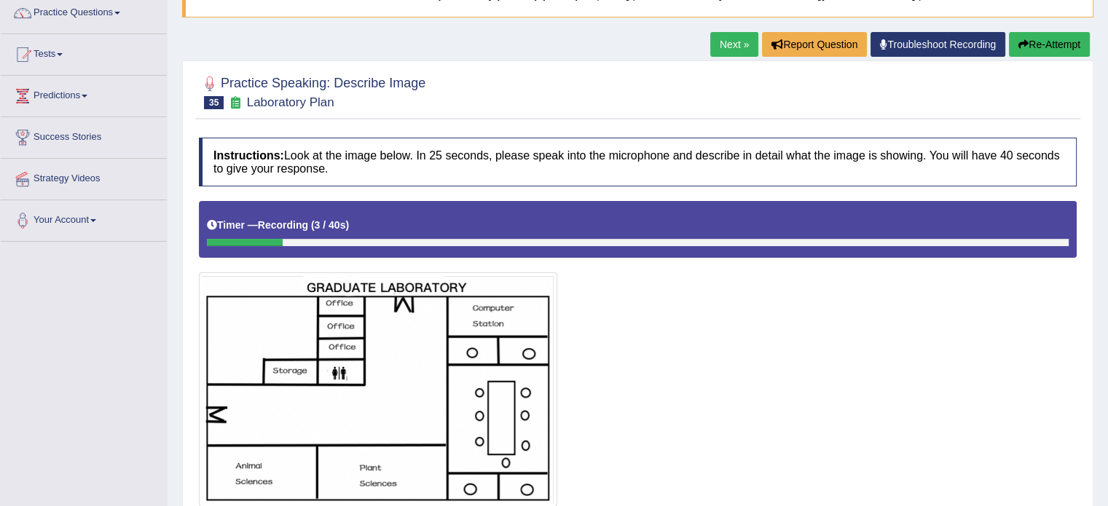
scroll to position [110, 0]
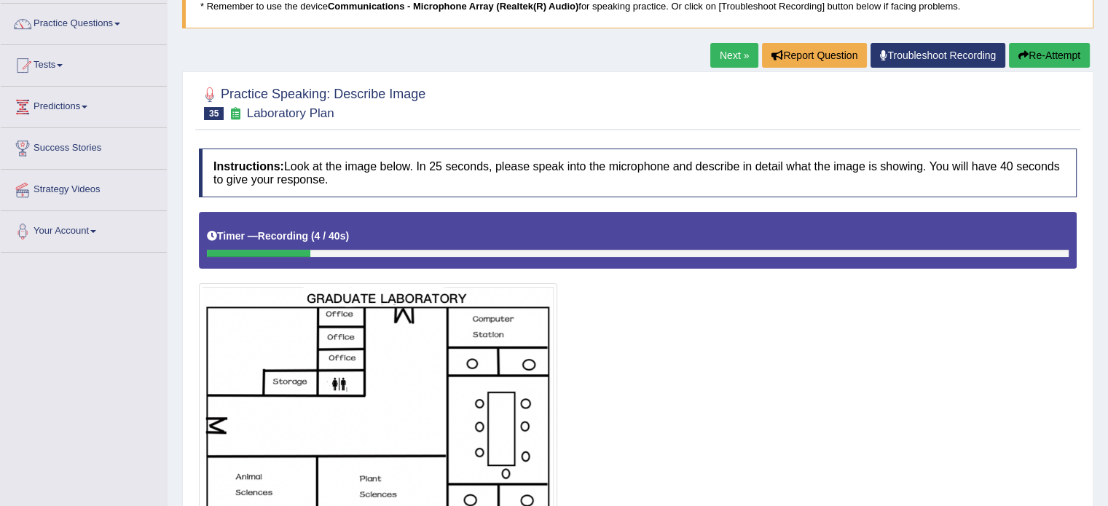
click at [1037, 52] on button "Re-Attempt" at bounding box center [1049, 55] width 81 height 25
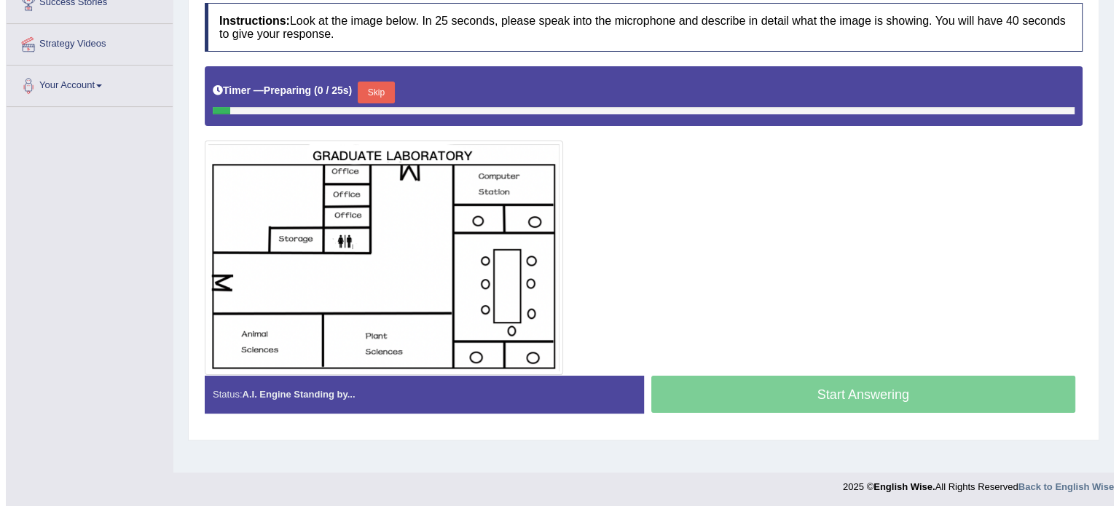
scroll to position [256, 0]
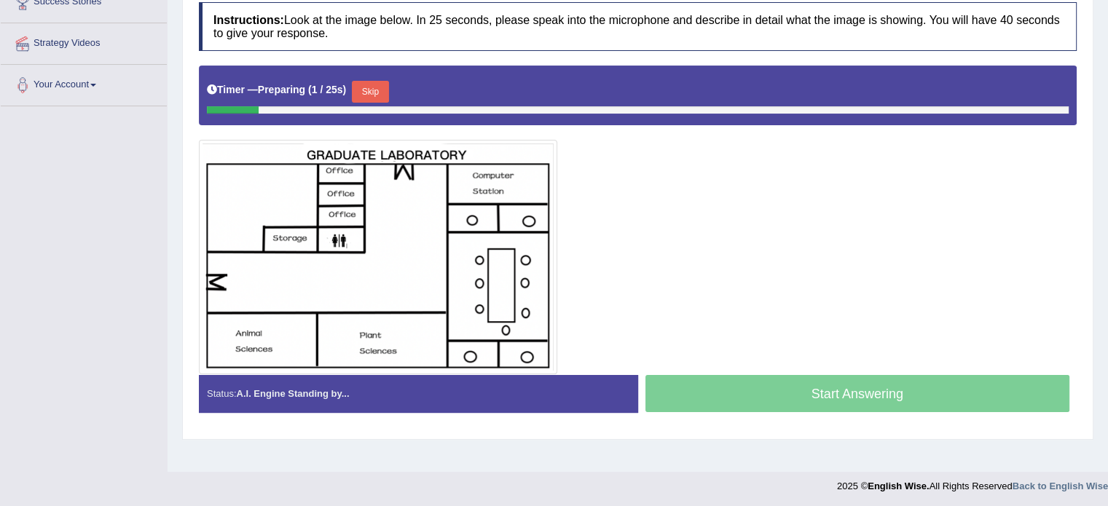
click at [363, 84] on button "Skip" at bounding box center [370, 92] width 36 height 22
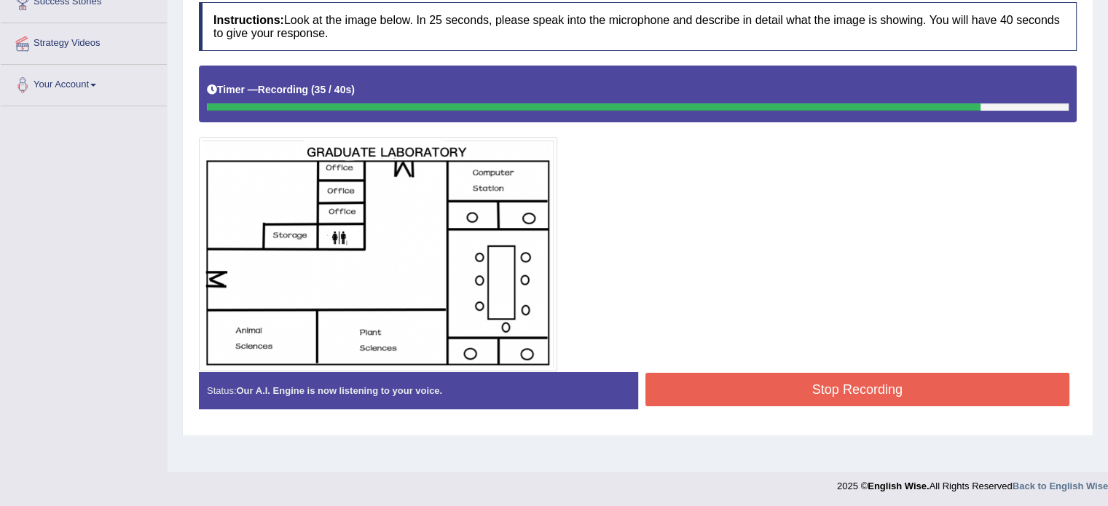
click at [746, 391] on button "Stop Recording" at bounding box center [857, 389] width 425 height 33
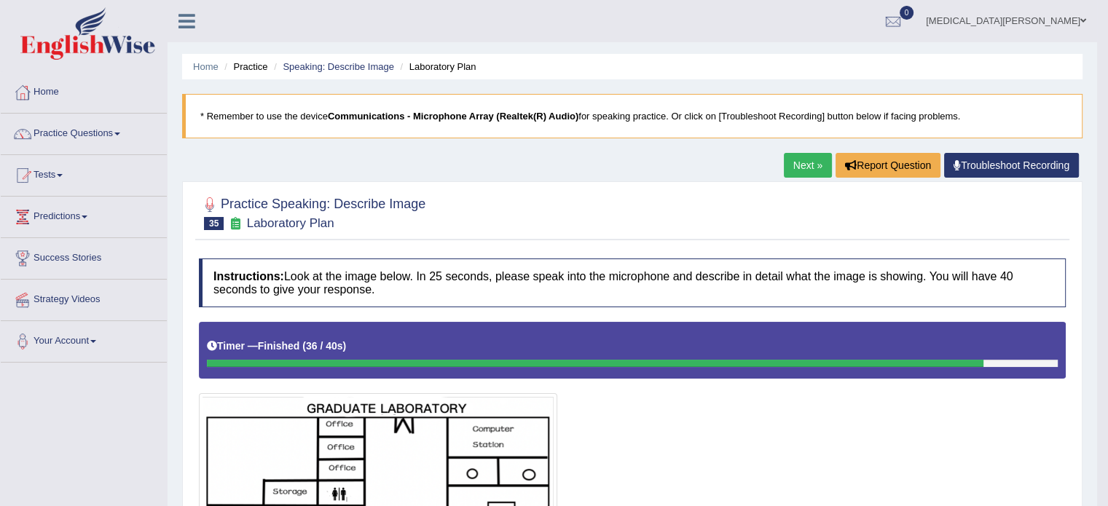
scroll to position [0, 0]
click at [368, 66] on link "Speaking: Describe Image" at bounding box center [338, 66] width 111 height 11
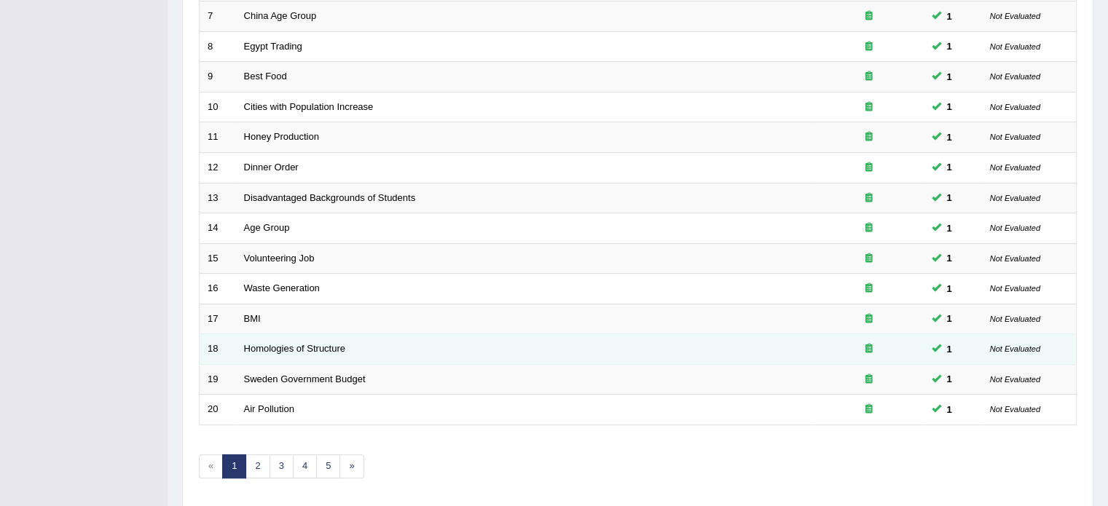
scroll to position [428, 0]
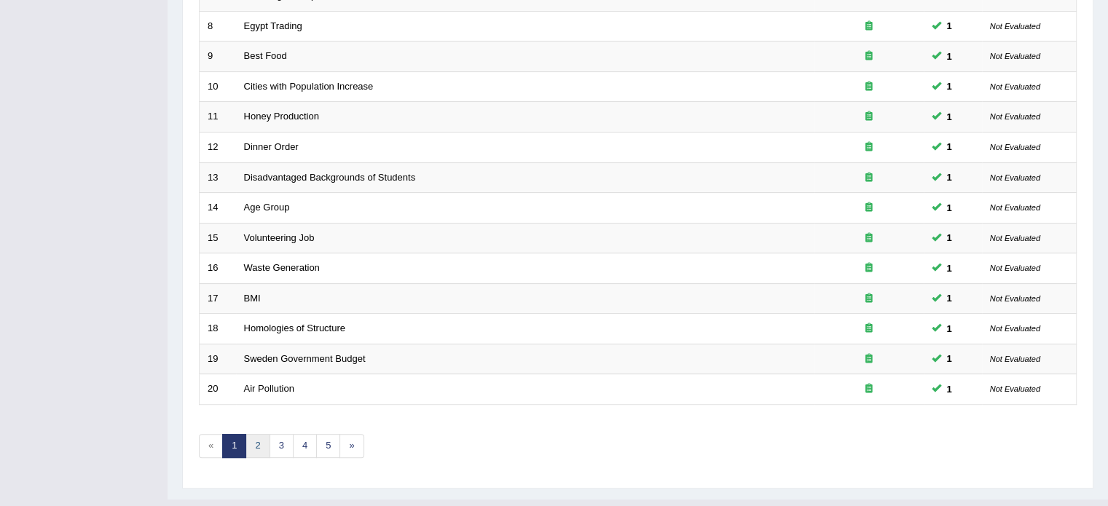
click at [262, 435] on link "2" at bounding box center [257, 446] width 24 height 24
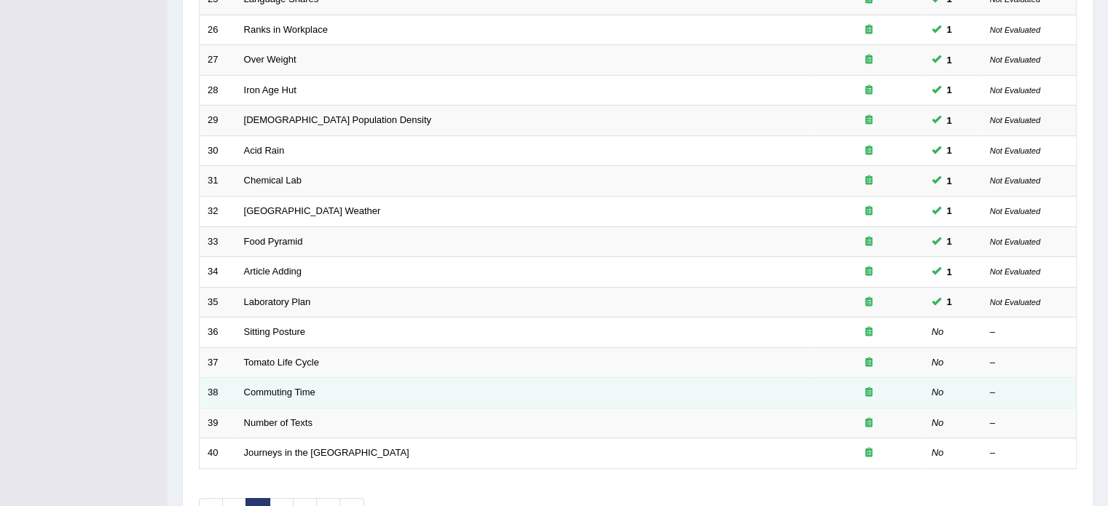
scroll to position [366, 0]
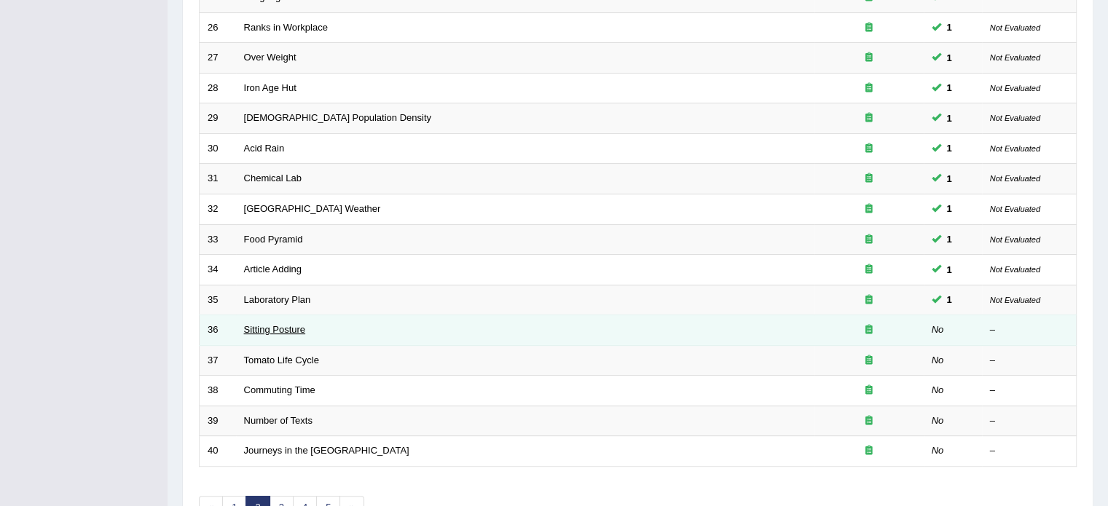
click at [259, 324] on link "Sitting Posture" at bounding box center [275, 329] width 62 height 11
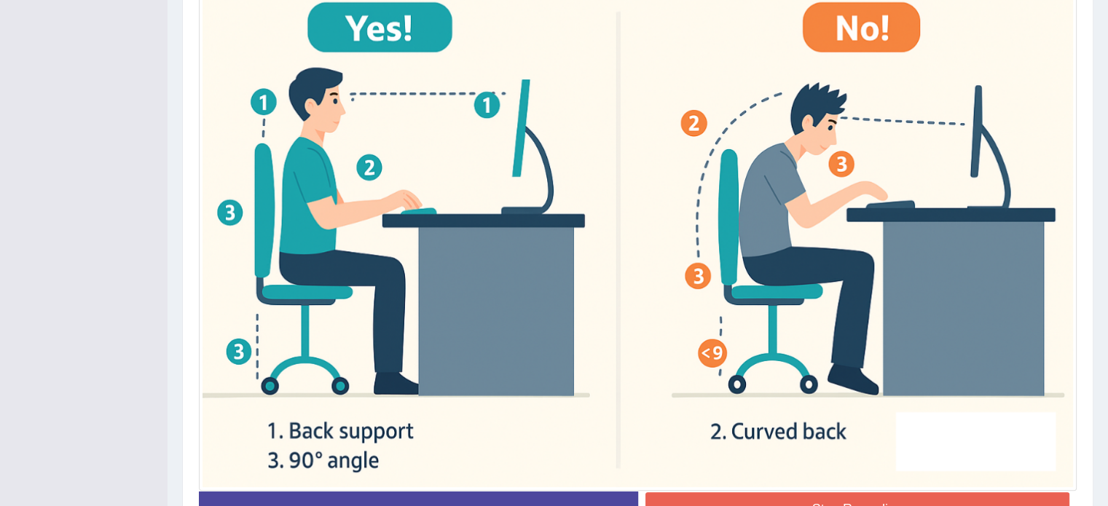
scroll to position [488, 0]
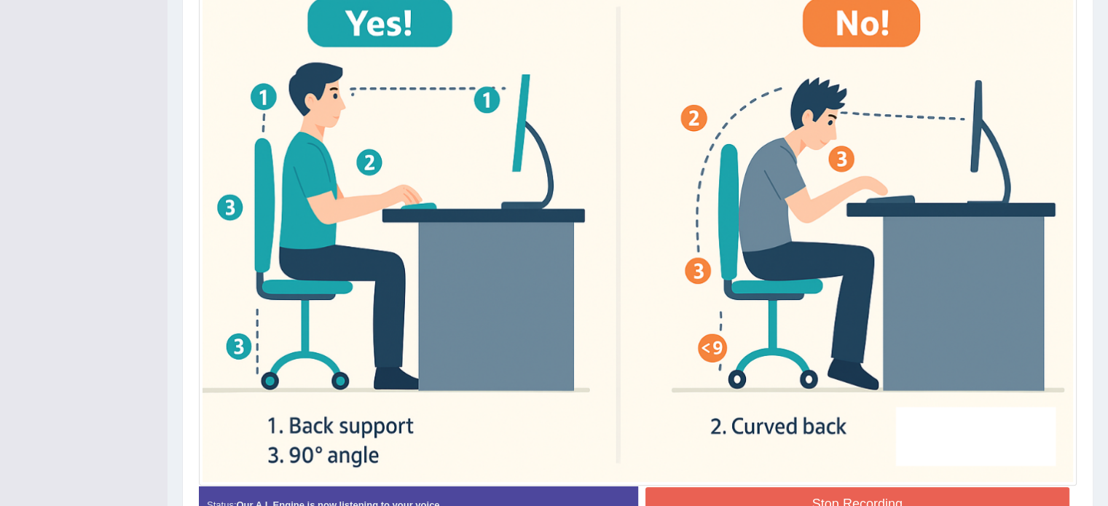
click at [301, 248] on img at bounding box center [637, 195] width 870 height 573
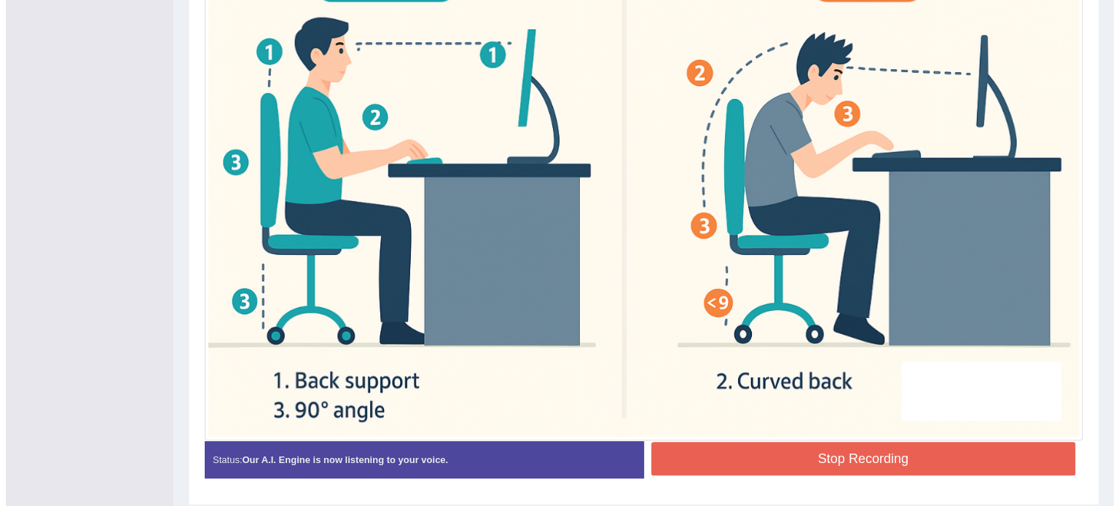
scroll to position [535, 0]
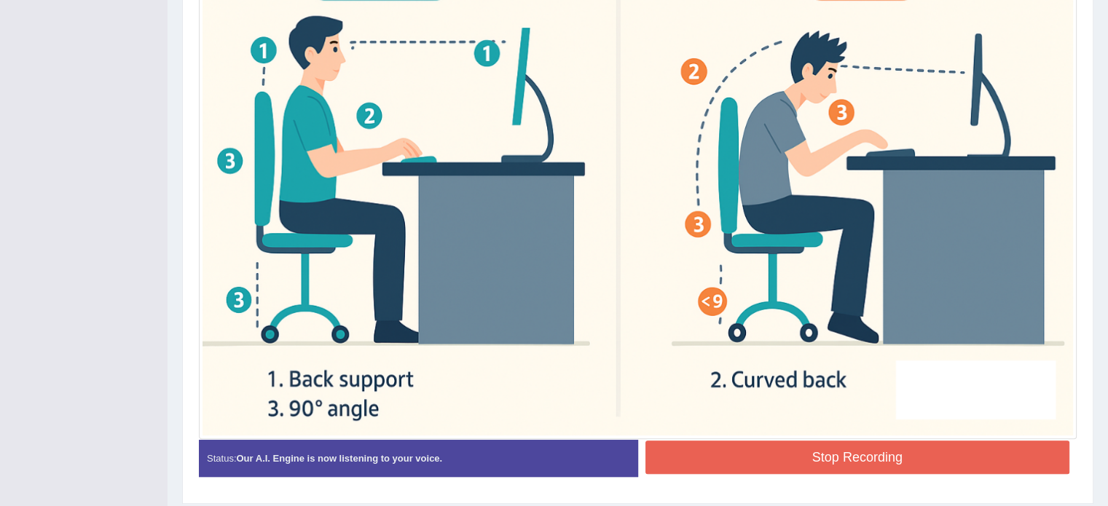
click at [744, 457] on button "Stop Recording" at bounding box center [857, 457] width 425 height 33
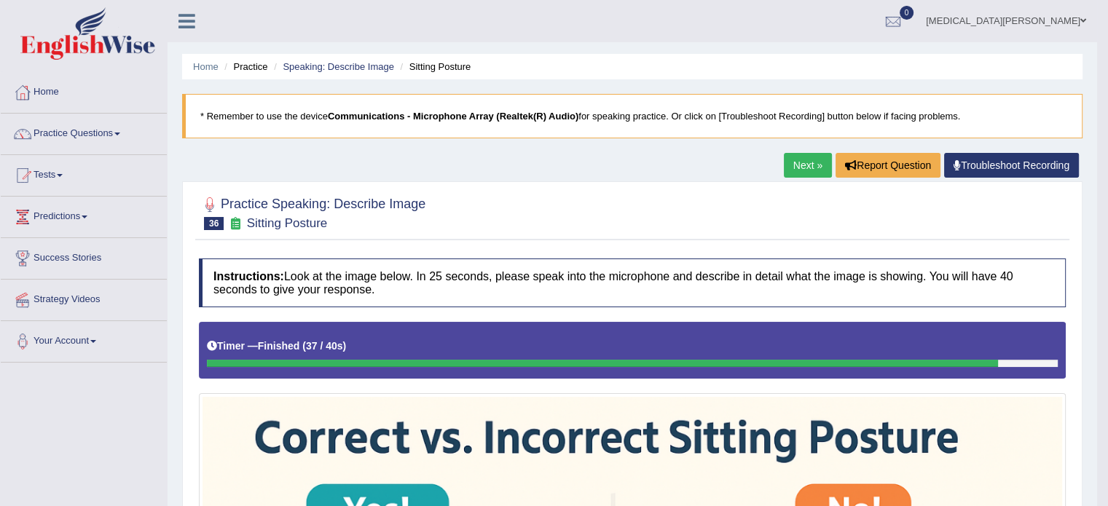
scroll to position [0, 0]
click at [362, 69] on link "Speaking: Describe Image" at bounding box center [338, 66] width 111 height 11
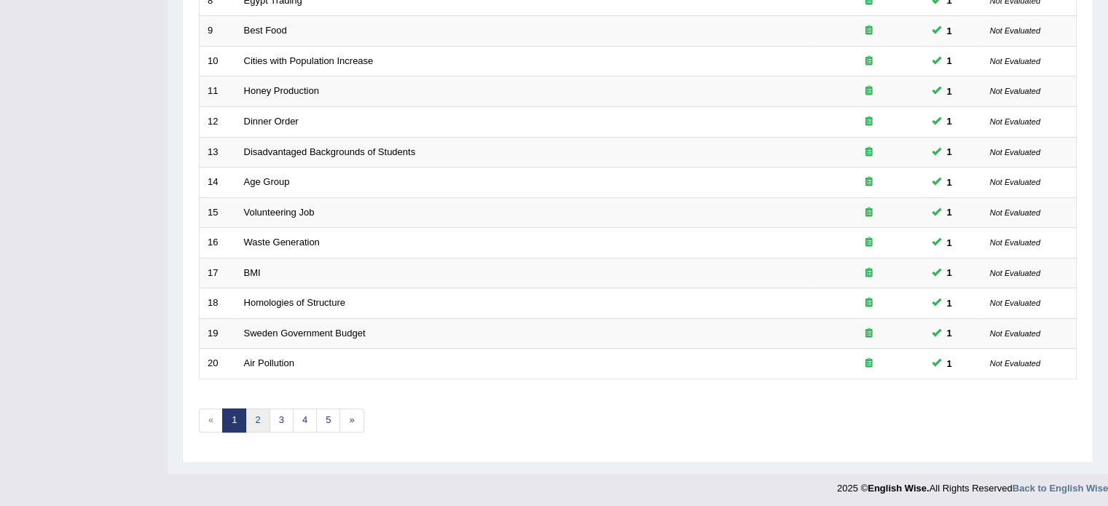
click at [261, 414] on link "2" at bounding box center [257, 421] width 24 height 24
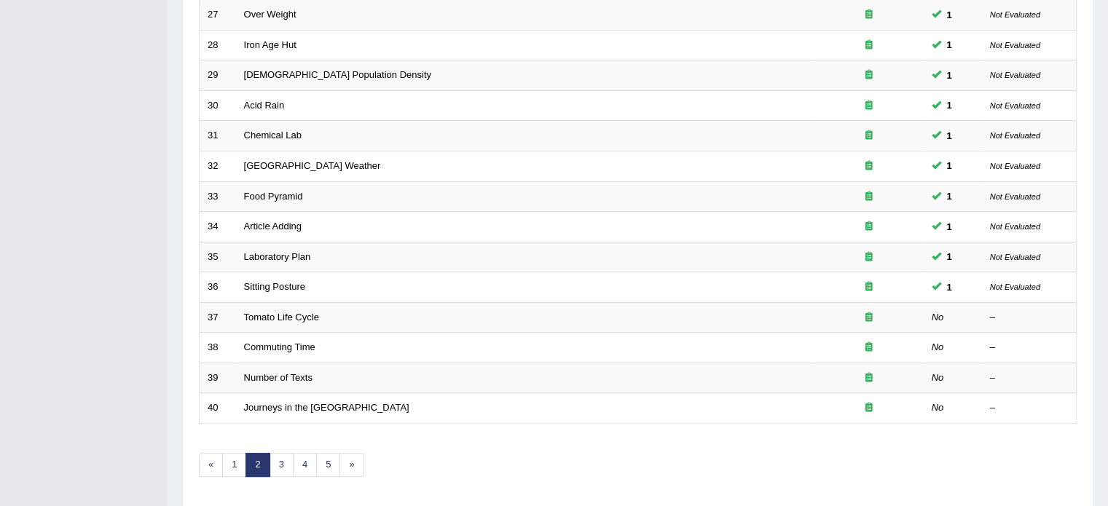
scroll to position [430, 0]
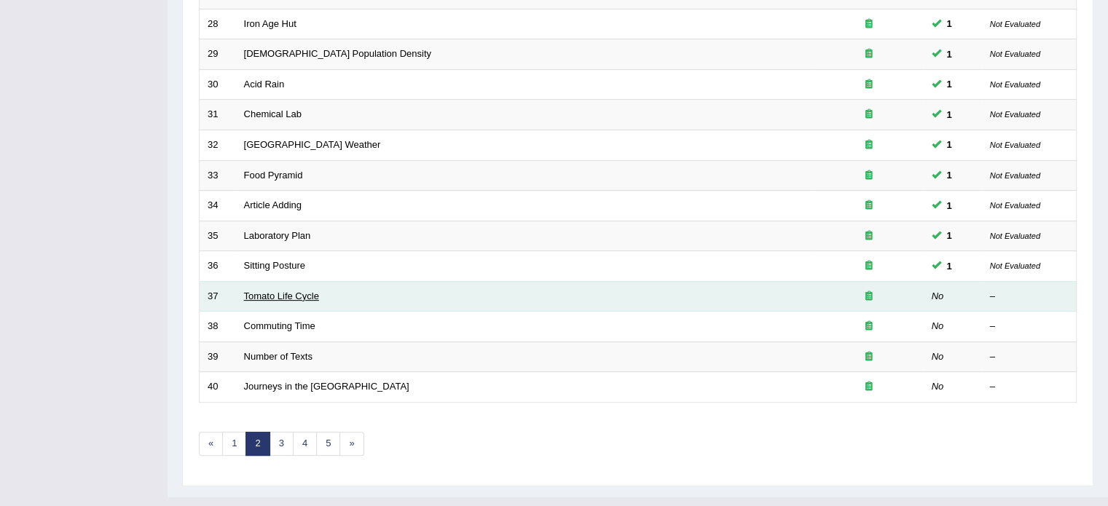
click at [265, 294] on link "Tomato Life Cycle" at bounding box center [281, 296] width 75 height 11
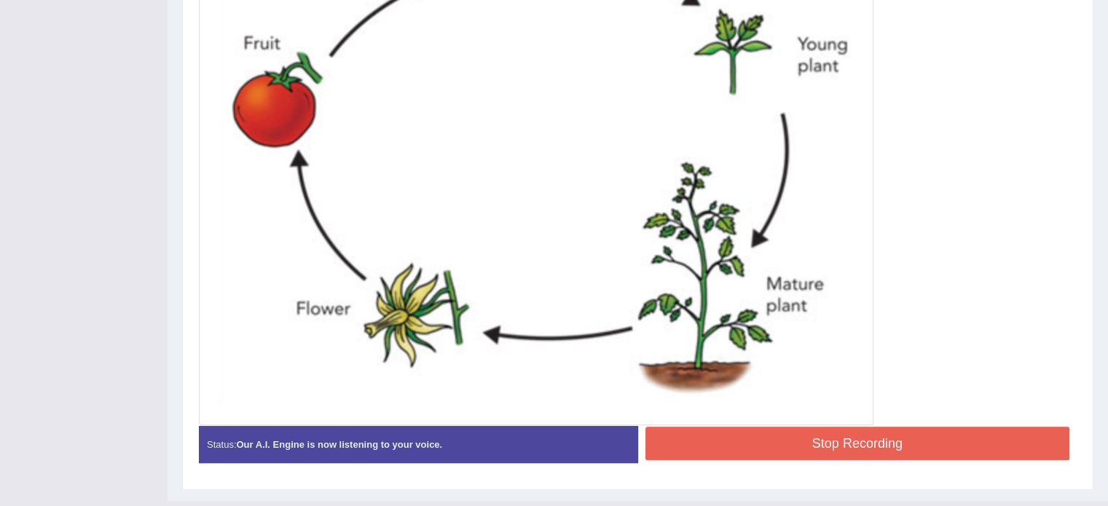
scroll to position [616, 0]
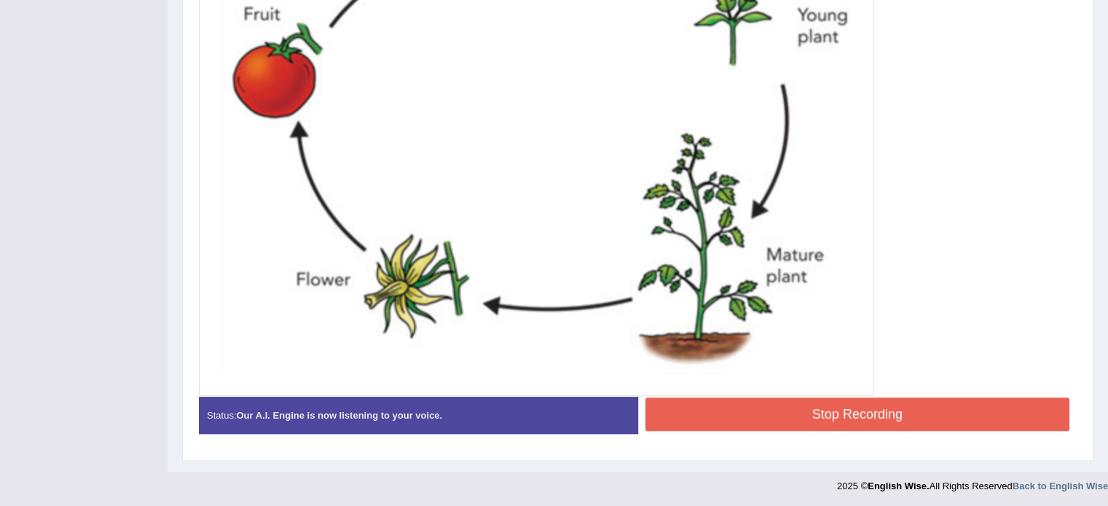
click at [748, 416] on button "Stop Recording" at bounding box center [857, 414] width 425 height 33
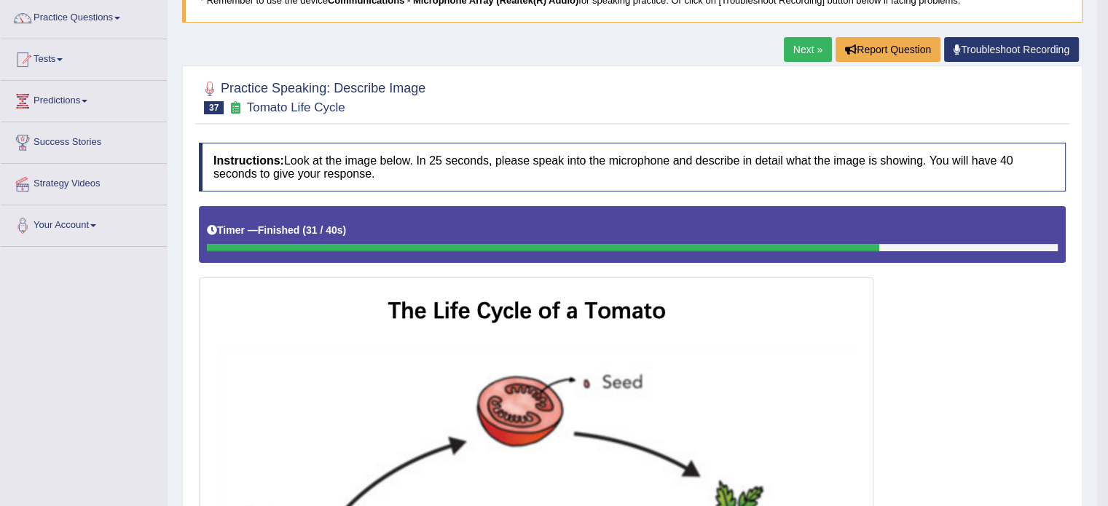
scroll to position [41, 0]
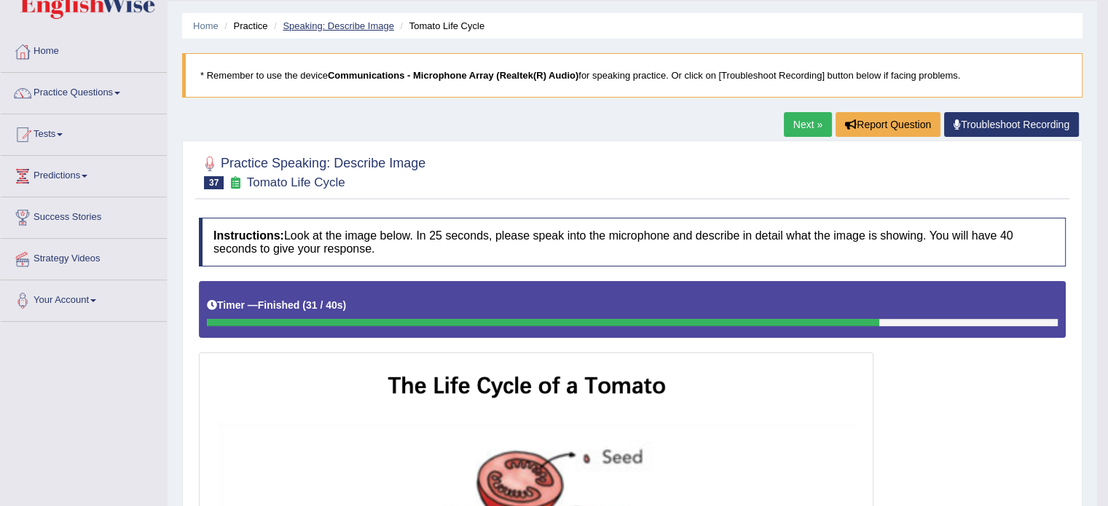
click at [359, 28] on link "Speaking: Describe Image" at bounding box center [338, 25] width 111 height 11
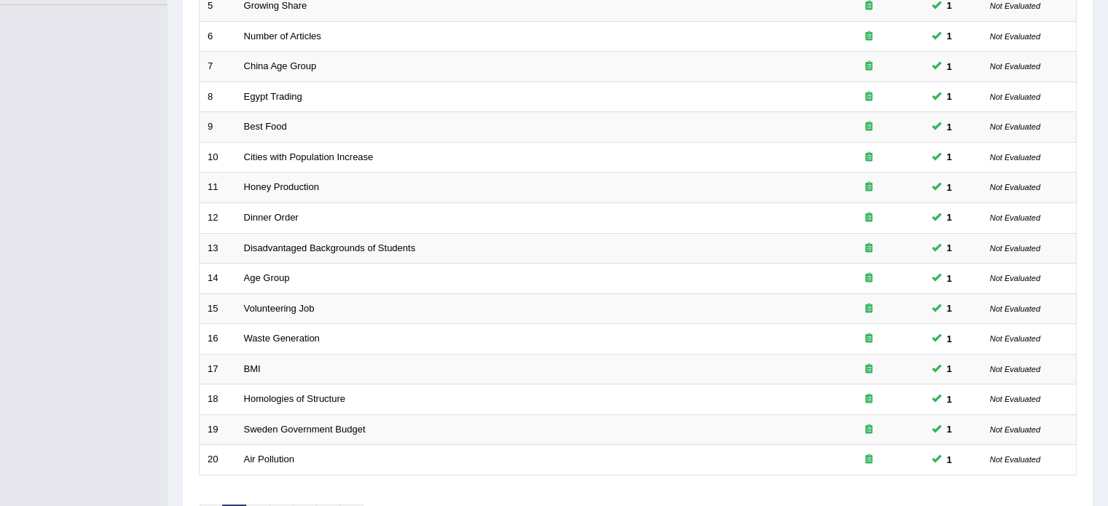
scroll to position [454, 0]
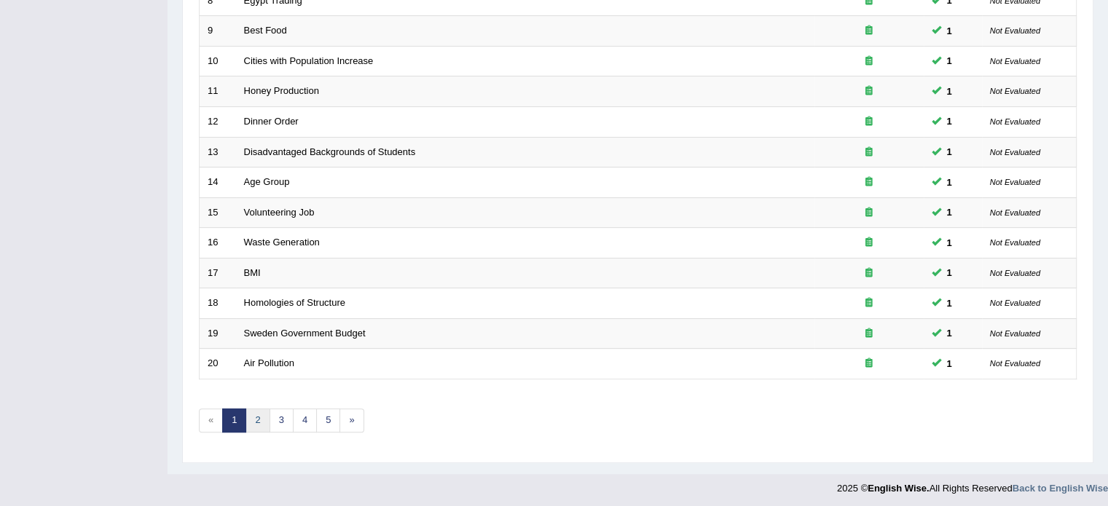
click at [260, 423] on link "2" at bounding box center [257, 421] width 24 height 24
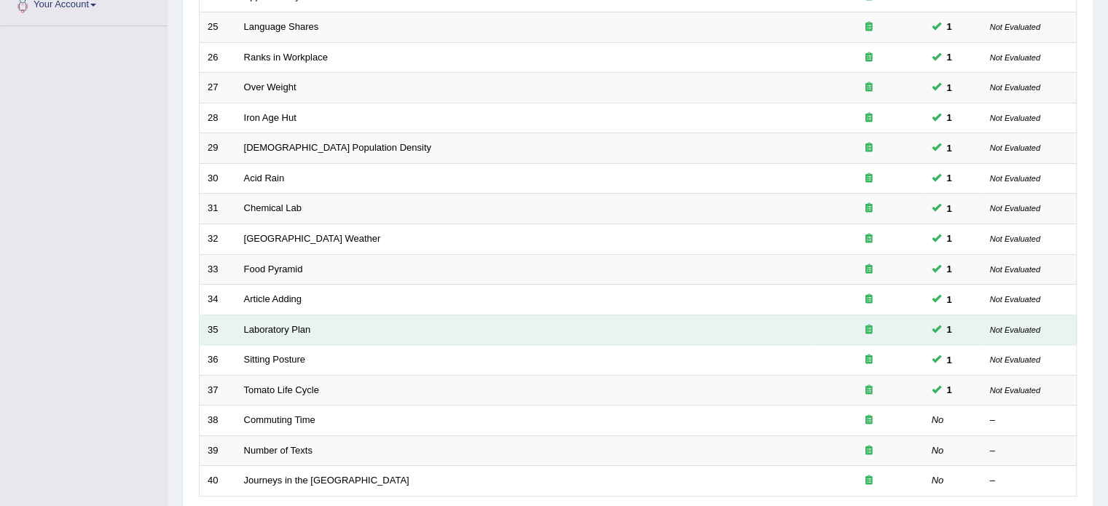
scroll to position [454, 0]
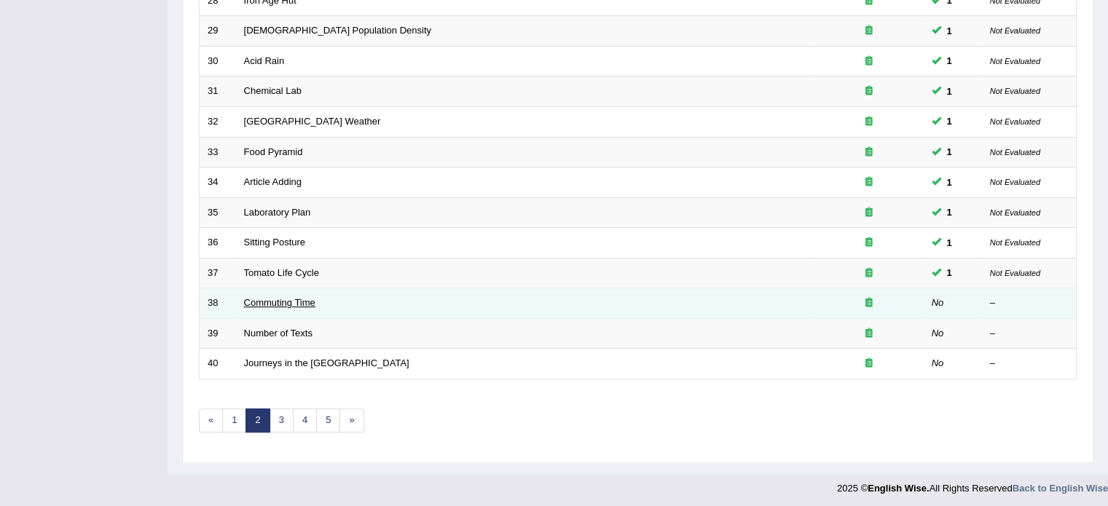
click at [283, 300] on link "Commuting Time" at bounding box center [279, 302] width 71 height 11
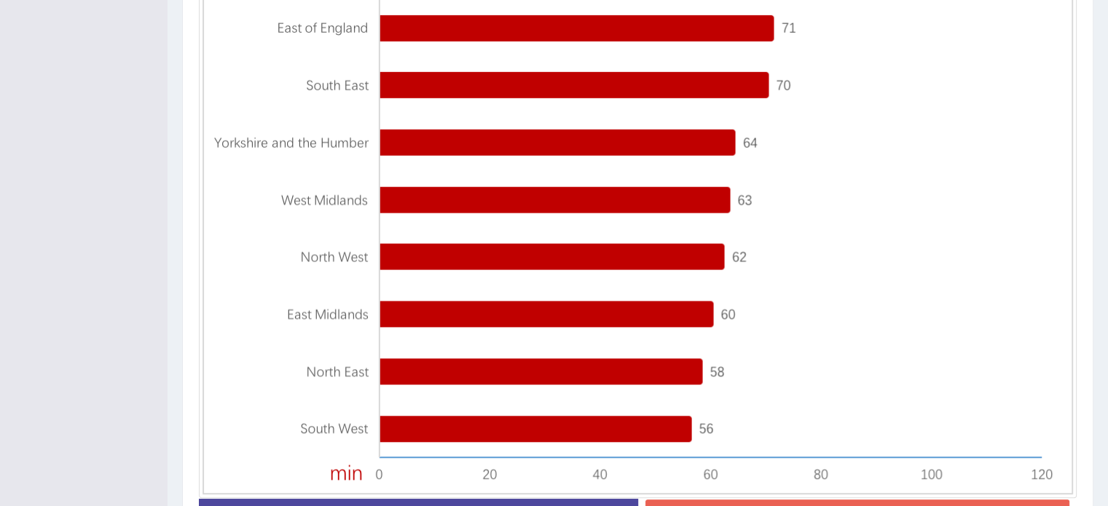
scroll to position [623, 0]
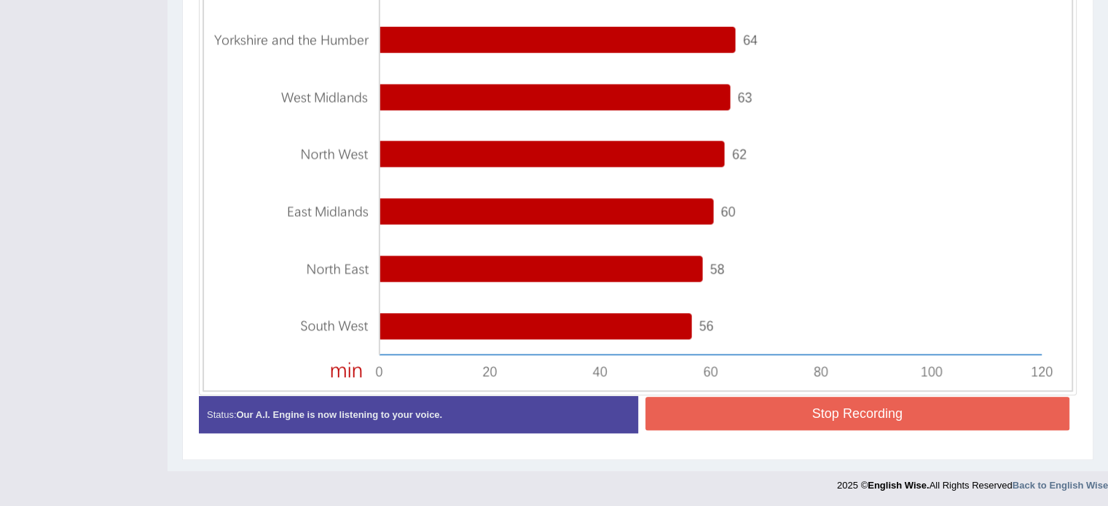
click at [764, 411] on button "Stop Recording" at bounding box center [857, 413] width 425 height 33
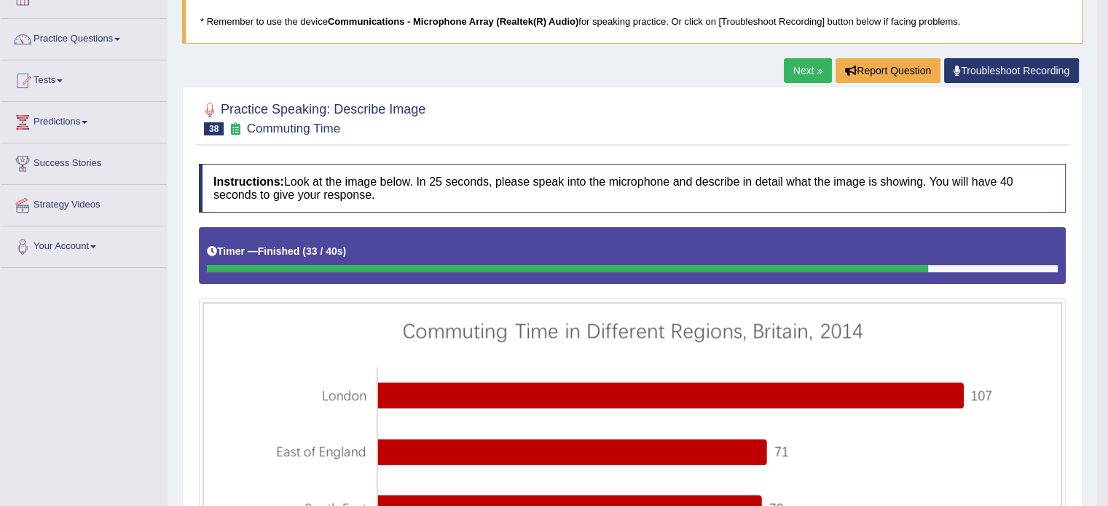
scroll to position [60, 0]
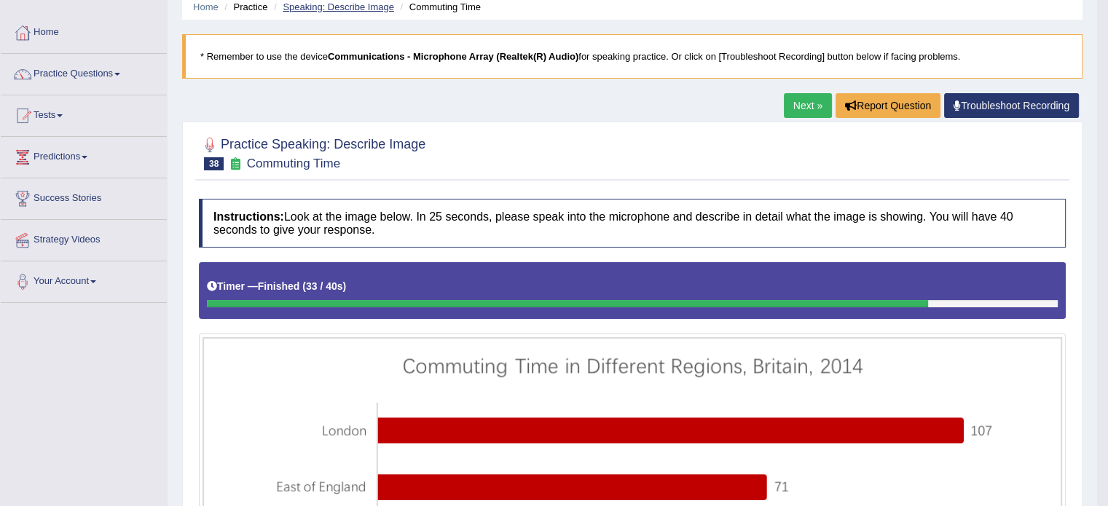
click at [338, 2] on link "Speaking: Describe Image" at bounding box center [338, 6] width 111 height 11
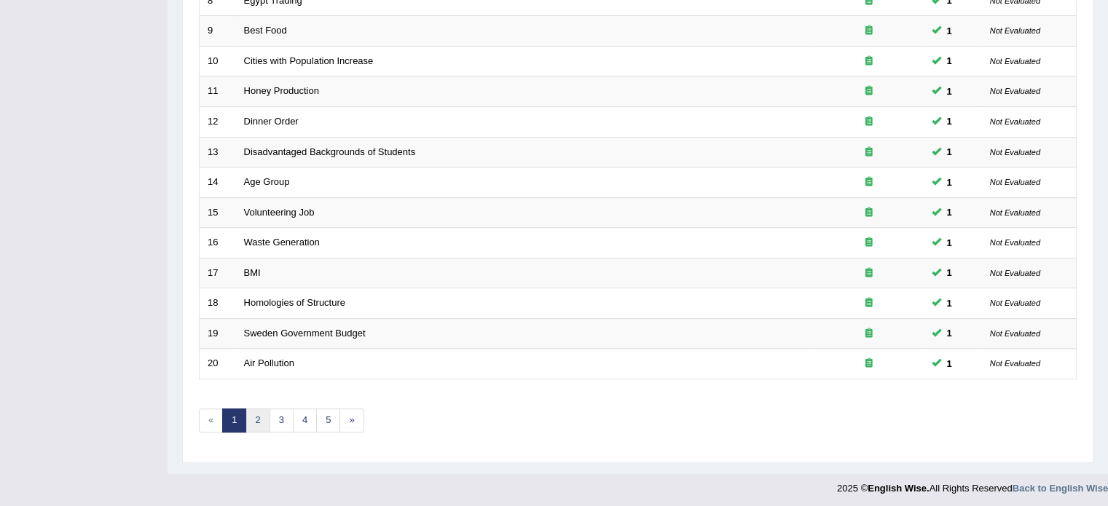
click at [248, 416] on link "2" at bounding box center [257, 421] width 24 height 24
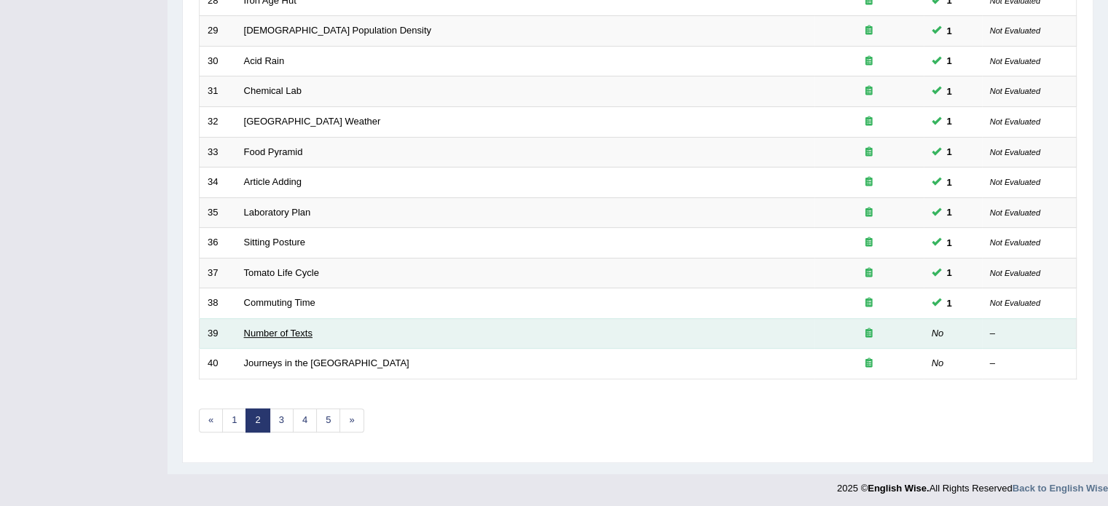
click at [270, 331] on link "Number of Texts" at bounding box center [278, 333] width 68 height 11
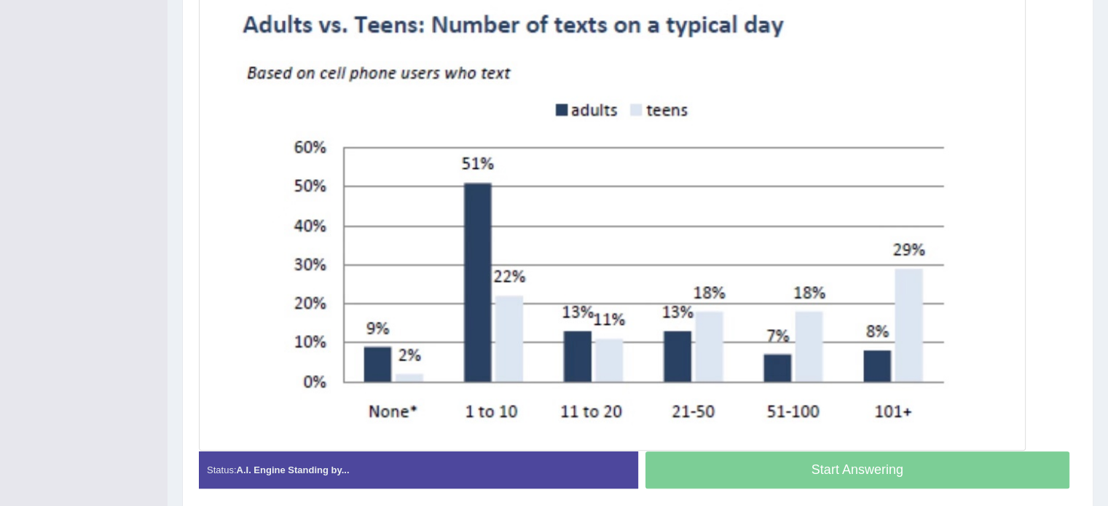
scroll to position [449, 0]
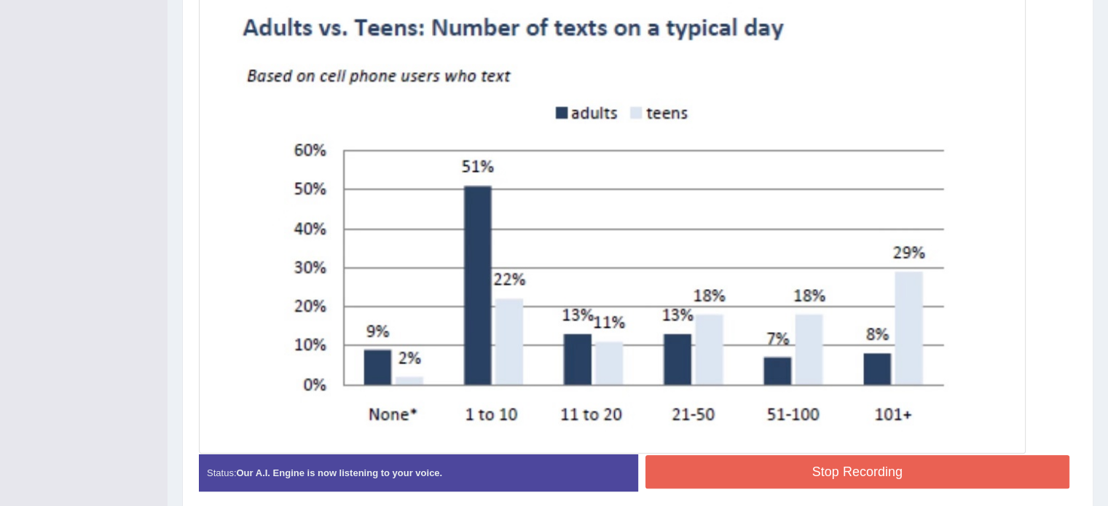
click at [740, 465] on button "Stop Recording" at bounding box center [857, 471] width 425 height 33
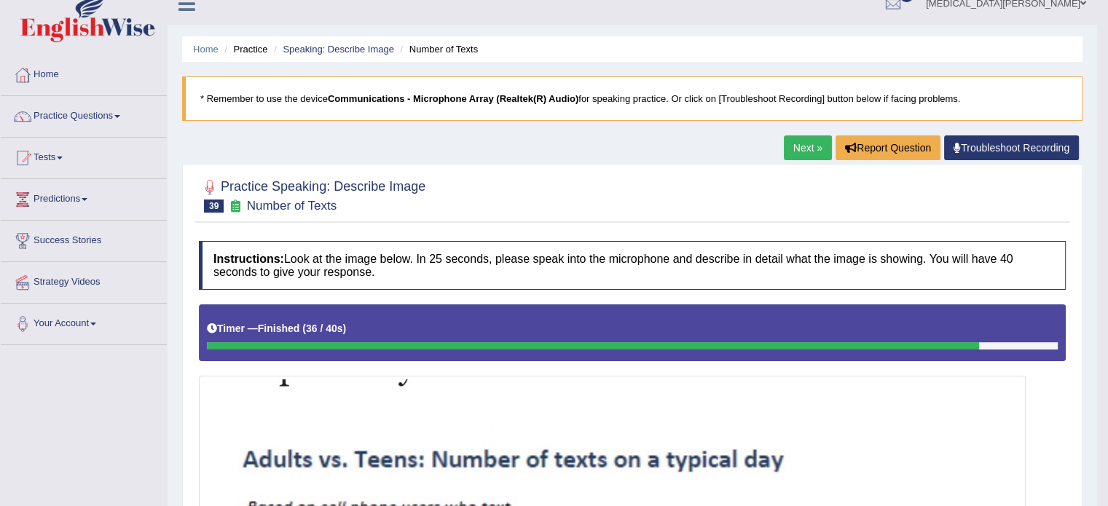
scroll to position [0, 0]
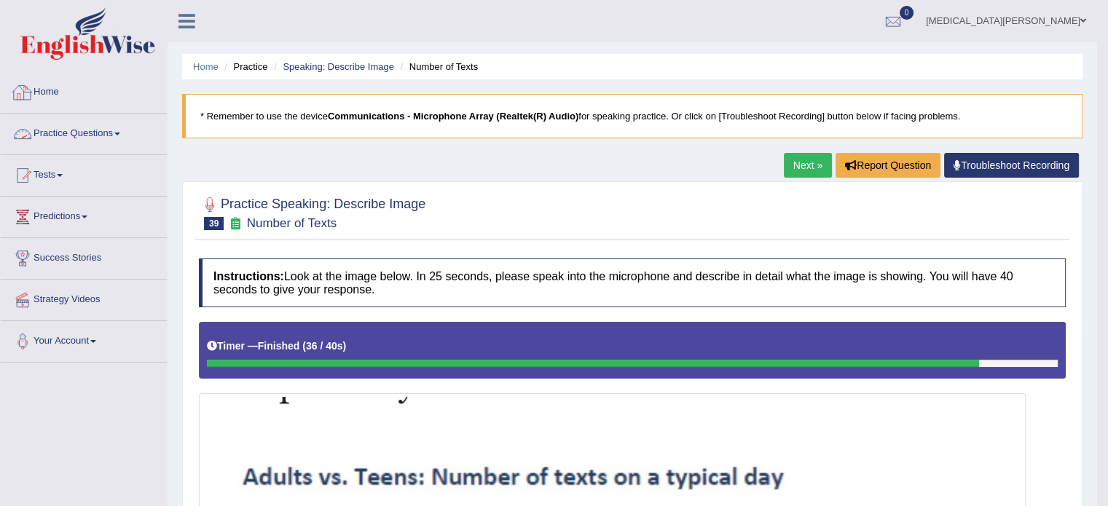
click at [105, 133] on link "Practice Questions" at bounding box center [84, 132] width 166 height 36
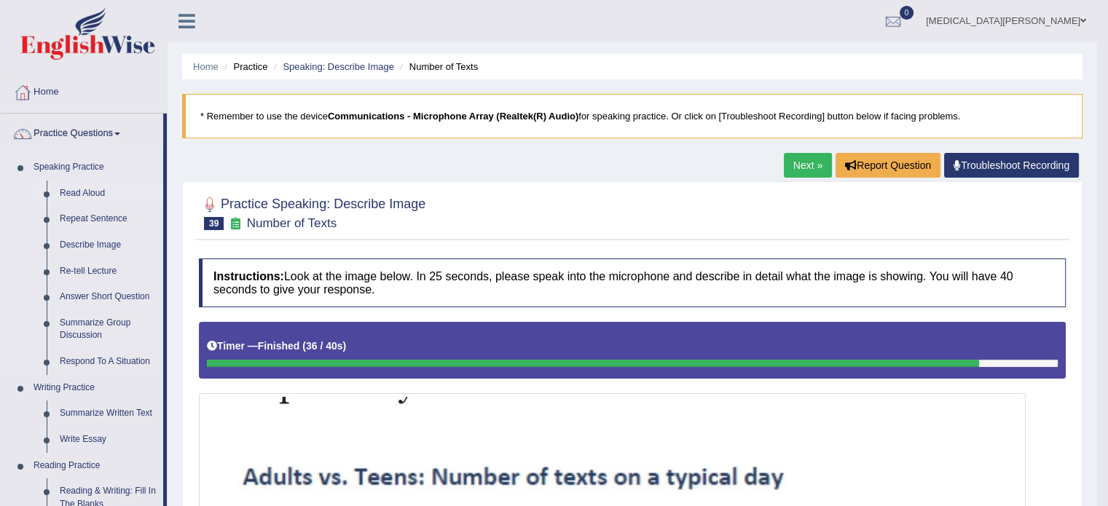
click at [90, 189] on link "Read Aloud" at bounding box center [108, 194] width 110 height 26
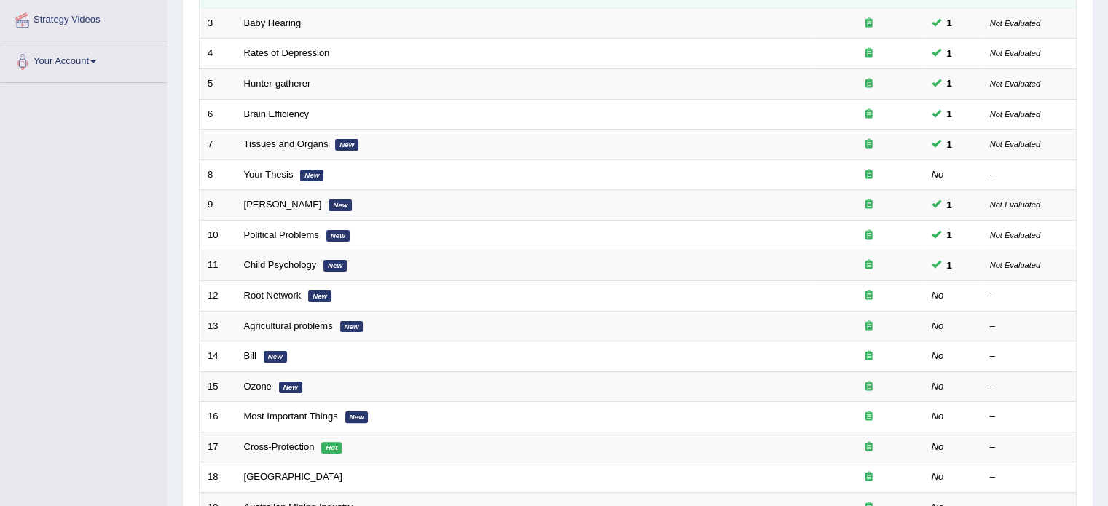
scroll to position [454, 0]
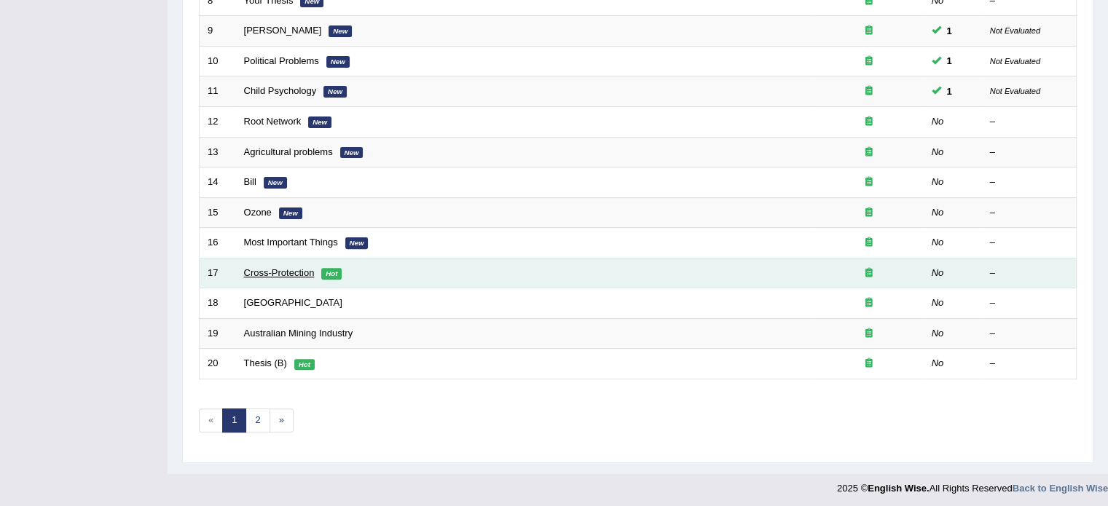
click at [273, 270] on link "Cross-Protection" at bounding box center [279, 272] width 71 height 11
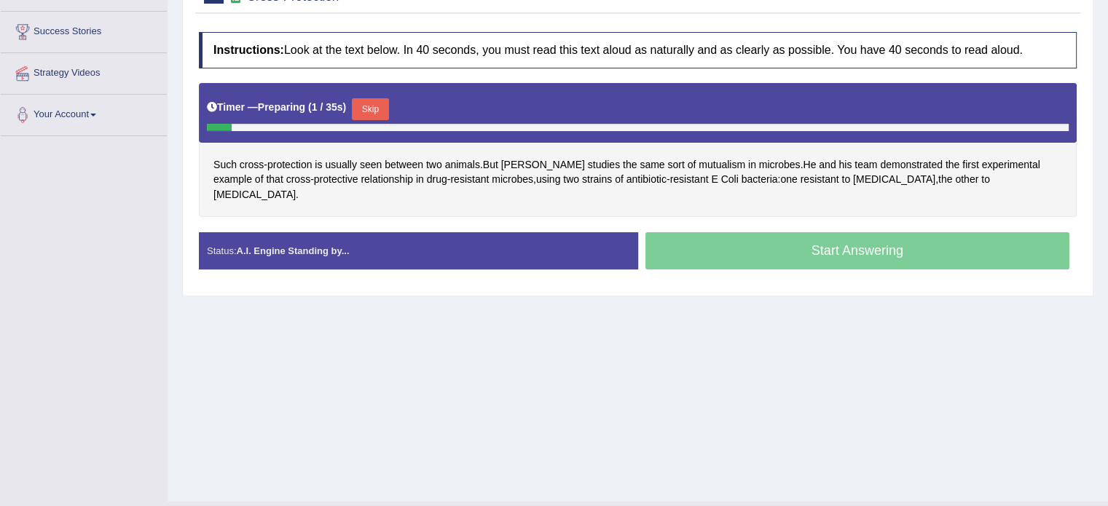
scroll to position [227, 0]
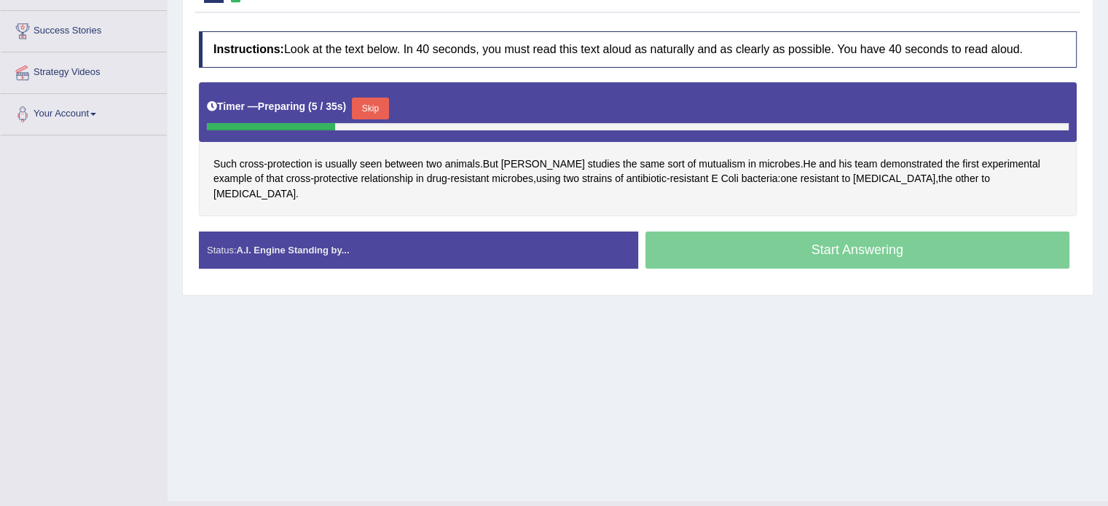
click at [375, 113] on button "Skip" at bounding box center [370, 109] width 36 height 22
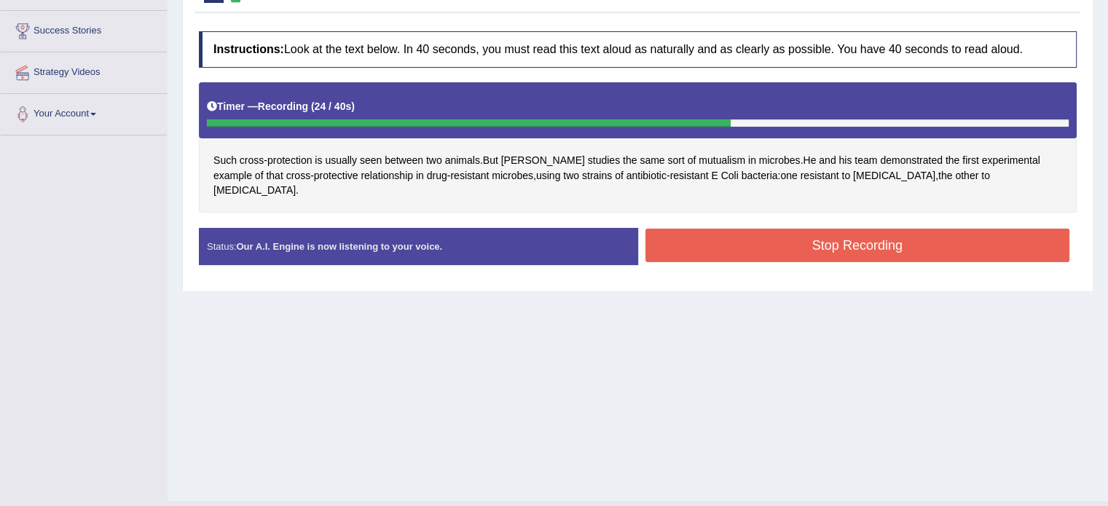
click at [696, 232] on button "Stop Recording" at bounding box center [857, 245] width 425 height 33
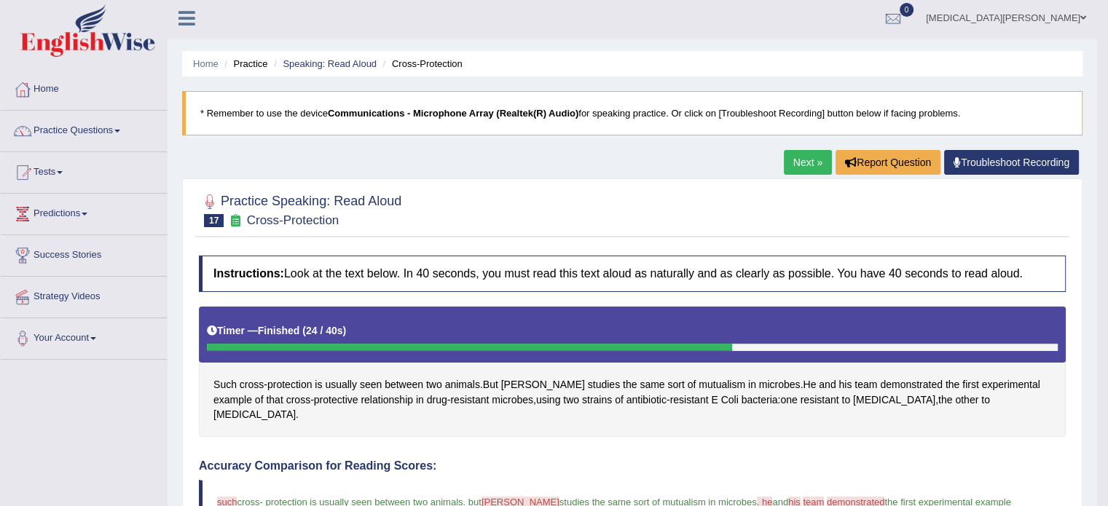
scroll to position [0, 0]
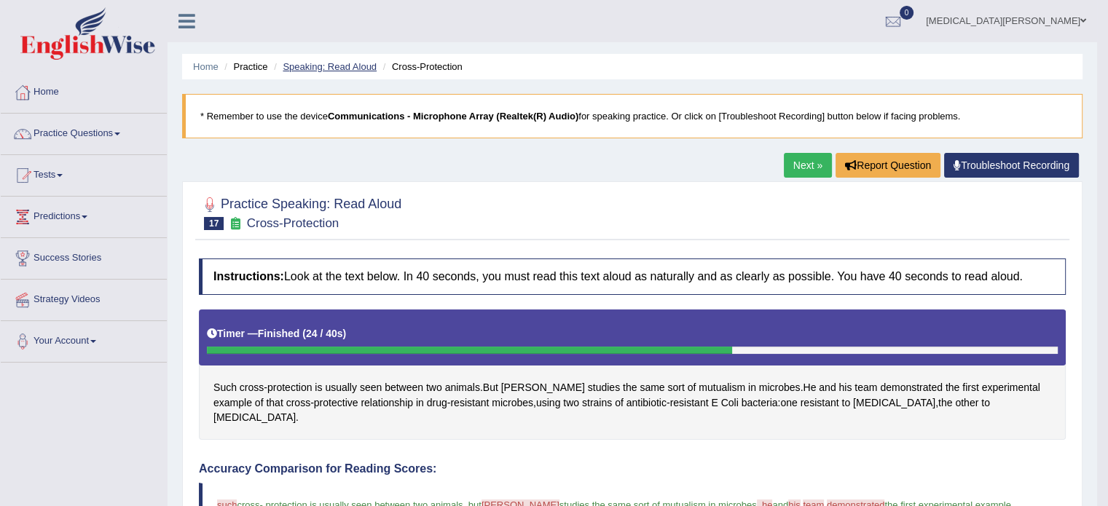
click at [343, 64] on link "Speaking: Read Aloud" at bounding box center [330, 66] width 94 height 11
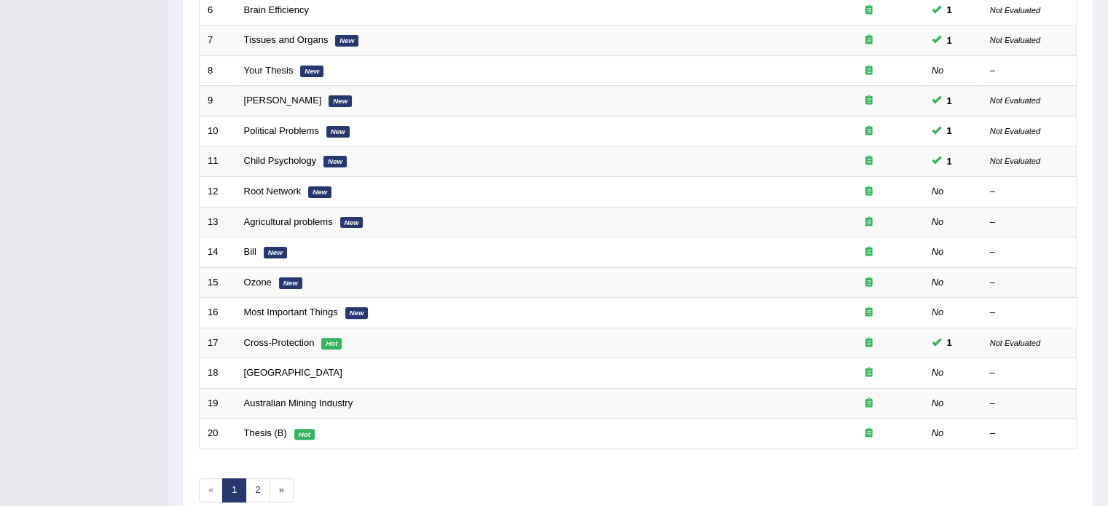
scroll to position [454, 0]
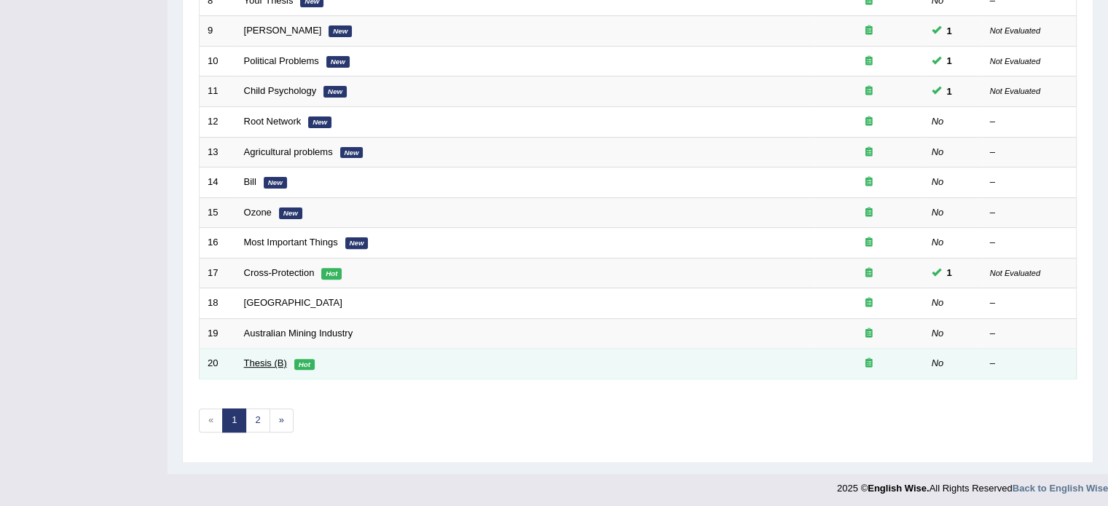
click at [265, 363] on link "Thesis (B)" at bounding box center [265, 363] width 43 height 11
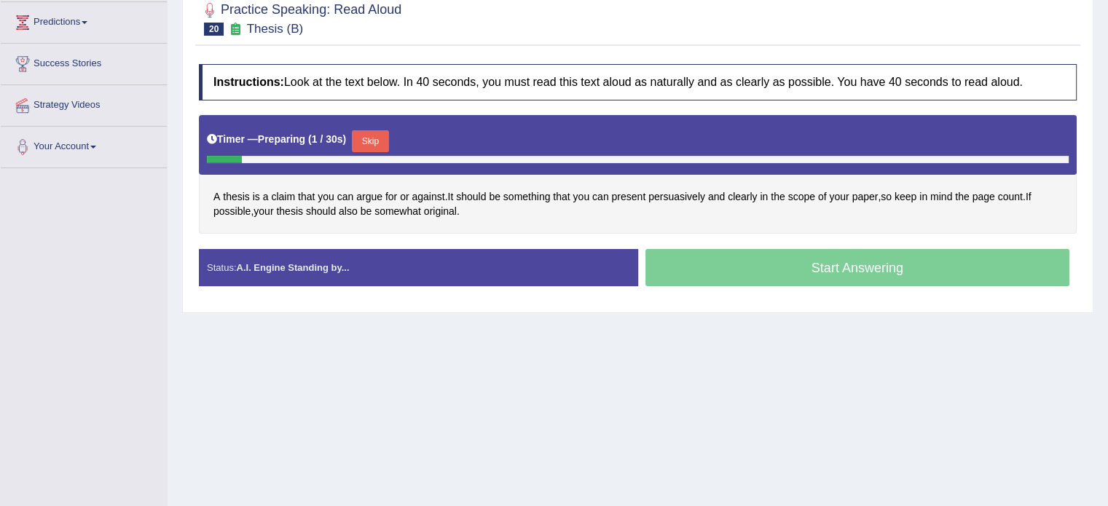
scroll to position [204, 0]
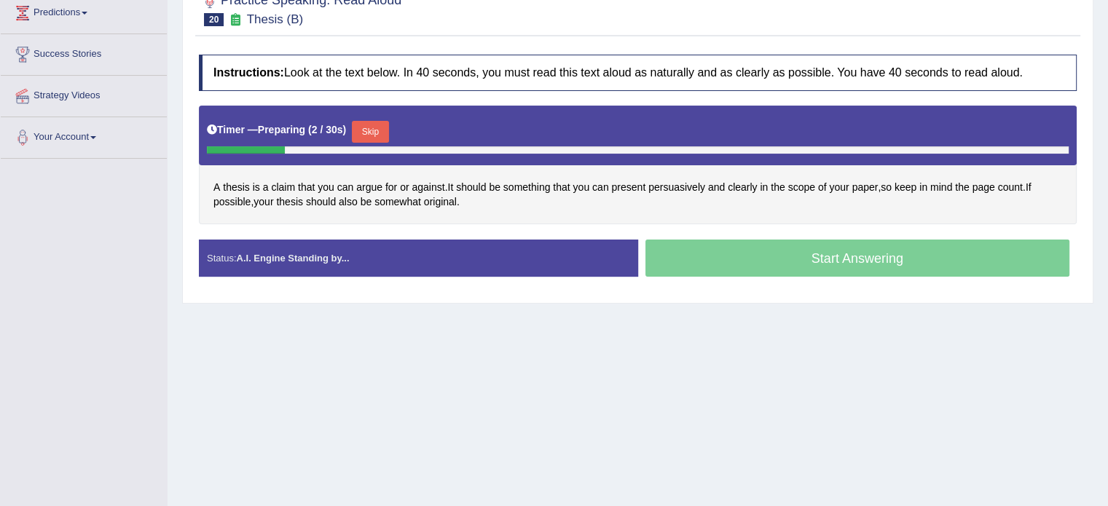
click at [361, 136] on button "Skip" at bounding box center [370, 132] width 36 height 22
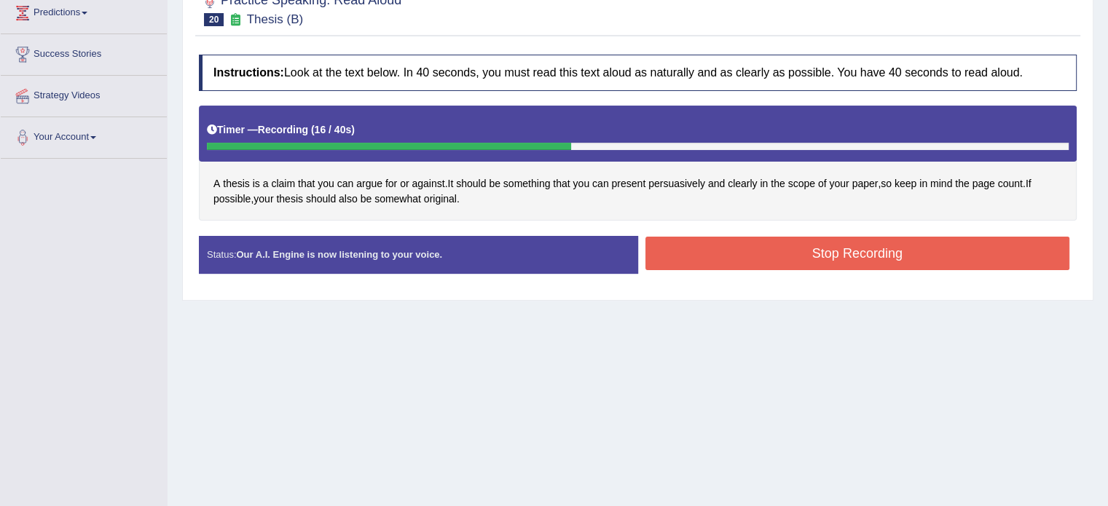
click at [711, 251] on button "Stop Recording" at bounding box center [857, 253] width 425 height 33
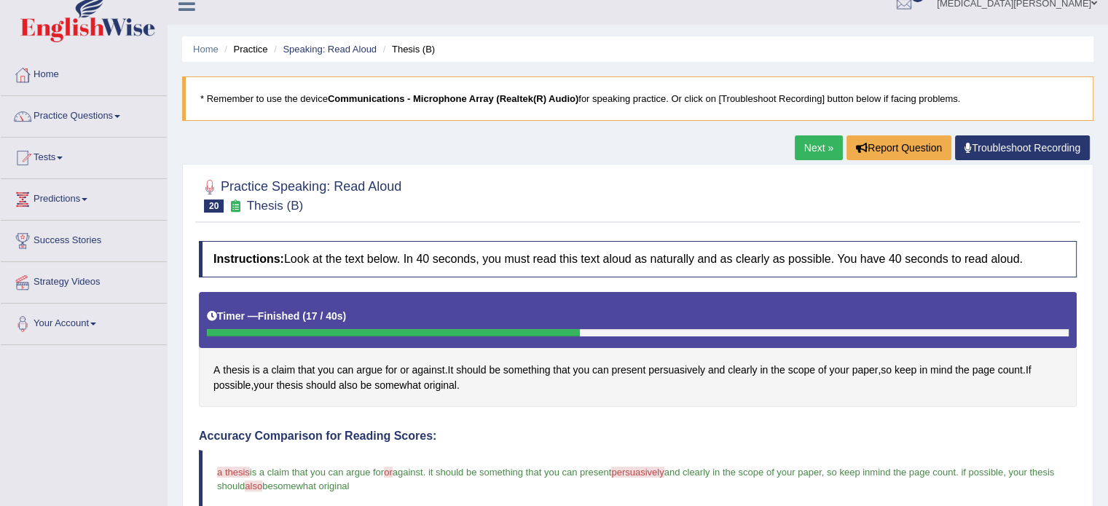
scroll to position [7, 0]
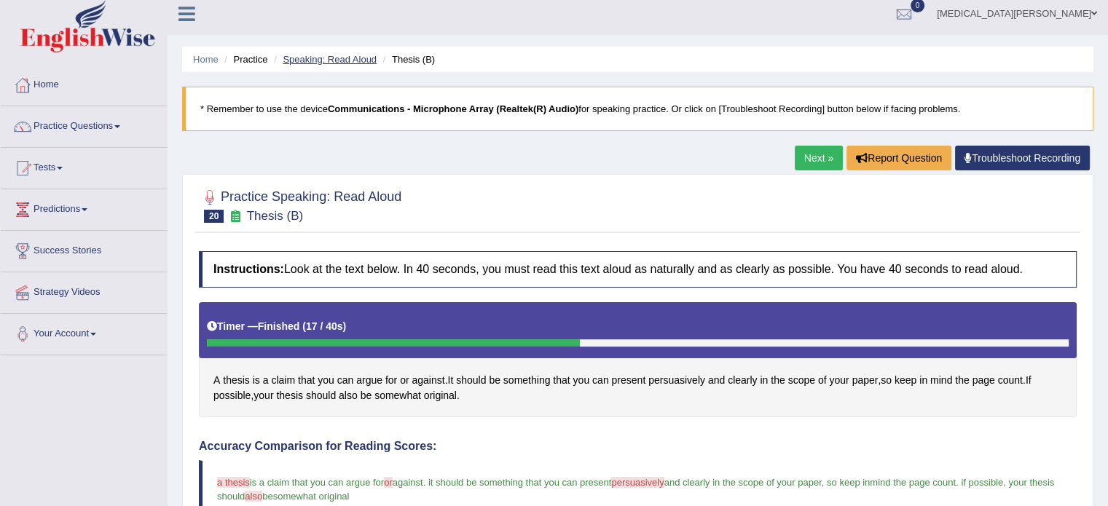
click at [318, 55] on link "Speaking: Read Aloud" at bounding box center [330, 59] width 94 height 11
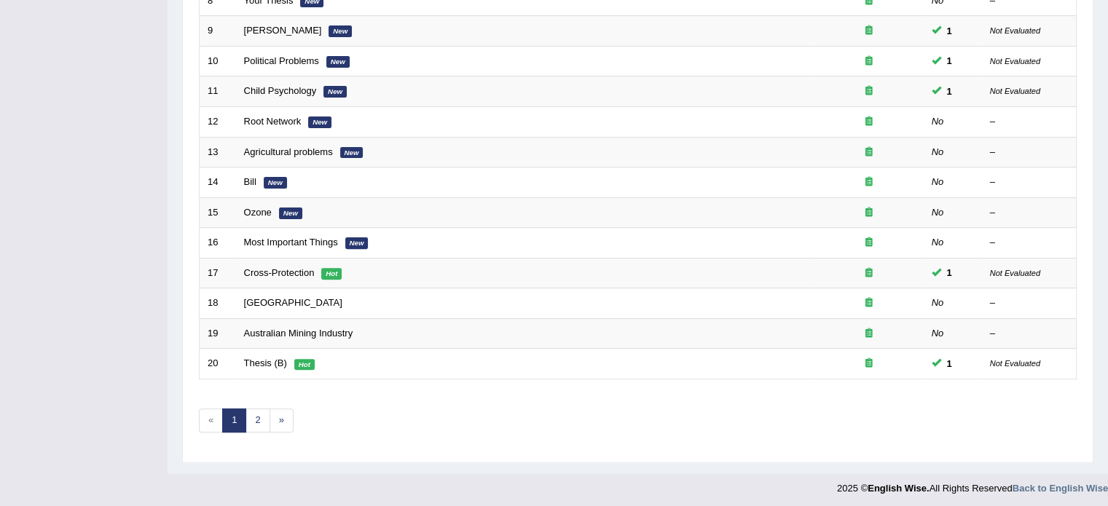
scroll to position [454, 0]
click at [255, 422] on link "2" at bounding box center [257, 421] width 24 height 24
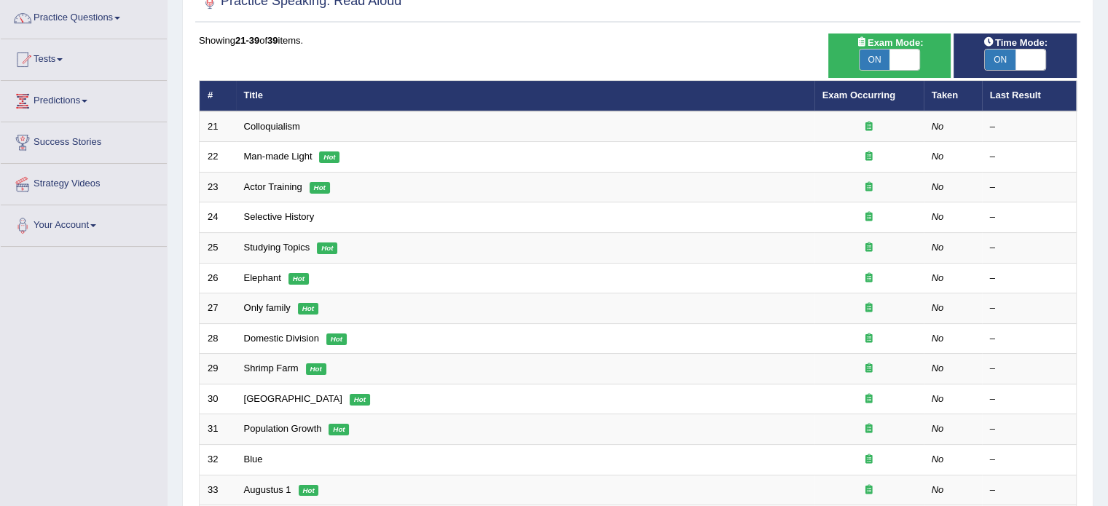
scroll to position [115, 0]
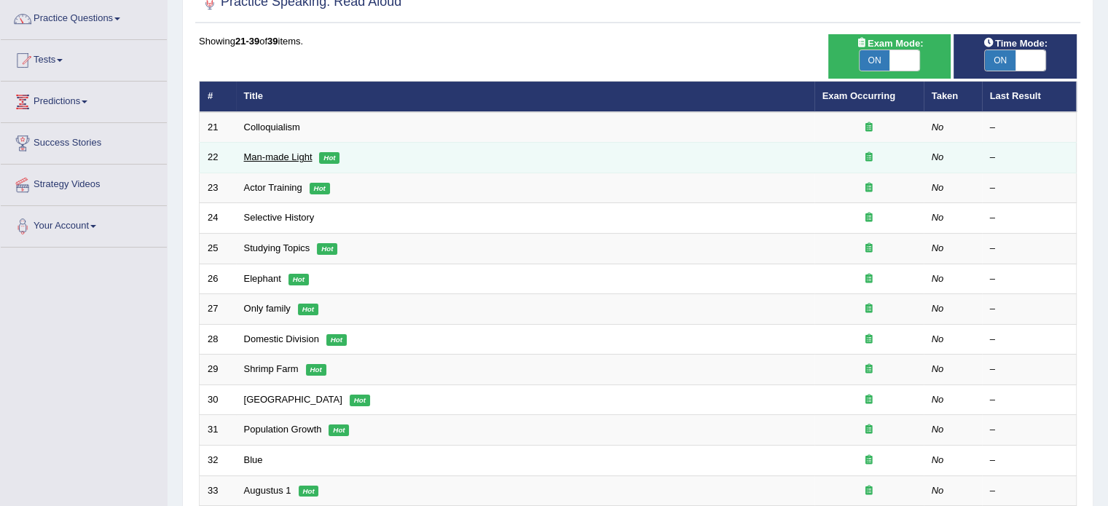
click at [276, 159] on link "Man-made Light" at bounding box center [278, 156] width 68 height 11
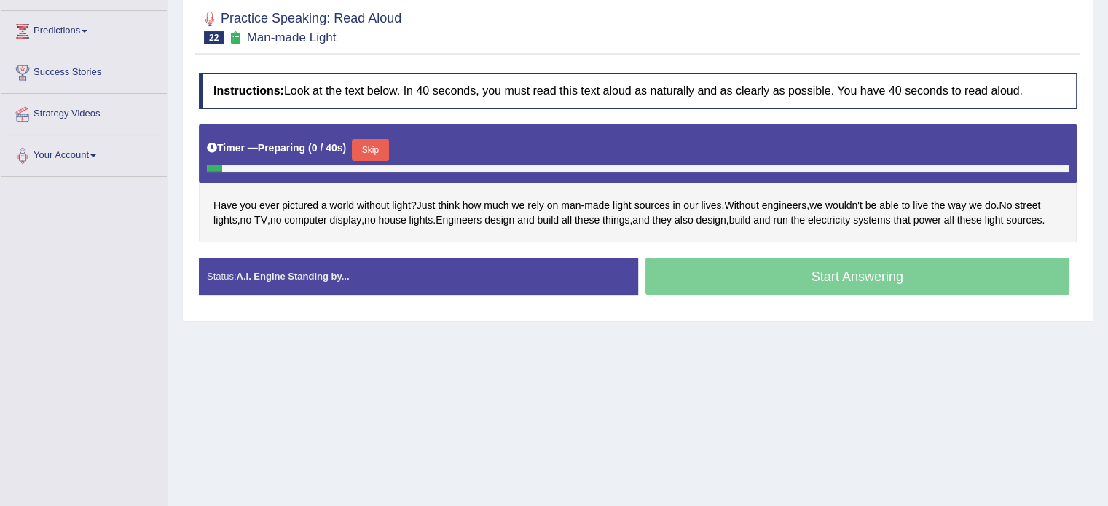
scroll to position [191, 0]
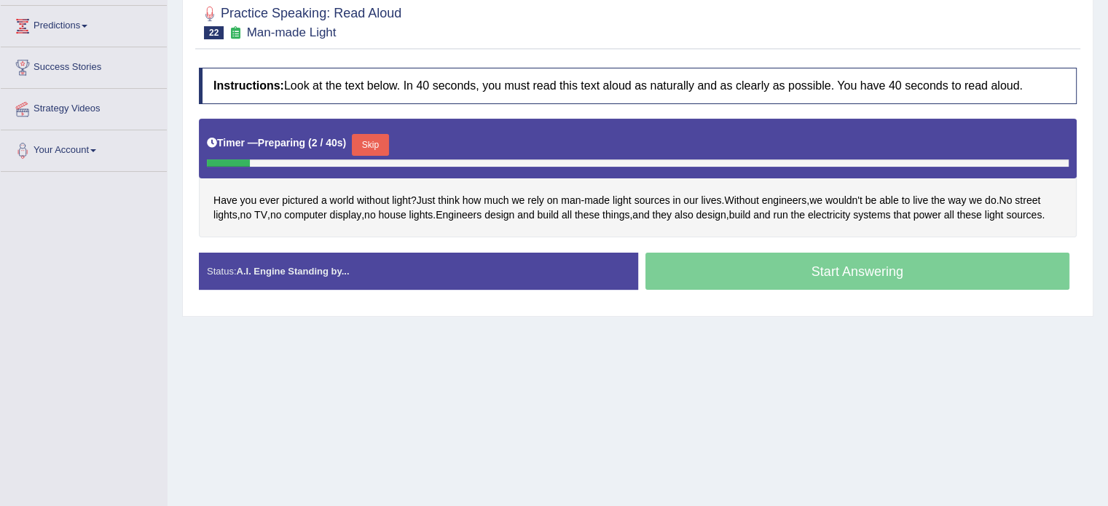
click at [358, 142] on button "Skip" at bounding box center [370, 145] width 36 height 22
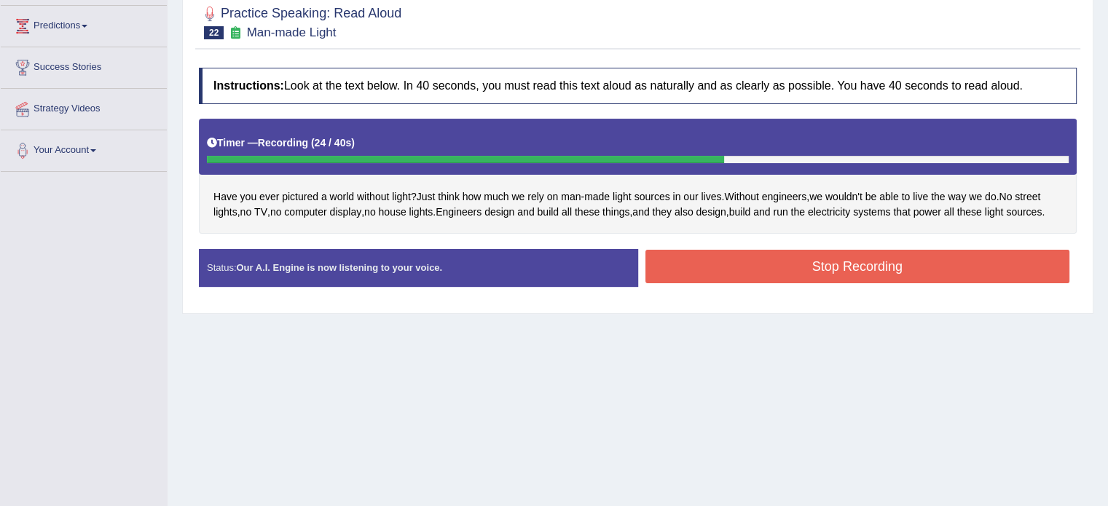
click at [730, 272] on button "Stop Recording" at bounding box center [857, 266] width 425 height 33
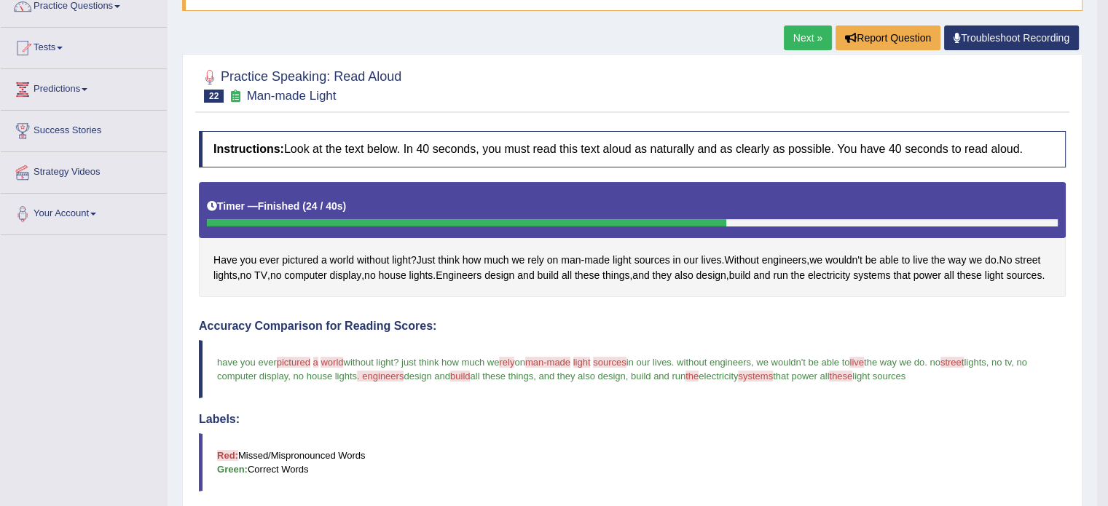
scroll to position [0, 0]
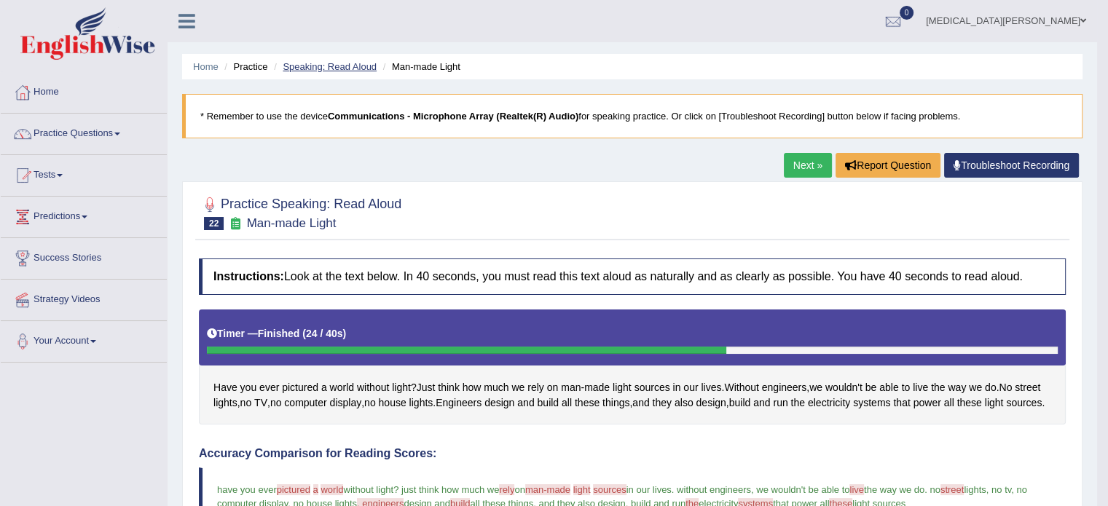
click at [338, 69] on link "Speaking: Read Aloud" at bounding box center [330, 66] width 94 height 11
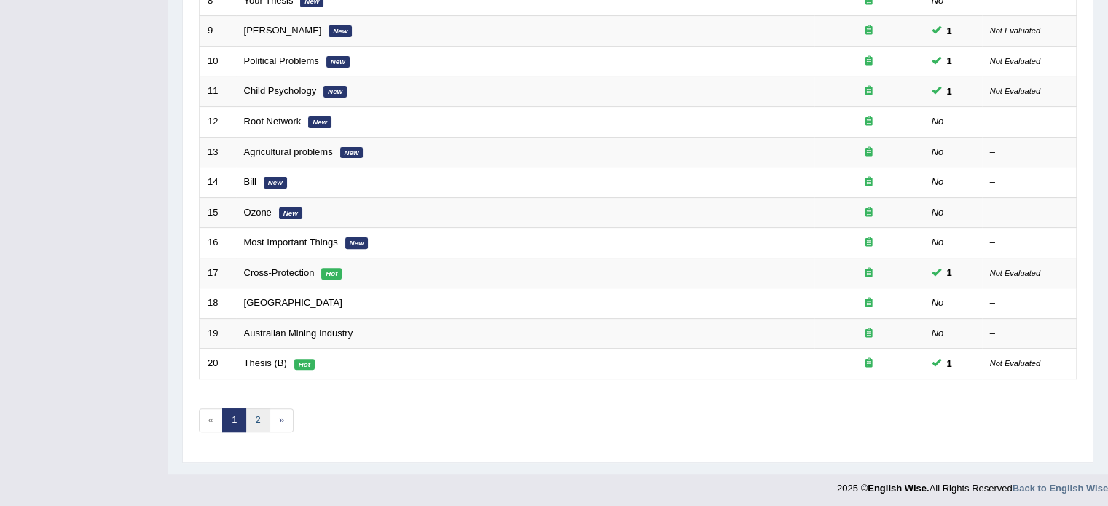
click at [259, 417] on link "2" at bounding box center [257, 421] width 24 height 24
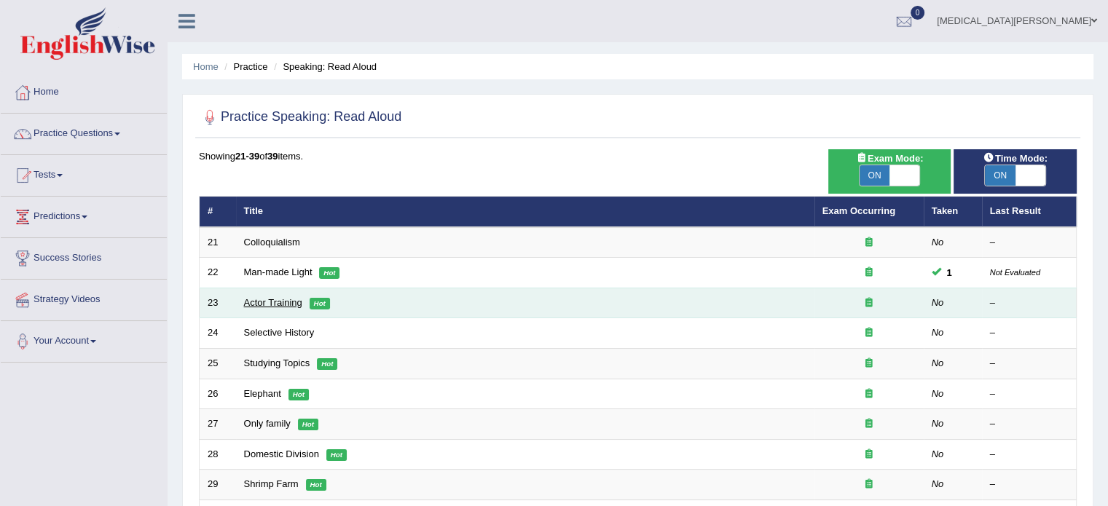
click at [273, 302] on link "Actor Training" at bounding box center [273, 302] width 58 height 11
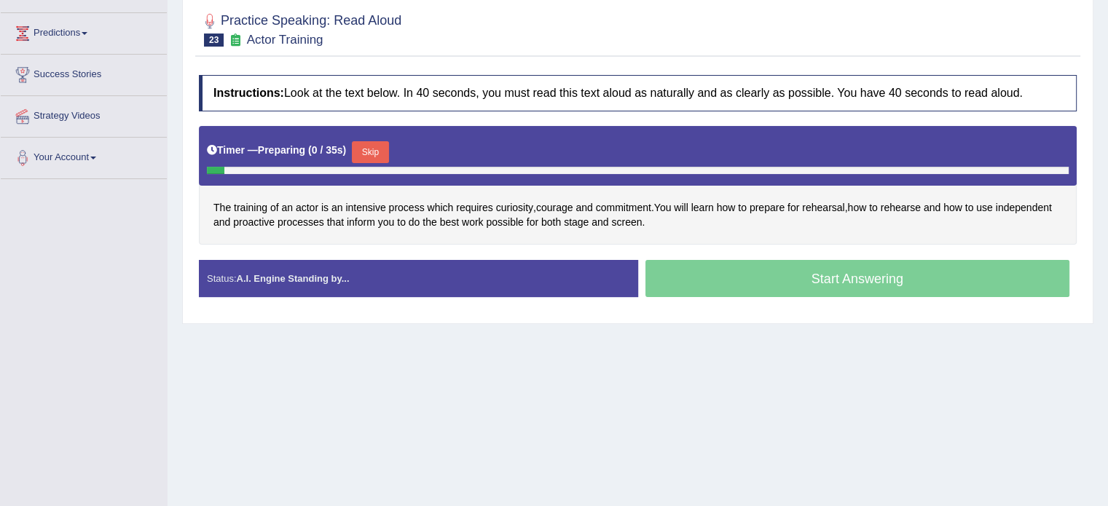
scroll to position [186, 0]
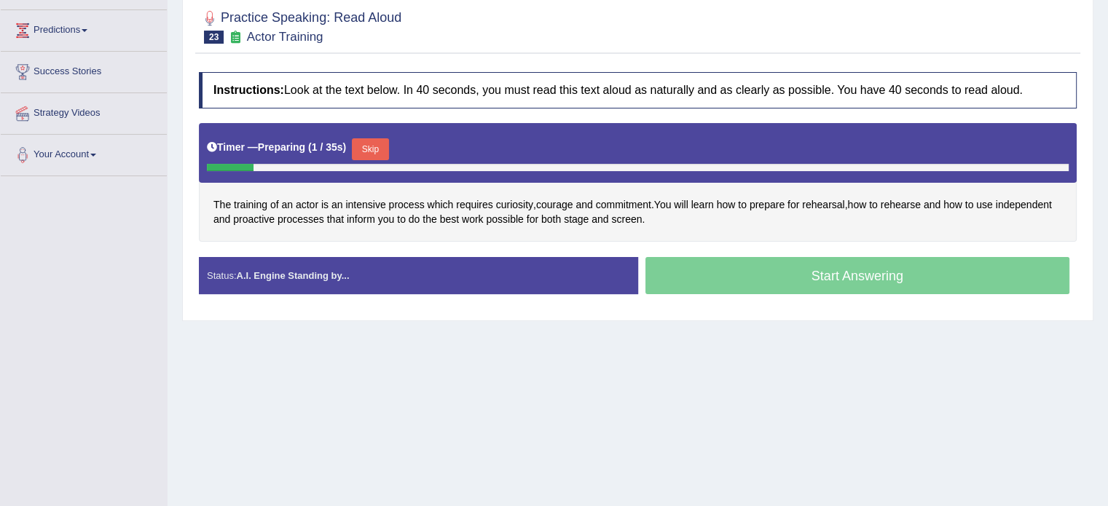
click at [368, 151] on button "Skip" at bounding box center [370, 149] width 36 height 22
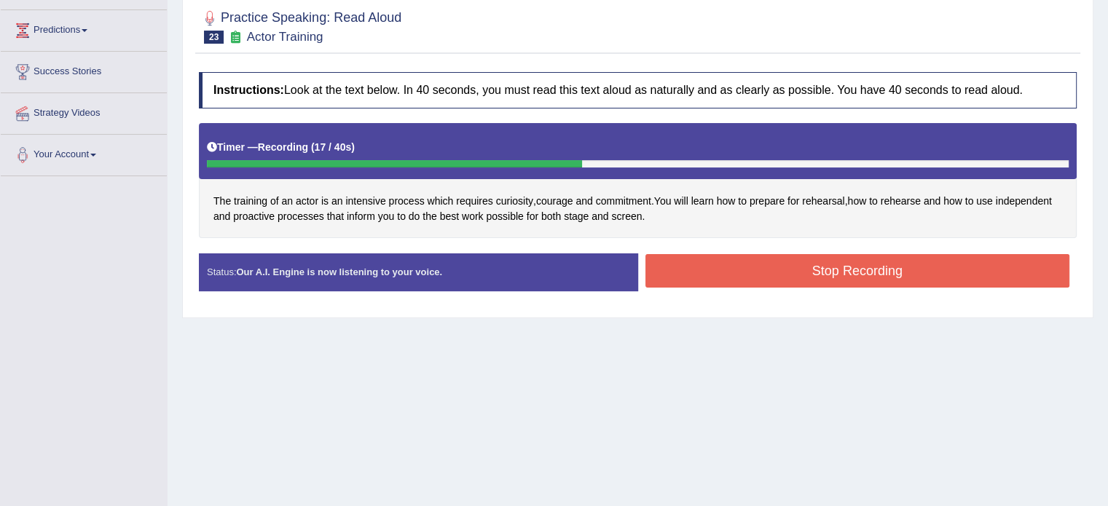
click at [703, 256] on button "Stop Recording" at bounding box center [857, 270] width 425 height 33
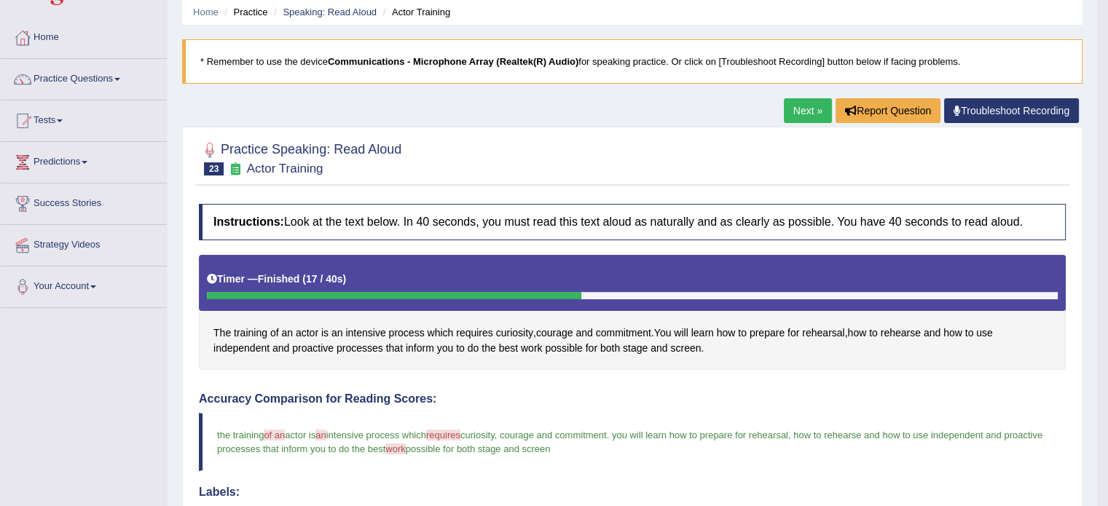
scroll to position [45, 0]
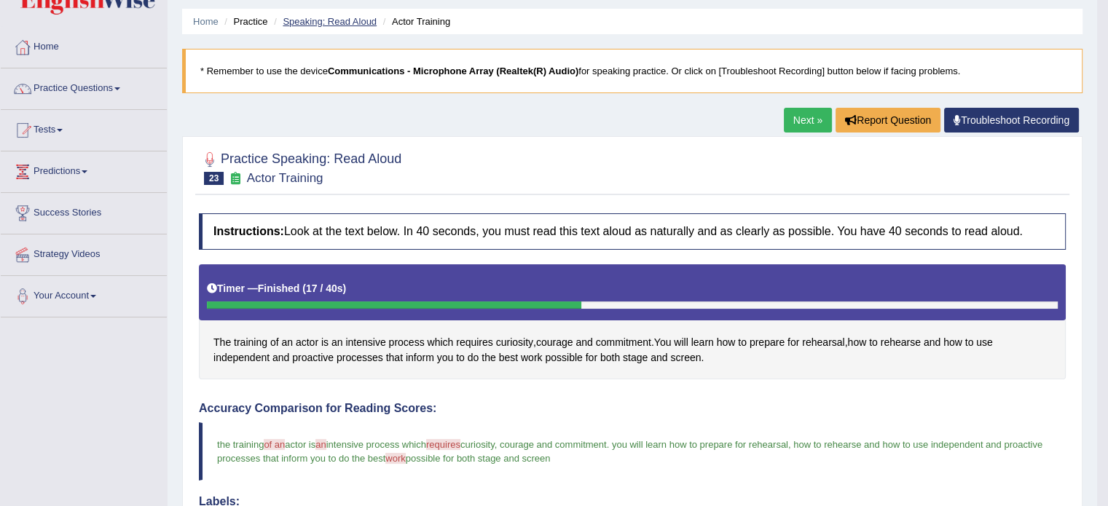
click at [325, 23] on link "Speaking: Read Aloud" at bounding box center [330, 21] width 94 height 11
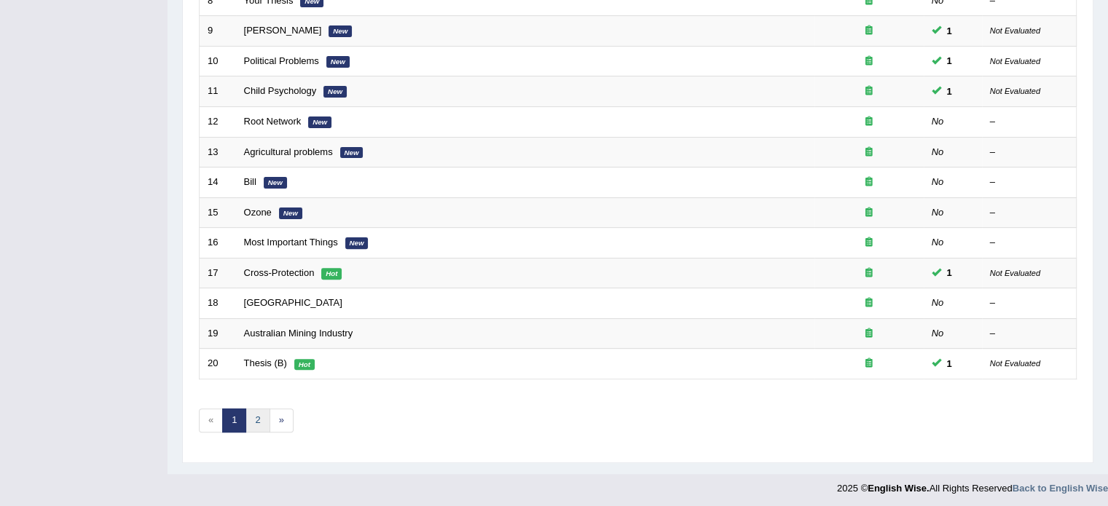
click at [259, 416] on link "2" at bounding box center [257, 421] width 24 height 24
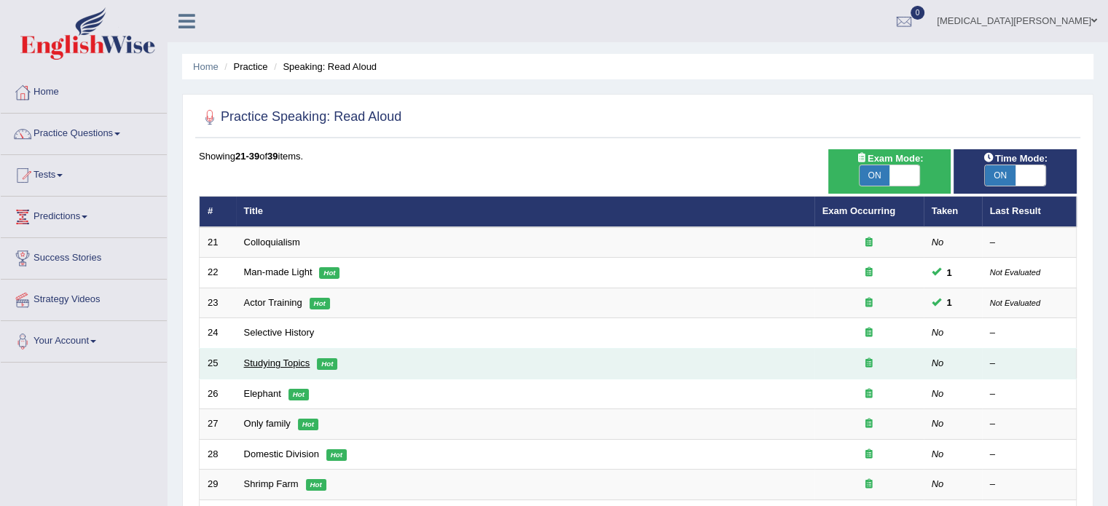
click at [259, 360] on link "Studying Topics" at bounding box center [277, 363] width 66 height 11
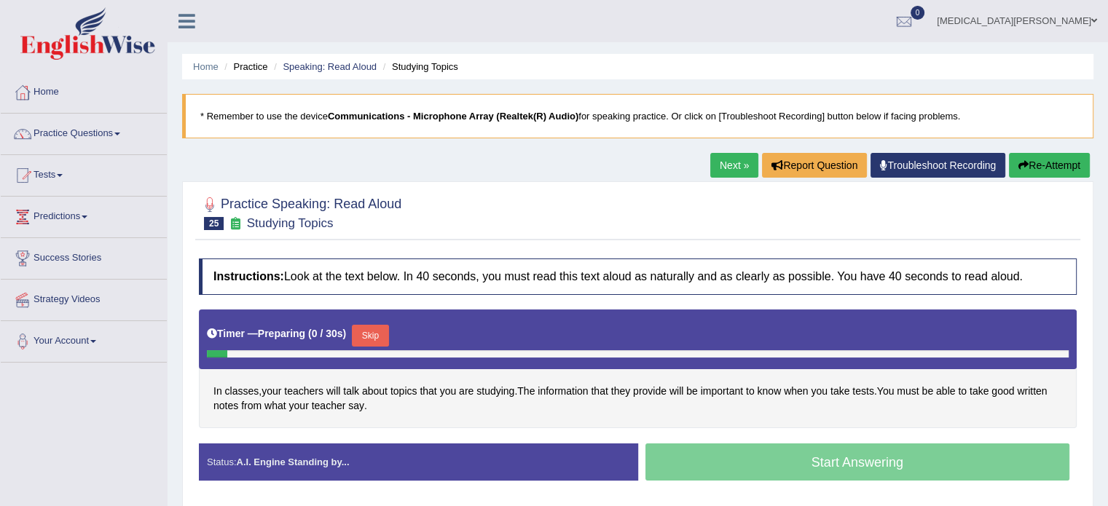
scroll to position [210, 0]
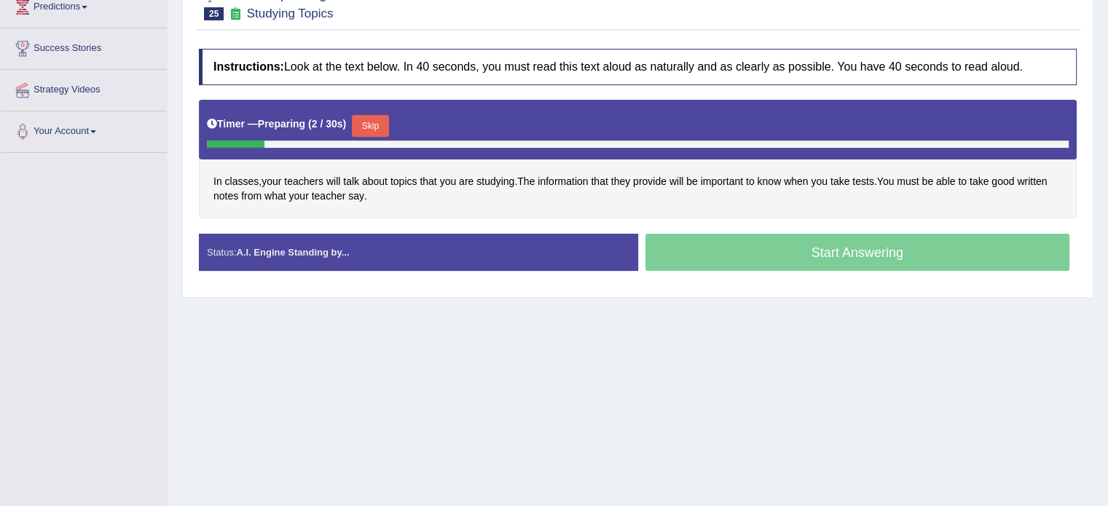
click at [368, 126] on button "Skip" at bounding box center [370, 126] width 36 height 22
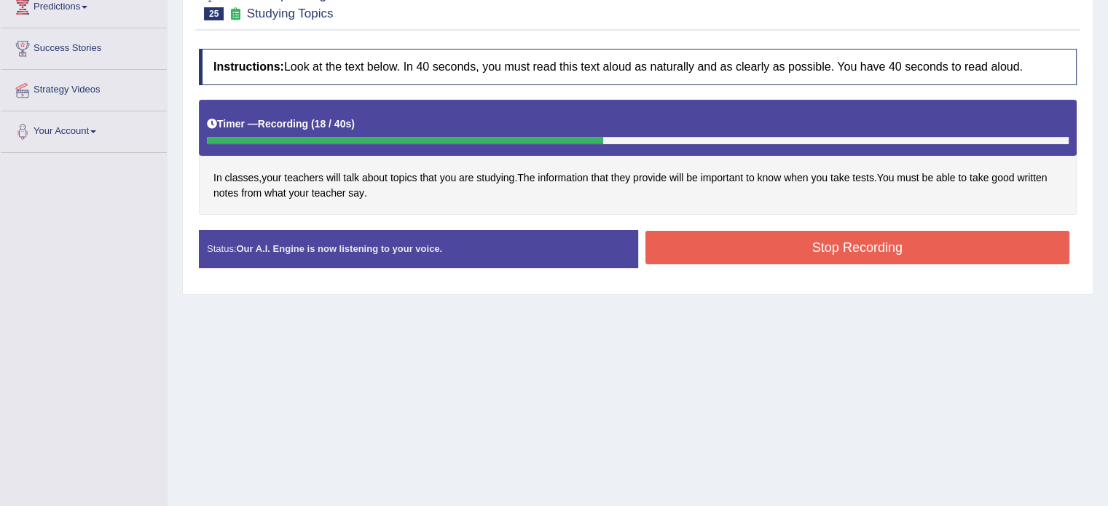
click at [761, 241] on button "Stop Recording" at bounding box center [857, 247] width 425 height 33
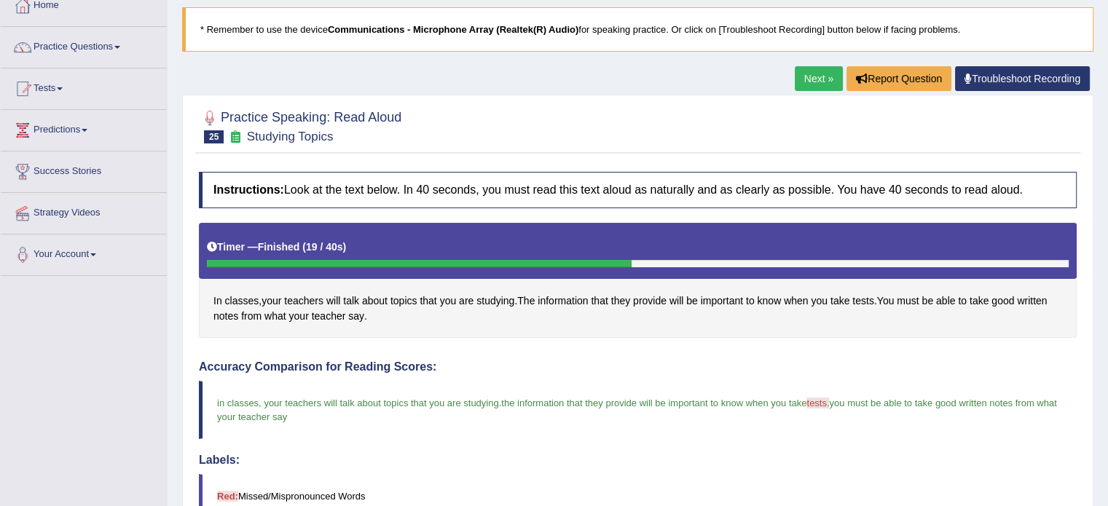
scroll to position [0, 0]
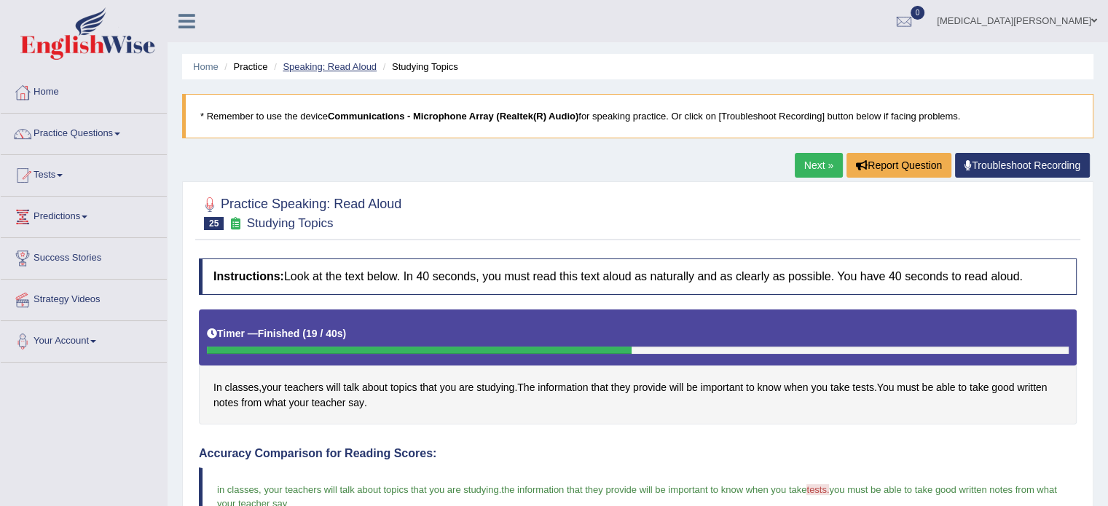
click at [358, 63] on link "Speaking: Read Aloud" at bounding box center [330, 66] width 94 height 11
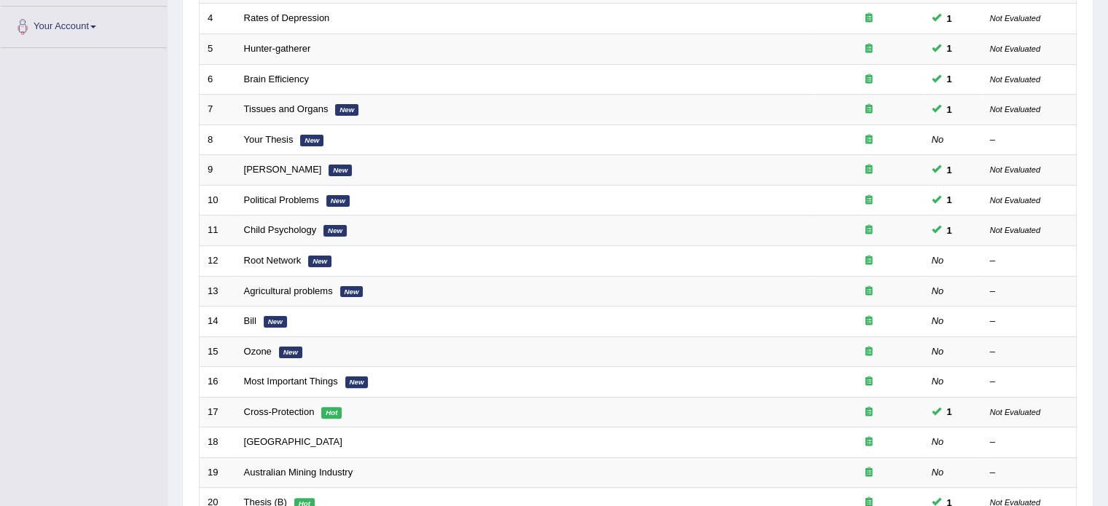
scroll to position [454, 0]
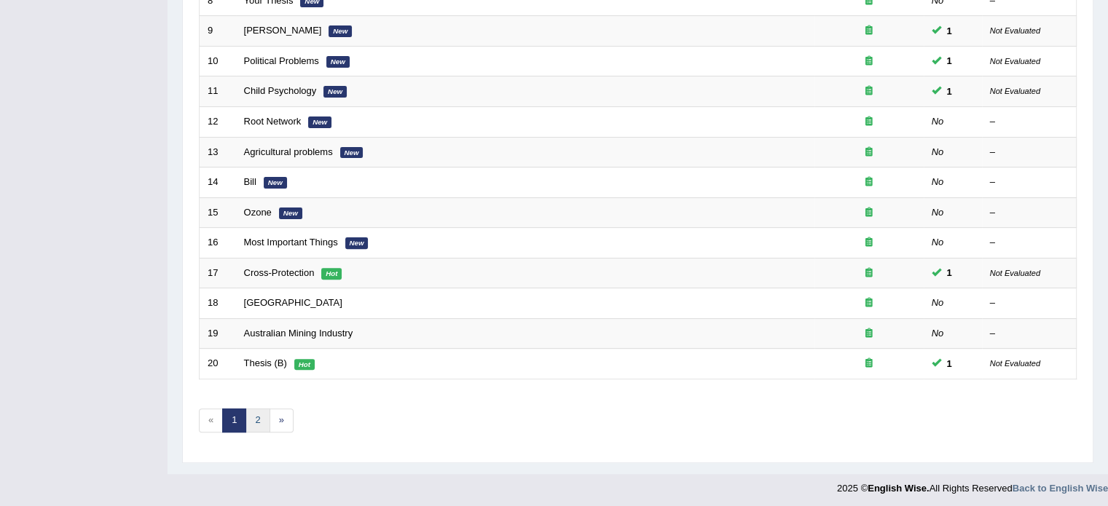
click at [259, 419] on link "2" at bounding box center [257, 421] width 24 height 24
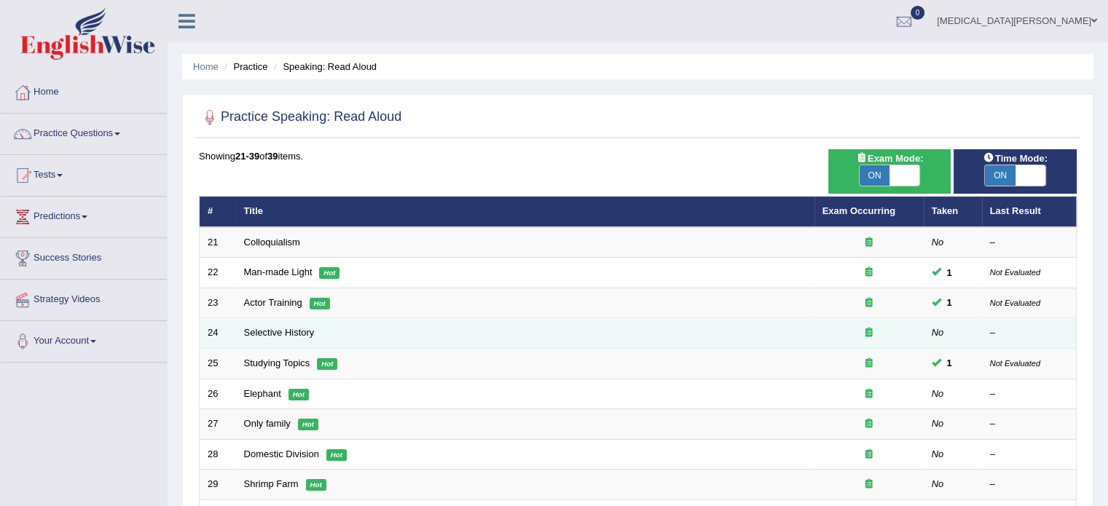
scroll to position [127, 0]
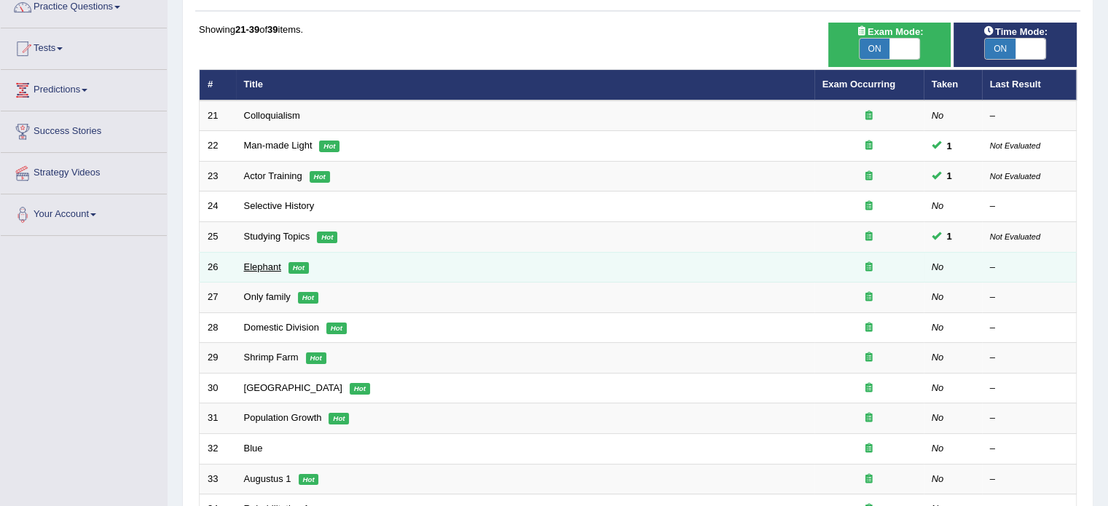
click at [267, 264] on link "Elephant" at bounding box center [262, 266] width 37 height 11
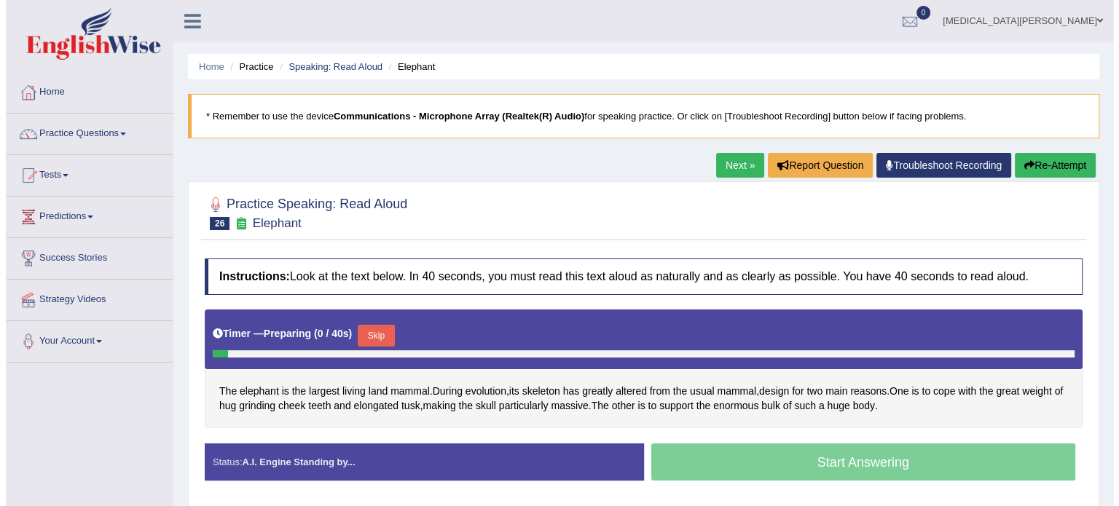
scroll to position [144, 0]
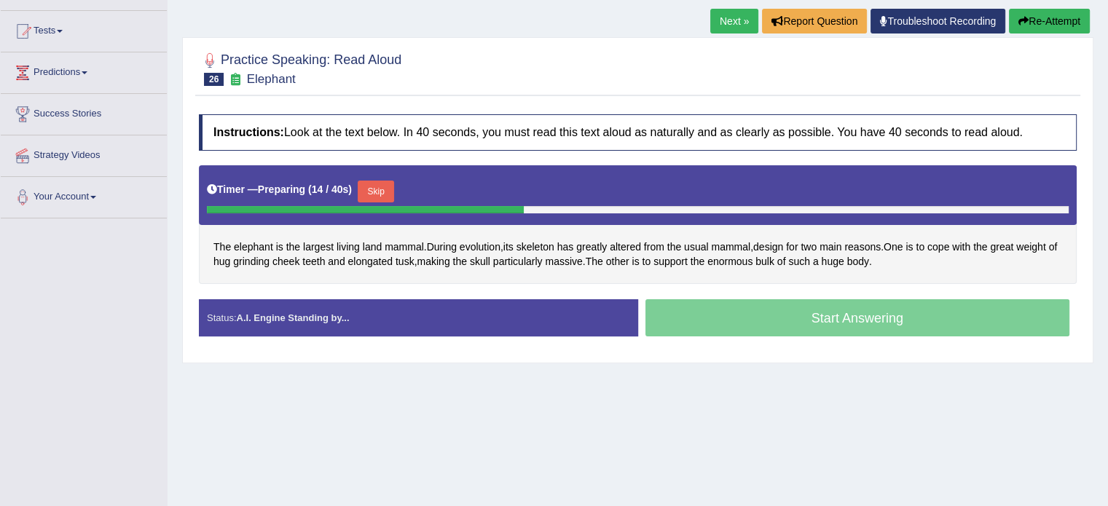
click at [369, 190] on button "Skip" at bounding box center [376, 192] width 36 height 22
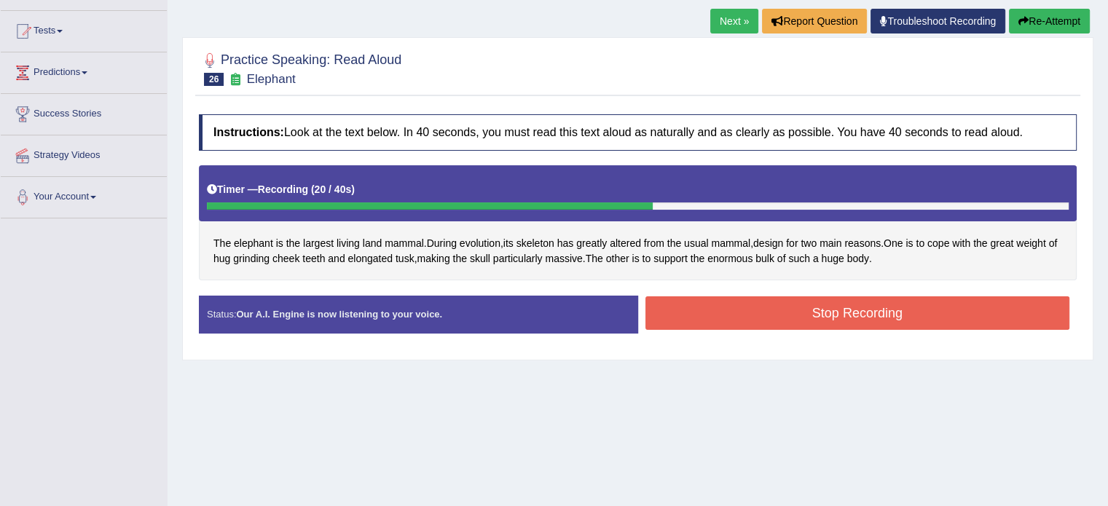
click at [725, 312] on button "Stop Recording" at bounding box center [857, 312] width 425 height 33
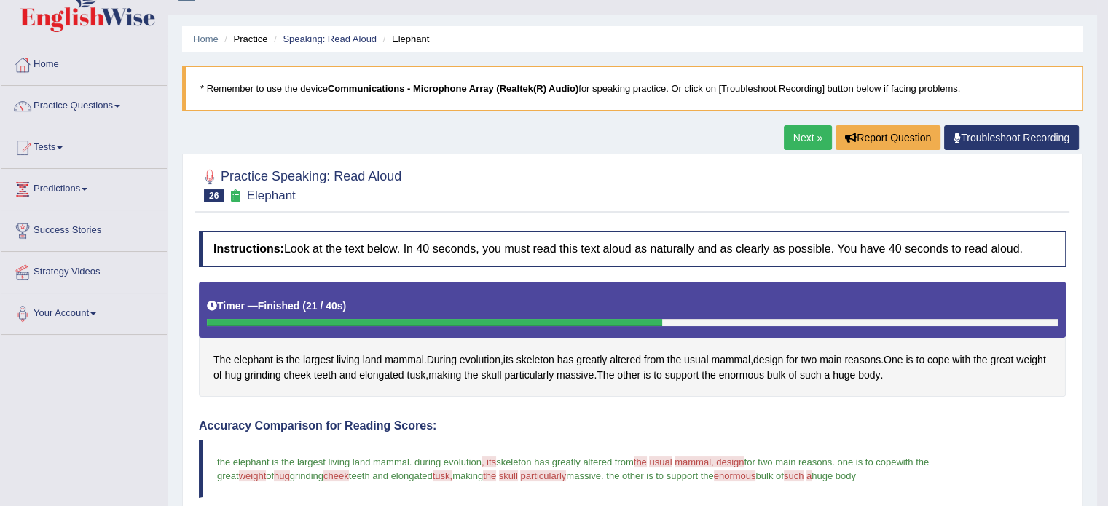
scroll to position [13, 0]
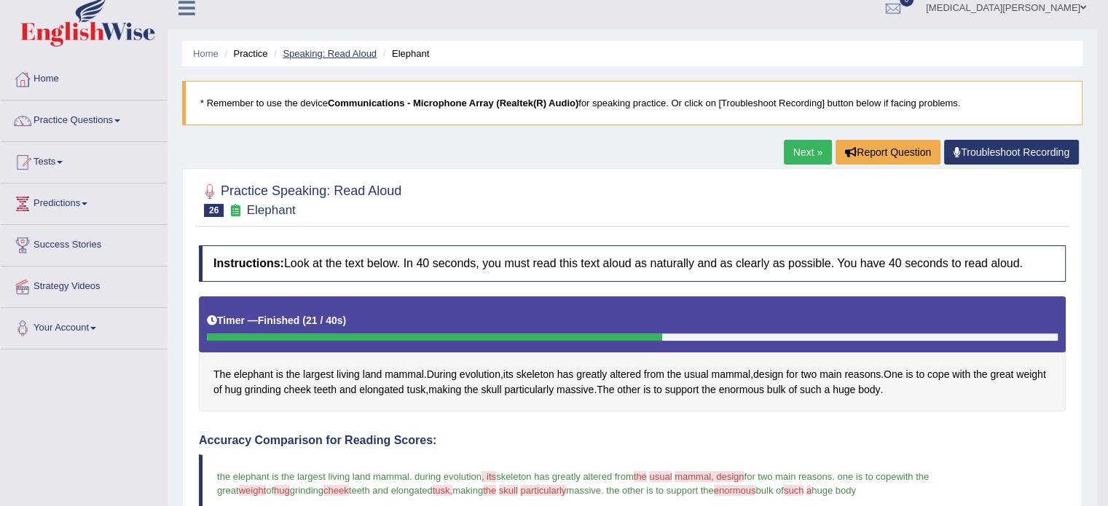
click at [353, 50] on link "Speaking: Read Aloud" at bounding box center [330, 53] width 94 height 11
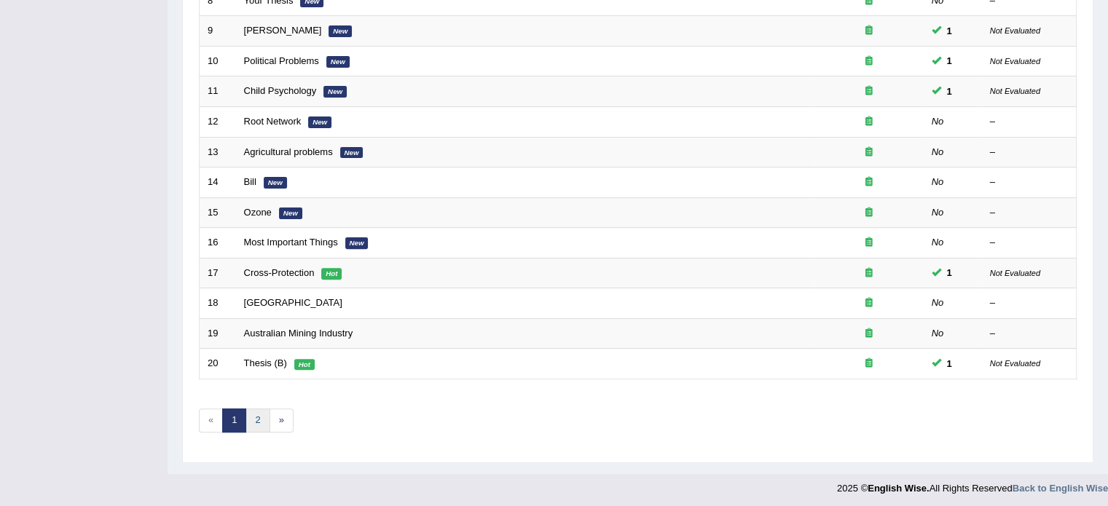
click at [253, 415] on link "2" at bounding box center [257, 421] width 24 height 24
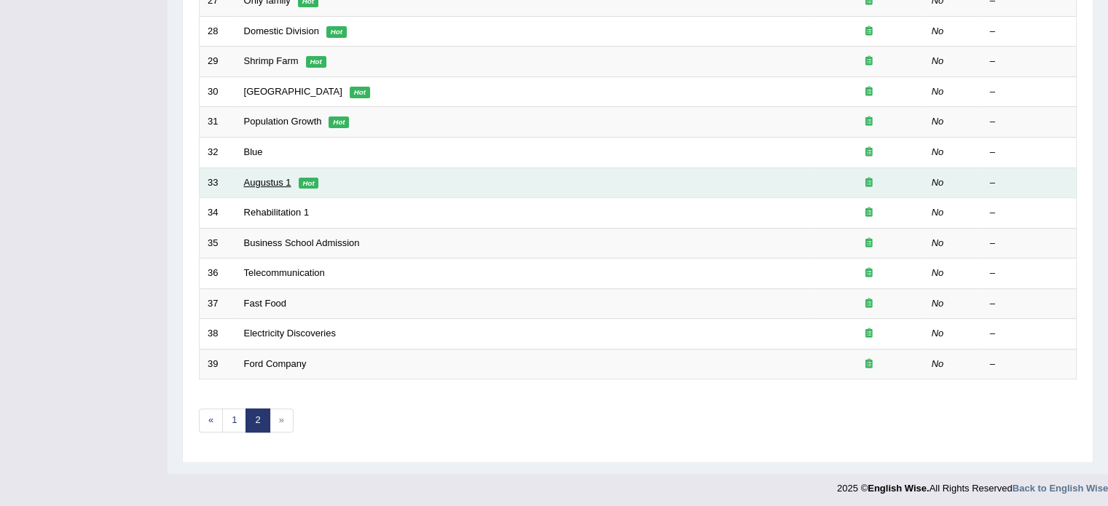
click at [277, 180] on link "Augustus 1" at bounding box center [267, 182] width 47 height 11
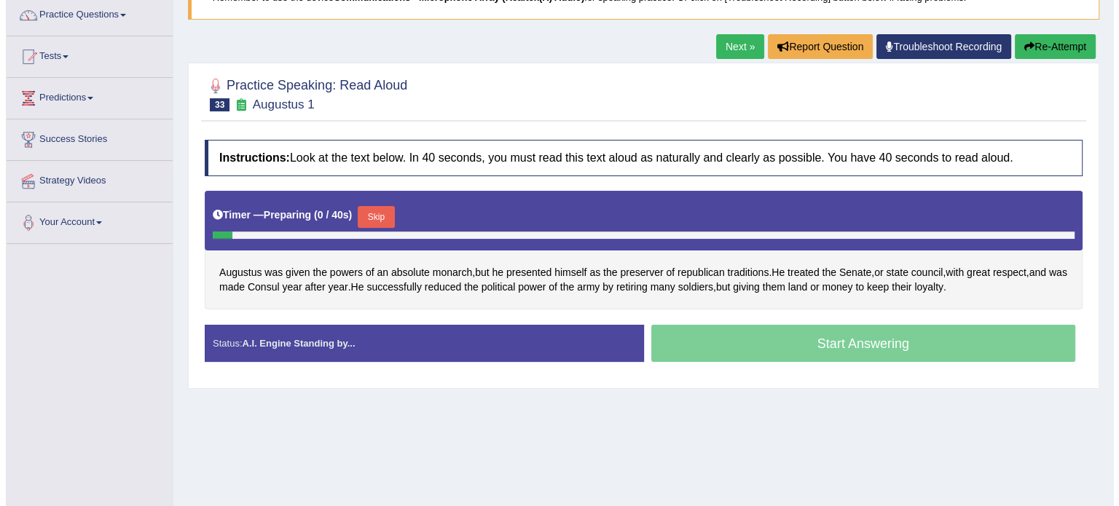
scroll to position [128, 0]
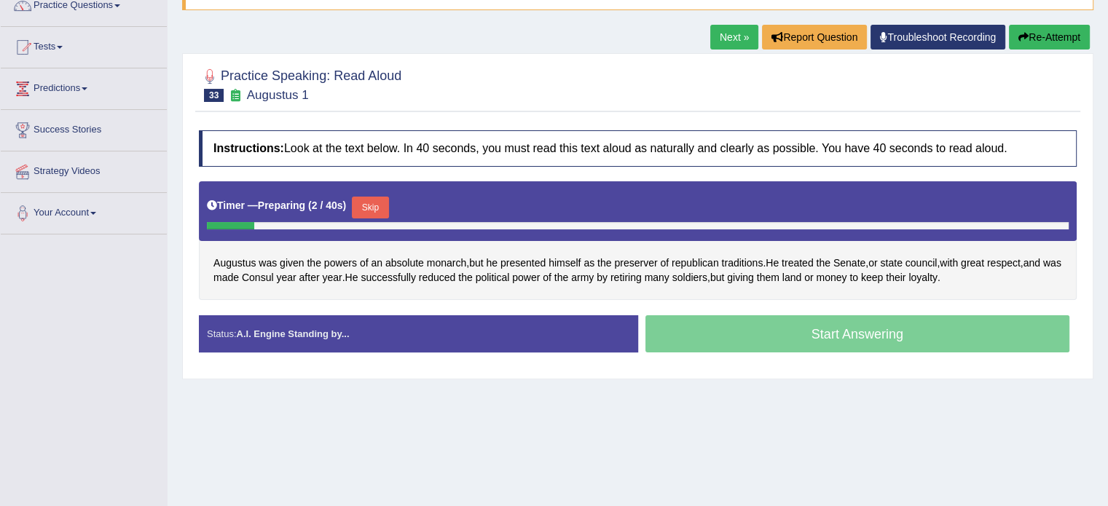
click at [369, 202] on button "Skip" at bounding box center [370, 208] width 36 height 22
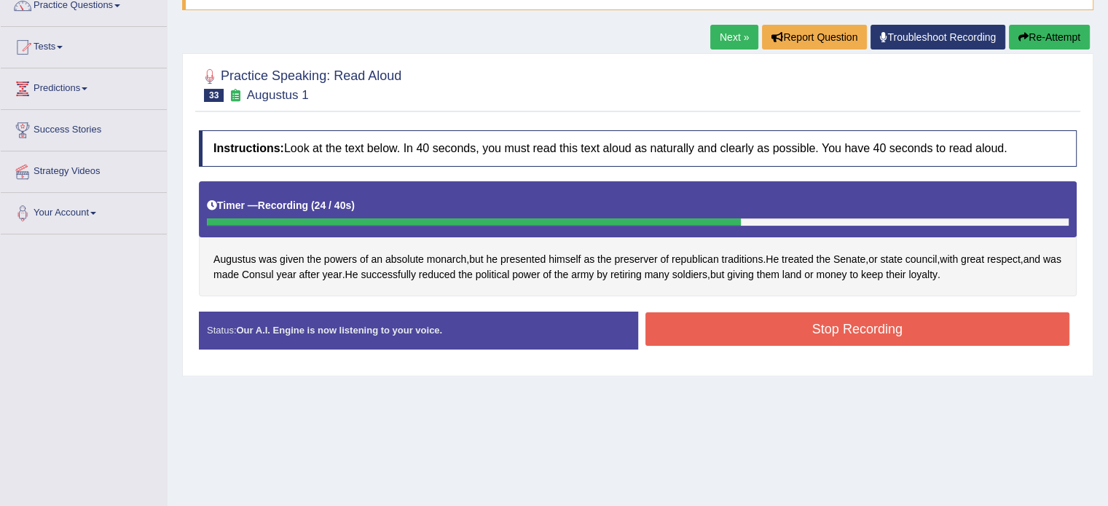
click at [708, 332] on button "Stop Recording" at bounding box center [857, 328] width 425 height 33
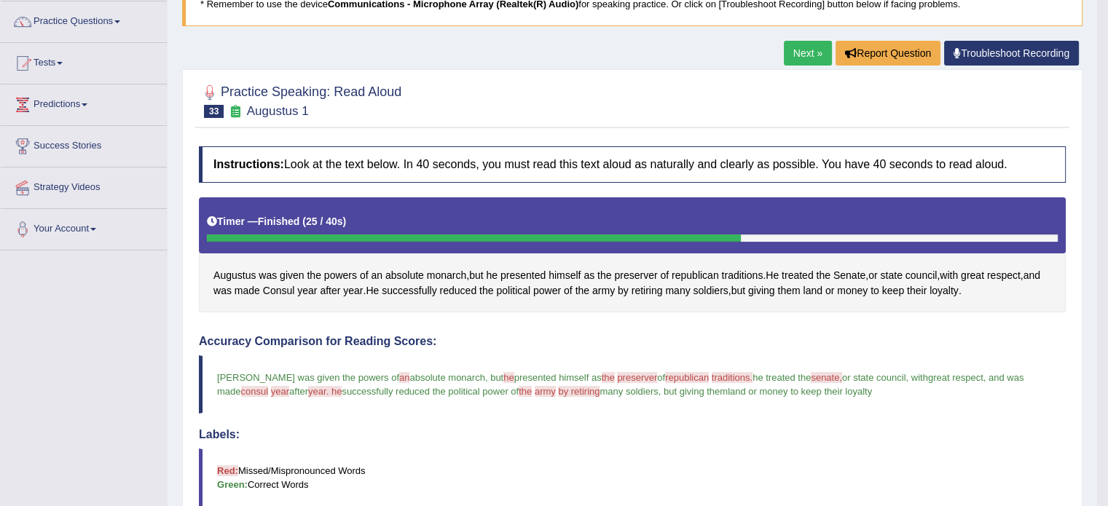
scroll to position [5, 0]
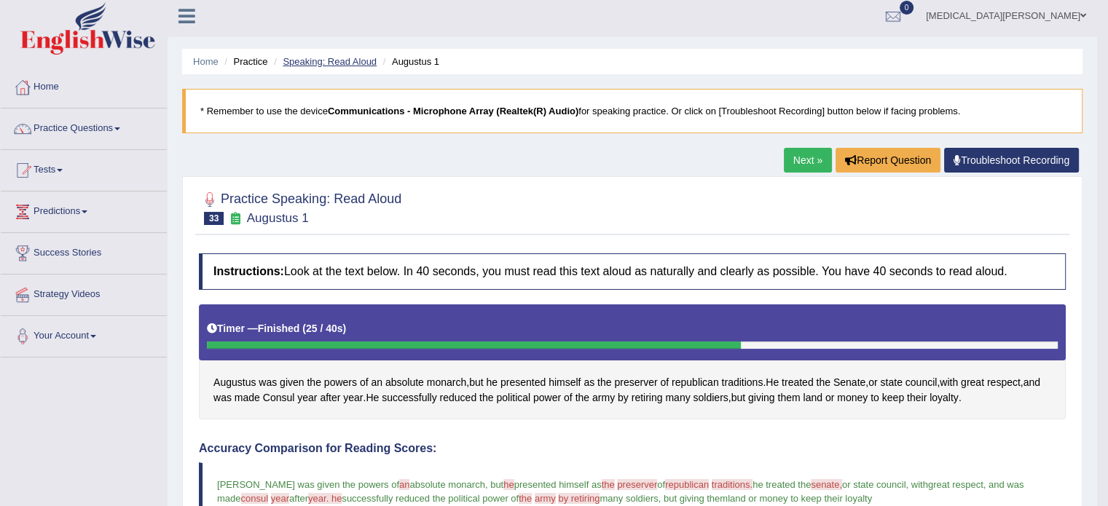
click at [347, 58] on link "Speaking: Read Aloud" at bounding box center [330, 61] width 94 height 11
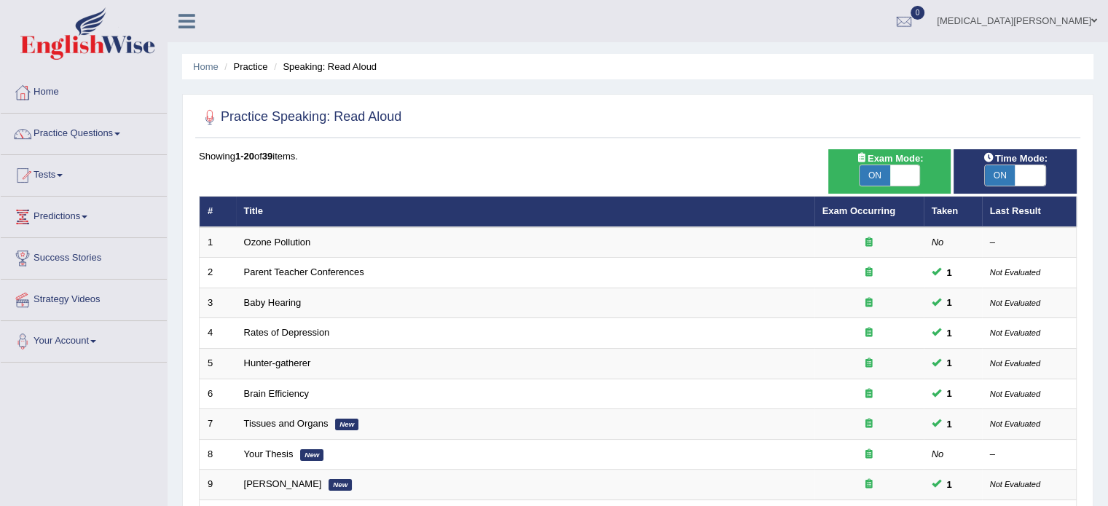
scroll to position [454, 0]
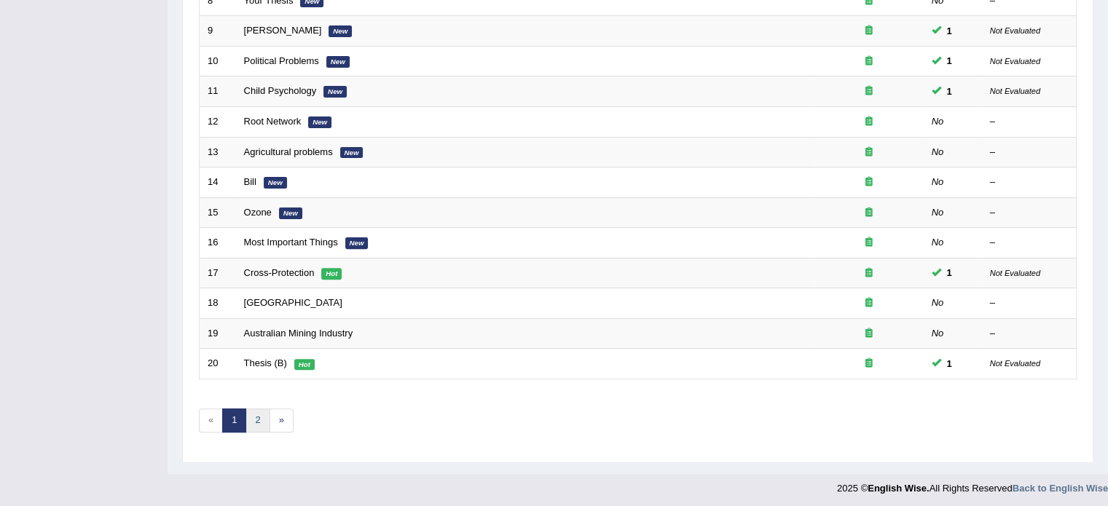
click at [262, 417] on link "2" at bounding box center [257, 421] width 24 height 24
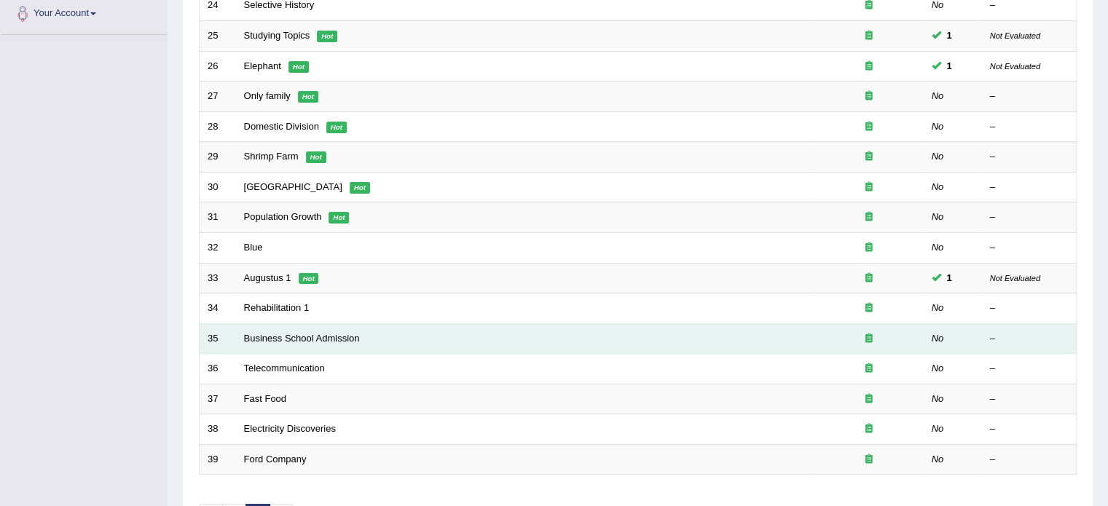
scroll to position [332, 0]
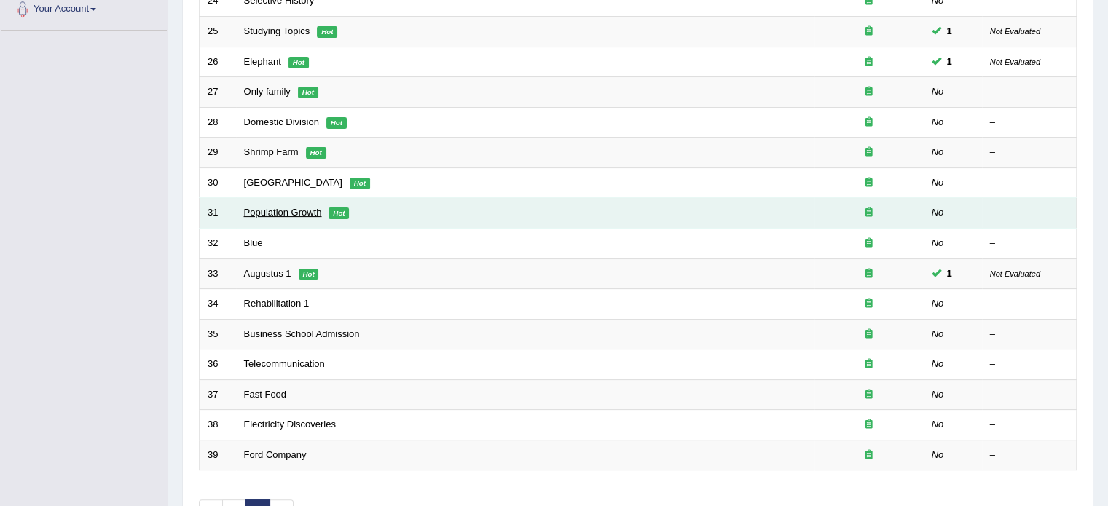
click at [268, 207] on link "Population Growth" at bounding box center [283, 212] width 78 height 11
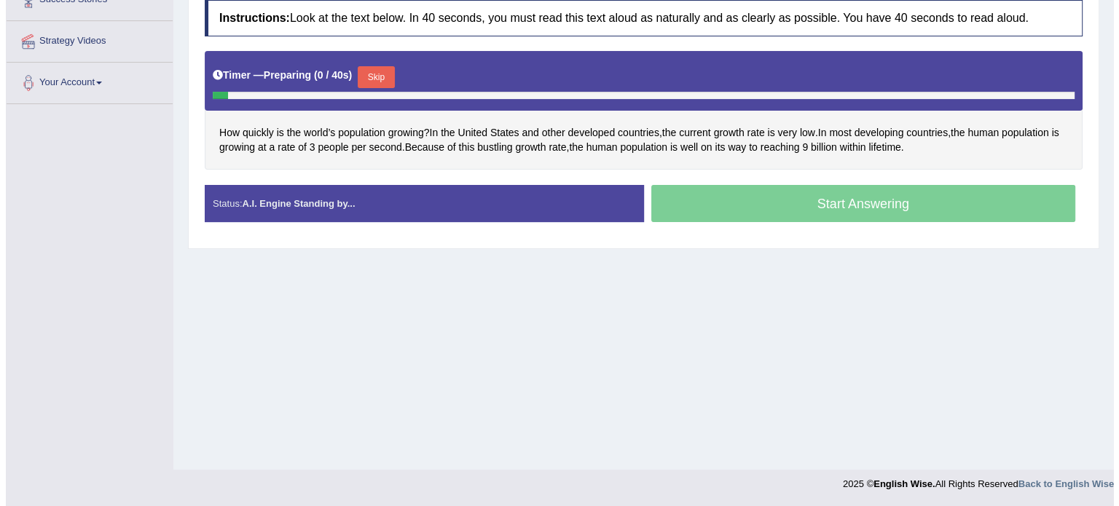
scroll to position [258, 0]
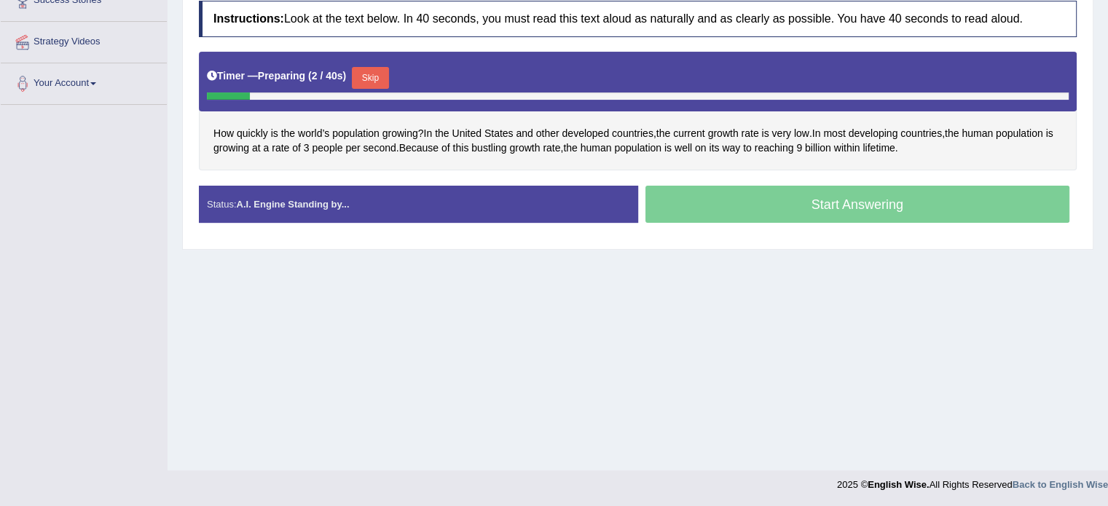
click at [360, 72] on button "Skip" at bounding box center [370, 78] width 36 height 22
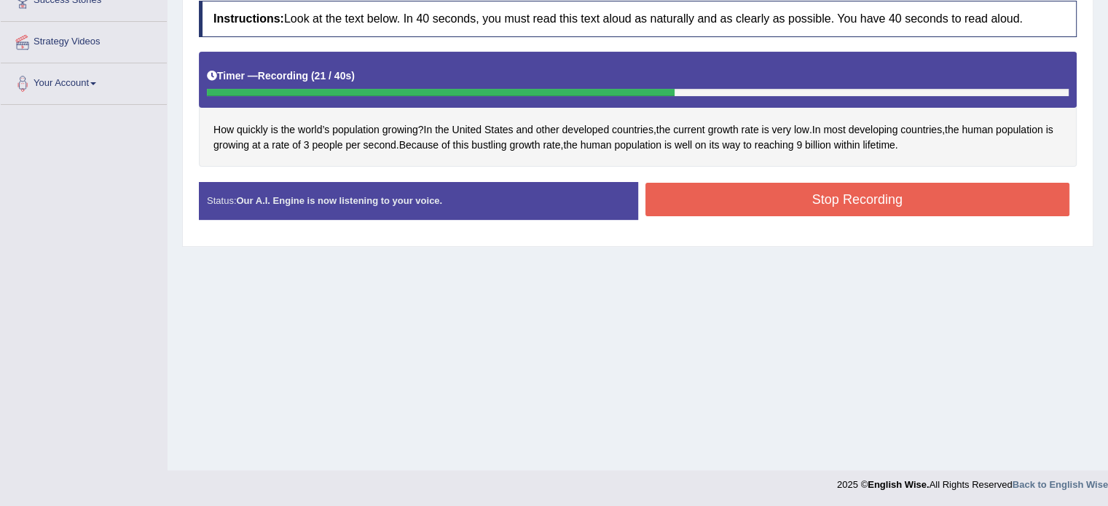
click at [698, 192] on button "Stop Recording" at bounding box center [857, 199] width 425 height 33
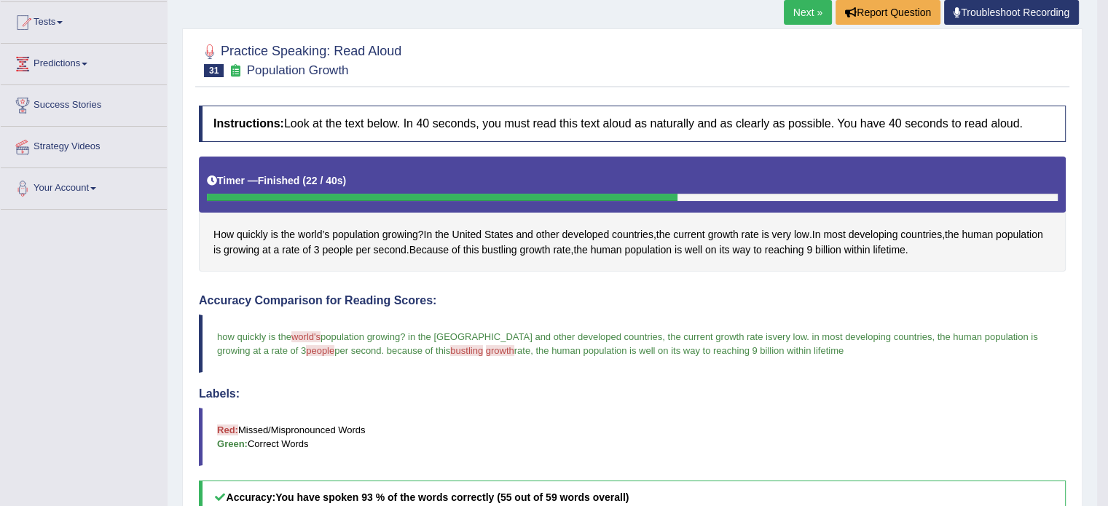
scroll to position [0, 0]
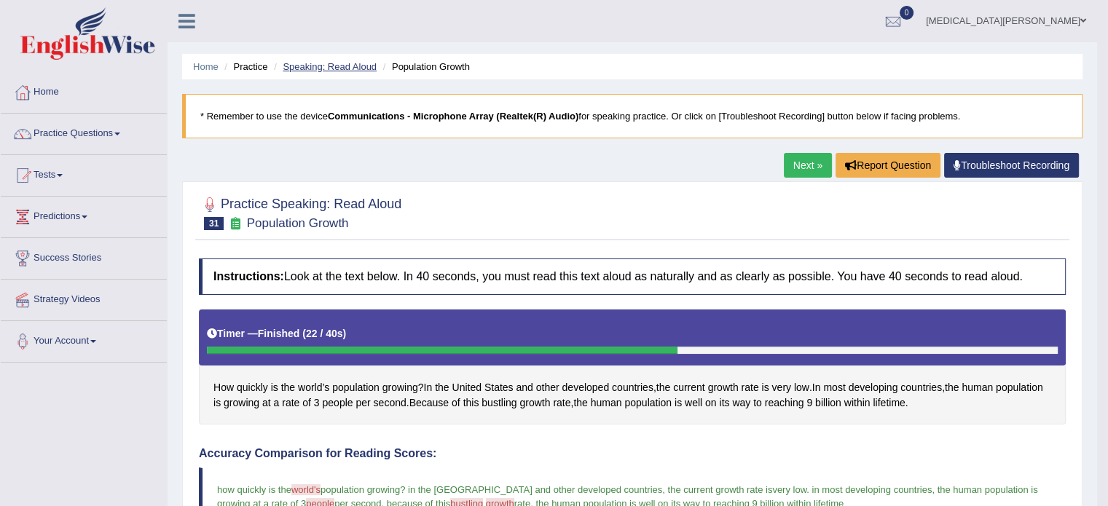
click at [340, 70] on link "Speaking: Read Aloud" at bounding box center [330, 66] width 94 height 11
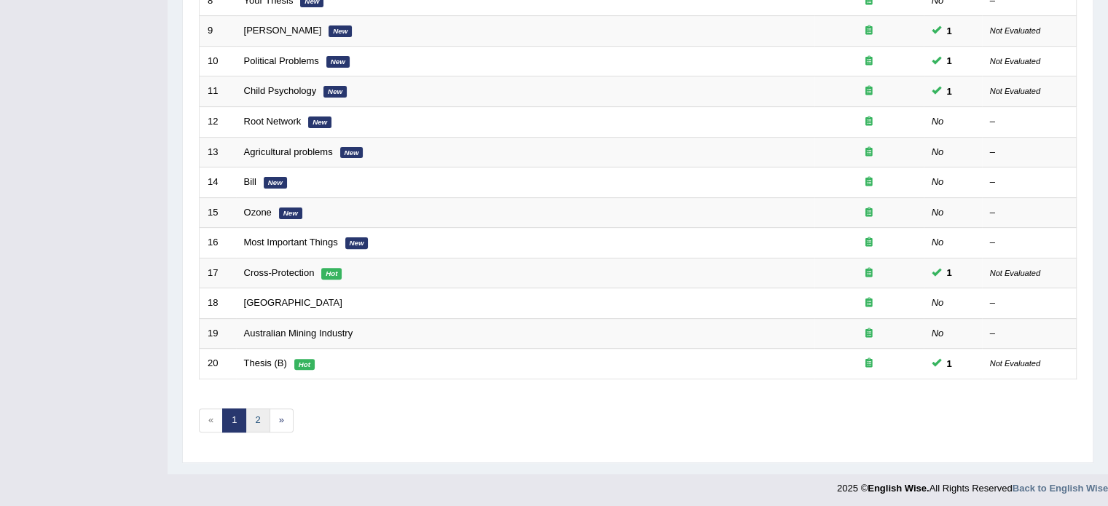
click at [254, 420] on link "2" at bounding box center [257, 421] width 24 height 24
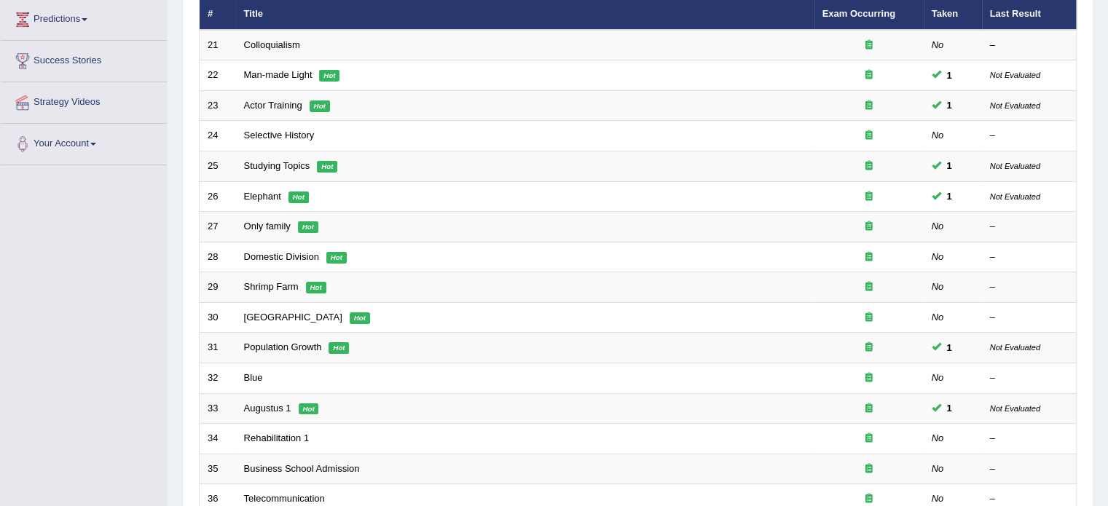
scroll to position [198, 0]
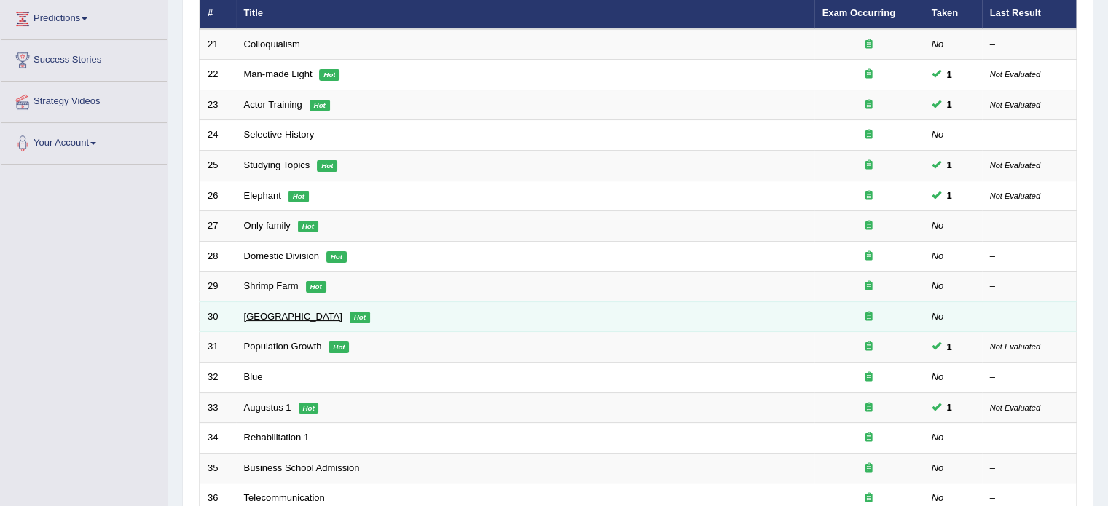
click at [251, 314] on link "[GEOGRAPHIC_DATA]" at bounding box center [293, 316] width 98 height 11
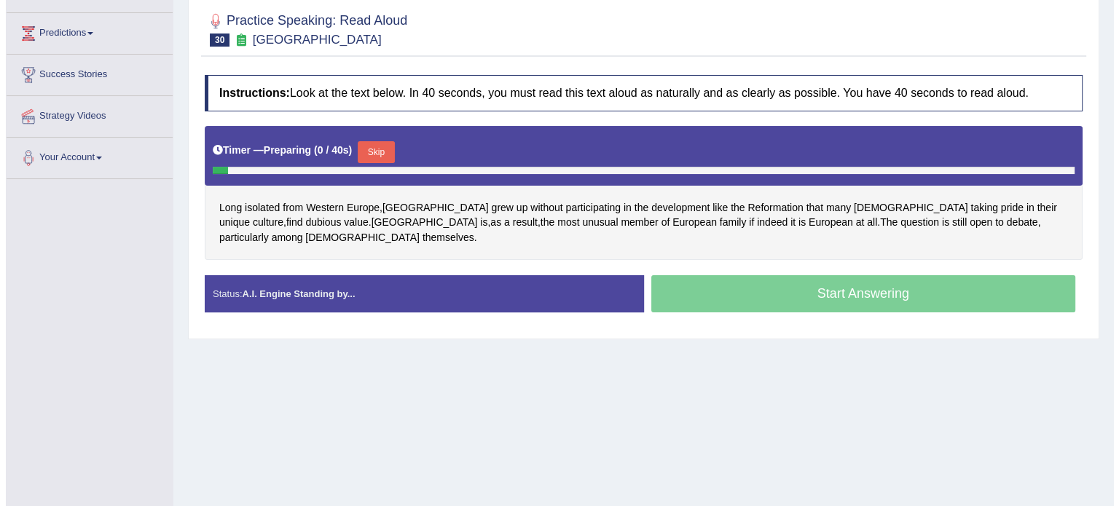
scroll to position [189, 0]
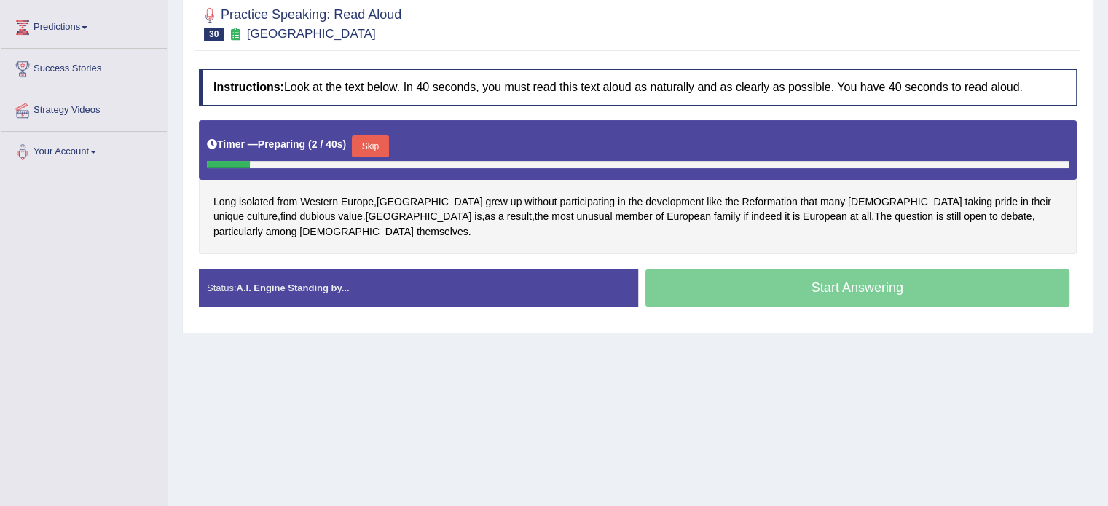
click at [363, 135] on button "Skip" at bounding box center [370, 146] width 36 height 22
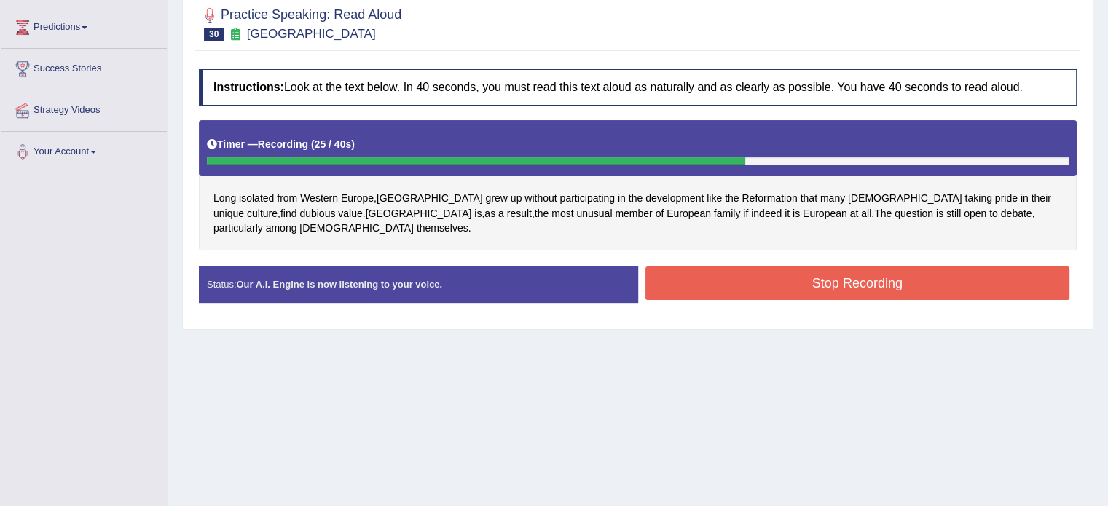
click at [705, 267] on button "Stop Recording" at bounding box center [857, 283] width 425 height 33
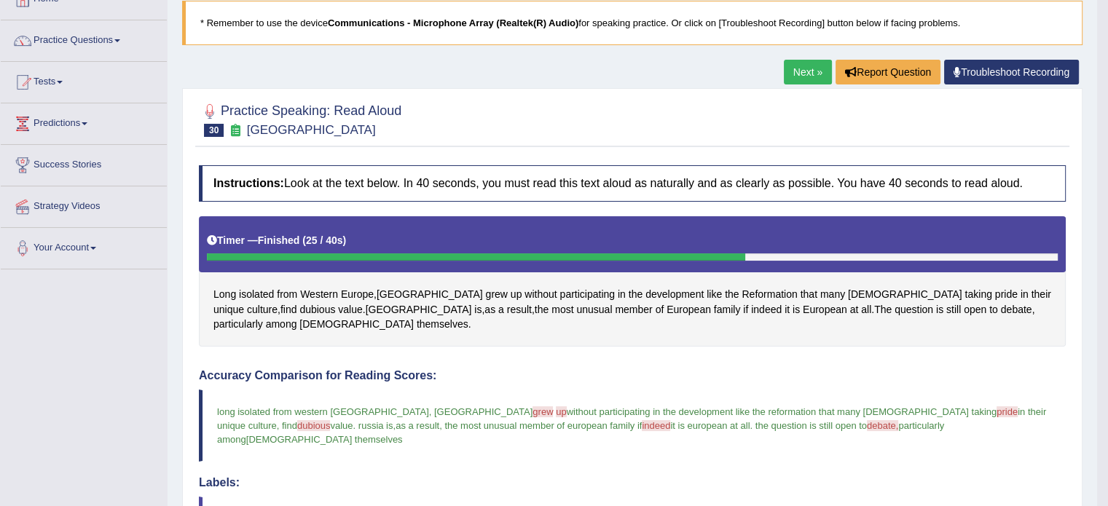
scroll to position [75, 0]
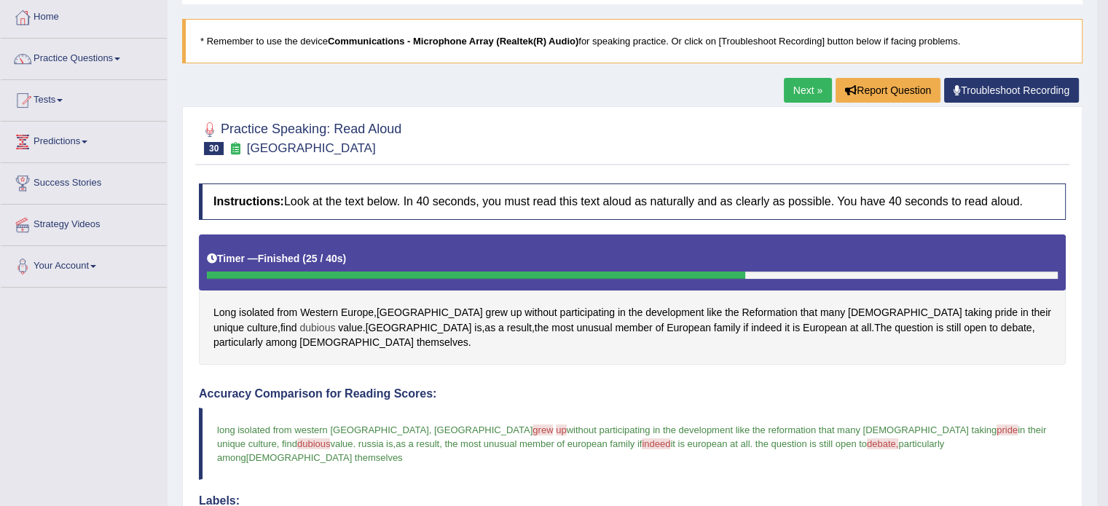
click at [335, 320] on span "dubious" at bounding box center [317, 327] width 36 height 15
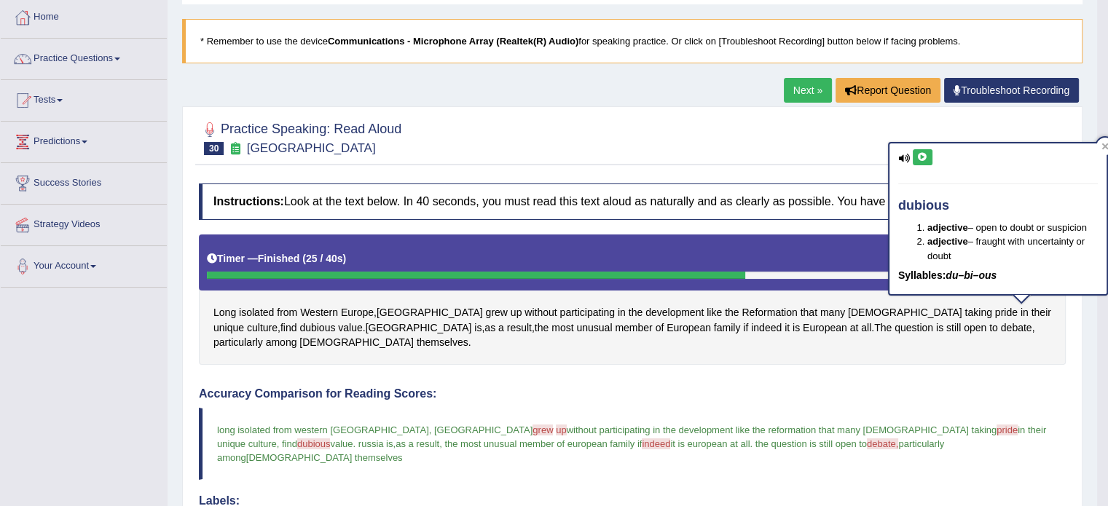
click at [922, 153] on icon at bounding box center [922, 157] width 11 height 9
click at [628, 387] on div "Accuracy Comparison for Reading Scores: long isolated from western europe , rus…" at bounding box center [632, 504] width 867 height 234
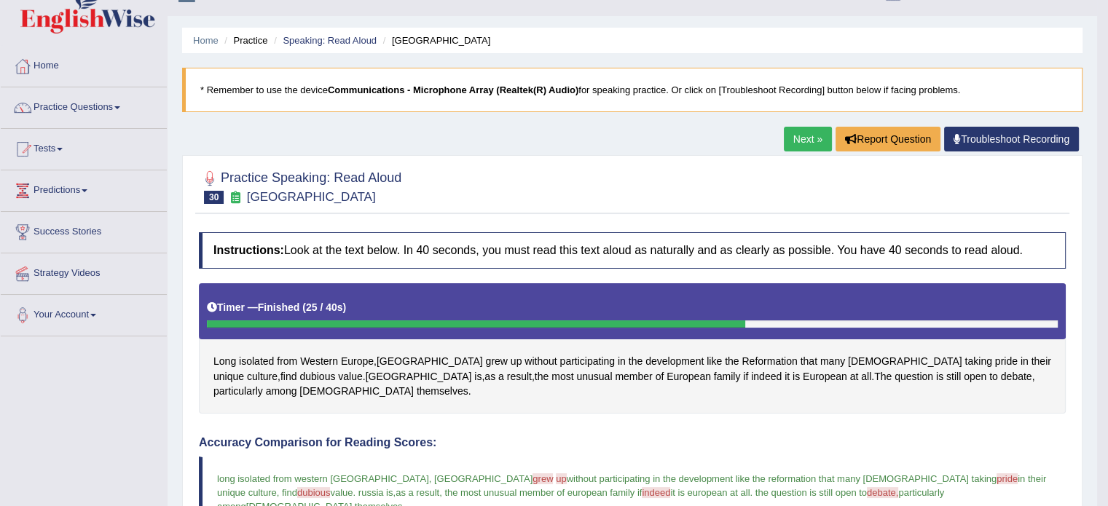
scroll to position [2, 0]
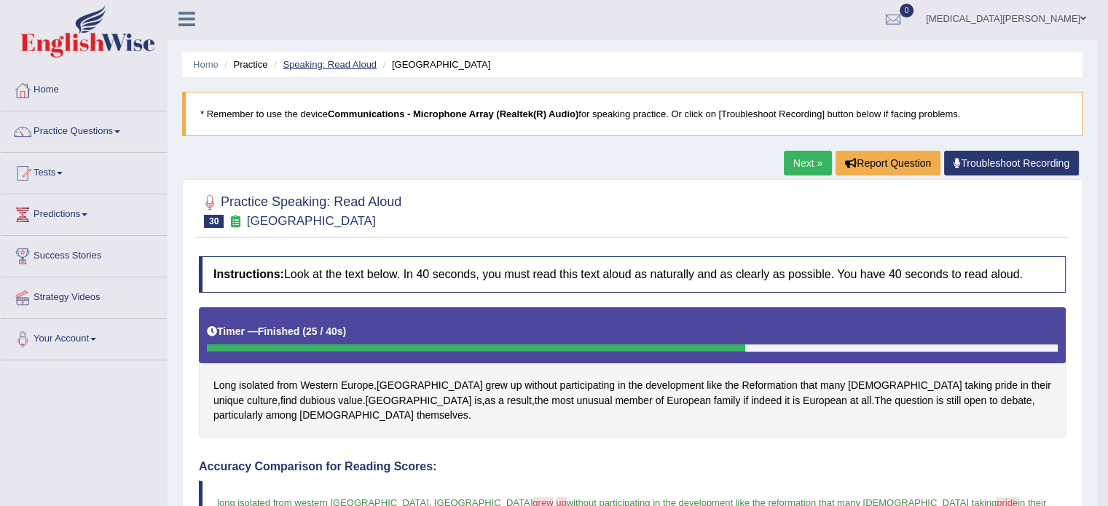
drag, startPoint x: 347, startPoint y: 55, endPoint x: 344, endPoint y: 65, distance: 9.9
click at [344, 65] on ul "Home Practice Speaking: Read Aloud Russia" at bounding box center [632, 64] width 900 height 25
click at [344, 65] on link "Speaking: Read Aloud" at bounding box center [330, 64] width 94 height 11
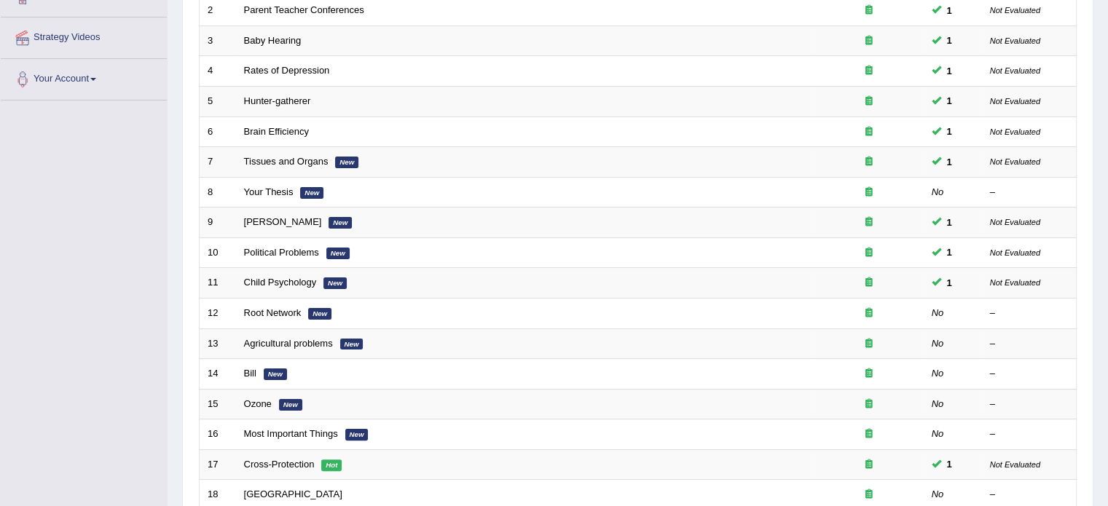
scroll to position [454, 0]
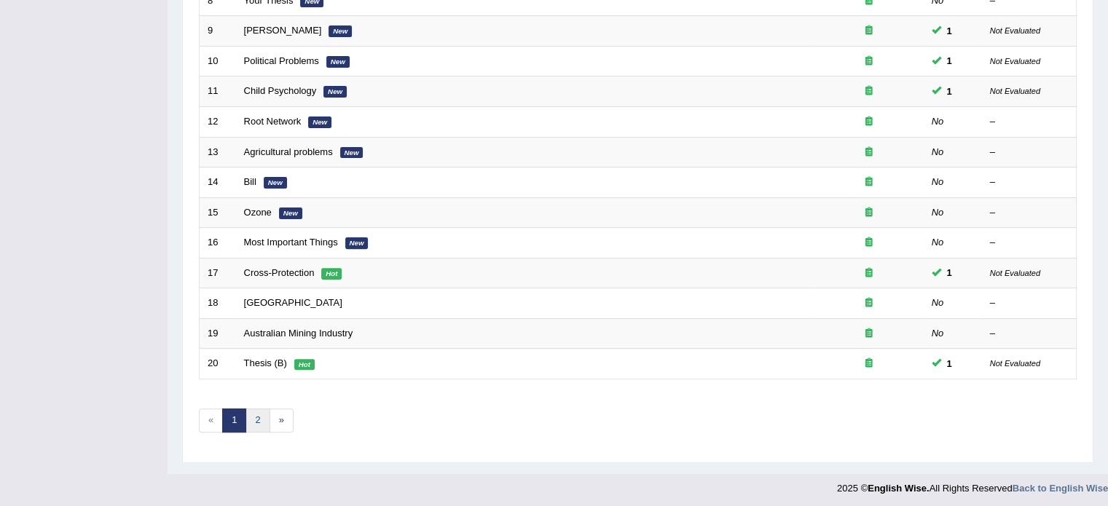
click at [253, 414] on link "2" at bounding box center [257, 421] width 24 height 24
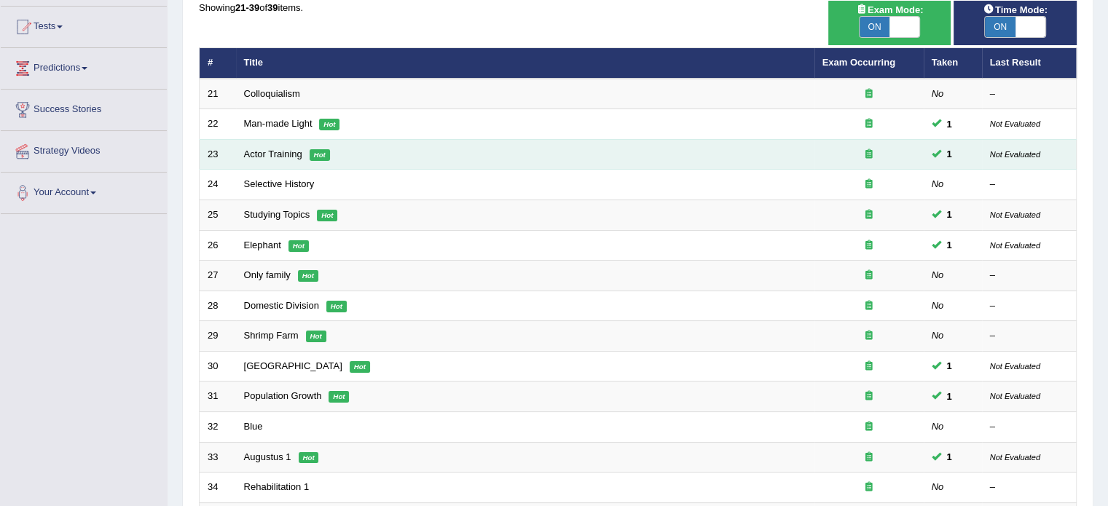
scroll to position [151, 0]
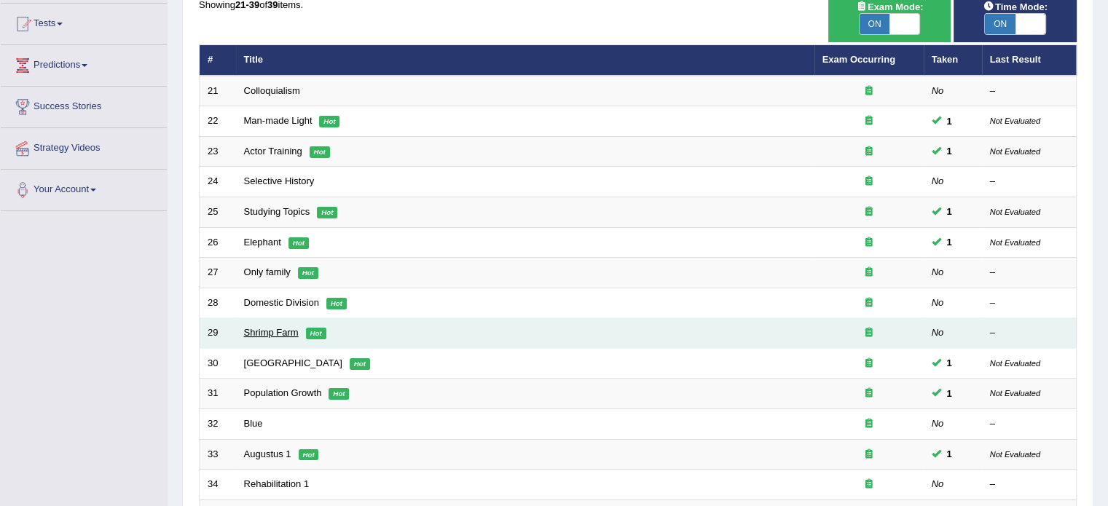
click at [250, 332] on link "Shrimp Farm" at bounding box center [271, 332] width 55 height 11
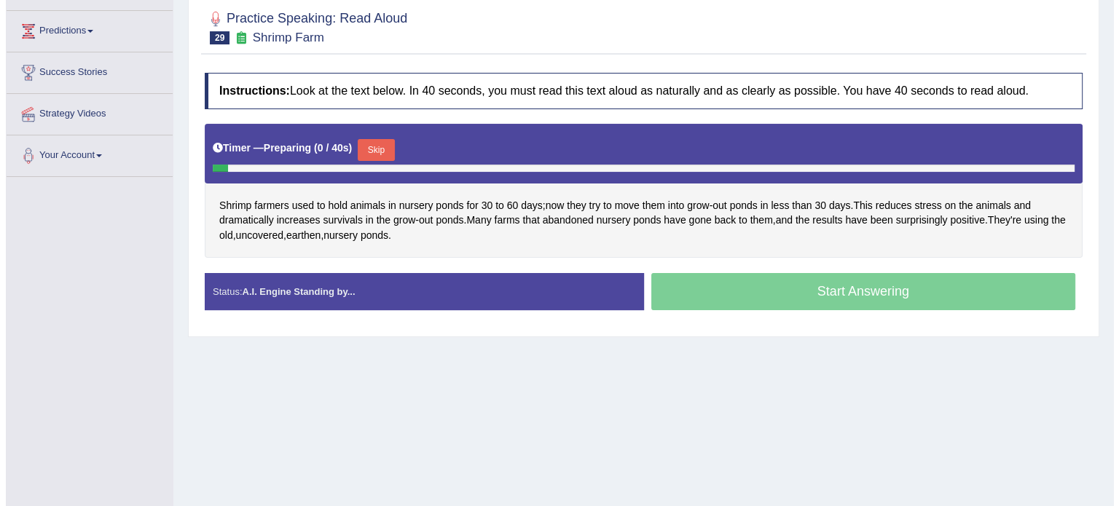
scroll to position [189, 0]
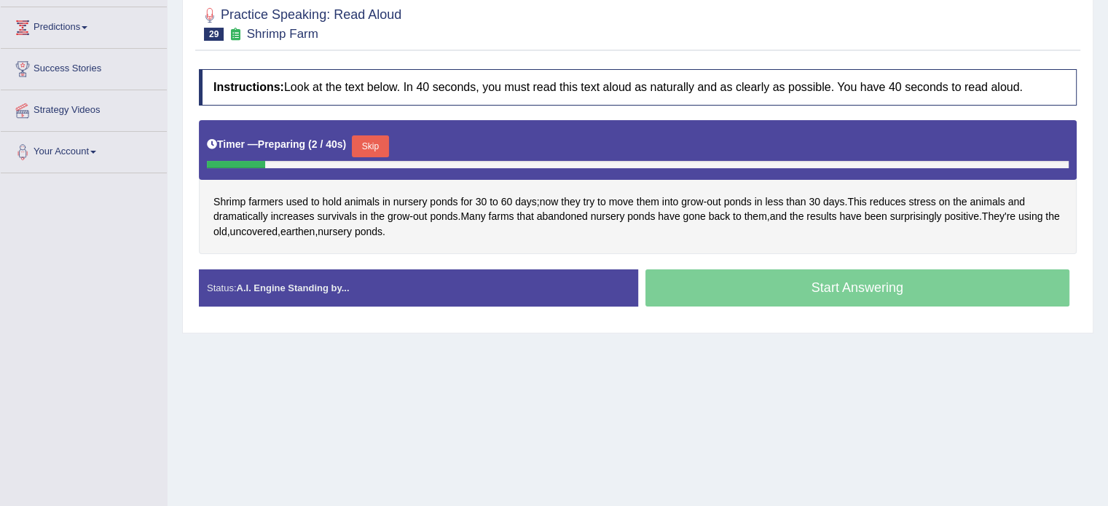
click at [364, 146] on button "Skip" at bounding box center [370, 146] width 36 height 22
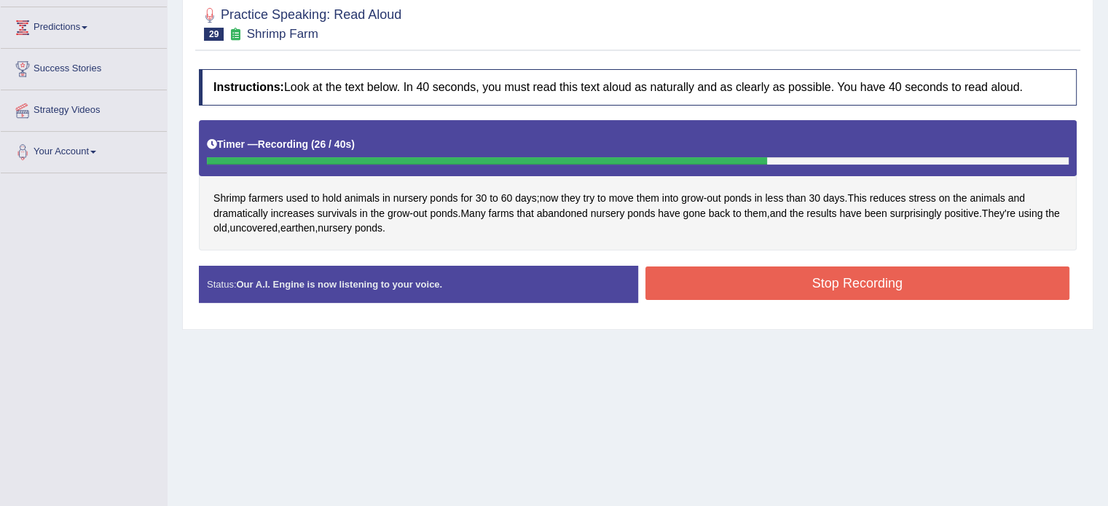
click at [760, 267] on button "Stop Recording" at bounding box center [857, 283] width 425 height 33
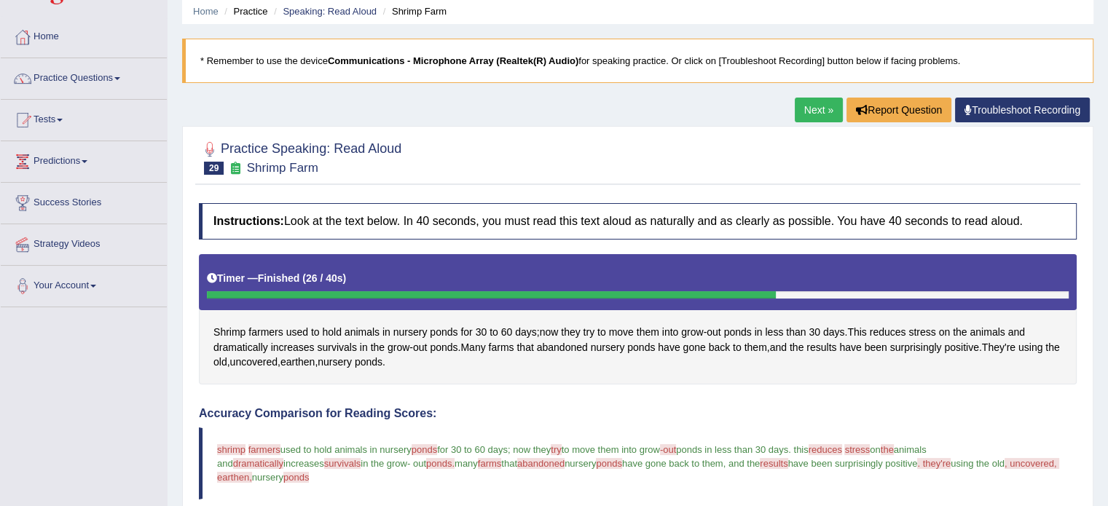
scroll to position [50, 0]
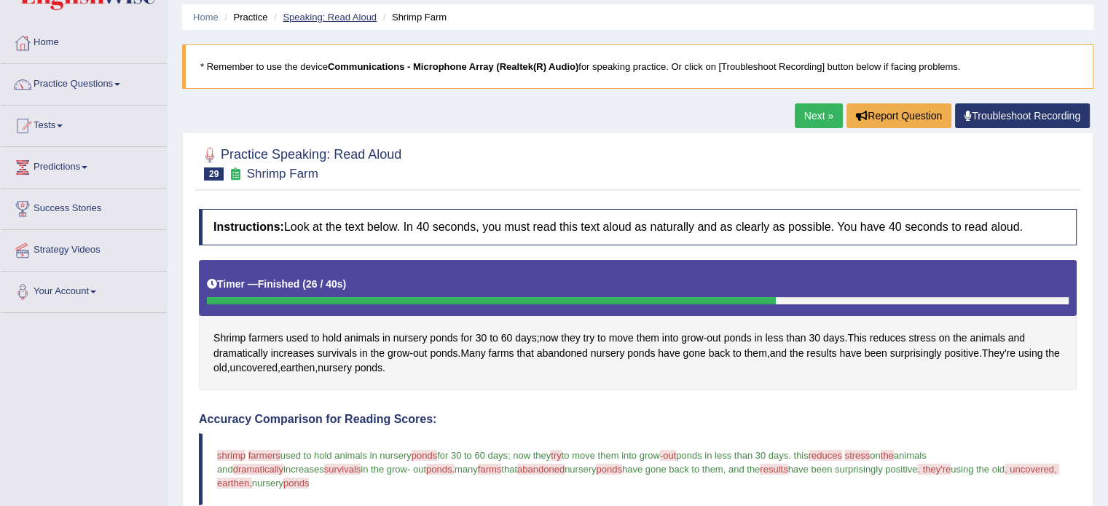
click at [350, 15] on link "Speaking: Read Aloud" at bounding box center [330, 17] width 94 height 11
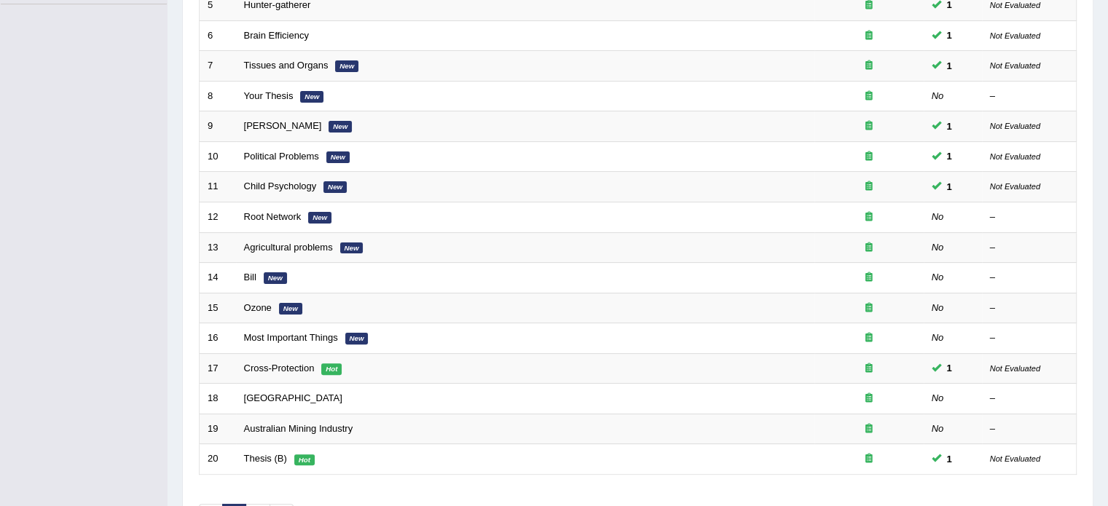
scroll to position [454, 0]
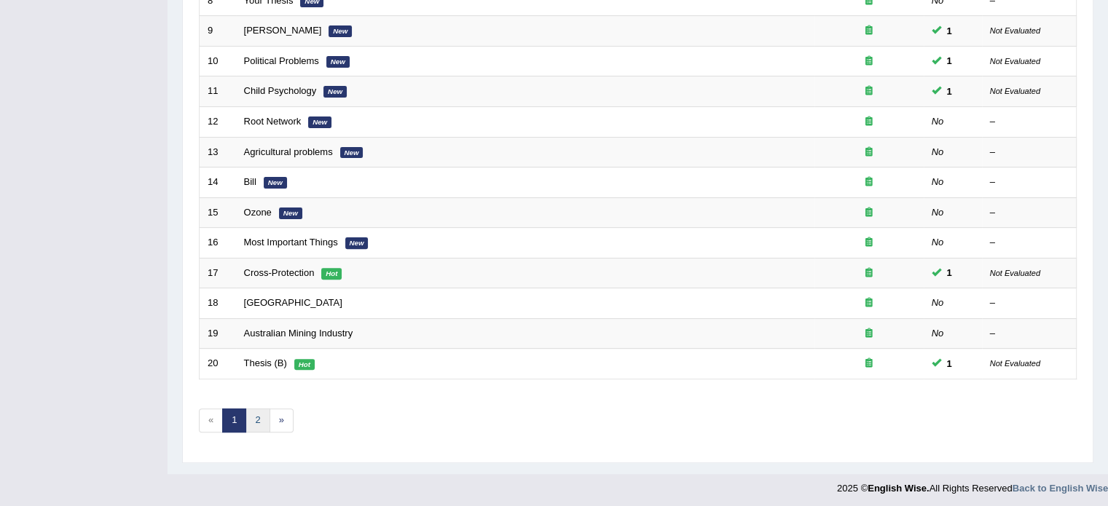
click at [253, 416] on link "2" at bounding box center [257, 421] width 24 height 24
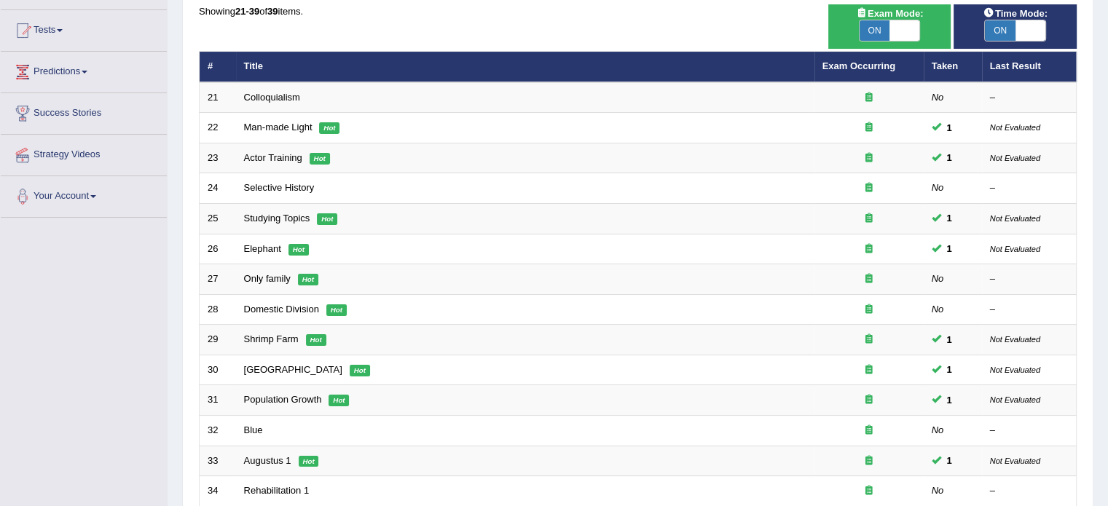
scroll to position [178, 0]
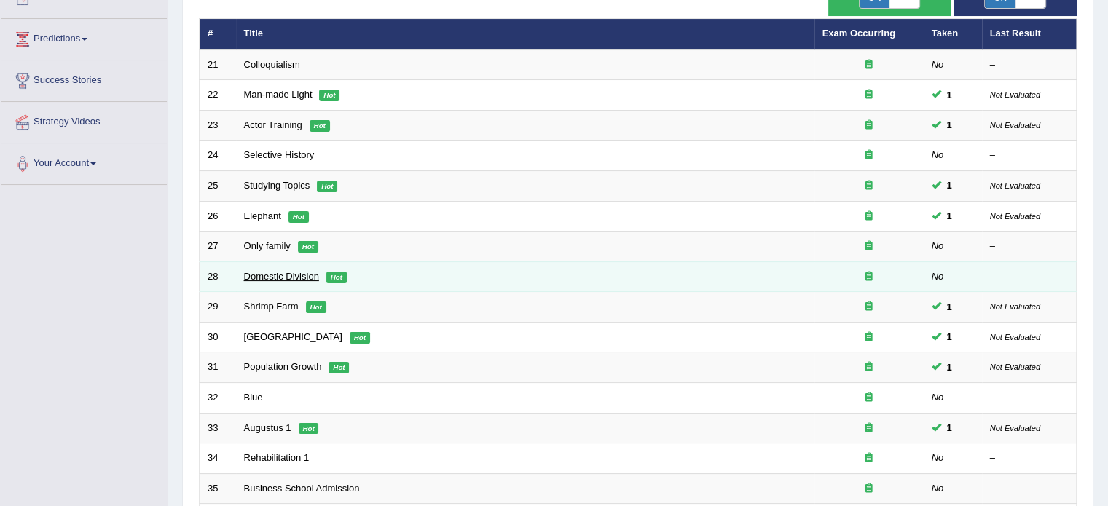
click at [268, 275] on link "Domestic Division" at bounding box center [281, 276] width 75 height 11
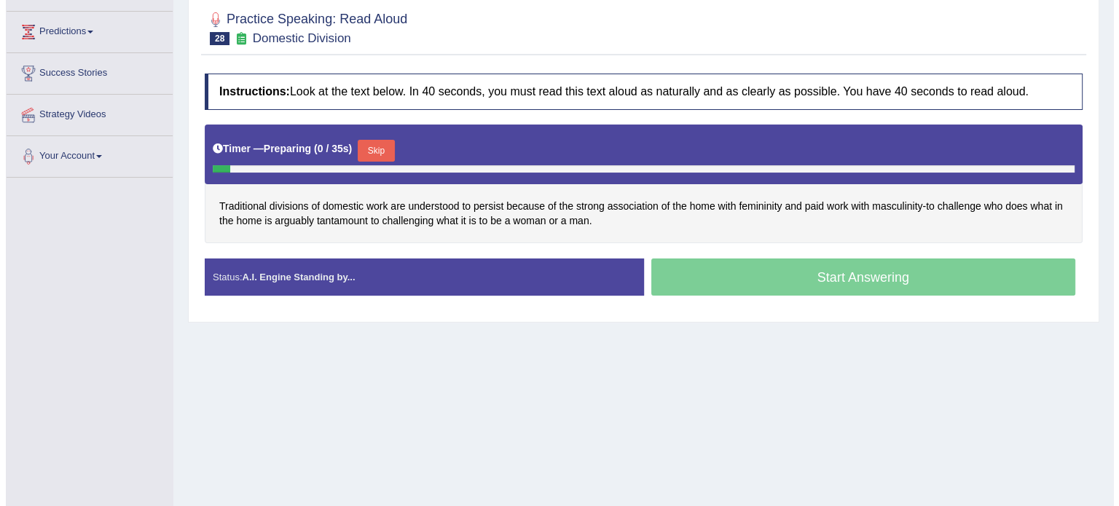
scroll to position [188, 0]
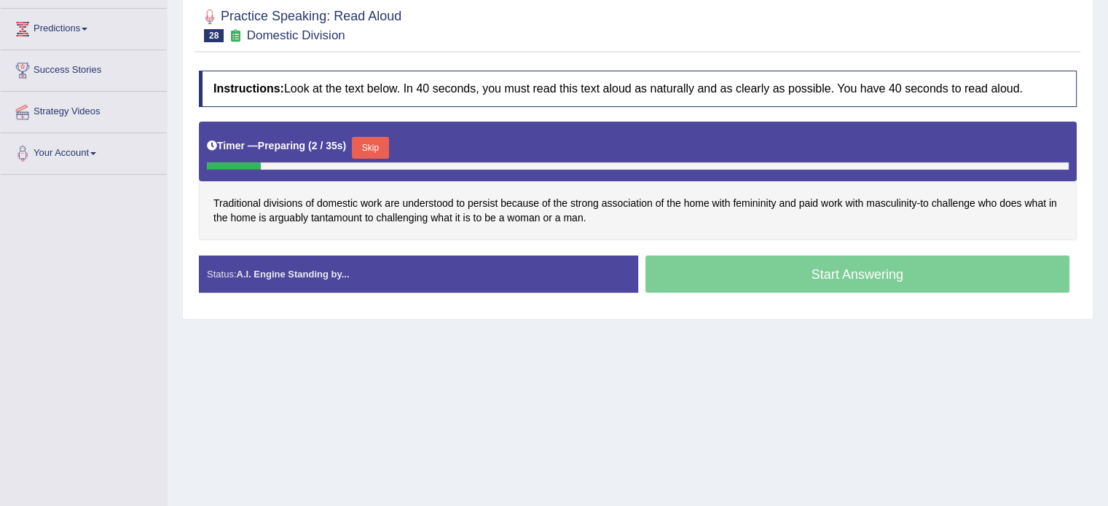
click at [375, 150] on button "Skip" at bounding box center [370, 148] width 36 height 22
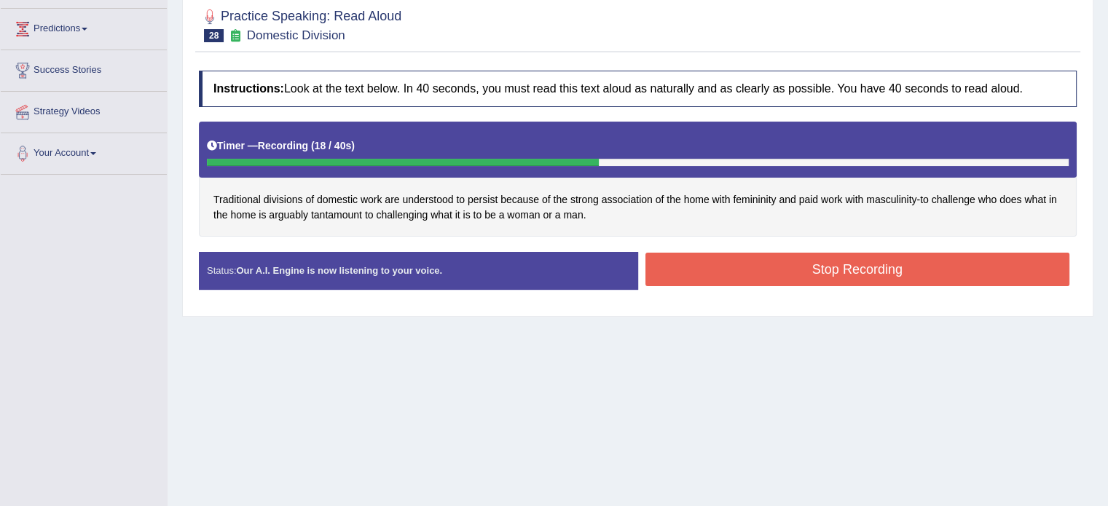
click at [737, 261] on button "Stop Recording" at bounding box center [857, 269] width 425 height 33
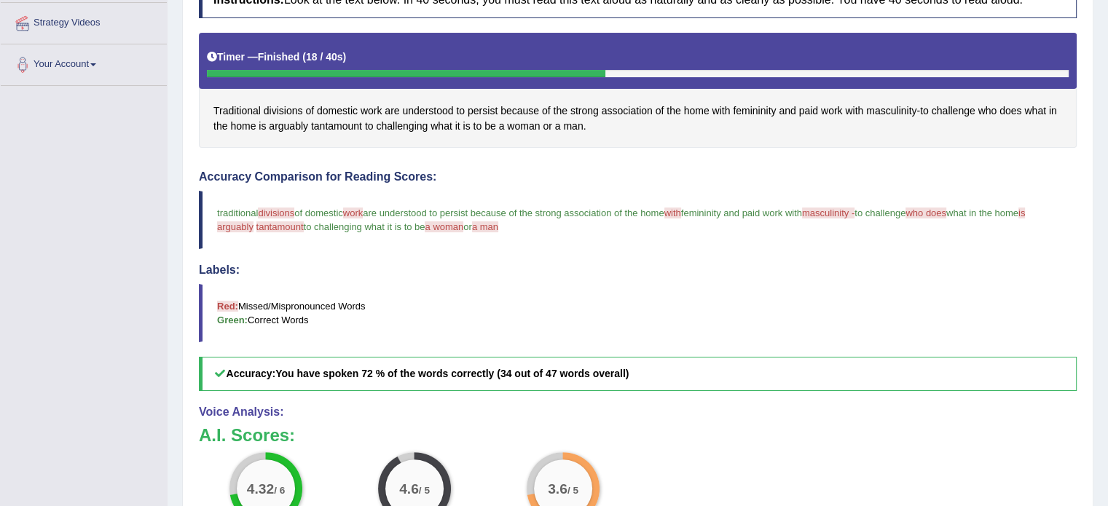
scroll to position [280, 0]
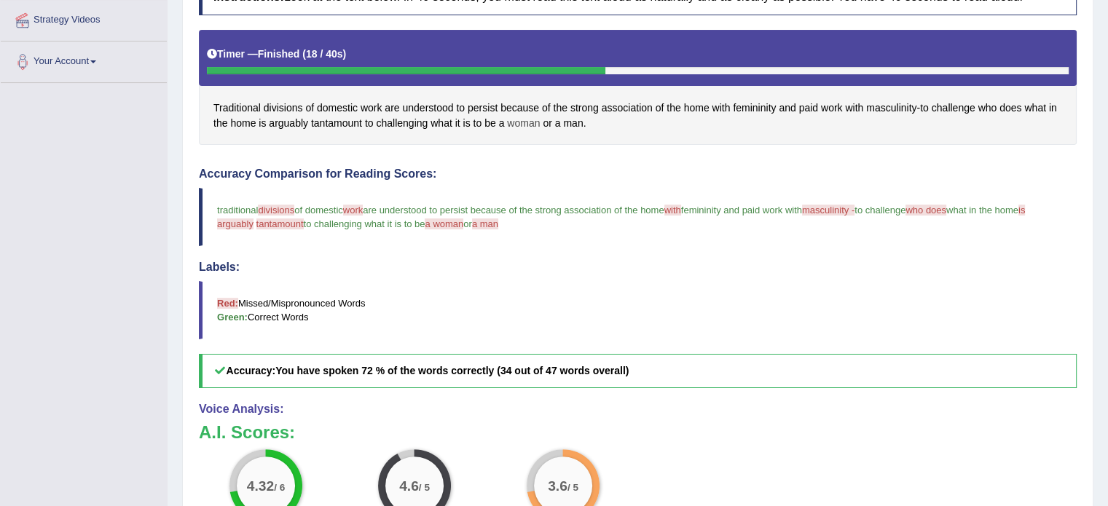
click at [533, 125] on span "woman" at bounding box center [523, 123] width 33 height 15
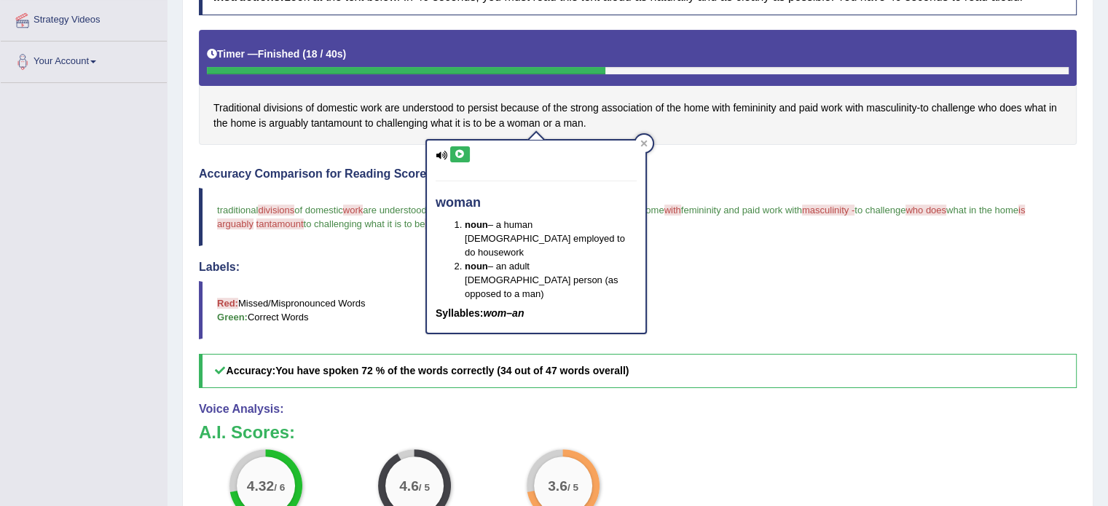
click at [457, 151] on icon at bounding box center [459, 154] width 11 height 9
click at [641, 142] on icon at bounding box center [643, 143] width 7 height 7
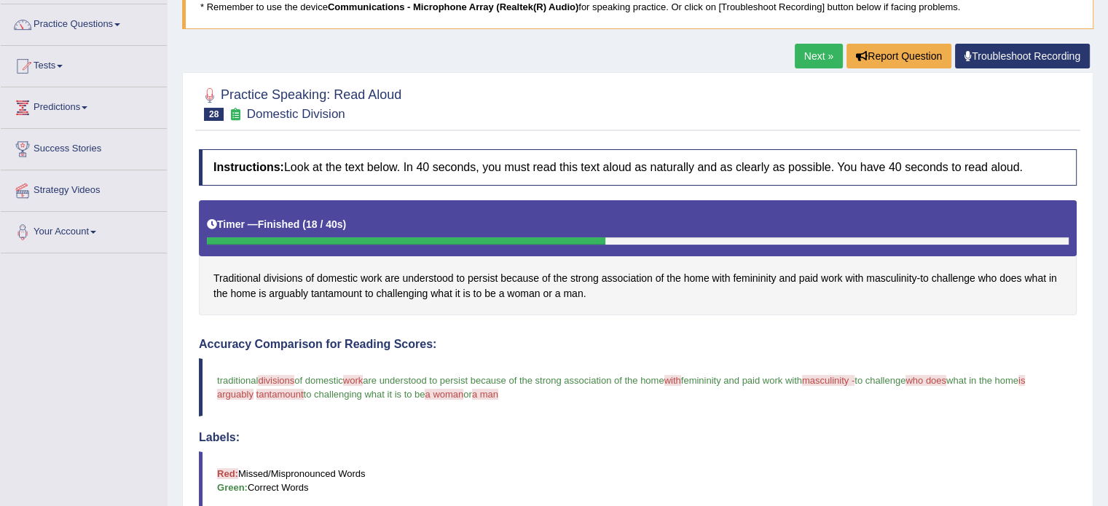
scroll to position [0, 0]
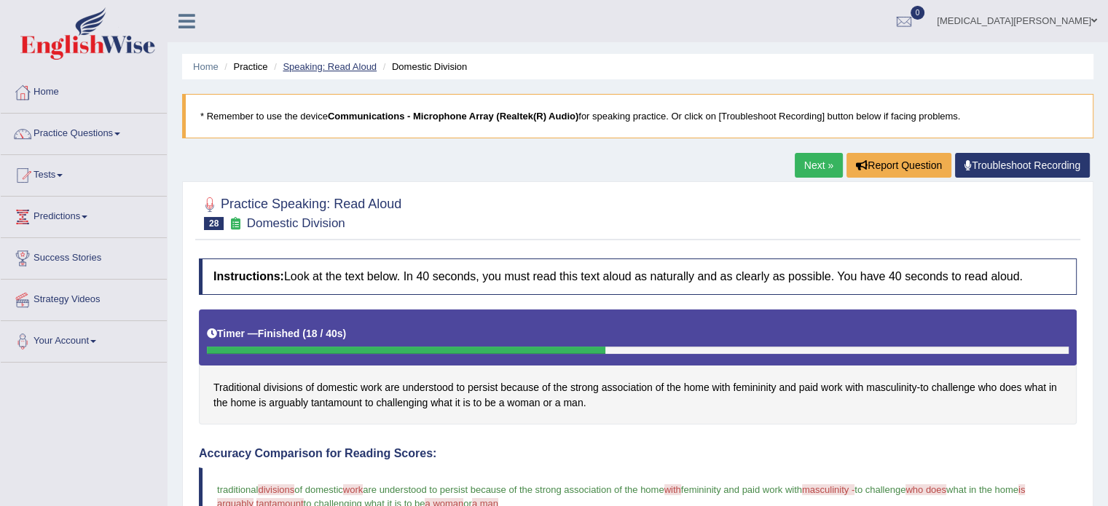
click at [337, 63] on link "Speaking: Read Aloud" at bounding box center [330, 66] width 94 height 11
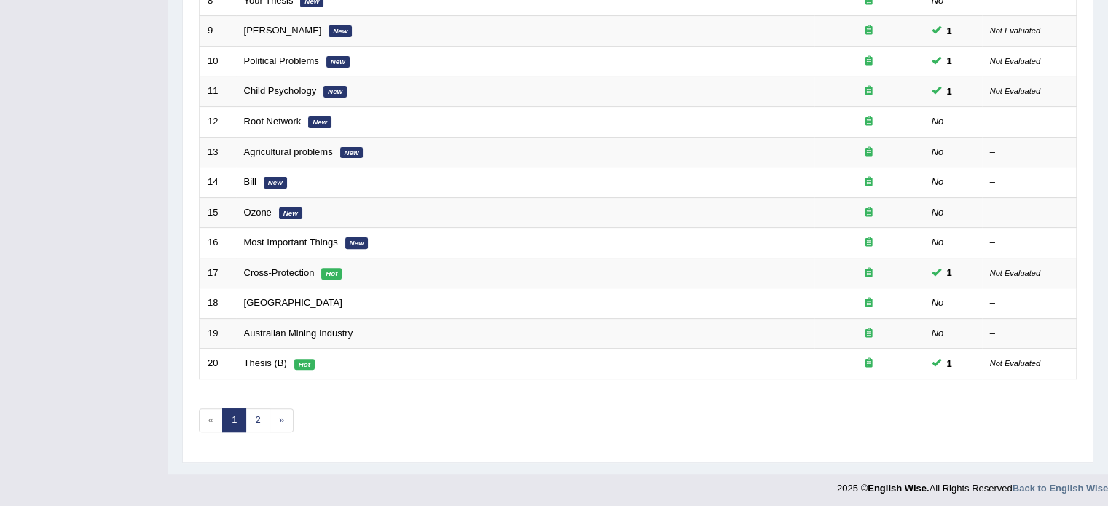
scroll to position [454, 0]
click at [251, 418] on link "2" at bounding box center [257, 421] width 24 height 24
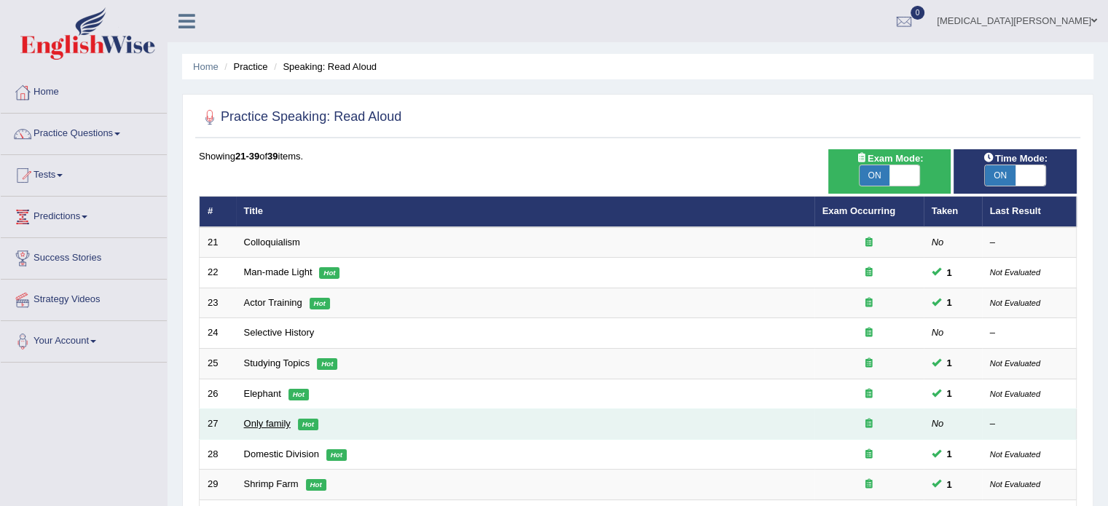
click at [253, 419] on link "Only family" at bounding box center [267, 423] width 47 height 11
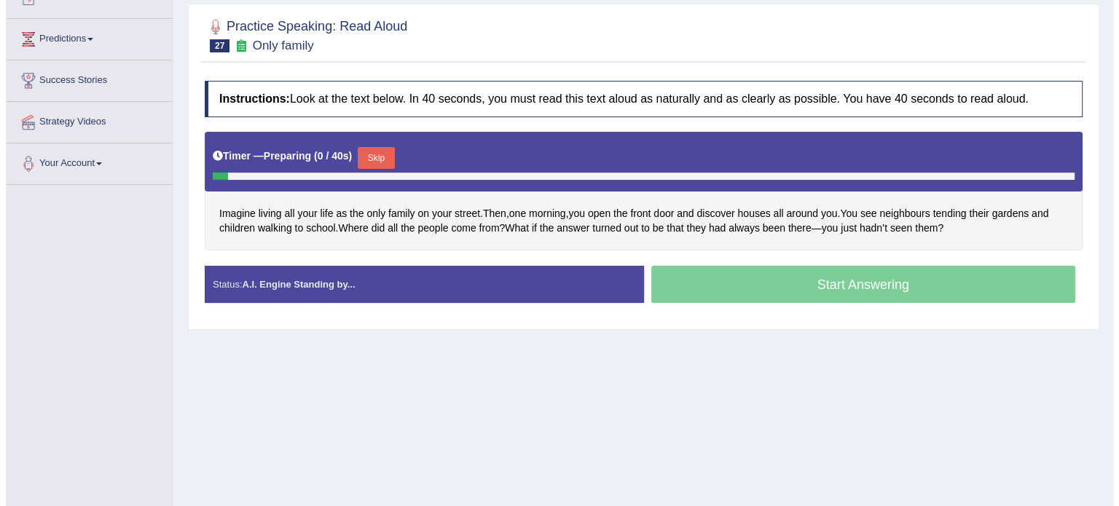
scroll to position [189, 0]
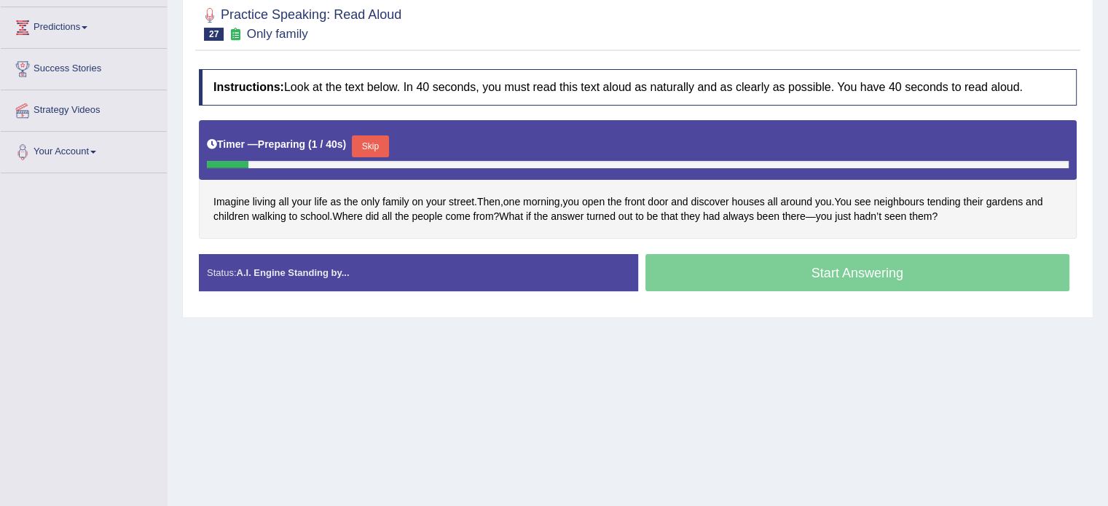
click at [367, 143] on button "Skip" at bounding box center [370, 146] width 36 height 22
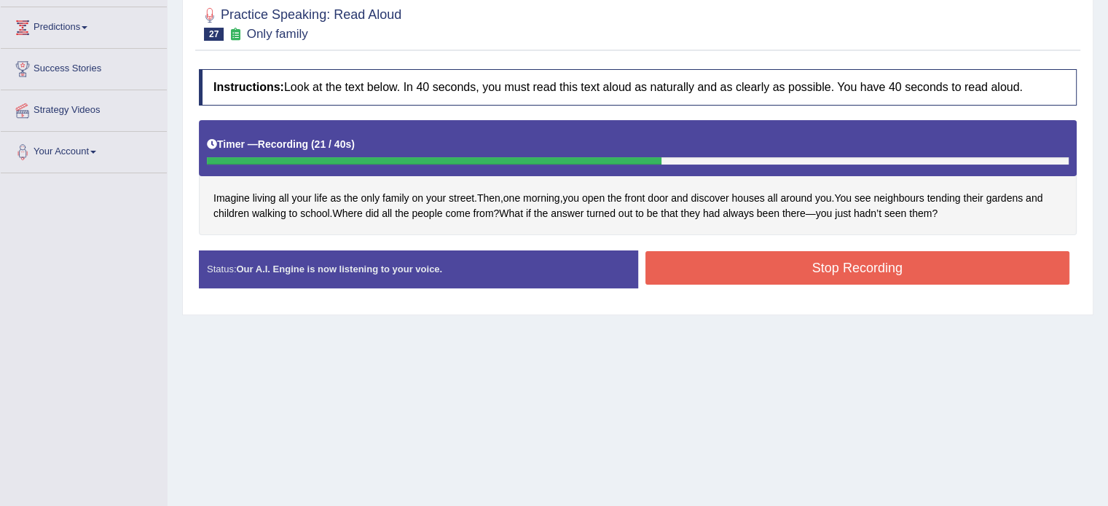
click at [712, 265] on button "Stop Recording" at bounding box center [857, 267] width 425 height 33
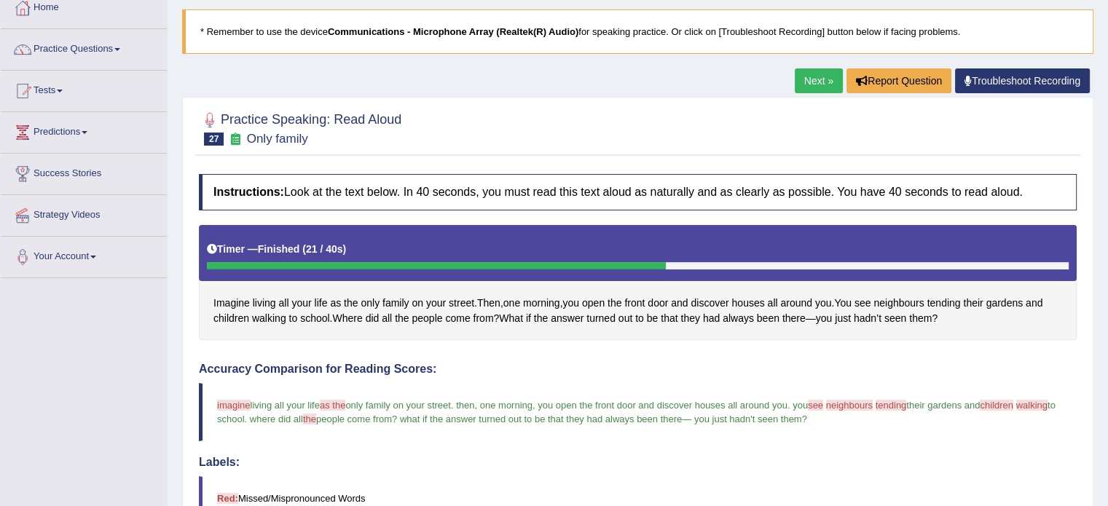
scroll to position [0, 0]
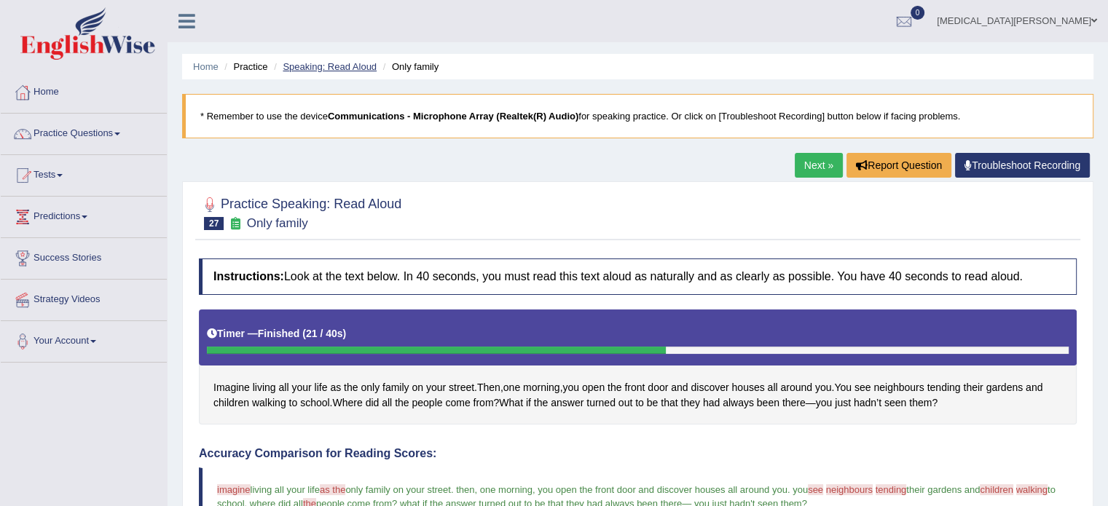
click at [342, 61] on link "Speaking: Read Aloud" at bounding box center [330, 66] width 94 height 11
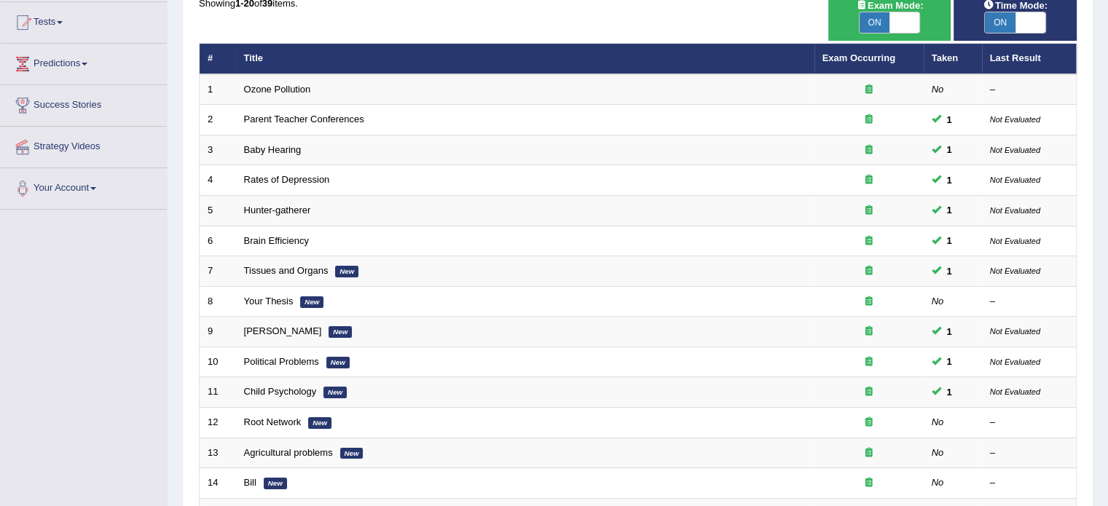
scroll to position [157, 0]
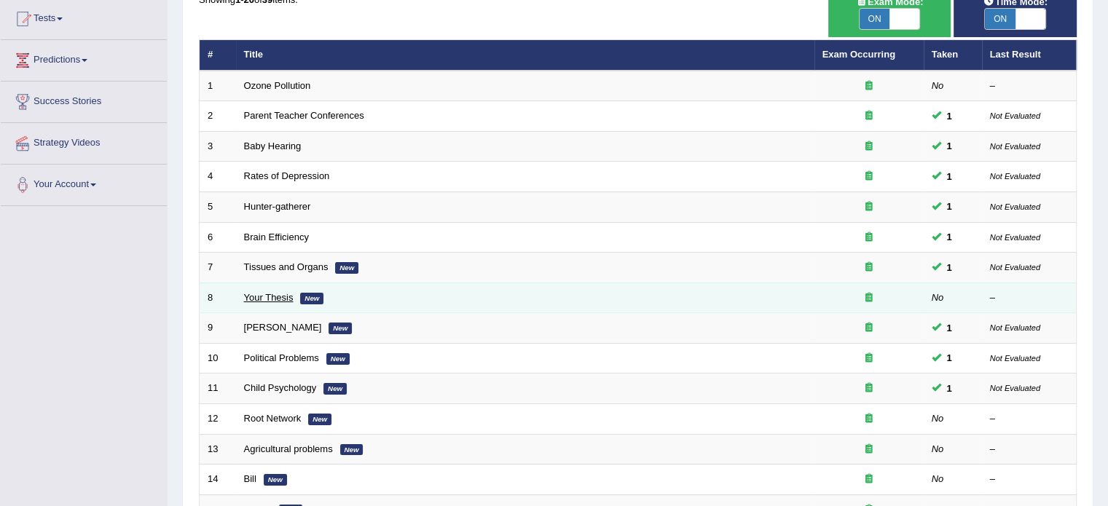
click at [271, 292] on link "Your Thesis" at bounding box center [269, 297] width 50 height 11
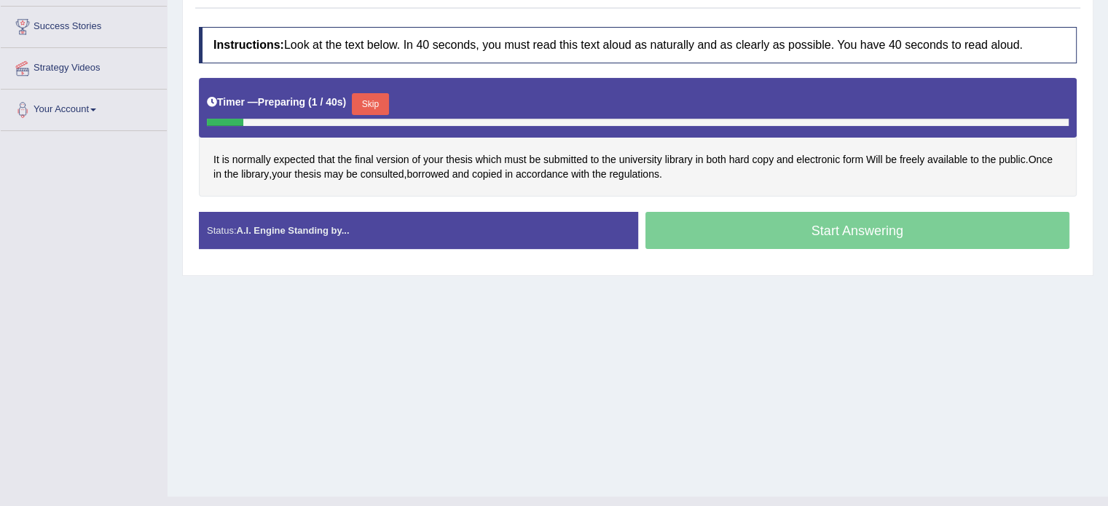
click at [368, 98] on button "Skip" at bounding box center [370, 104] width 36 height 22
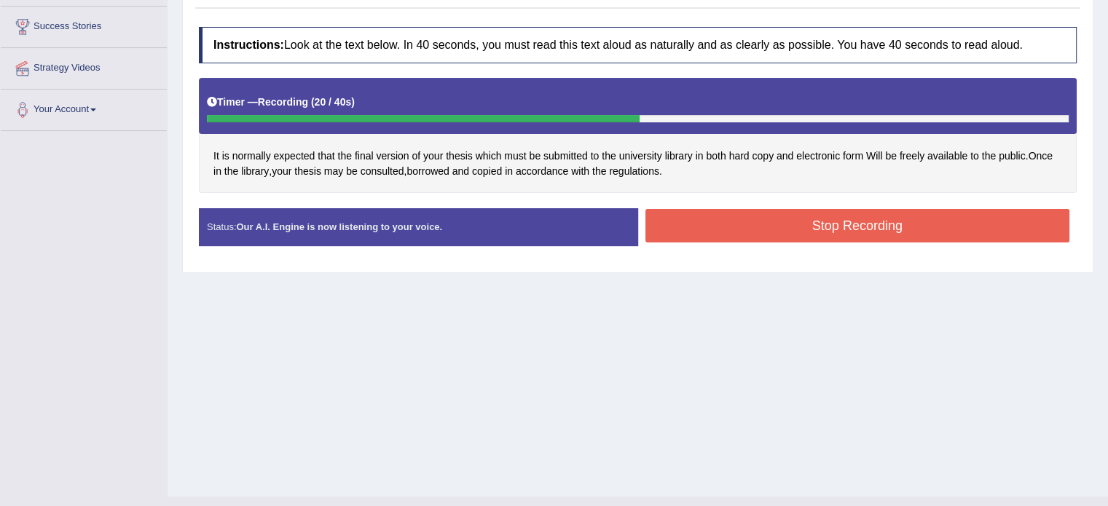
click at [693, 216] on button "Stop Recording" at bounding box center [857, 225] width 425 height 33
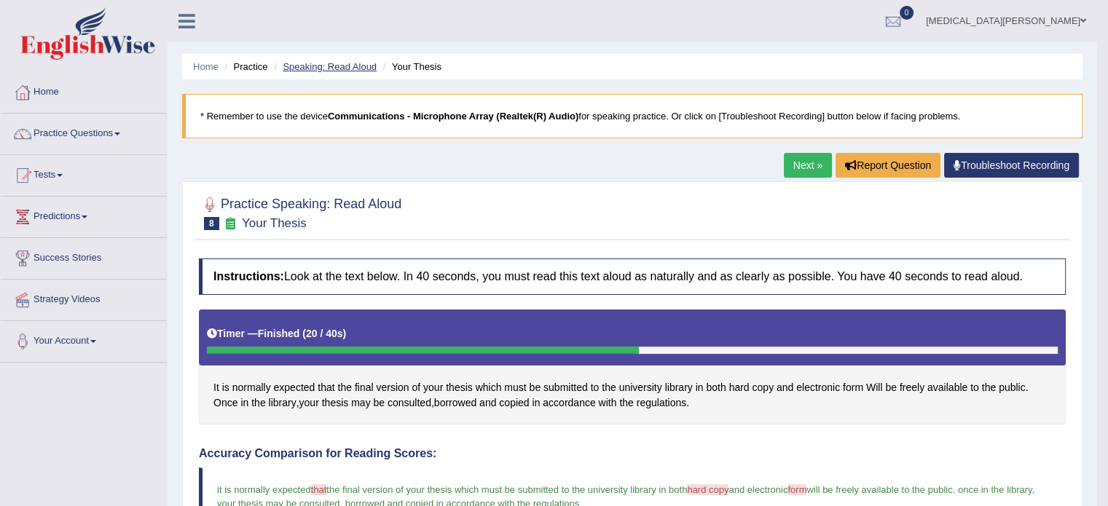
click at [339, 61] on link "Speaking: Read Aloud" at bounding box center [330, 66] width 94 height 11
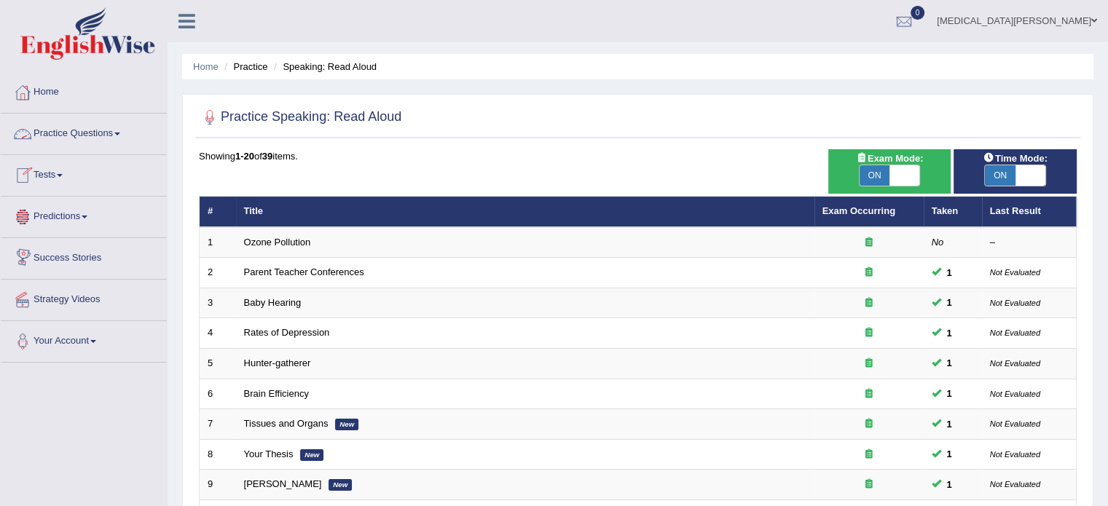
click at [79, 131] on link "Practice Questions" at bounding box center [84, 132] width 166 height 36
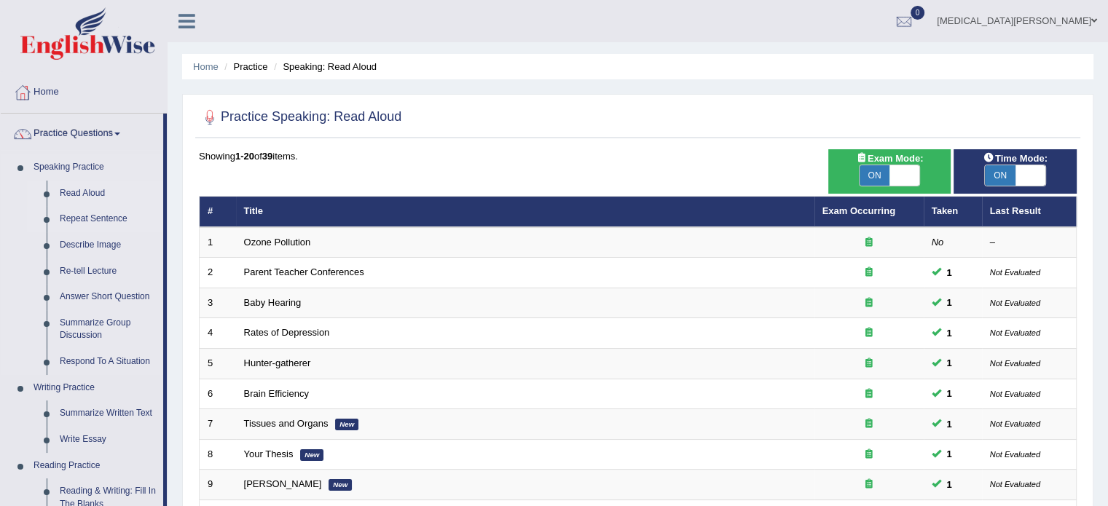
click at [79, 224] on link "Repeat Sentence" at bounding box center [108, 219] width 110 height 26
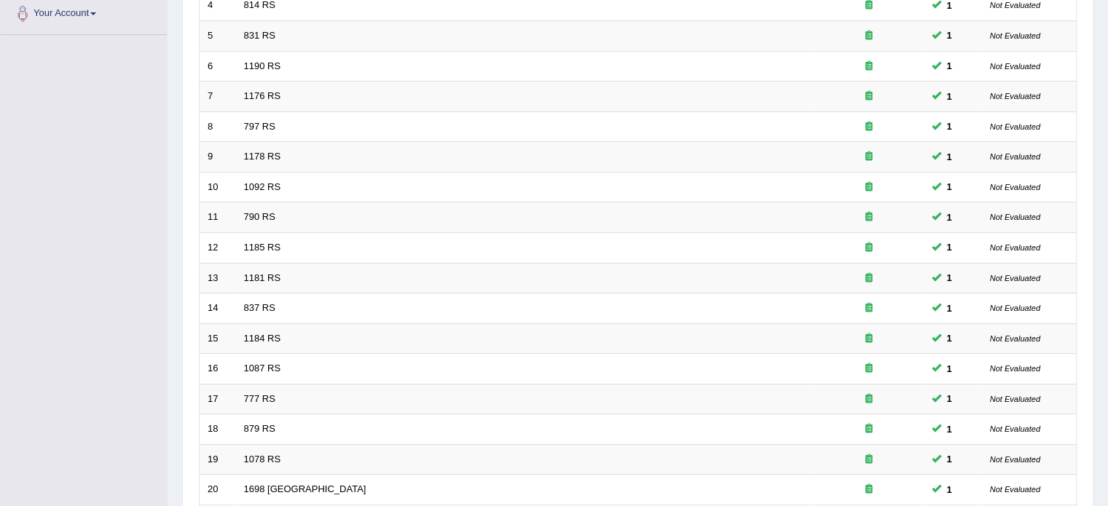
scroll to position [454, 0]
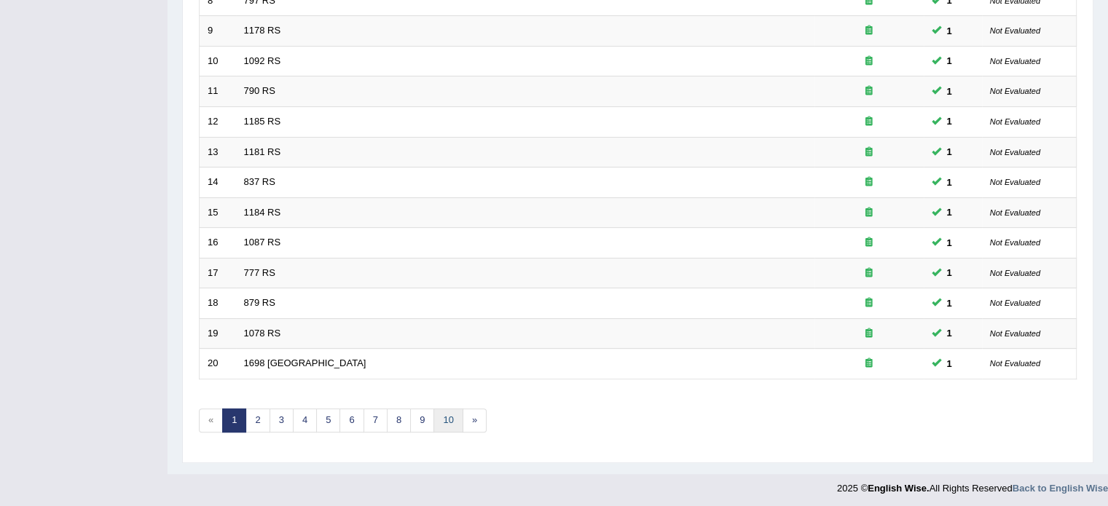
click at [441, 417] on link "10" at bounding box center [447, 421] width 29 height 24
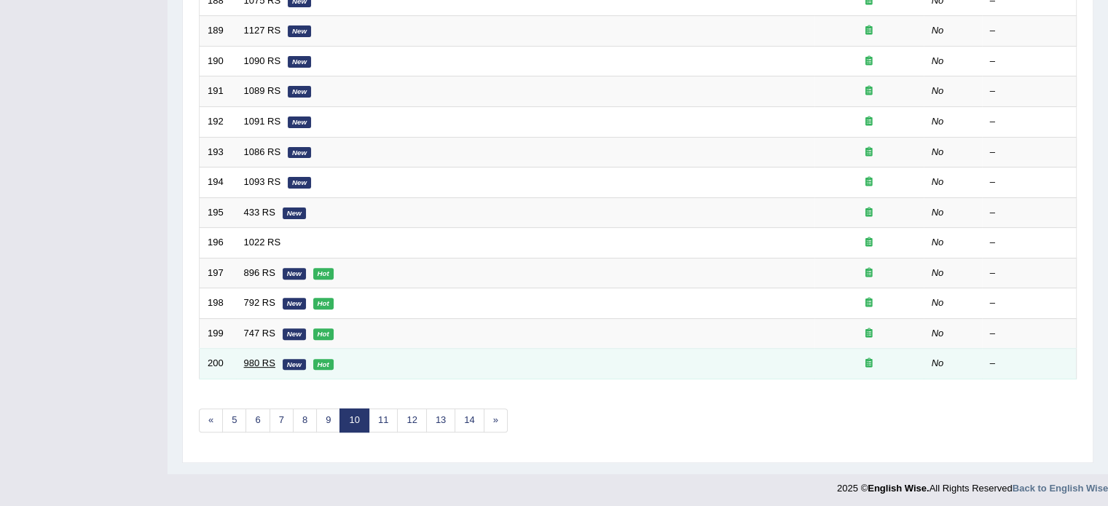
click at [256, 358] on link "980 RS" at bounding box center [259, 363] width 31 height 11
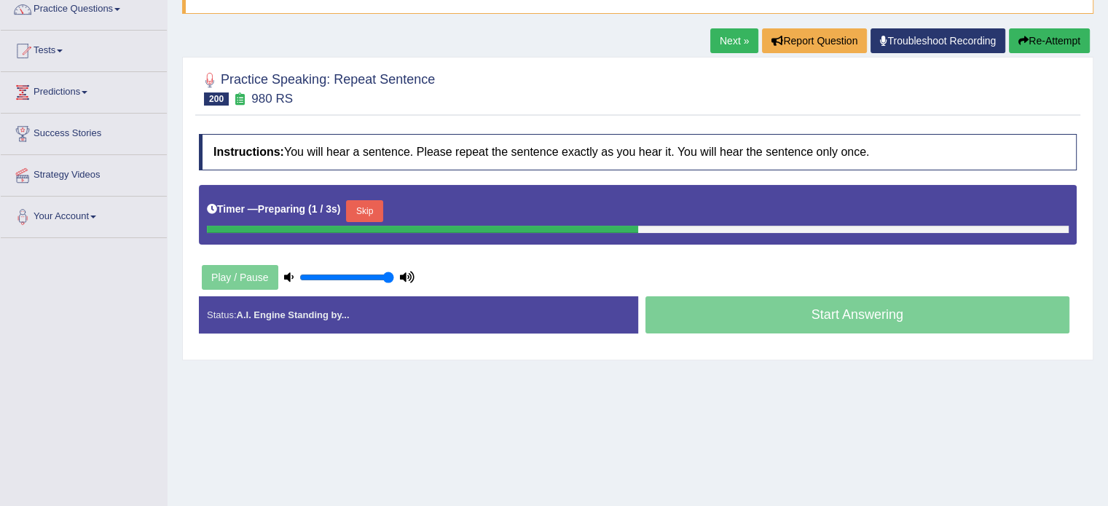
scroll to position [125, 0]
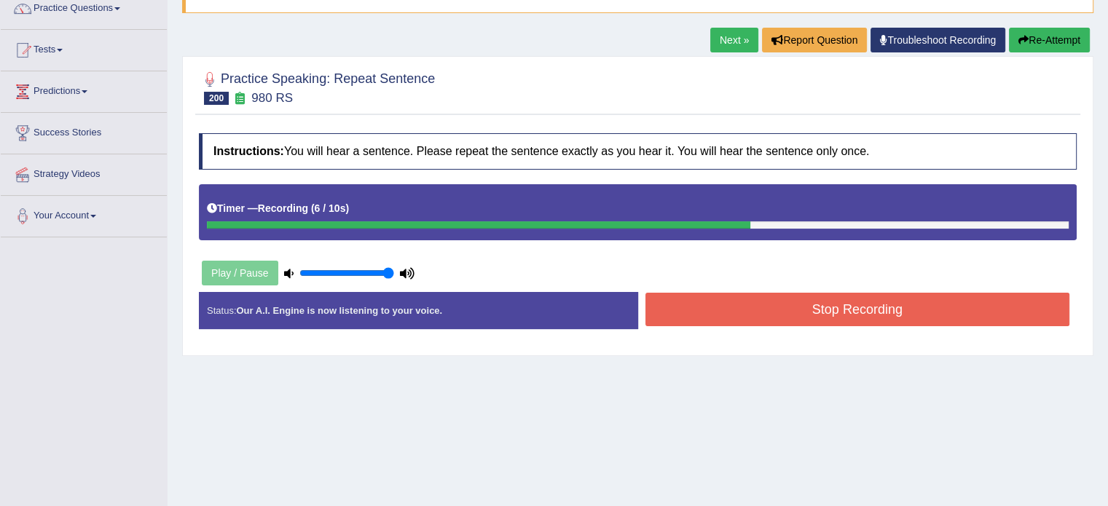
click at [761, 308] on button "Stop Recording" at bounding box center [857, 309] width 425 height 33
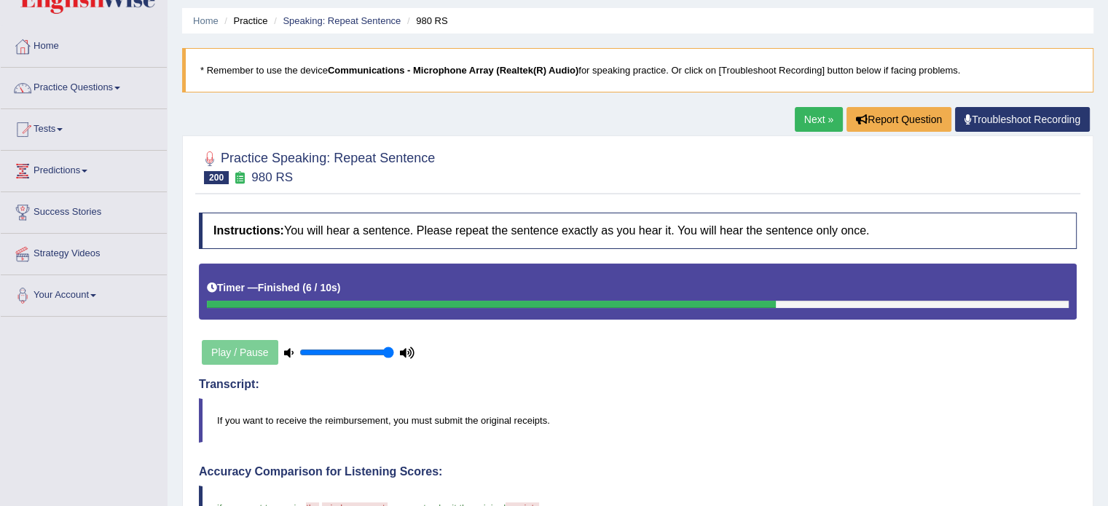
scroll to position [23, 0]
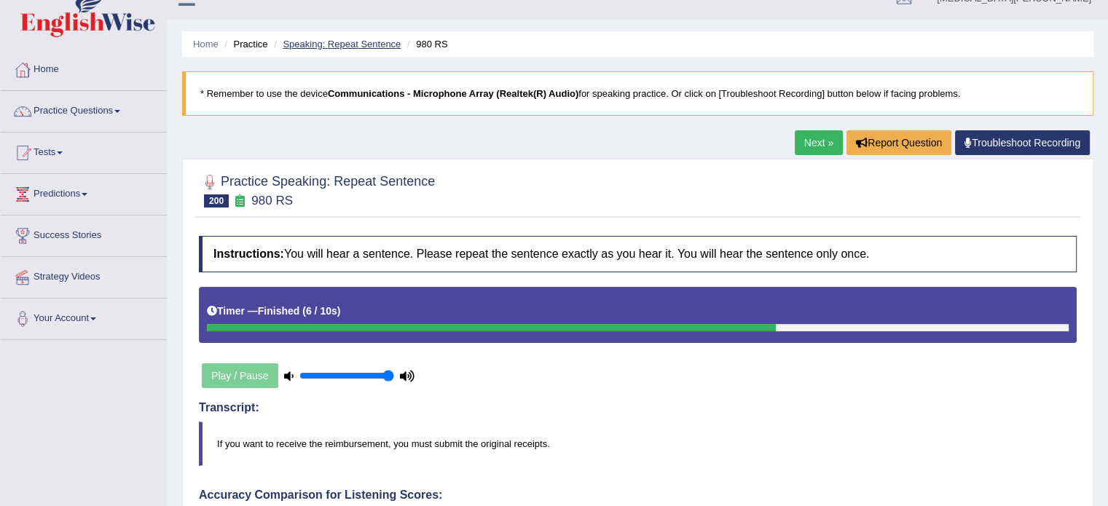
click at [363, 44] on link "Speaking: Repeat Sentence" at bounding box center [342, 44] width 118 height 11
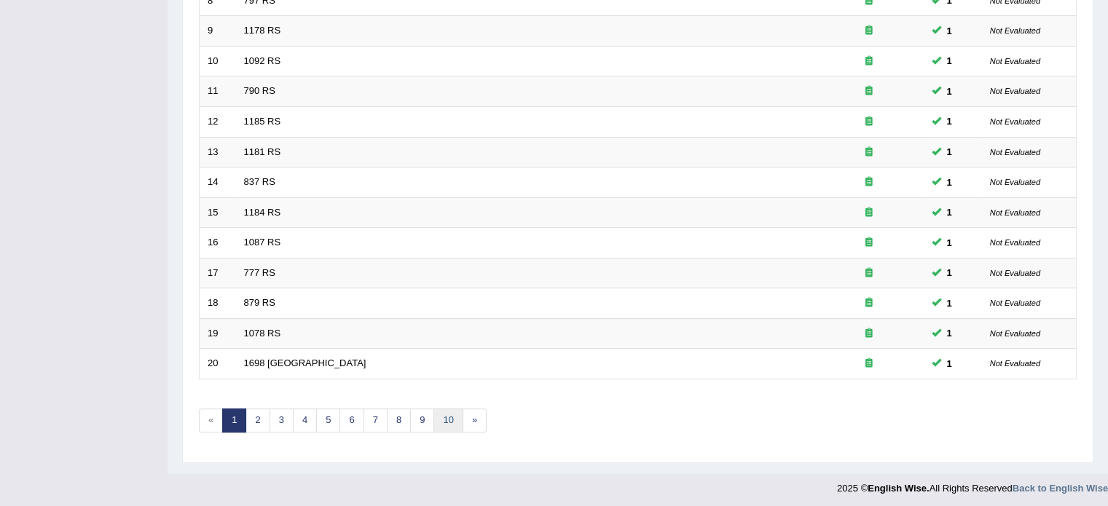
click at [445, 418] on link "10" at bounding box center [447, 421] width 29 height 24
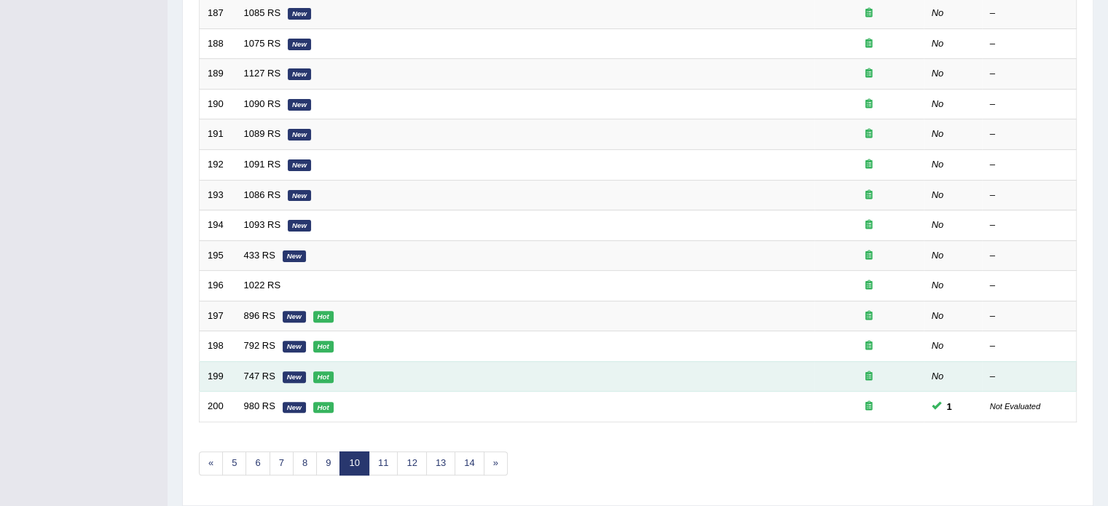
scroll to position [411, 0]
click at [262, 371] on link "747 RS" at bounding box center [259, 376] width 31 height 11
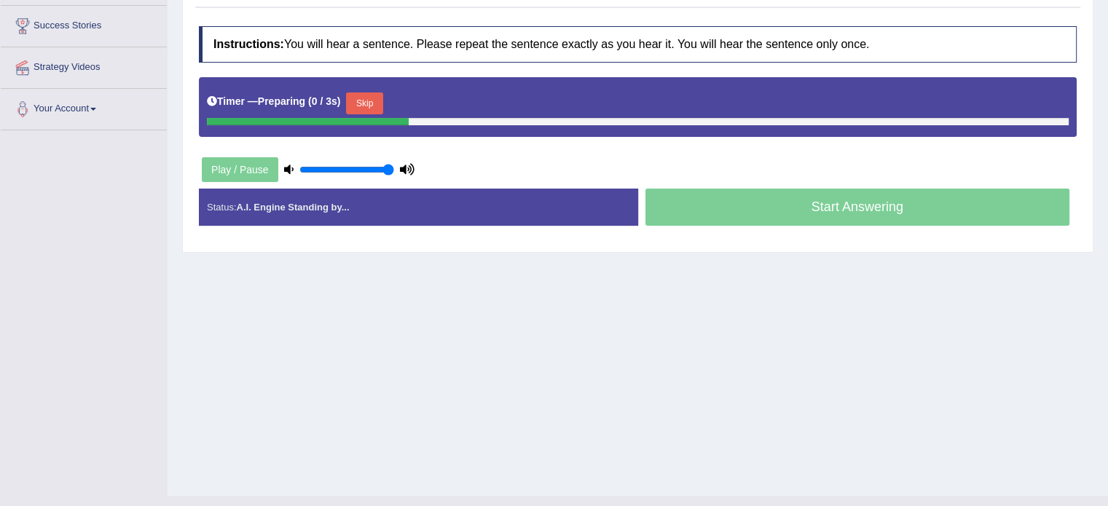
scroll to position [259, 0]
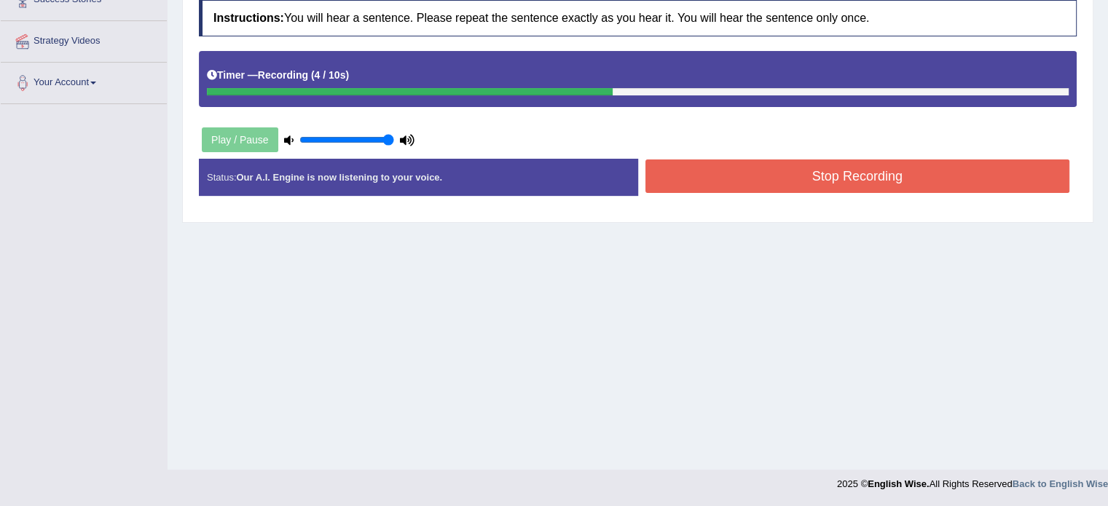
click at [719, 180] on button "Stop Recording" at bounding box center [857, 175] width 425 height 33
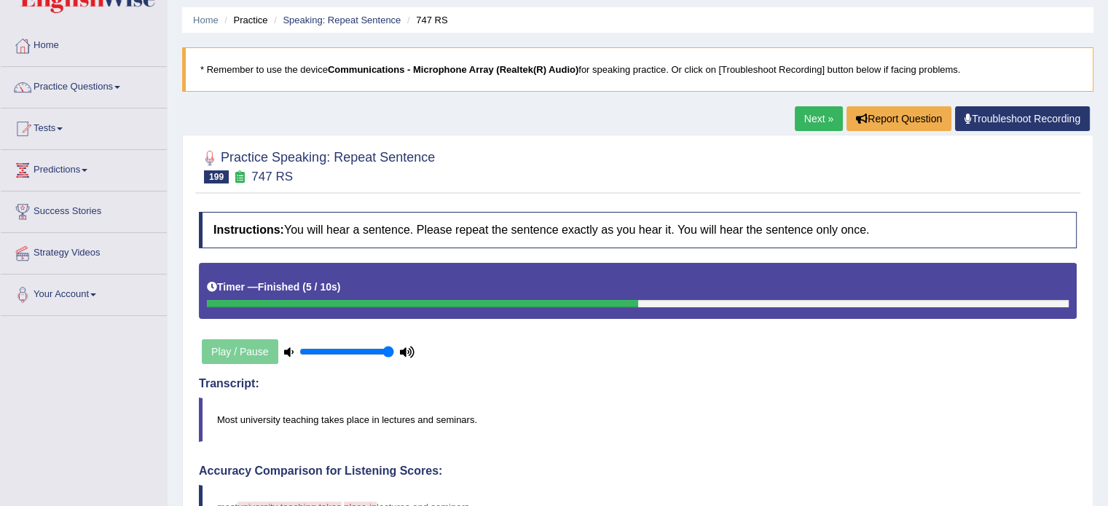
scroll to position [46, 0]
click at [328, 14] on li "Speaking: Repeat Sentence" at bounding box center [335, 21] width 130 height 14
click at [326, 25] on link "Speaking: Repeat Sentence" at bounding box center [342, 20] width 118 height 11
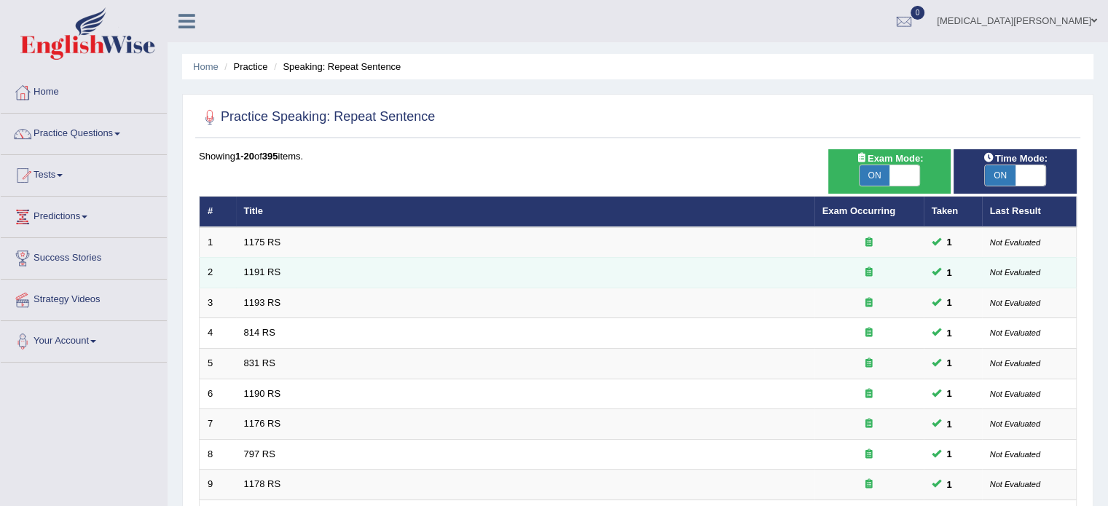
scroll to position [454, 0]
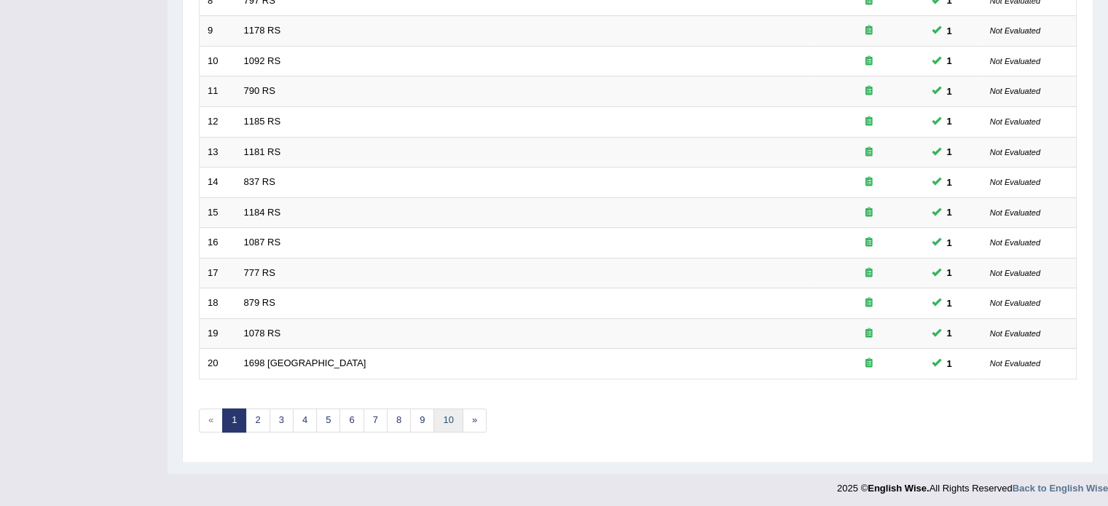
click at [447, 419] on link "10" at bounding box center [447, 421] width 29 height 24
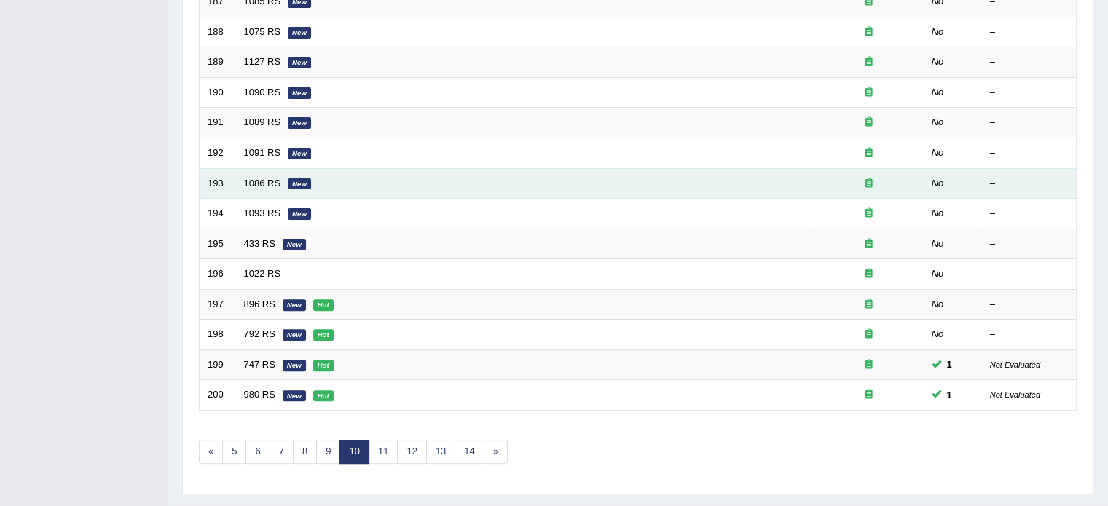
scroll to position [454, 0]
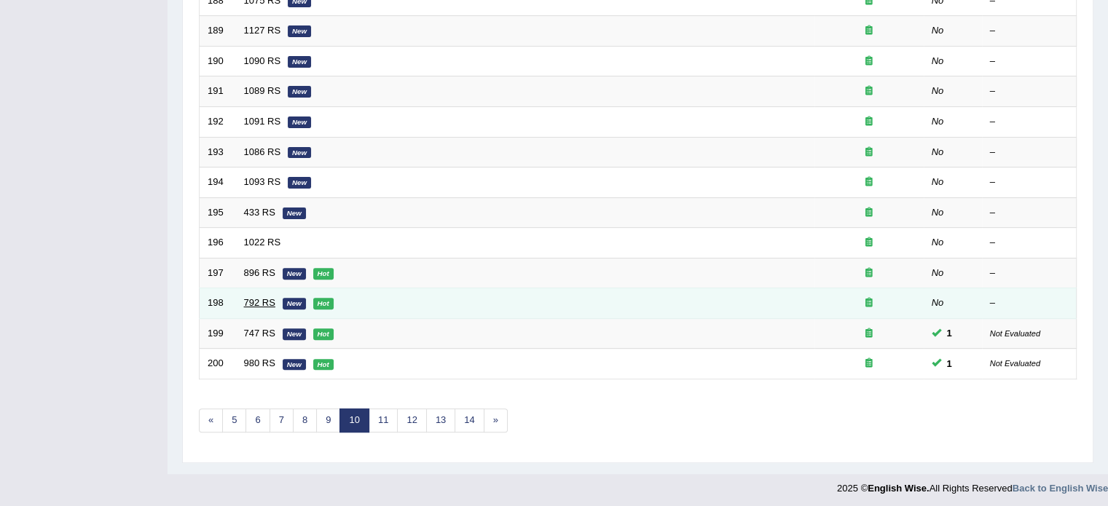
click at [252, 297] on link "792 RS" at bounding box center [259, 302] width 31 height 11
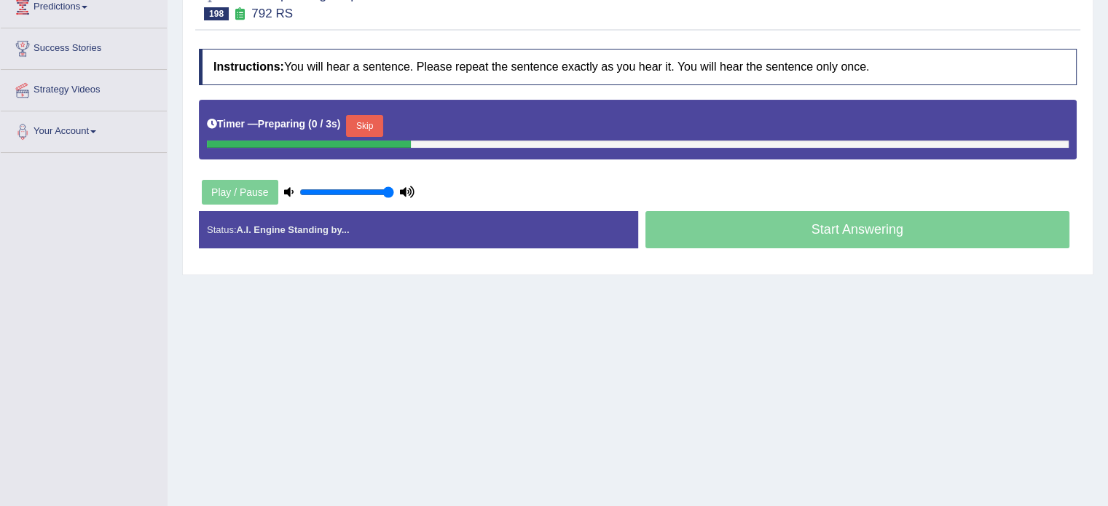
scroll to position [214, 0]
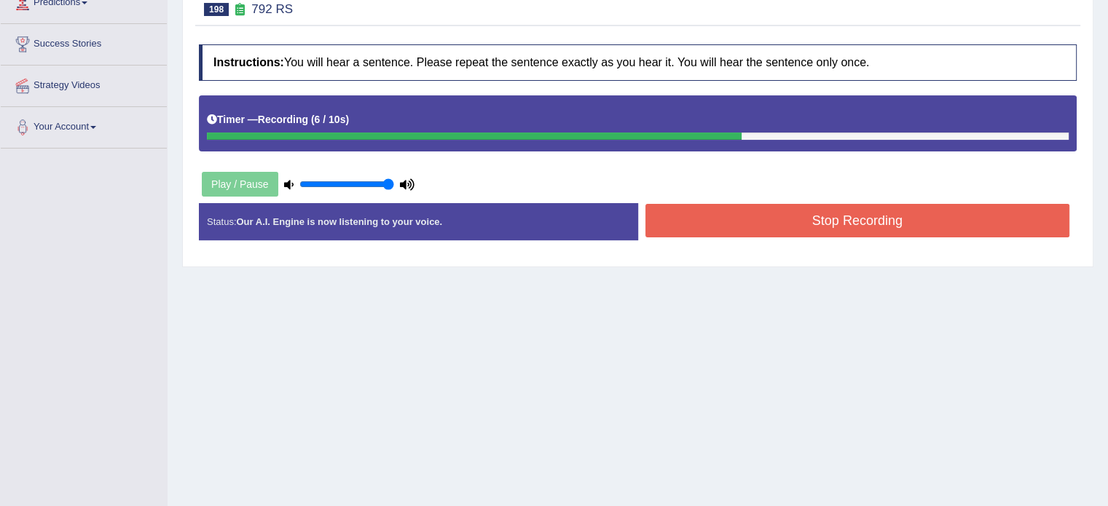
click at [738, 220] on button "Stop Recording" at bounding box center [857, 220] width 425 height 33
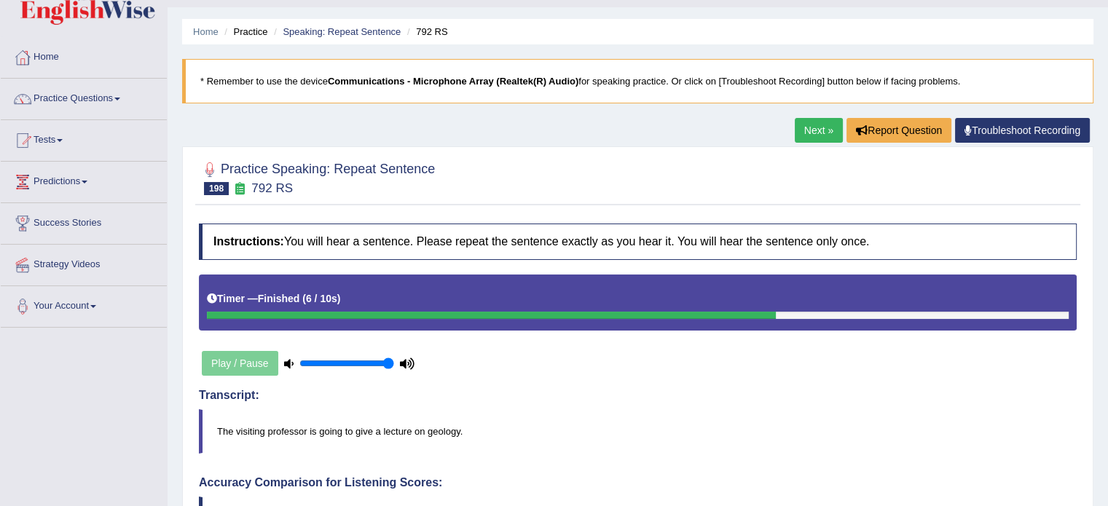
scroll to position [23, 0]
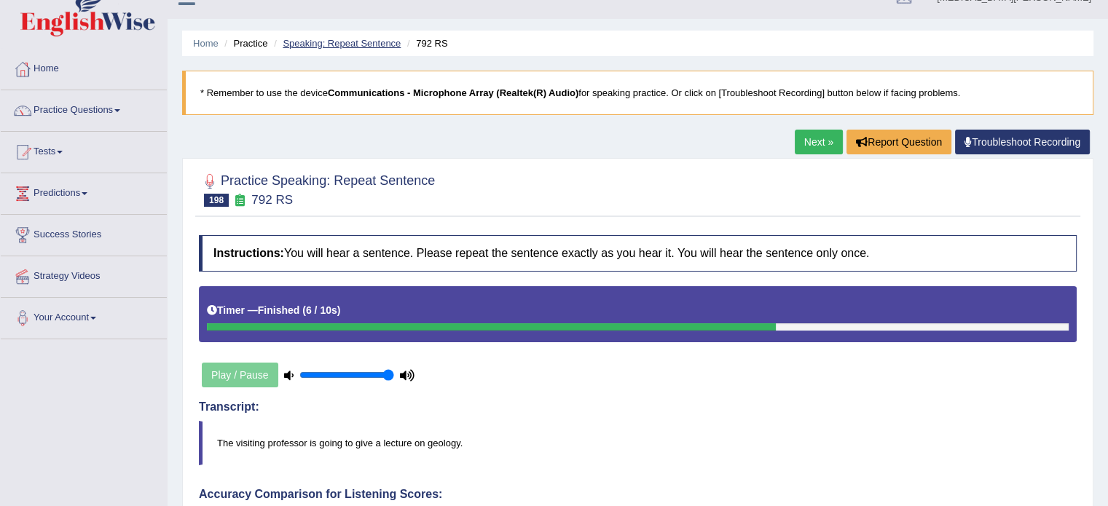
click at [323, 42] on link "Speaking: Repeat Sentence" at bounding box center [342, 43] width 118 height 11
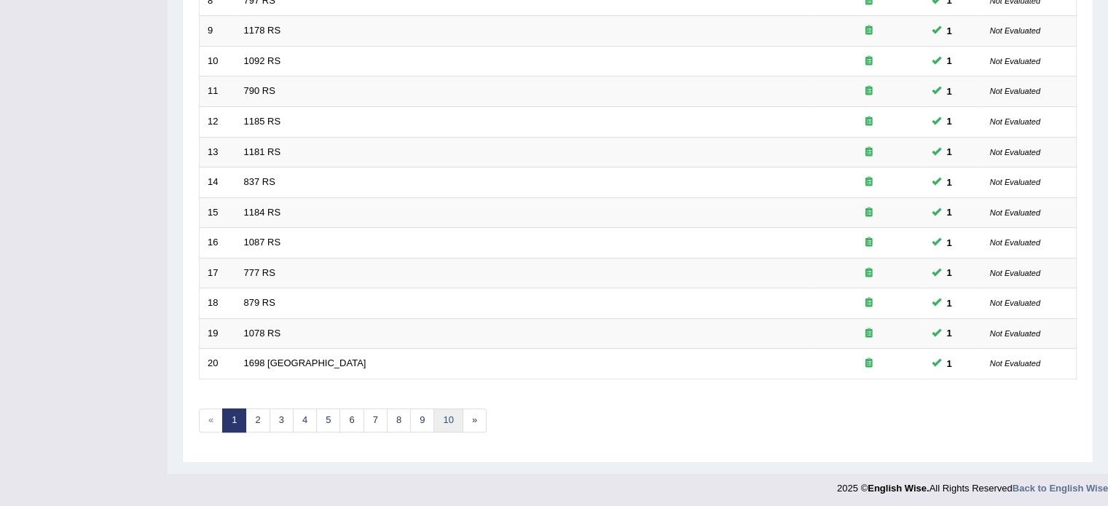
click at [448, 413] on link "10" at bounding box center [447, 421] width 29 height 24
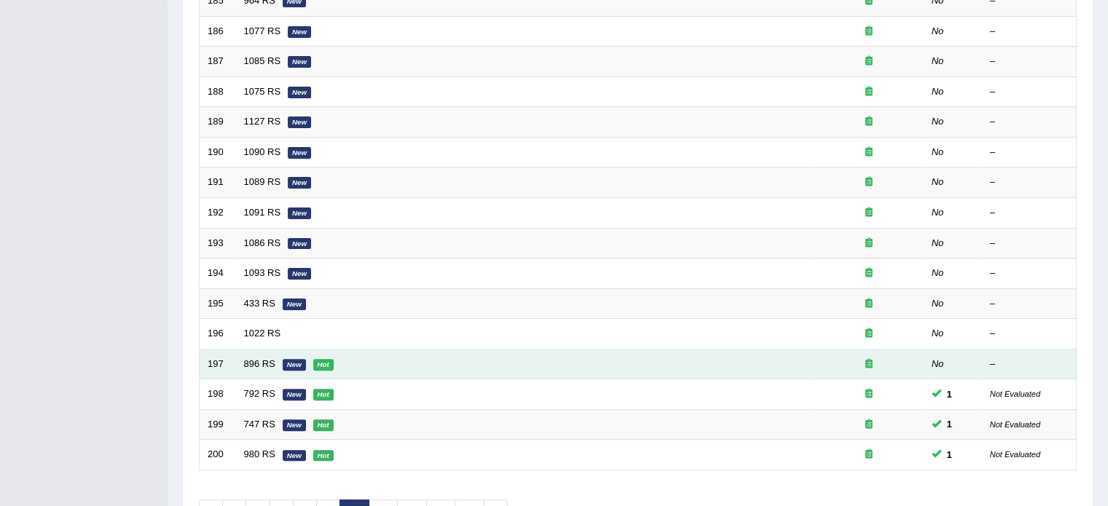
scroll to position [379, 0]
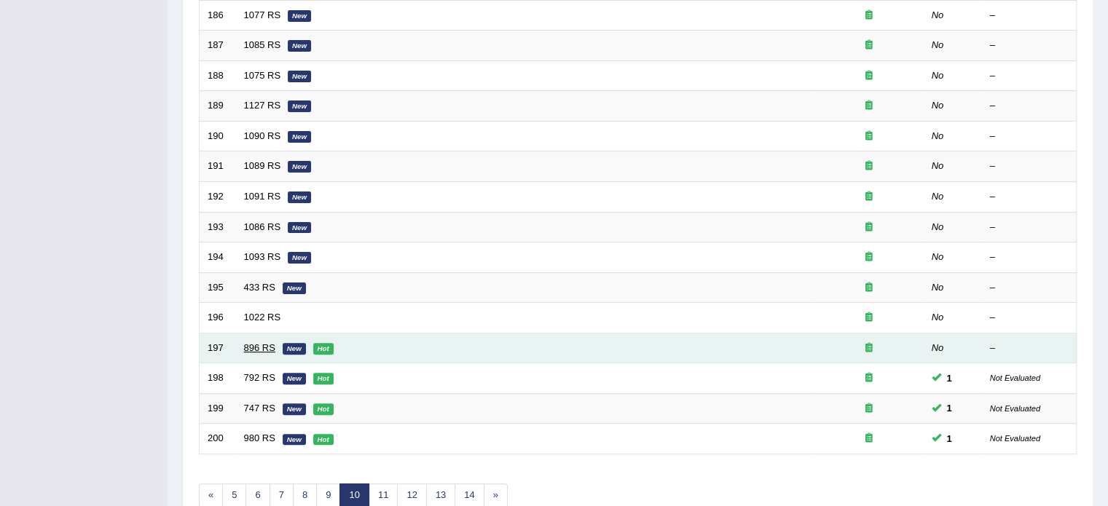
click at [253, 343] on link "896 RS" at bounding box center [259, 347] width 31 height 11
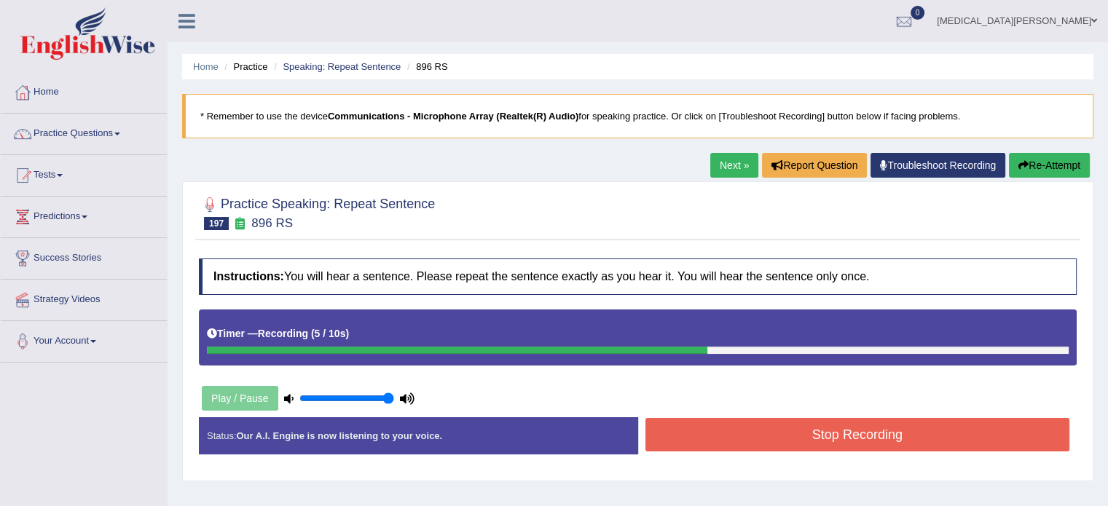
click at [743, 444] on button "Stop Recording" at bounding box center [857, 434] width 425 height 33
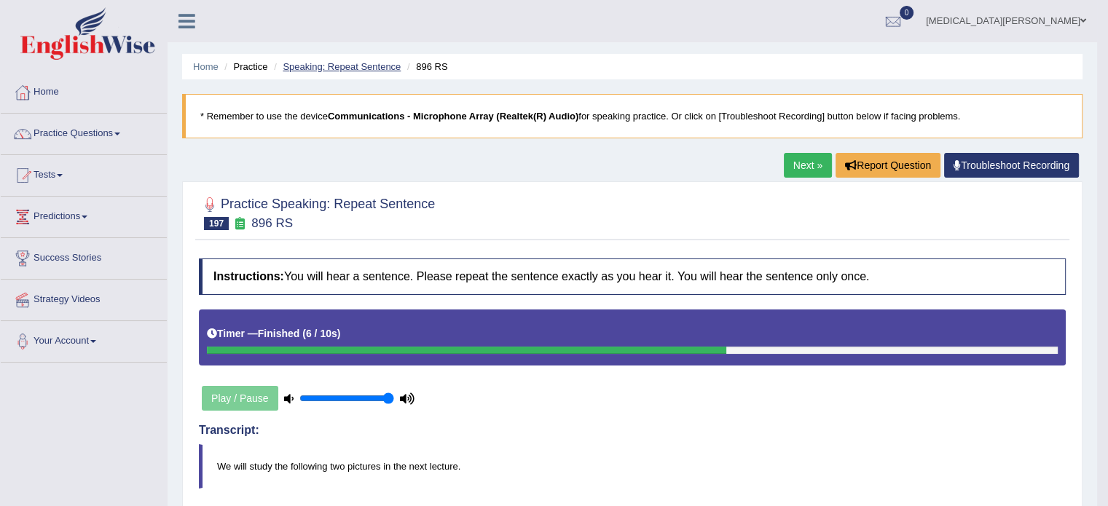
click at [331, 63] on link "Speaking: Repeat Sentence" at bounding box center [342, 66] width 118 height 11
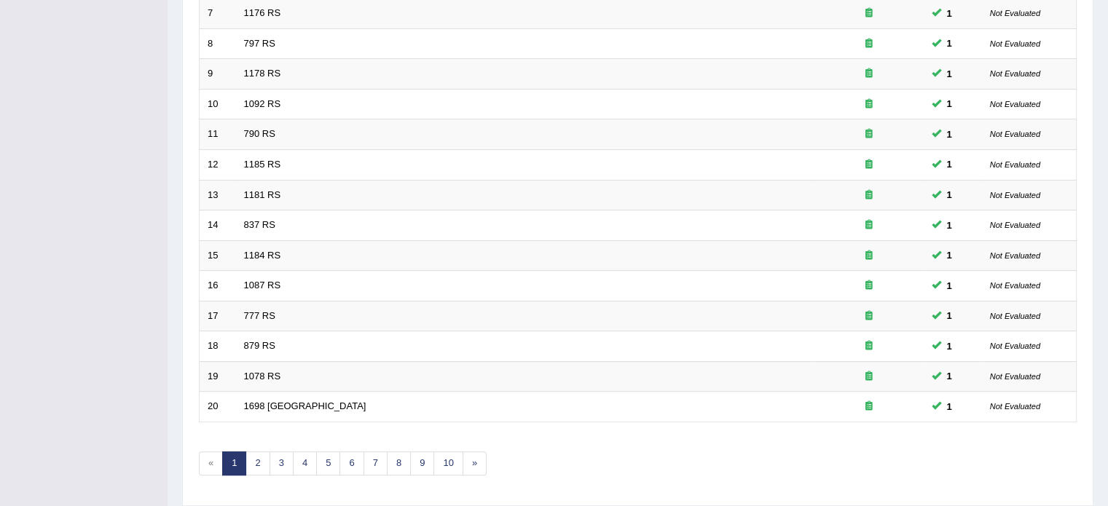
scroll to position [454, 0]
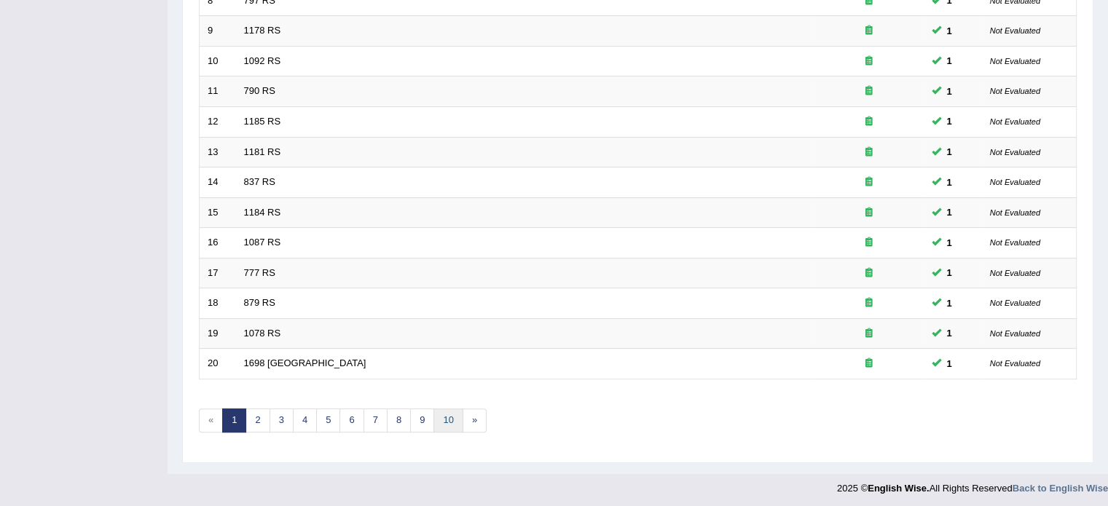
click at [444, 421] on link "10" at bounding box center [447, 421] width 29 height 24
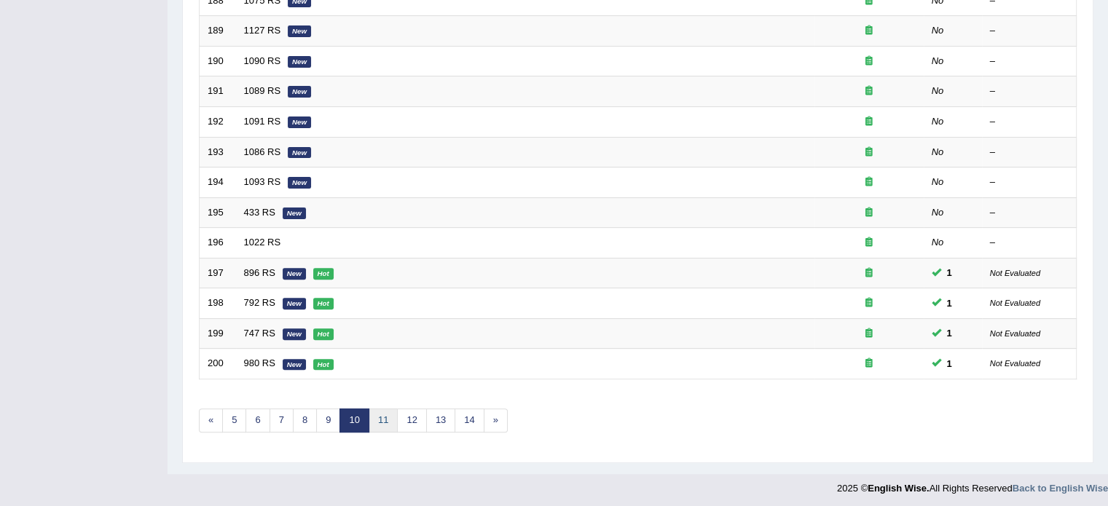
click at [379, 413] on link "11" at bounding box center [382, 421] width 29 height 24
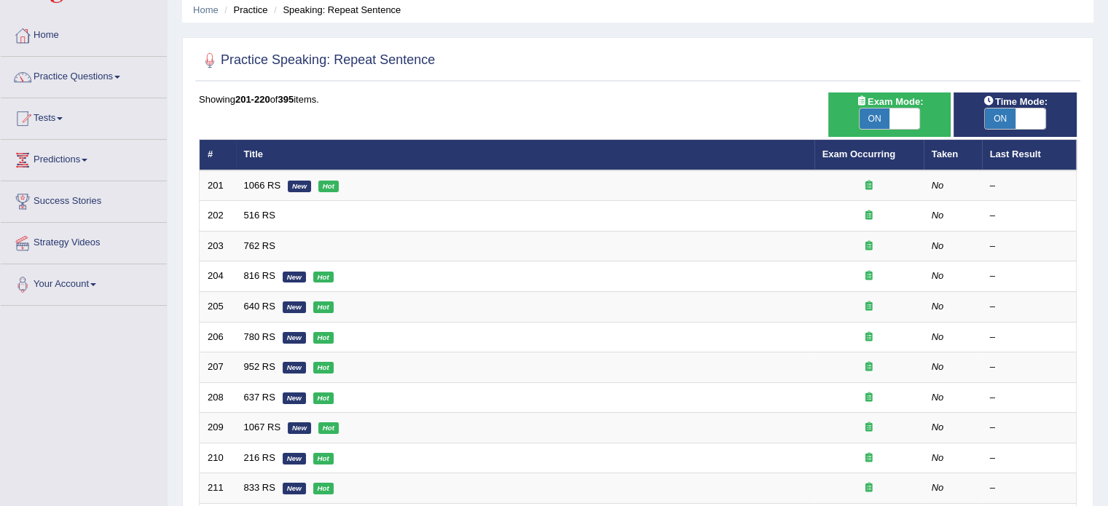
scroll to position [55, 0]
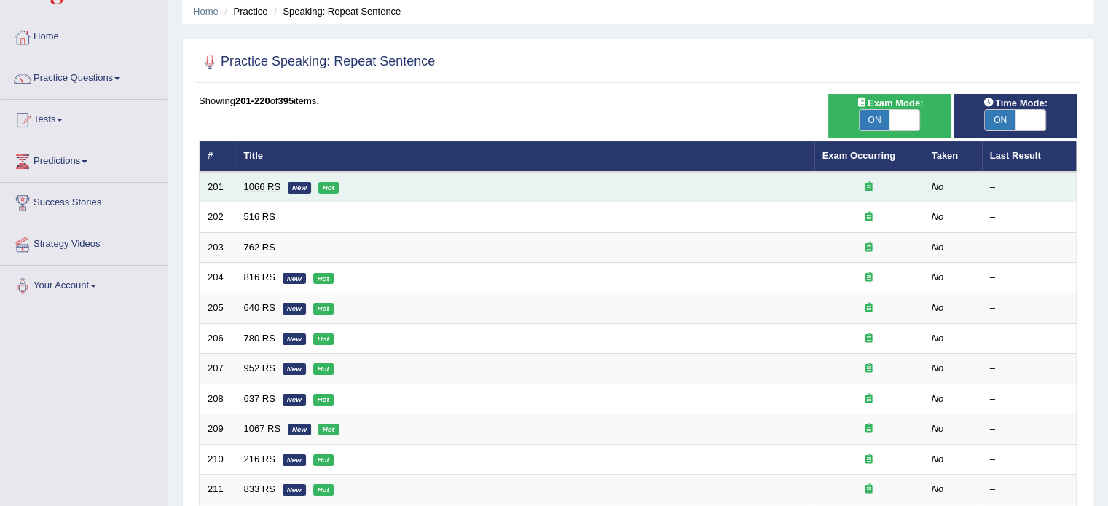
click at [251, 186] on link "1066 RS" at bounding box center [262, 186] width 37 height 11
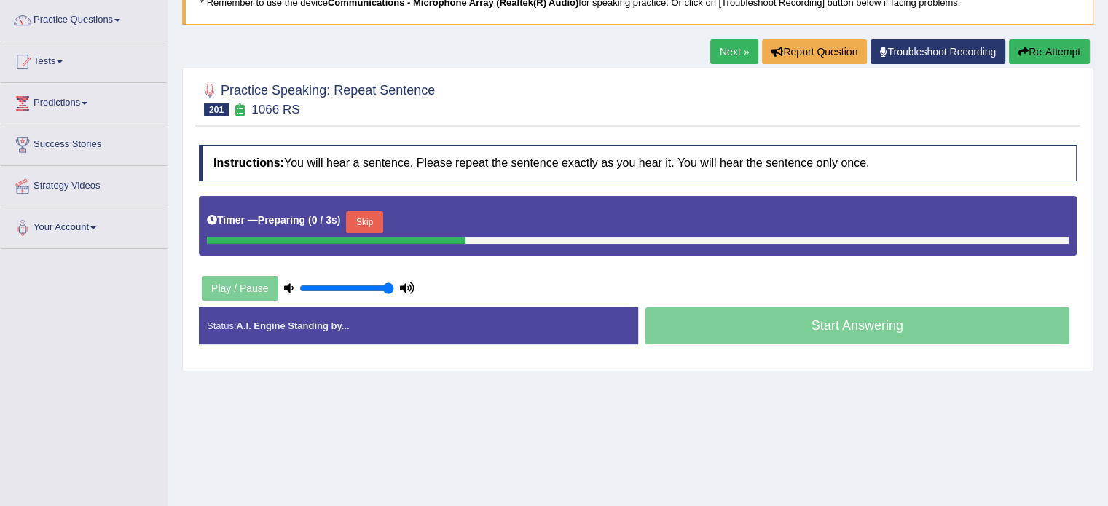
scroll to position [131, 0]
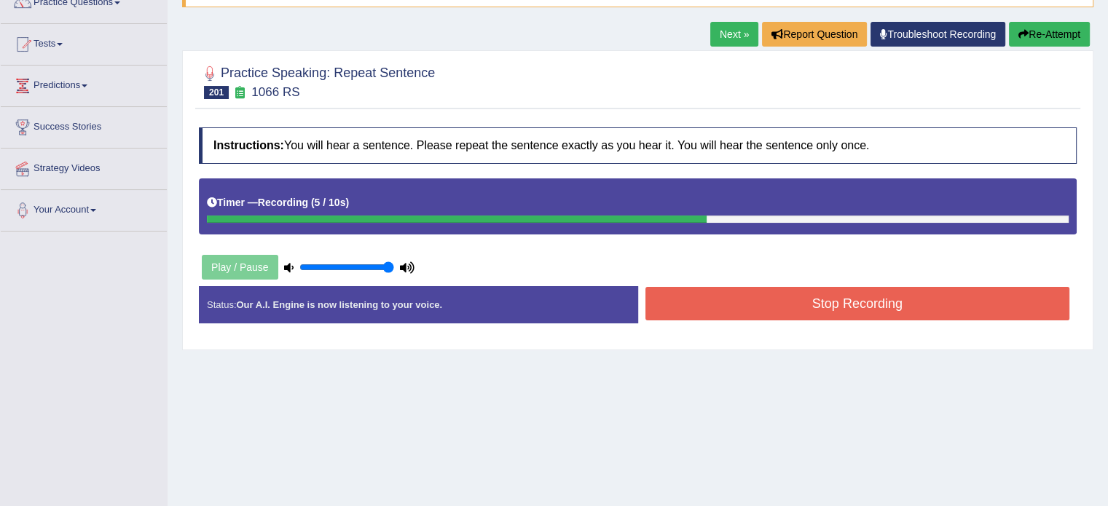
click at [749, 307] on button "Stop Recording" at bounding box center [857, 303] width 425 height 33
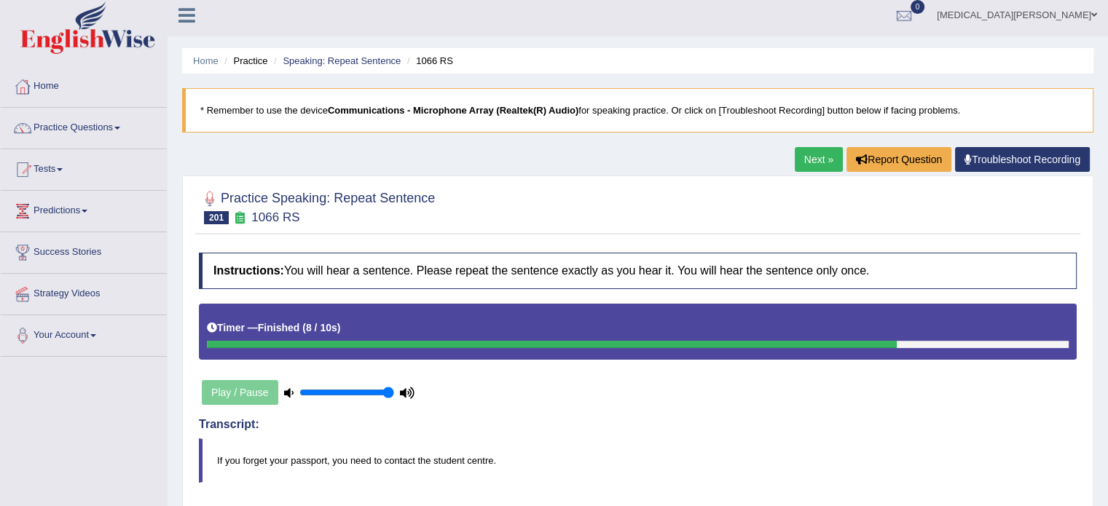
scroll to position [0, 0]
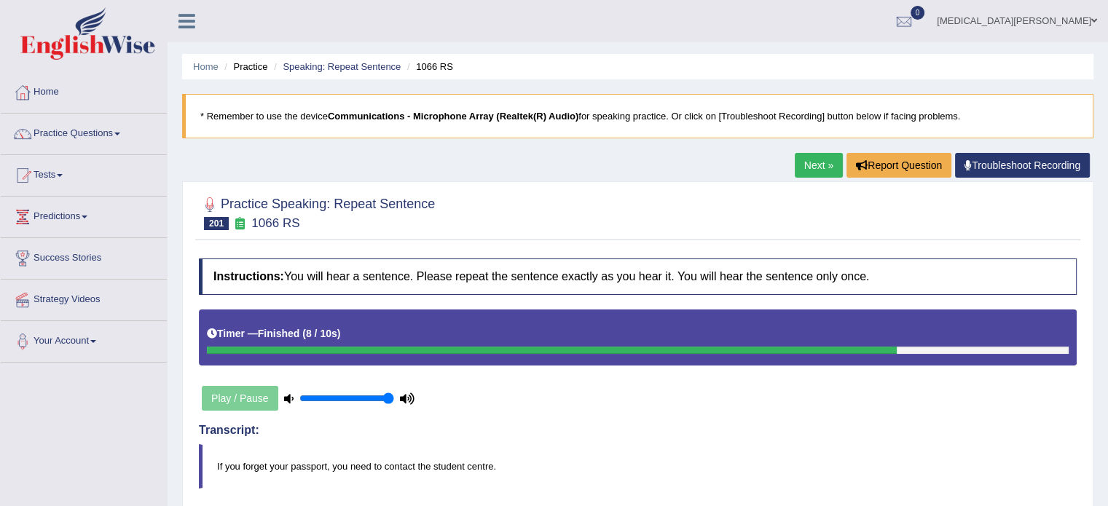
click at [320, 56] on ul "Home Practice Speaking: Repeat Sentence 1066 RS" at bounding box center [637, 66] width 911 height 25
click at [319, 61] on link "Speaking: Repeat Sentence" at bounding box center [342, 66] width 118 height 11
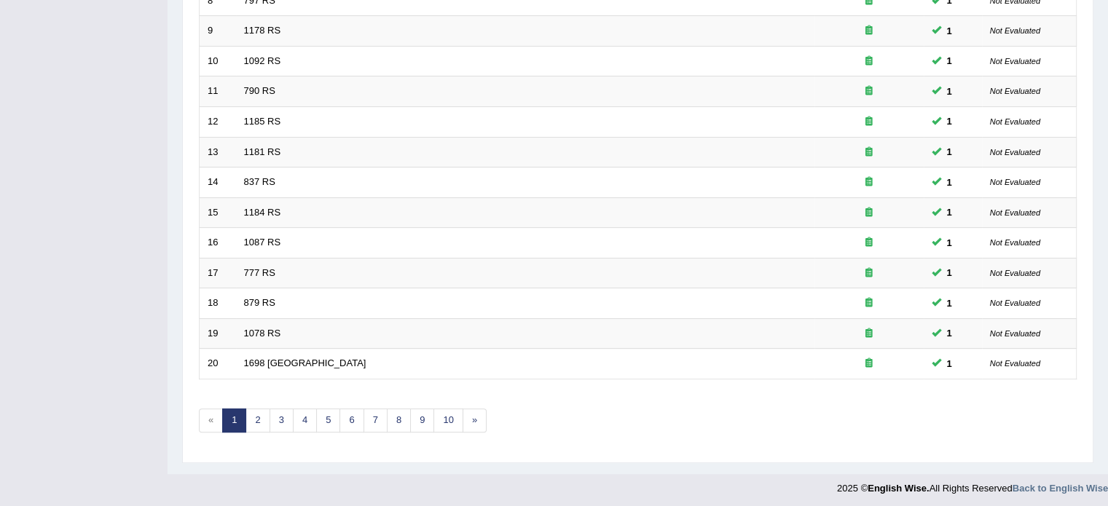
click at [471, 427] on div "Showing 1-20 of 395 items. # Title Exam Occurring Taken Last Result 1 1175 RS 1…" at bounding box center [637, 73] width 877 height 755
click at [446, 418] on link "10" at bounding box center [447, 421] width 29 height 24
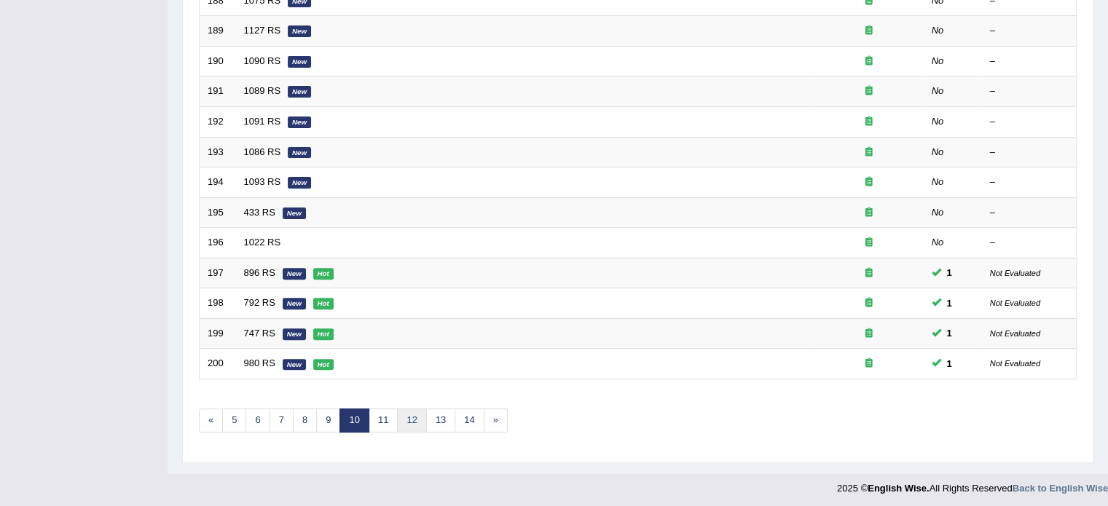
scroll to position [453, 0]
click at [383, 413] on link "11" at bounding box center [382, 421] width 29 height 24
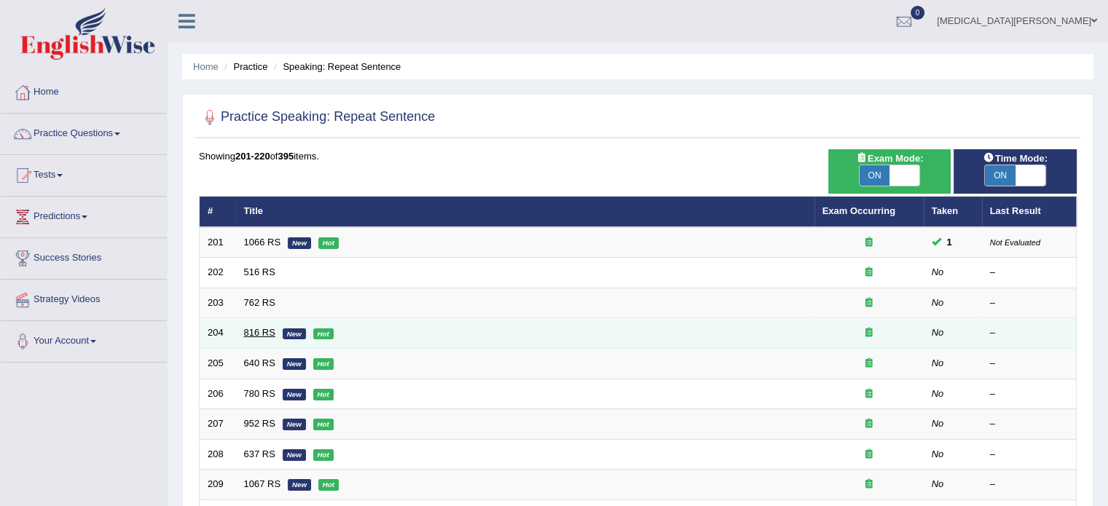
click at [253, 333] on link "816 RS" at bounding box center [259, 332] width 31 height 11
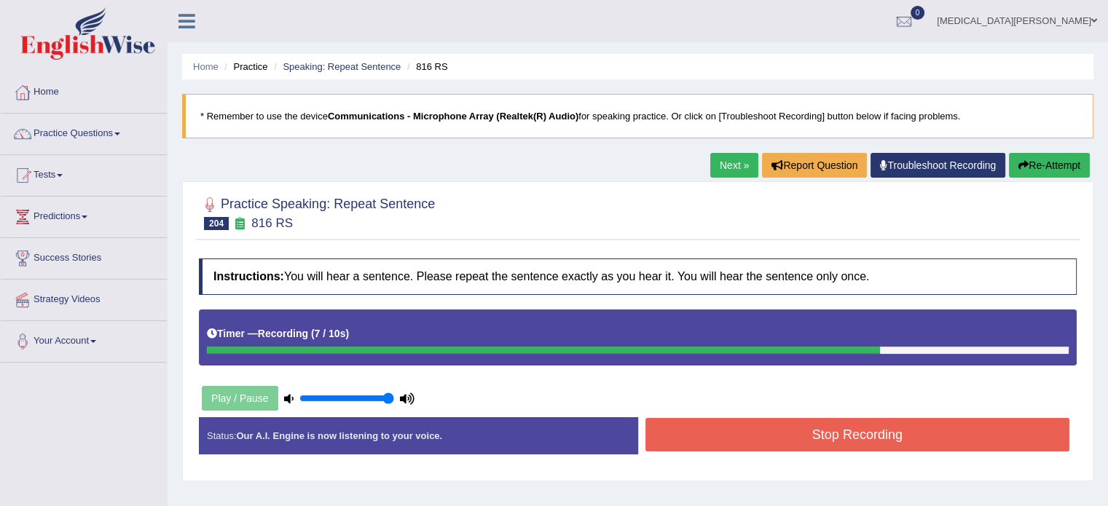
click at [679, 441] on button "Stop Recording" at bounding box center [857, 434] width 425 height 33
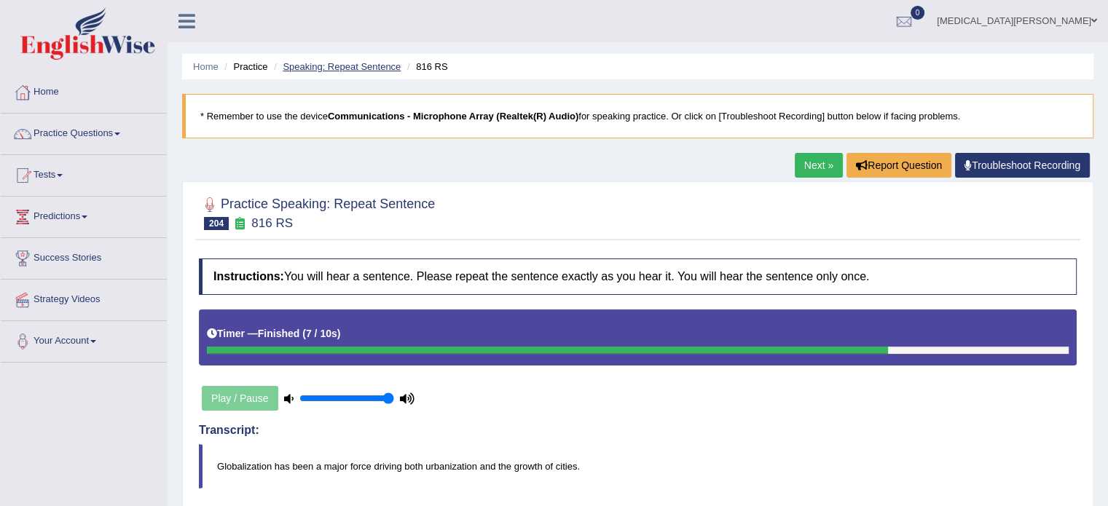
click at [367, 63] on link "Speaking: Repeat Sentence" at bounding box center [342, 66] width 118 height 11
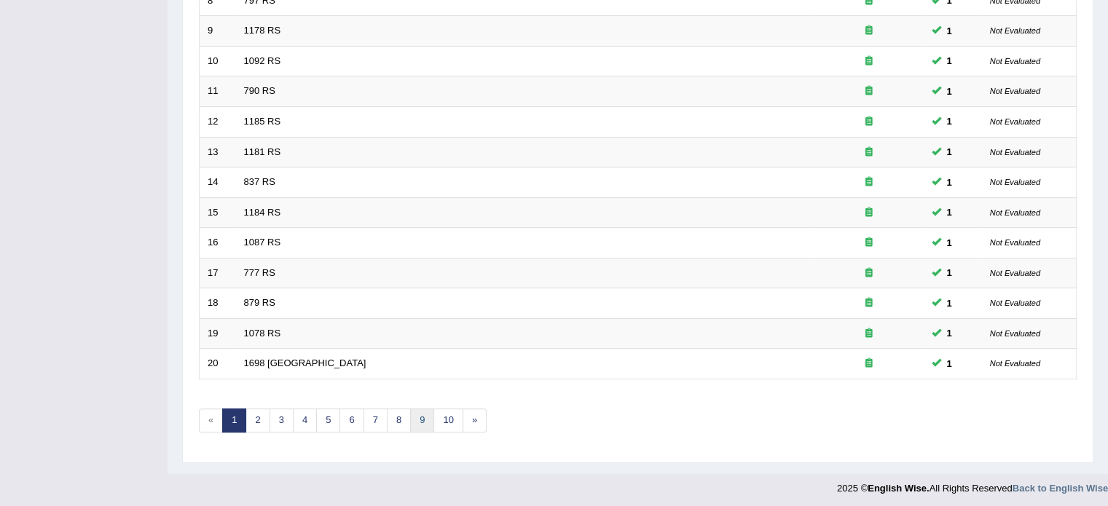
click at [419, 414] on link "9" at bounding box center [422, 421] width 24 height 24
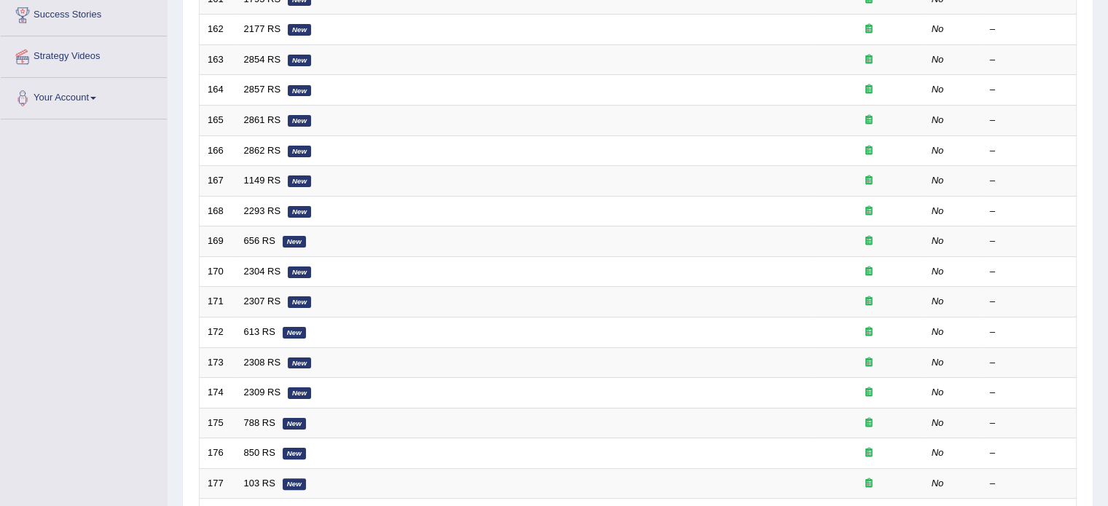
scroll to position [454, 0]
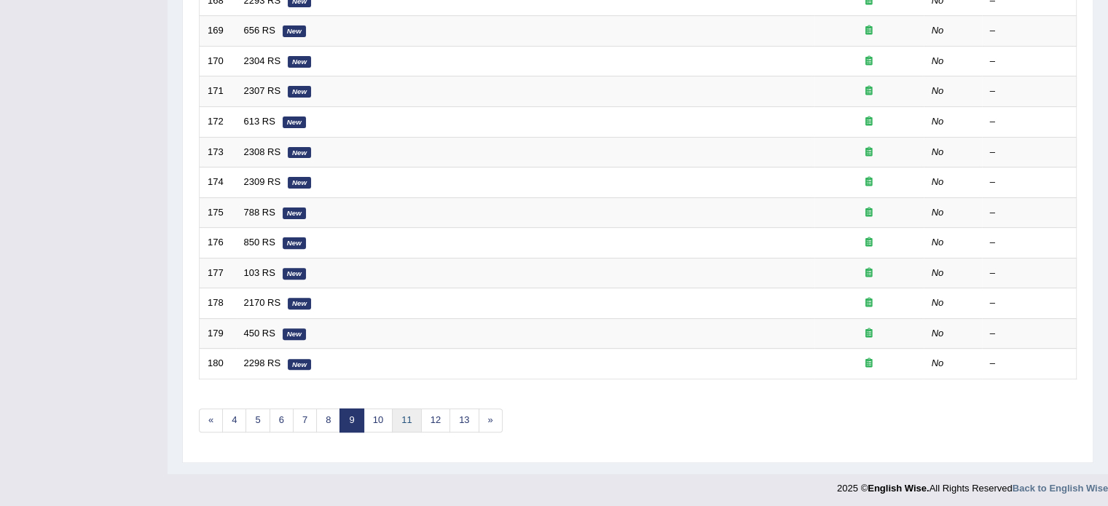
click at [408, 422] on link "11" at bounding box center [406, 421] width 29 height 24
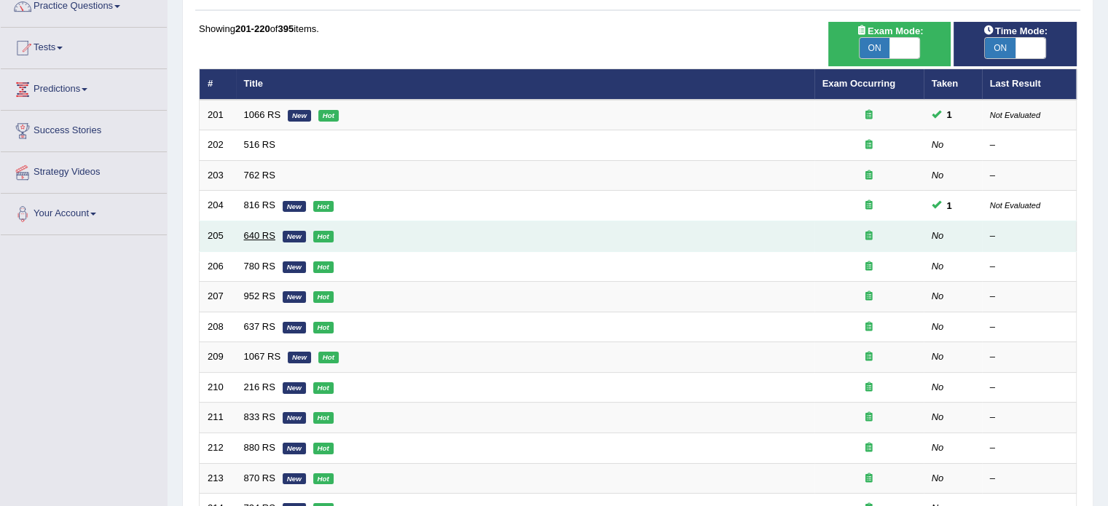
click at [252, 230] on link "640 RS" at bounding box center [259, 235] width 31 height 11
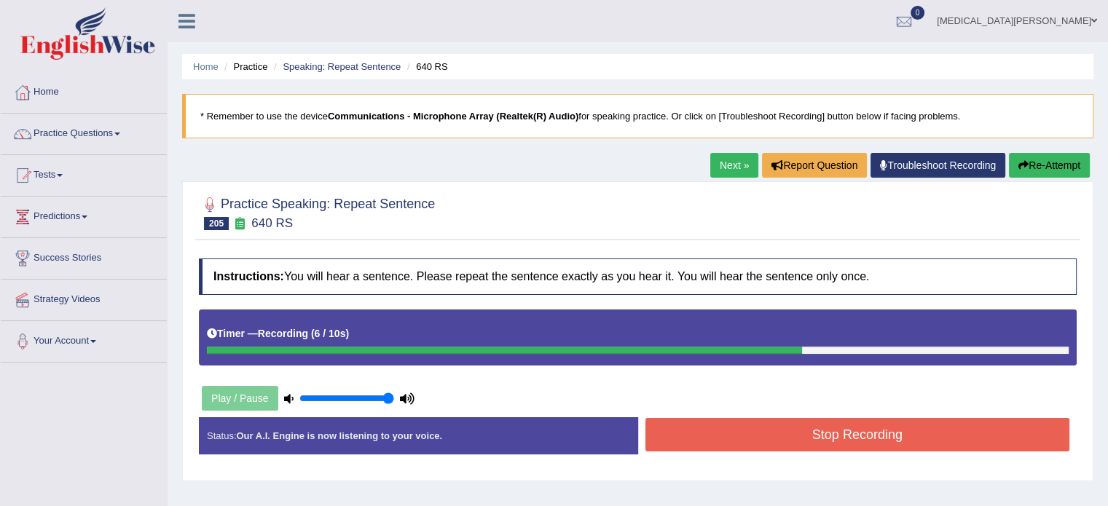
click at [718, 427] on button "Stop Recording" at bounding box center [857, 434] width 425 height 33
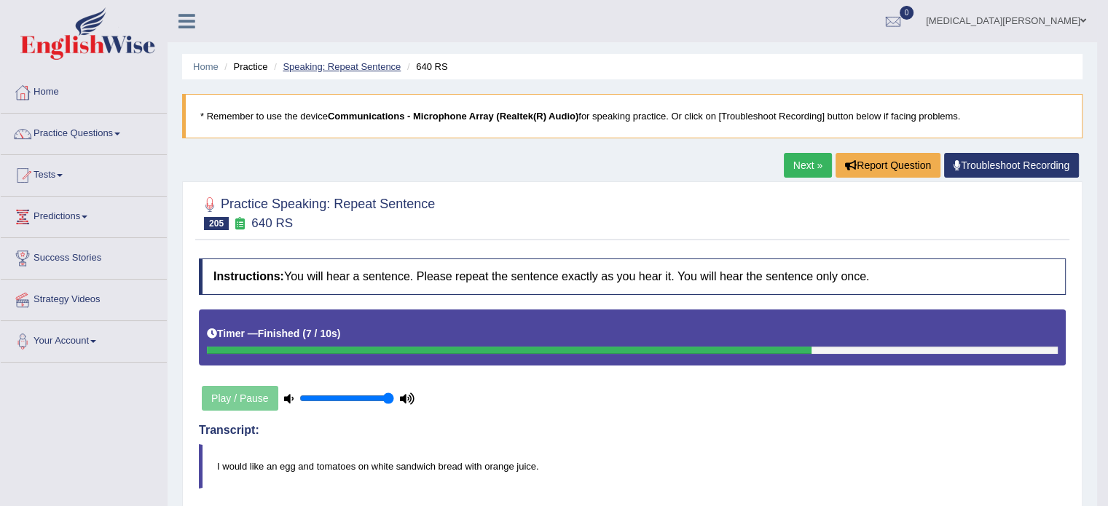
click at [325, 64] on link "Speaking: Repeat Sentence" at bounding box center [342, 66] width 118 height 11
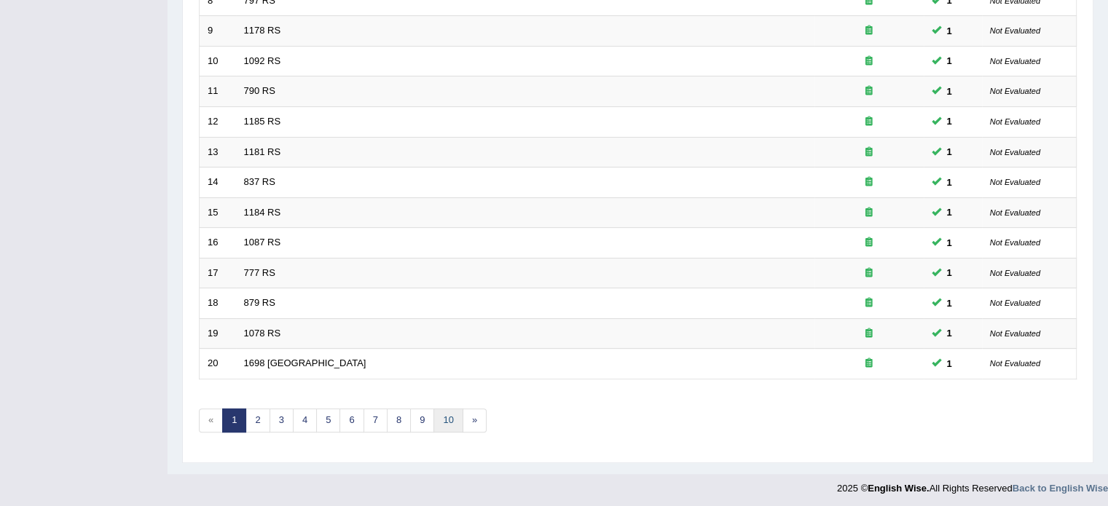
click at [446, 414] on link "10" at bounding box center [447, 421] width 29 height 24
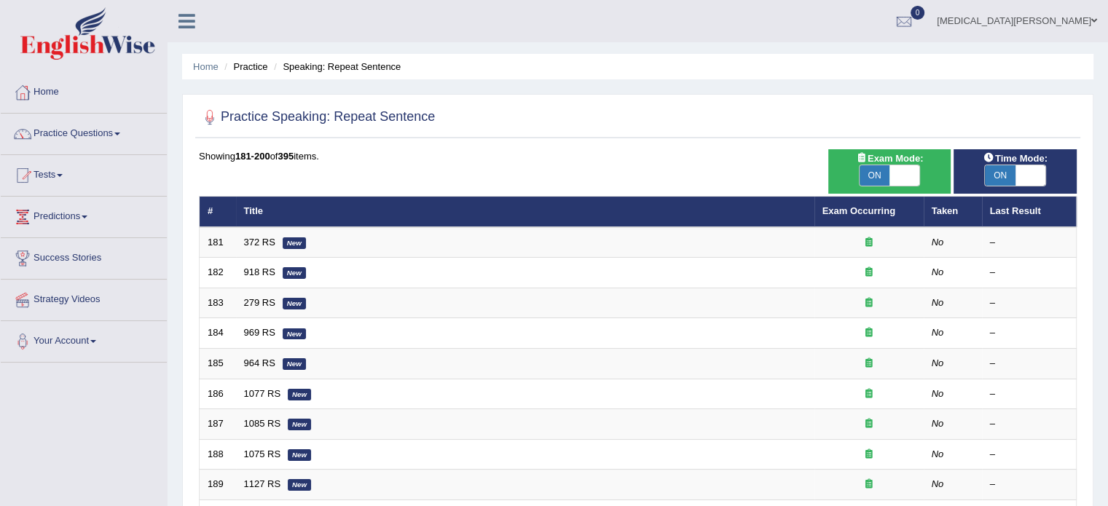
scroll to position [454, 0]
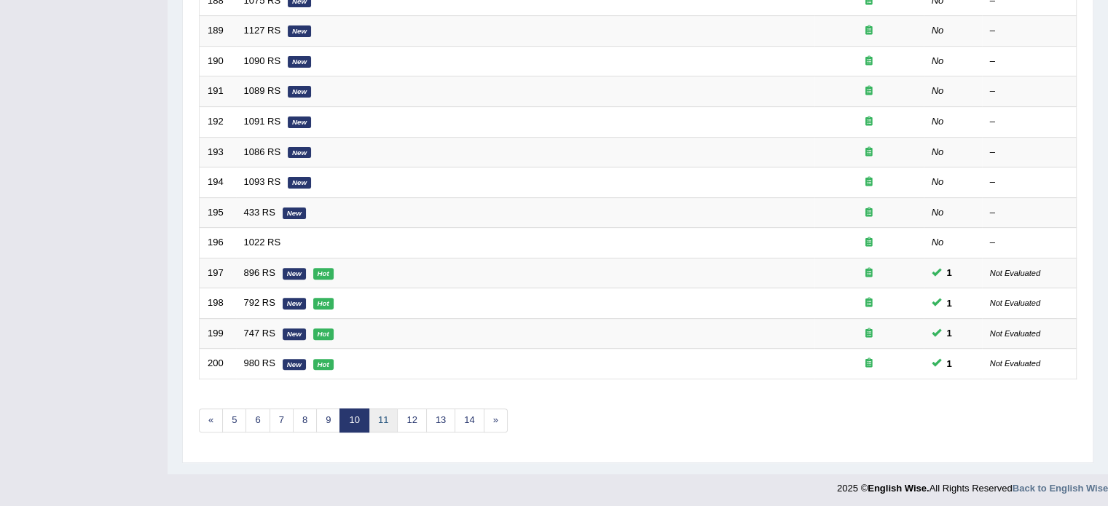
click at [384, 416] on link "11" at bounding box center [382, 421] width 29 height 24
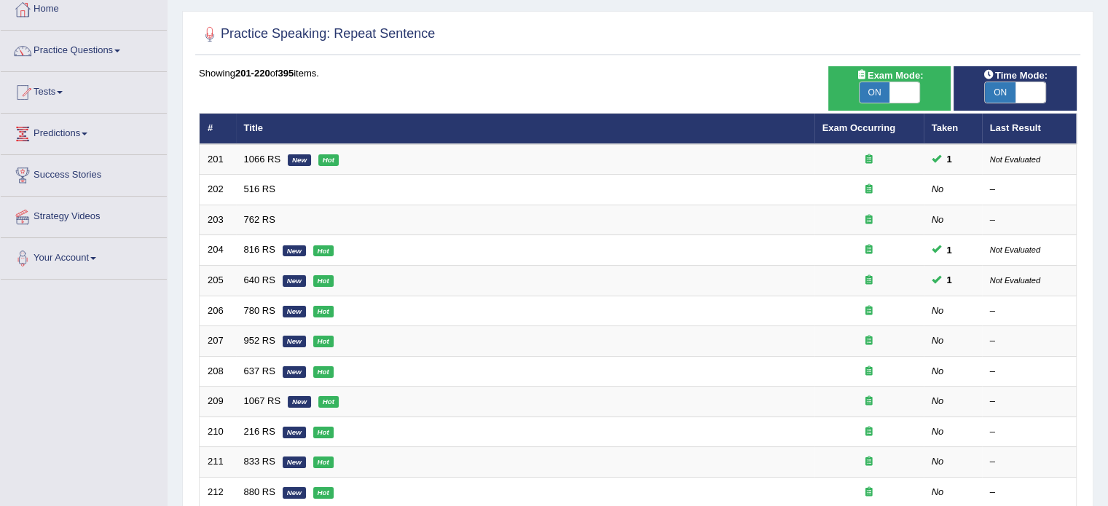
scroll to position [82, 0]
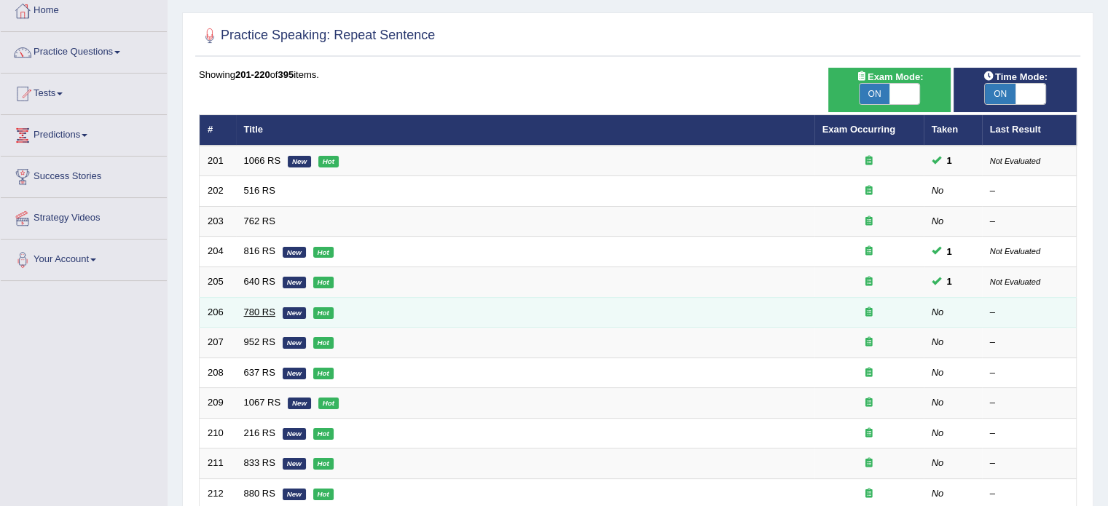
click at [253, 307] on link "780 RS" at bounding box center [259, 312] width 31 height 11
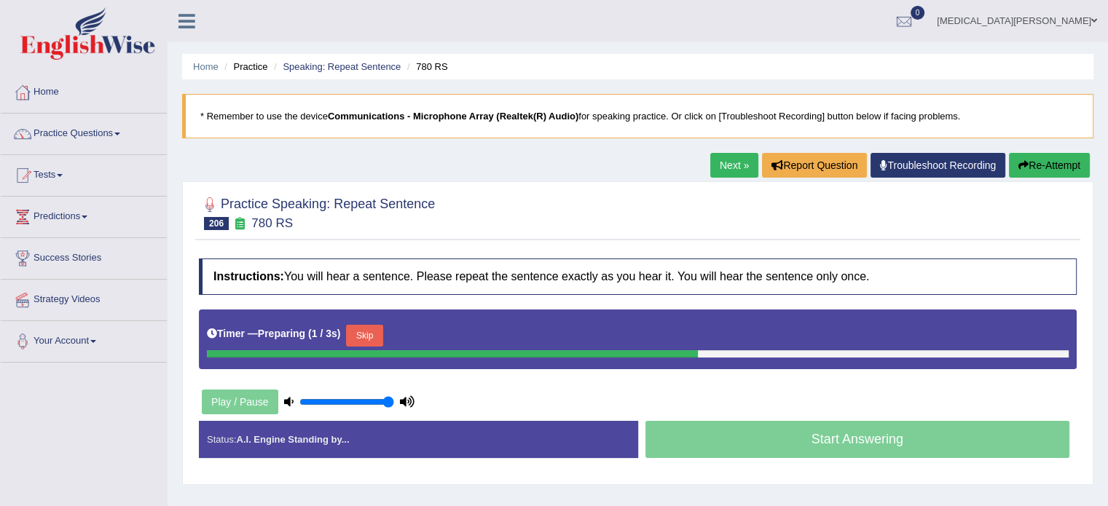
click at [350, 334] on button "Skip" at bounding box center [364, 336] width 36 height 22
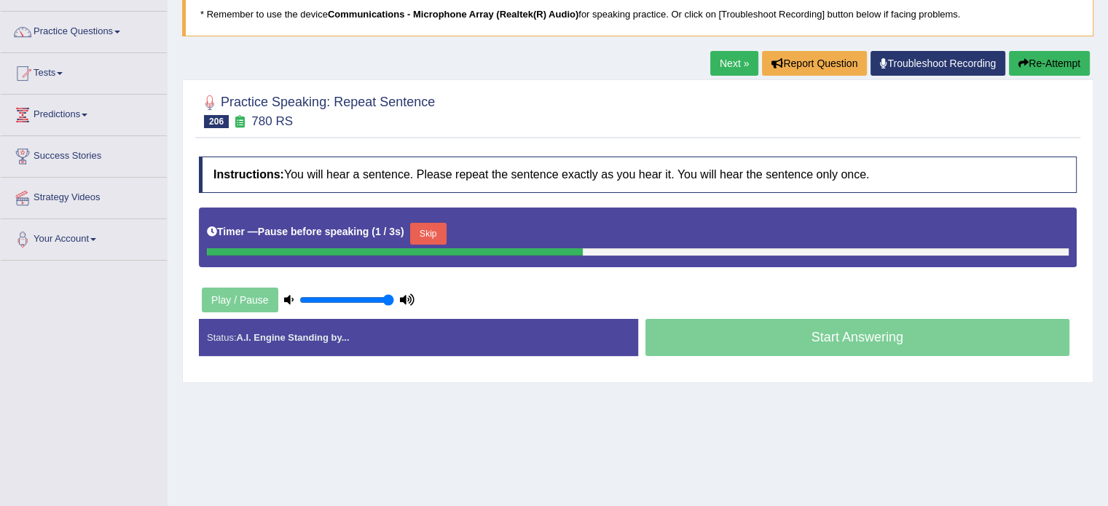
scroll to position [105, 0]
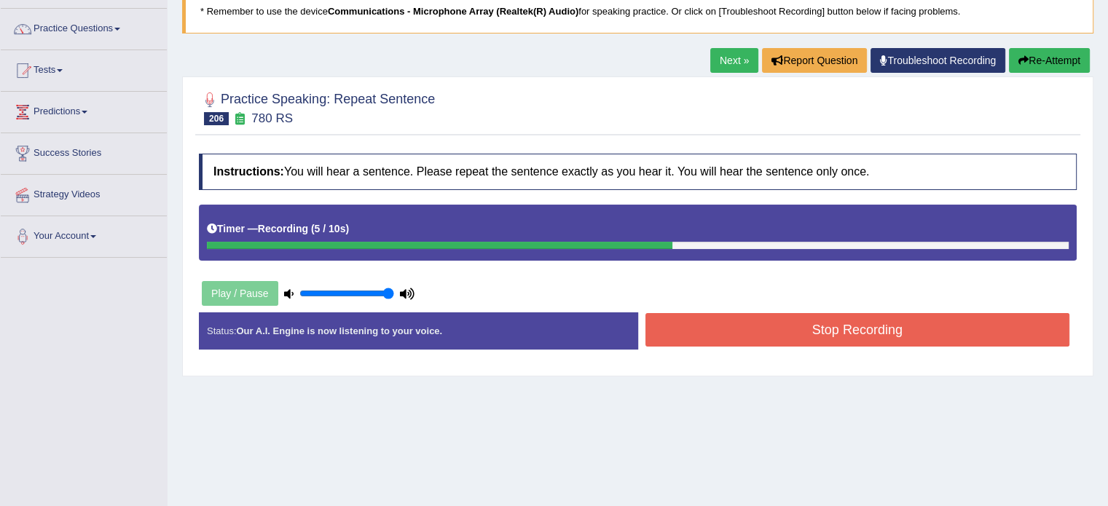
click at [685, 329] on button "Stop Recording" at bounding box center [857, 329] width 425 height 33
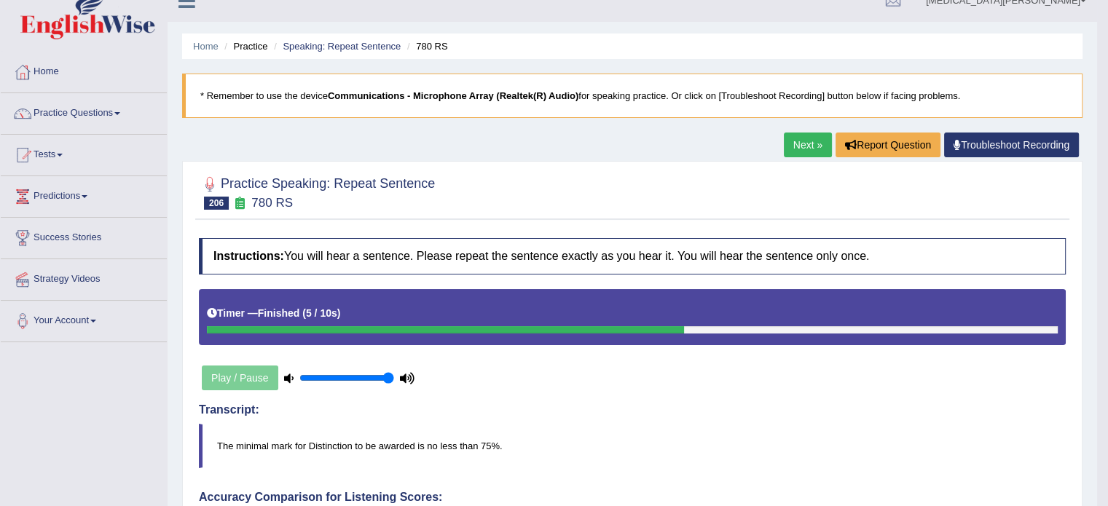
scroll to position [15, 0]
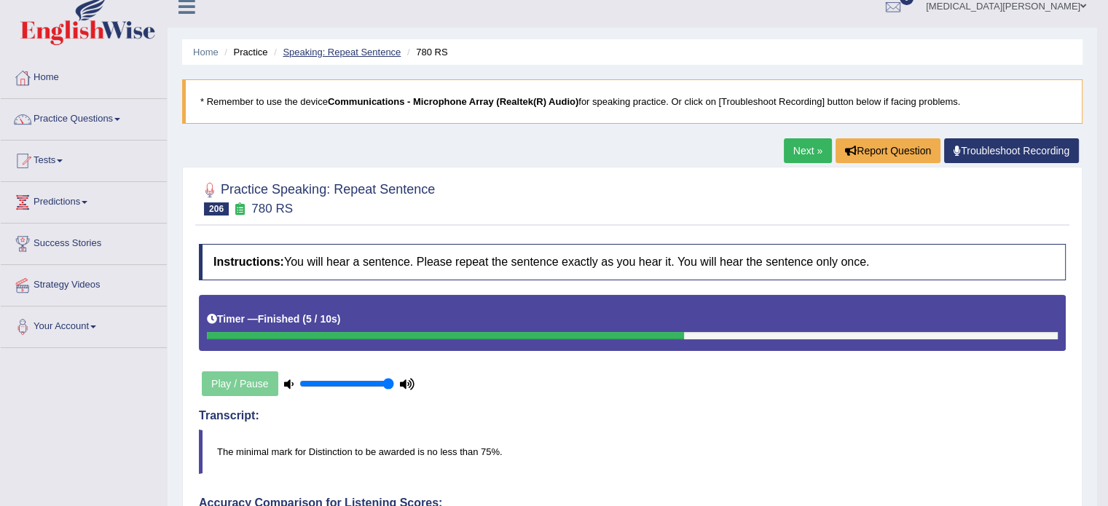
click at [326, 47] on link "Speaking: Repeat Sentence" at bounding box center [342, 52] width 118 height 11
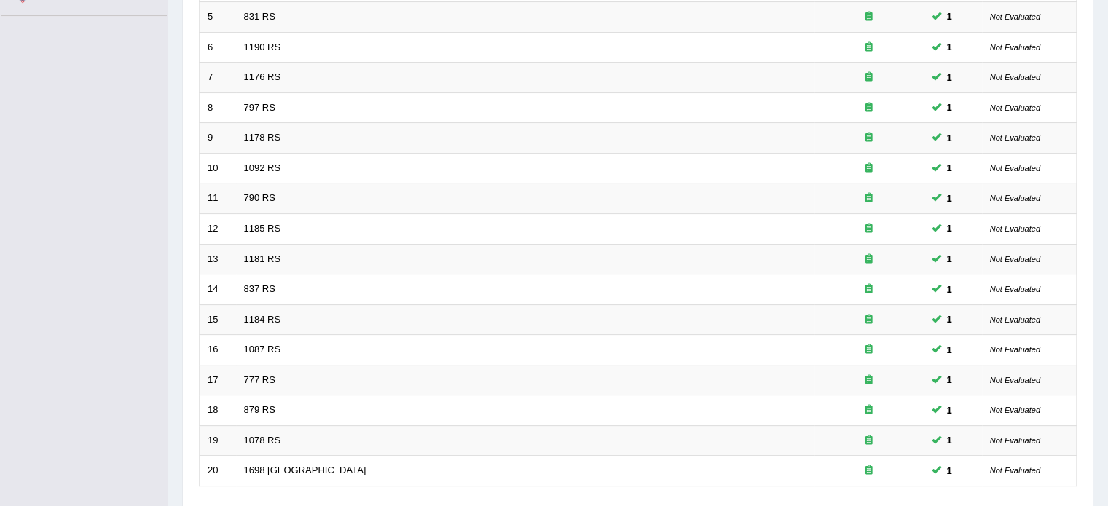
scroll to position [454, 0]
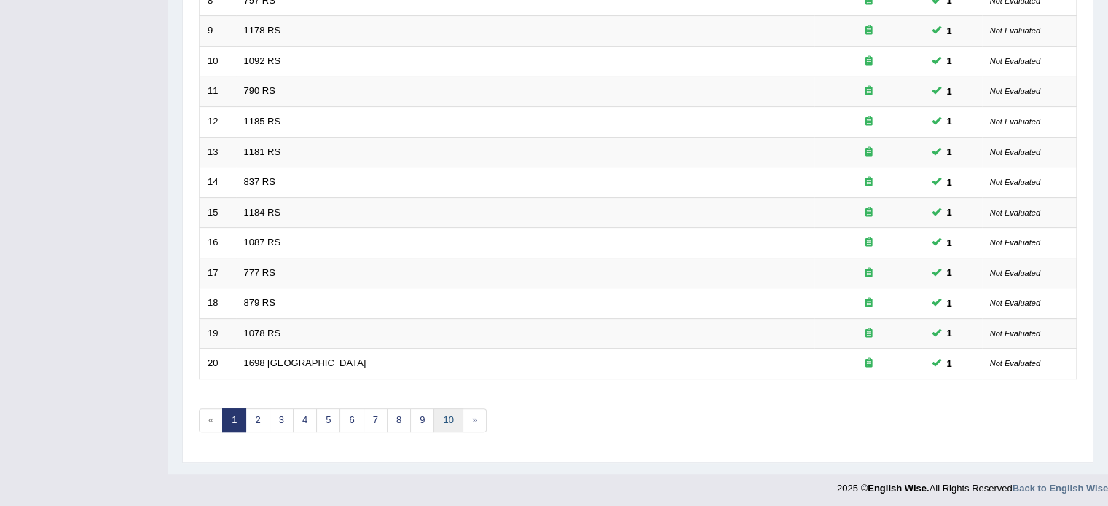
click at [446, 416] on link "10" at bounding box center [447, 421] width 29 height 24
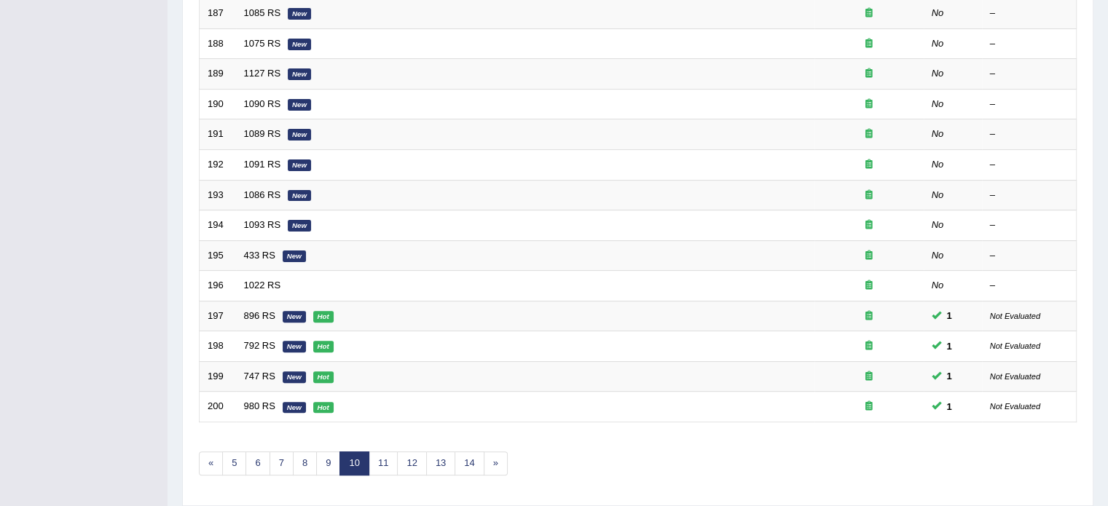
scroll to position [454, 0]
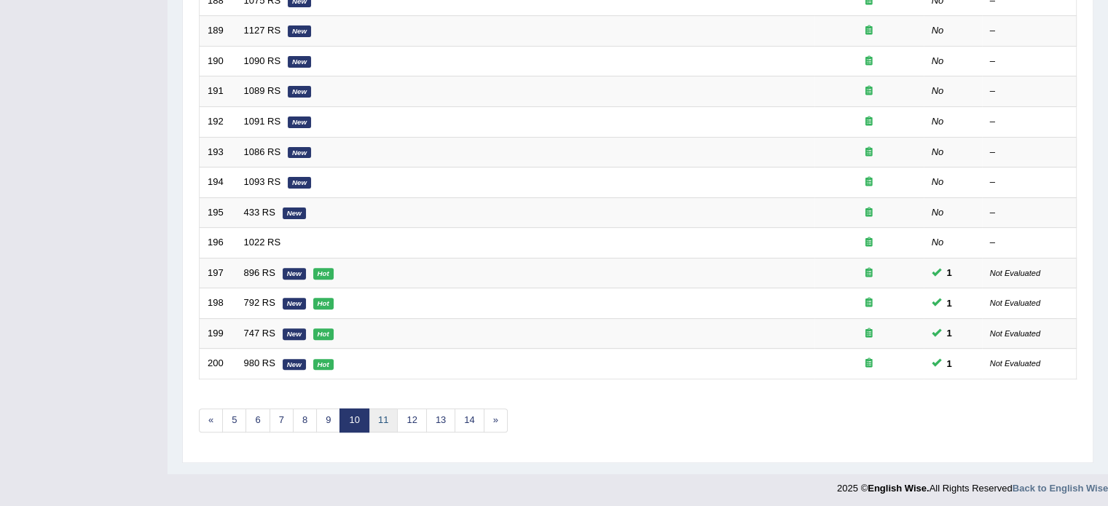
click at [379, 409] on link "11" at bounding box center [382, 421] width 29 height 24
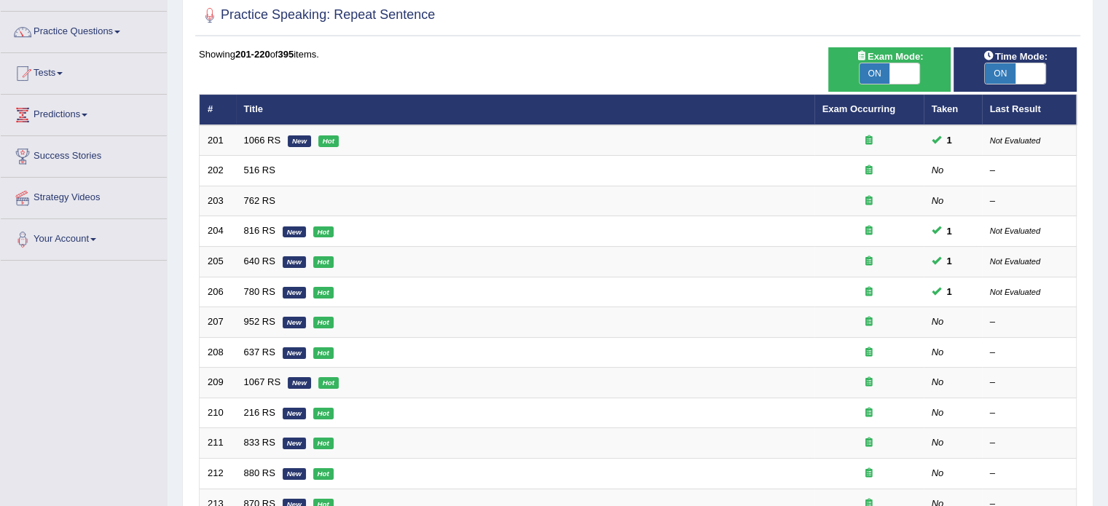
scroll to position [122, 0]
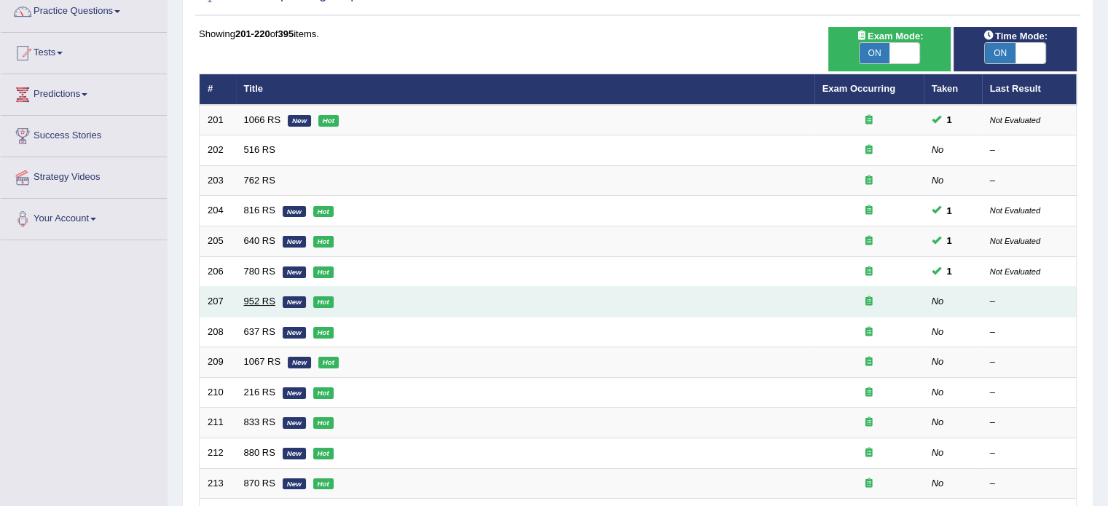
click at [251, 297] on link "952 RS" at bounding box center [259, 301] width 31 height 11
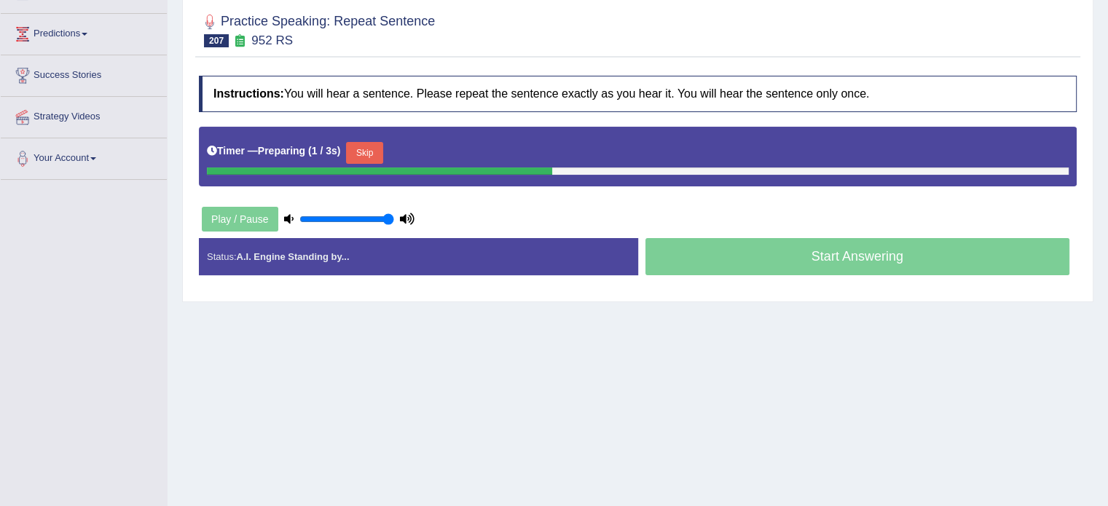
scroll to position [181, 0]
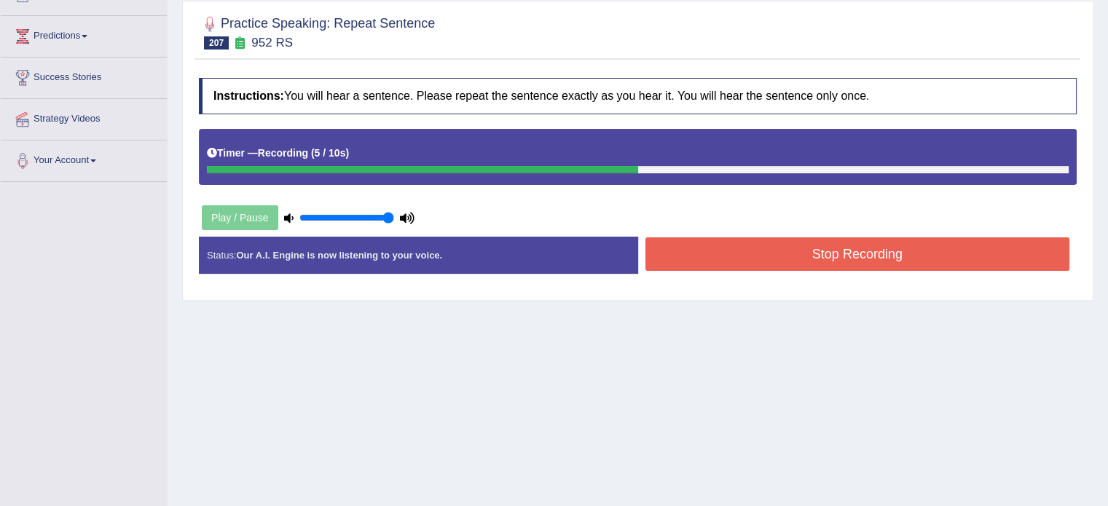
click at [677, 256] on button "Stop Recording" at bounding box center [857, 253] width 425 height 33
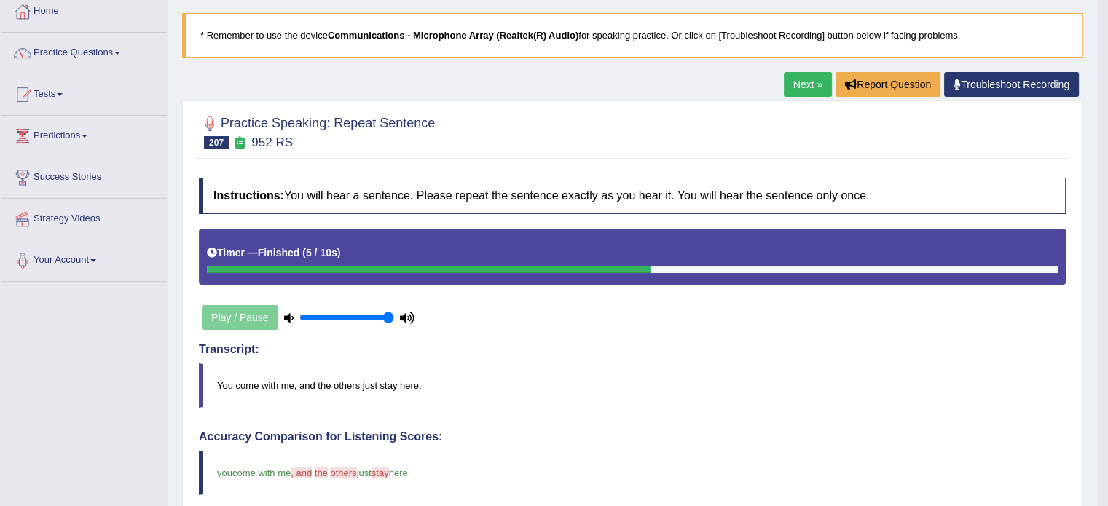
scroll to position [0, 0]
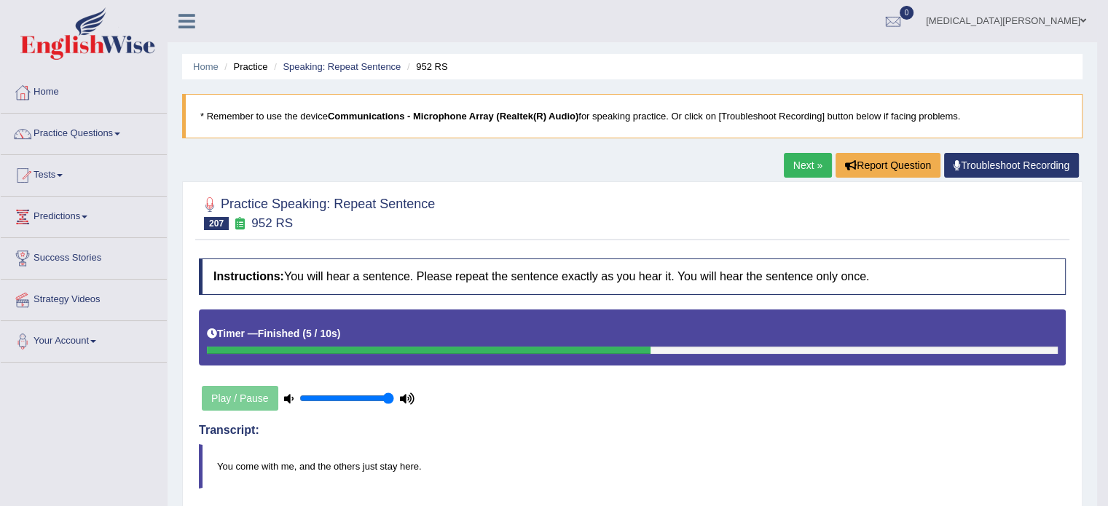
click at [320, 58] on ul "Home Practice Speaking: Repeat Sentence 952 RS" at bounding box center [632, 66] width 900 height 25
click at [320, 68] on link "Speaking: Repeat Sentence" at bounding box center [342, 66] width 118 height 11
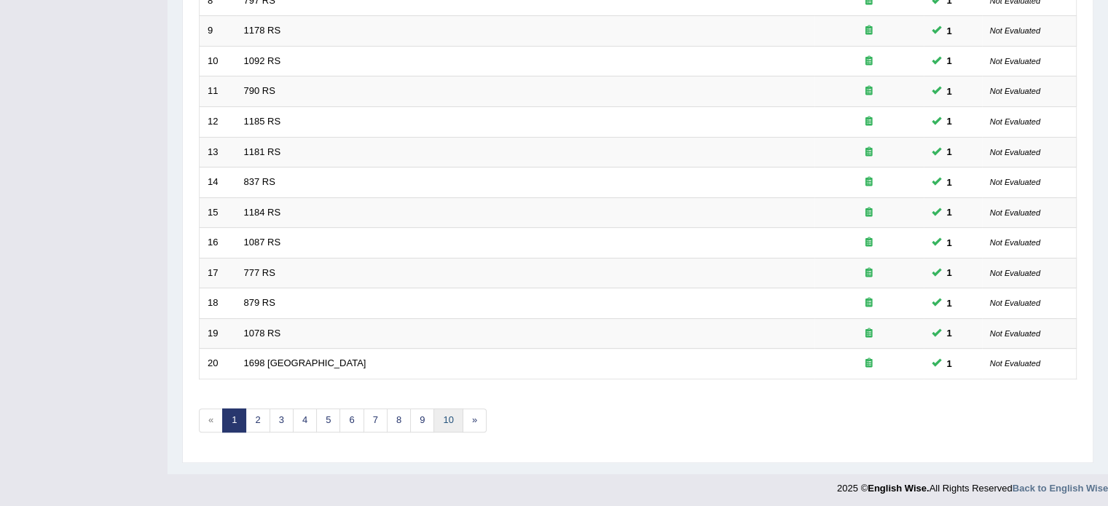
click at [438, 418] on link "10" at bounding box center [447, 421] width 29 height 24
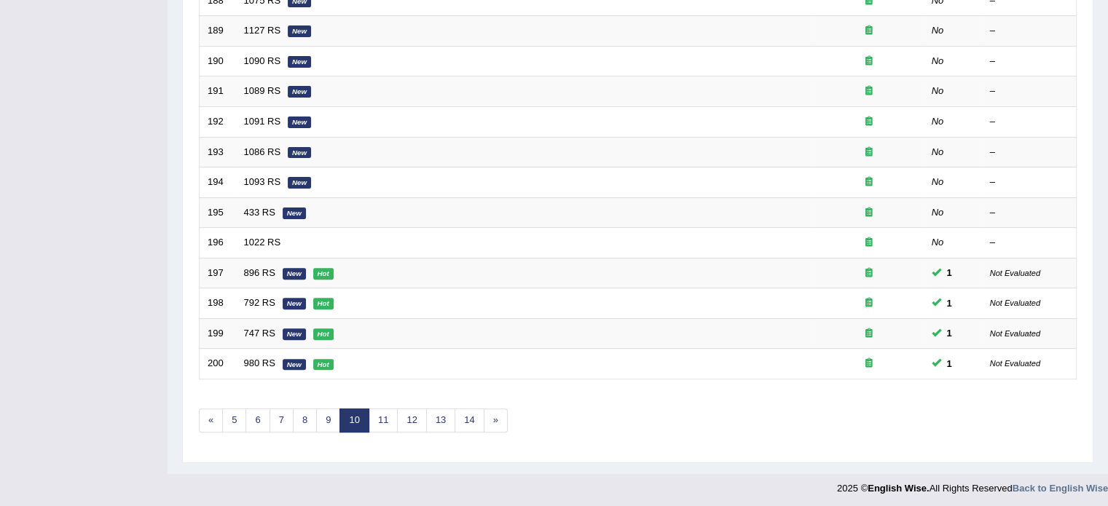
scroll to position [453, 0]
click at [376, 413] on link "11" at bounding box center [382, 421] width 29 height 24
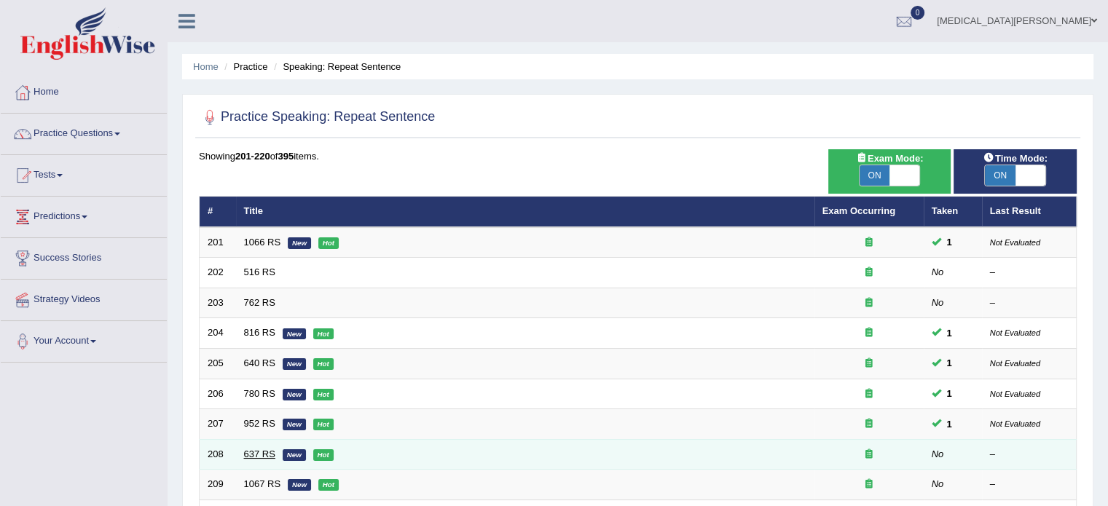
click at [256, 451] on link "637 RS" at bounding box center [259, 454] width 31 height 11
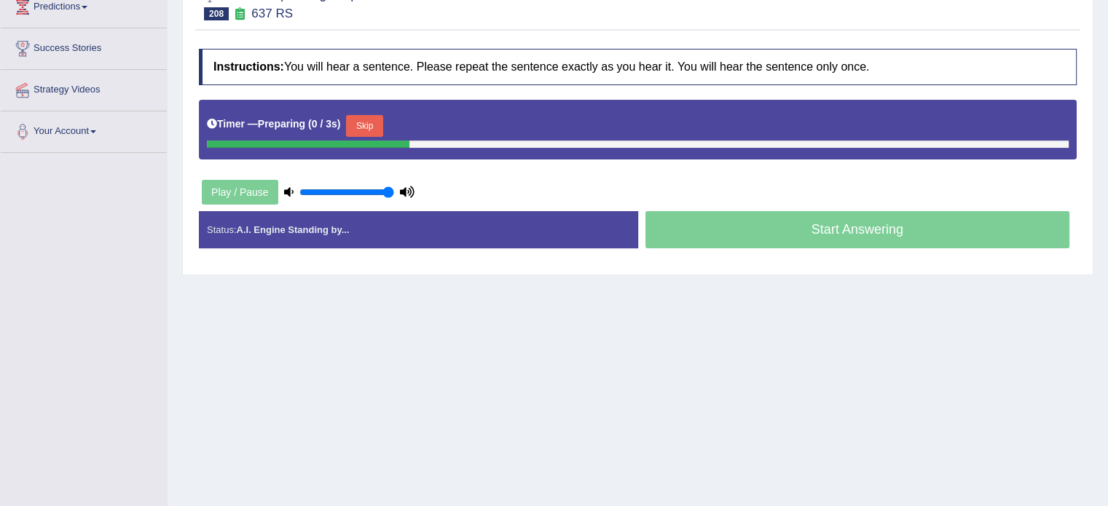
scroll to position [211, 0]
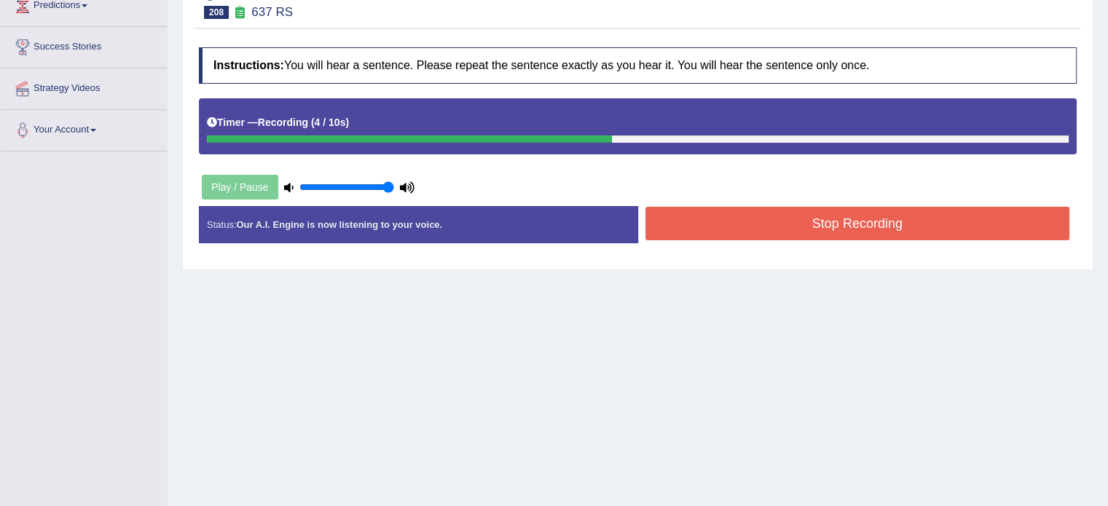
click at [687, 230] on button "Stop Recording" at bounding box center [857, 223] width 425 height 33
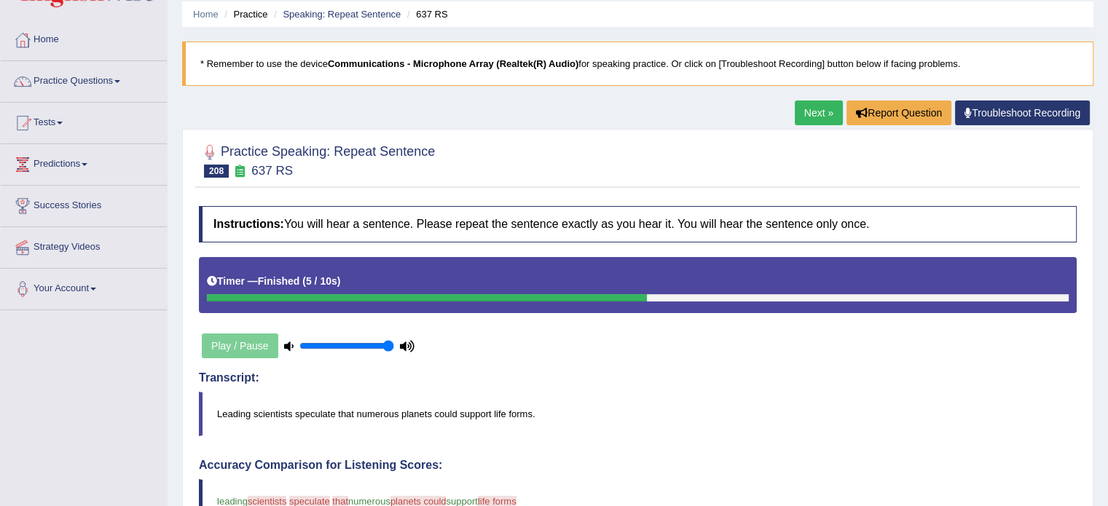
scroll to position [44, 0]
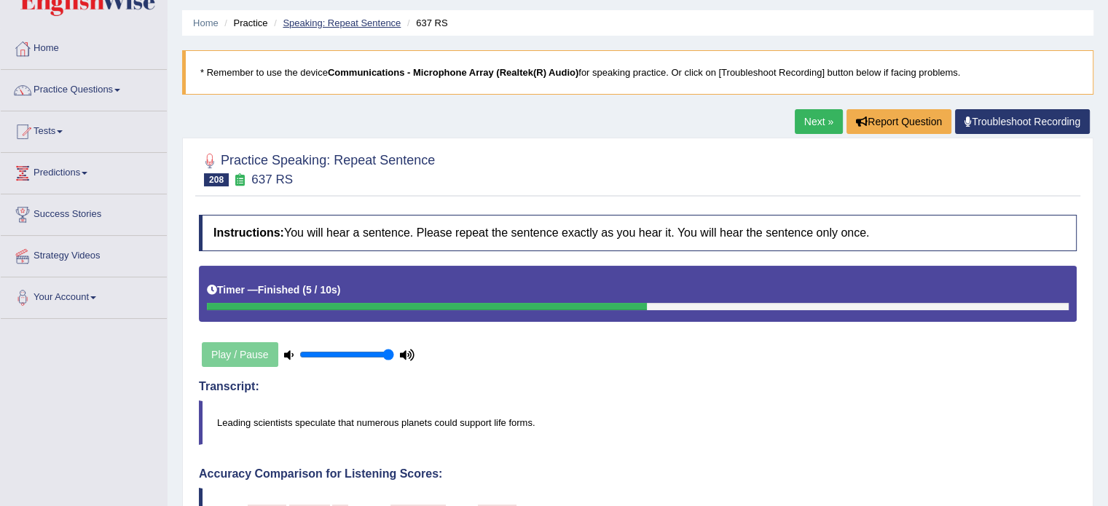
click at [336, 20] on link "Speaking: Repeat Sentence" at bounding box center [342, 22] width 118 height 11
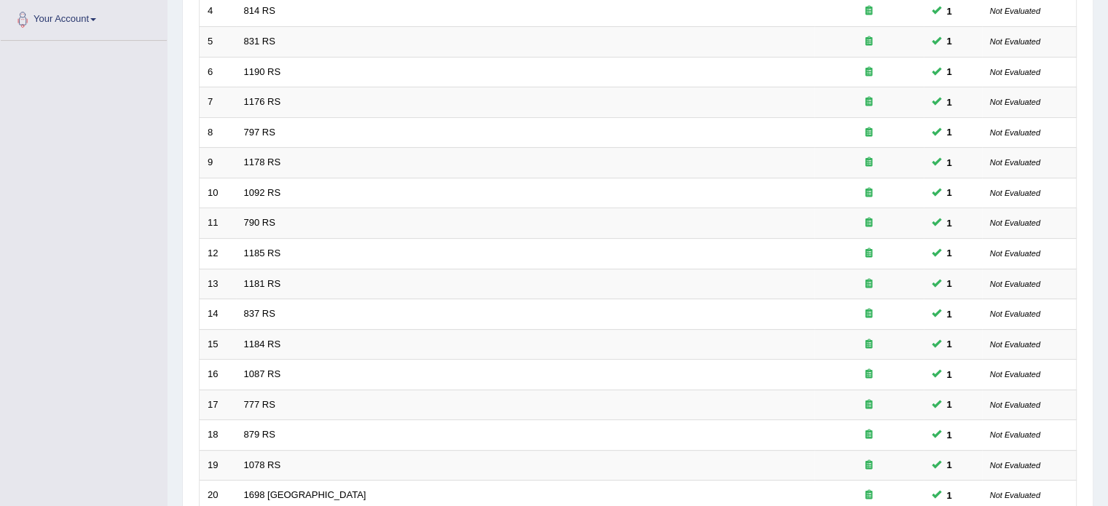
scroll to position [454, 0]
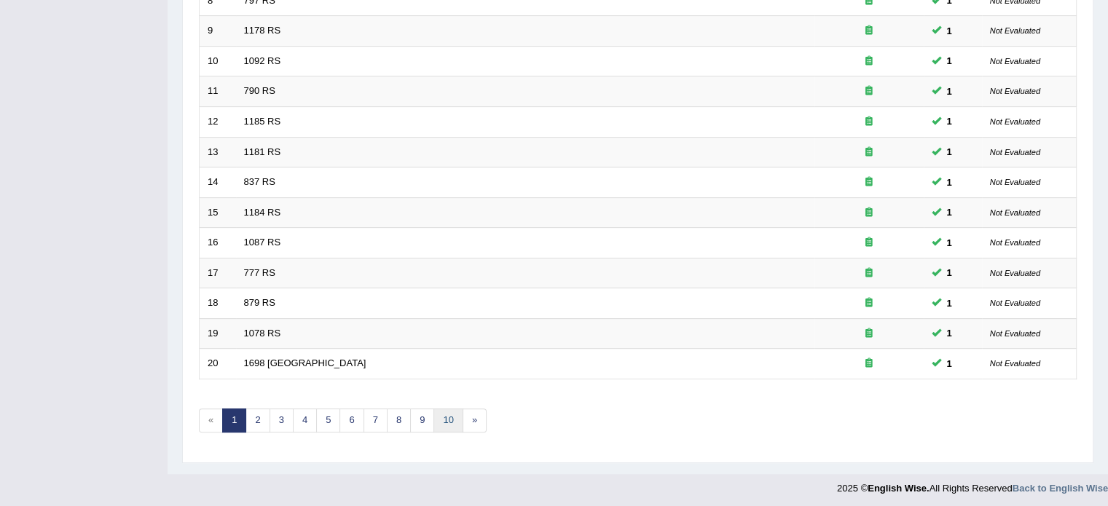
click at [443, 421] on link "10" at bounding box center [447, 421] width 29 height 24
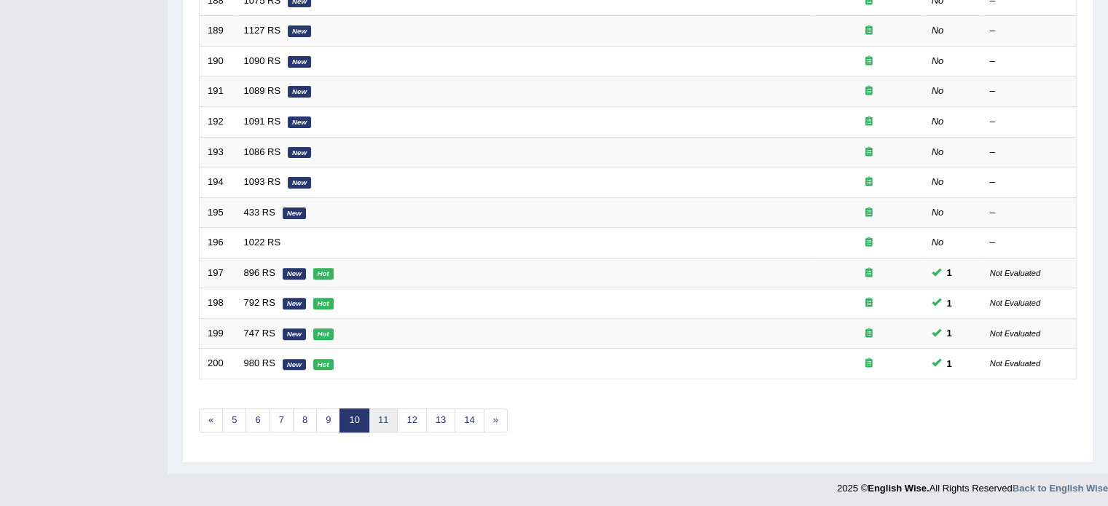
click at [381, 416] on link "11" at bounding box center [382, 421] width 29 height 24
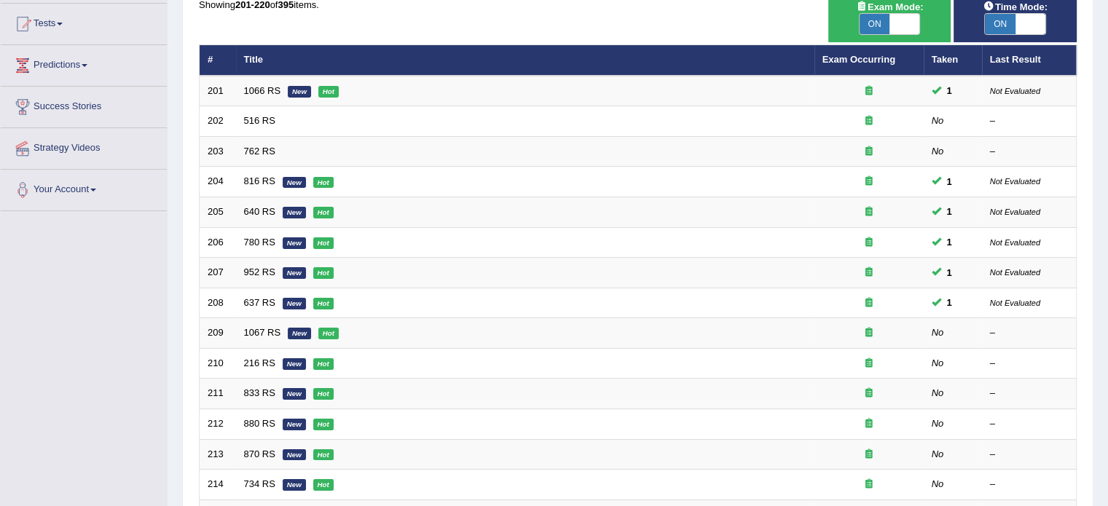
scroll to position [168, 0]
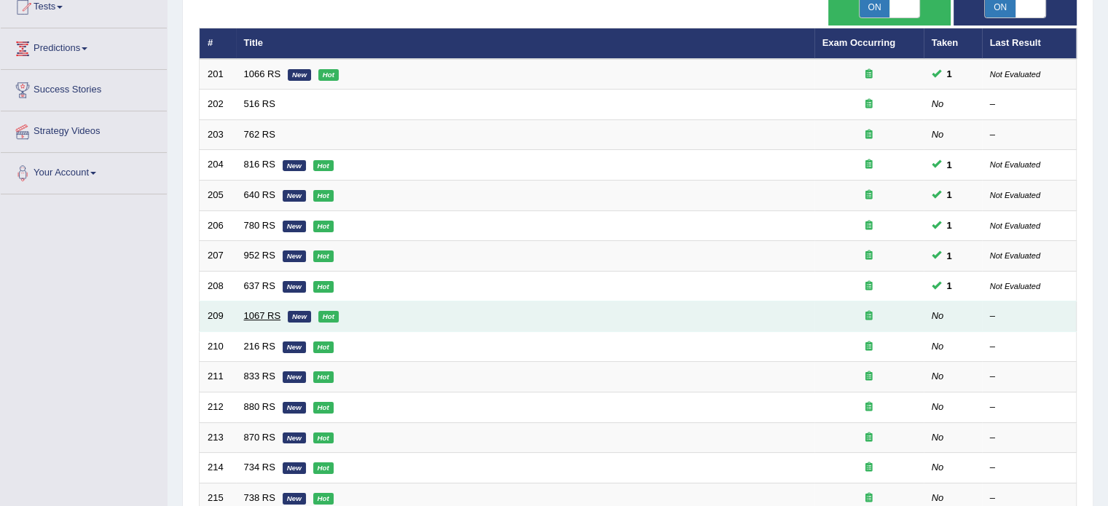
click at [253, 312] on link "1067 RS" at bounding box center [262, 315] width 37 height 11
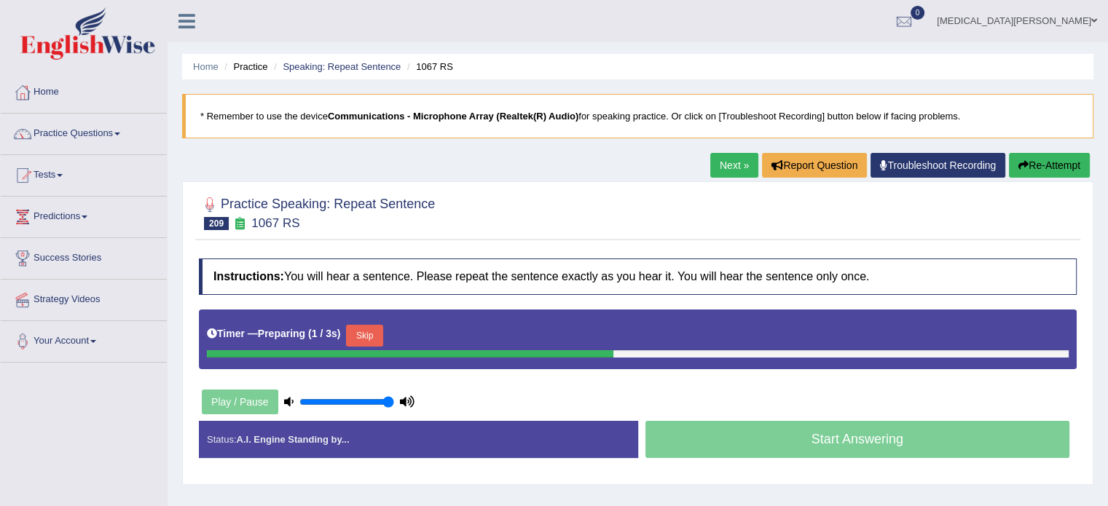
click at [350, 334] on button "Skip" at bounding box center [364, 336] width 36 height 22
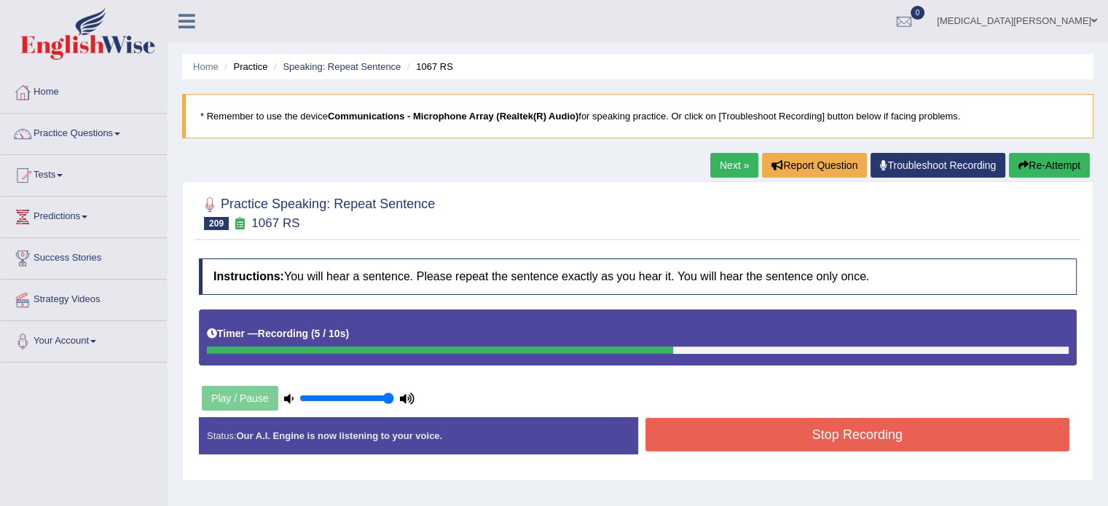
click at [686, 430] on button "Stop Recording" at bounding box center [857, 434] width 425 height 33
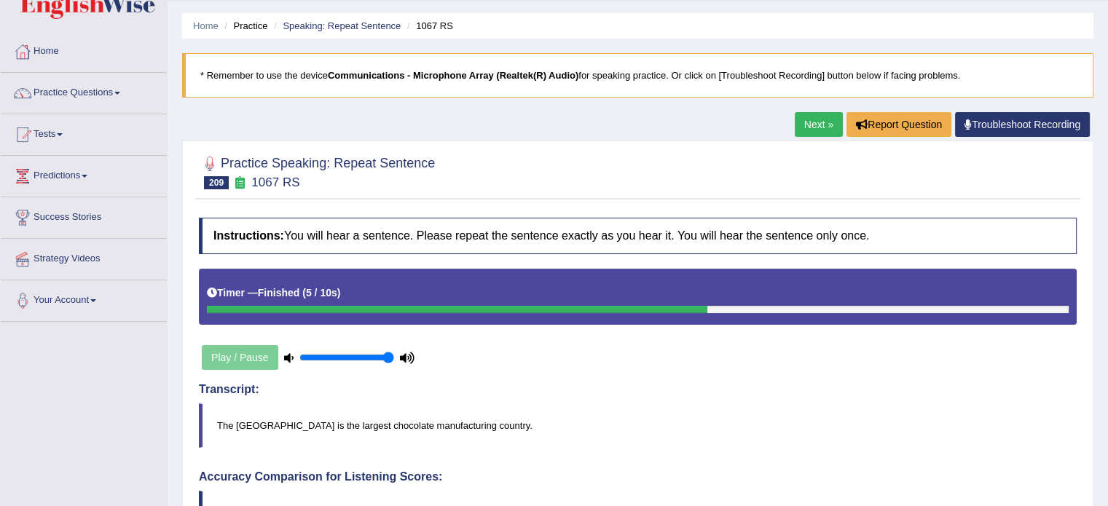
scroll to position [31, 0]
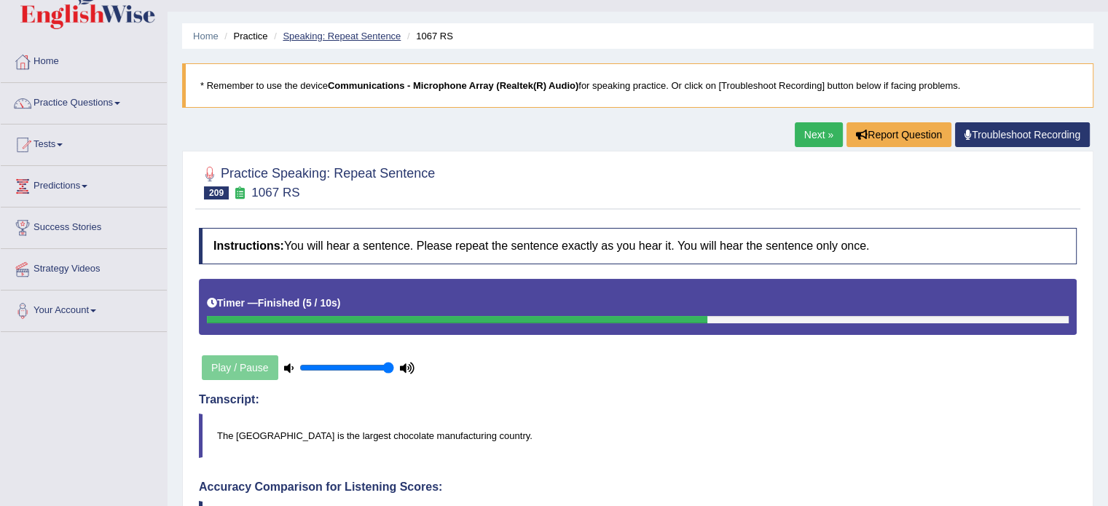
click at [315, 31] on link "Speaking: Repeat Sentence" at bounding box center [342, 36] width 118 height 11
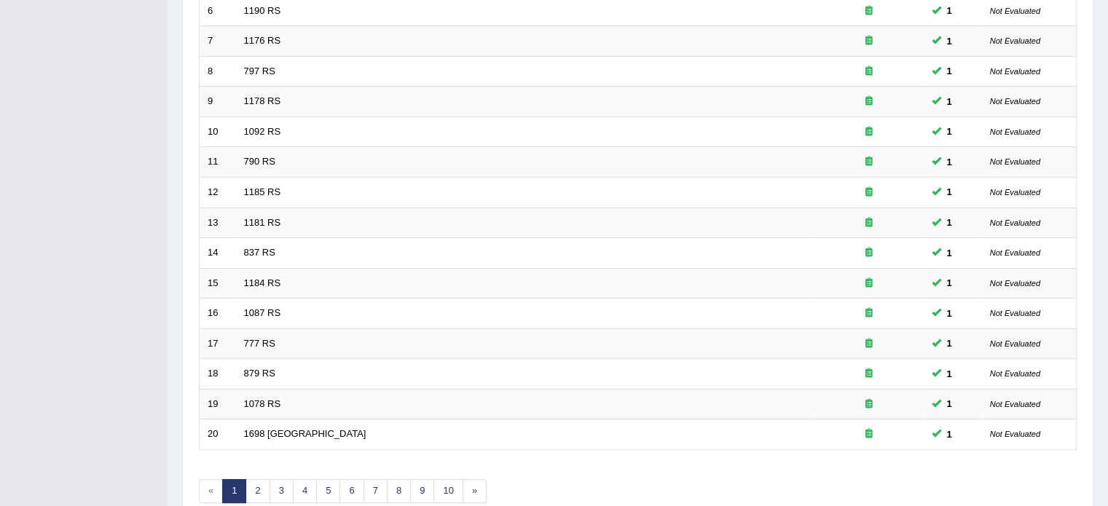
scroll to position [454, 0]
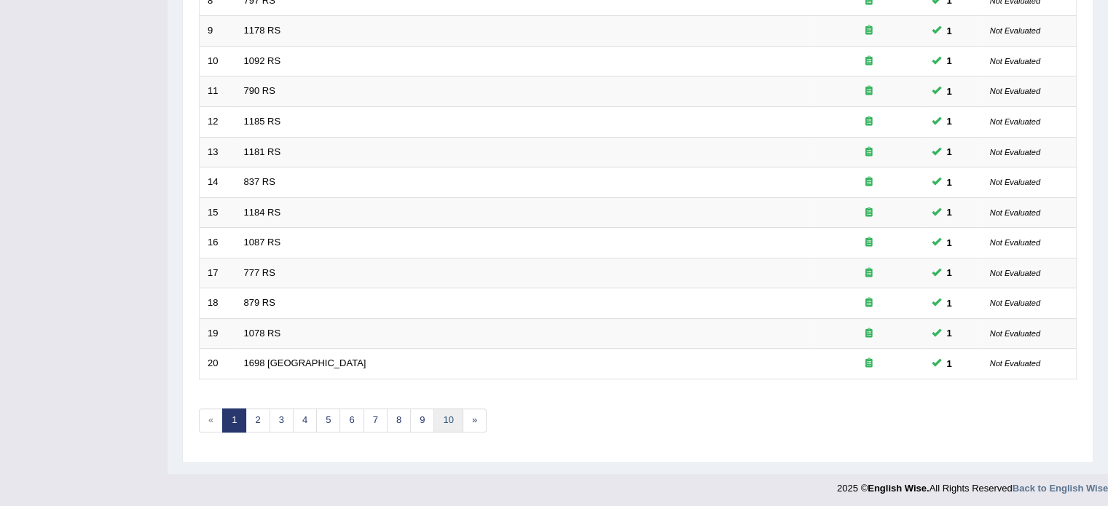
click at [457, 414] on link "10" at bounding box center [447, 421] width 29 height 24
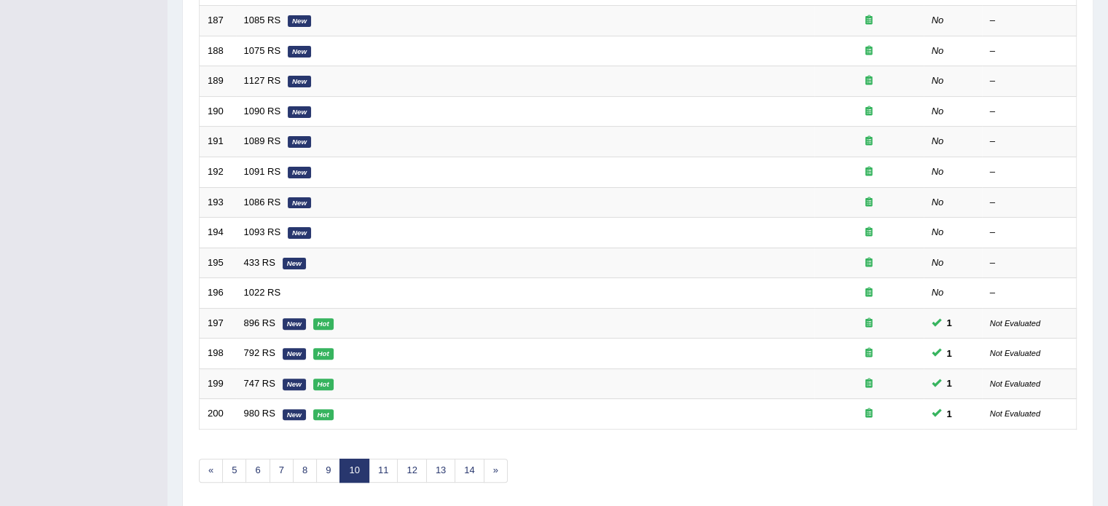
scroll to position [454, 0]
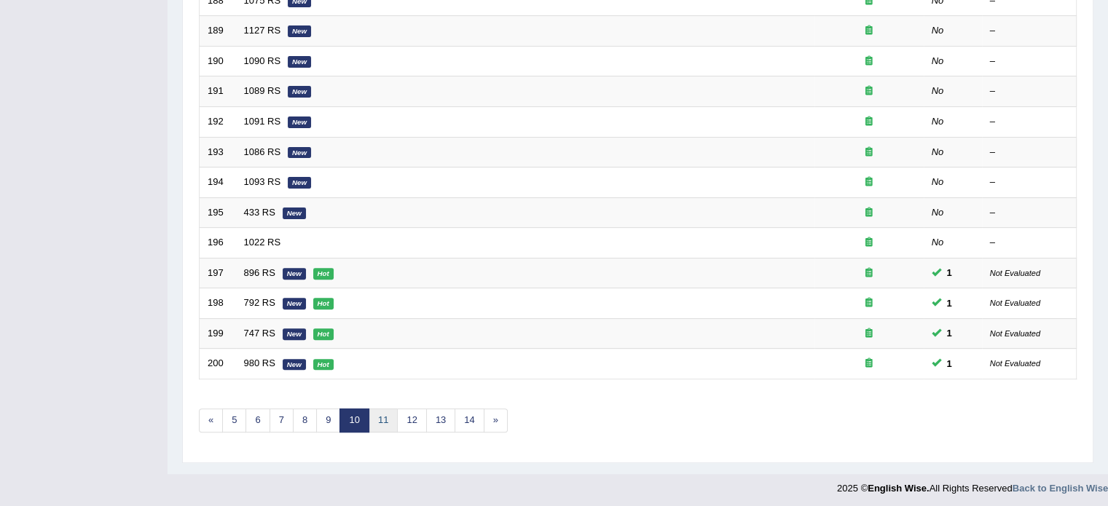
click at [376, 414] on link "11" at bounding box center [382, 421] width 29 height 24
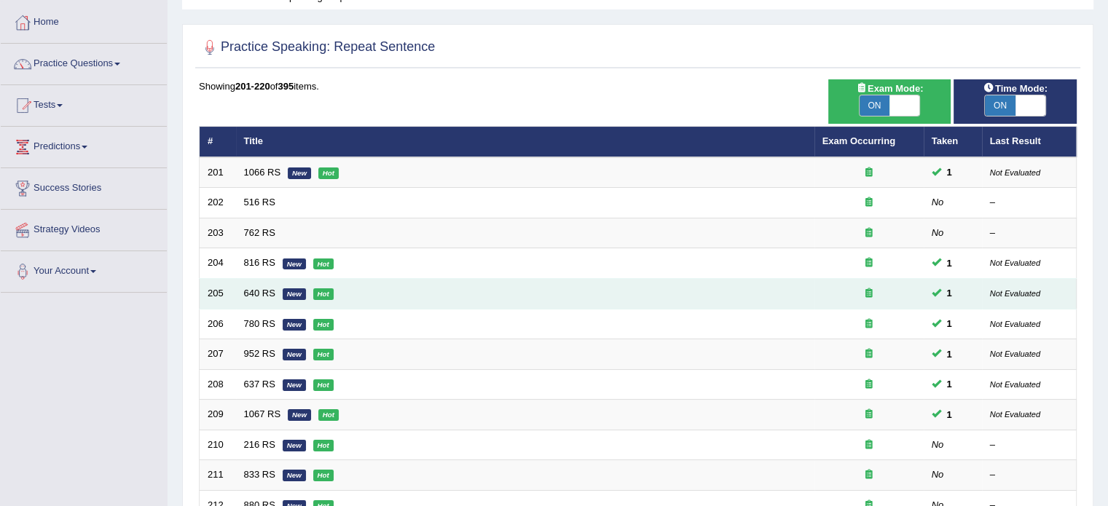
scroll to position [71, 0]
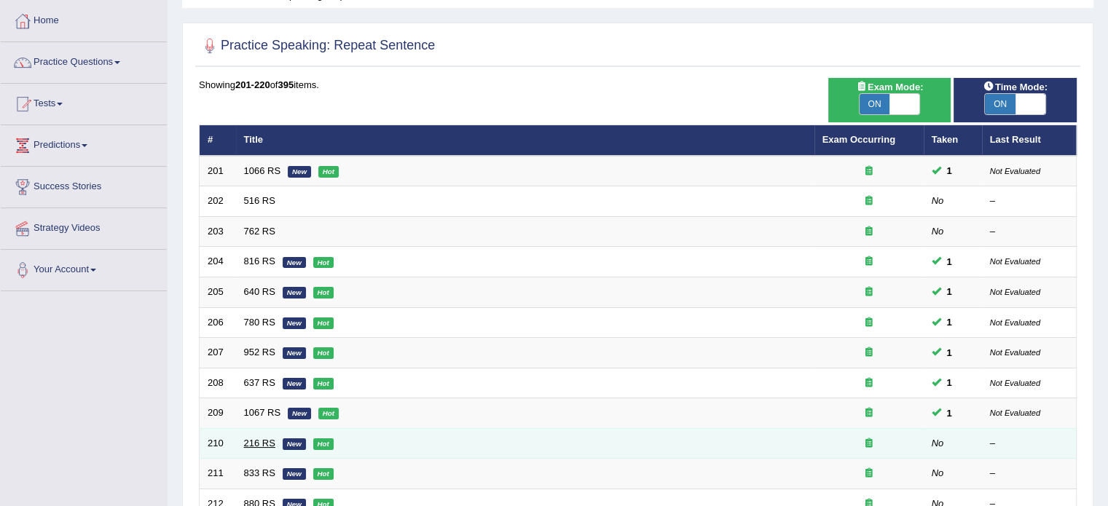
click at [263, 442] on link "216 RS" at bounding box center [259, 443] width 31 height 11
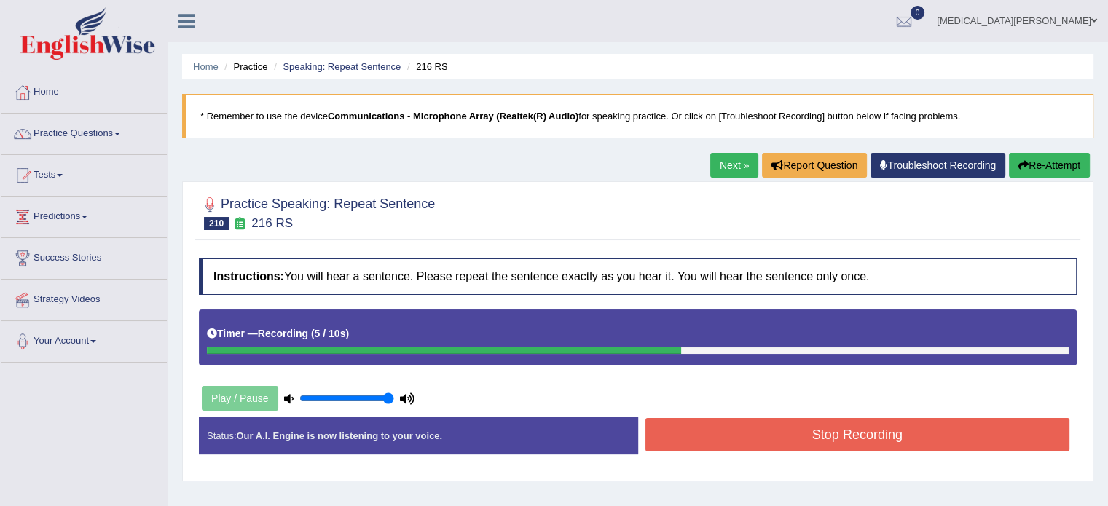
click at [749, 438] on button "Stop Recording" at bounding box center [857, 434] width 425 height 33
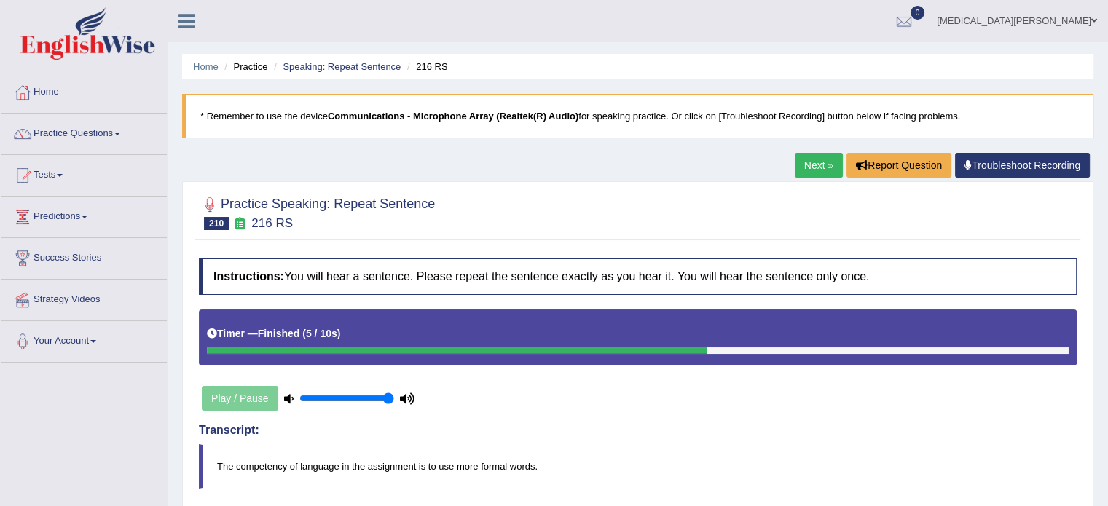
click at [1081, 26] on link "[MEDICAL_DATA][PERSON_NAME]" at bounding box center [1017, 19] width 182 height 38
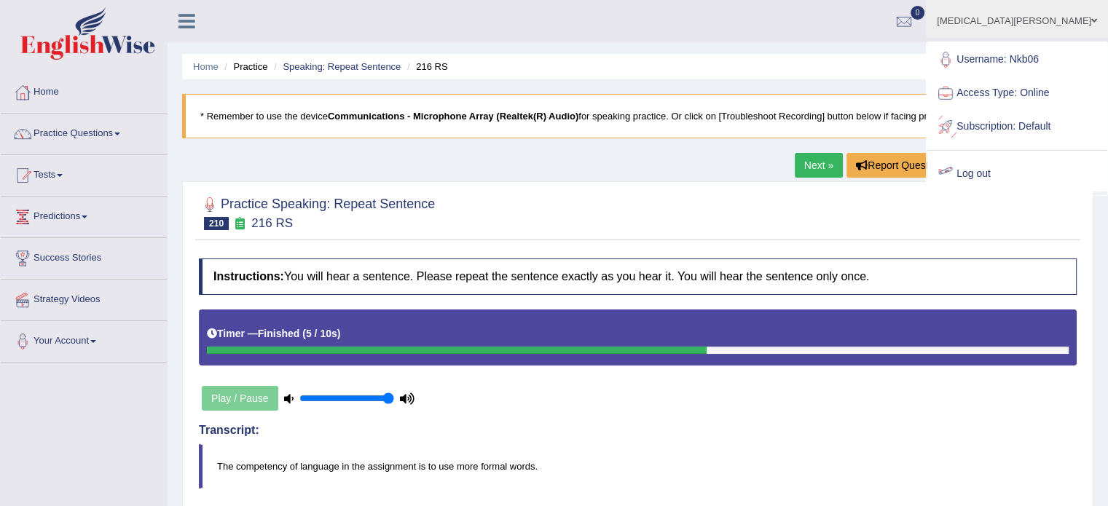
click at [993, 175] on link "Log out" at bounding box center [1016, 173] width 179 height 33
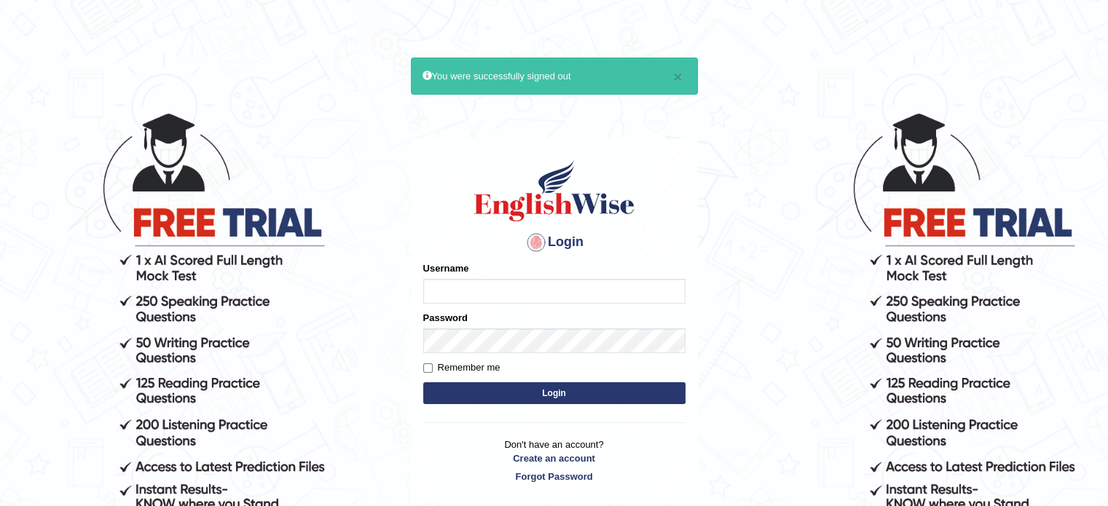
type input "Nkb06"
